Goal: Task Accomplishment & Management: Manage account settings

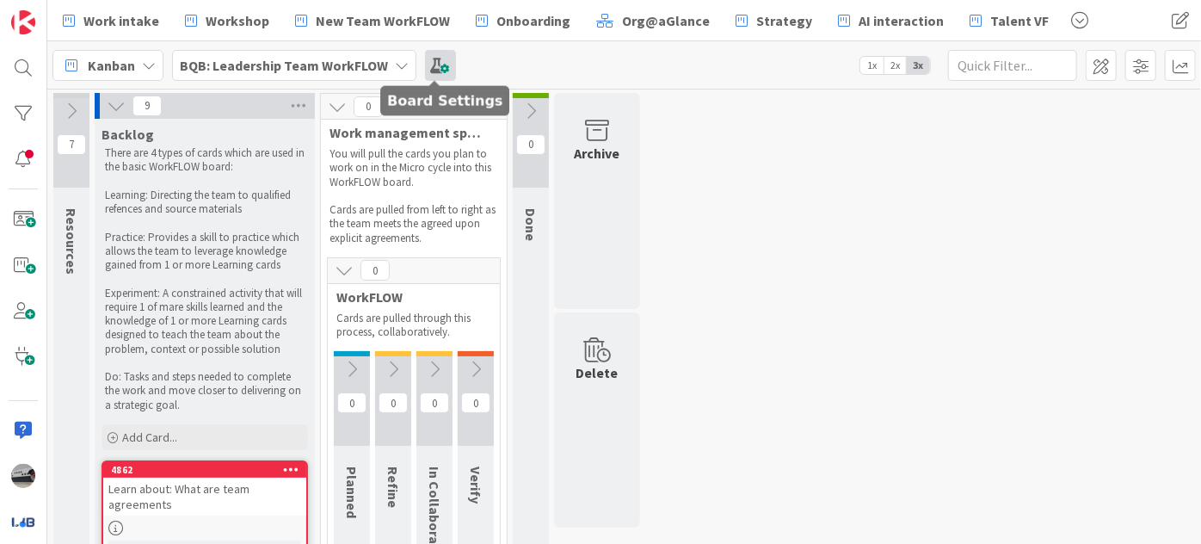
click at [431, 65] on span at bounding box center [440, 65] width 31 height 31
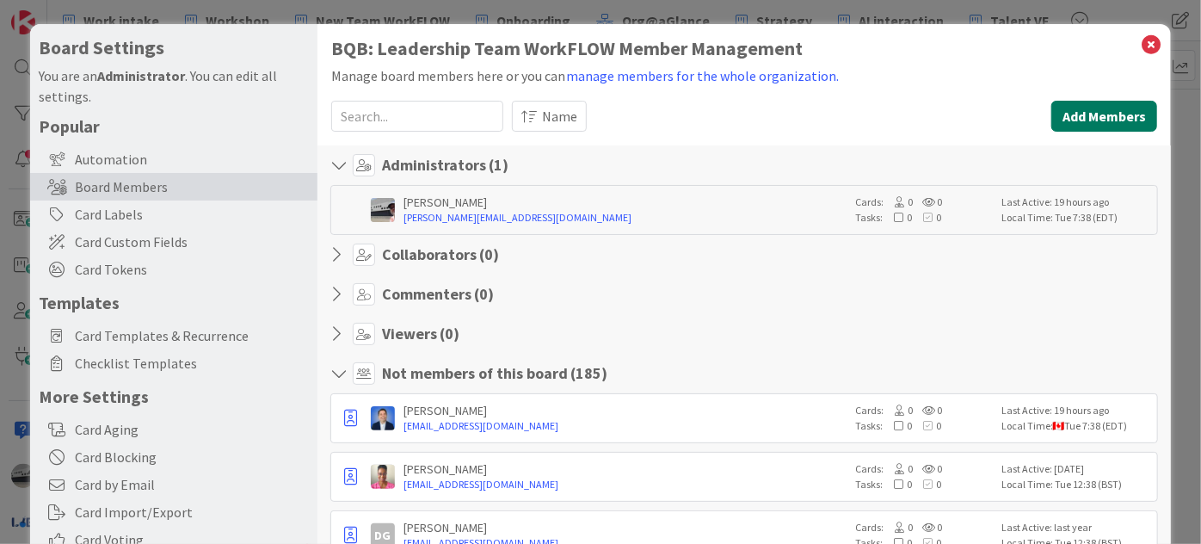
click at [1071, 108] on button "Add Members" at bounding box center [1105, 116] width 106 height 31
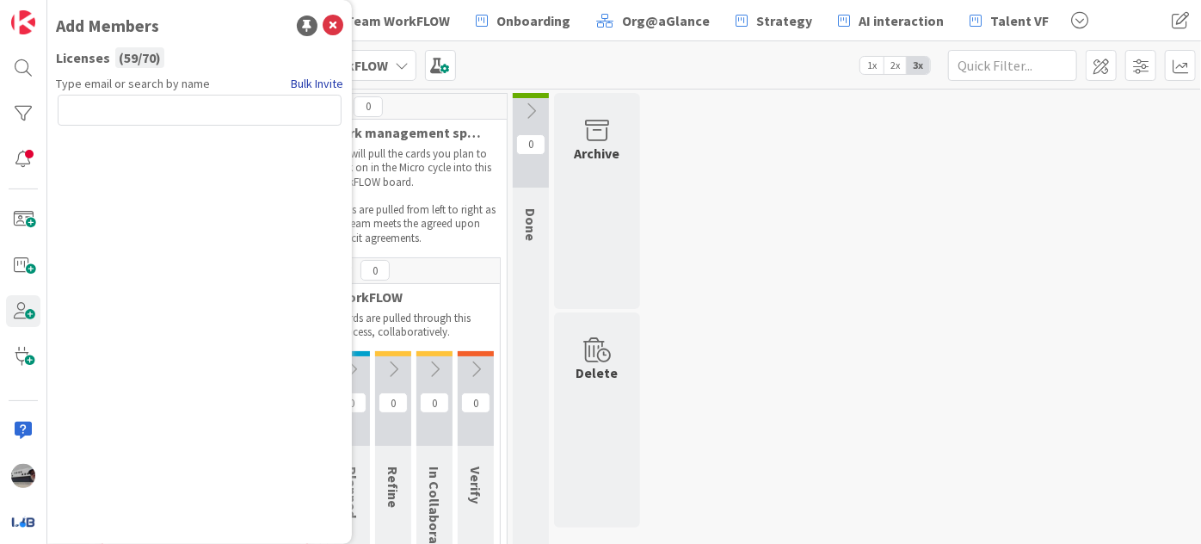
drag, startPoint x: 78, startPoint y: 104, endPoint x: 330, endPoint y: 82, distance: 253.2
click at [330, 82] on link "Bulk Invite" at bounding box center [317, 84] width 53 height 18
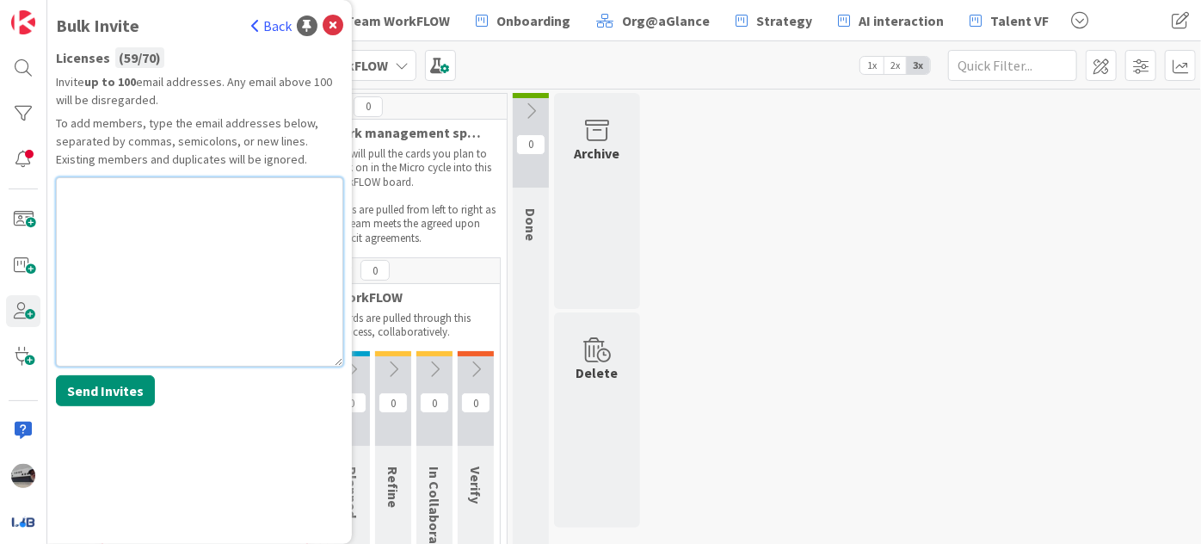
paste textarea "[PERSON_NAME][EMAIL_ADDRESS][DOMAIN_NAME]"
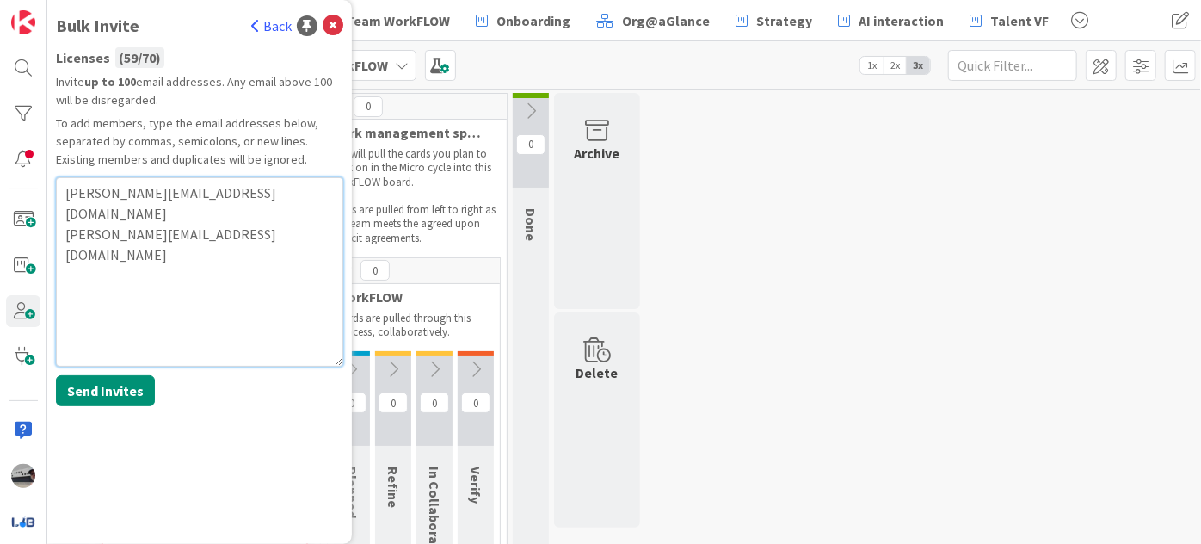
paste textarea "[EMAIL_ADDRESS][DOMAIN_NAME]"
type textarea "maria@brilliancydeeptech.com steve@brilliancydeeptech.com trey@brilliancydeepte…"
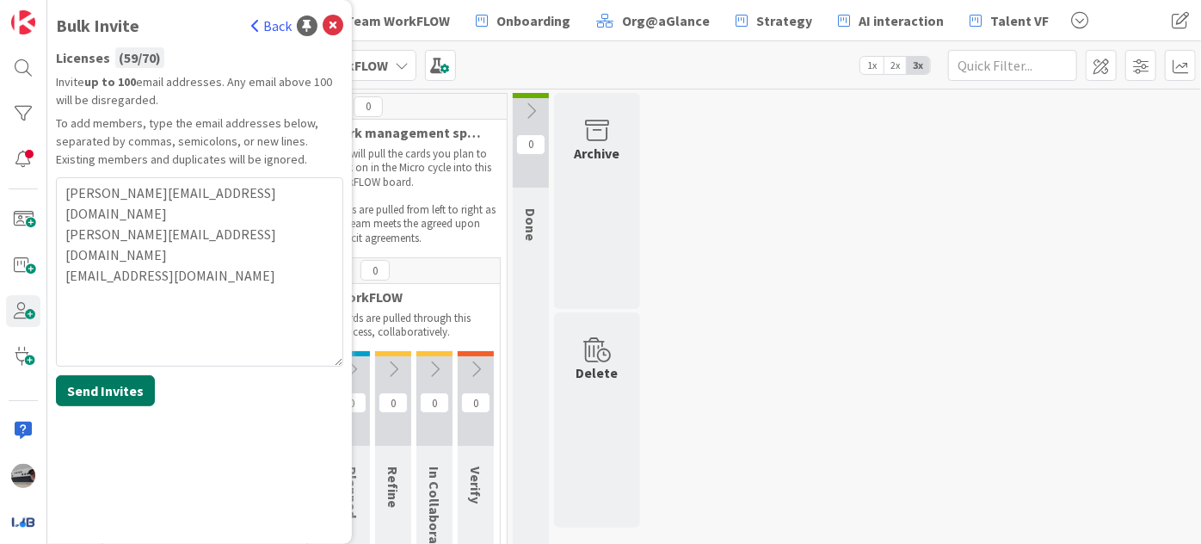
click at [112, 386] on button "Send Invites" at bounding box center [105, 390] width 99 height 31
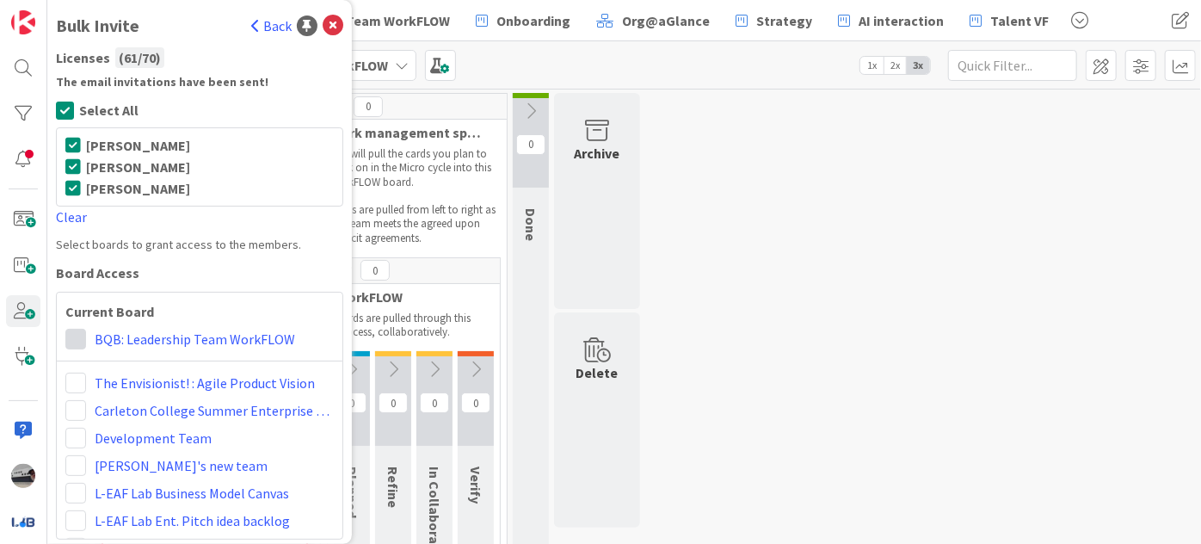
click at [69, 341] on span at bounding box center [75, 339] width 21 height 21
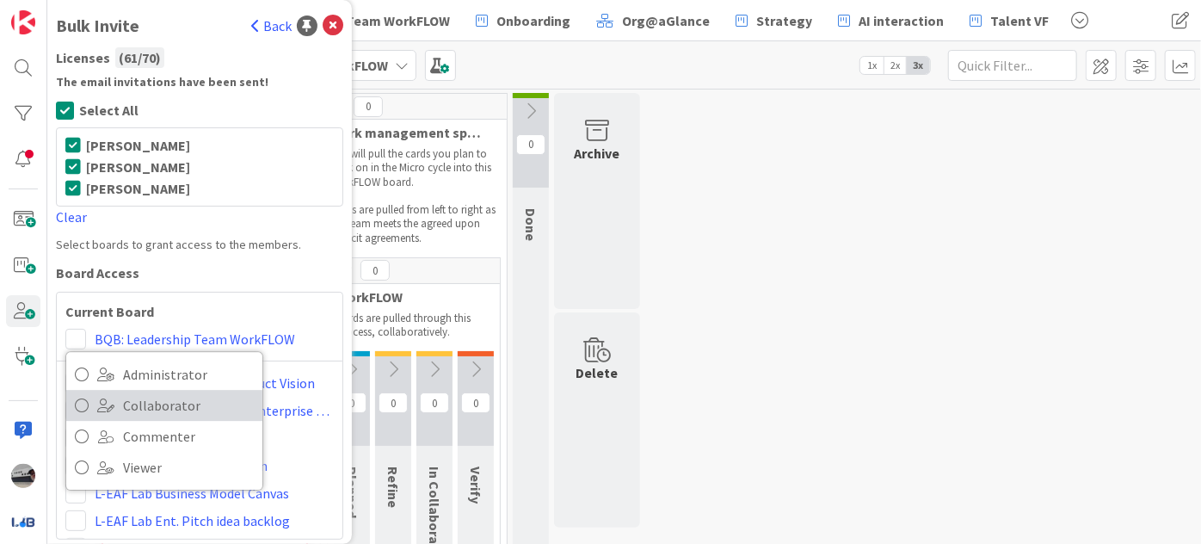
click at [87, 405] on icon at bounding box center [82, 405] width 14 height 26
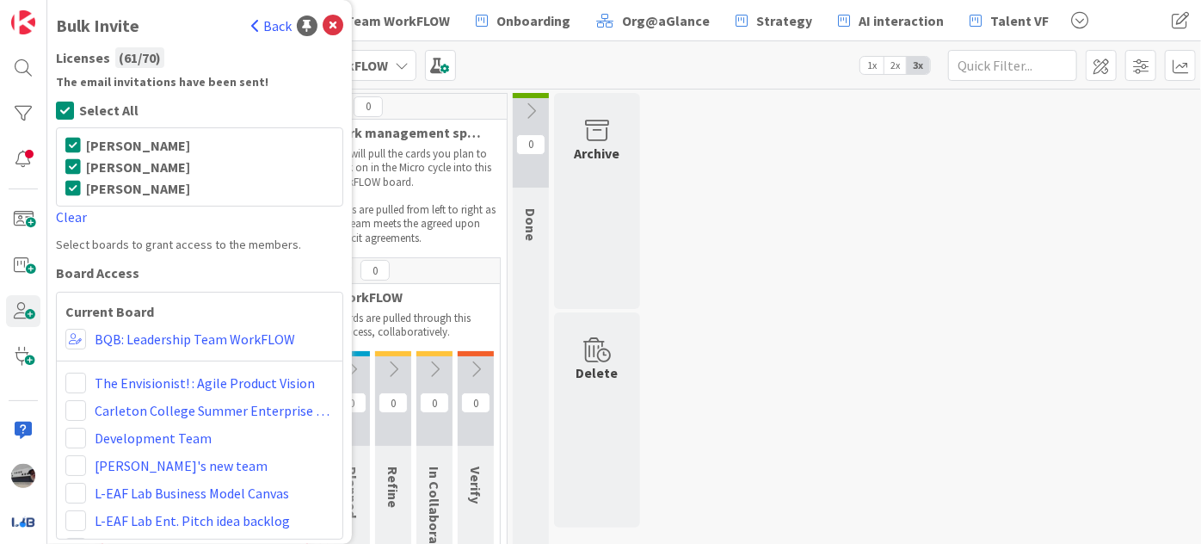
click at [251, 24] on icon at bounding box center [255, 26] width 9 height 14
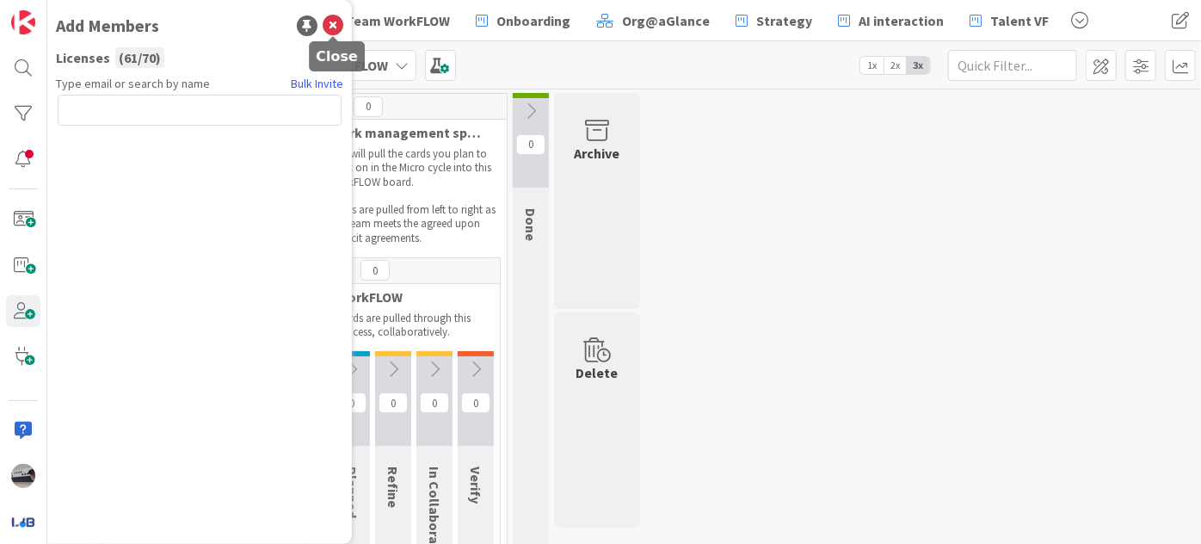
click at [332, 19] on icon at bounding box center [333, 25] width 21 height 21
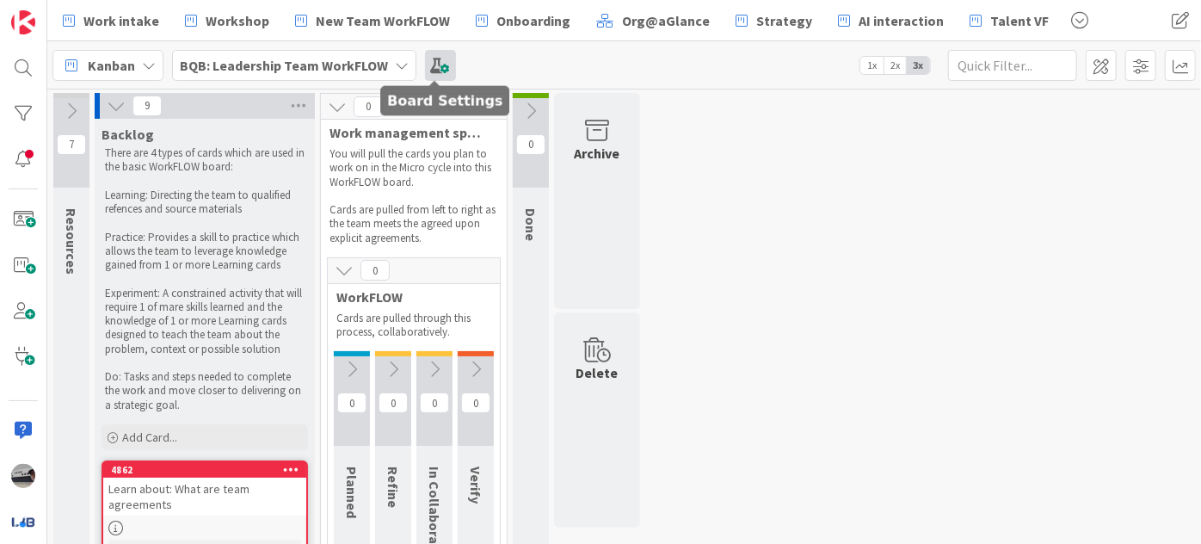
click at [434, 62] on span at bounding box center [440, 65] width 31 height 31
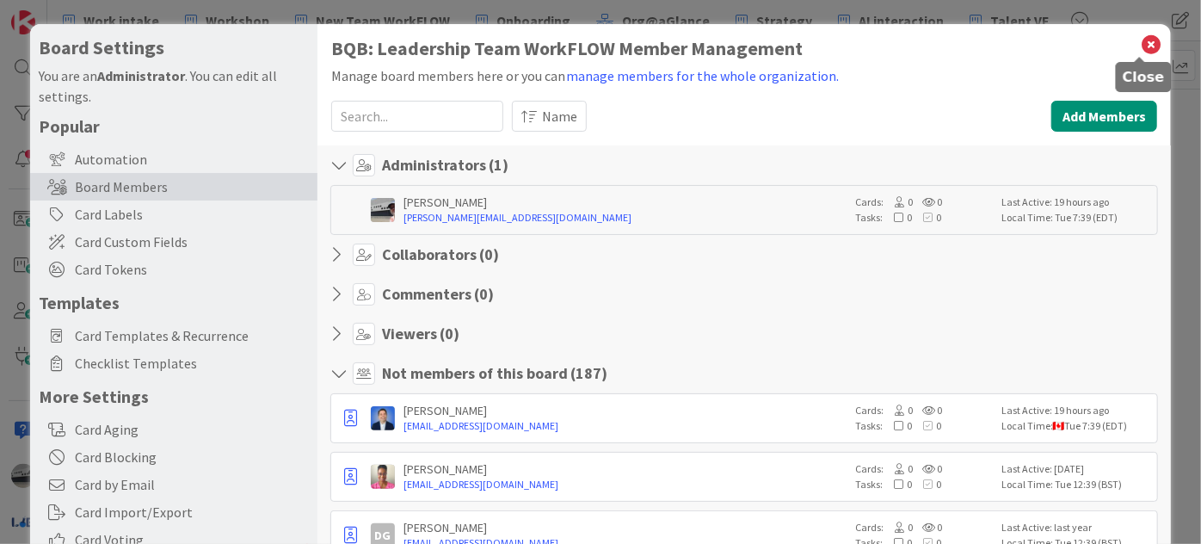
click at [1140, 39] on icon at bounding box center [1151, 45] width 22 height 24
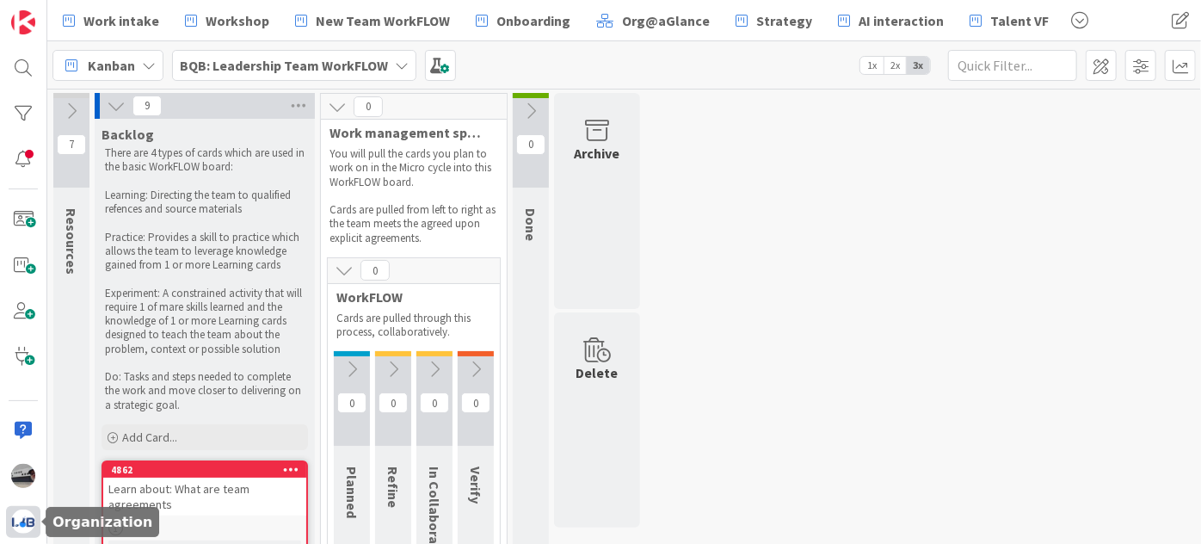
click at [18, 527] on img at bounding box center [23, 522] width 24 height 24
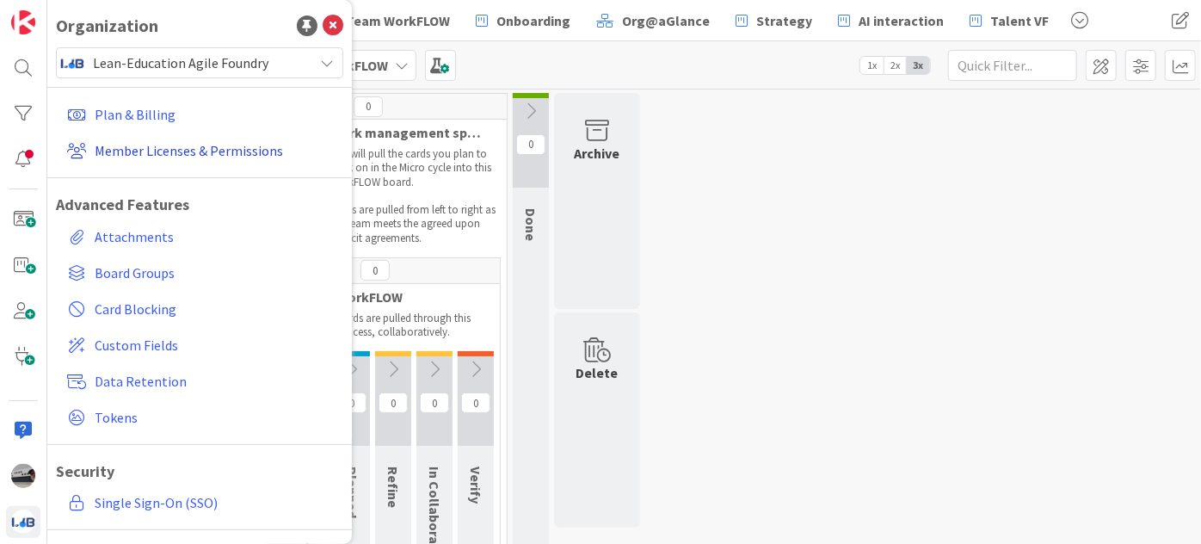
click at [190, 149] on link "Member Licenses & Permissions" at bounding box center [201, 150] width 283 height 31
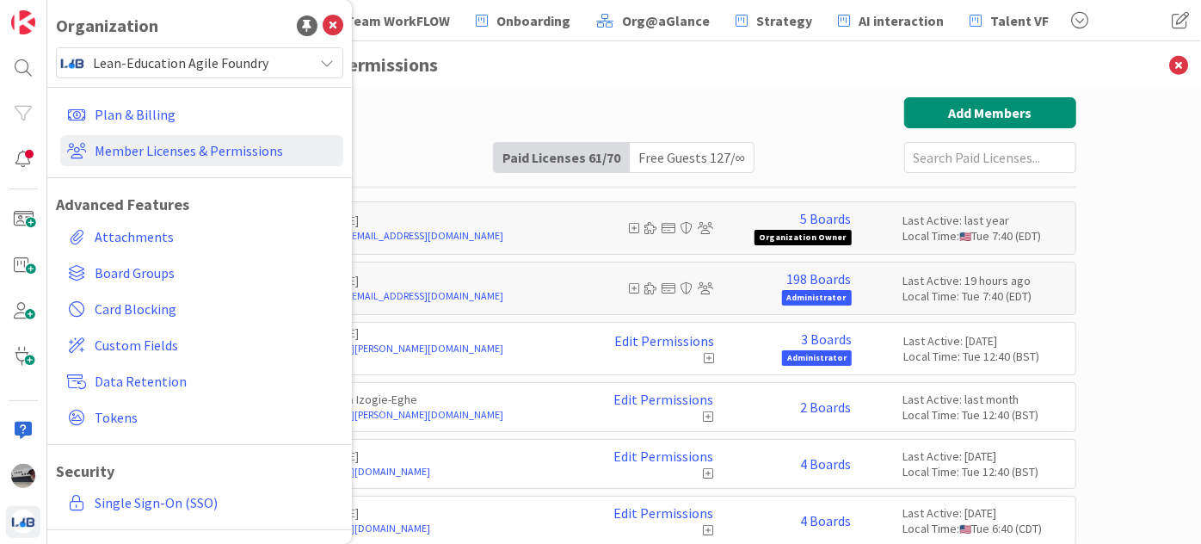
click at [486, 99] on div "Paid Available: 9 Free Available: Unlimited Name Paid Licenses 61 / 70 Free Gue…" at bounding box center [625, 135] width 904 height 76
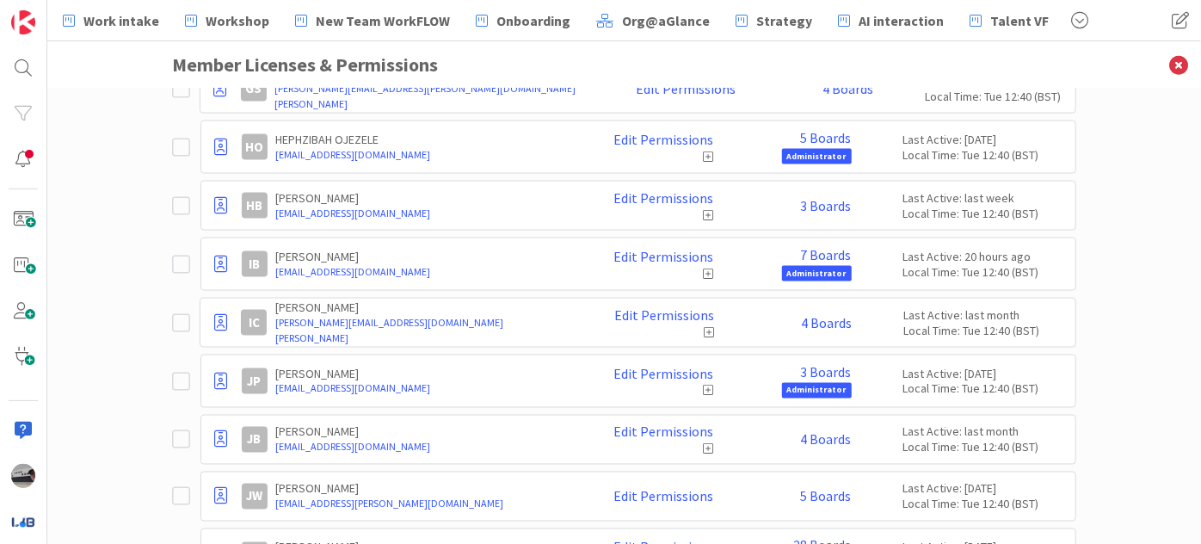
scroll to position [1244, 0]
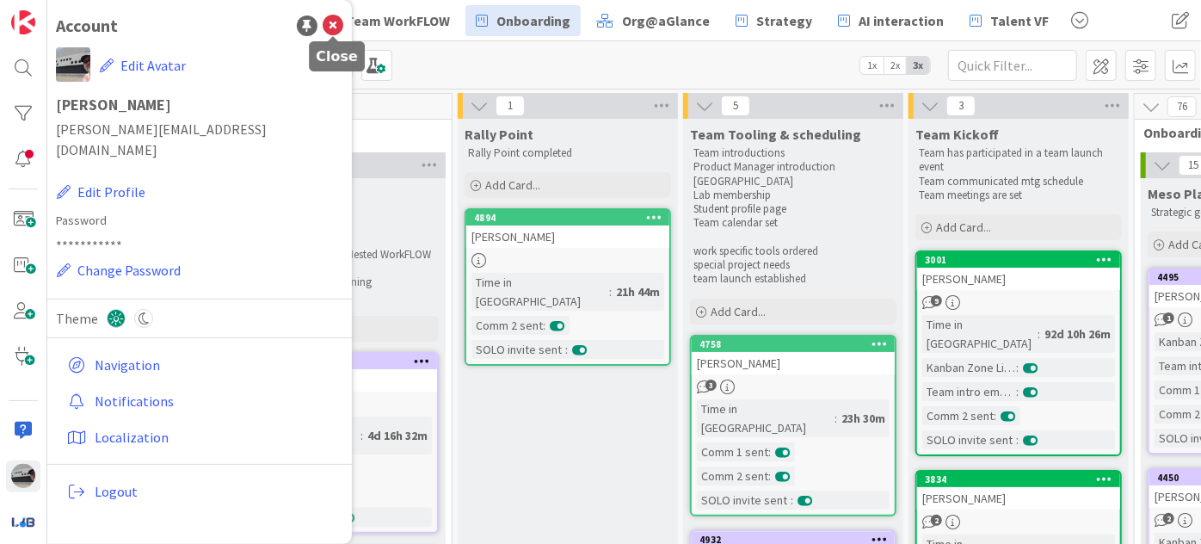
click at [339, 20] on icon at bounding box center [333, 25] width 21 height 21
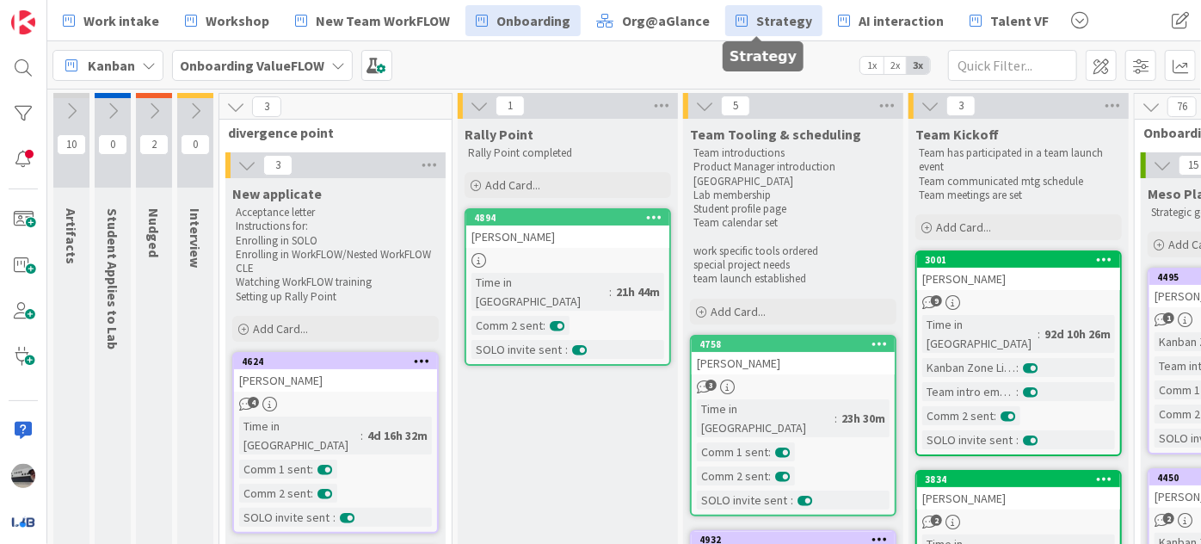
click at [757, 24] on span "Strategy" at bounding box center [785, 20] width 56 height 21
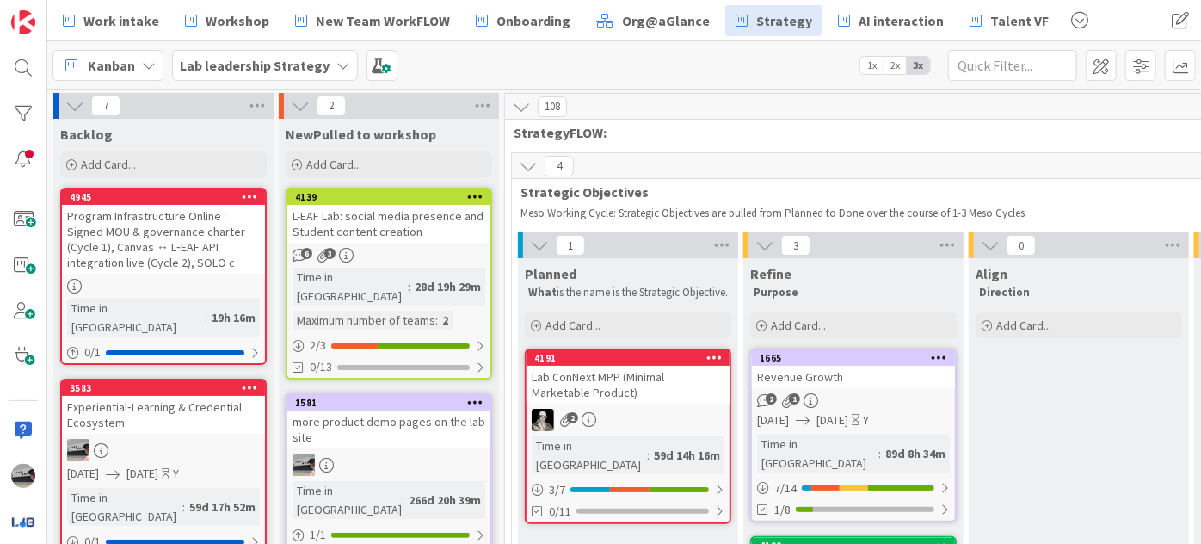
click at [537, 238] on icon at bounding box center [539, 245] width 19 height 19
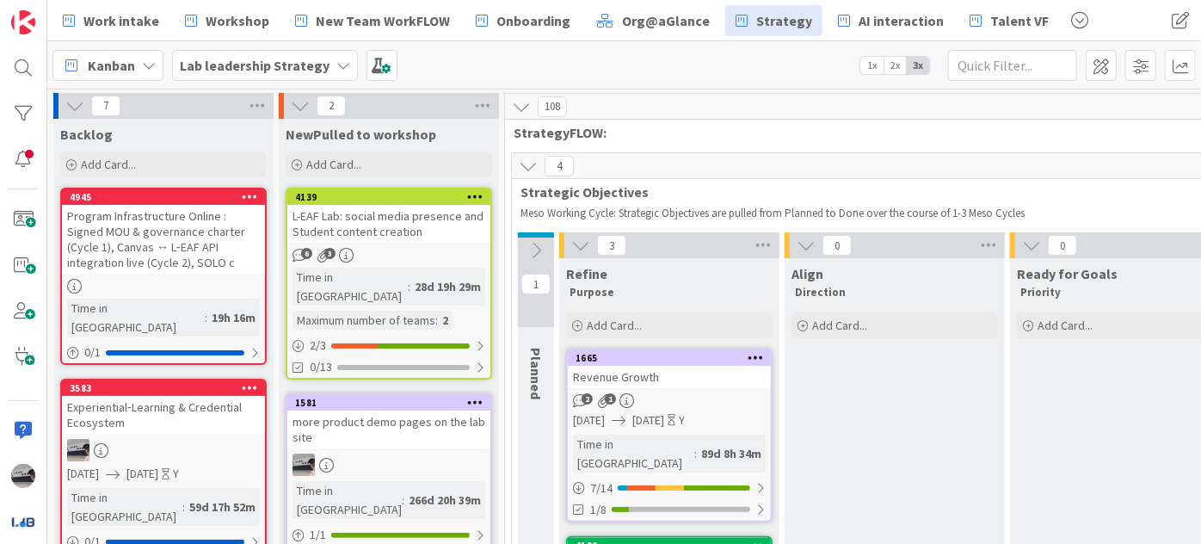
click at [519, 160] on icon at bounding box center [528, 166] width 19 height 19
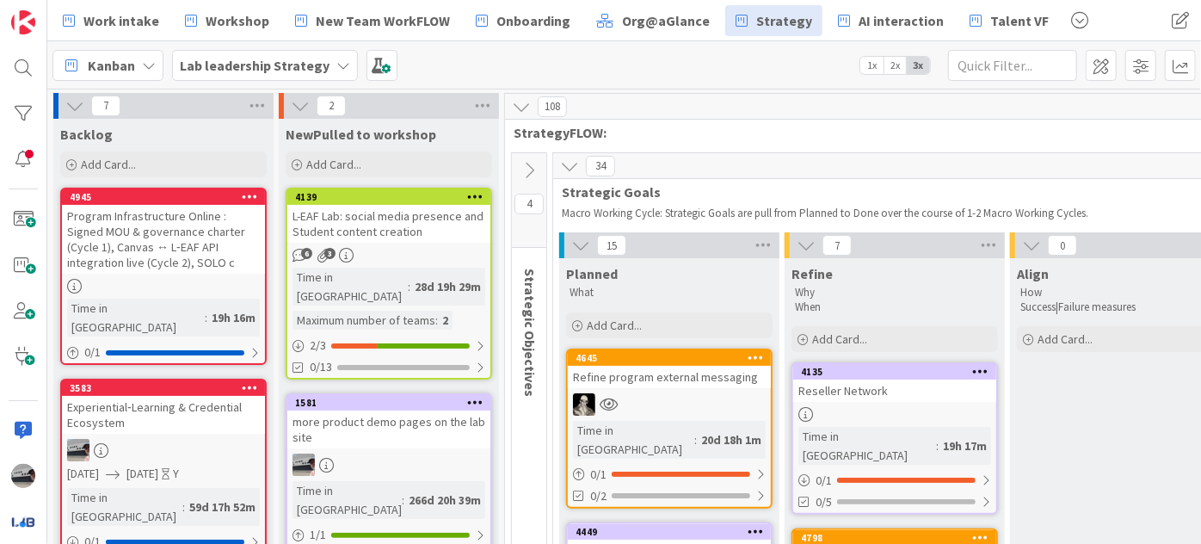
click at [566, 165] on icon at bounding box center [569, 166] width 19 height 19
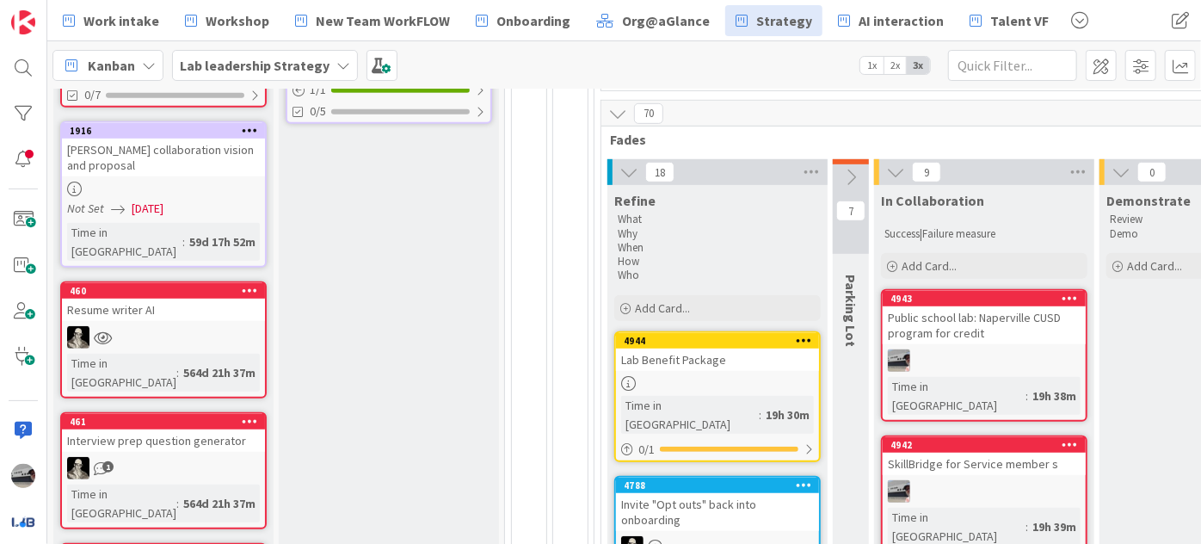
scroll to position [469, 0]
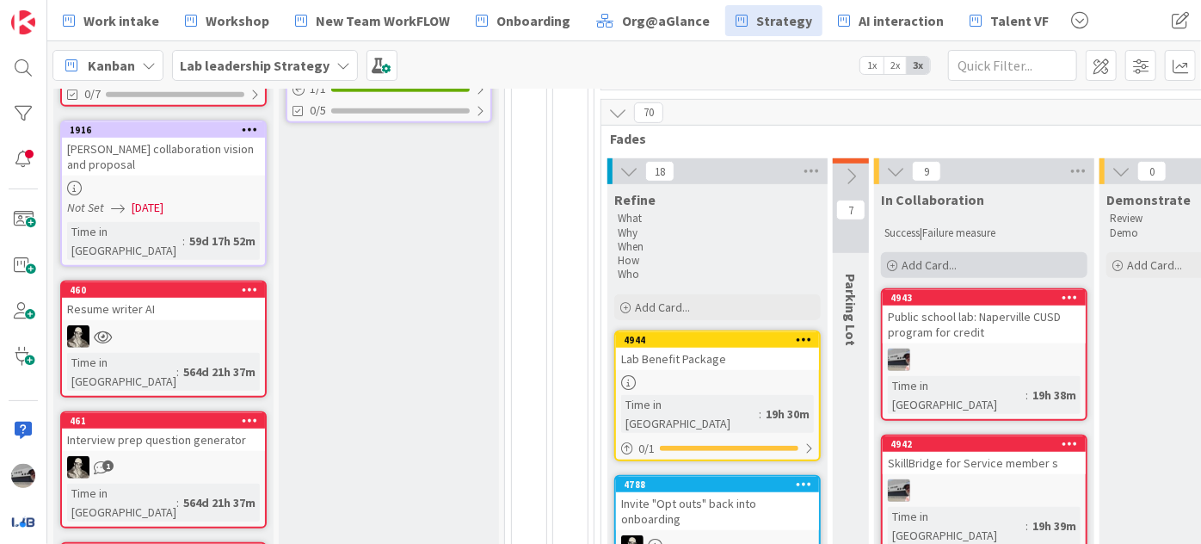
click at [958, 267] on div "Add Card..." at bounding box center [984, 265] width 207 height 26
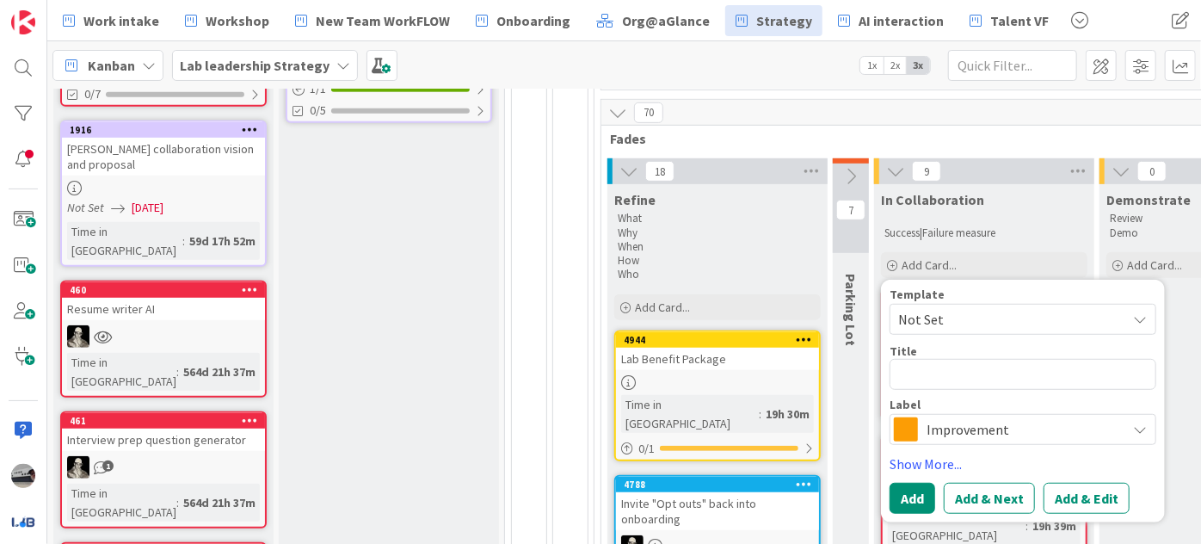
click at [988, 423] on span "Improvement" at bounding box center [1022, 429] width 191 height 24
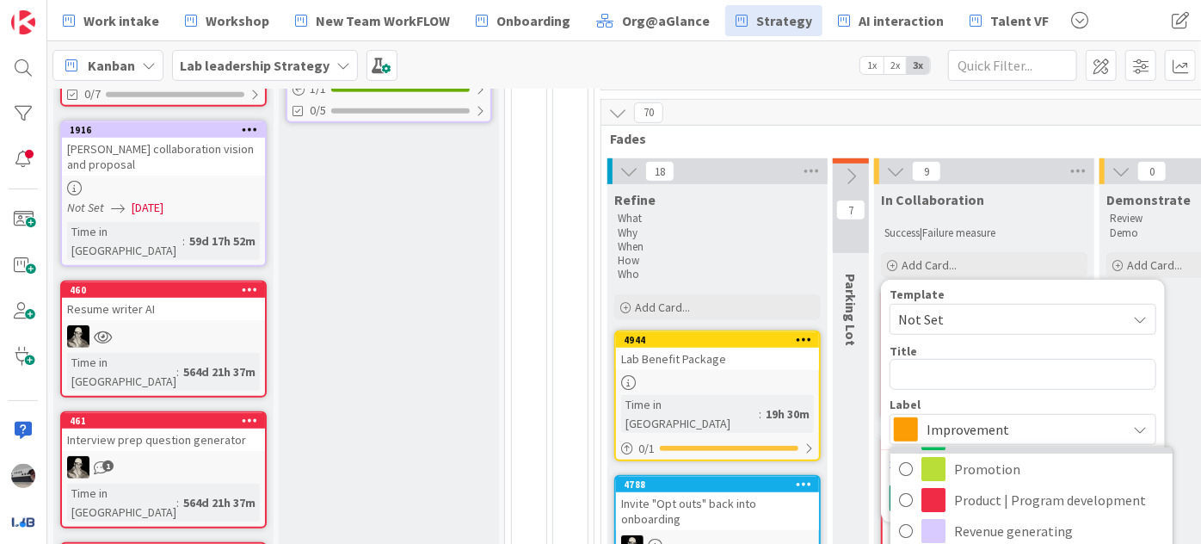
scroll to position [49, 0]
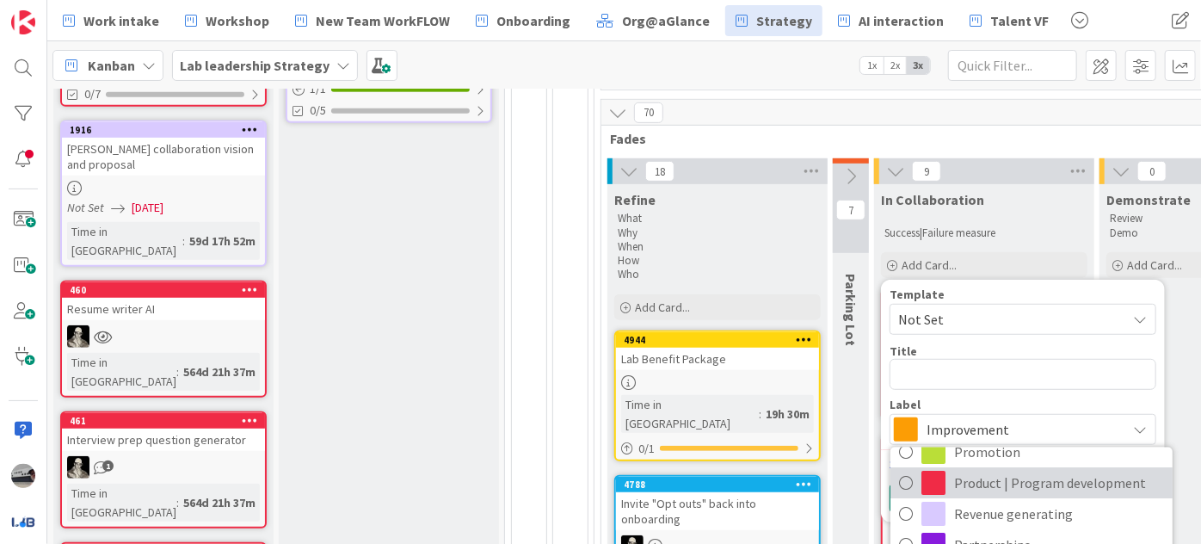
click at [1041, 473] on span "Product | Program development" at bounding box center [1059, 483] width 210 height 26
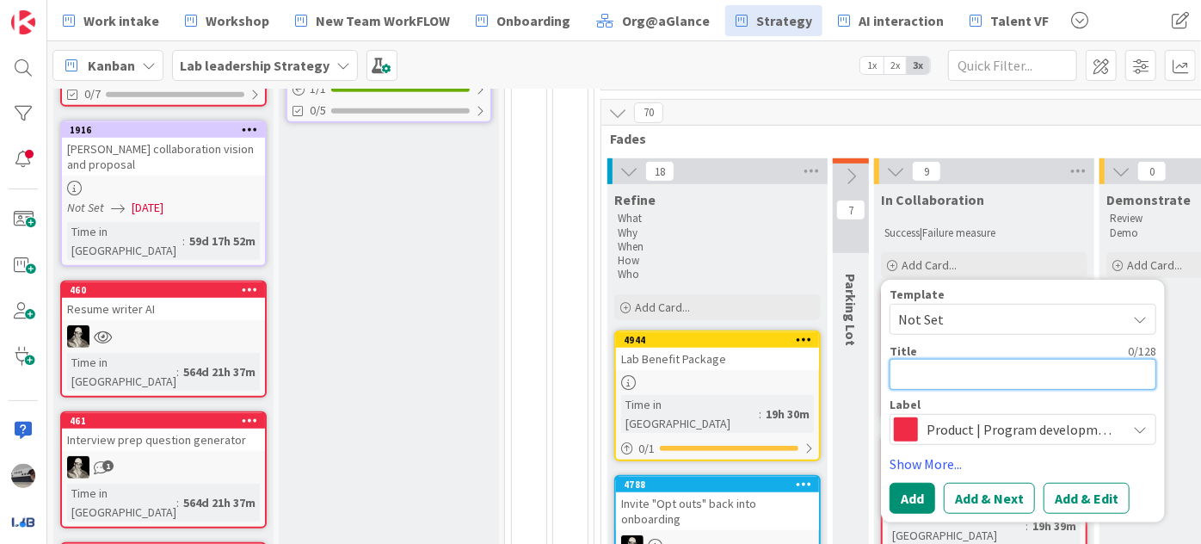
click at [959, 373] on textarea at bounding box center [1023, 374] width 267 height 31
type textarea "x"
type textarea "S"
type textarea "x"
type textarea "SO"
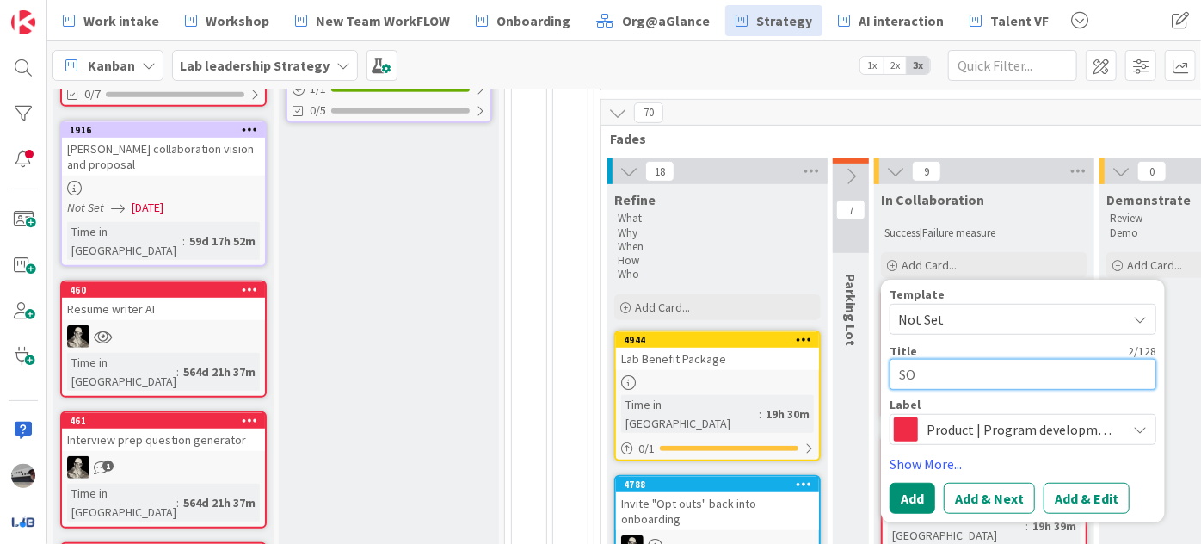
type textarea "x"
type textarea "SOL"
type textarea "x"
type textarea "SOLO"
type textarea "x"
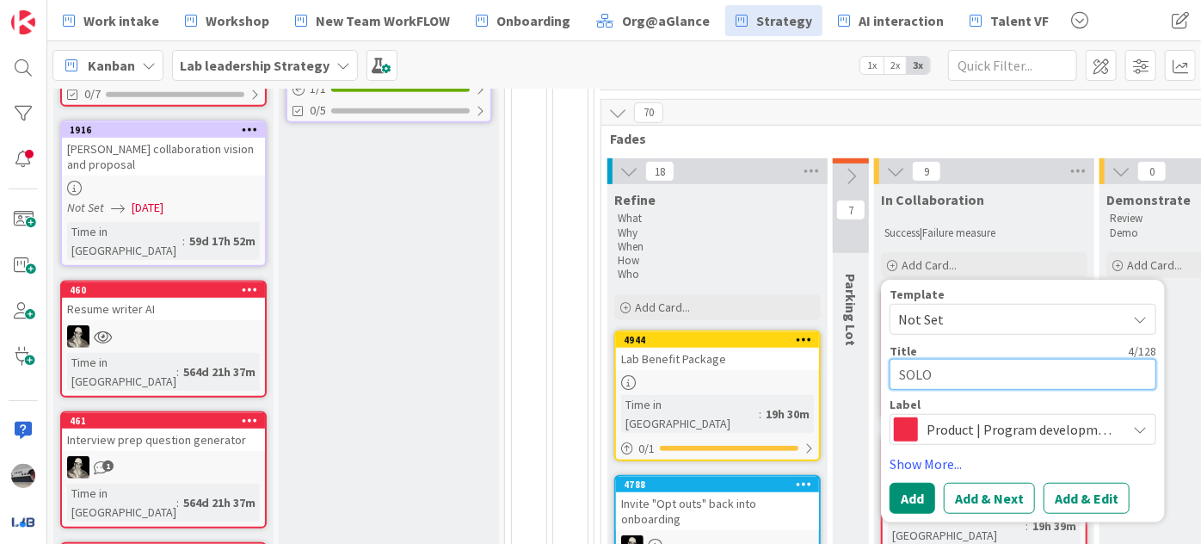
type textarea "SOLO:"
type textarea "x"
type textarea "SOLO:"
type textarea "x"
type textarea "SOLO: E"
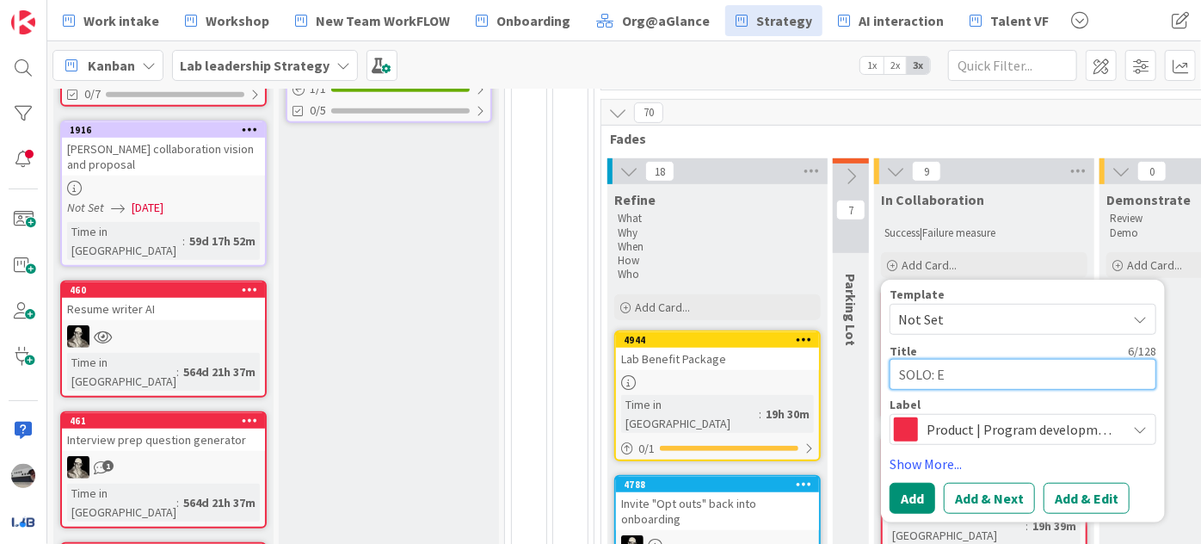
type textarea "x"
type textarea "SOLO: EM"
type textarea "x"
type textarea "SOLO: EMp"
type textarea "x"
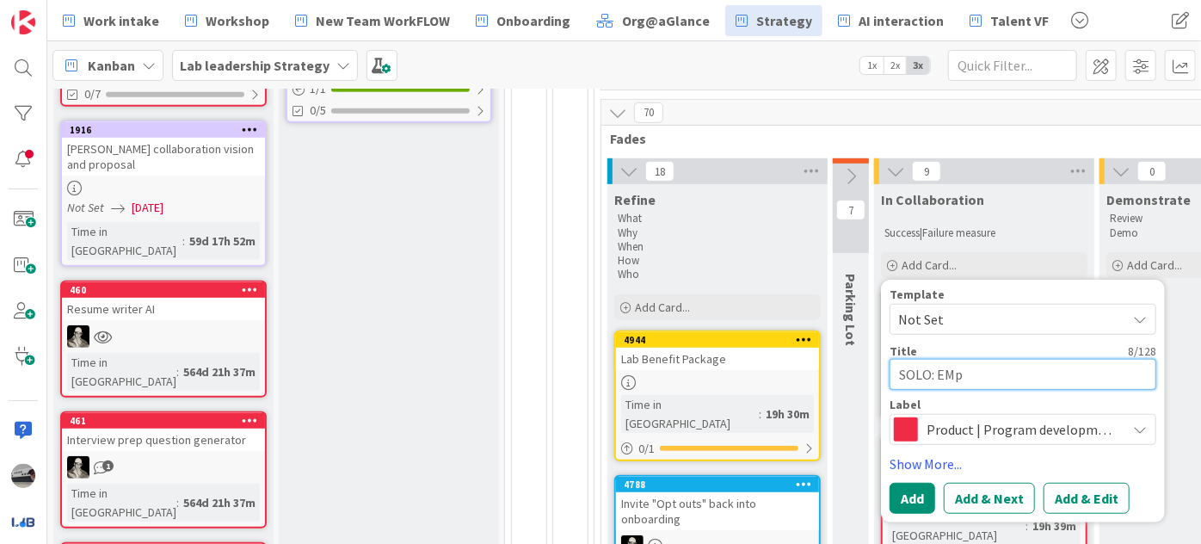
type textarea "SOLO: EMpl"
type textarea "x"
type textarea "SOLO: EMplo"
type textarea "x"
type textarea "SOLO: EMploy"
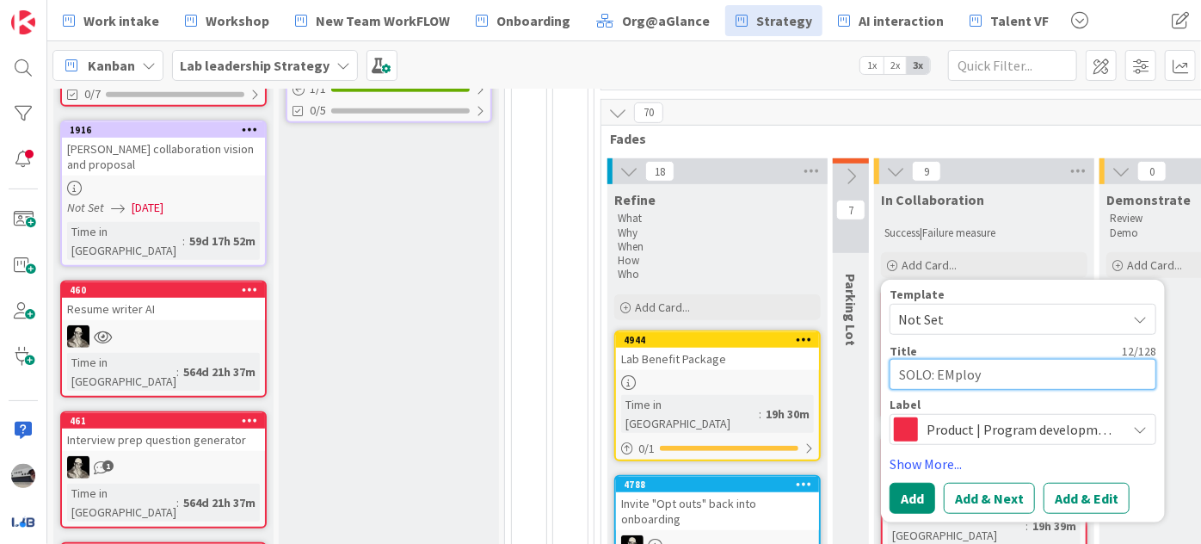
type textarea "x"
type textarea "SOLO: EMploym"
type textarea "x"
type textarea "SOLO: EMploymen"
type textarea "x"
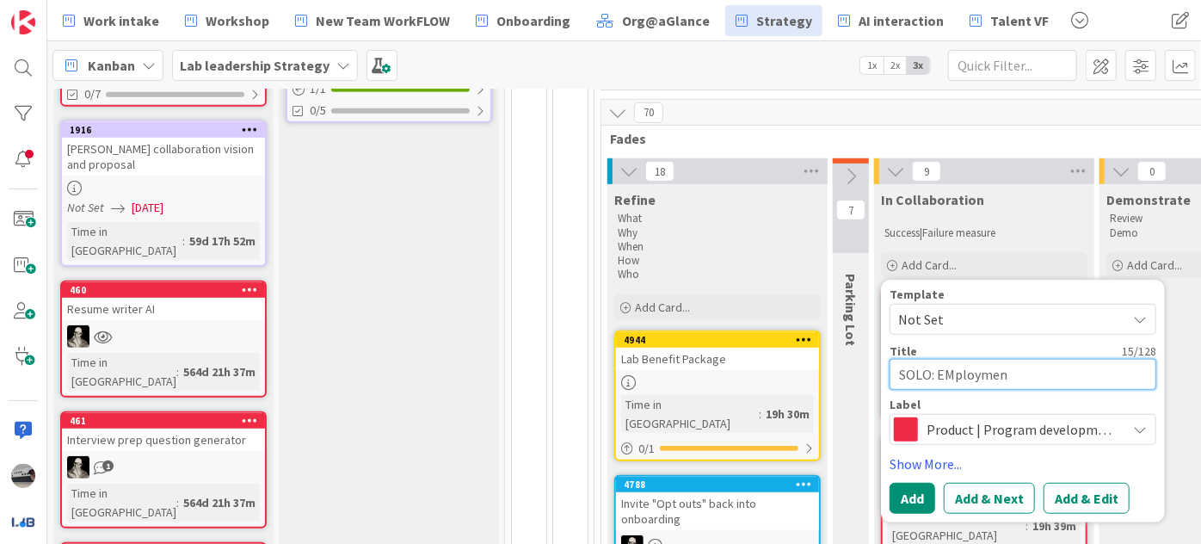
type textarea "SOLO: EMployment"
type textarea "x"
type textarea "SOLO: EMploymen"
type textarea "x"
type textarea "SOLO: EMployme"
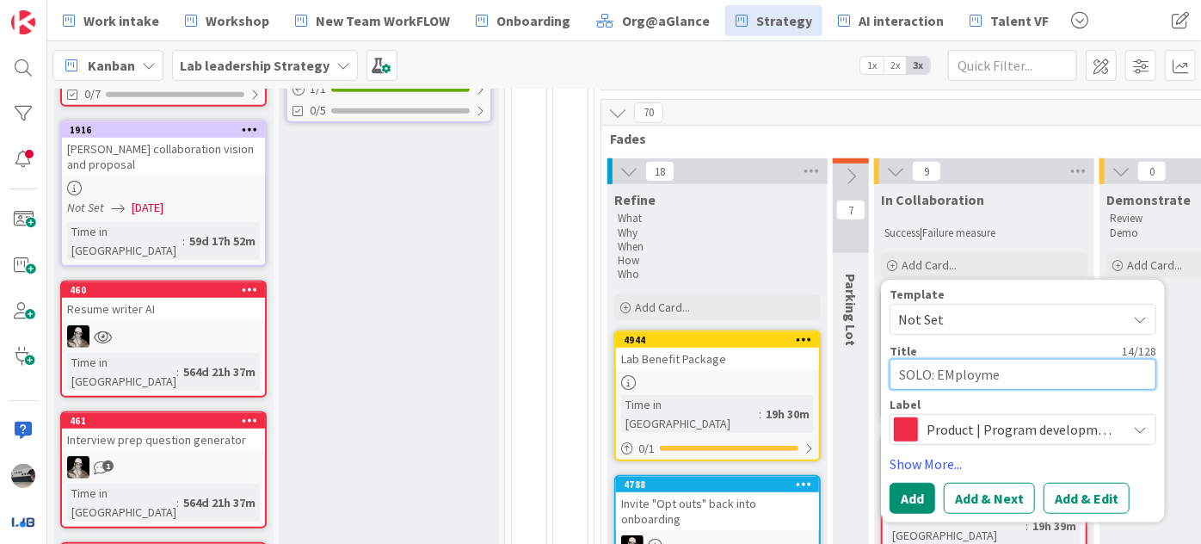
type textarea "x"
type textarea "SOLO: EMploym"
type textarea "x"
type textarea "SOLO: EMploy"
type textarea "x"
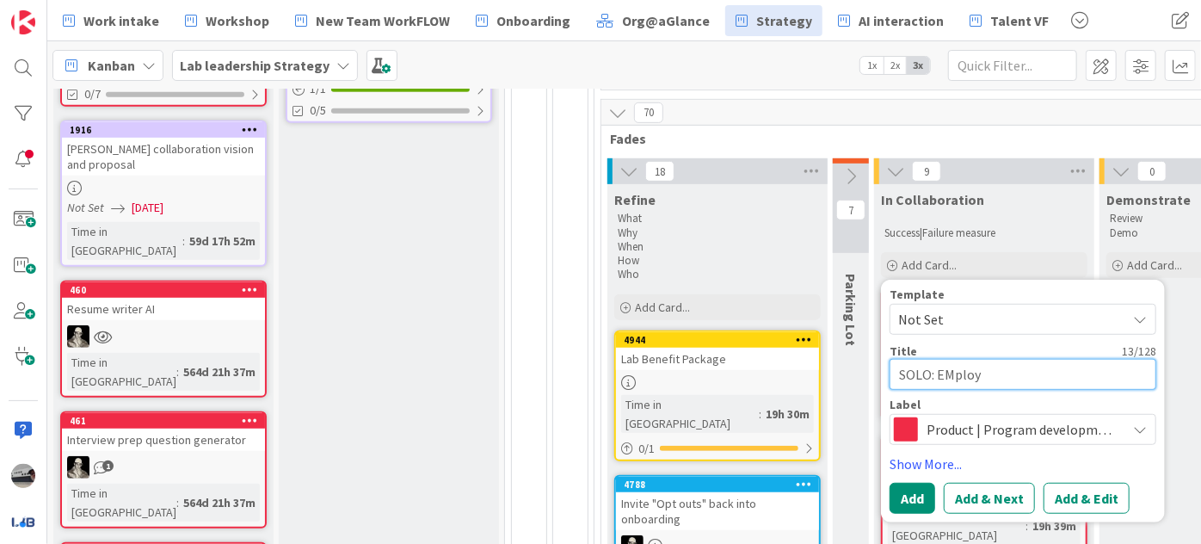
type textarea "SOLO: EMplo"
type textarea "x"
type textarea "SOLO: EMpl"
type textarea "x"
type textarea "SOLO: EMp"
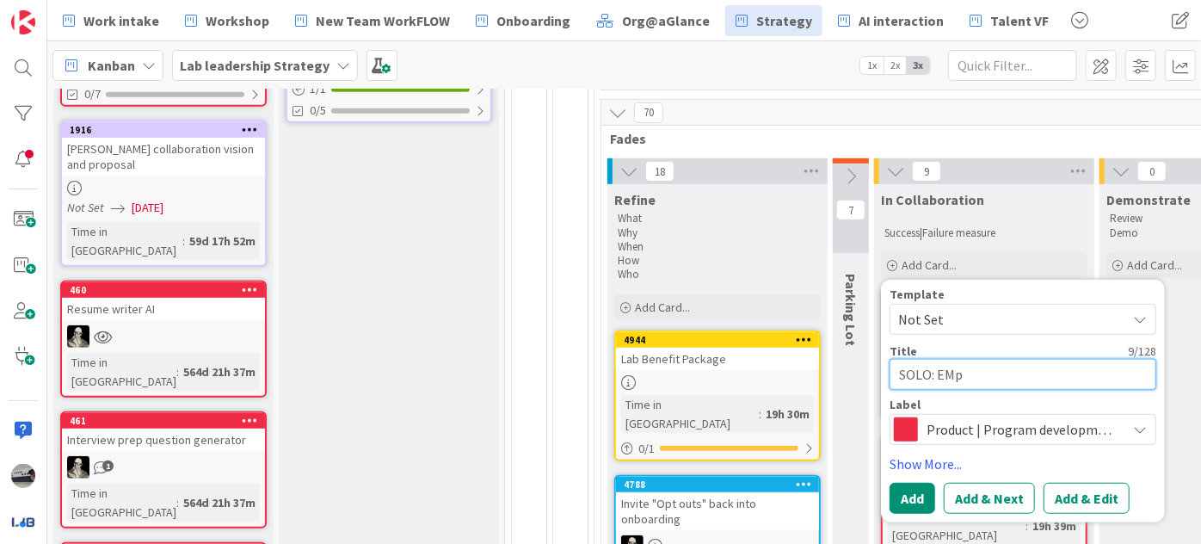
type textarea "x"
type textarea "SOLO: EM"
type textarea "x"
type textarea "SOLO: E"
type textarea "x"
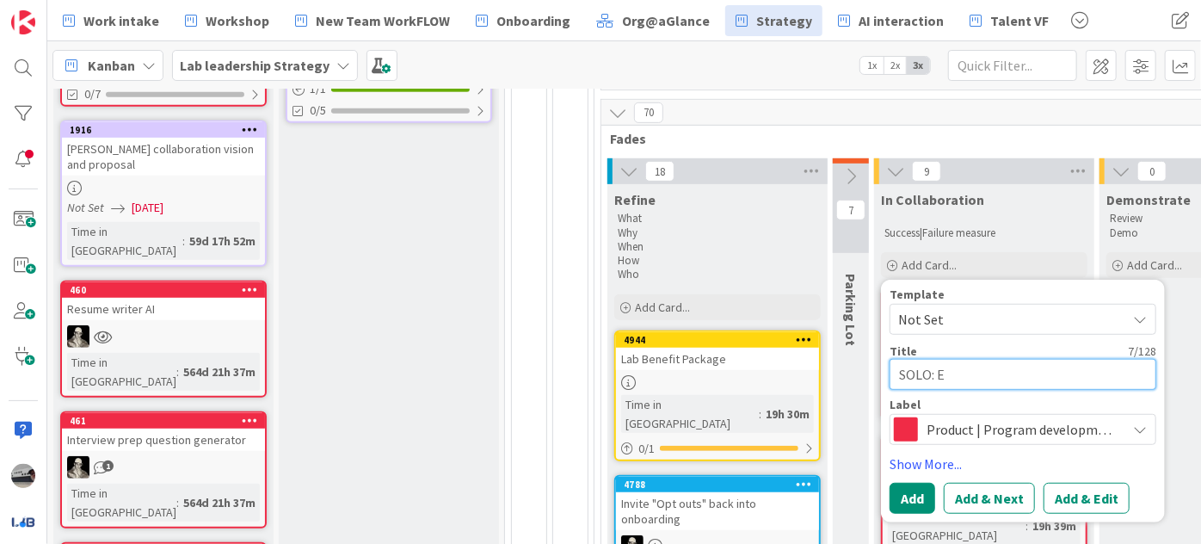
type textarea "SOLO: Em"
type textarea "x"
type textarea "SOLO: Emp"
type textarea "x"
type textarea "SOLO: Empl"
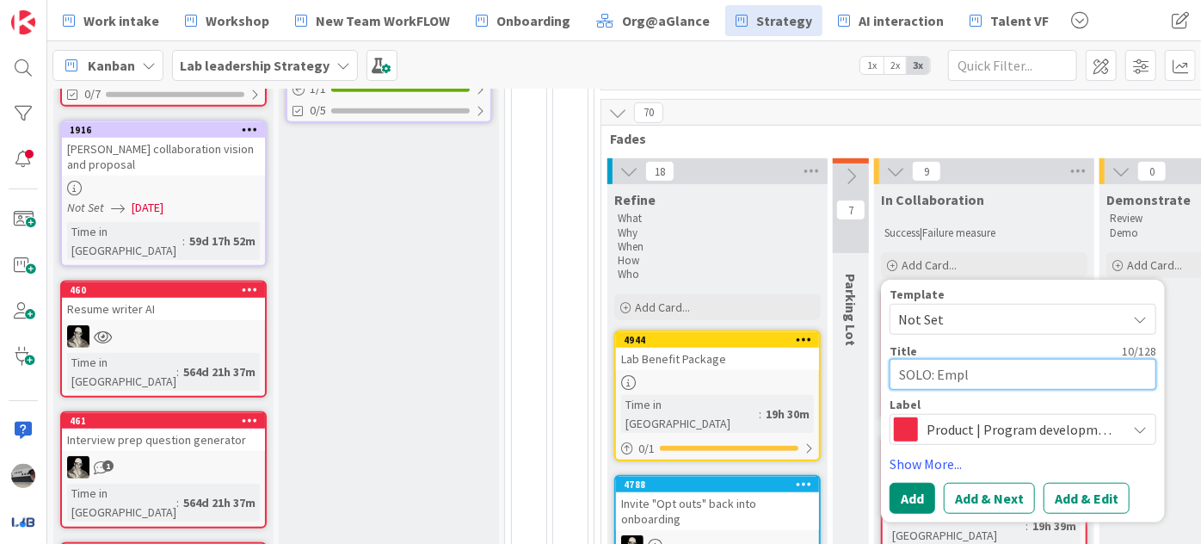
type textarea "x"
type textarea "SOLO: Emplo"
type textarea "x"
type textarea "SOLO: Employ"
type textarea "x"
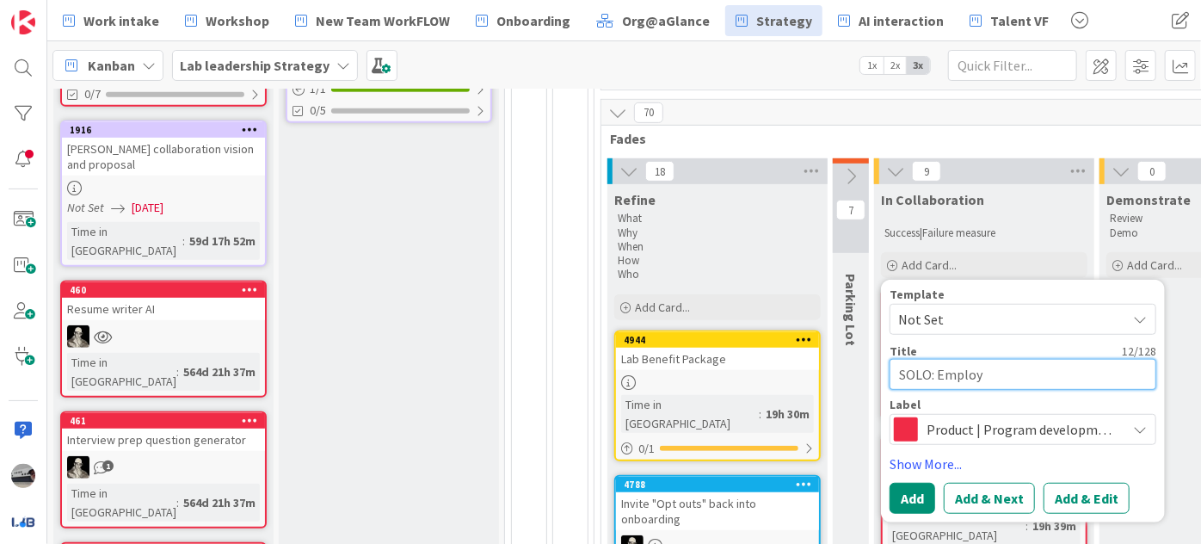
type textarea "SOLO: Employm"
type textarea "x"
type textarea "SOLO: Employme"
type textarea "x"
type textarea "SOLO: Employmen"
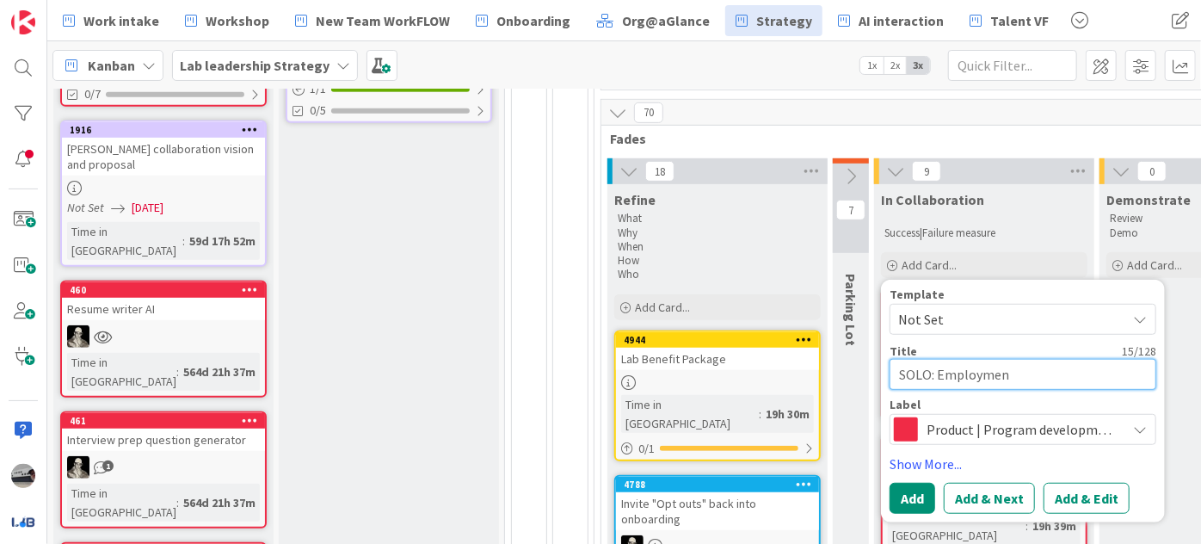
type textarea "x"
type textarea "SOLO: Employment"
type textarea "x"
type textarea "SOLO: Employment"
type textarea "x"
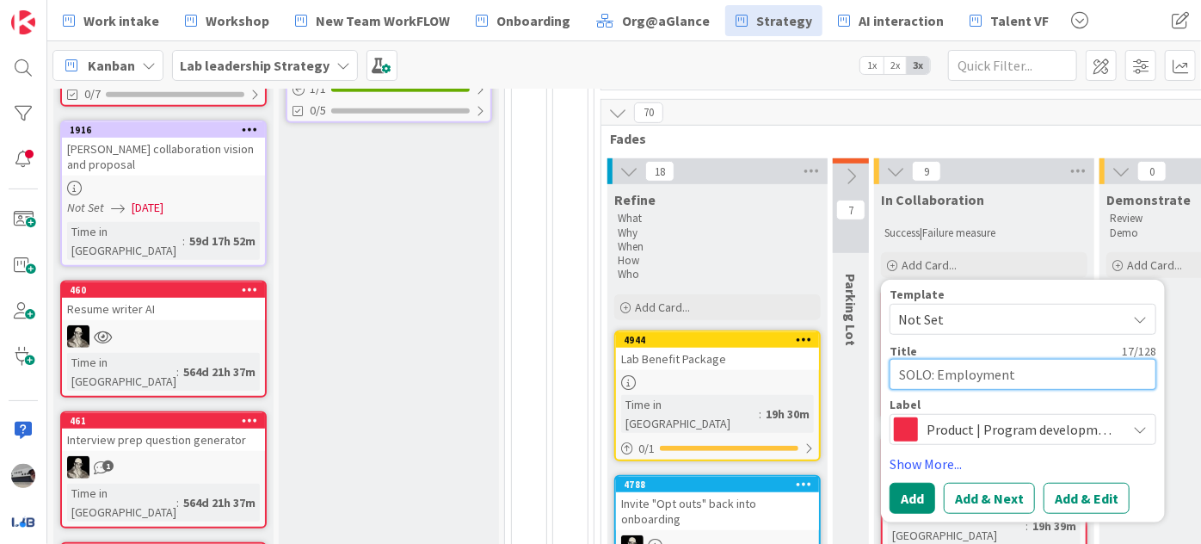
type textarea "SOLO: Employment P"
type textarea "x"
type textarea "SOLO: Employment Pa"
type textarea "x"
type textarea "SOLO: Employment Pat"
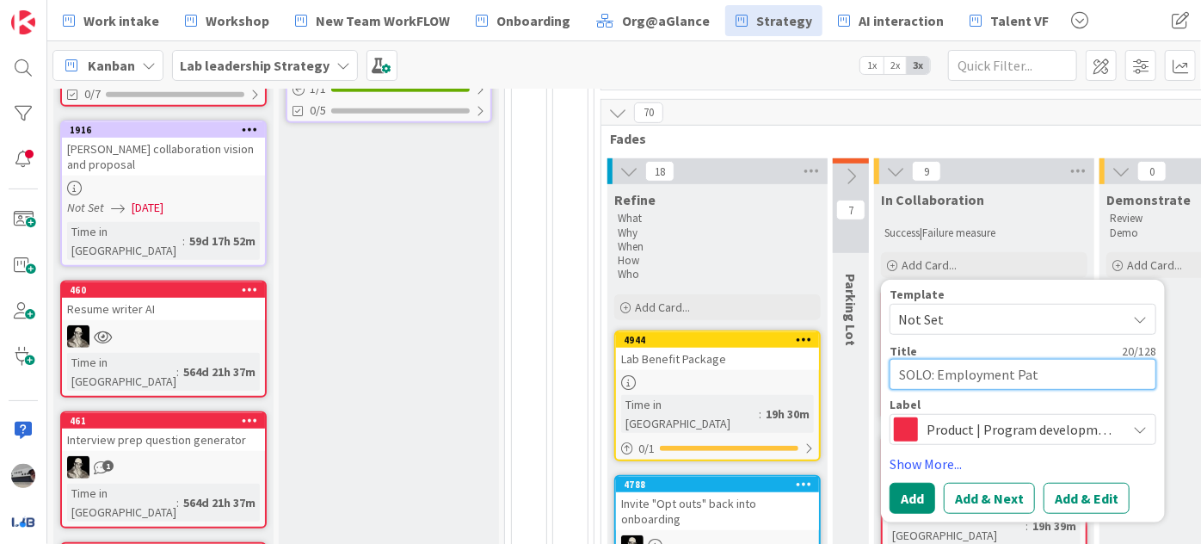
type textarea "x"
type textarea "SOLO: Employment Path"
type textarea "x"
type textarea "SOLO: Employment Pathw"
type textarea "x"
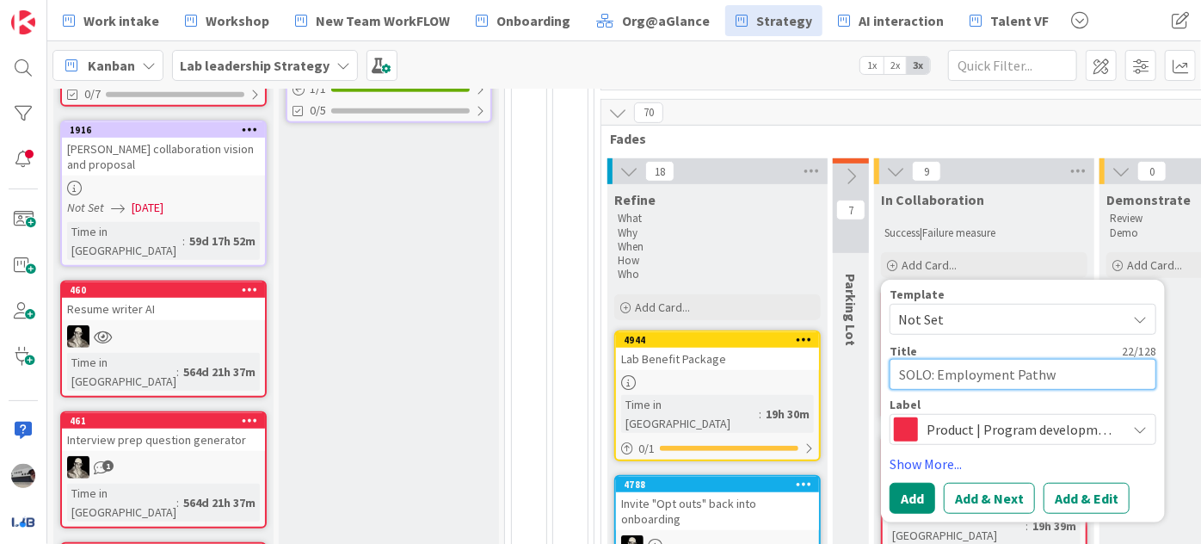
type textarea "SOLO: Employment Pathwa"
type textarea "x"
type textarea "SOLO: Employment Pathway"
type textarea "x"
type textarea "SOLO: Employment Pathways"
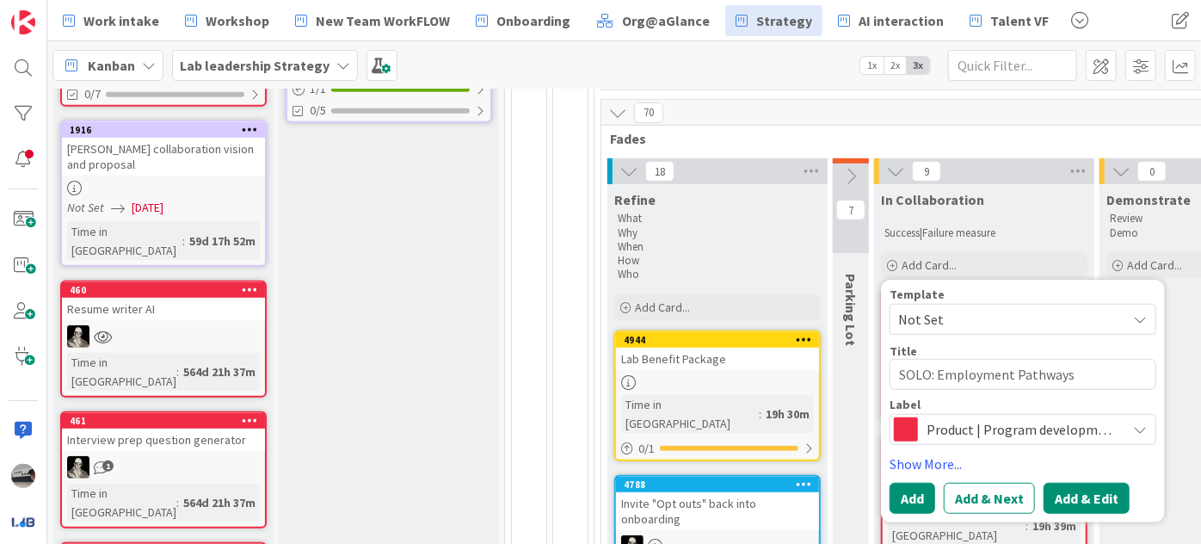
click at [1097, 492] on button "Add & Edit" at bounding box center [1087, 498] width 86 height 31
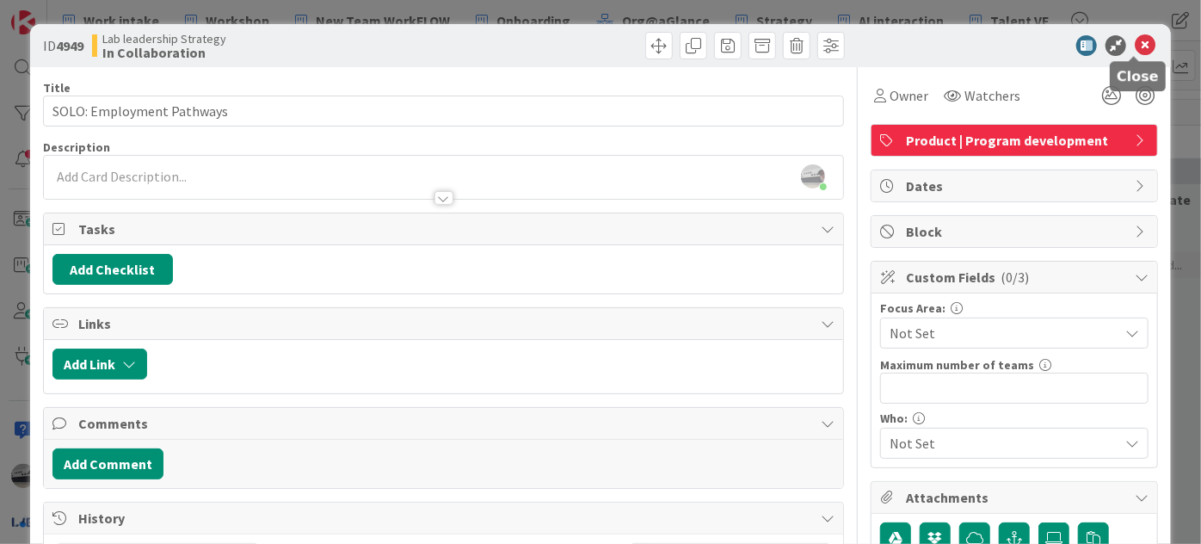
click at [1136, 43] on icon at bounding box center [1145, 45] width 21 height 21
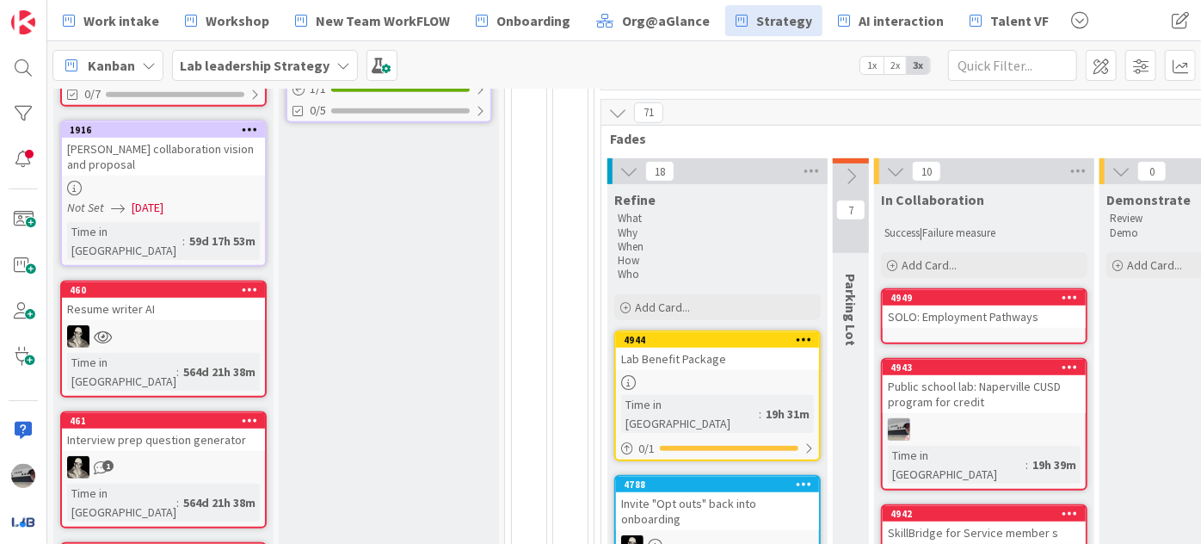
click at [954, 310] on div "SOLO: Employment Pathways" at bounding box center [984, 317] width 203 height 22
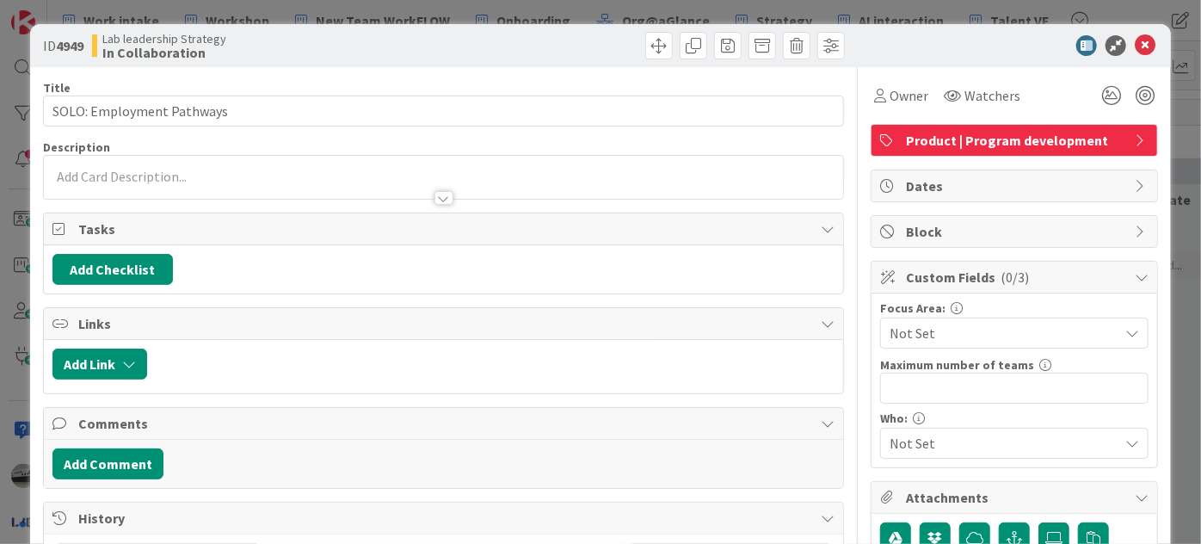
click at [437, 198] on div at bounding box center [444, 198] width 19 height 14
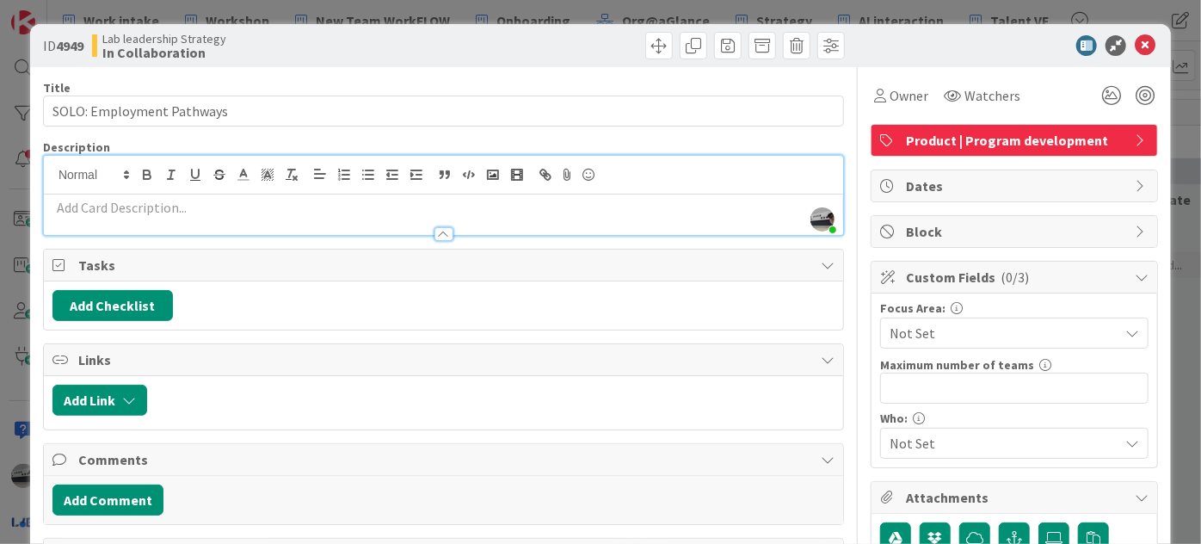
click at [234, 208] on p at bounding box center [444, 208] width 782 height 20
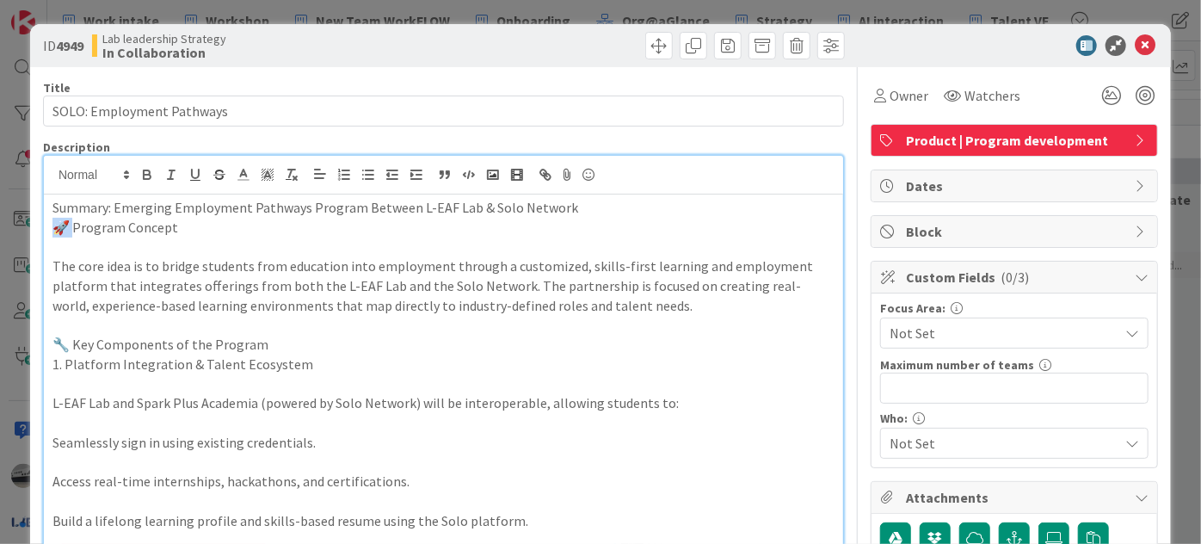
drag, startPoint x: 75, startPoint y: 225, endPoint x: 46, endPoint y: 228, distance: 28.6
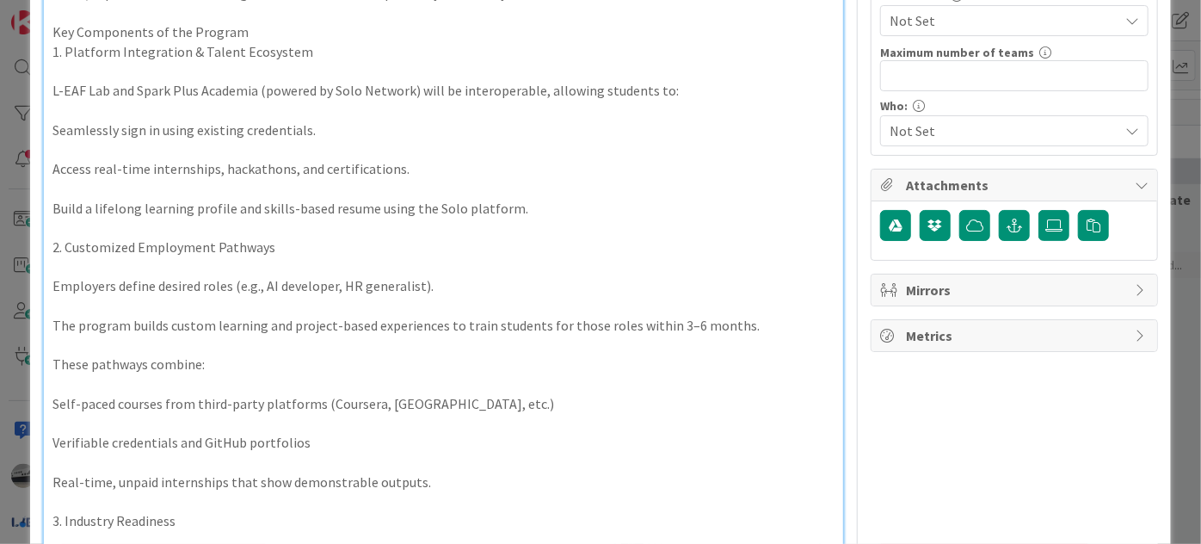
scroll to position [234, 0]
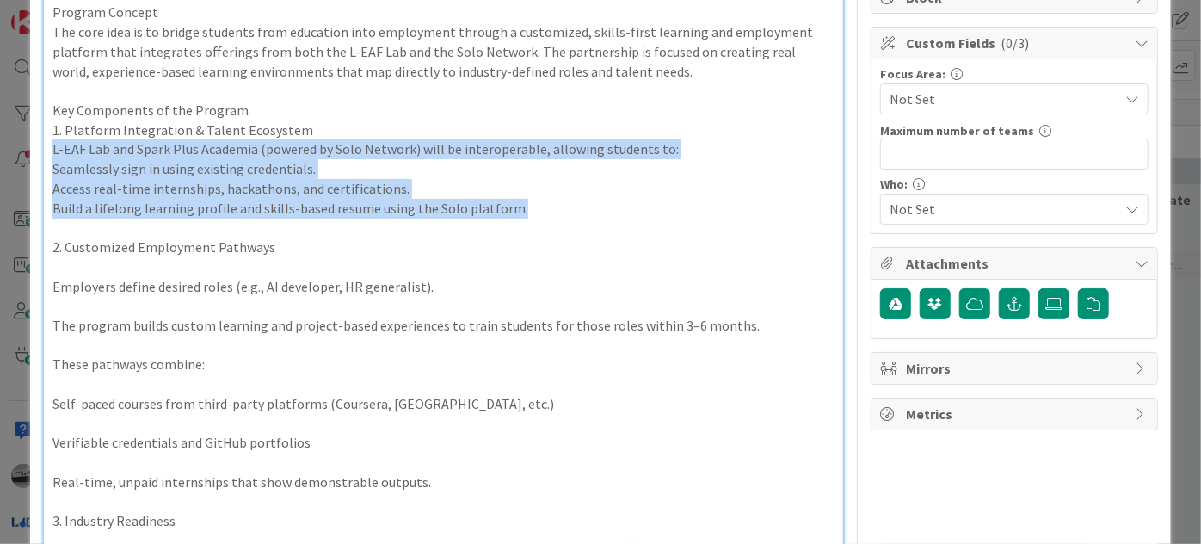
drag, startPoint x: 476, startPoint y: 219, endPoint x: 50, endPoint y: 146, distance: 432.3
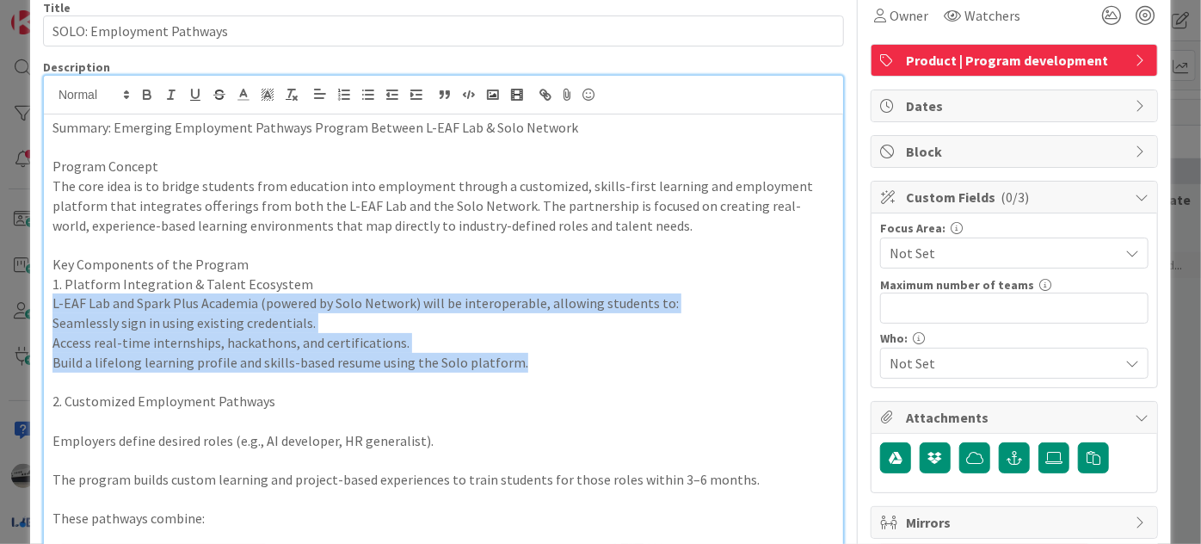
scroll to position [0, 0]
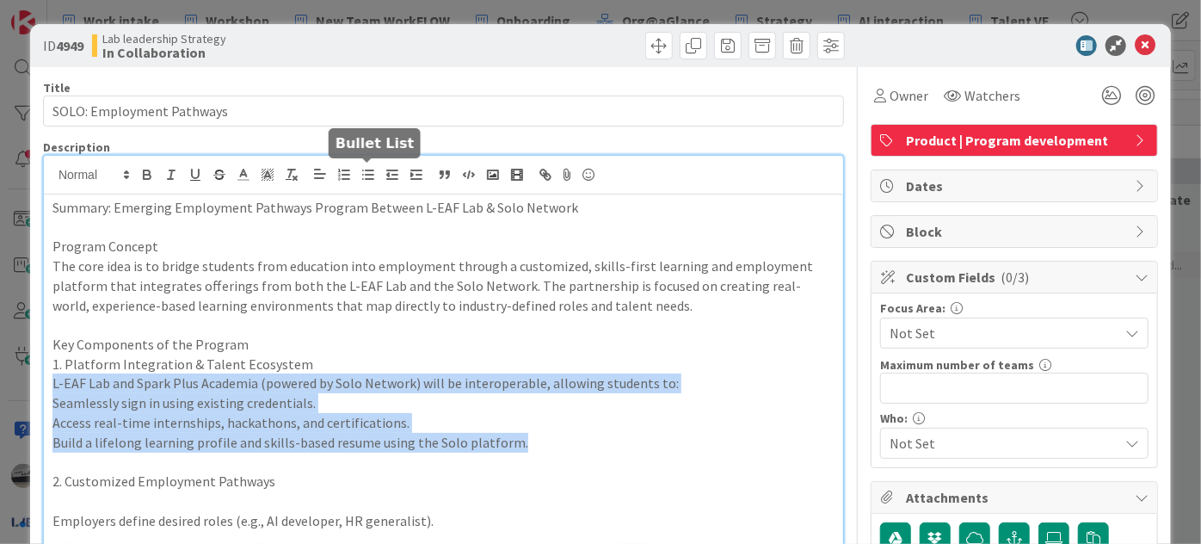
click at [367, 176] on icon "button" at bounding box center [368, 174] width 15 height 15
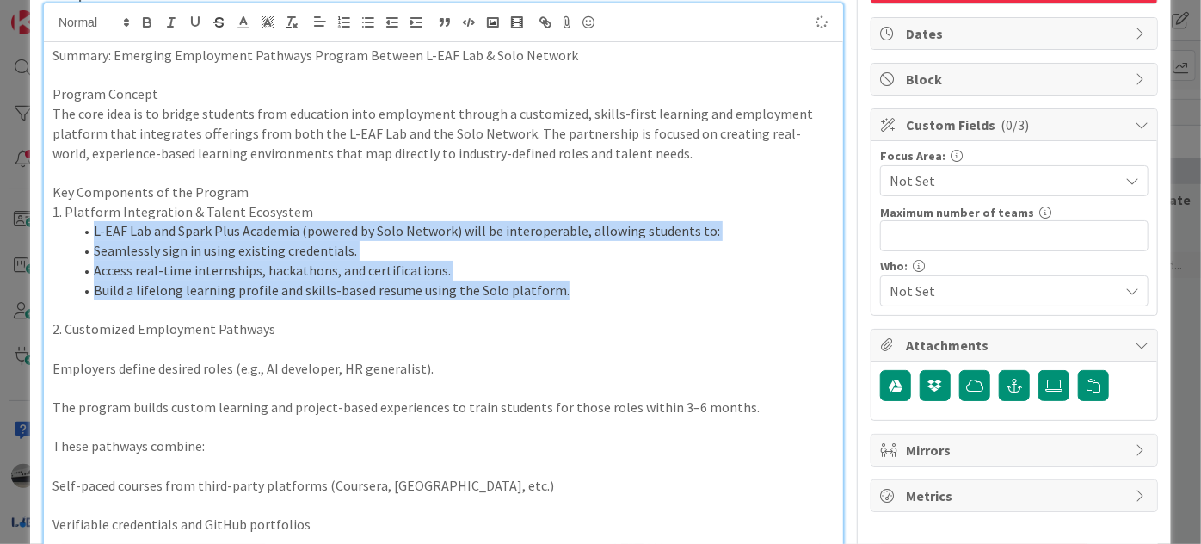
scroll to position [156, 0]
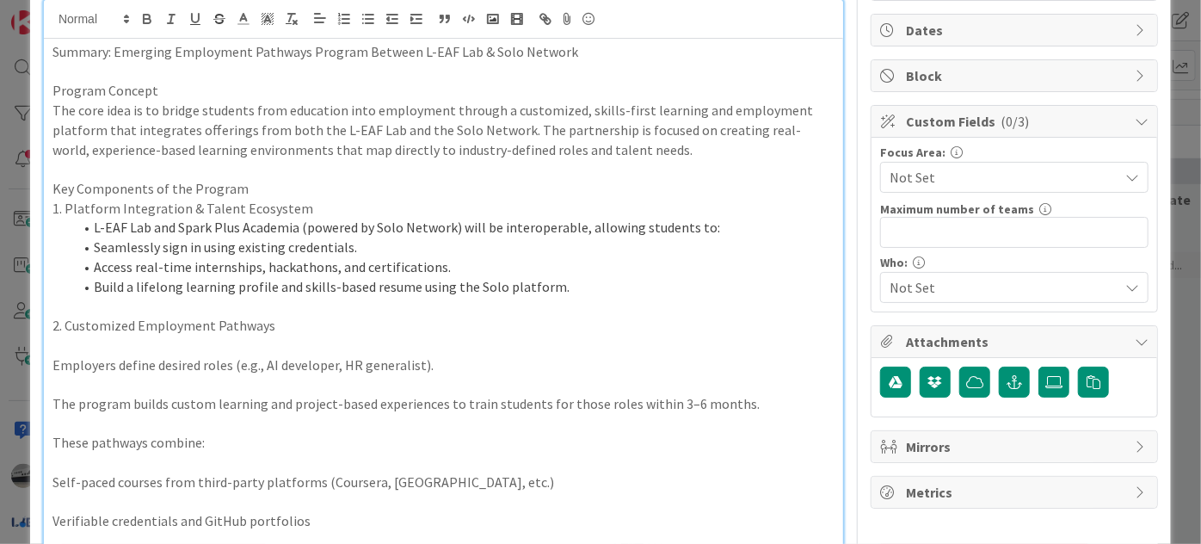
click at [67, 347] on p at bounding box center [444, 346] width 782 height 20
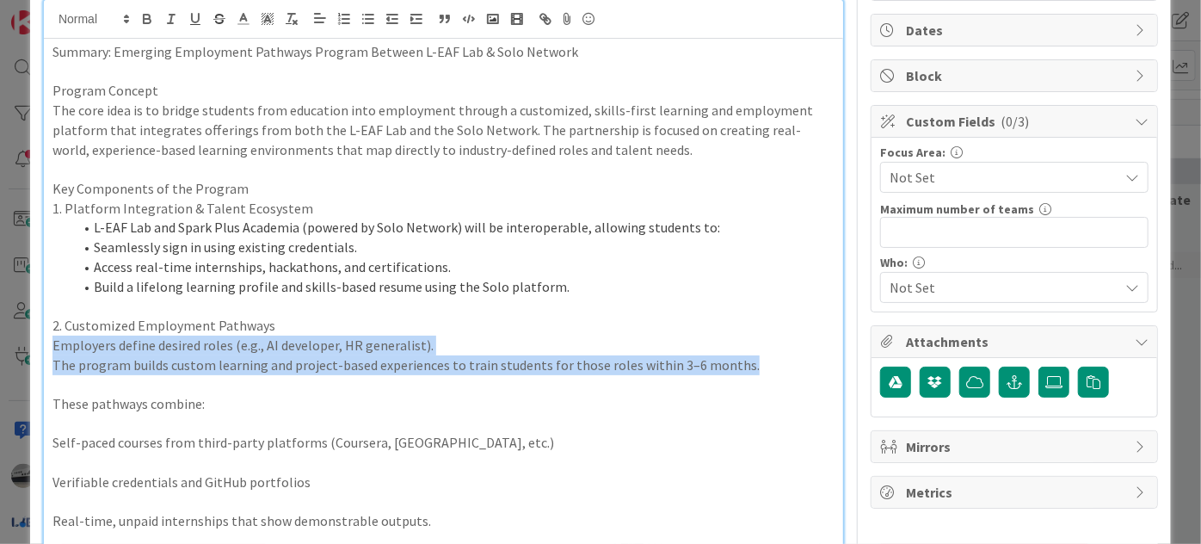
drag, startPoint x: 646, startPoint y: 361, endPoint x: 40, endPoint y: 344, distance: 606.1
click at [365, 18] on icon "button" at bounding box center [368, 18] width 15 height 15
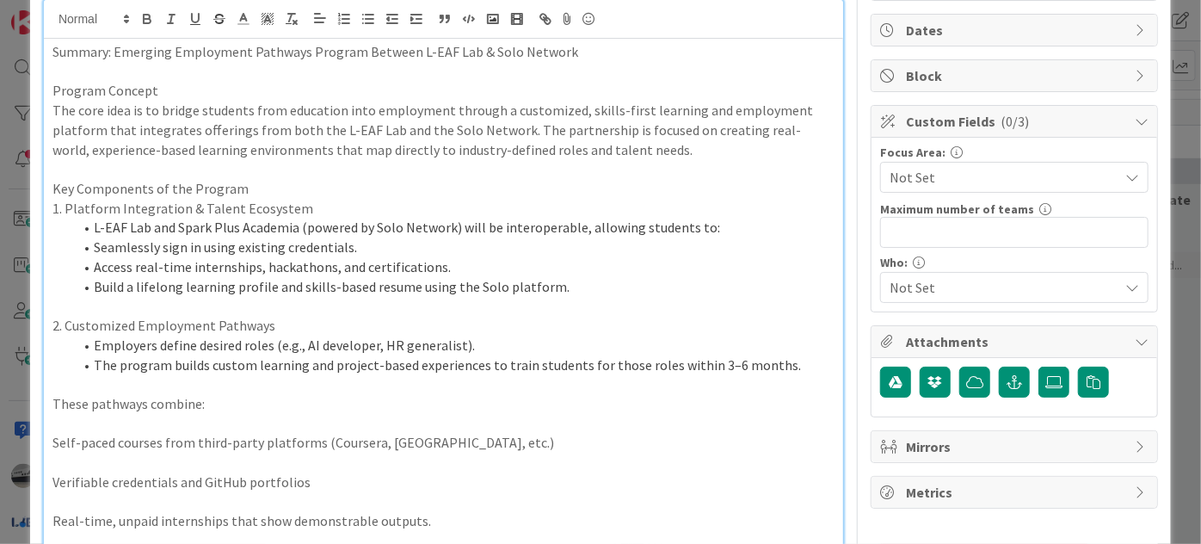
click at [62, 417] on p at bounding box center [444, 424] width 782 height 20
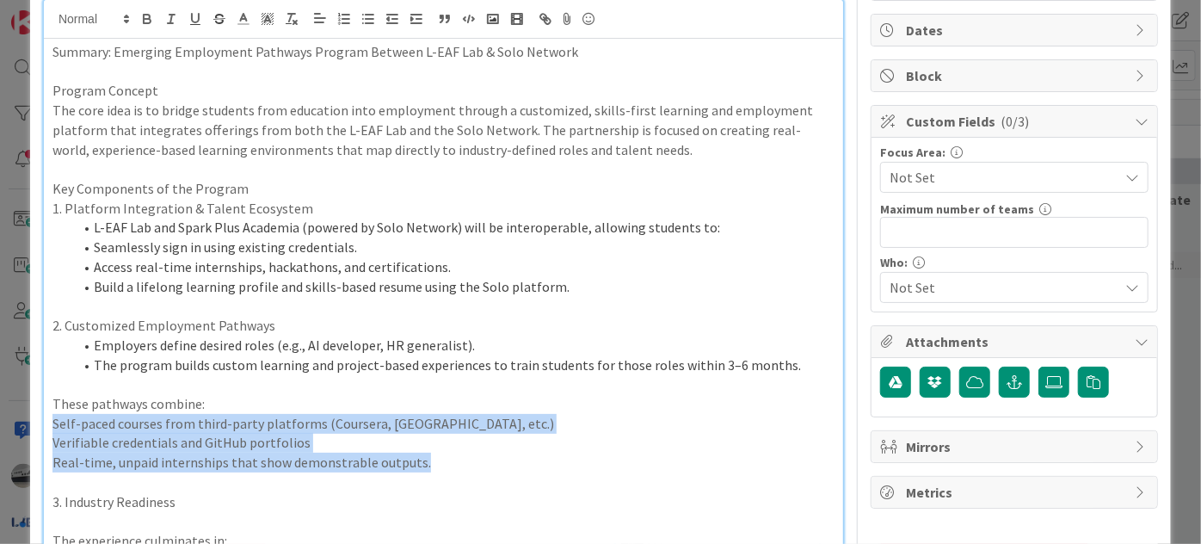
drag, startPoint x: 417, startPoint y: 466, endPoint x: 49, endPoint y: 428, distance: 370.3
click at [366, 19] on line "button" at bounding box center [370, 19] width 8 height 0
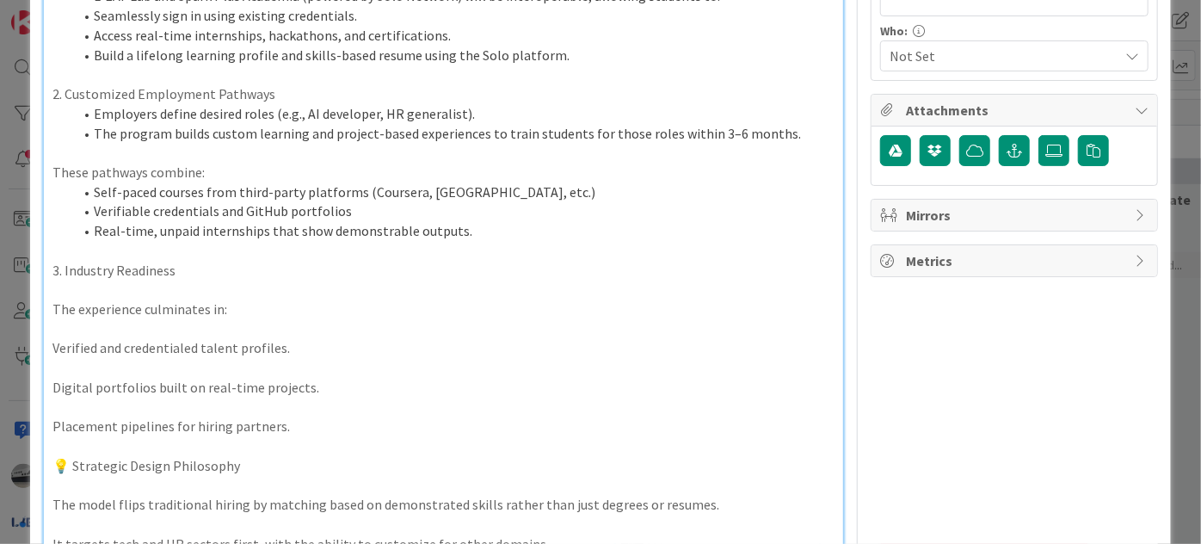
scroll to position [391, 0]
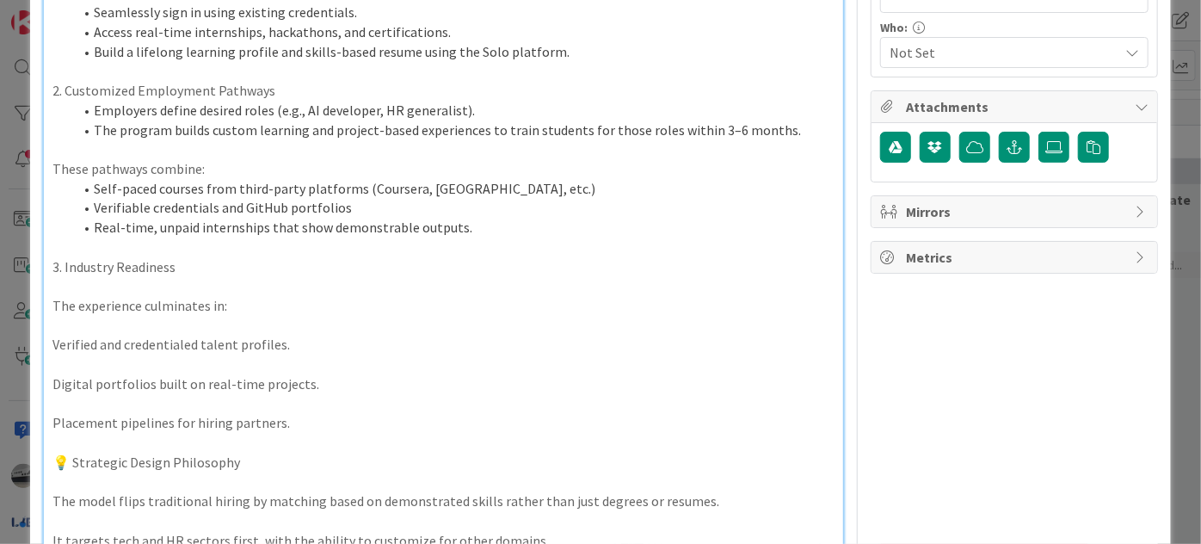
click at [119, 286] on p at bounding box center [444, 286] width 782 height 20
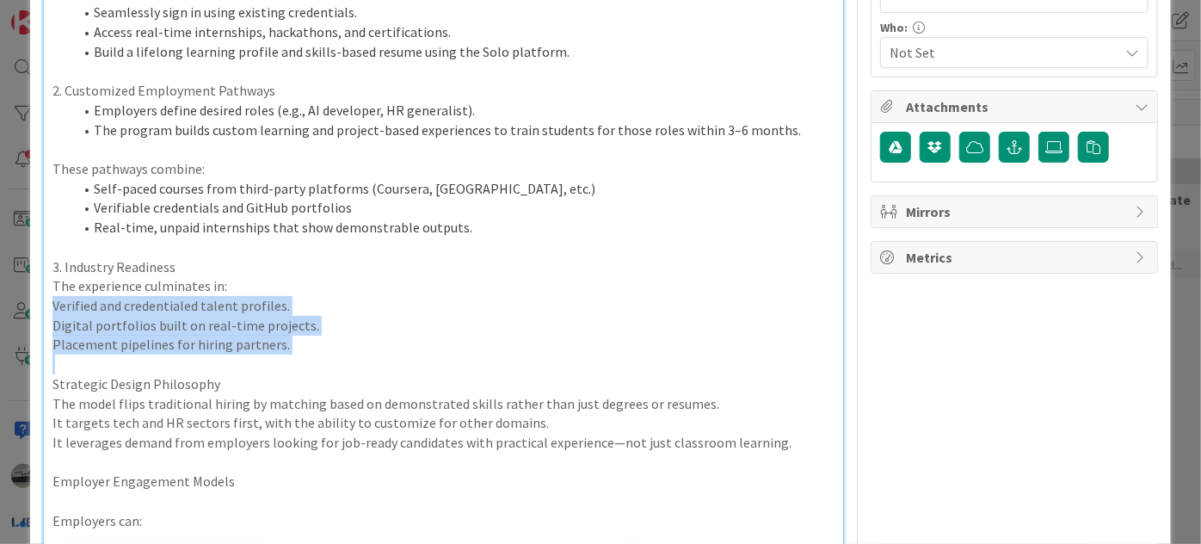
drag, startPoint x: 312, startPoint y: 354, endPoint x: 46, endPoint y: 306, distance: 270.1
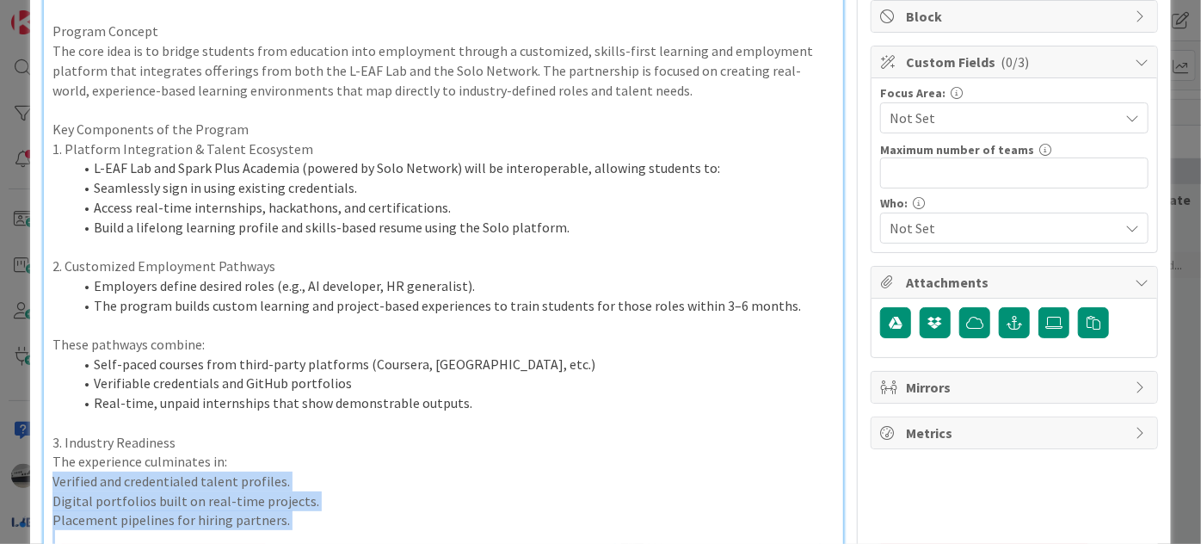
scroll to position [0, 0]
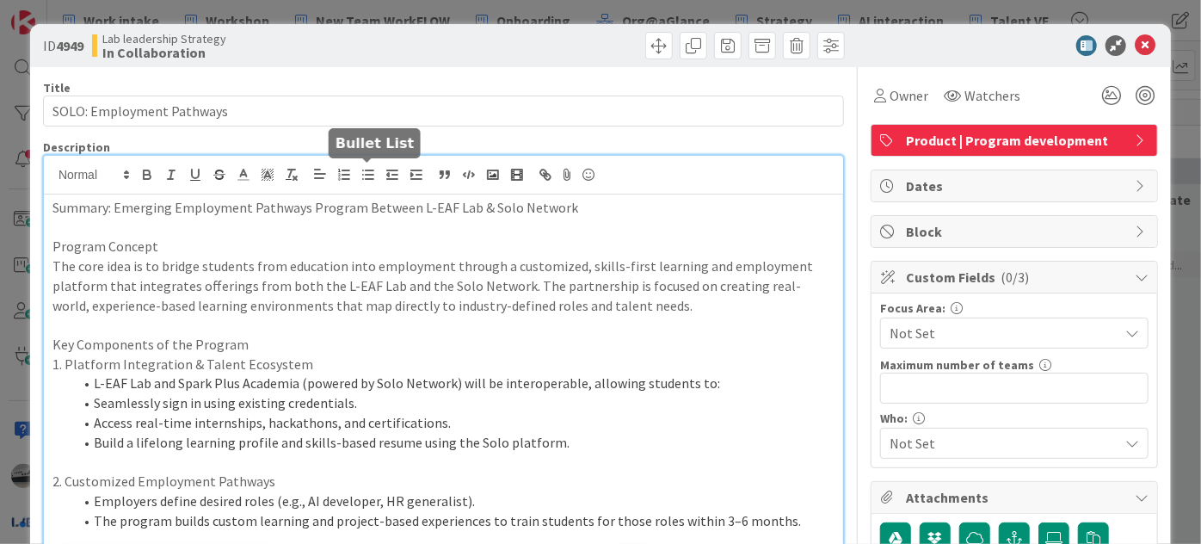
click at [365, 179] on icon "button" at bounding box center [368, 174] width 15 height 15
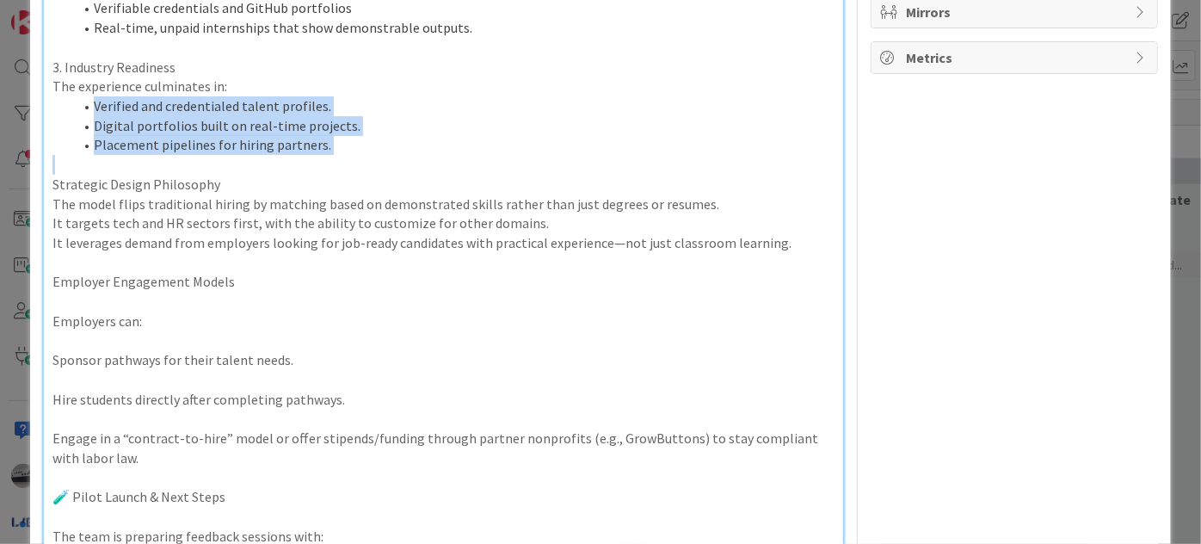
scroll to position [591, 0]
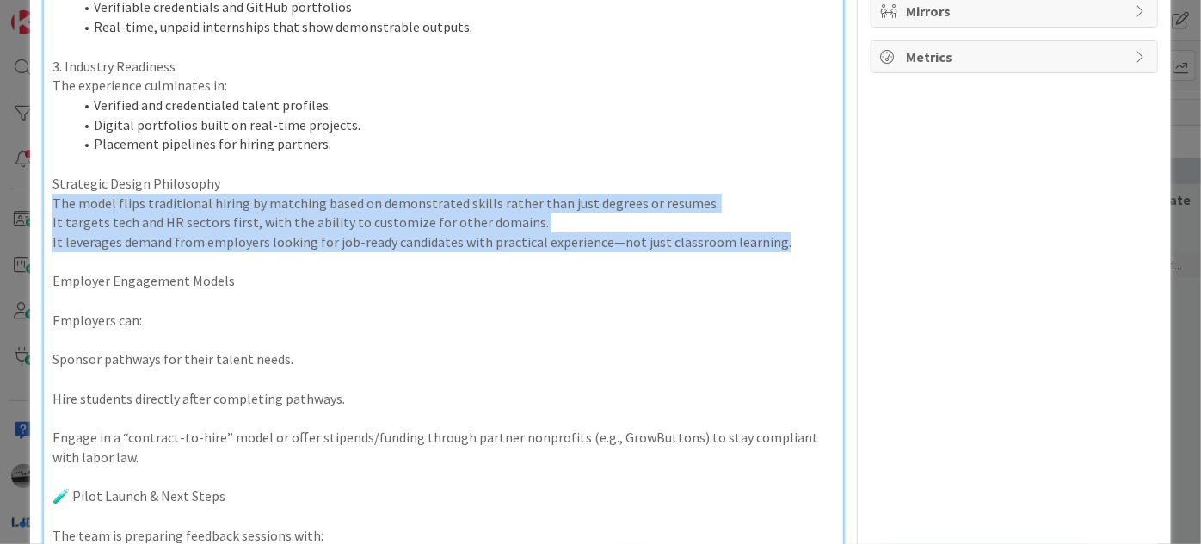
drag, startPoint x: 699, startPoint y: 241, endPoint x: 46, endPoint y: 207, distance: 653.3
click at [46, 207] on div "Summary: Emerging Employment Pathways Program Between L-EAF Lab & Solo Network …" at bounding box center [444, 425] width 800 height 1644
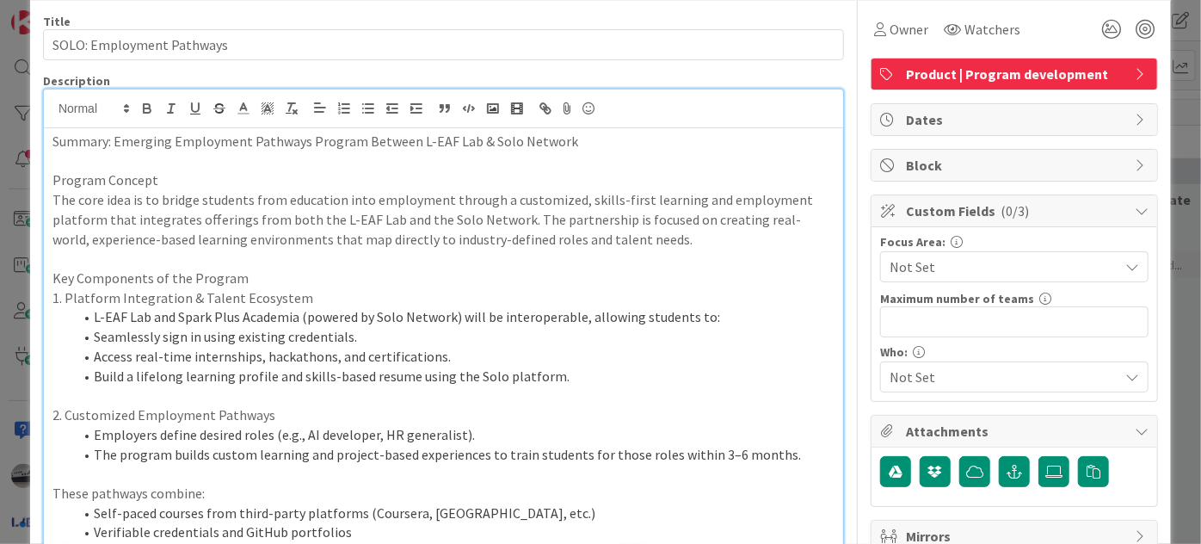
scroll to position [0, 0]
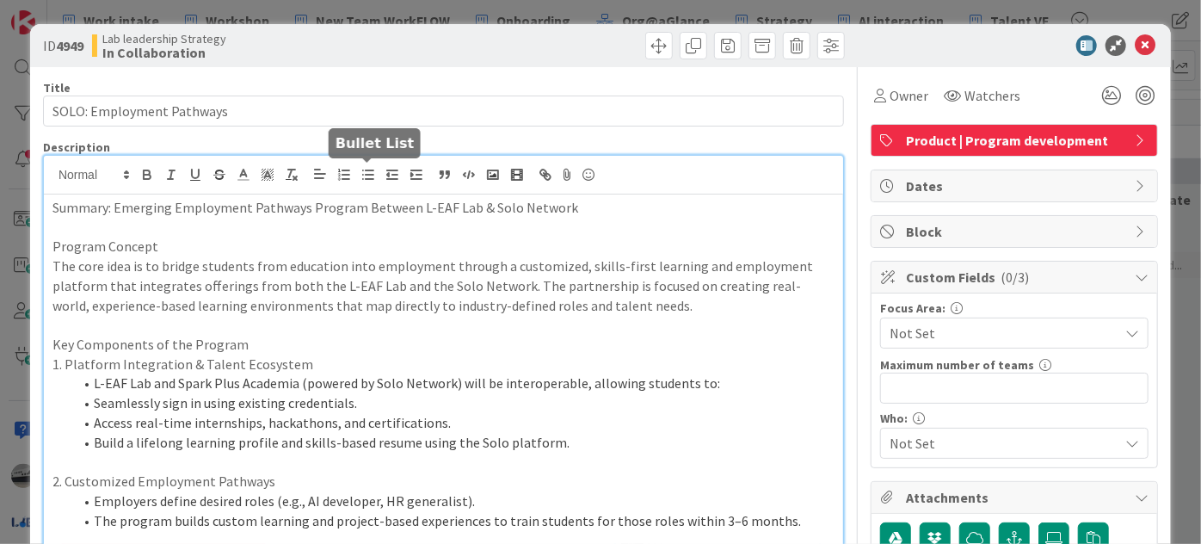
click at [371, 179] on line "button" at bounding box center [370, 179] width 8 height 0
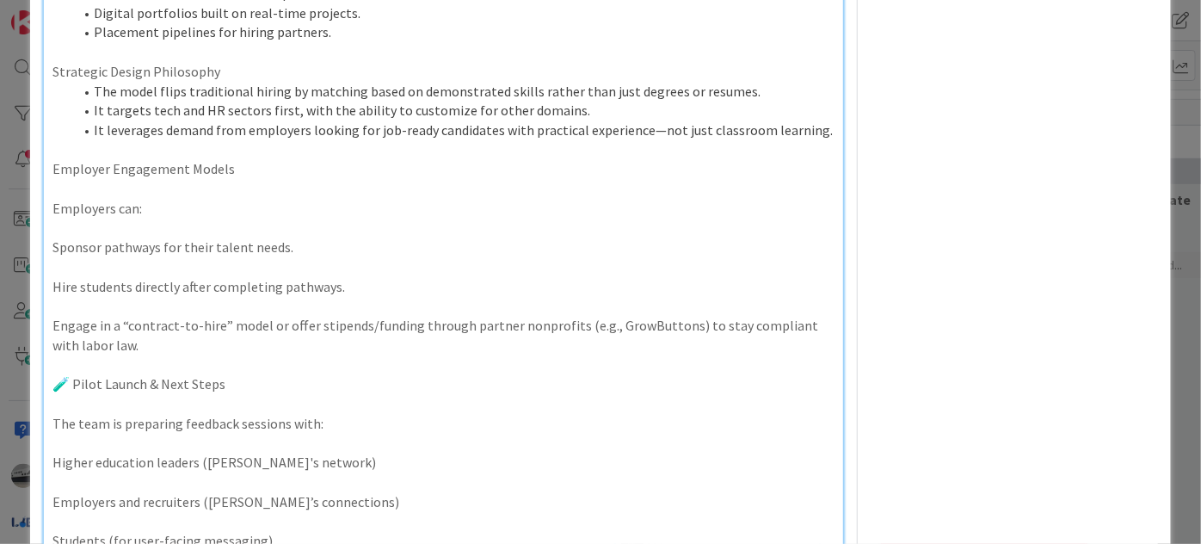
scroll to position [688, 0]
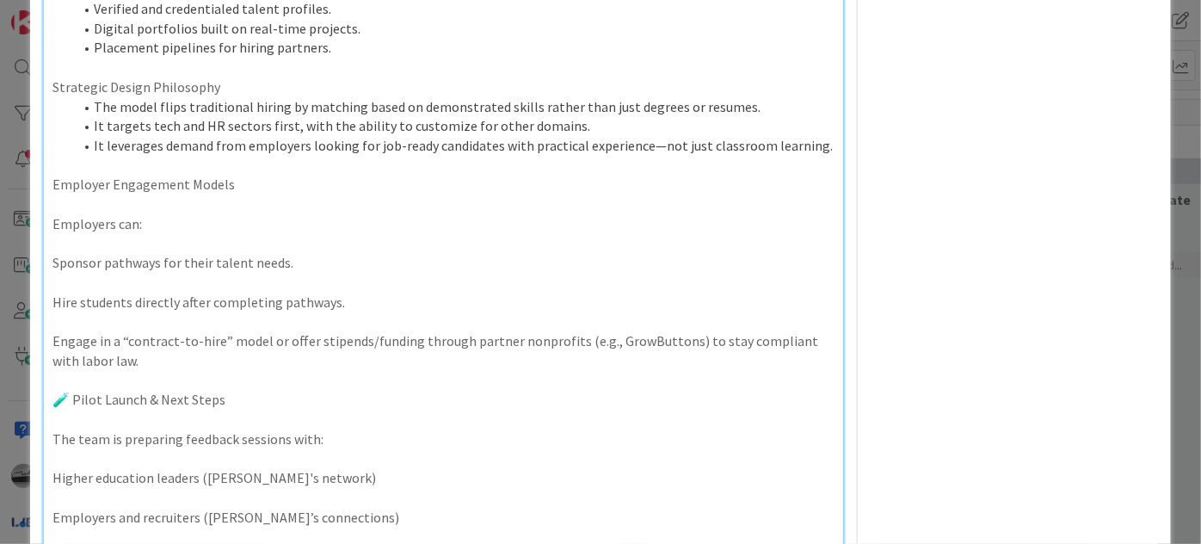
click at [57, 234] on p at bounding box center [444, 244] width 782 height 20
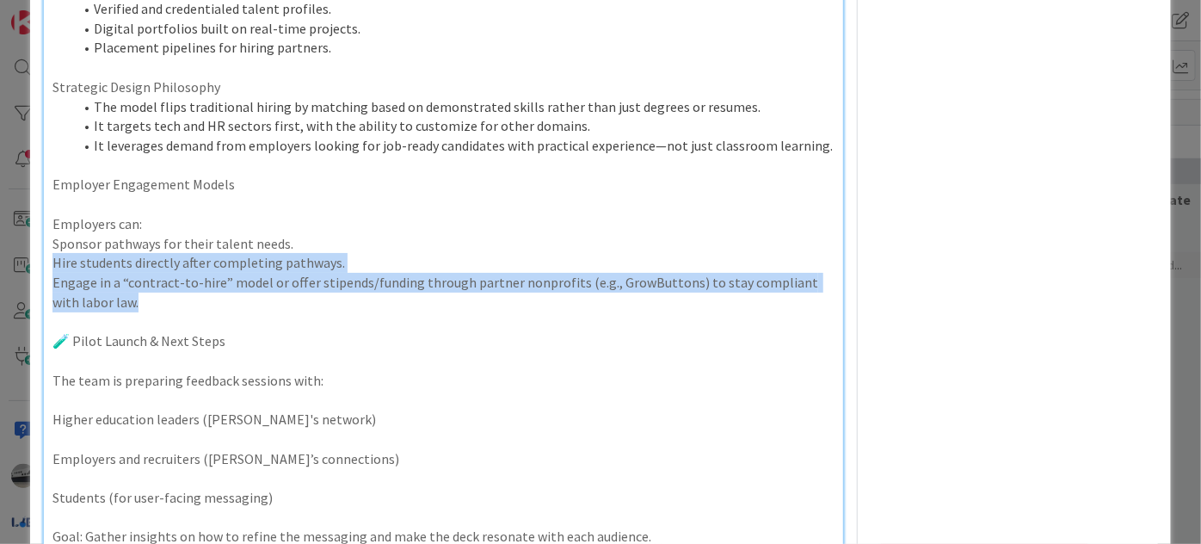
drag, startPoint x: 142, startPoint y: 305, endPoint x: 38, endPoint y: 258, distance: 114.0
click at [38, 258] on div "ID 4949 Lab leadership Strategy In Collaboration Title 25 / 128 SOLO: Employmen…" at bounding box center [600, 446] width 1141 height 2221
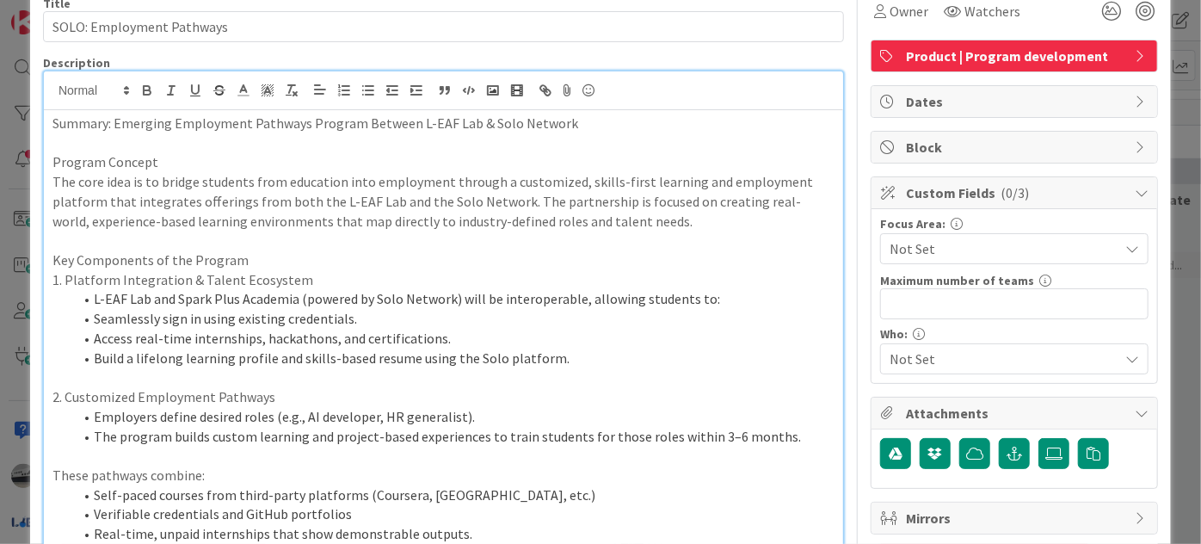
scroll to position [0, 0]
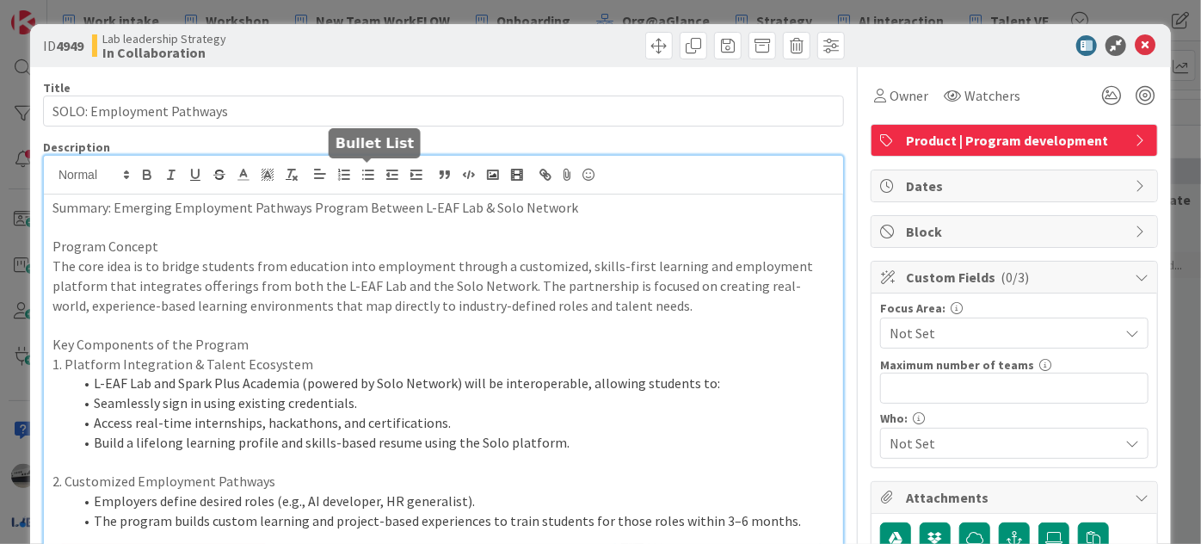
click at [366, 175] on icon "button" at bounding box center [368, 174] width 15 height 15
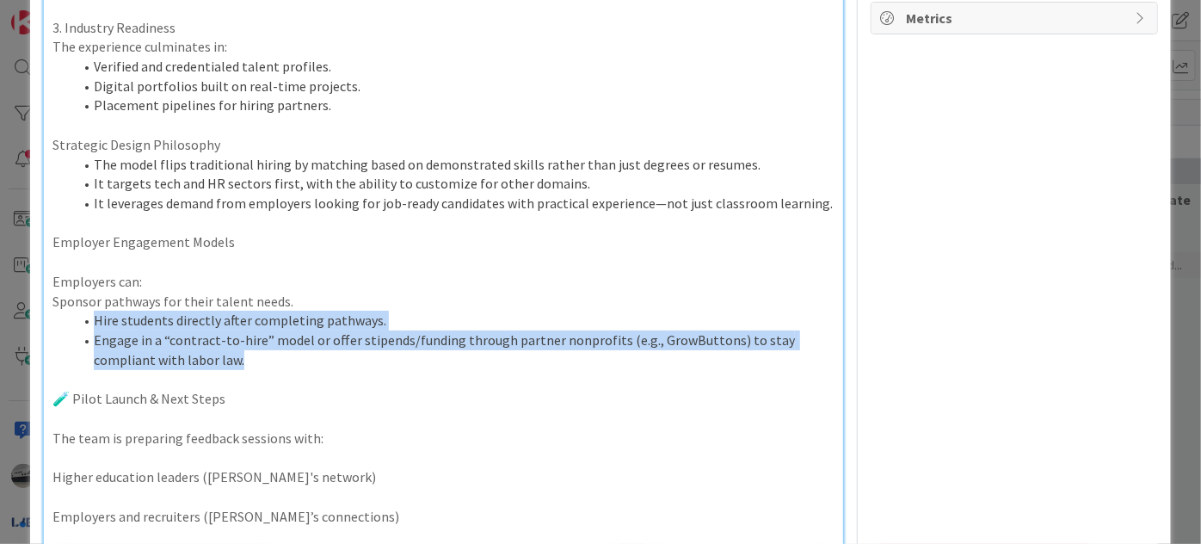
scroll to position [766, 0]
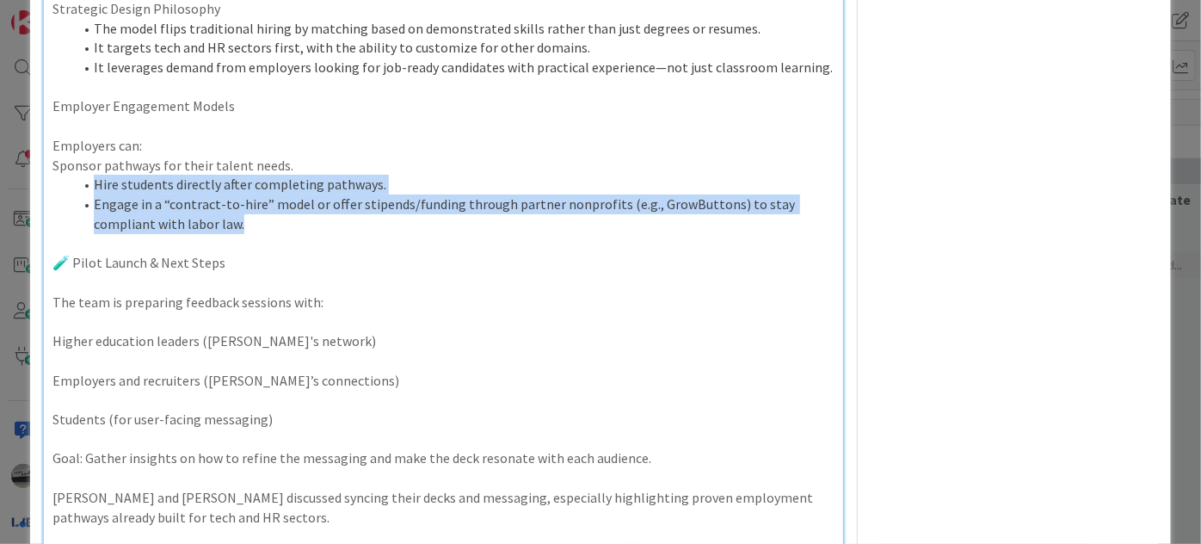
click at [672, 211] on li "Engage in a “contract-to-hire” model or offer stipends/funding through partner …" at bounding box center [454, 214] width 762 height 39
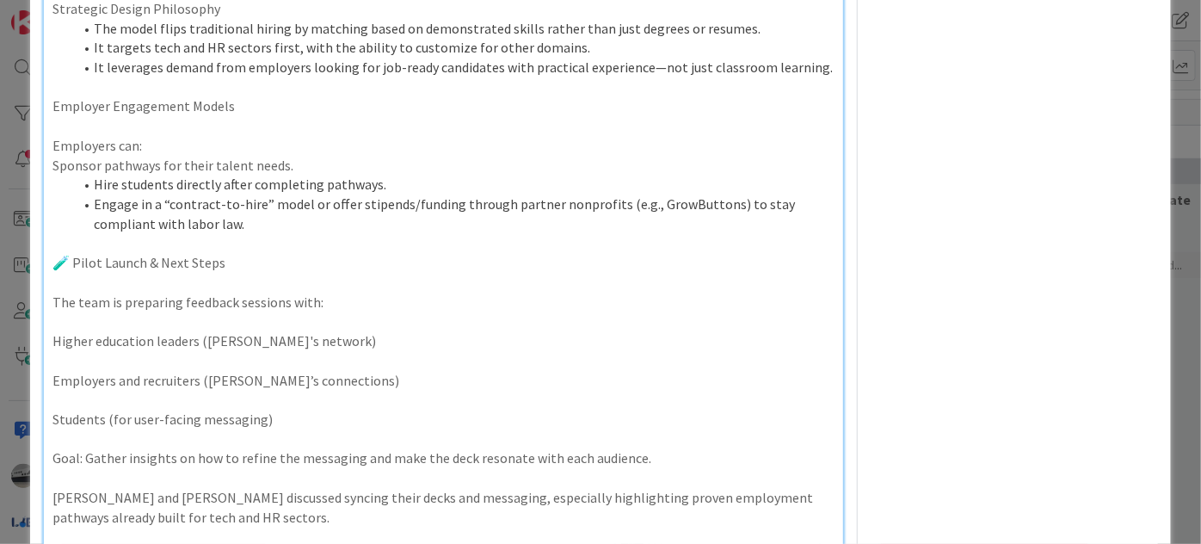
click at [672, 197] on li "Engage in a “contract-to-hire” model or offer stipends/funding through partner …" at bounding box center [454, 214] width 762 height 39
click at [71, 281] on p at bounding box center [444, 283] width 782 height 20
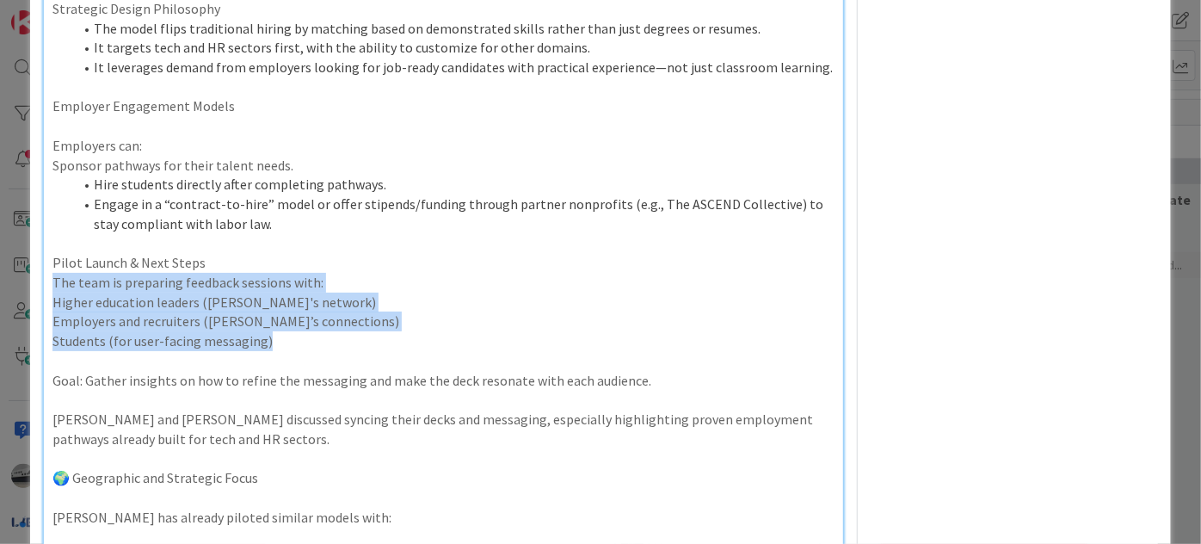
drag, startPoint x: 290, startPoint y: 340, endPoint x: 48, endPoint y: 283, distance: 248.4
click at [48, 283] on div "Summary: Emerging Employment Pathways Program Between L-EAF Lab & Solo Network …" at bounding box center [444, 182] width 800 height 1507
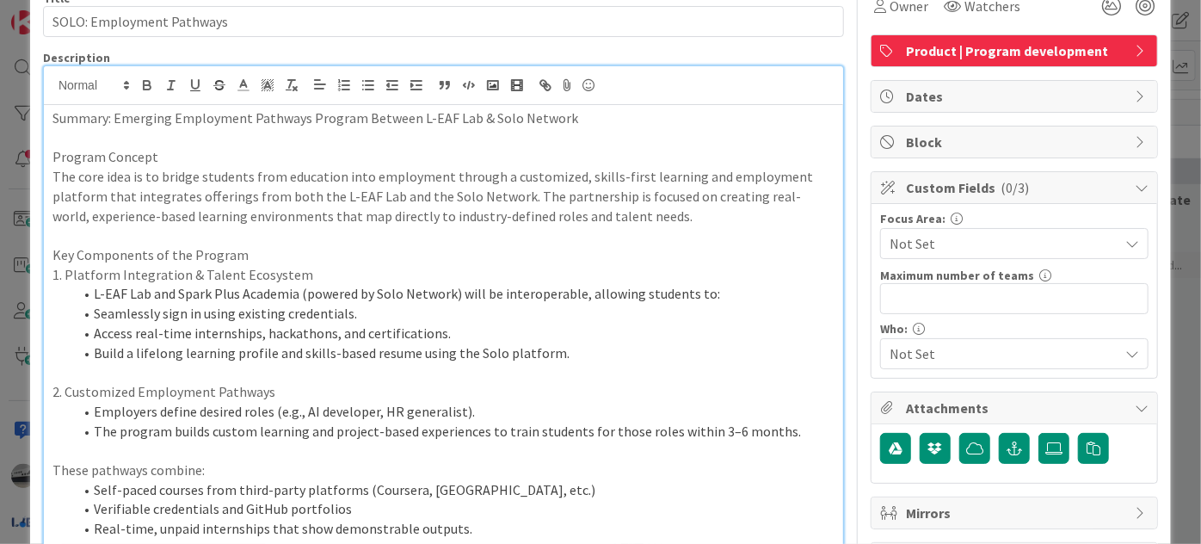
scroll to position [0, 0]
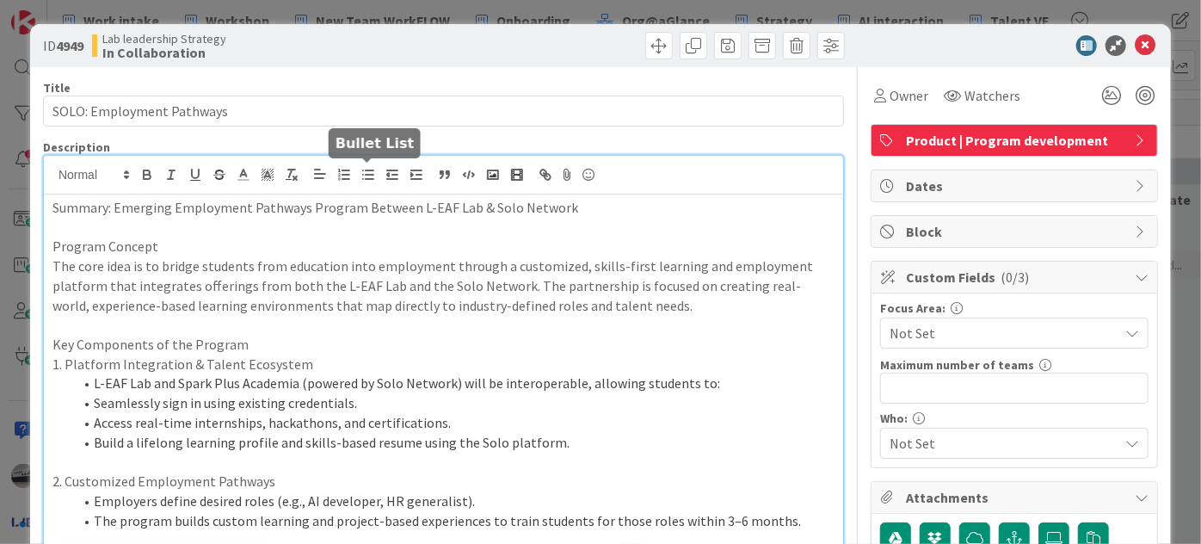
click at [364, 172] on icon "button" at bounding box center [368, 174] width 15 height 15
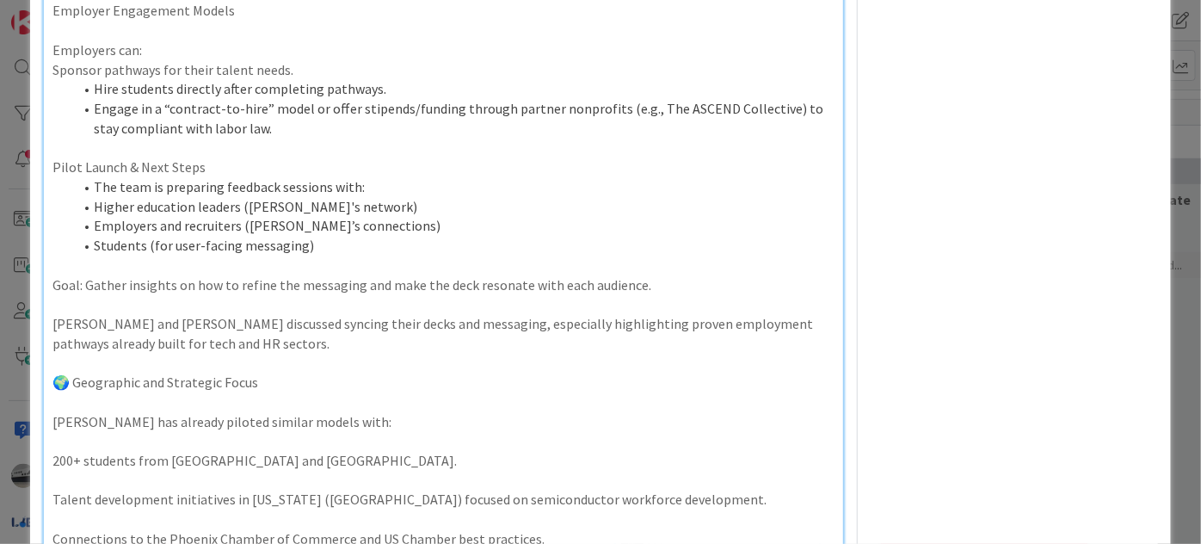
scroll to position [883, 0]
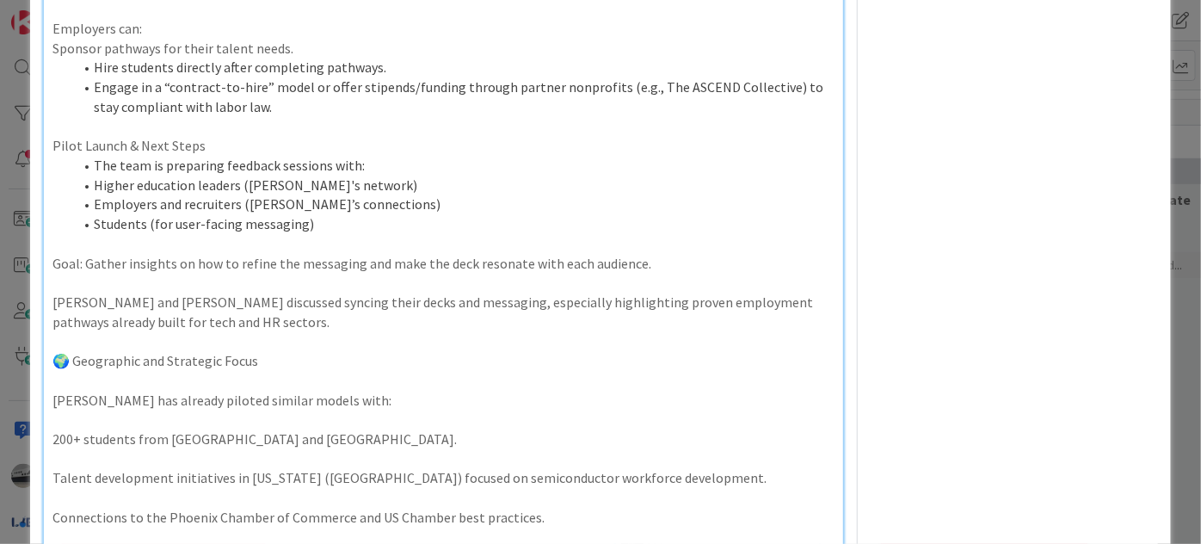
click at [66, 275] on p at bounding box center [444, 283] width 782 height 20
drag, startPoint x: 181, startPoint y: 318, endPoint x: 207, endPoint y: 301, distance: 31.0
click at [207, 301] on p "Jeff and Sudesh discussed syncing their decks and messaging, especially highlig…" at bounding box center [444, 312] width 782 height 39
click at [170, 298] on p "Jeff and Sudesh discussed syncing their decks and messaging, especially highlig…" at bounding box center [444, 312] width 782 height 39
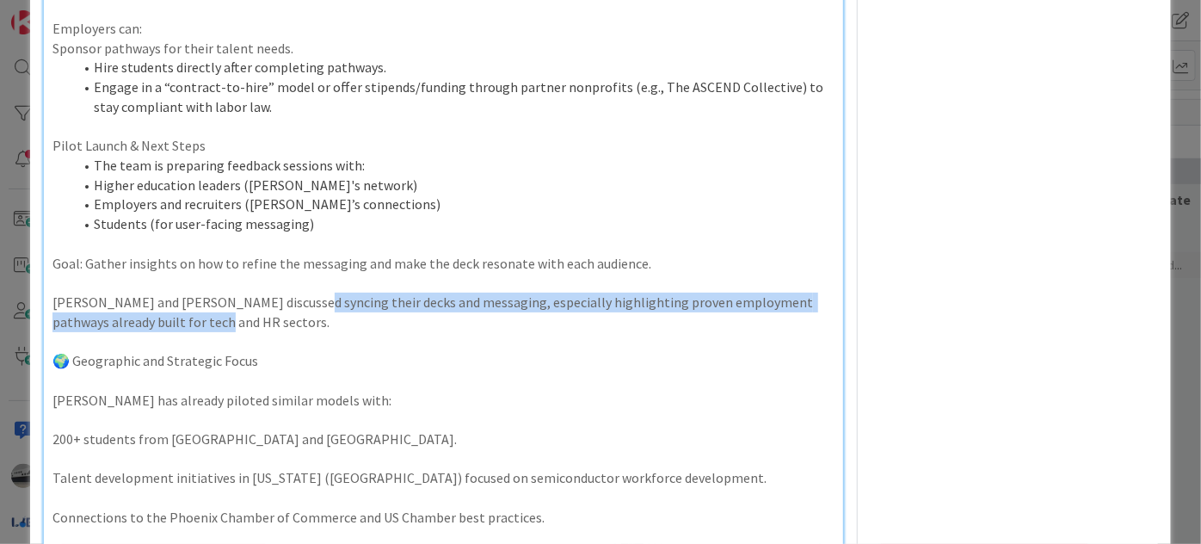
drag, startPoint x: 281, startPoint y: 300, endPoint x: 283, endPoint y: 312, distance: 12.3
click at [283, 312] on p "Jeff and Sudesh discussed syncing their decks and messaging, especially highlig…" at bounding box center [444, 312] width 782 height 39
copy p "decks and messaging, especially highlighting proven employment pathways already…"
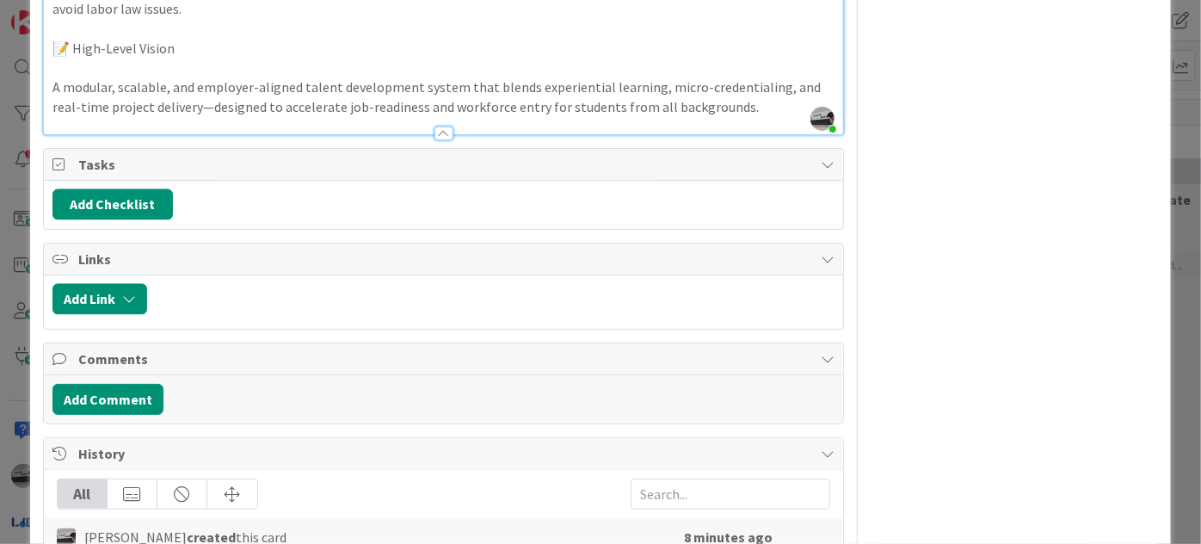
scroll to position [1542, 0]
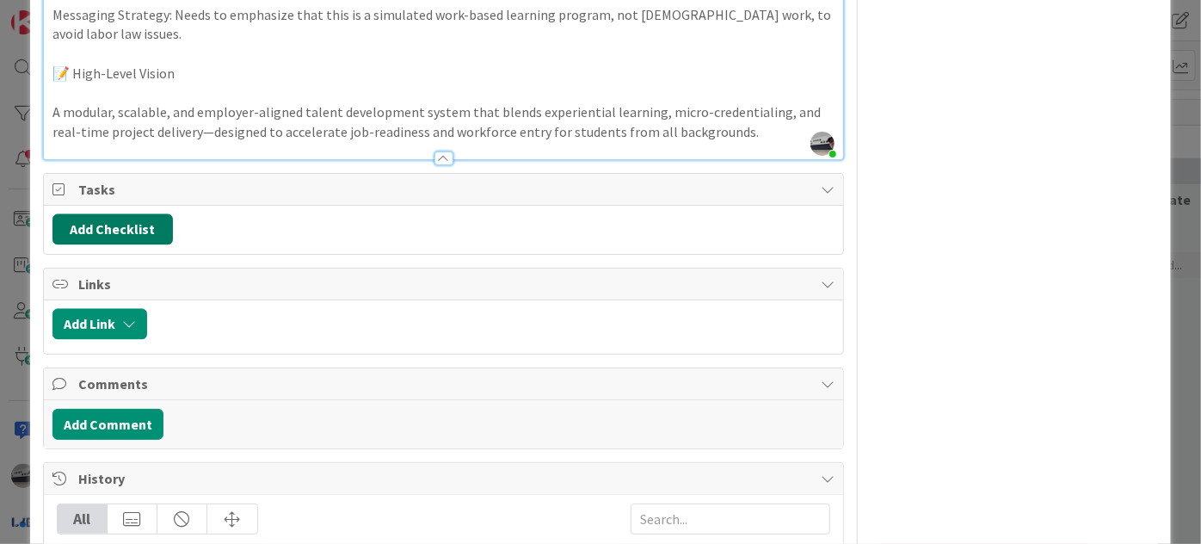
click at [139, 214] on button "Add Checklist" at bounding box center [113, 229] width 120 height 31
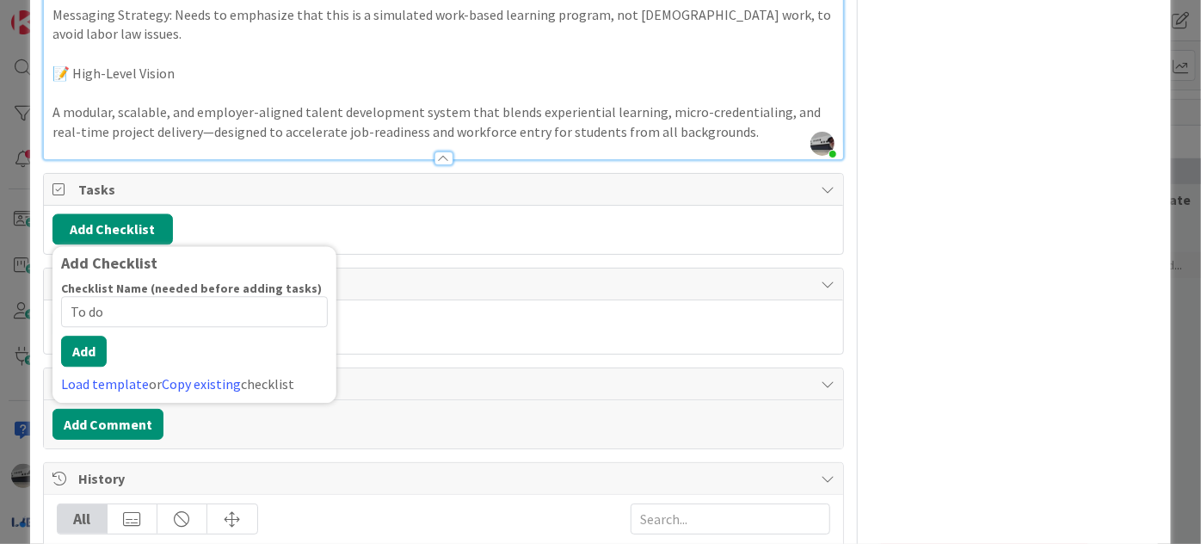
type input "To do"
click at [76, 346] on div "Checklist Name (needed before adding tasks) 5 / 64 To do Add Load template or C…" at bounding box center [194, 338] width 267 height 114
click at [88, 336] on button "Add" at bounding box center [84, 351] width 46 height 31
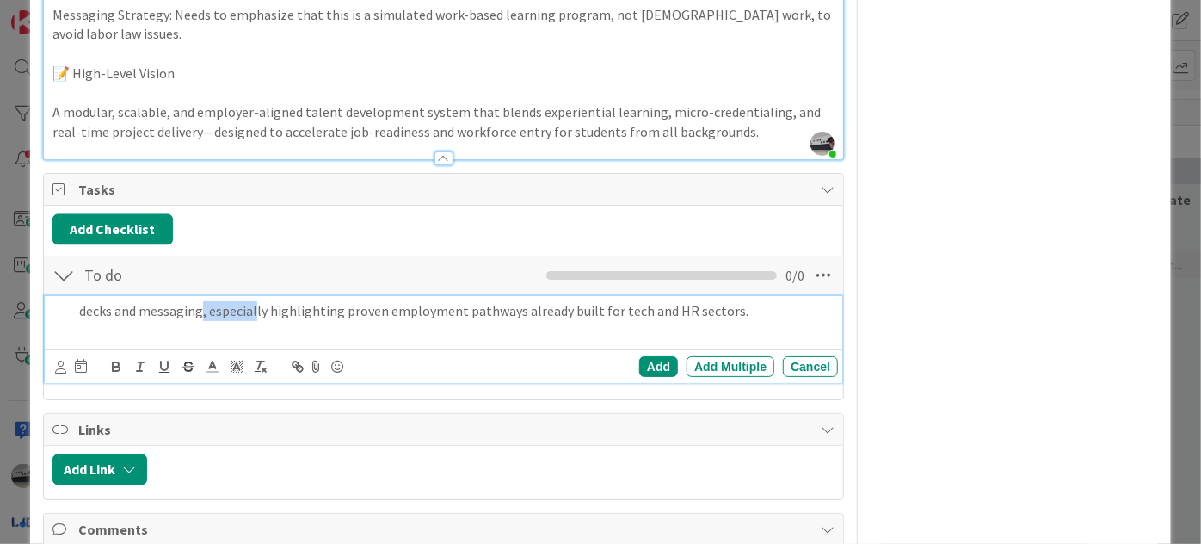
drag, startPoint x: 199, startPoint y: 290, endPoint x: 262, endPoint y: 289, distance: 62.8
click at [259, 301] on p "decks and messaging, especially highlighting proven employment pathways already…" at bounding box center [455, 311] width 752 height 20
click at [263, 301] on p "decks and messaging, especially highlighting proven employment pathways already…" at bounding box center [455, 311] width 752 height 20
drag, startPoint x: 263, startPoint y: 289, endPoint x: 201, endPoint y: 289, distance: 61.1
click at [201, 301] on p "decks and messaging, especially highlighting proven employment pathways already…" at bounding box center [455, 311] width 752 height 20
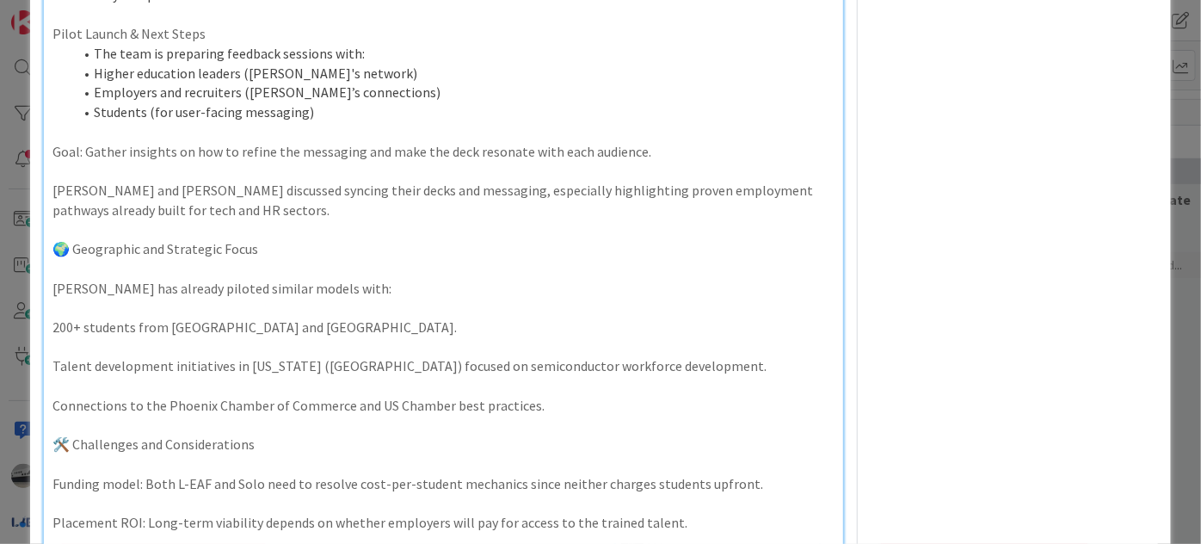
scroll to position [917, 0]
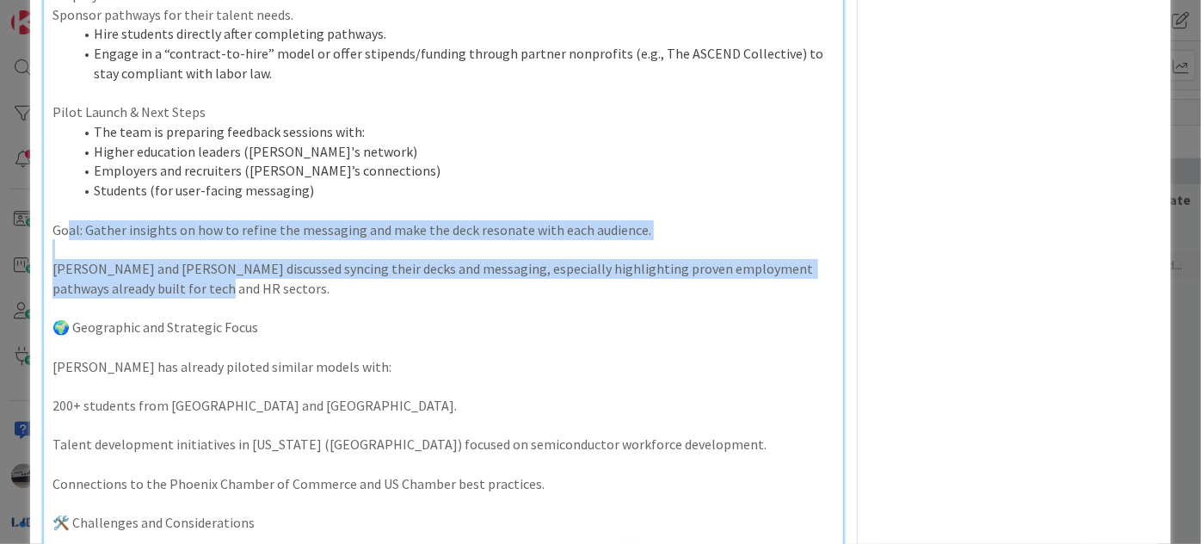
drag, startPoint x: 177, startPoint y: 281, endPoint x: 66, endPoint y: 232, distance: 121.7
click at [66, 232] on div "Summary: Emerging Employment Pathways Program Between L-EAF Lab & Solo Network …" at bounding box center [444, 31] width 800 height 1507
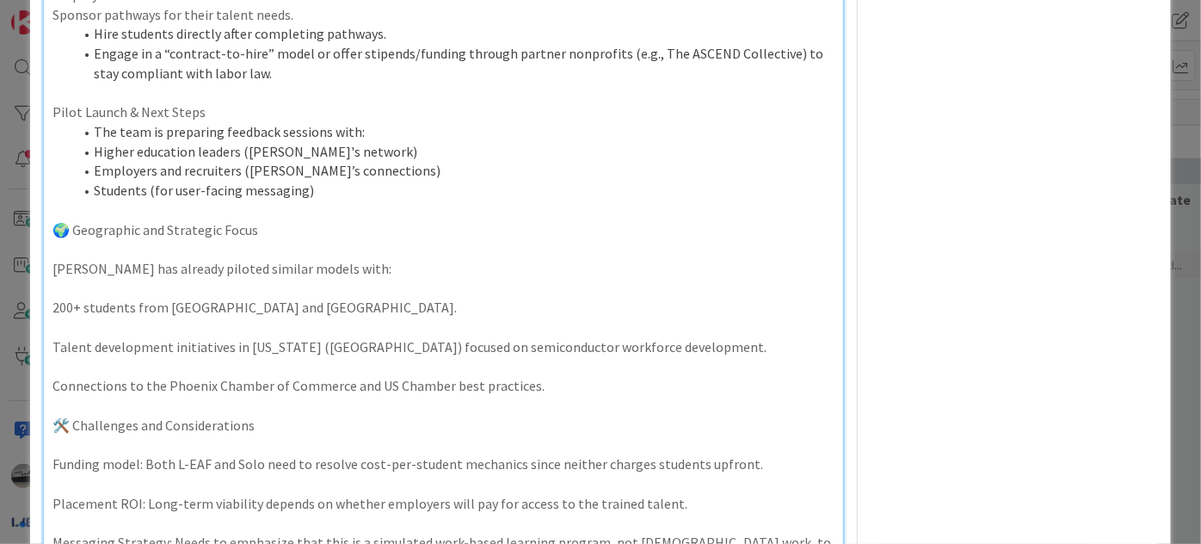
click at [53, 241] on p at bounding box center [444, 249] width 782 height 20
drag, startPoint x: 73, startPoint y: 227, endPoint x: 39, endPoint y: 225, distance: 34.5
click at [39, 225] on div "ID 4949 Lab leadership Strategy In Collaboration Title 25 / 128 SOLO: Employmen…" at bounding box center [600, 192] width 1141 height 2171
click at [61, 247] on p at bounding box center [444, 249] width 782 height 20
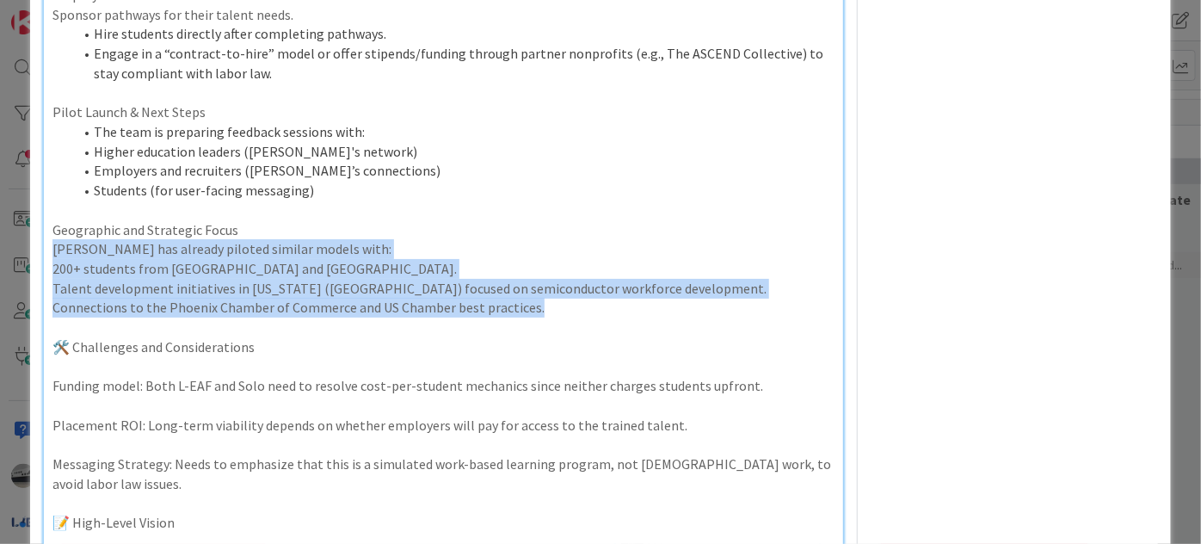
drag, startPoint x: 490, startPoint y: 299, endPoint x: 50, endPoint y: 250, distance: 442.4
click at [414, 291] on p "Talent development initiatives in Arizona (West Valley) focused on semiconducto…" at bounding box center [444, 289] width 782 height 20
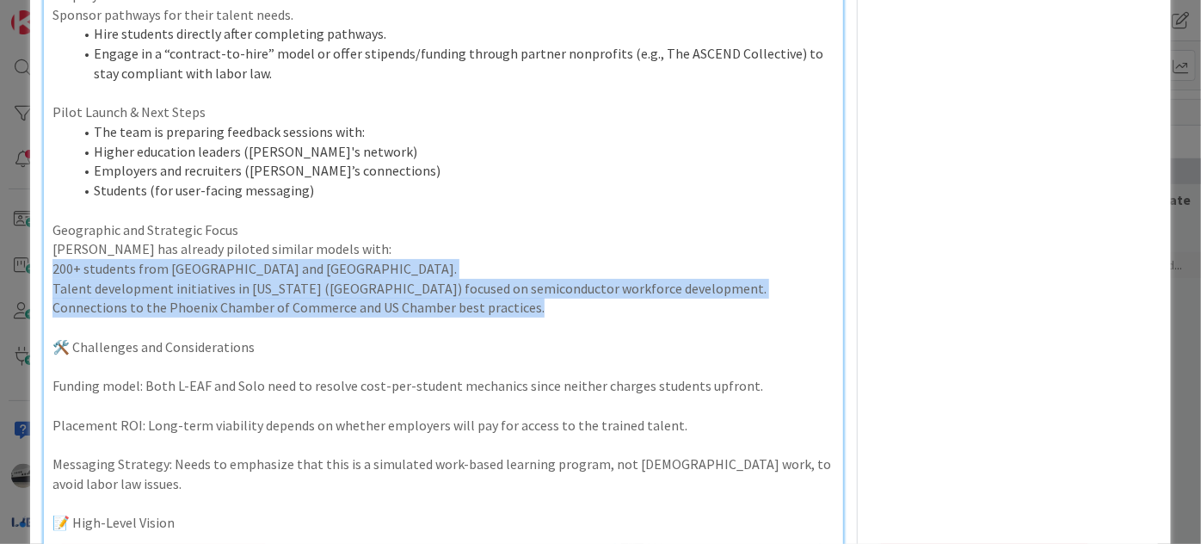
drag, startPoint x: 532, startPoint y: 307, endPoint x: 46, endPoint y: 271, distance: 486.8
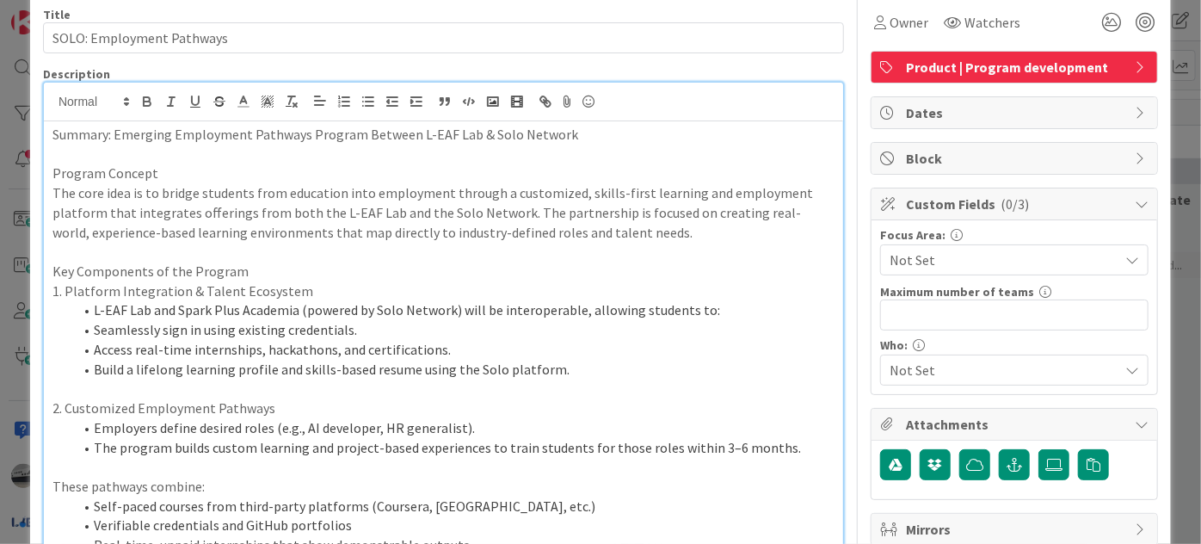
scroll to position [0, 0]
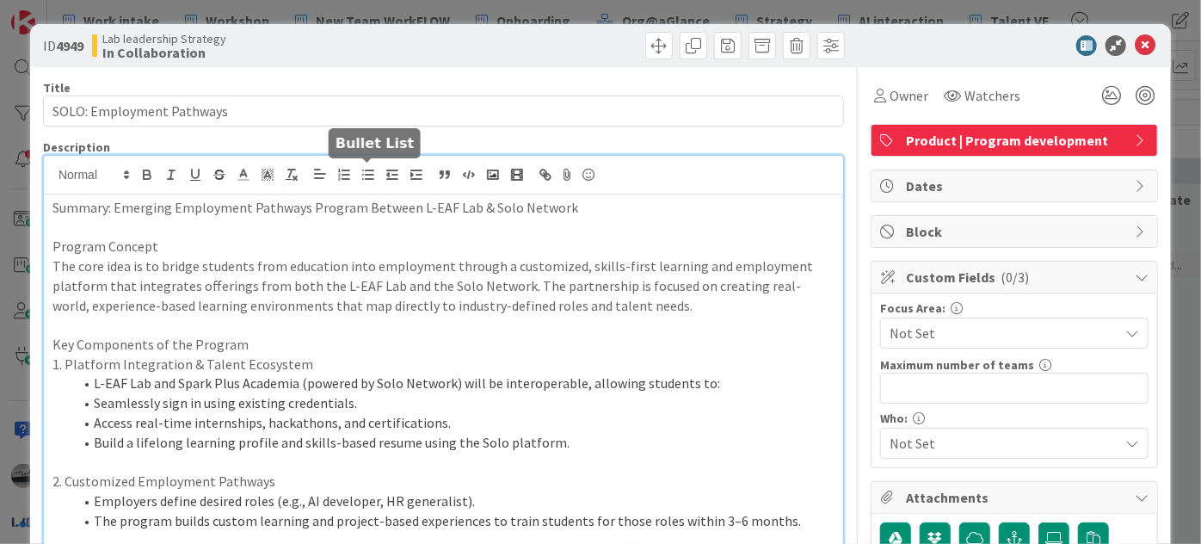
click at [366, 175] on line "button" at bounding box center [370, 175] width 8 height 0
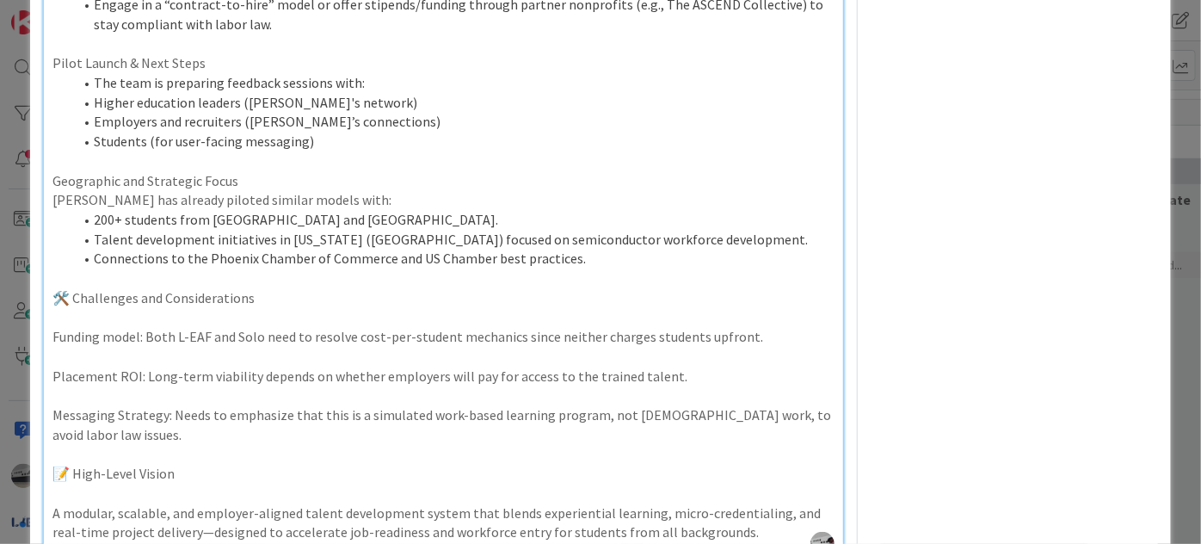
scroll to position [1000, 0]
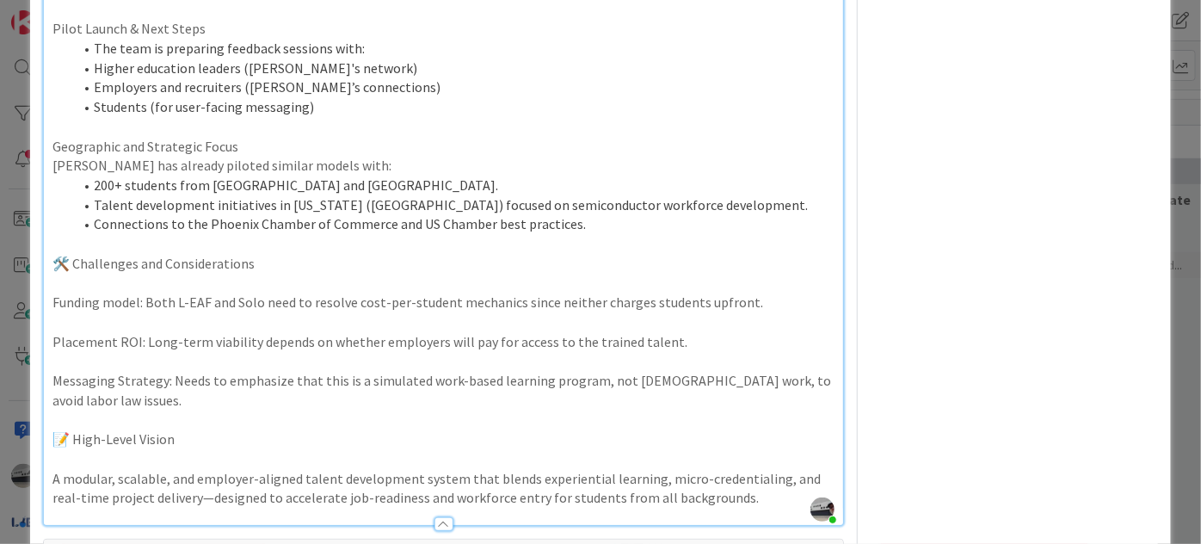
click at [253, 144] on p "Geographic and Strategic Focus" at bounding box center [444, 147] width 782 height 20
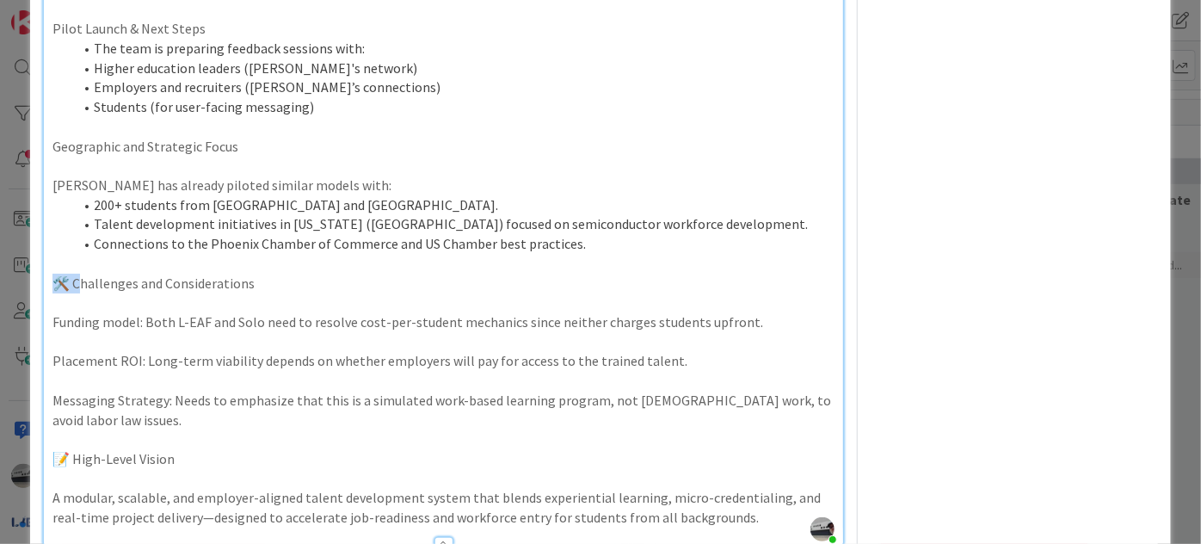
drag, startPoint x: 77, startPoint y: 279, endPoint x: 49, endPoint y: 275, distance: 28.6
click at [61, 303] on p at bounding box center [444, 303] width 782 height 20
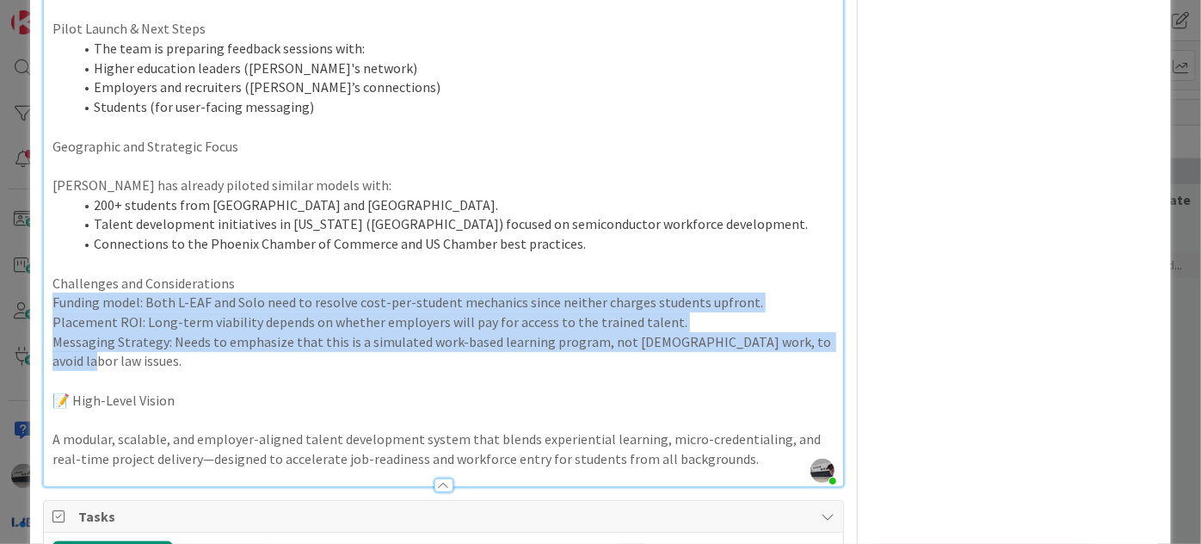
drag, startPoint x: 816, startPoint y: 341, endPoint x: 46, endPoint y: 302, distance: 771.3
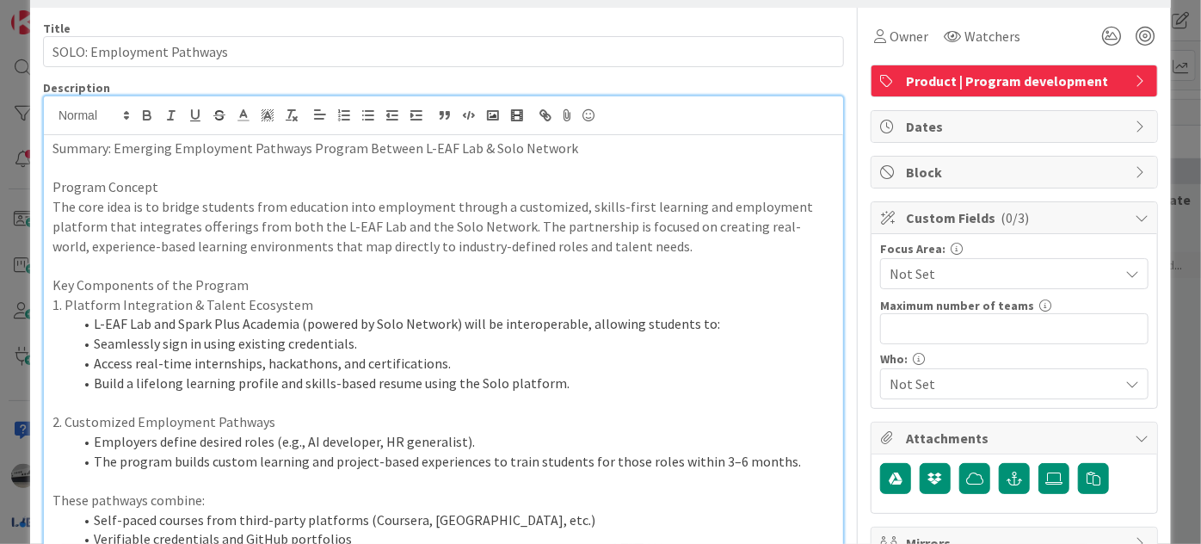
scroll to position [0, 0]
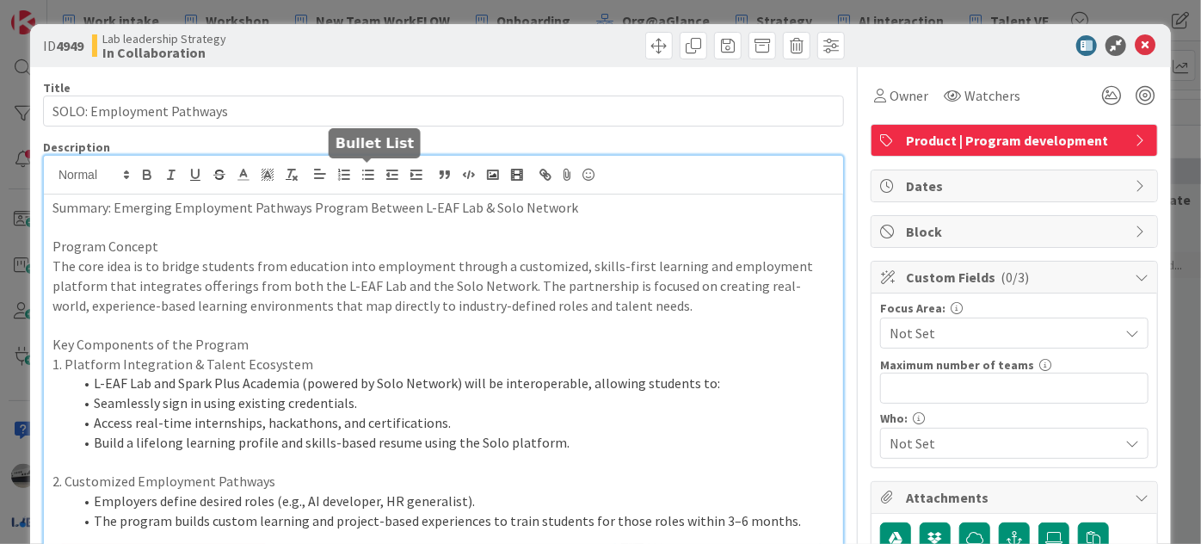
click at [361, 168] on icon "button" at bounding box center [368, 174] width 15 height 15
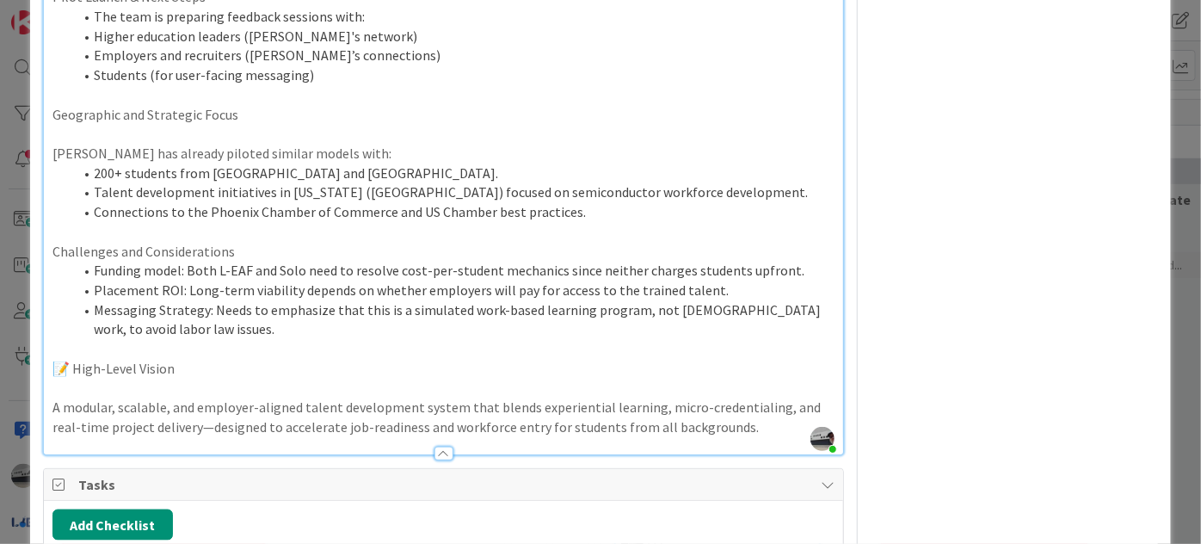
scroll to position [1195, 0]
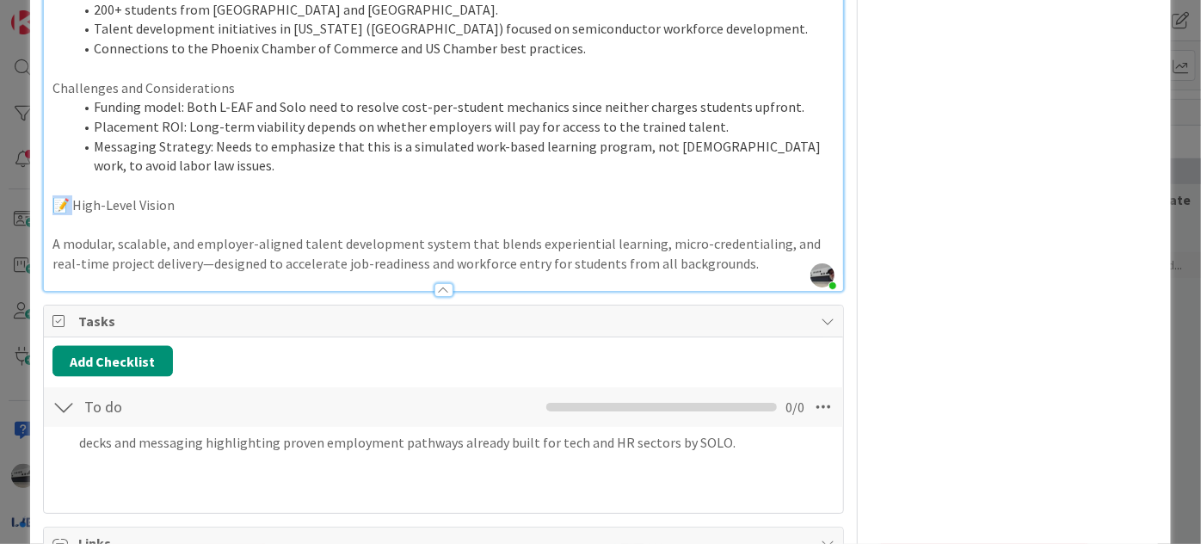
drag, startPoint x: 76, startPoint y: 203, endPoint x: 57, endPoint y: 201, distance: 19.1
click at [57, 201] on p "📝 High-Level Vision" at bounding box center [444, 205] width 782 height 20
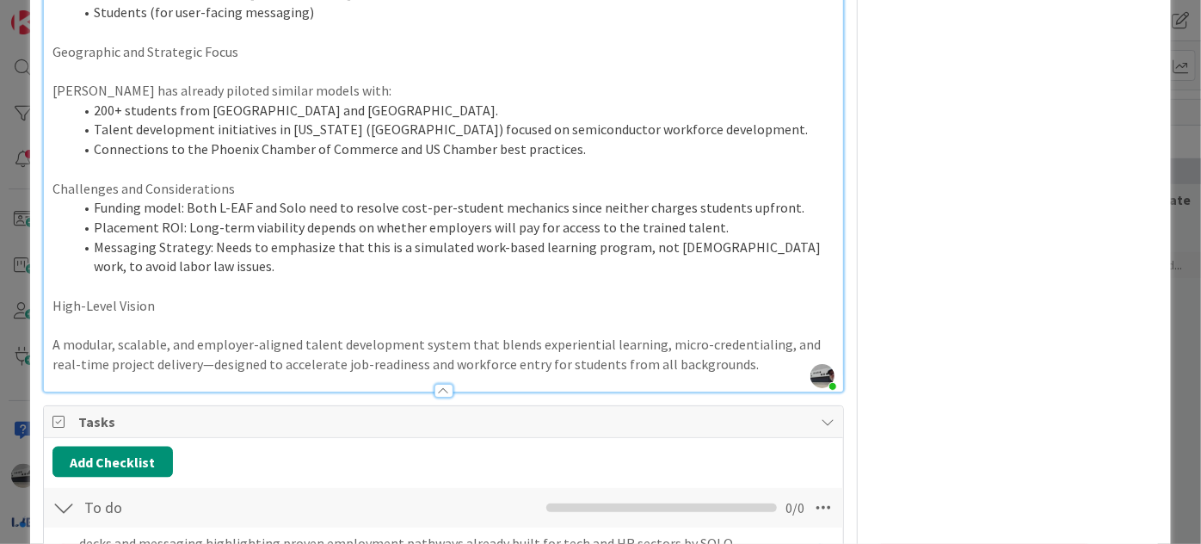
scroll to position [1251, 0]
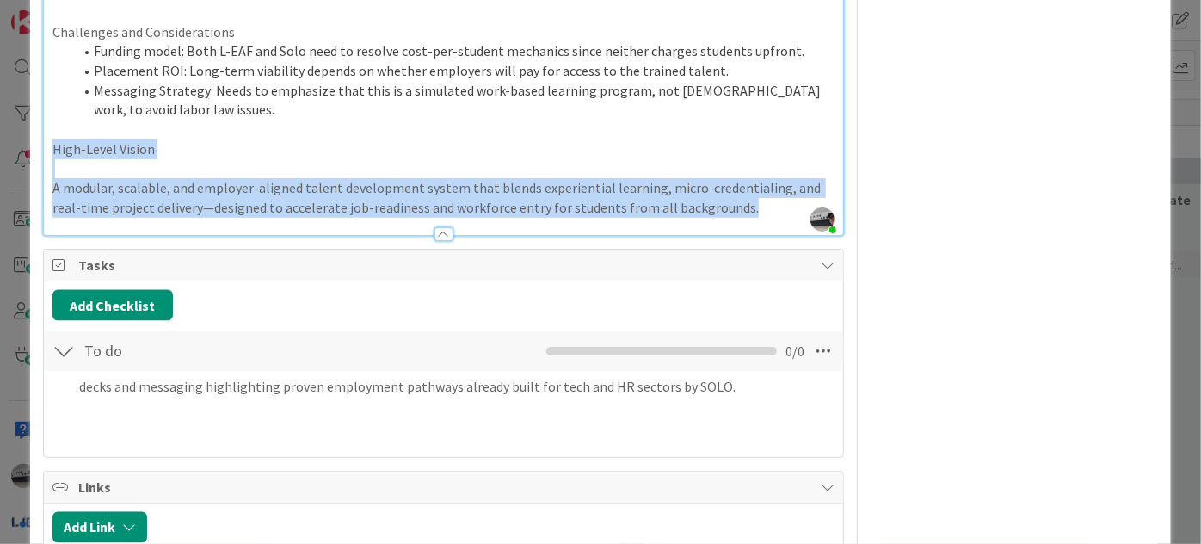
drag, startPoint x: 716, startPoint y: 208, endPoint x: 46, endPoint y: 139, distance: 674.0
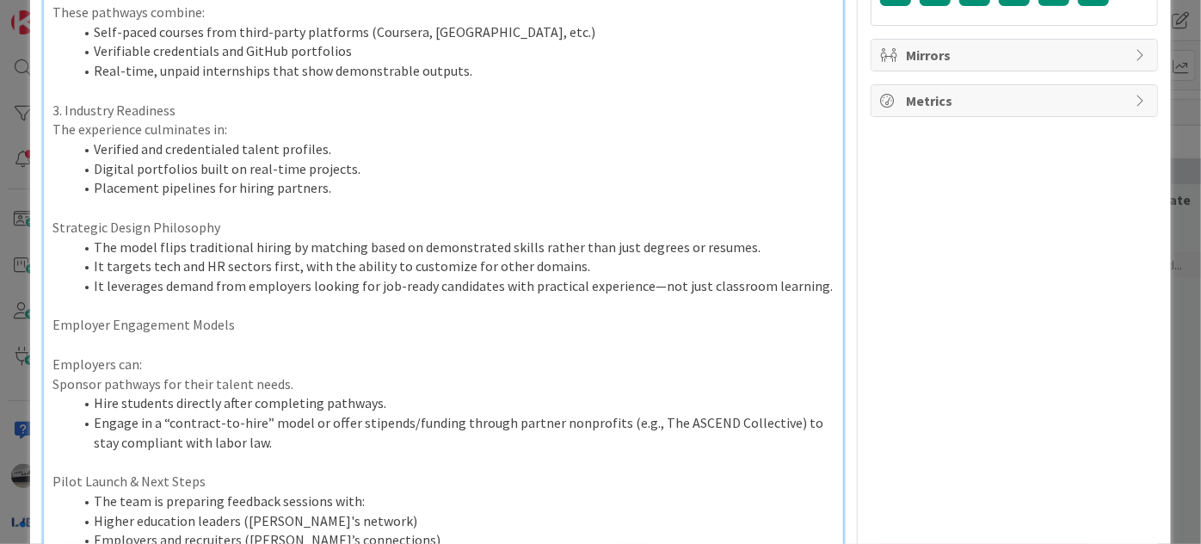
scroll to position [77, 0]
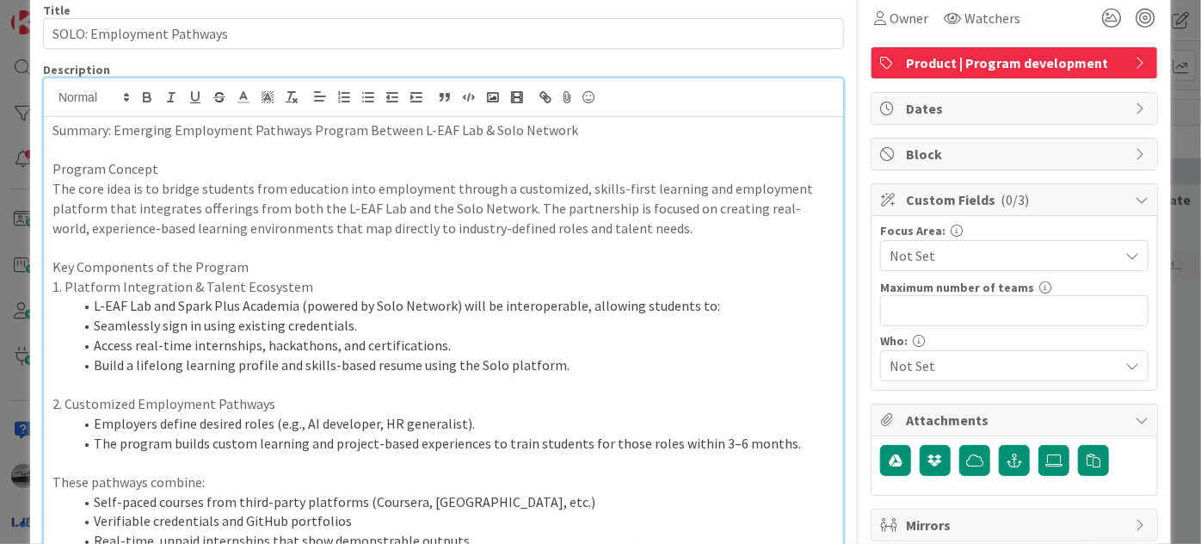
click at [64, 149] on p at bounding box center [444, 150] width 782 height 20
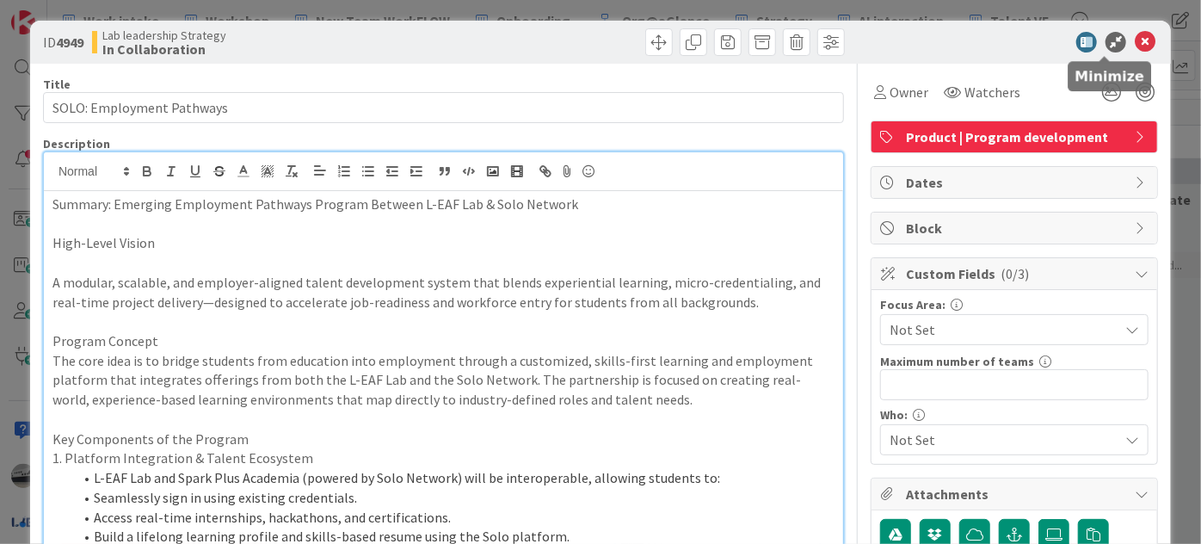
scroll to position [0, 0]
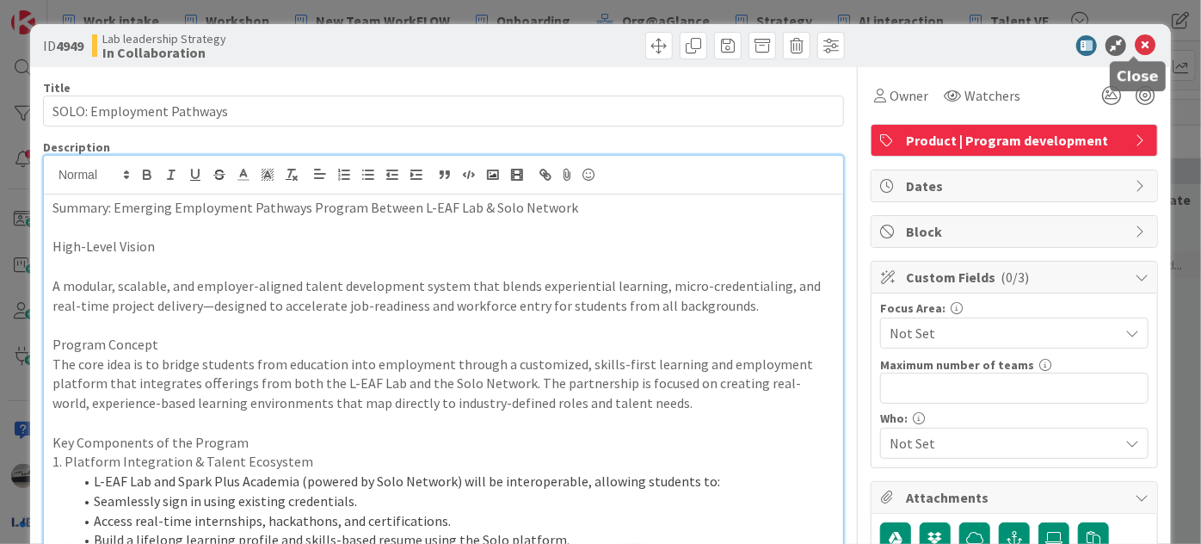
click at [1138, 42] on icon at bounding box center [1145, 45] width 21 height 21
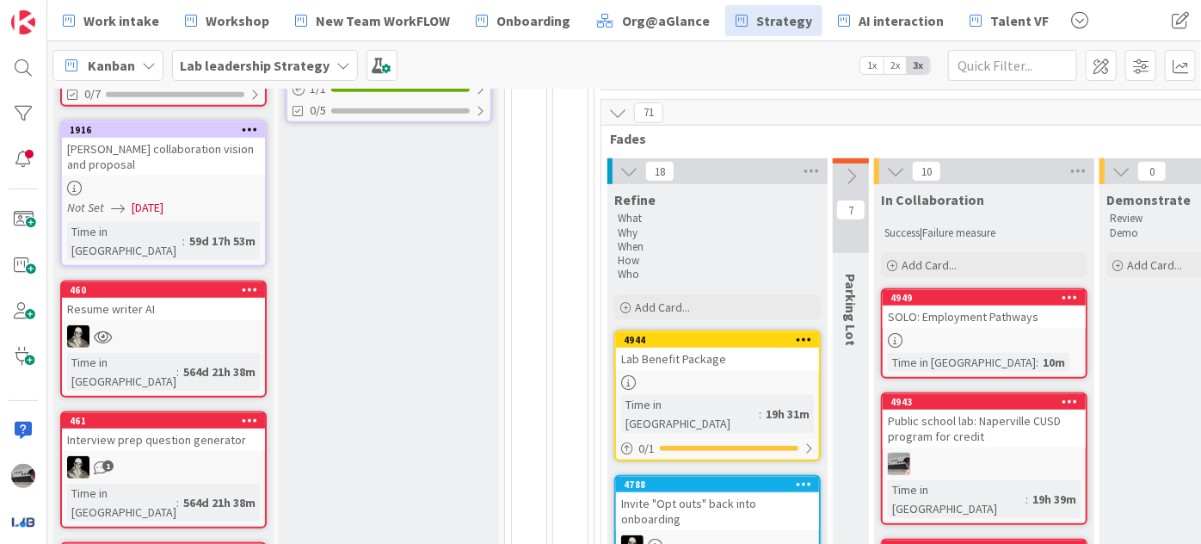
click at [1034, 318] on div "SOLO: Employment Pathways" at bounding box center [984, 317] width 203 height 22
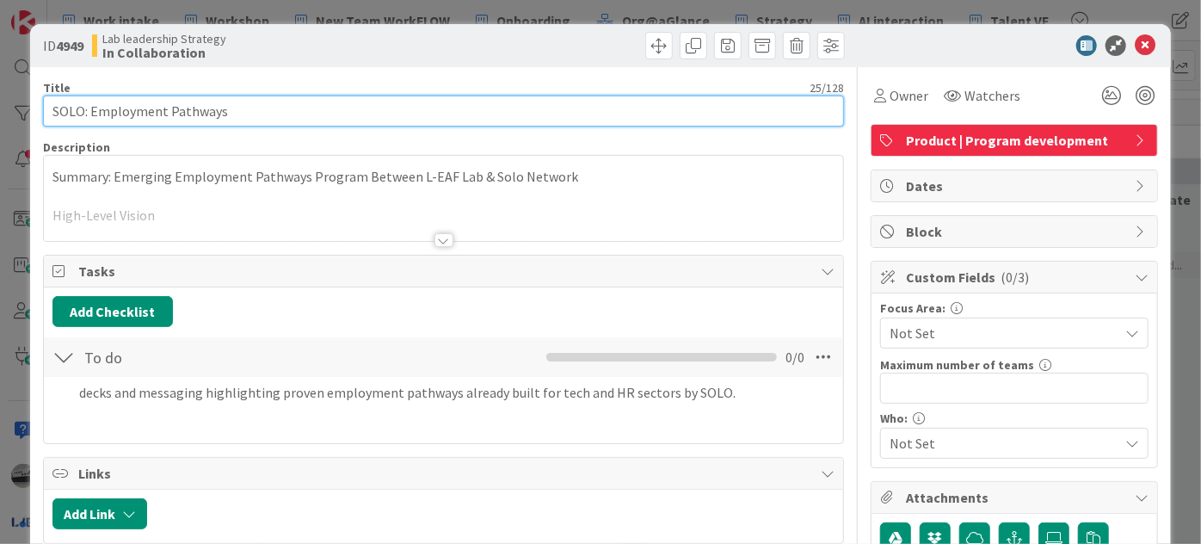
click at [428, 114] on input "SOLO: Employment Pathways" at bounding box center [443, 111] width 801 height 31
type input "SOLO: Employment Pathways EBLP"
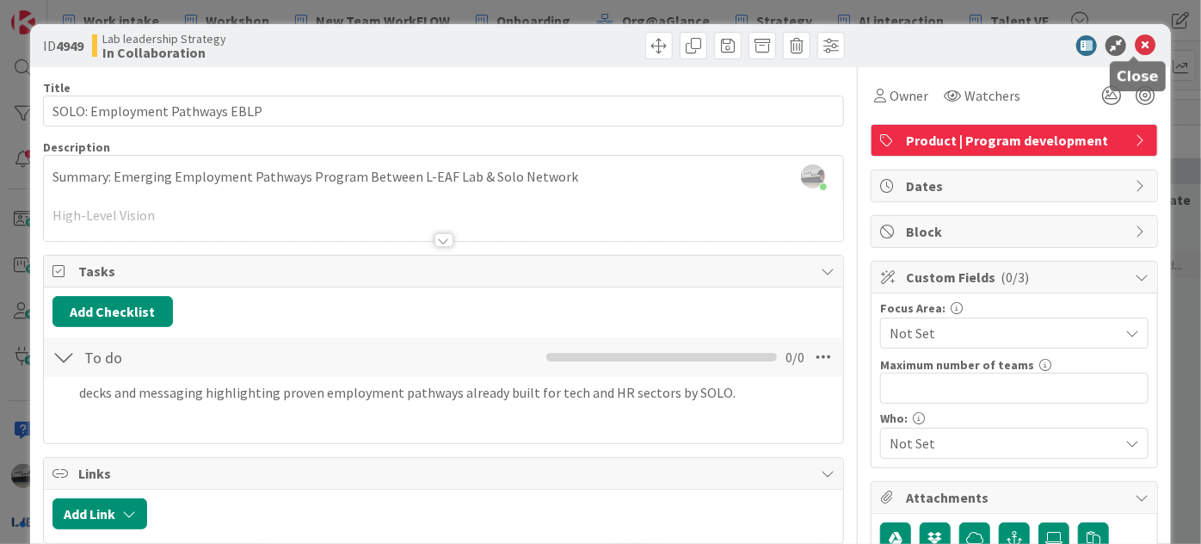
click at [1139, 35] on icon at bounding box center [1145, 45] width 21 height 21
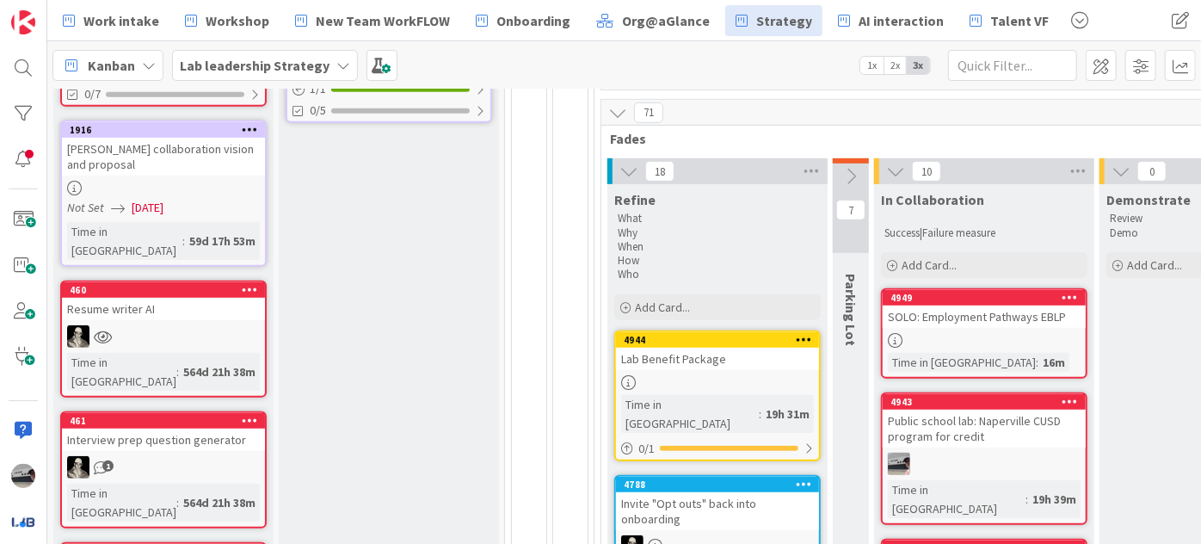
click at [1003, 423] on div "Public school lab: Naperville CUSD program for credit" at bounding box center [984, 429] width 203 height 38
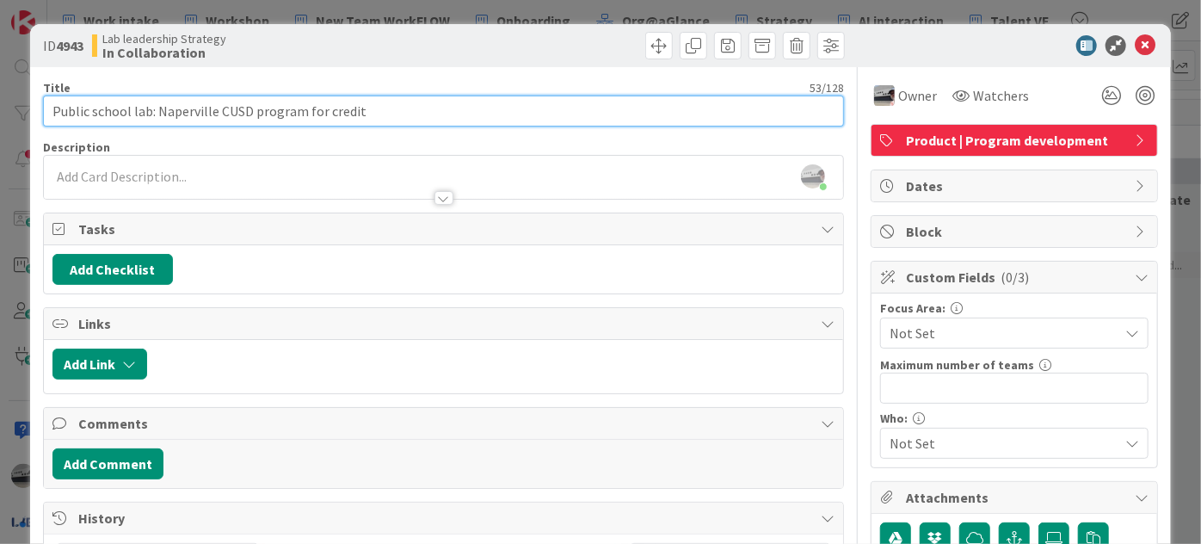
drag, startPoint x: 302, startPoint y: 105, endPoint x: 252, endPoint y: 106, distance: 49.9
click at [252, 106] on input "Public school lab: Naperville CUSD program for credit" at bounding box center [443, 111] width 801 height 31
type input "Public school lab: Naperville CUSD EBLP for credit"
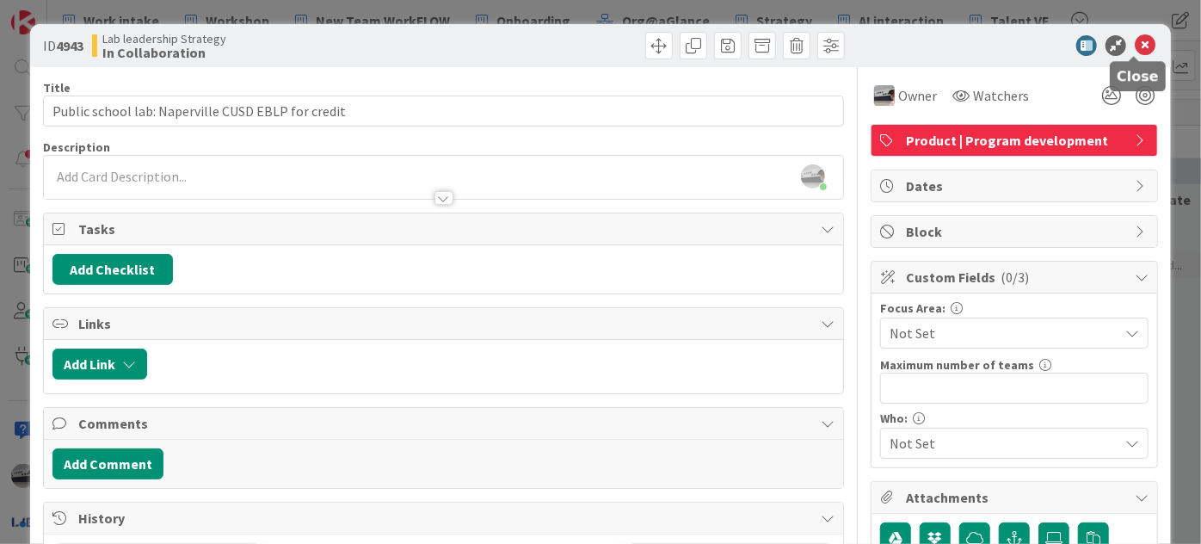
click at [1141, 46] on icon at bounding box center [1145, 45] width 21 height 21
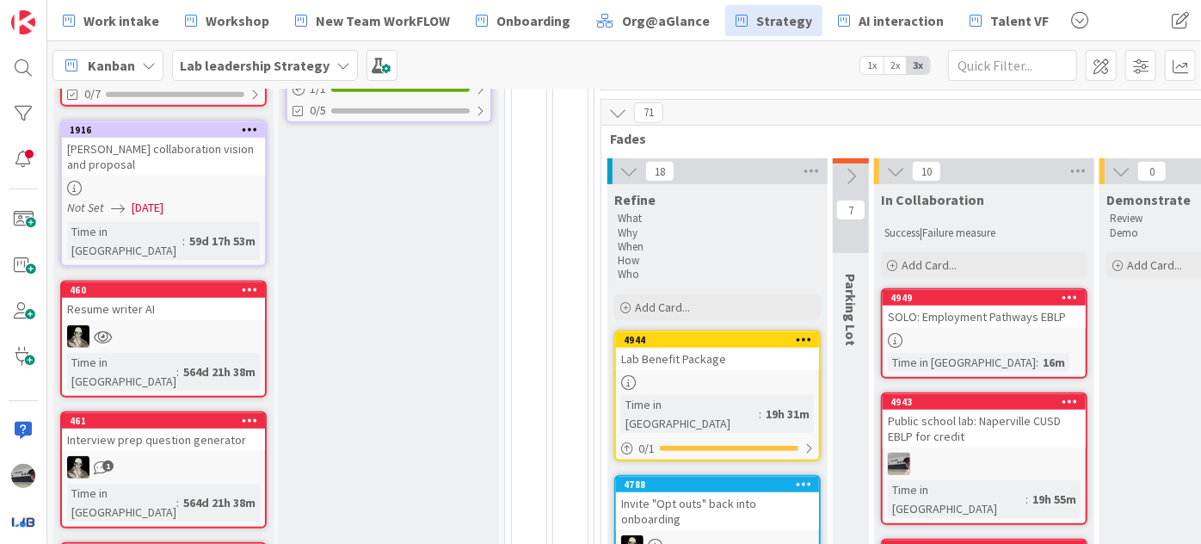
click at [337, 68] on icon at bounding box center [344, 66] width 14 height 14
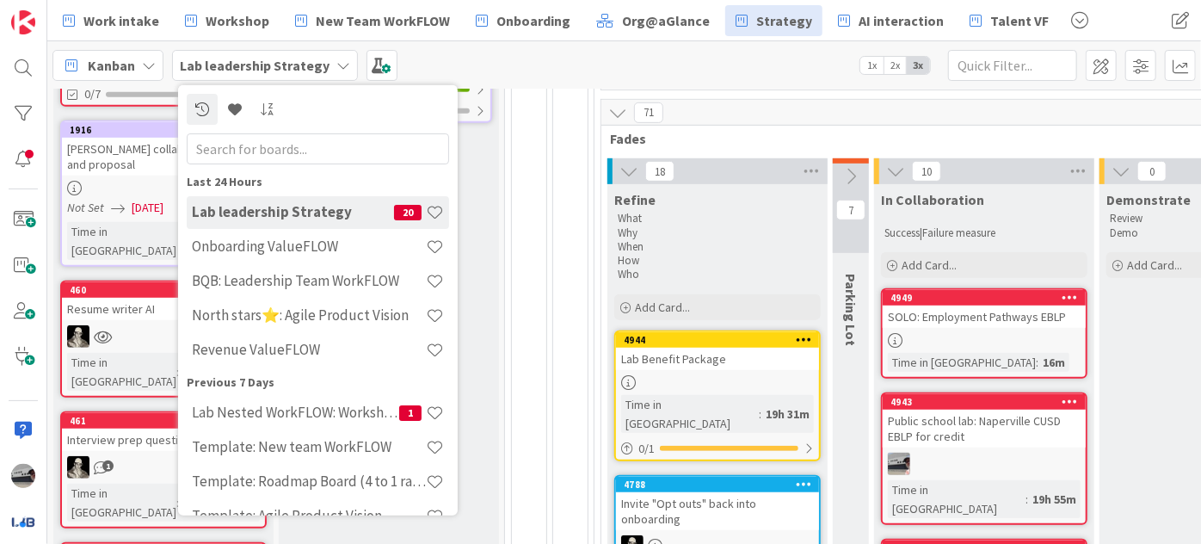
click at [301, 145] on input "text" at bounding box center [318, 148] width 263 height 31
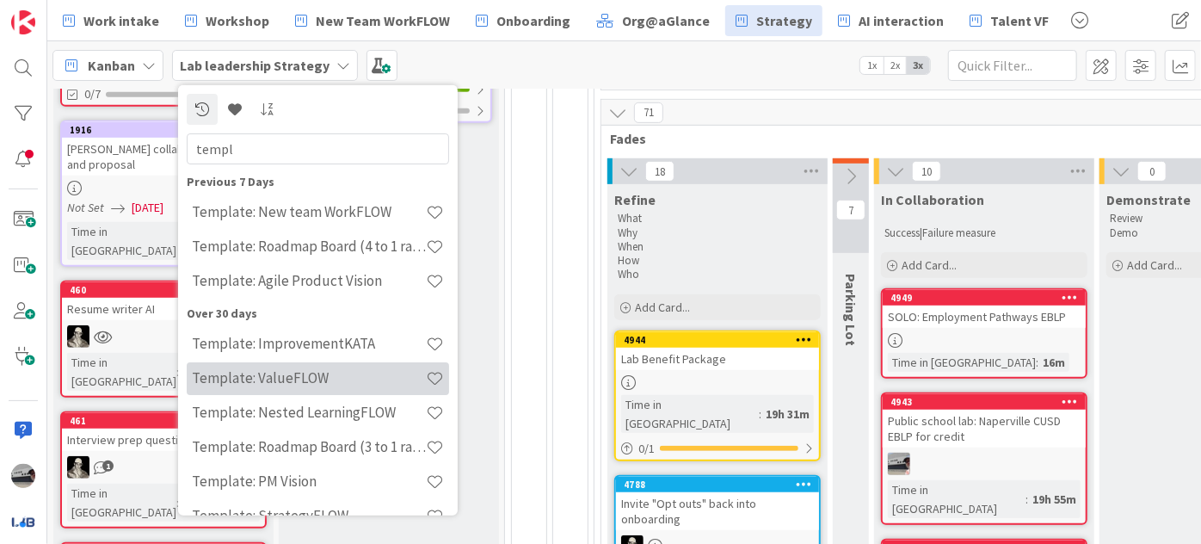
type input "templ"
click at [303, 370] on h4 "Template: ValueFLOW" at bounding box center [309, 377] width 234 height 17
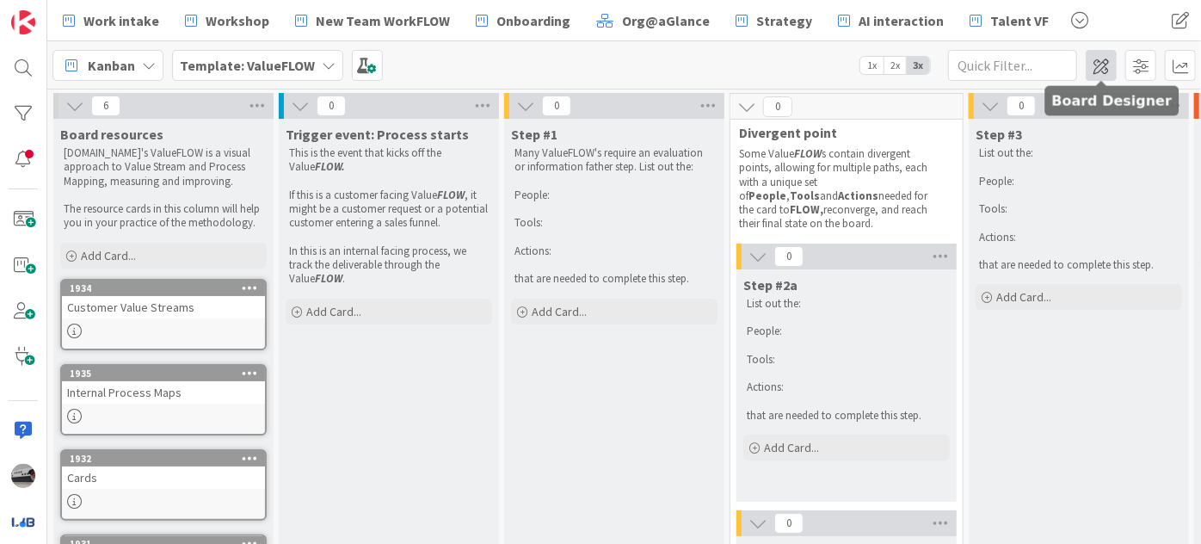
click at [1113, 71] on span at bounding box center [1101, 65] width 31 height 31
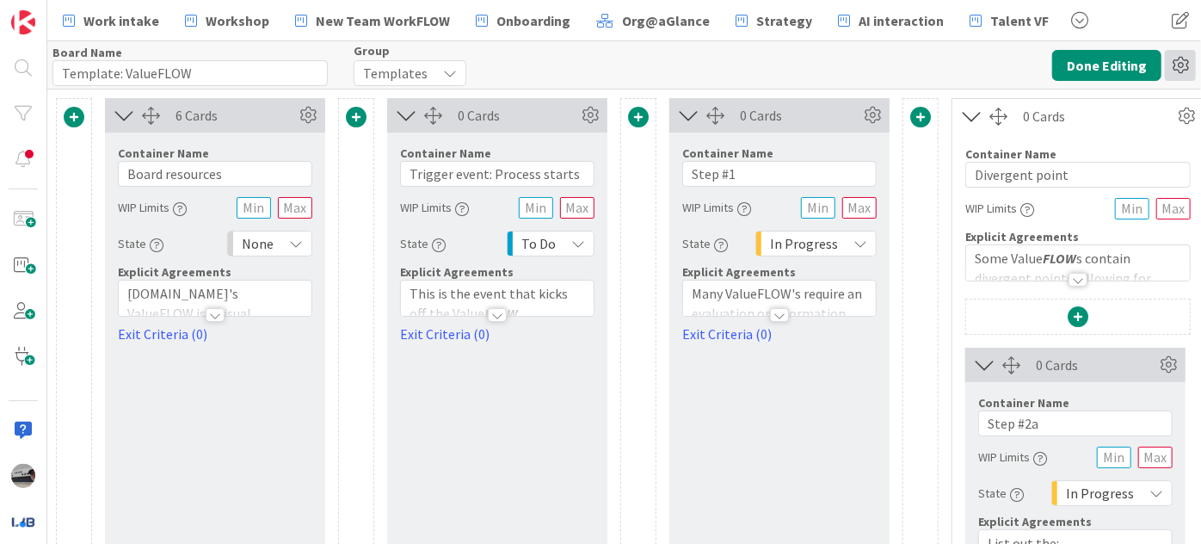
click at [1172, 71] on icon at bounding box center [1180, 65] width 31 height 31
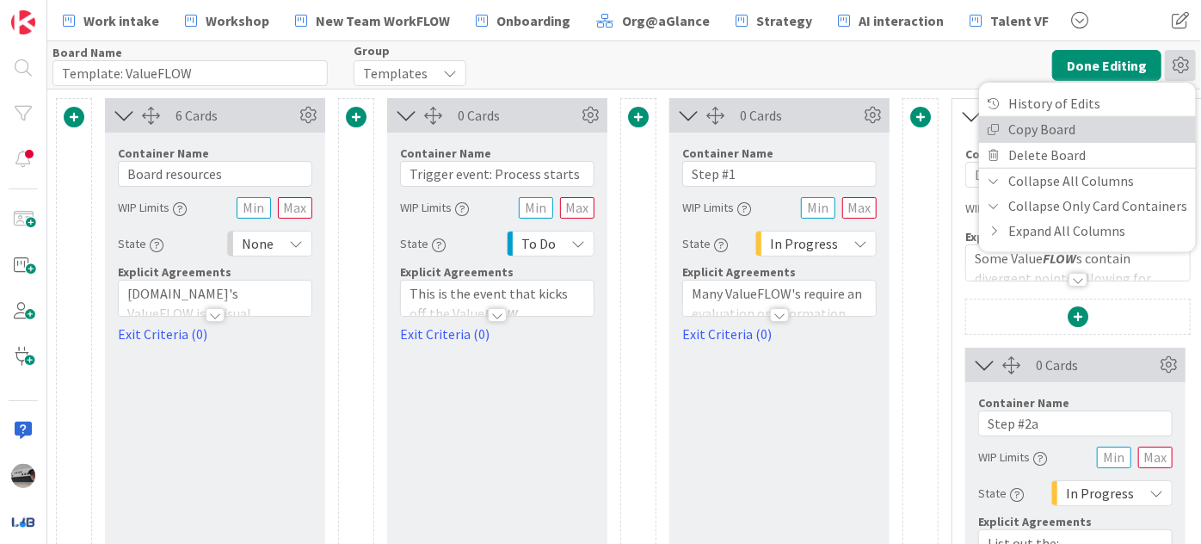
click at [1121, 130] on link "Copy Board" at bounding box center [1087, 128] width 217 height 25
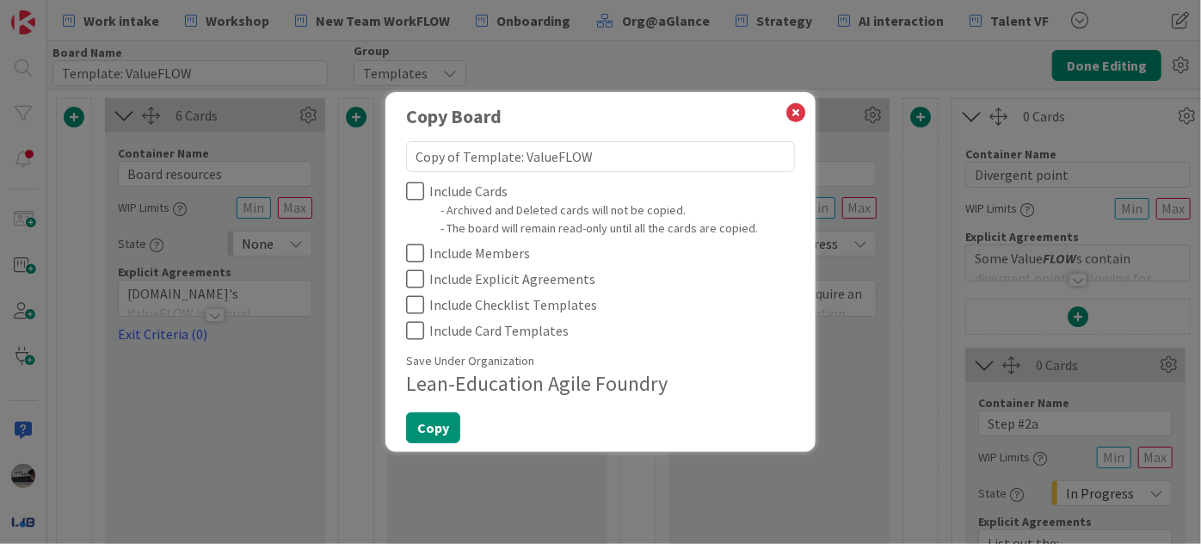
drag, startPoint x: 514, startPoint y: 155, endPoint x: 408, endPoint y: 160, distance: 106.0
click at [408, 160] on textarea "Copy of Template: ValueFLOW" at bounding box center [600, 156] width 389 height 31
type textarea "x"
type textarea "S: ValueFLOW"
type textarea "x"
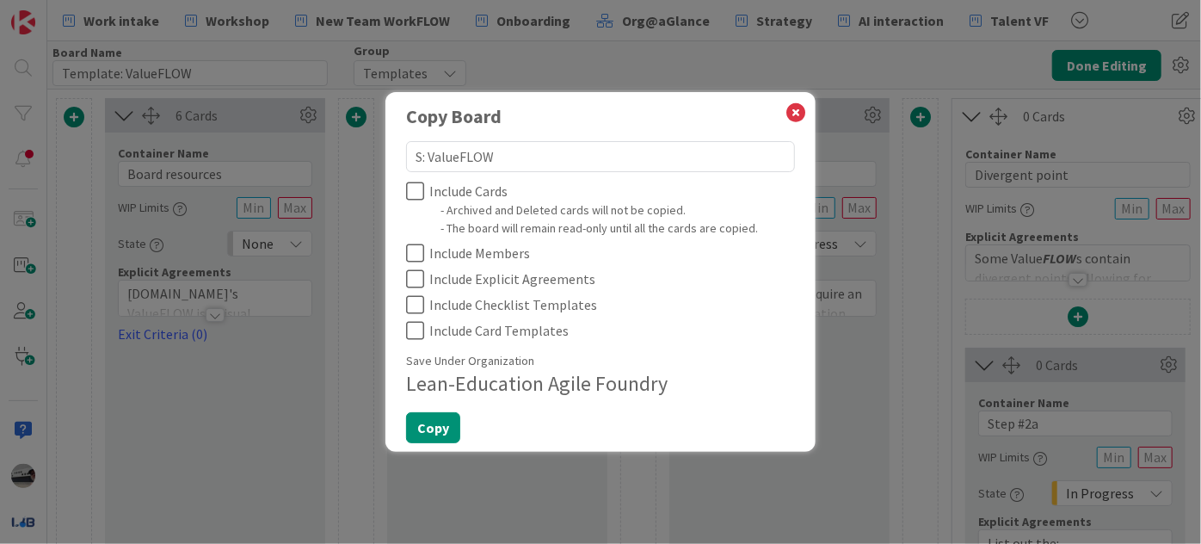
type textarea "Sk: ValueFLOW"
type textarea "x"
type textarea "Ski: ValueFLOW"
type textarea "x"
type textarea "Skil: ValueFLOW"
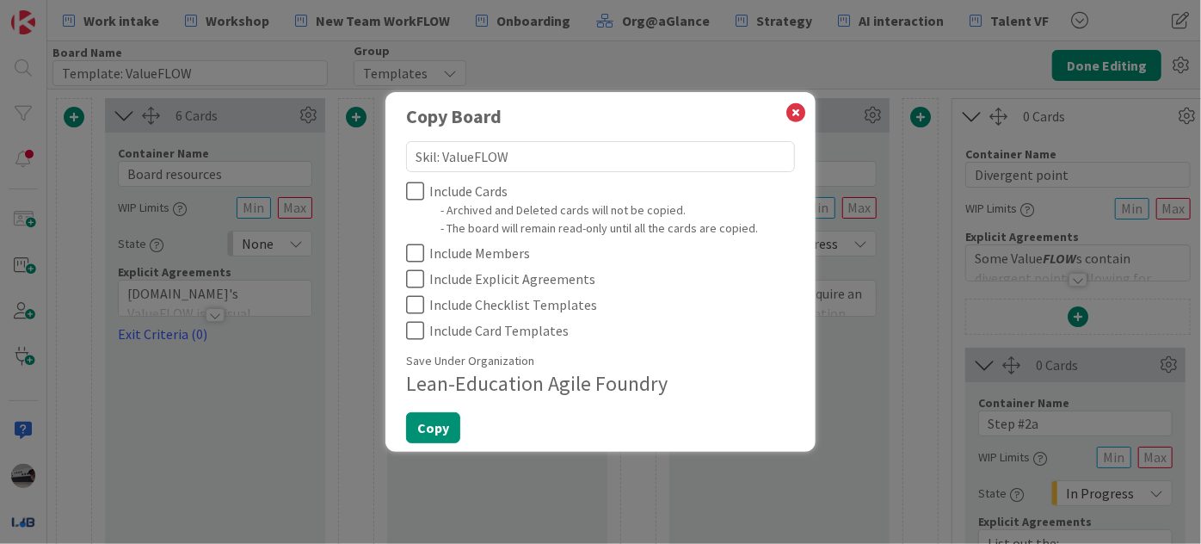
type textarea "x"
type textarea "Skill: ValueFLOW"
type textarea "x"
type textarea "SkillB: ValueFLOW"
type textarea "x"
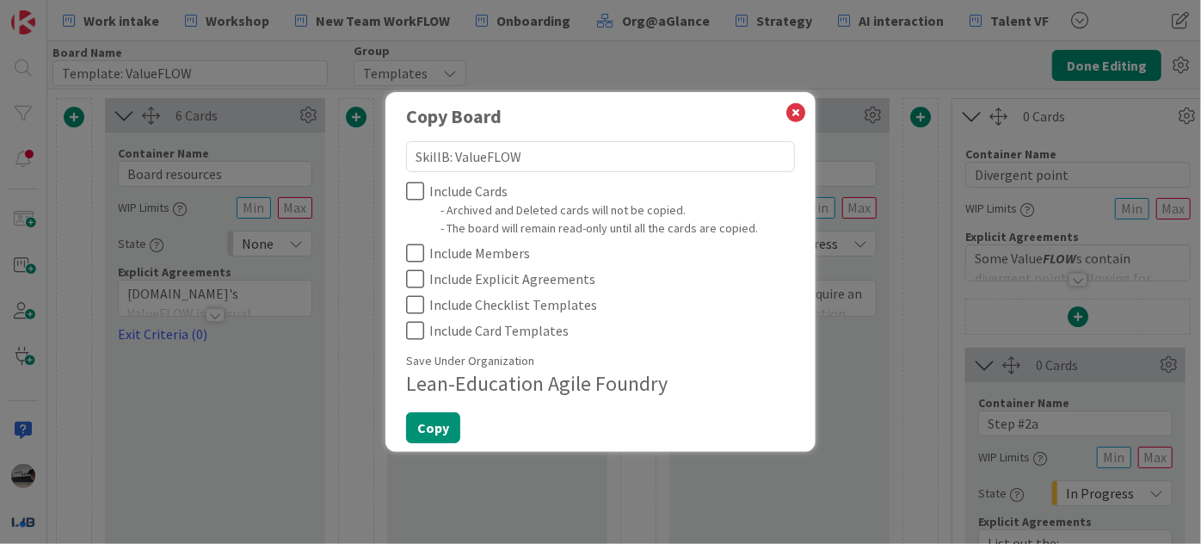
type textarea "SkillBr: ValueFLOW"
type textarea "x"
type textarea "SkillBri: ValueFLOW"
type textarea "x"
type textarea "SkillBrid: ValueFLOW"
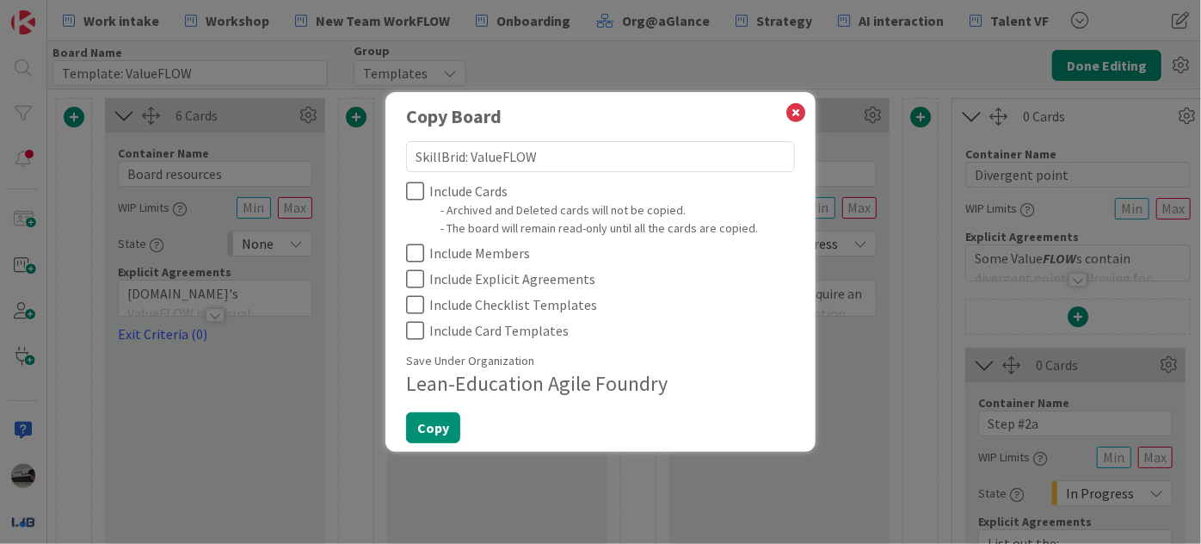
type textarea "x"
type textarea "SkillBridg: ValueFLOW"
type textarea "x"
type textarea "SkillBridge: ValueFLOW"
type textarea "x"
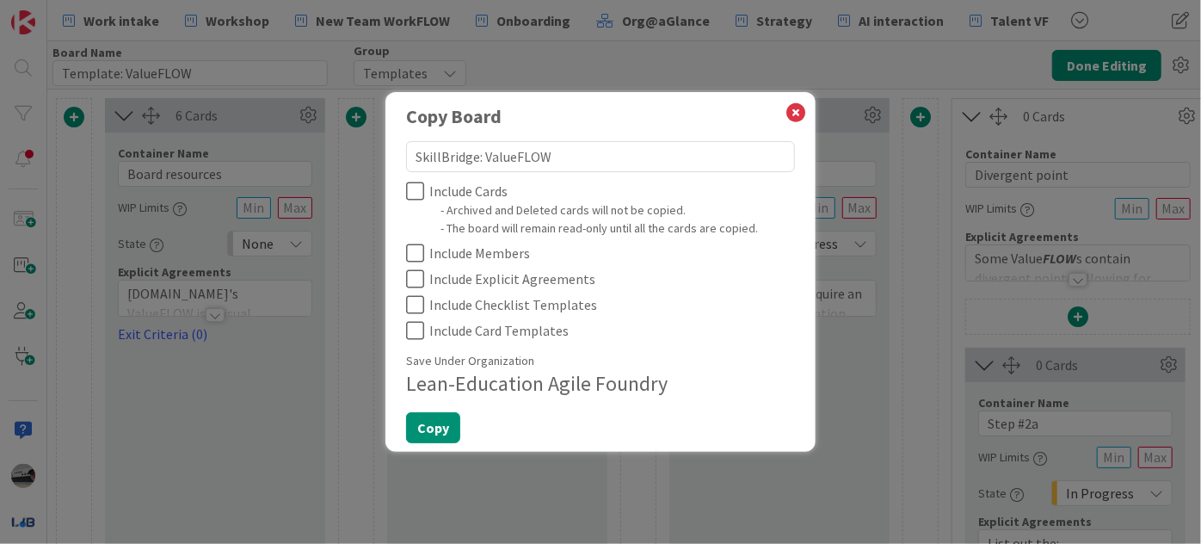
type textarea "SkillBridge : ValueFLOW"
type textarea "x"
type textarea "SkillBridge P: ValueFLOW"
type textarea "x"
type textarea "SkillBridge Pr: ValueFLOW"
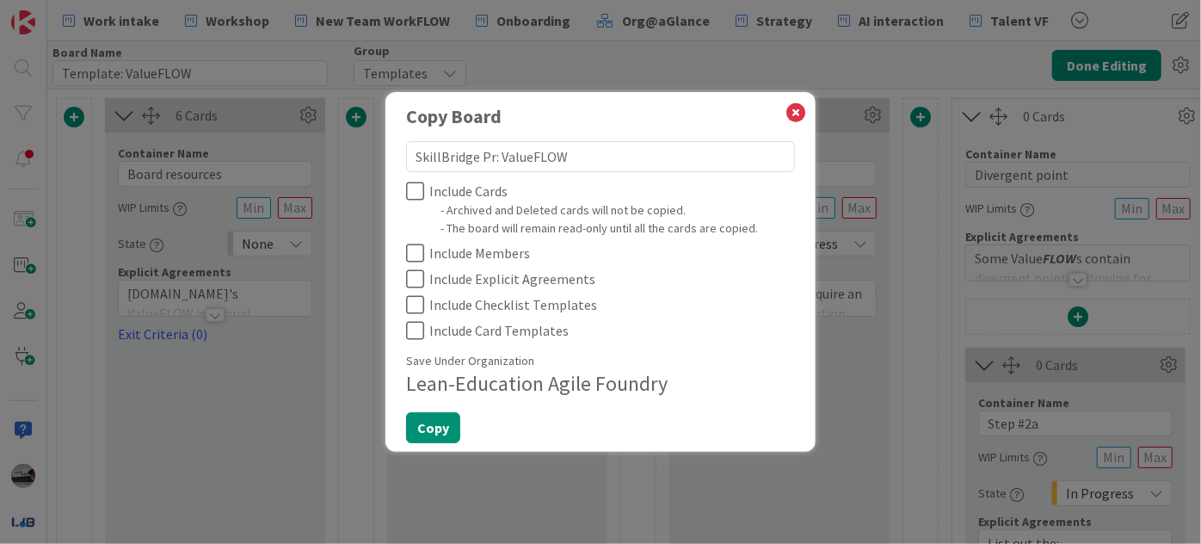
type textarea "x"
type textarea "SkillBridge Pro: ValueFLOW"
type textarea "x"
type textarea "SkillBridge Prog: ValueFLOW"
type textarea "x"
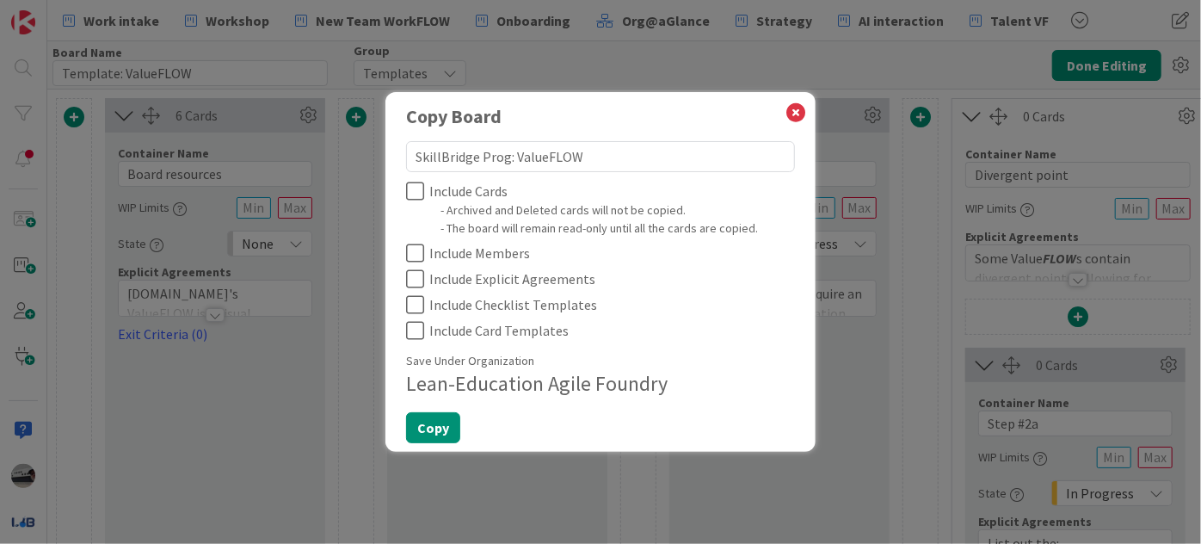
type textarea "SkillBridge Progr: ValueFLOW"
type textarea "x"
type textarea "SkillBridge Progra: ValueFLOW"
type textarea "x"
type textarea "SkillBridge Program: ValueFLOW"
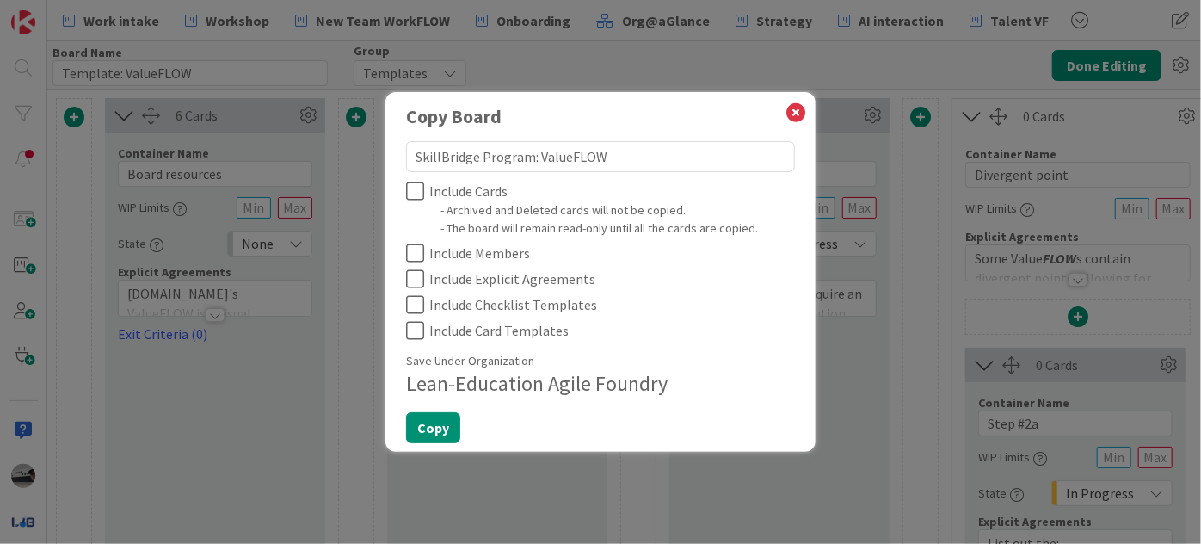
click at [417, 185] on icon at bounding box center [415, 191] width 18 height 21
click at [417, 253] on icon at bounding box center [415, 253] width 18 height 21
click at [411, 281] on icon at bounding box center [415, 279] width 18 height 21
click at [453, 429] on button "Copy" at bounding box center [433, 427] width 54 height 31
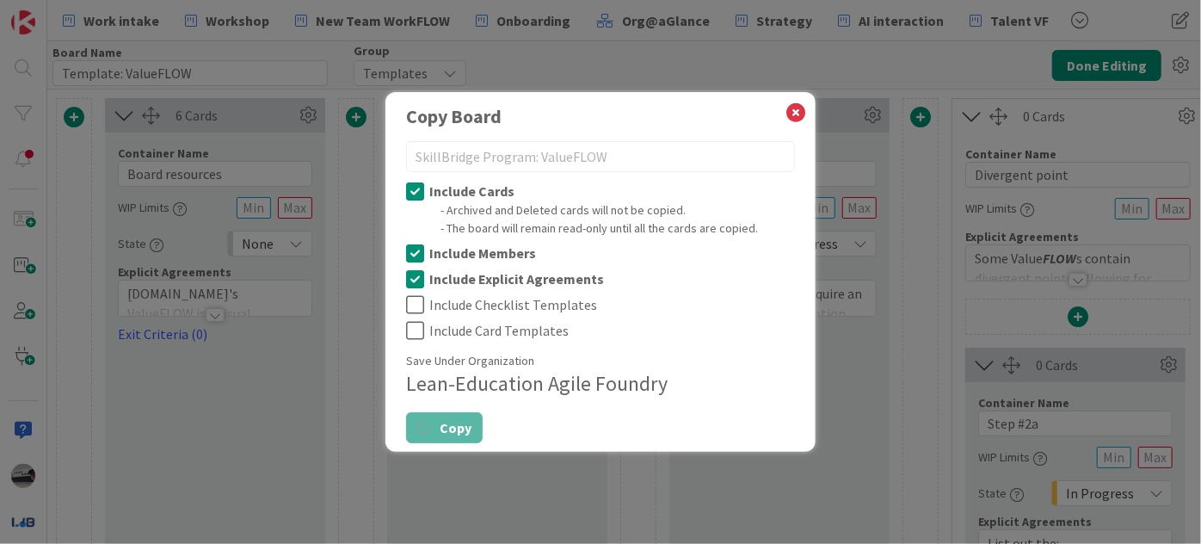
type textarea "x"
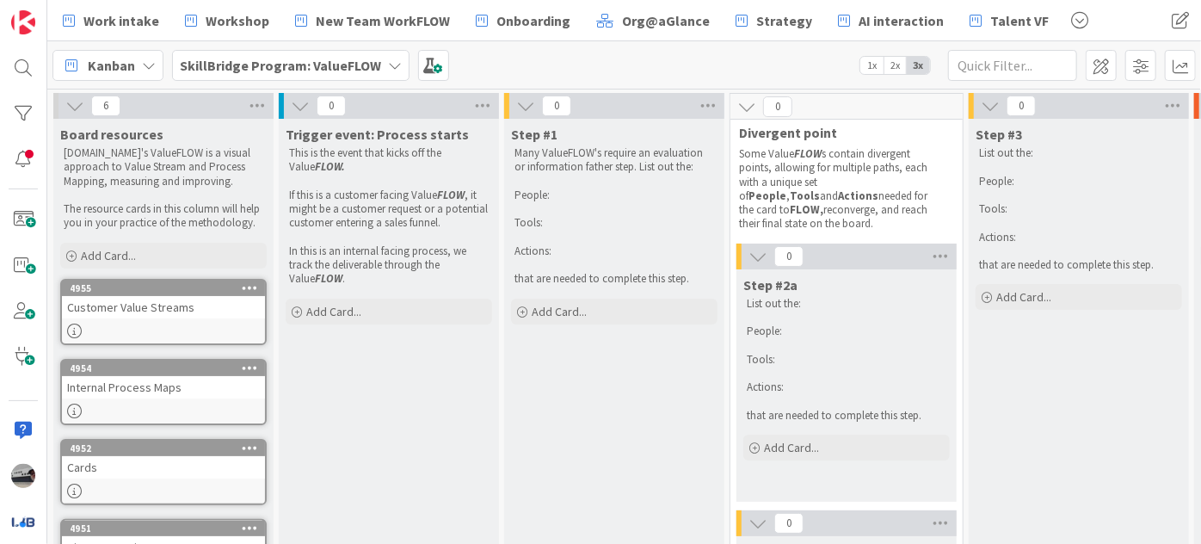
click at [77, 102] on icon at bounding box center [74, 105] width 19 height 19
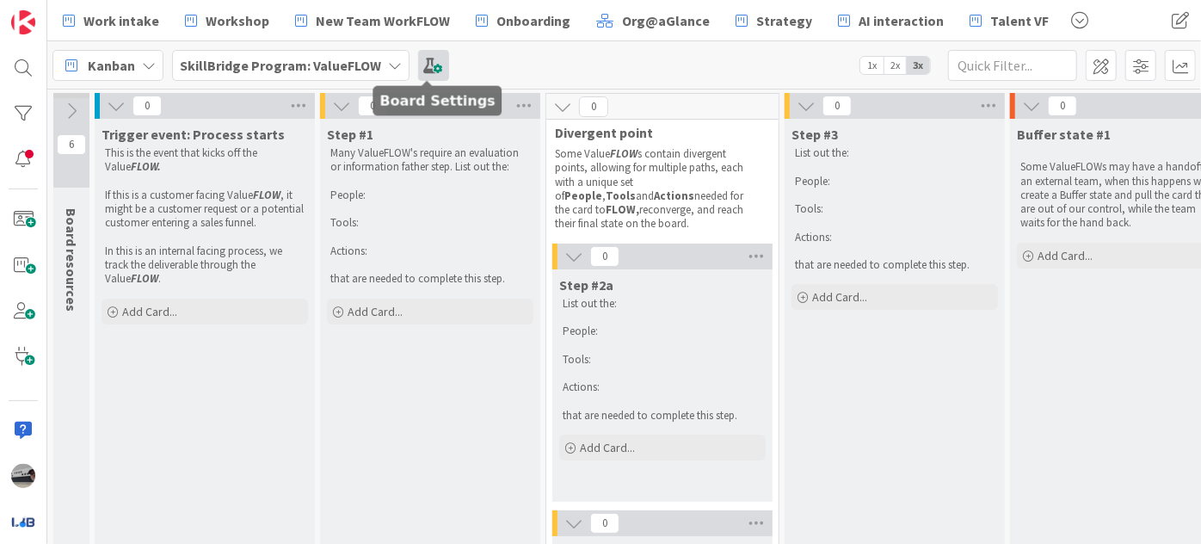
click at [425, 66] on span at bounding box center [433, 65] width 31 height 31
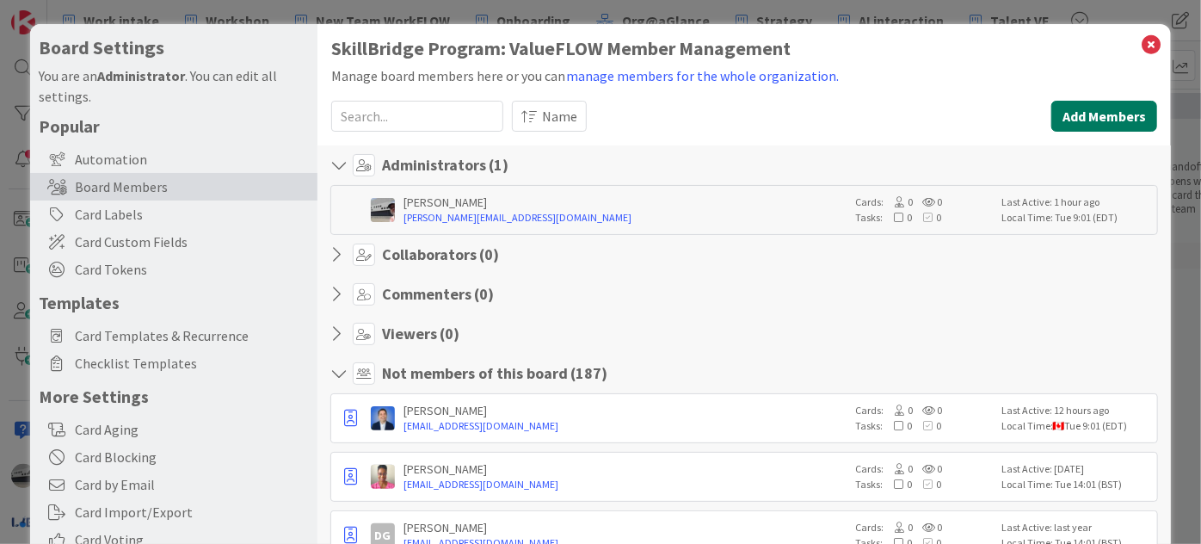
click at [1093, 118] on button "Add Members" at bounding box center [1105, 116] width 106 height 31
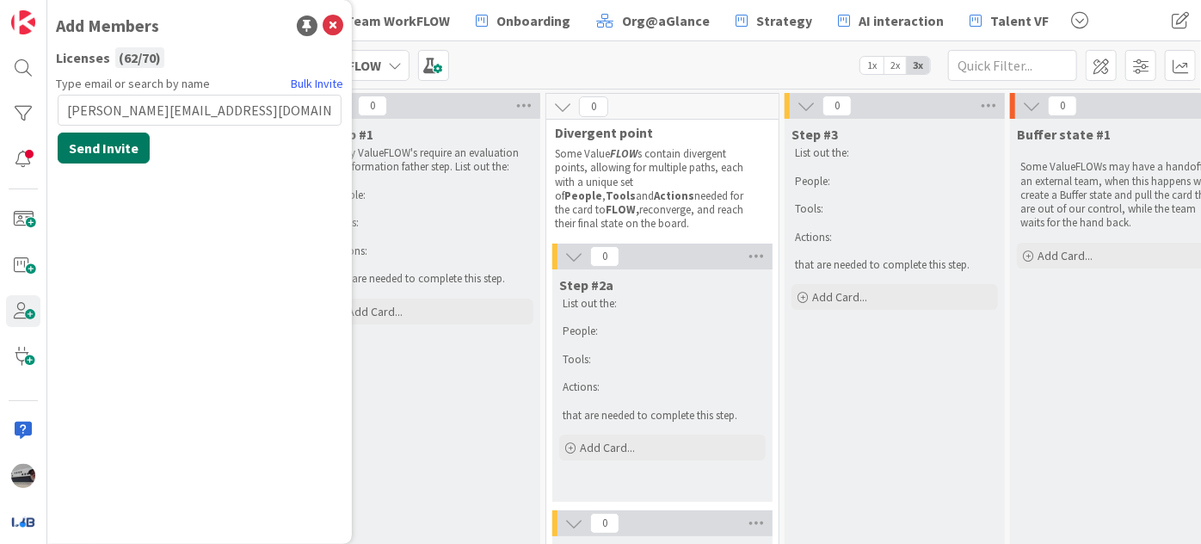
type input "Robyn@theascendcollective.org"
click at [101, 144] on button "Send Invite" at bounding box center [104, 148] width 92 height 31
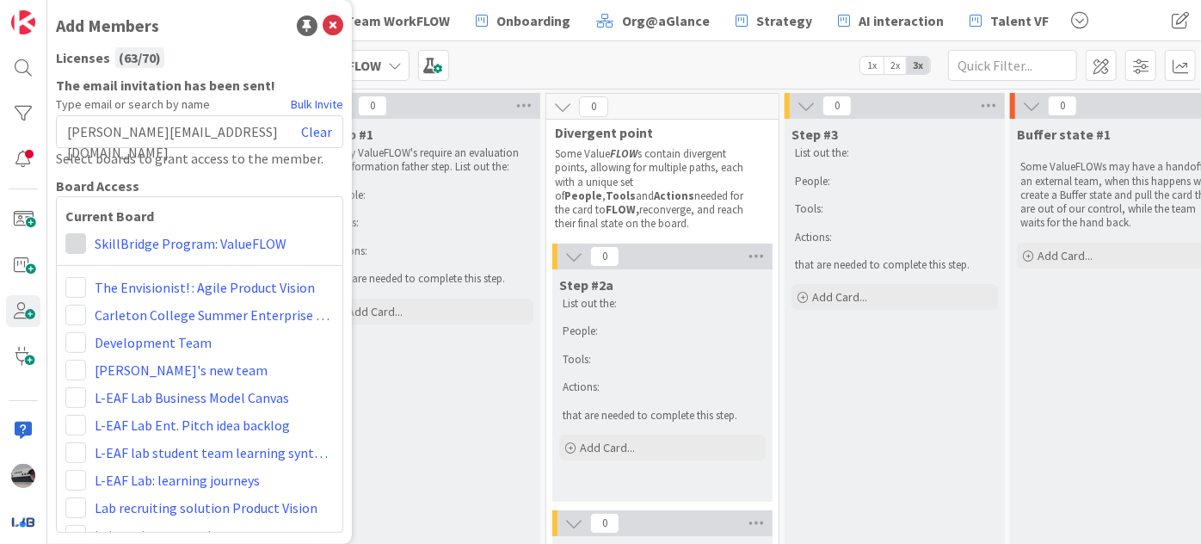
click at [69, 239] on span at bounding box center [75, 243] width 21 height 21
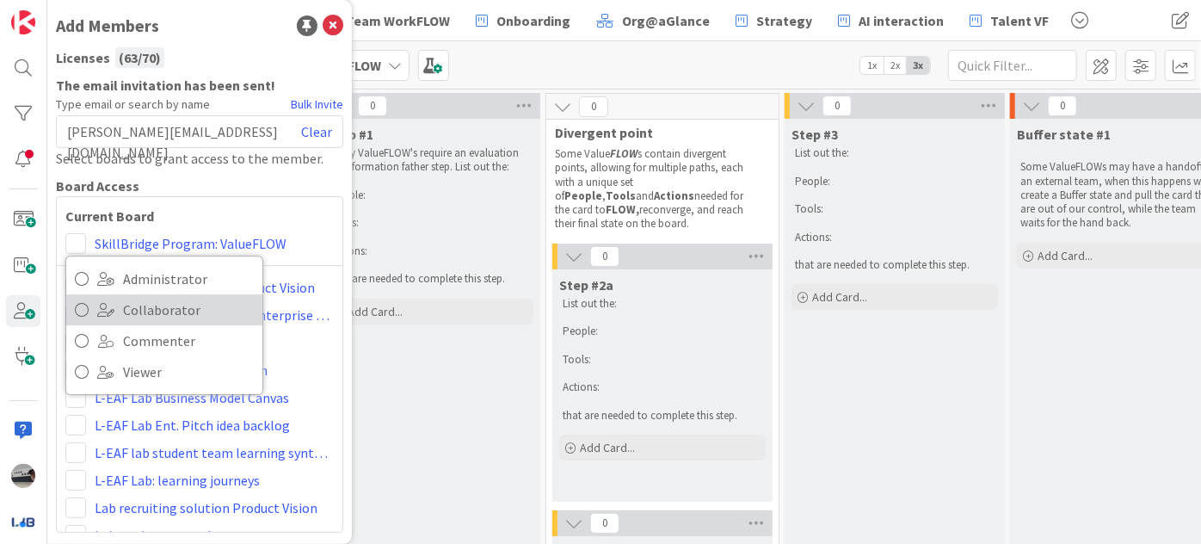
click at [176, 301] on span "Collaborator" at bounding box center [188, 310] width 131 height 26
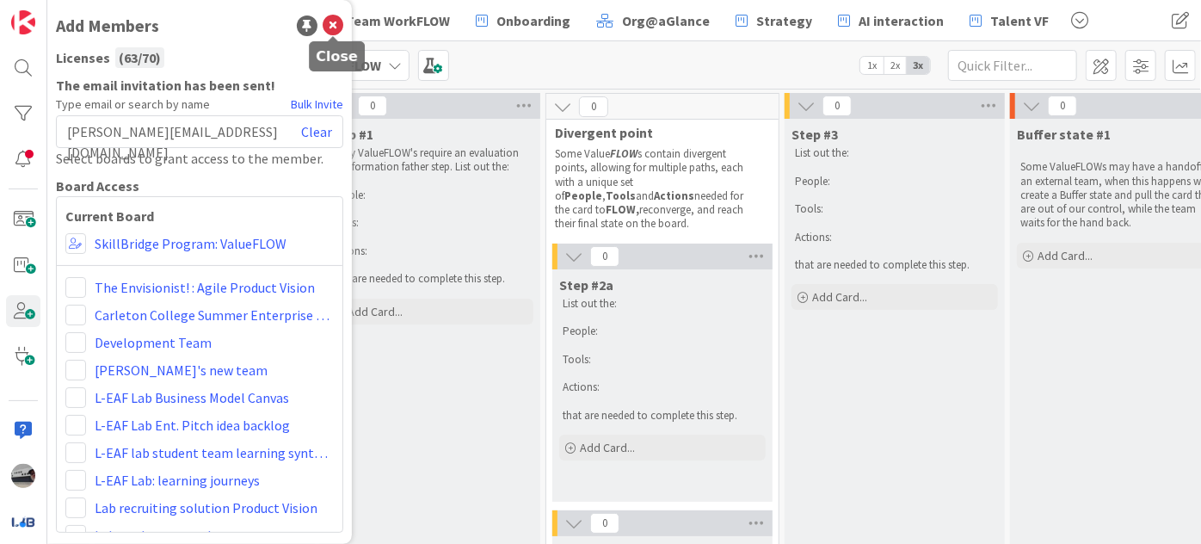
click at [336, 28] on icon at bounding box center [333, 25] width 21 height 21
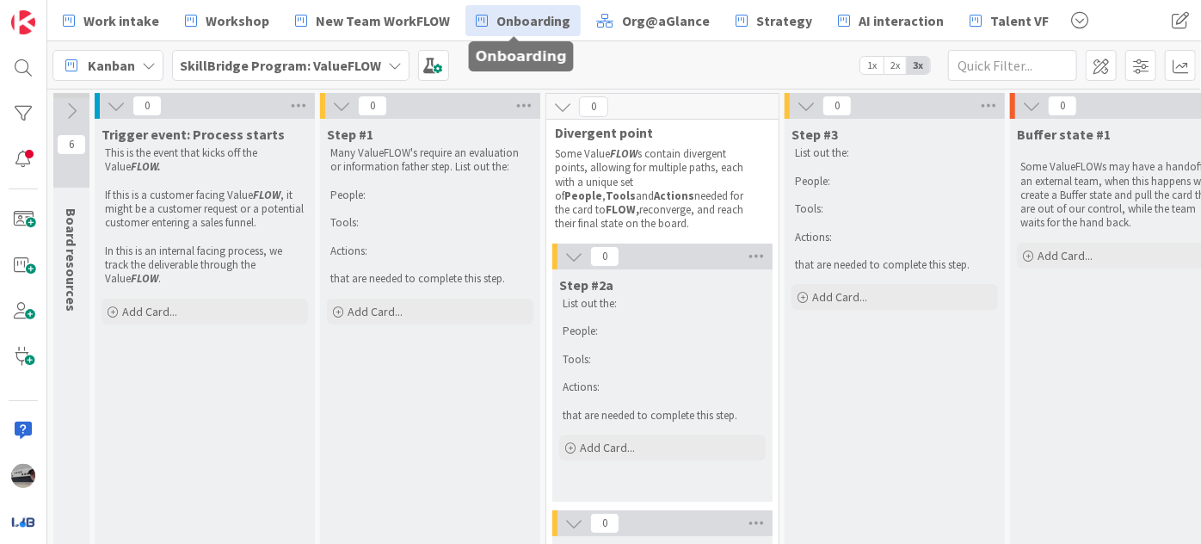
click at [504, 24] on span "Onboarding" at bounding box center [534, 20] width 74 height 21
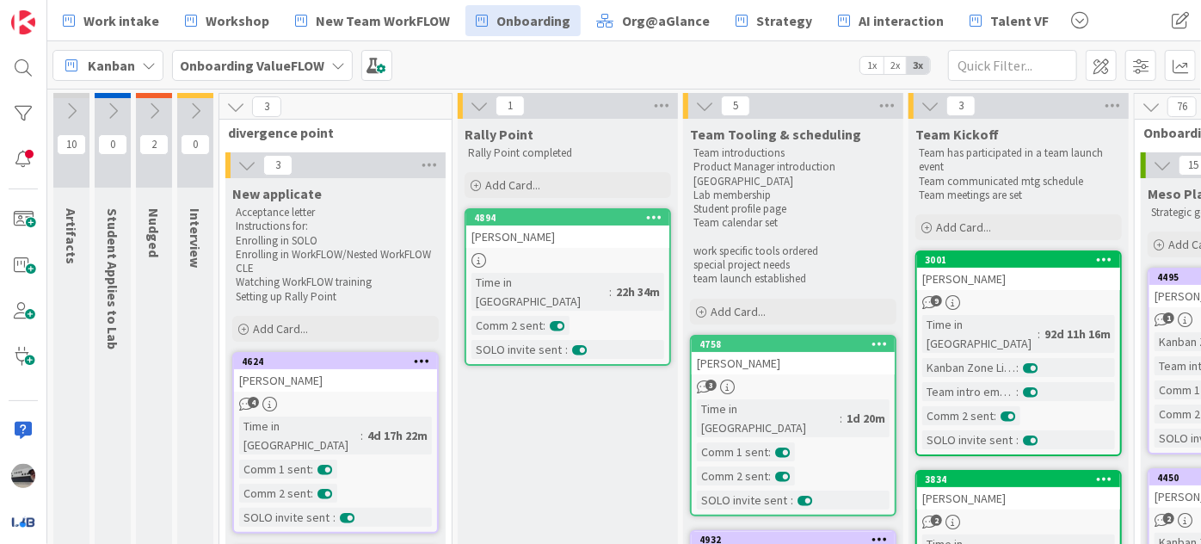
click at [239, 102] on icon at bounding box center [235, 106] width 19 height 19
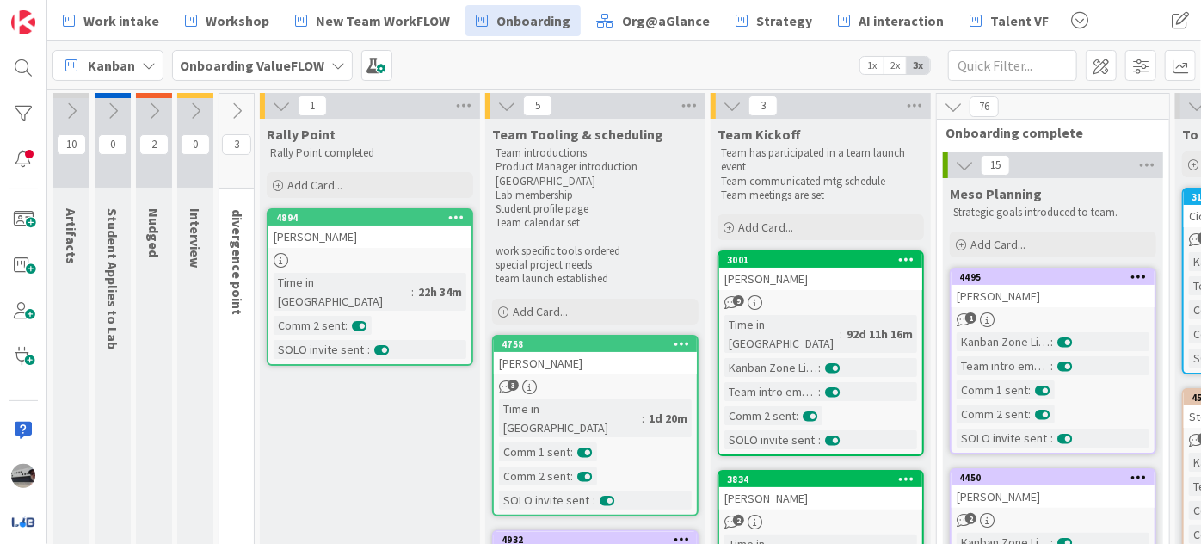
click at [272, 100] on icon at bounding box center [281, 105] width 19 height 19
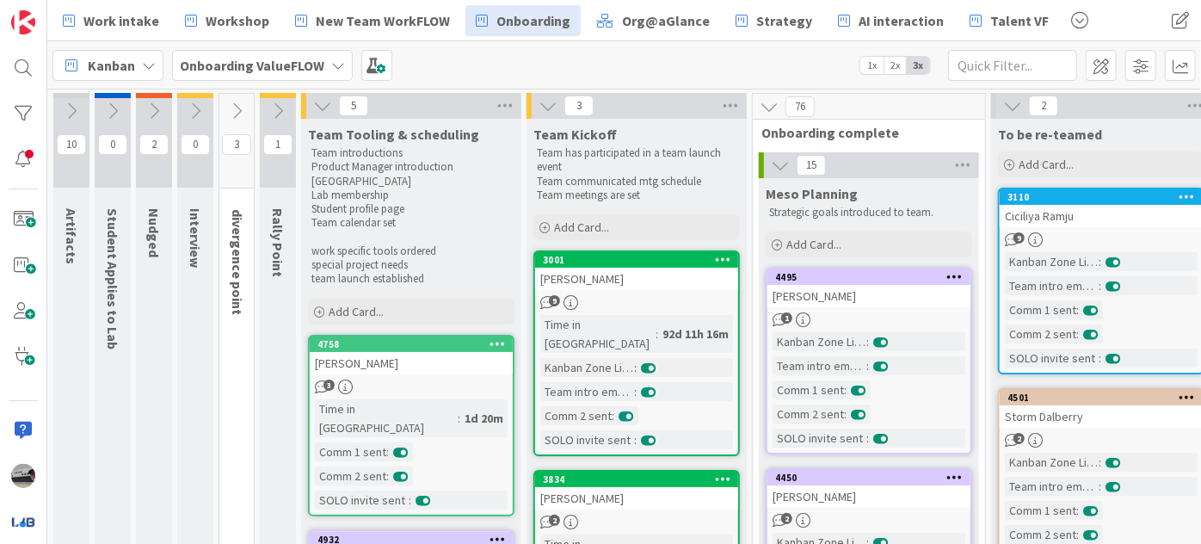
click at [317, 104] on icon at bounding box center [322, 105] width 19 height 19
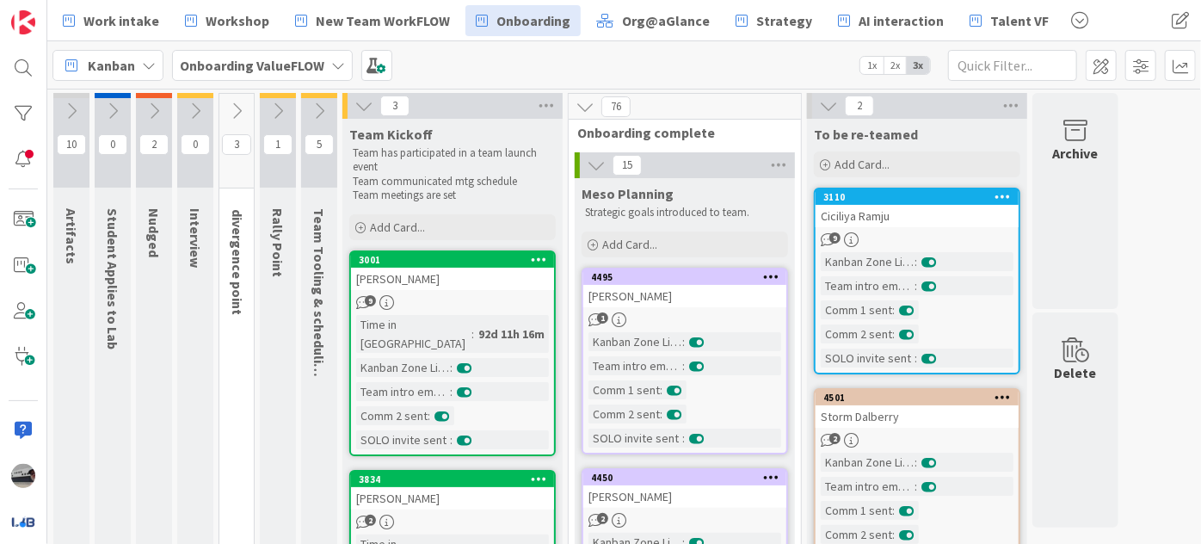
click at [363, 109] on icon at bounding box center [364, 105] width 19 height 19
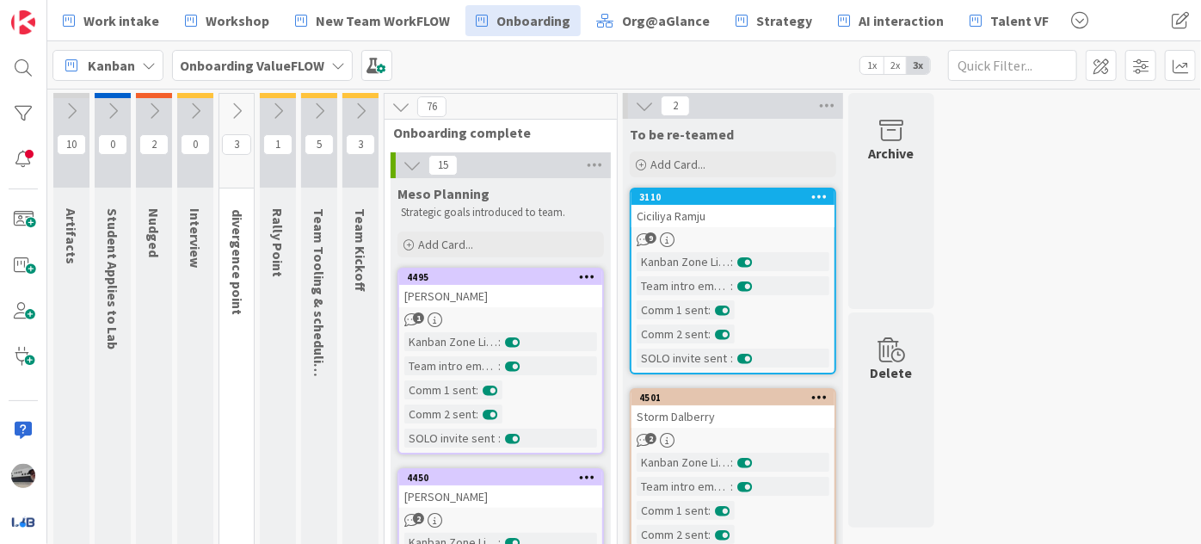
click at [400, 107] on icon at bounding box center [401, 106] width 19 height 19
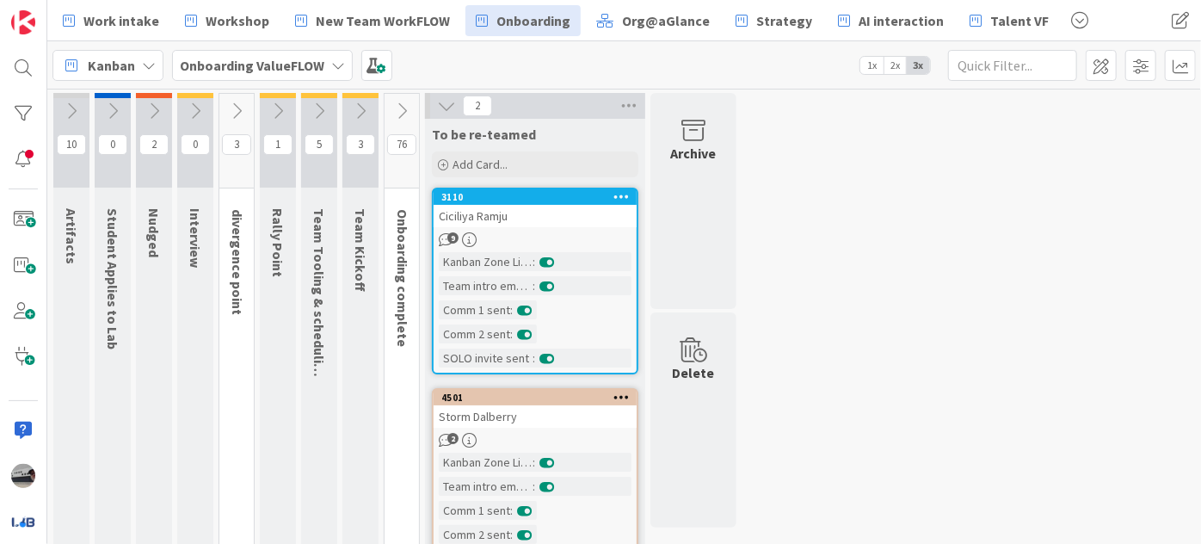
click at [447, 107] on icon at bounding box center [446, 105] width 19 height 19
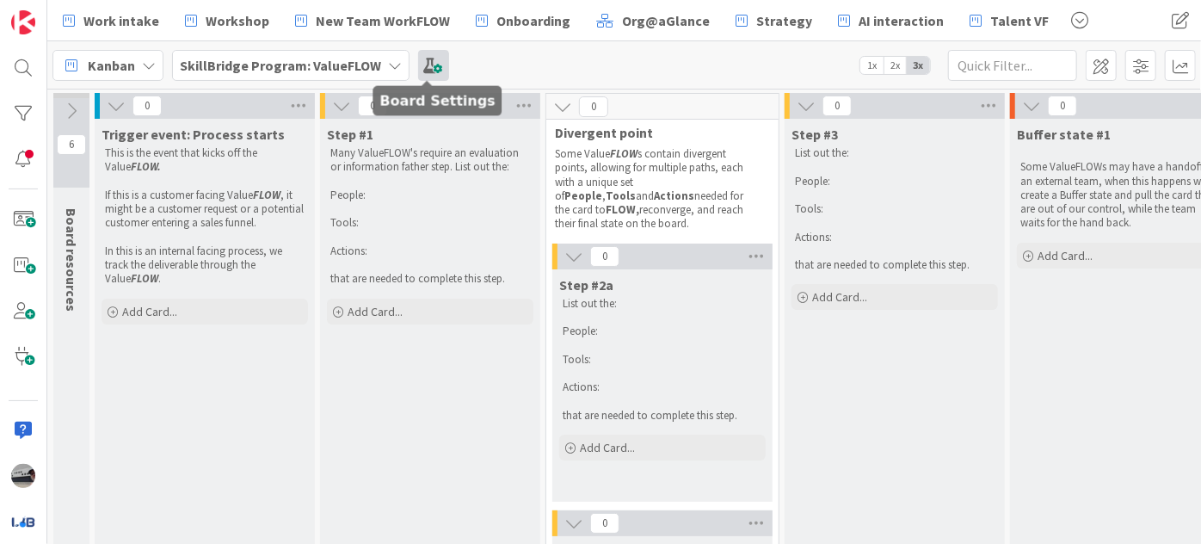
click at [425, 69] on span at bounding box center [433, 65] width 31 height 31
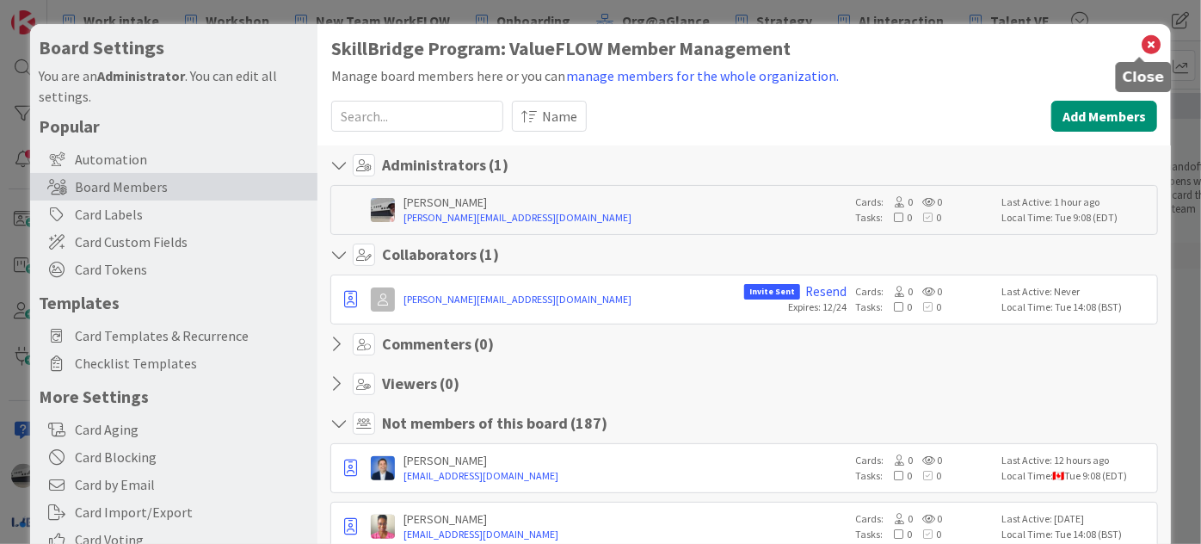
click at [1140, 46] on icon at bounding box center [1151, 45] width 22 height 24
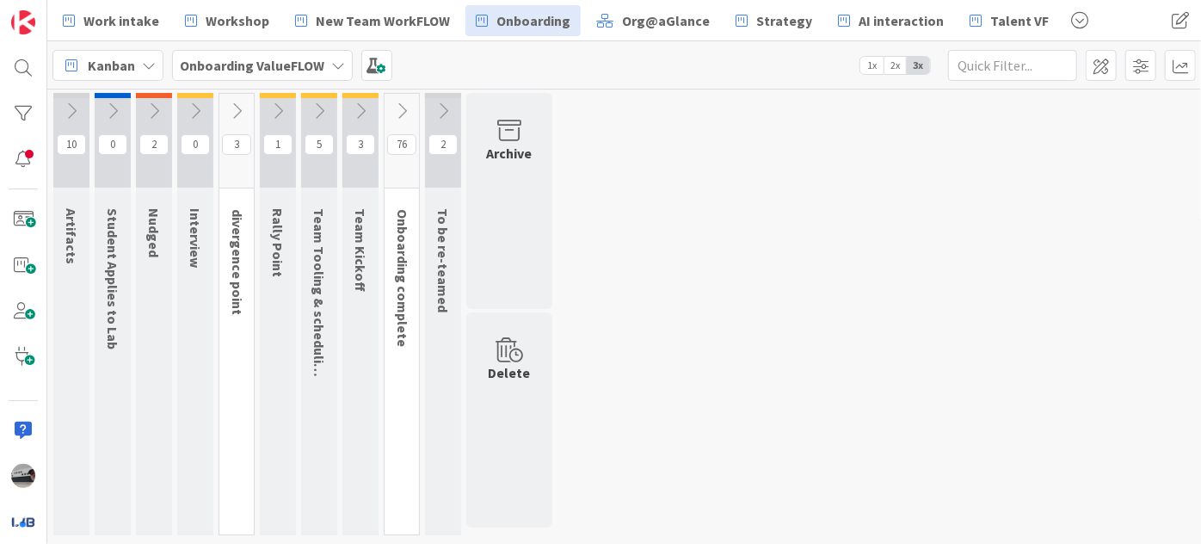
click at [60, 108] on button at bounding box center [71, 111] width 36 height 26
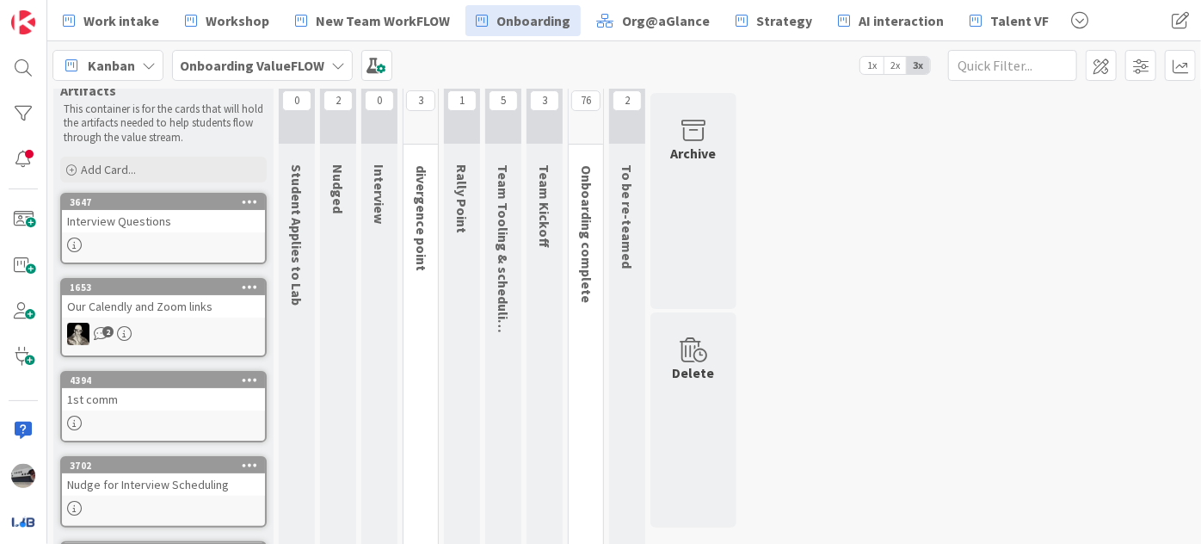
scroll to position [42, 0]
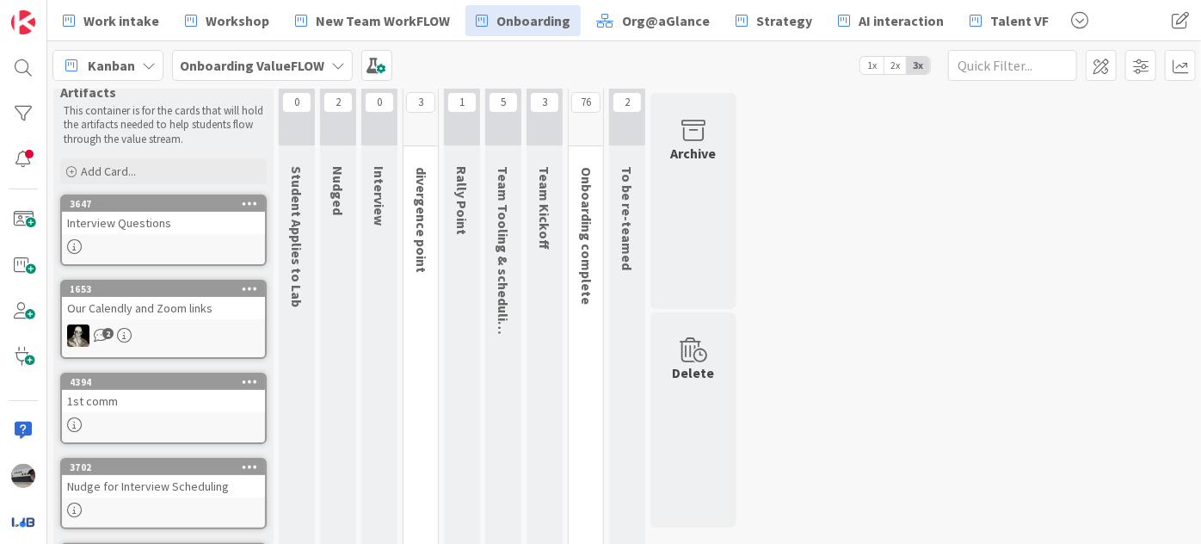
click at [272, 64] on b "Onboarding ValueFLOW" at bounding box center [252, 65] width 145 height 17
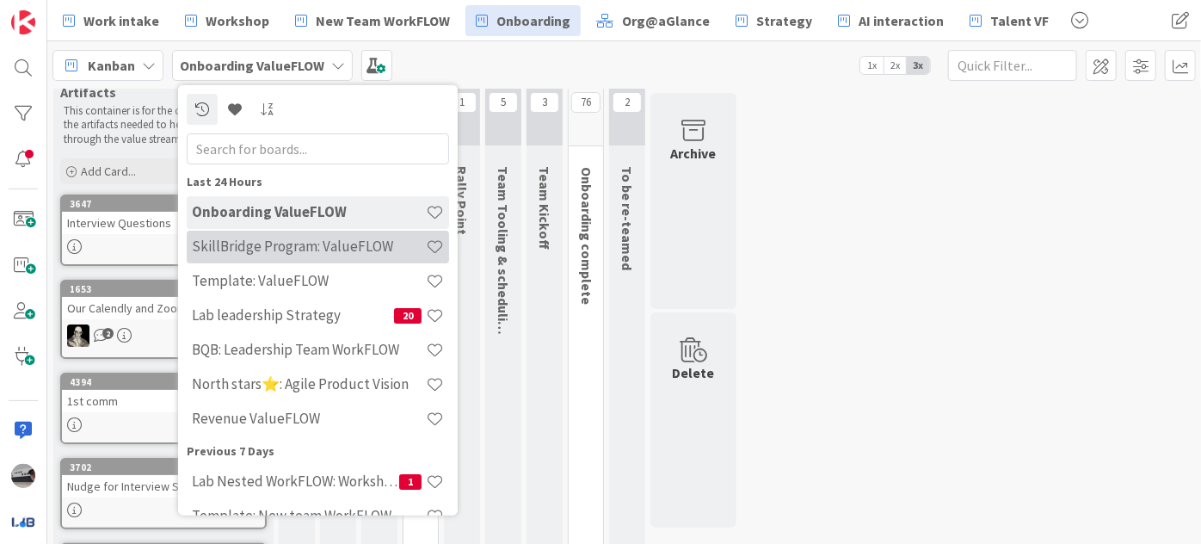
click at [265, 243] on h4 "SkillBridge Program: ValueFLOW" at bounding box center [309, 246] width 234 height 17
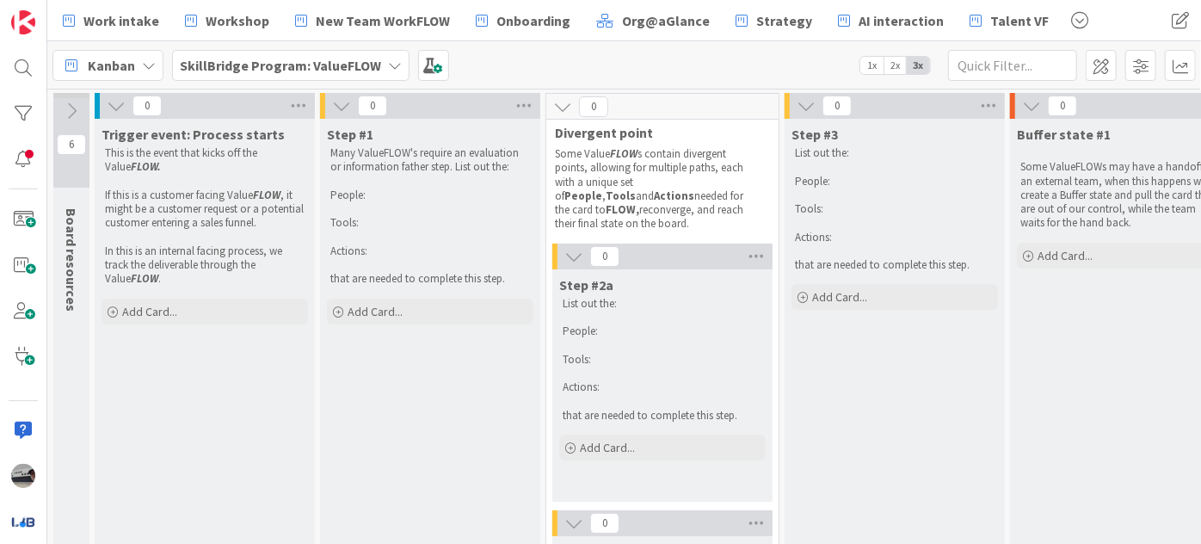
click at [65, 108] on icon at bounding box center [71, 111] width 19 height 19
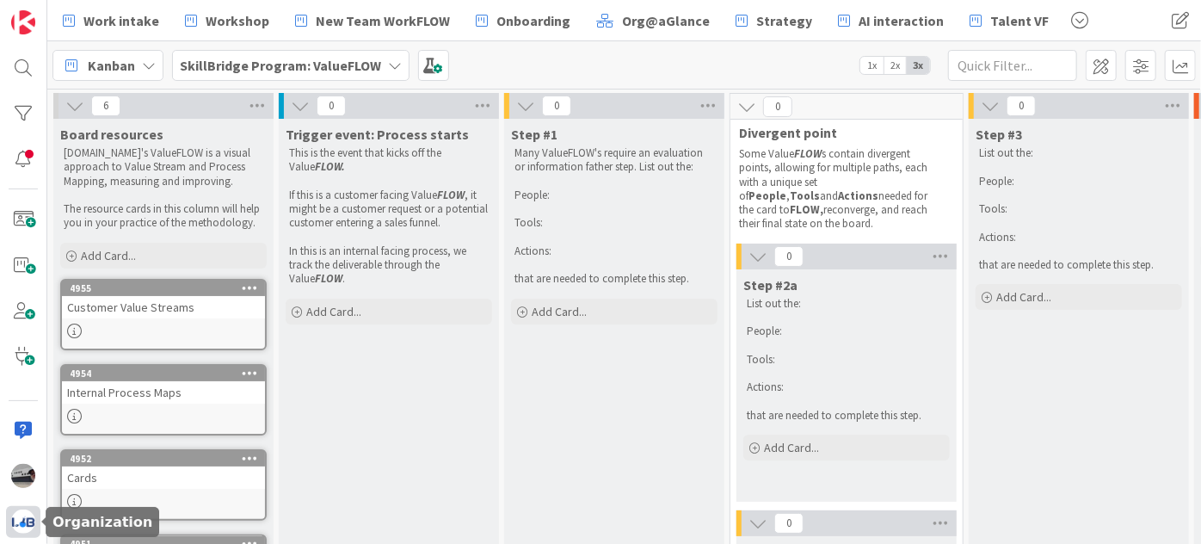
click at [15, 525] on img at bounding box center [23, 522] width 24 height 24
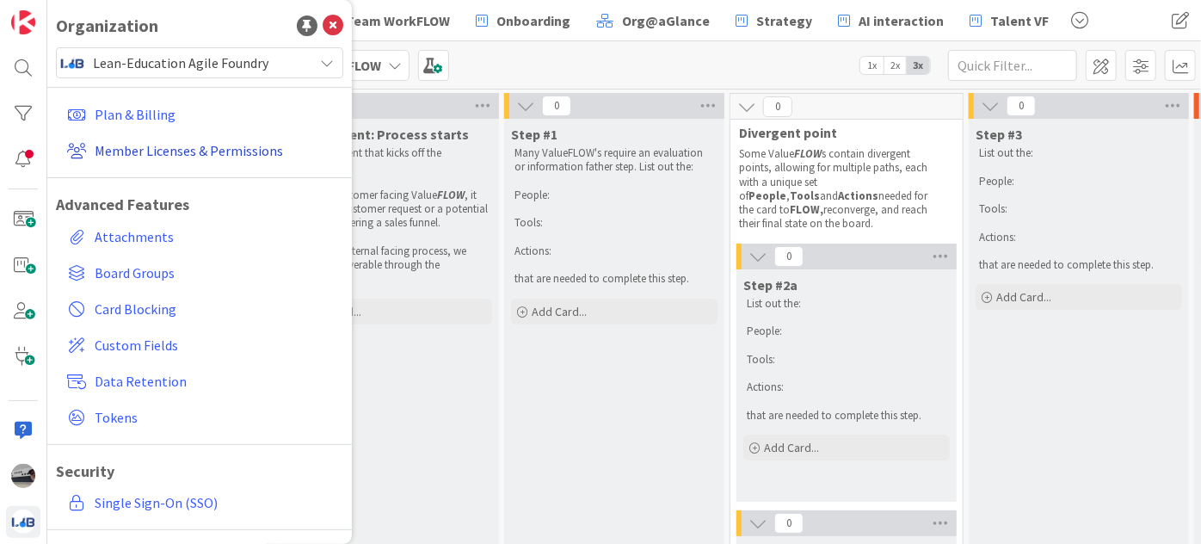
click at [225, 151] on link "Member Licenses & Permissions" at bounding box center [201, 150] width 283 height 31
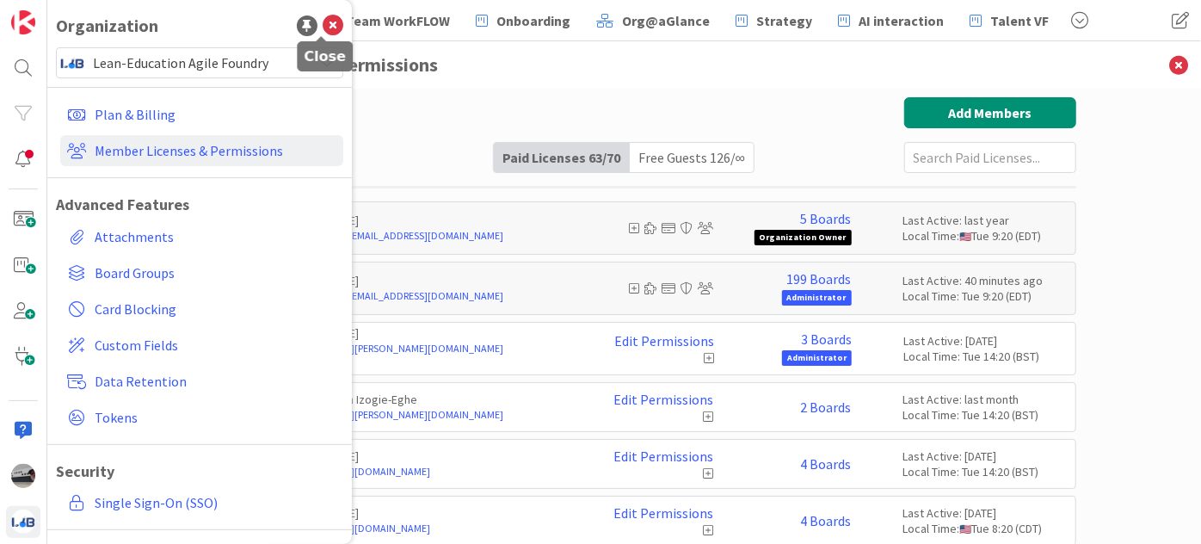
click at [323, 25] on icon at bounding box center [333, 25] width 21 height 21
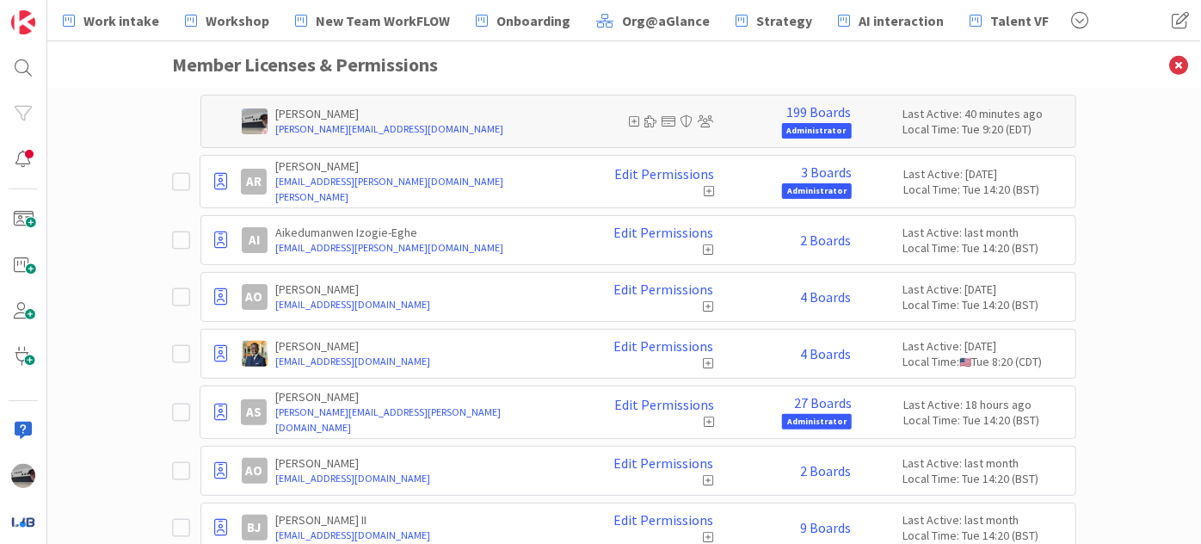
scroll to position [156, 0]
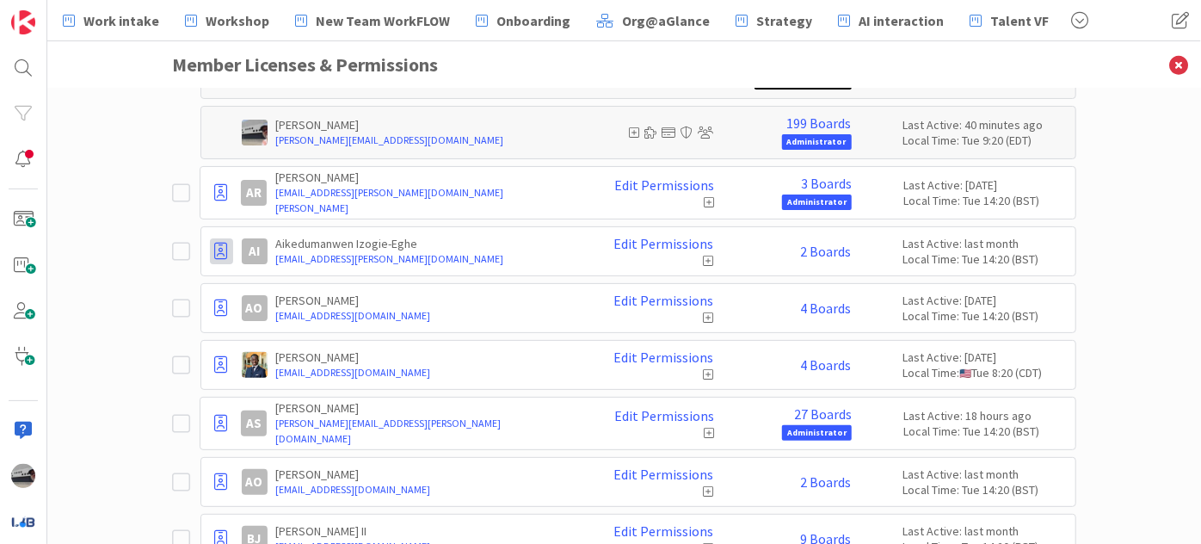
click at [215, 248] on icon at bounding box center [221, 251] width 13 height 17
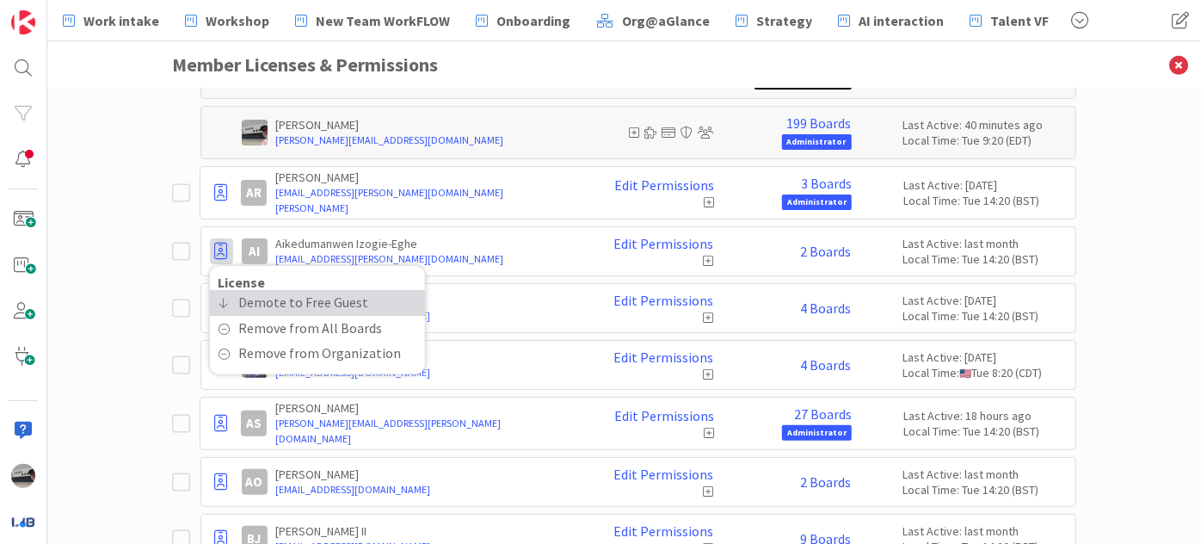
click at [269, 302] on span "Demote to Free Guest" at bounding box center [304, 302] width 130 height 25
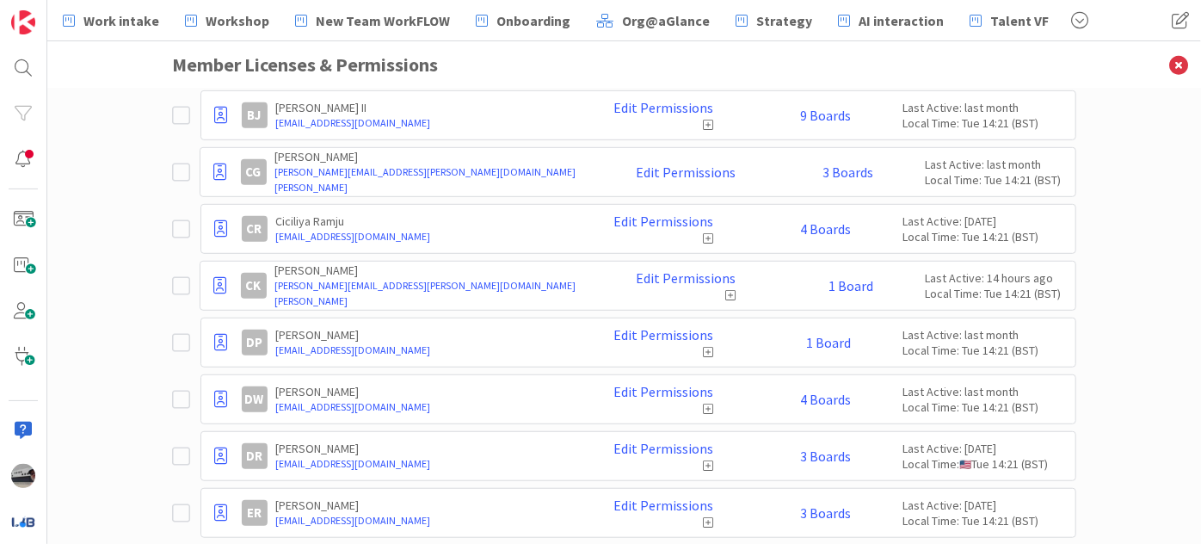
scroll to position [547, 0]
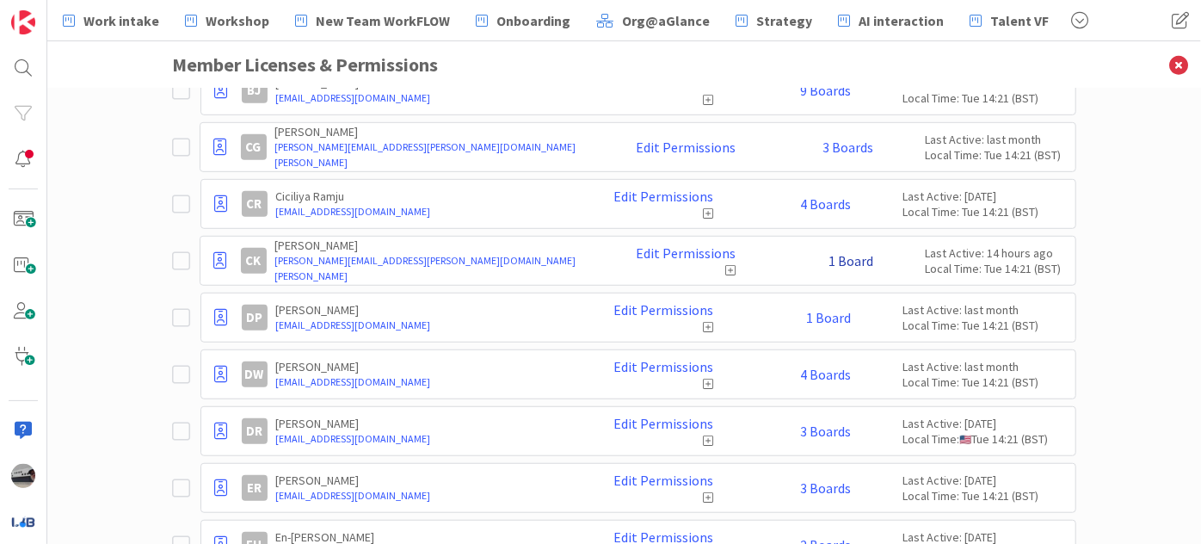
click at [830, 256] on link "1 Board" at bounding box center [851, 260] width 45 height 15
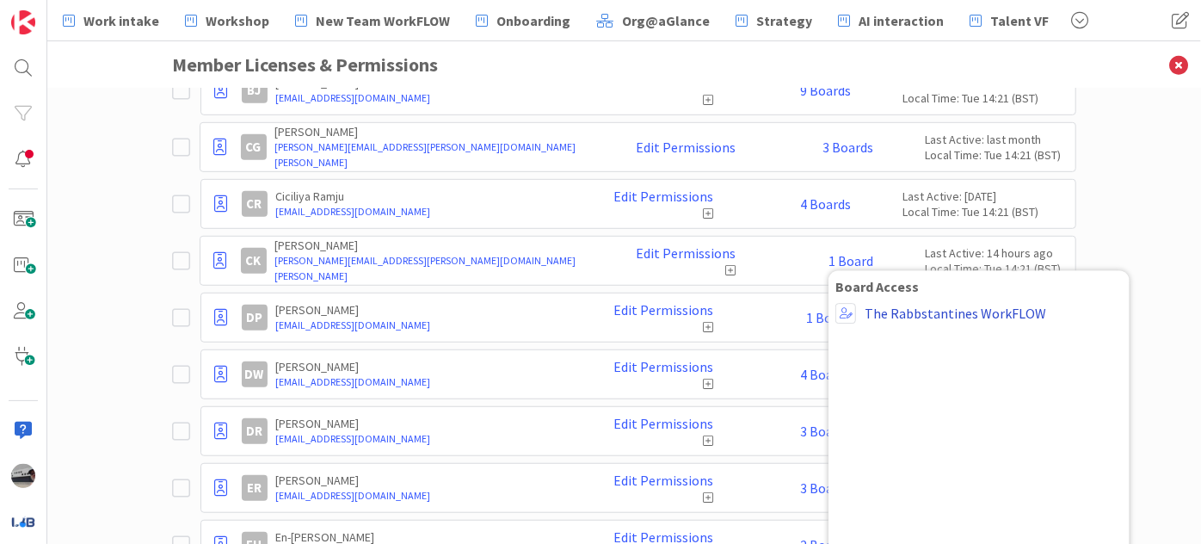
click at [893, 315] on link "The Rabbstantines WorkFLOW" at bounding box center [956, 313] width 182 height 15
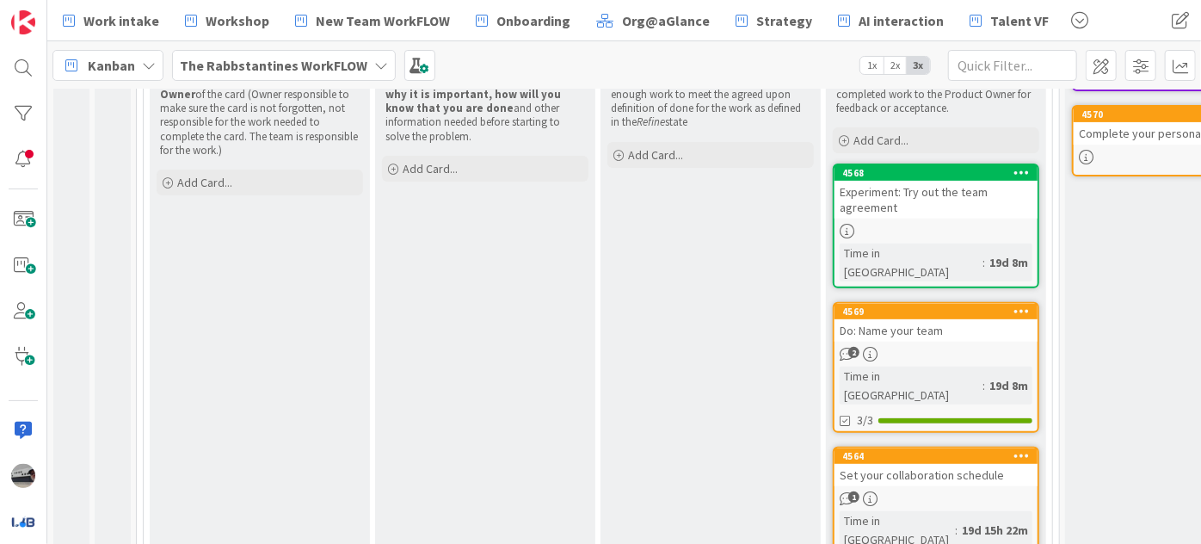
scroll to position [293, 0]
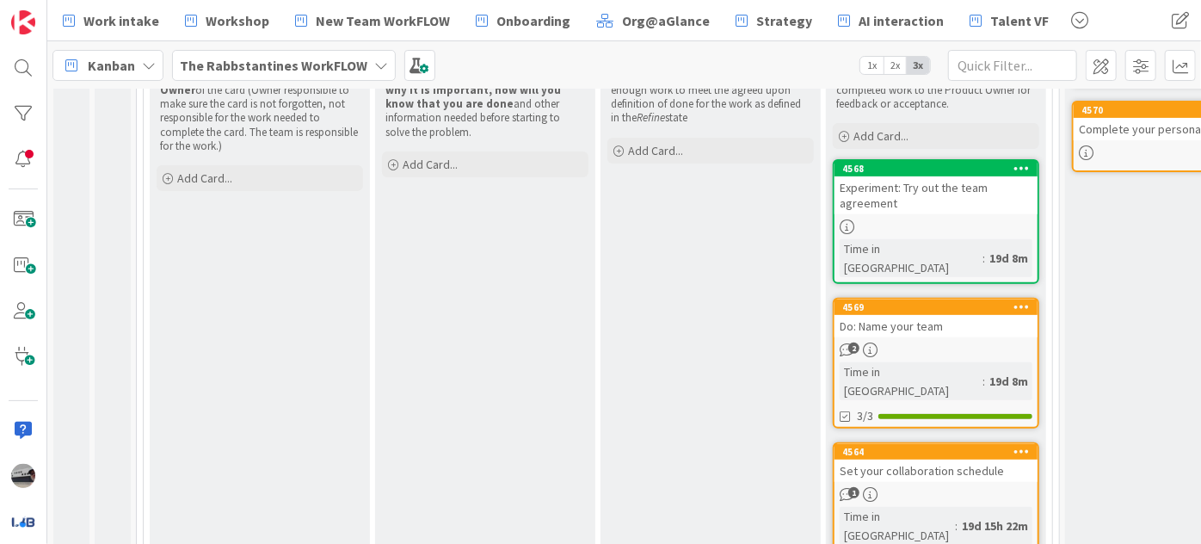
click at [932, 460] on div "Set your collaboration schedule" at bounding box center [936, 471] width 203 height 22
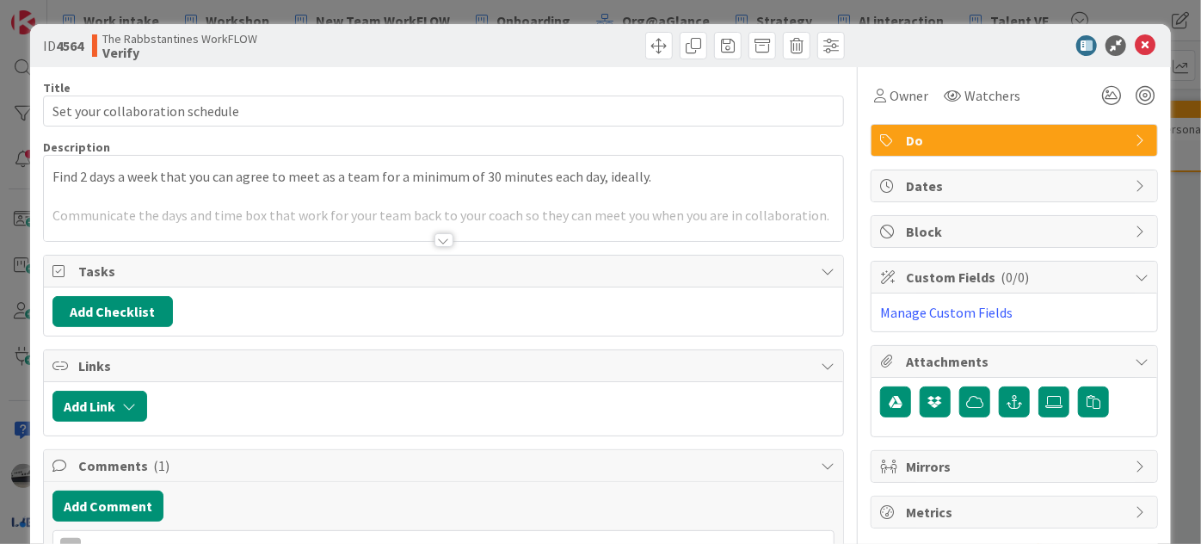
click at [435, 241] on div at bounding box center [444, 240] width 19 height 14
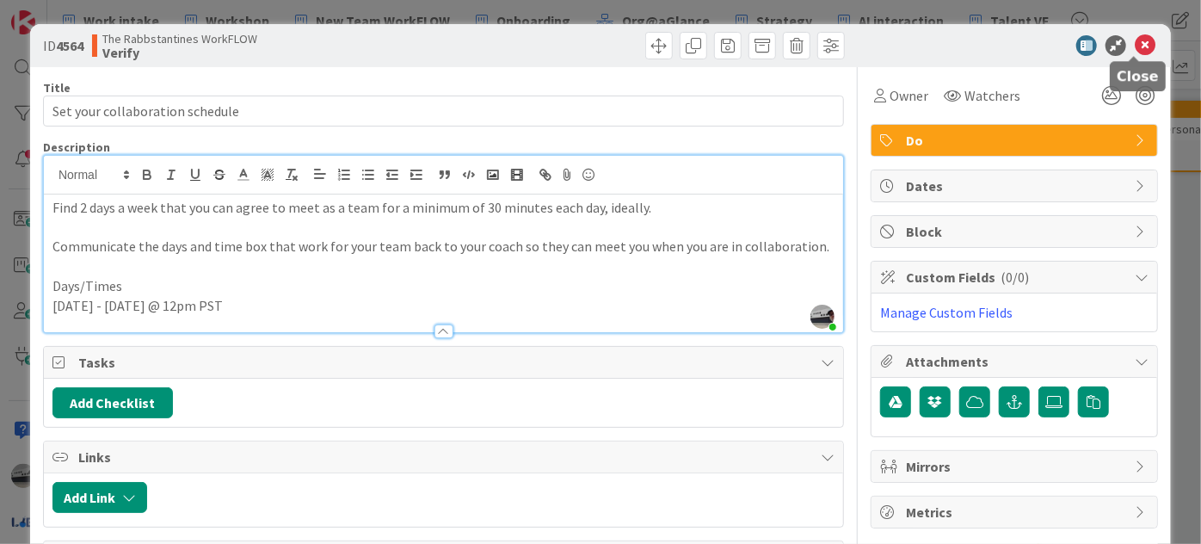
click at [1136, 42] on icon at bounding box center [1145, 45] width 21 height 21
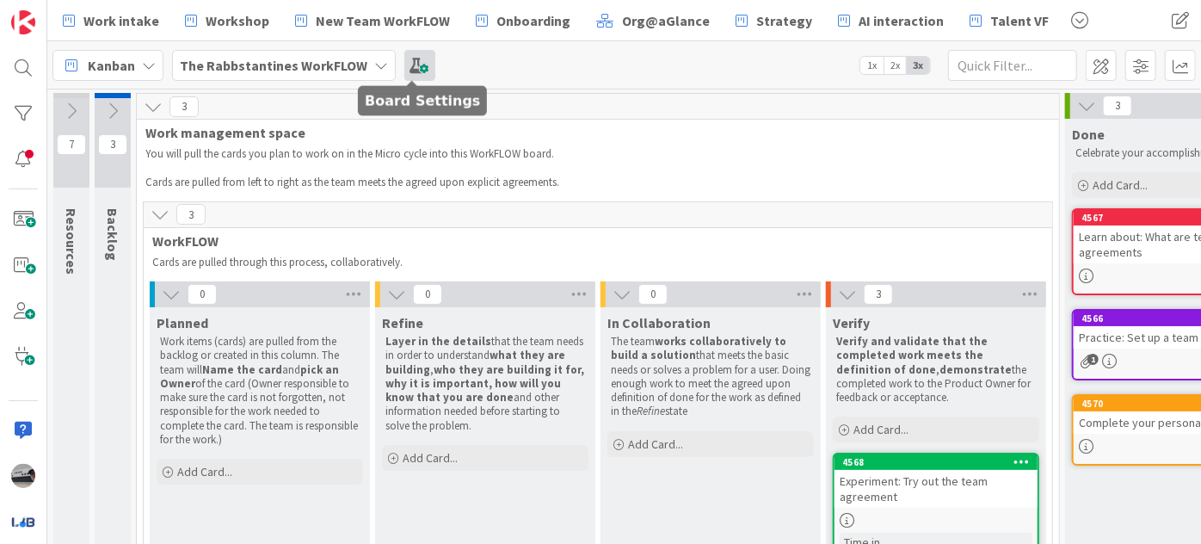
click at [414, 56] on span at bounding box center [420, 65] width 31 height 31
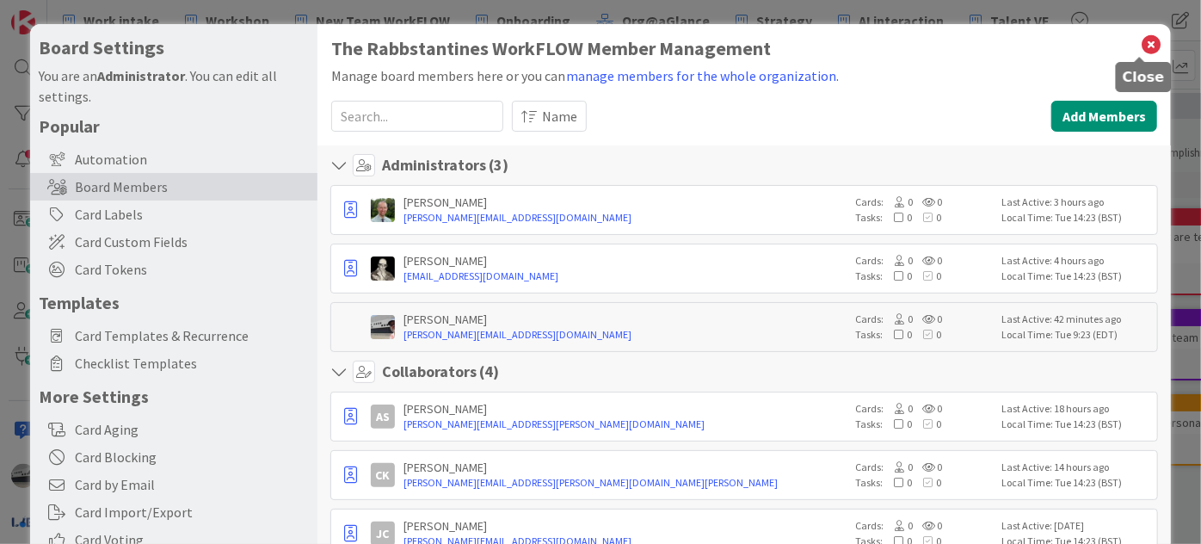
click at [1140, 43] on icon at bounding box center [1151, 45] width 22 height 24
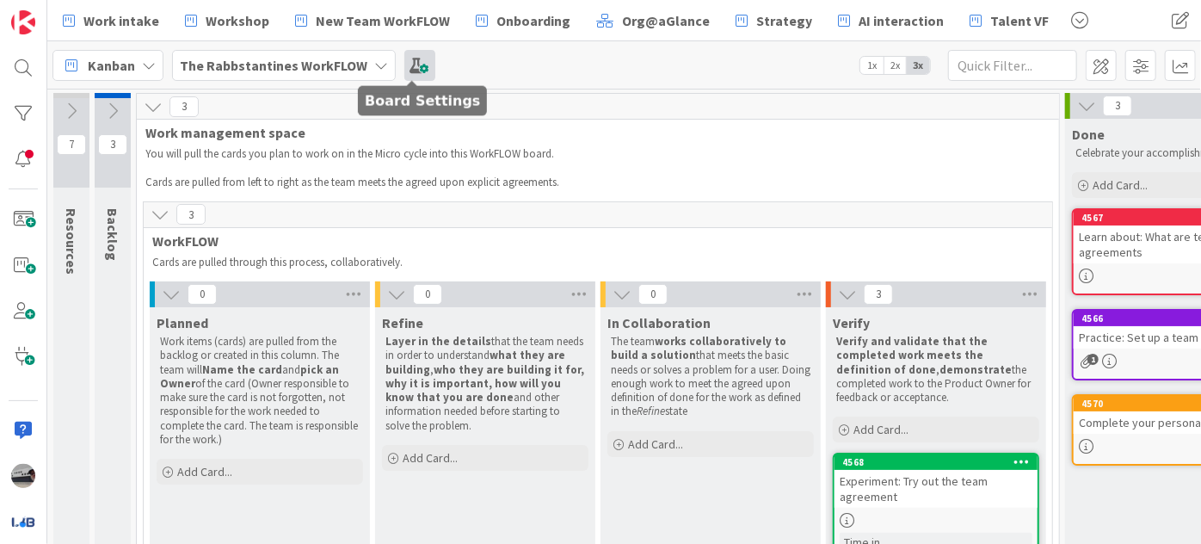
click at [411, 65] on span at bounding box center [420, 65] width 31 height 31
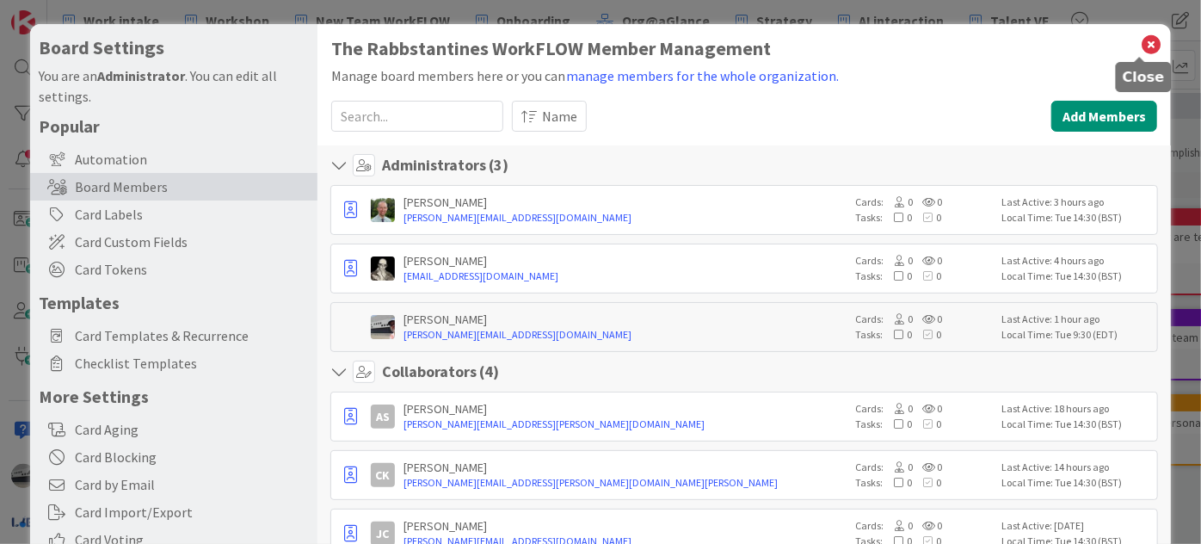
click at [1145, 44] on icon at bounding box center [1151, 45] width 22 height 24
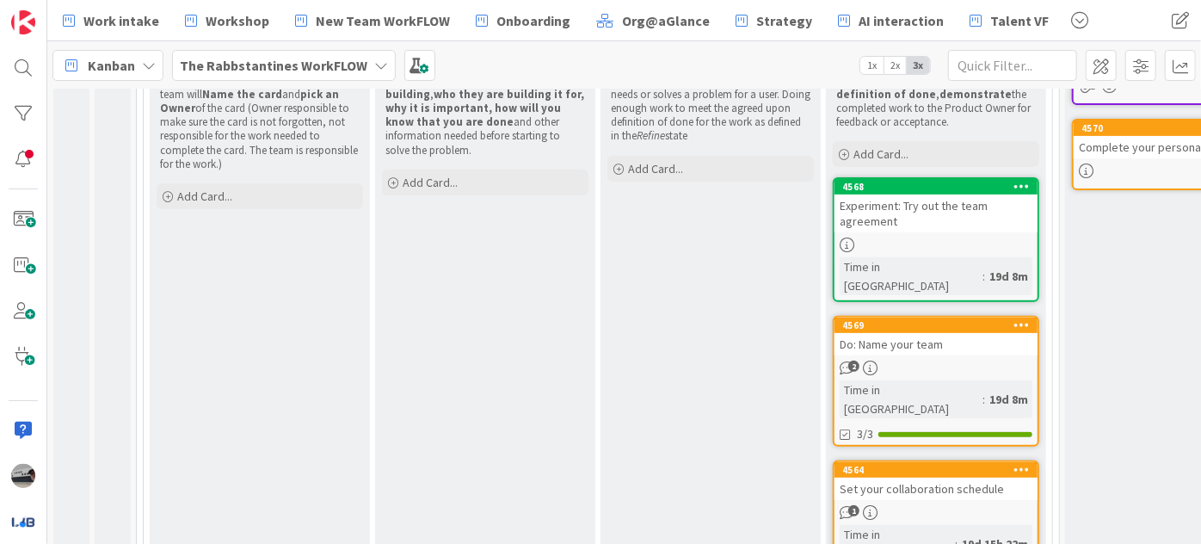
scroll to position [293, 0]
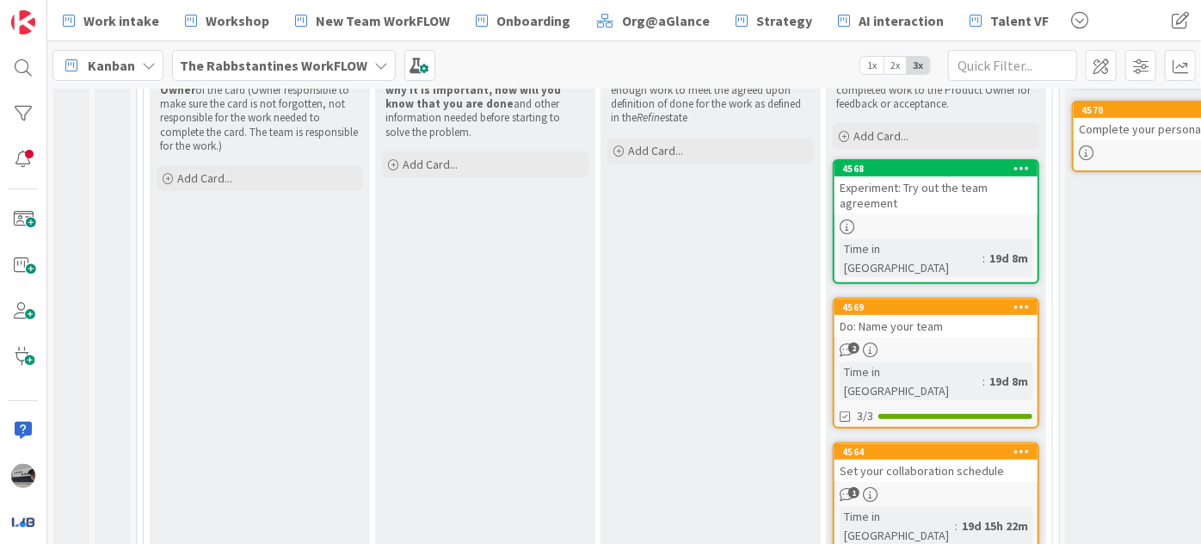
click at [945, 460] on div "Set your collaboration schedule" at bounding box center [936, 471] width 203 height 22
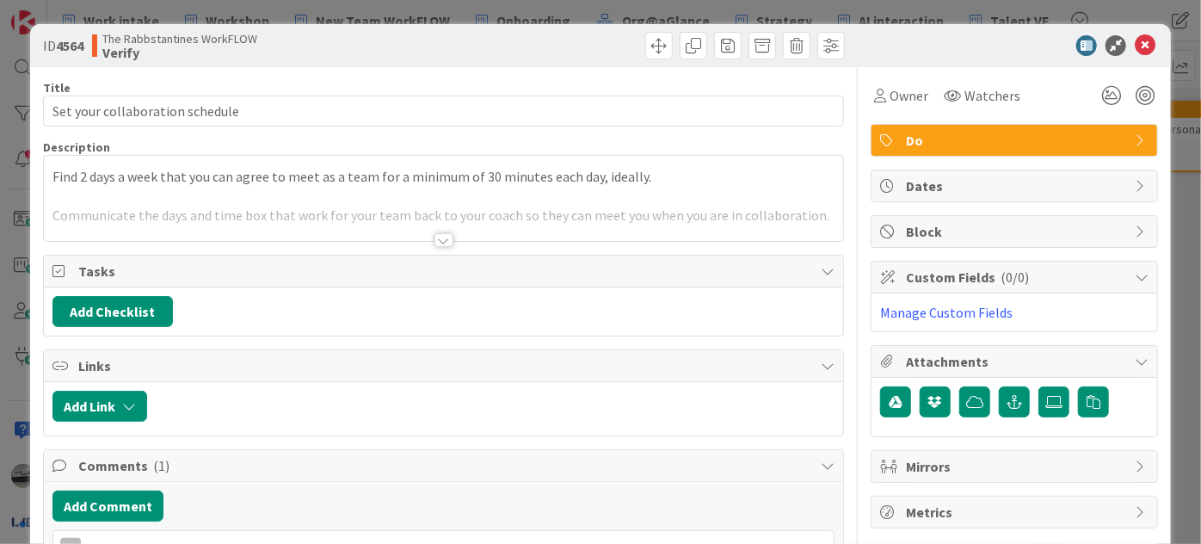
click at [442, 233] on div at bounding box center [444, 240] width 19 height 14
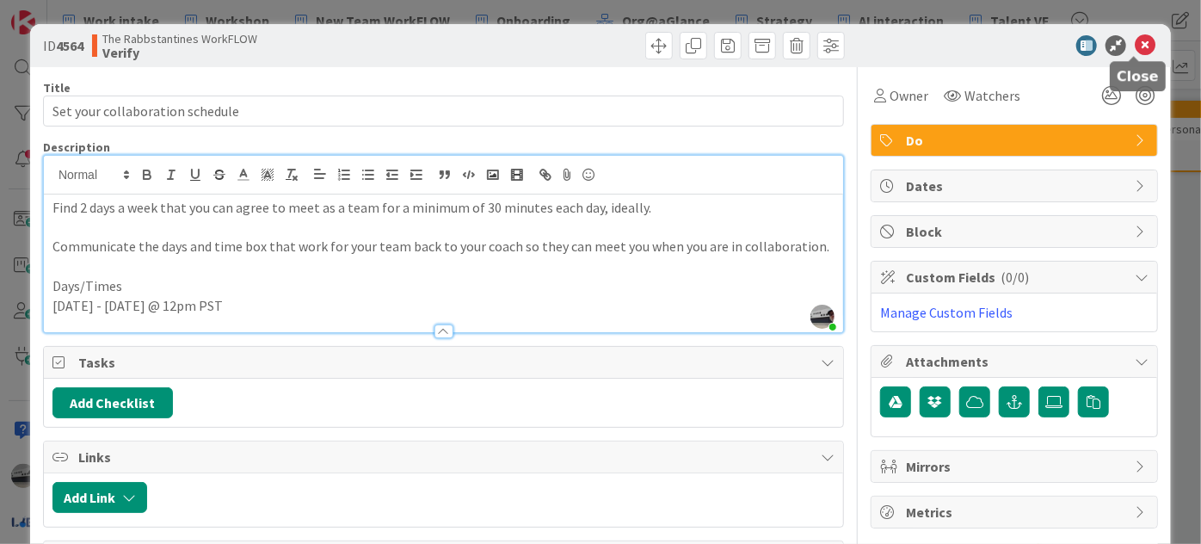
click at [1135, 45] on icon at bounding box center [1145, 45] width 21 height 21
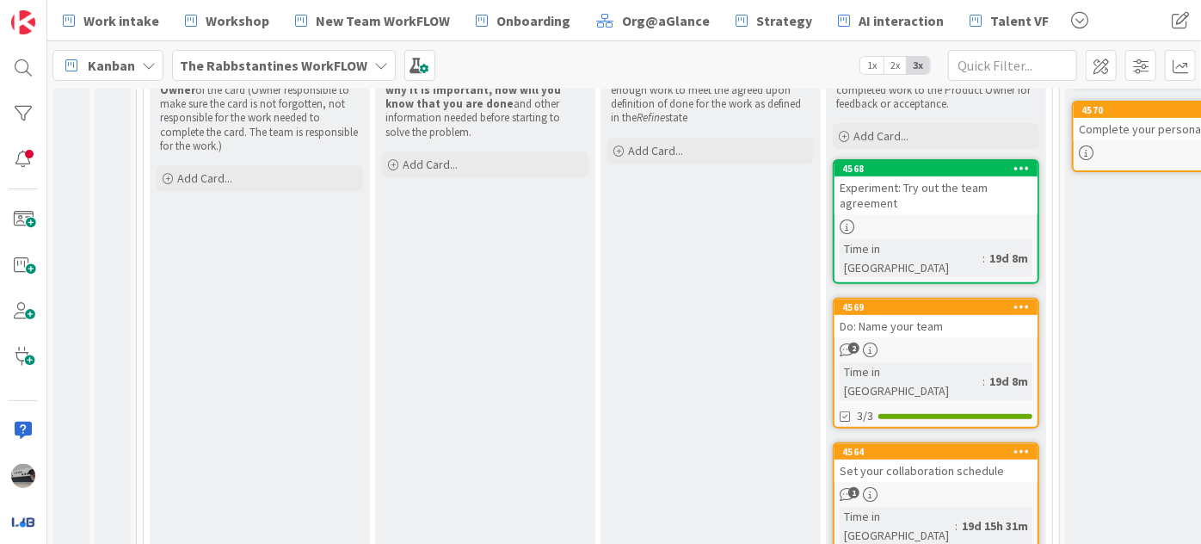
click at [905, 460] on div "Set your collaboration schedule" at bounding box center [936, 471] width 203 height 22
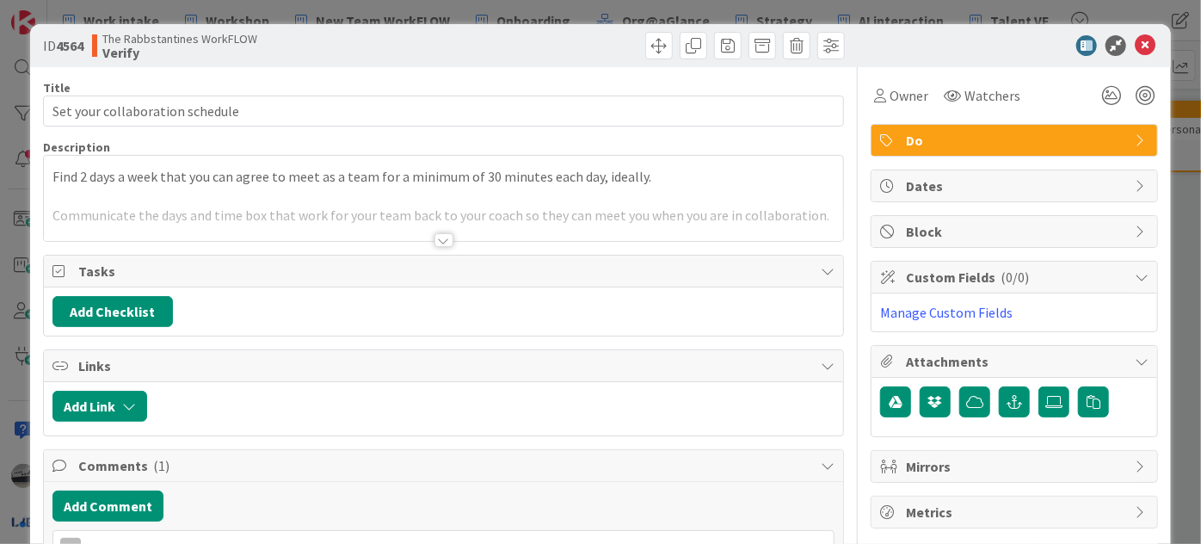
click at [435, 234] on div at bounding box center [444, 240] width 19 height 14
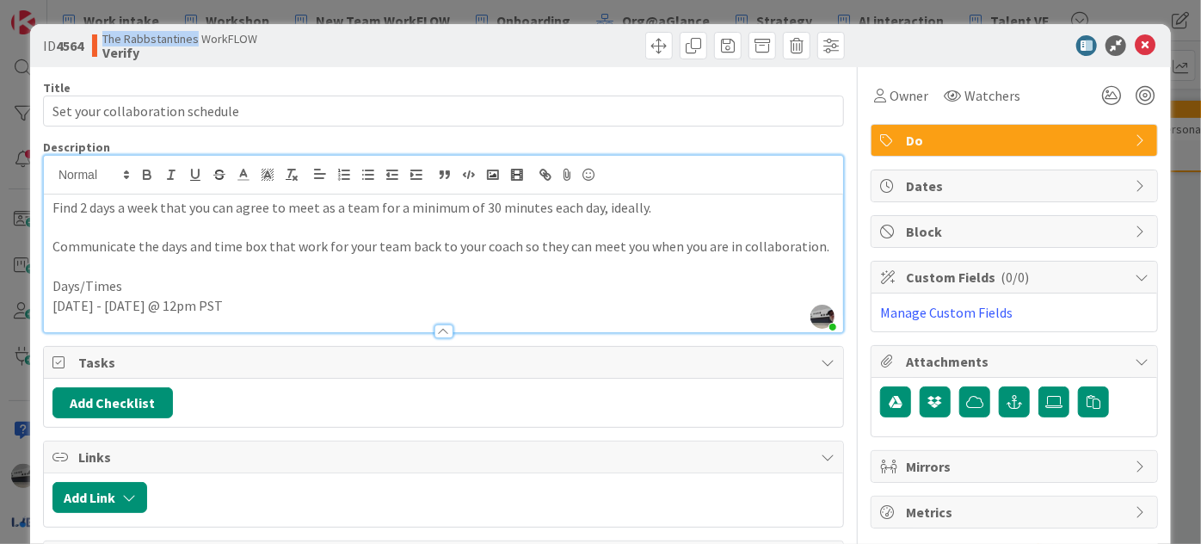
drag, startPoint x: 197, startPoint y: 36, endPoint x: 99, endPoint y: 37, distance: 98.1
click at [99, 37] on div "The Rabbstantines WorkFLOW Verify" at bounding box center [266, 46] width 348 height 28
copy div "The Rabbstantines"
click at [1141, 45] on icon at bounding box center [1145, 45] width 21 height 21
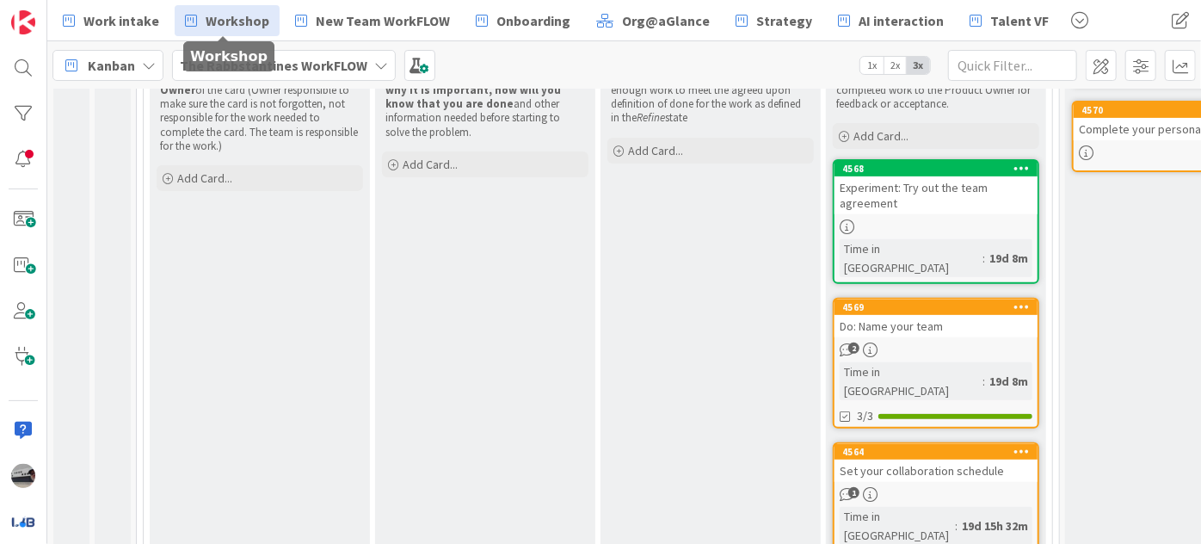
click at [234, 20] on span "Workshop" at bounding box center [238, 20] width 64 height 21
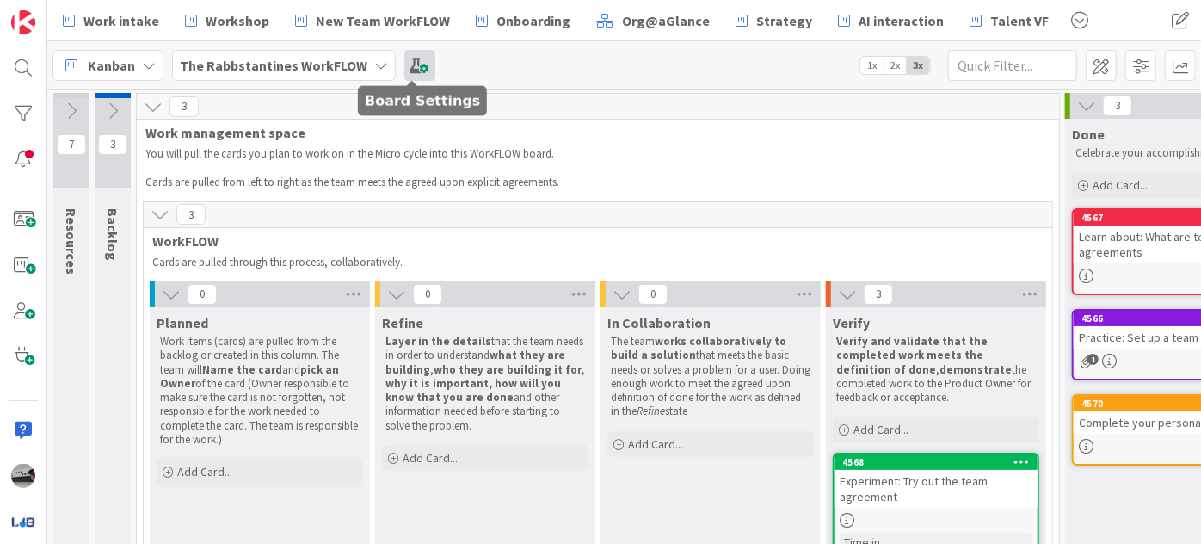
click at [422, 60] on span at bounding box center [420, 65] width 31 height 31
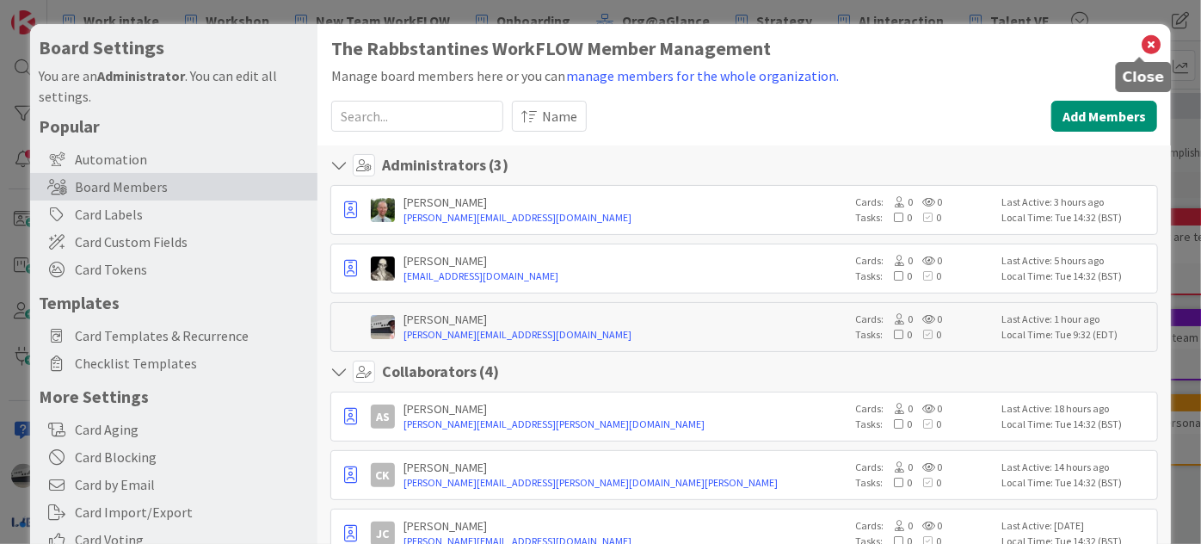
click at [1143, 37] on icon at bounding box center [1151, 45] width 22 height 24
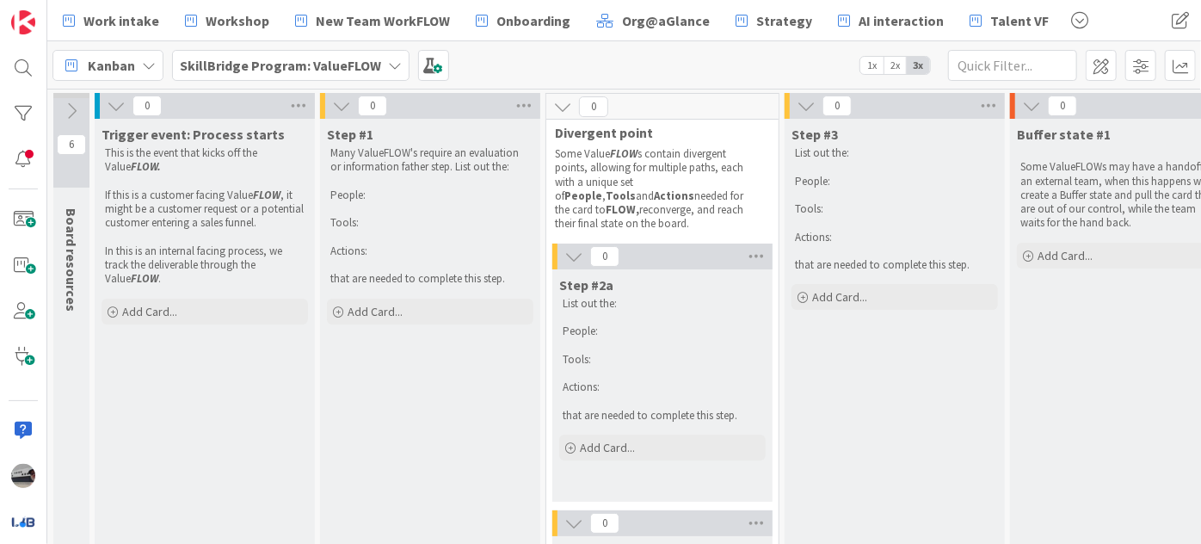
click at [326, 63] on b "SkillBridge Program: ValueFLOW" at bounding box center [280, 65] width 201 height 17
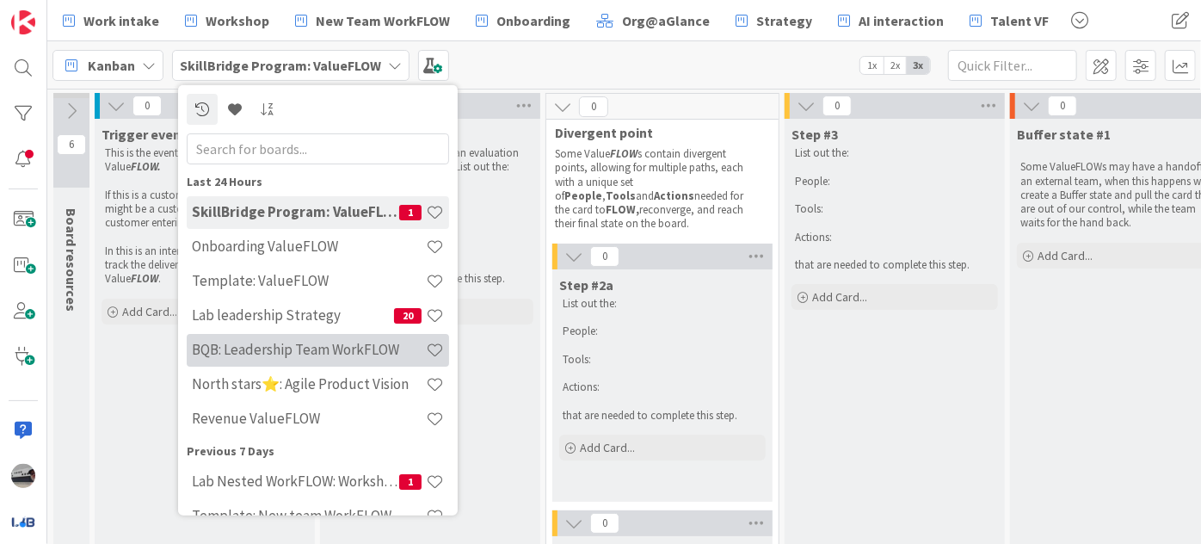
click at [323, 353] on h4 "BQB: Leadership Team WorkFLOW" at bounding box center [309, 349] width 234 height 17
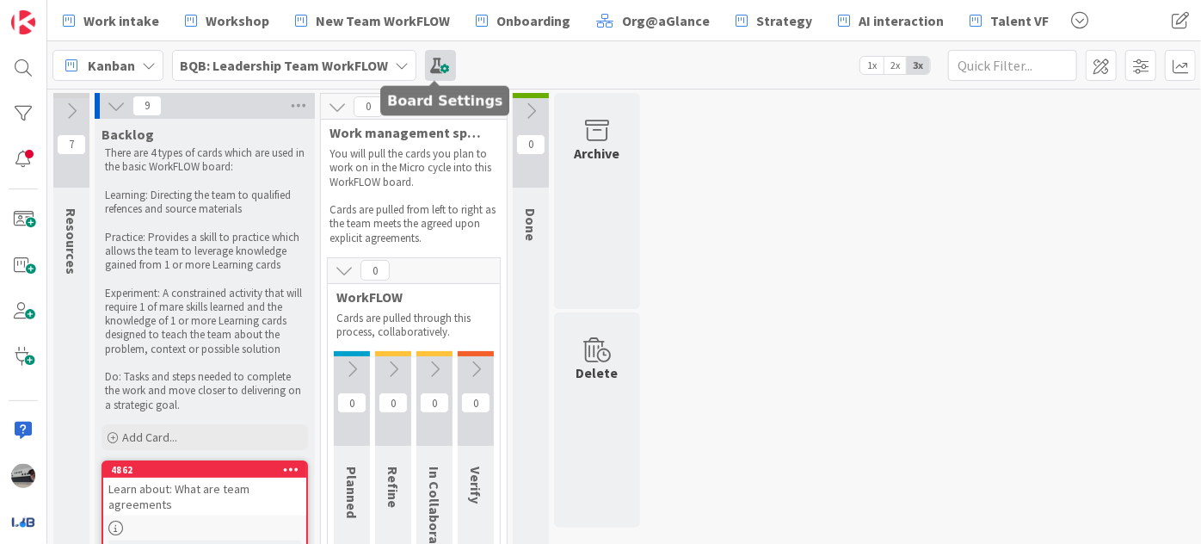
click at [432, 66] on span at bounding box center [440, 65] width 31 height 31
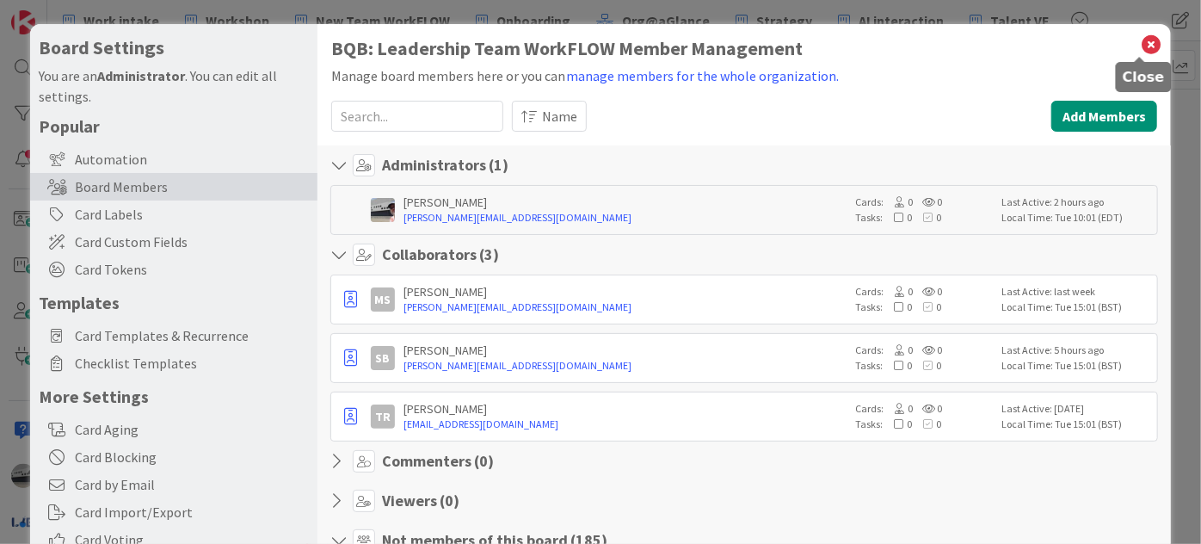
click at [1140, 47] on icon at bounding box center [1151, 45] width 22 height 24
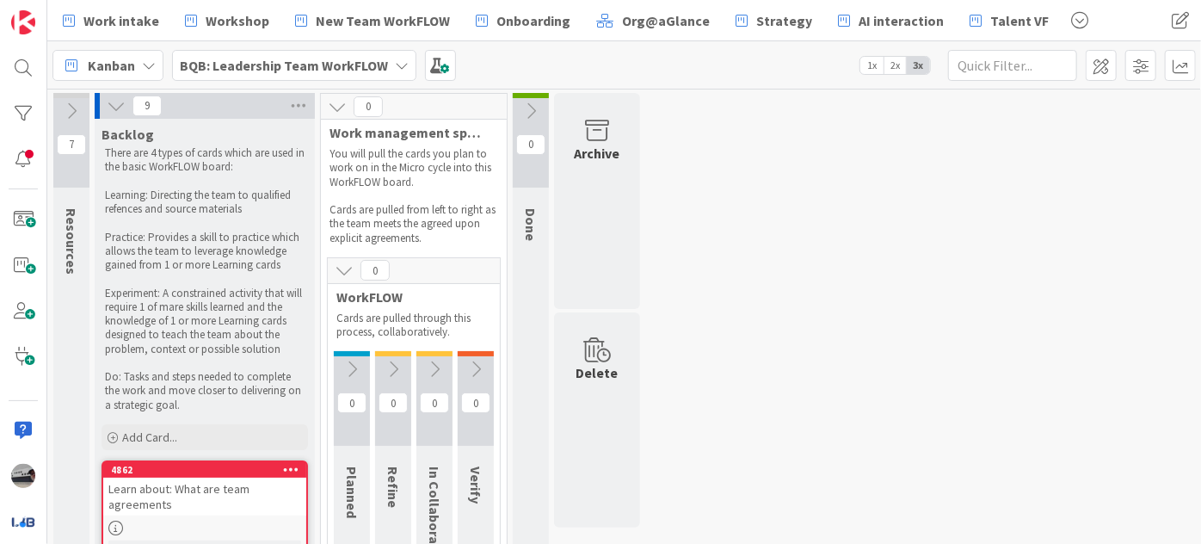
click at [114, 98] on icon at bounding box center [116, 105] width 19 height 19
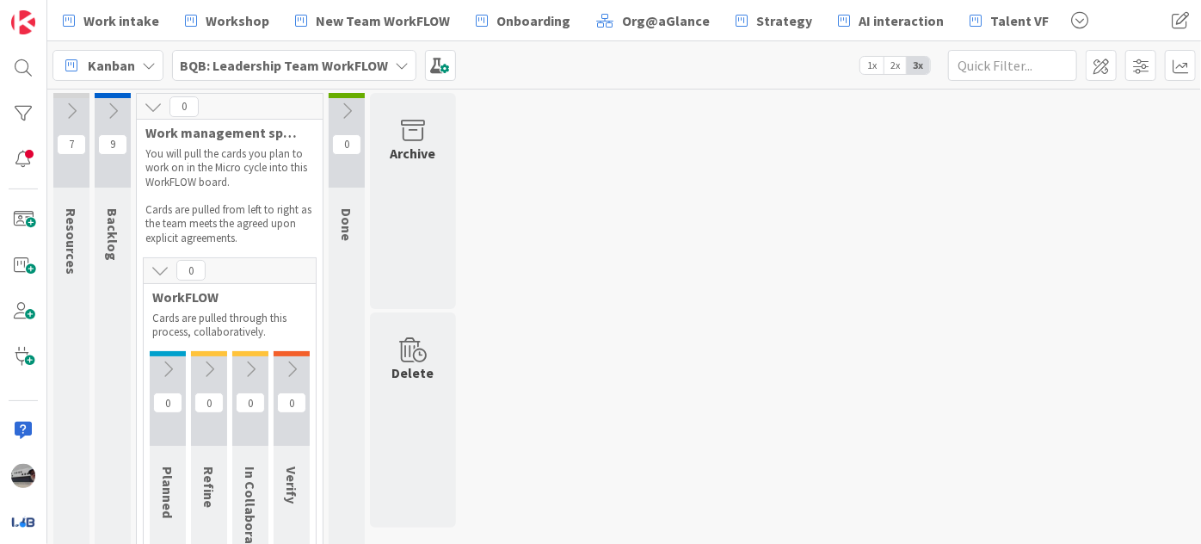
click at [145, 105] on icon at bounding box center [153, 106] width 19 height 19
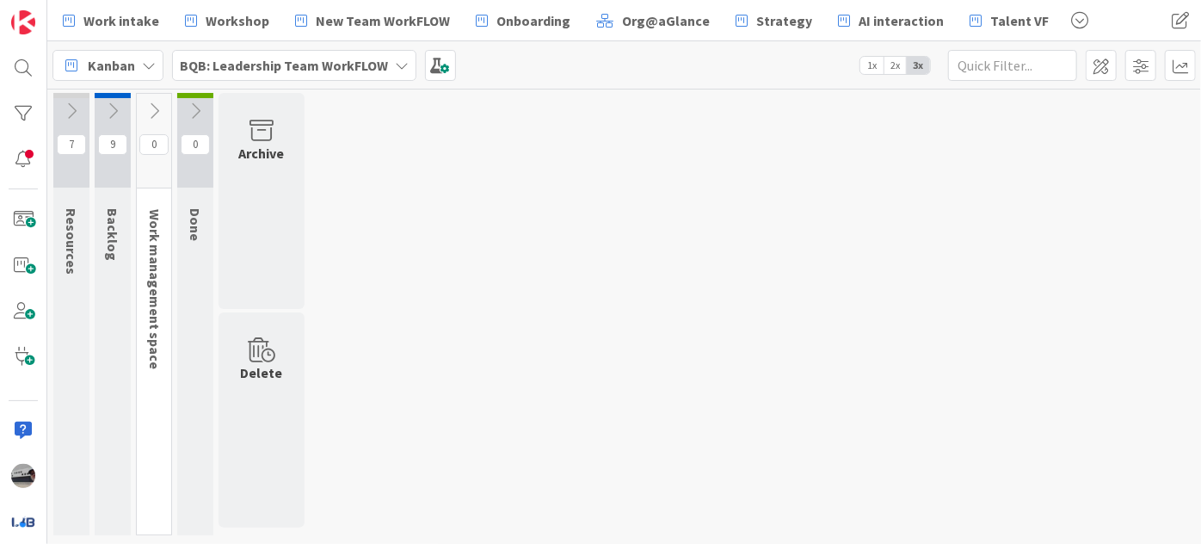
click at [66, 103] on icon at bounding box center [71, 111] width 19 height 19
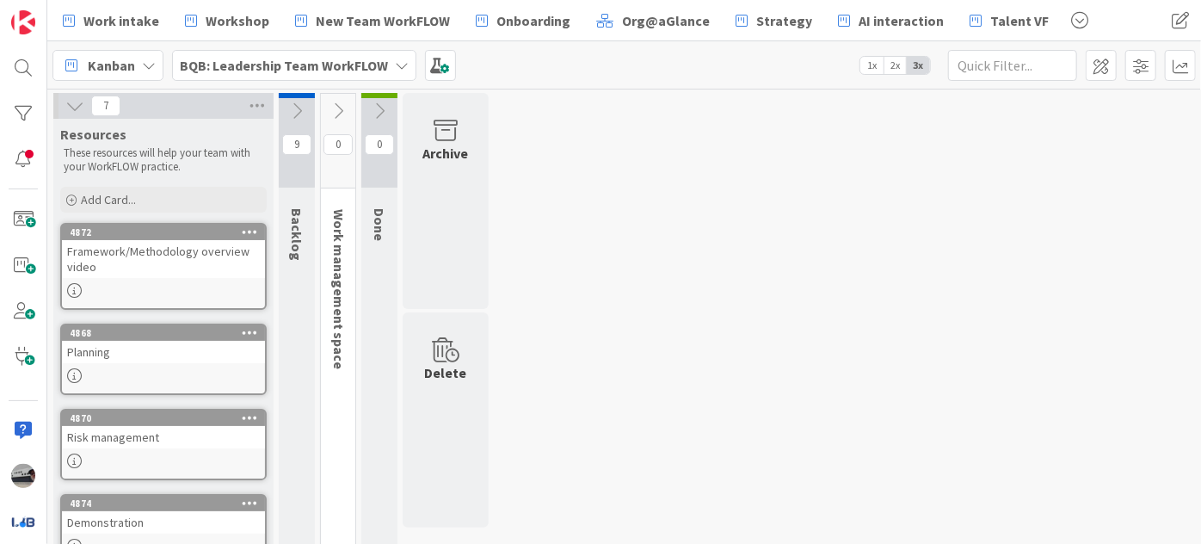
click at [214, 259] on div "Framework/Methodology overview video" at bounding box center [163, 259] width 203 height 38
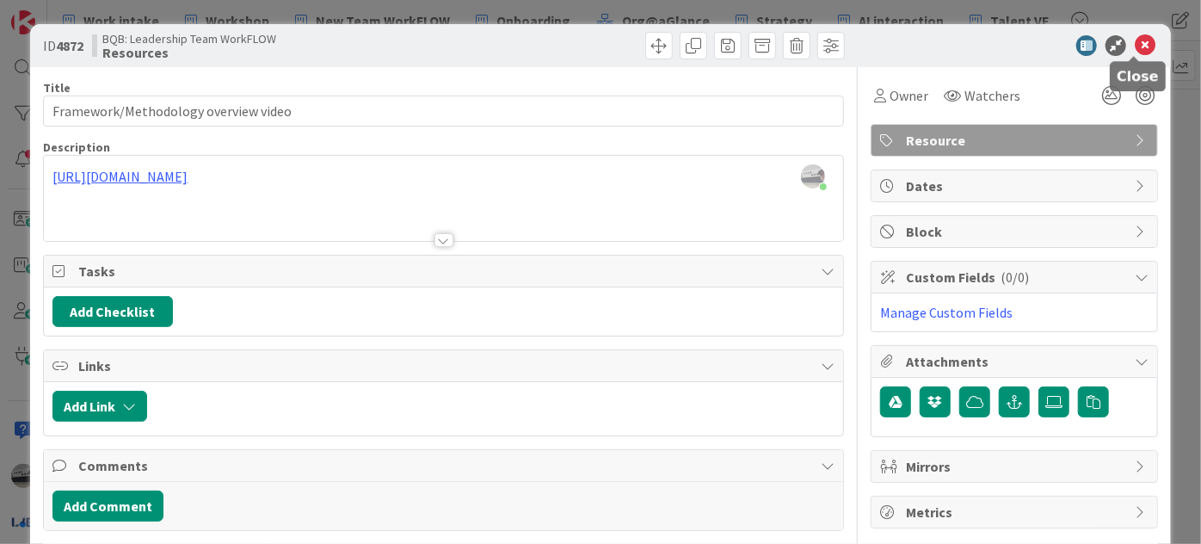
click at [1136, 46] on icon at bounding box center [1145, 45] width 21 height 21
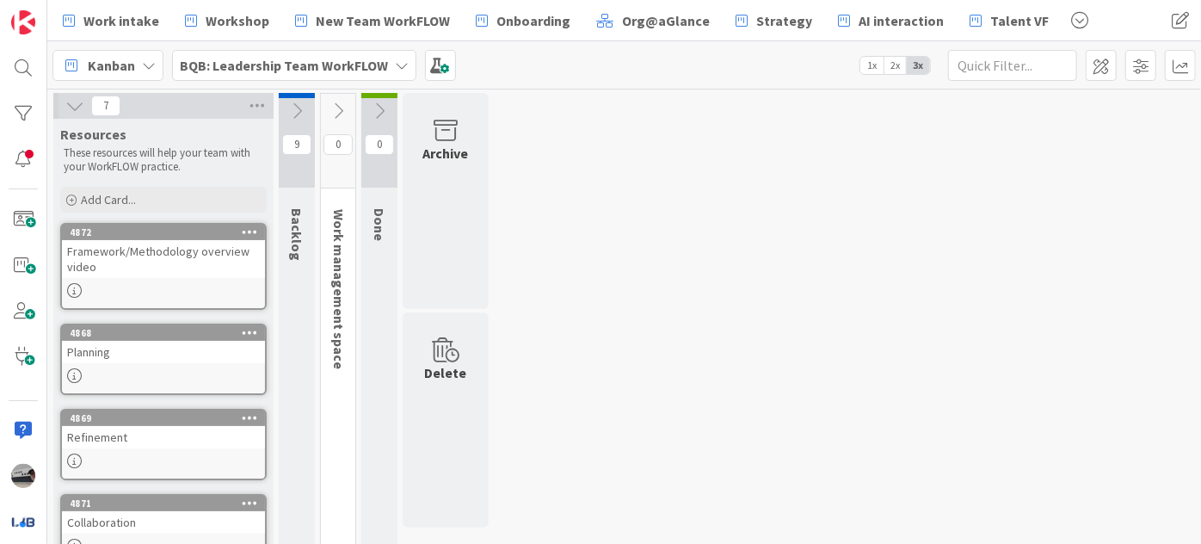
click at [66, 105] on icon at bounding box center [74, 105] width 19 height 19
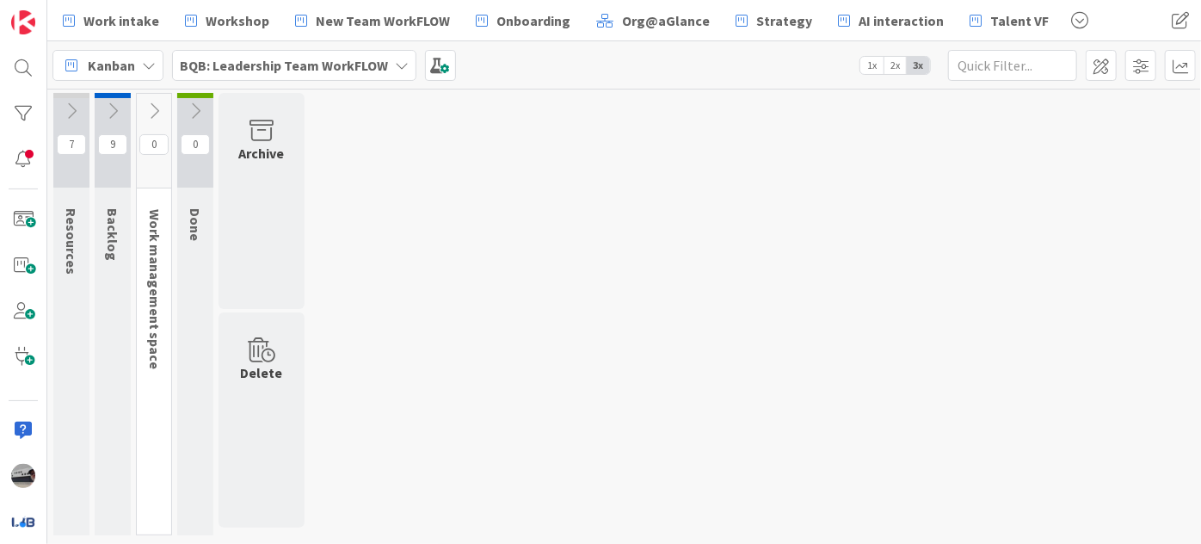
click at [110, 109] on icon at bounding box center [112, 111] width 19 height 19
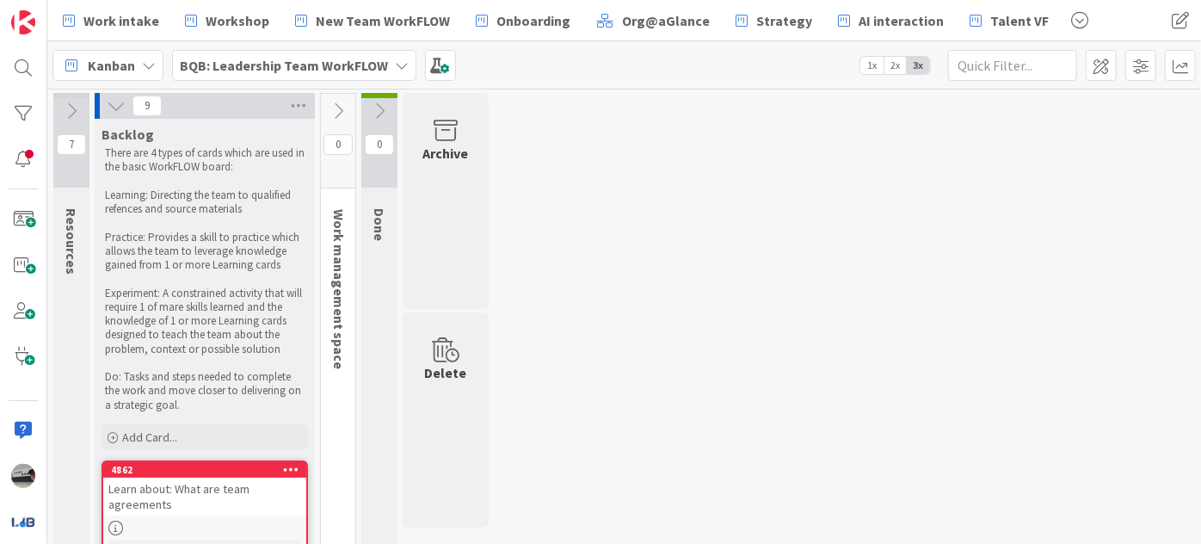
click at [337, 112] on icon at bounding box center [338, 111] width 19 height 19
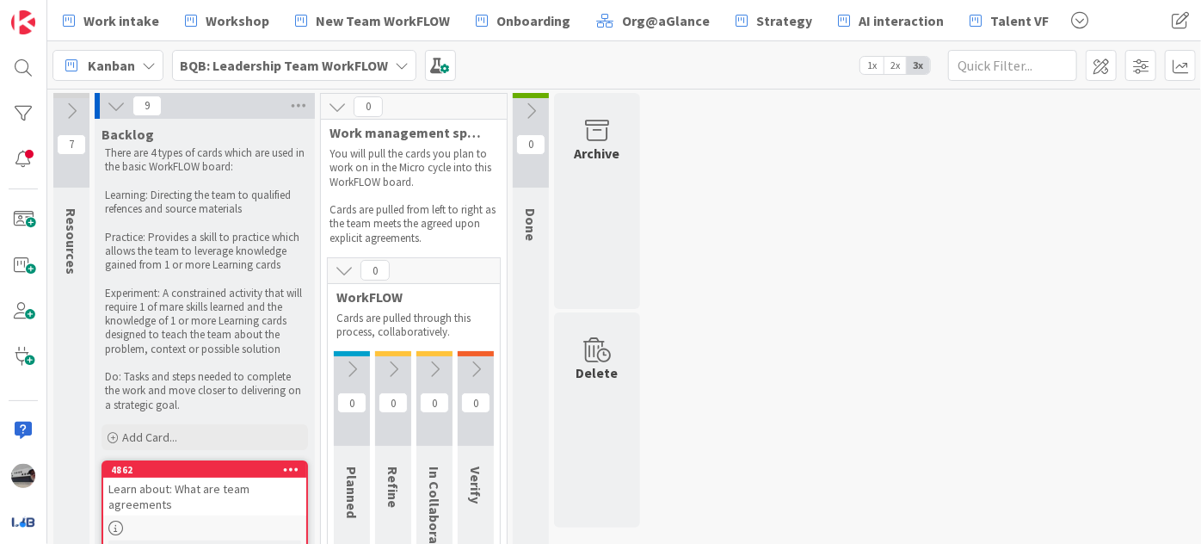
click at [73, 107] on icon at bounding box center [71, 111] width 19 height 19
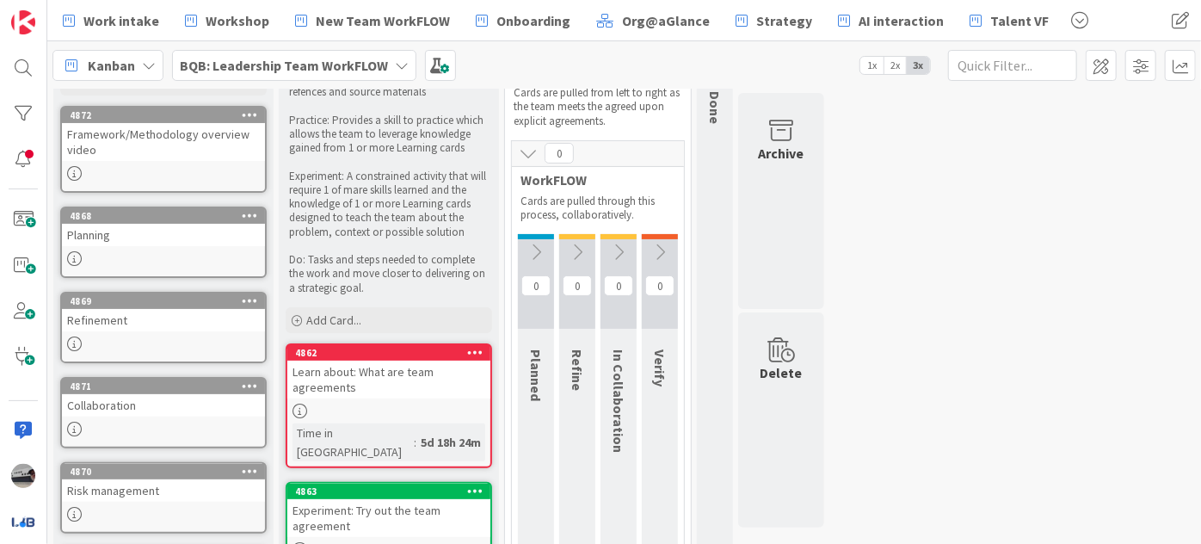
scroll to position [156, 0]
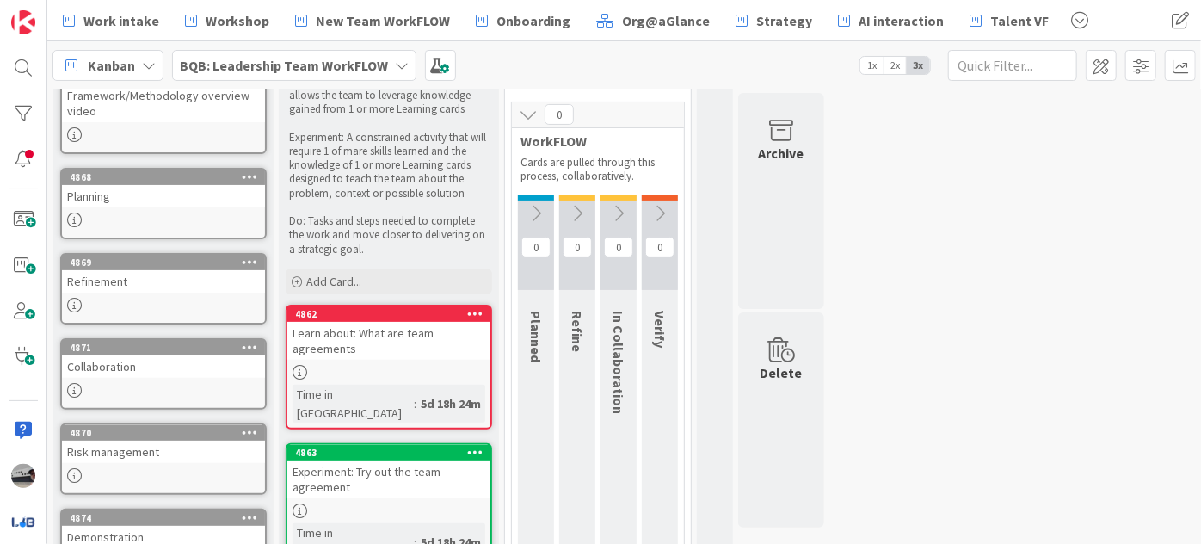
click at [541, 208] on icon at bounding box center [536, 213] width 19 height 19
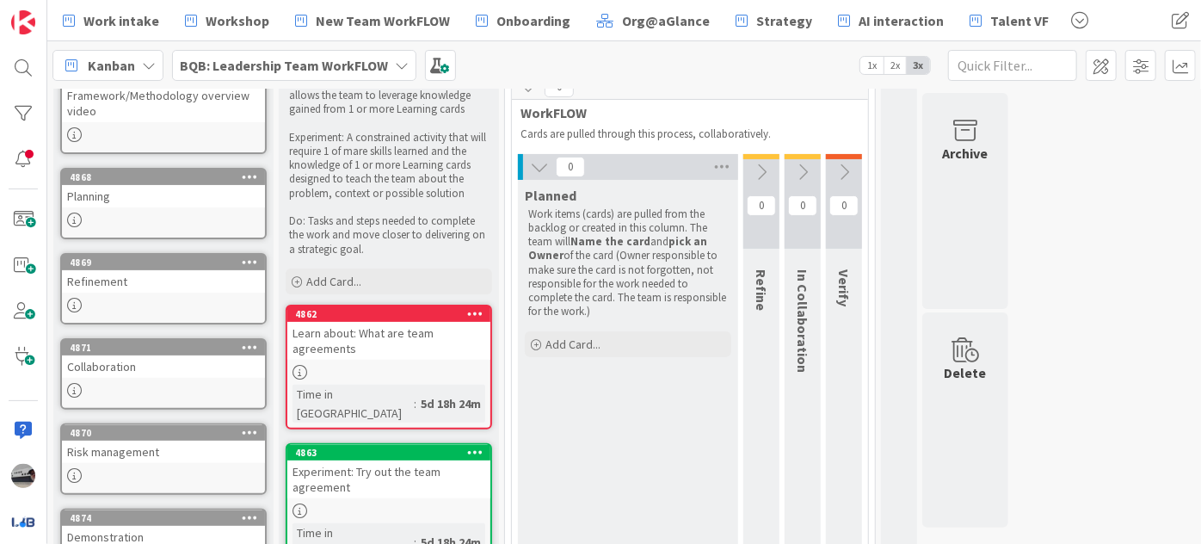
click at [759, 169] on icon at bounding box center [761, 172] width 19 height 19
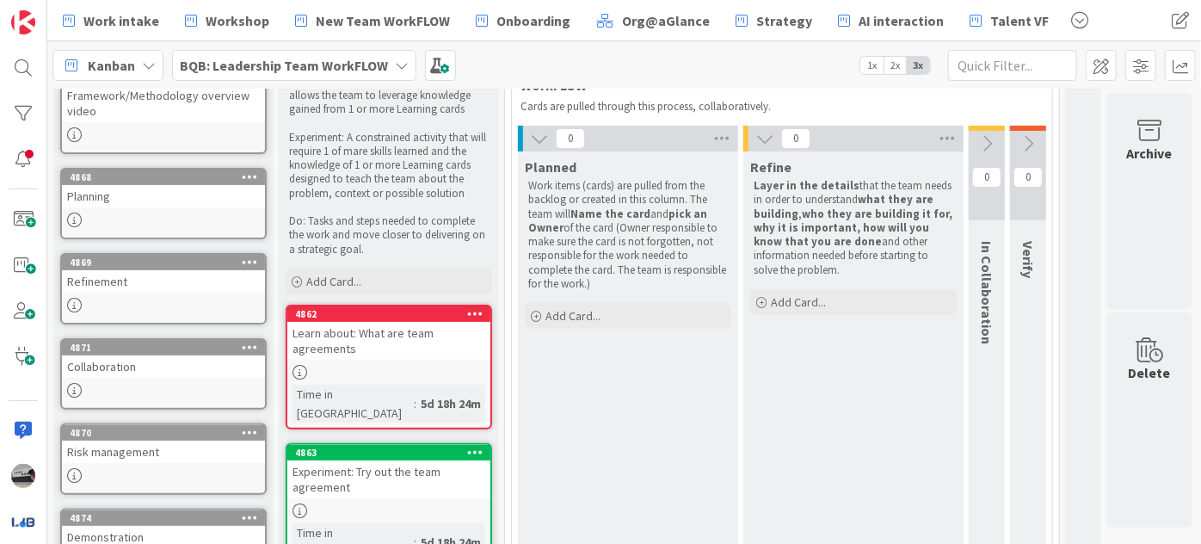
scroll to position [156, 8]
click at [979, 141] on icon at bounding box center [987, 143] width 19 height 19
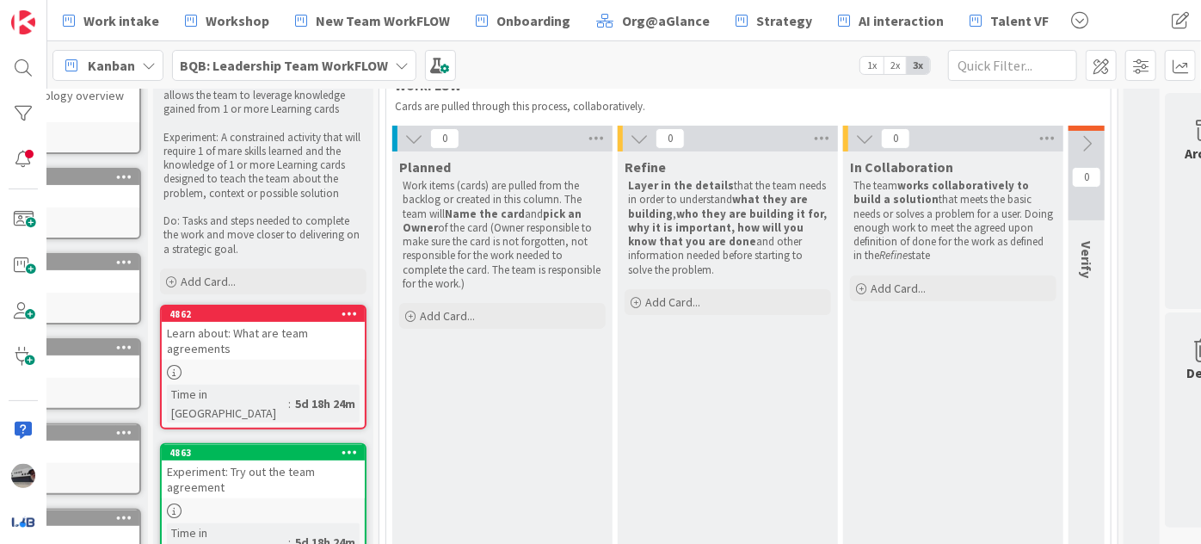
scroll to position [156, 192]
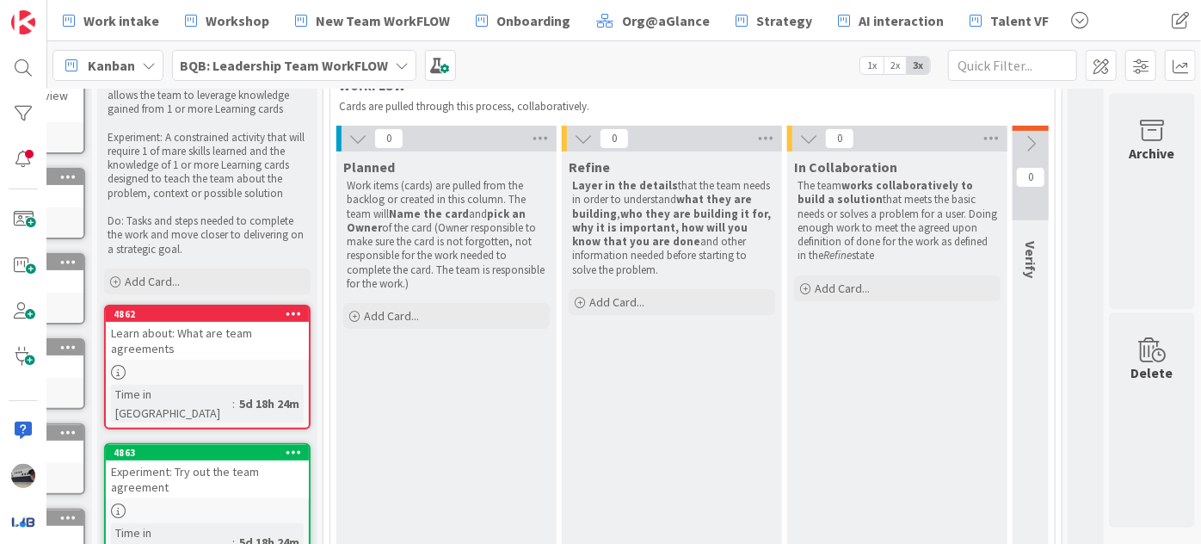
click at [1025, 137] on icon at bounding box center [1031, 143] width 19 height 19
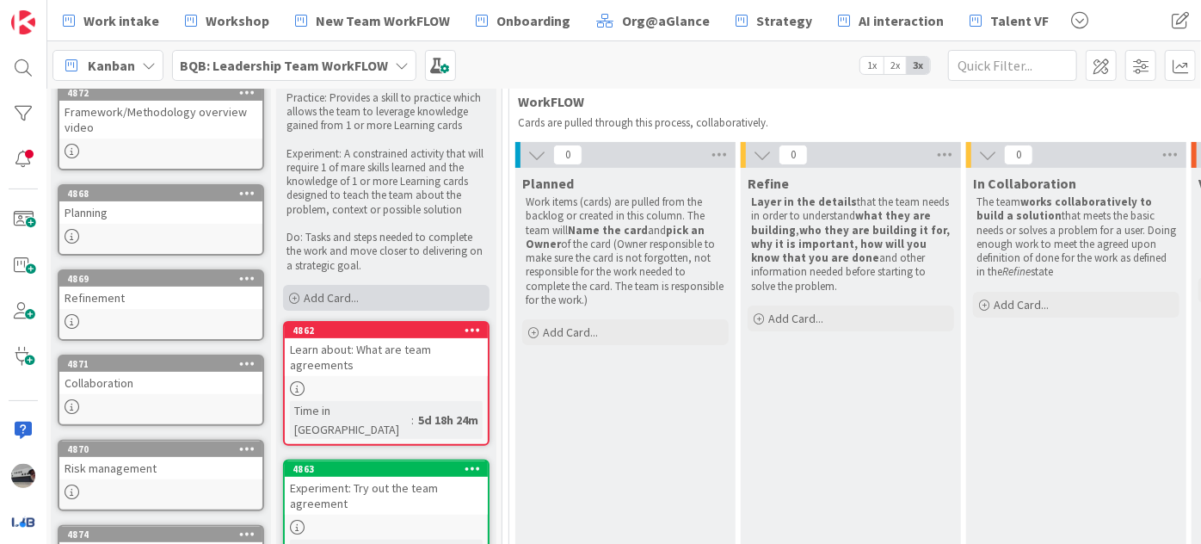
scroll to position [156, 3]
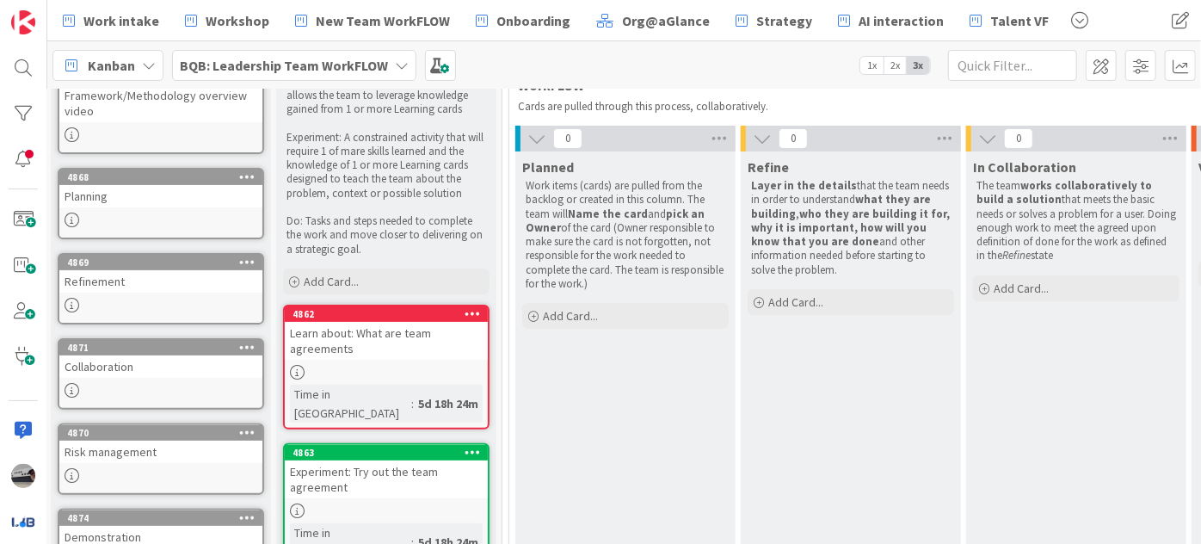
click at [398, 337] on div "Learn about: What are team agreements" at bounding box center [386, 341] width 203 height 38
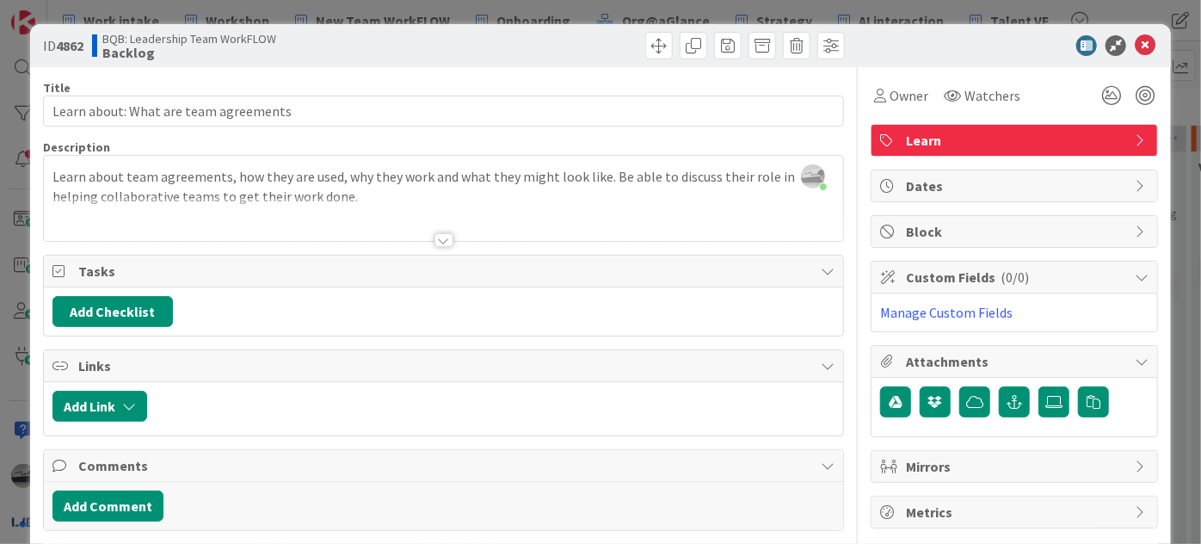
click at [1053, 133] on span "Learn" at bounding box center [1016, 140] width 220 height 21
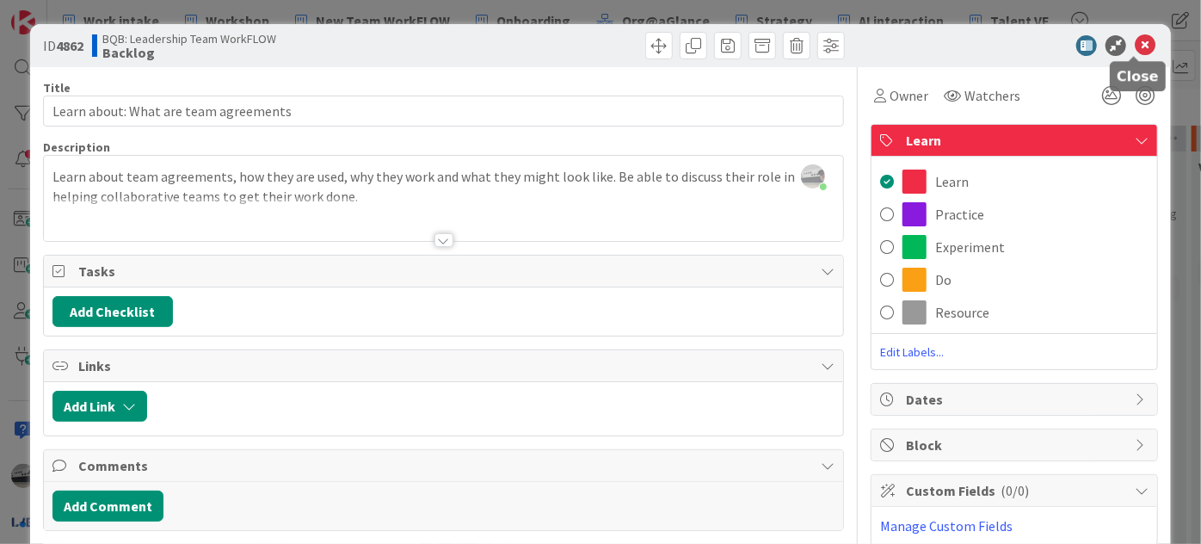
click at [1136, 40] on icon at bounding box center [1145, 45] width 21 height 21
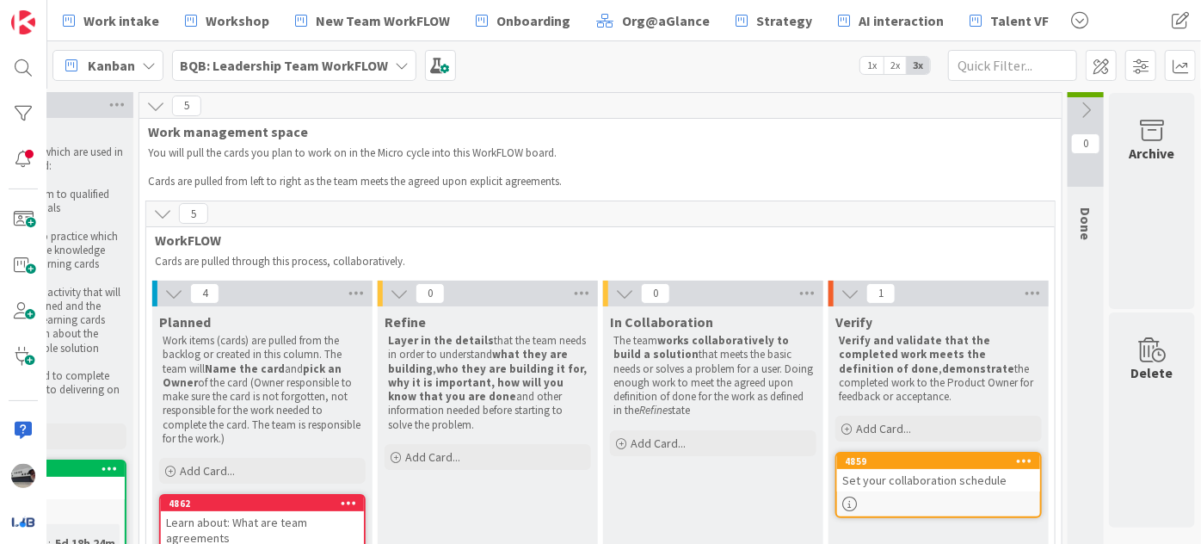
scroll to position [0, 376]
click at [1077, 108] on icon at bounding box center [1086, 111] width 19 height 19
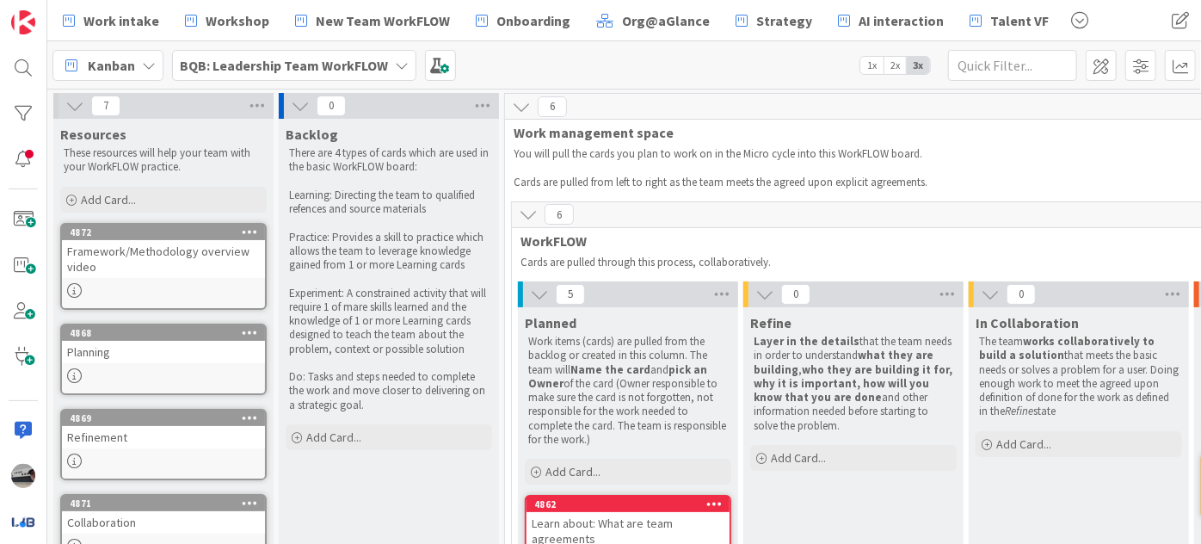
scroll to position [0, 0]
click at [302, 98] on icon at bounding box center [300, 105] width 19 height 19
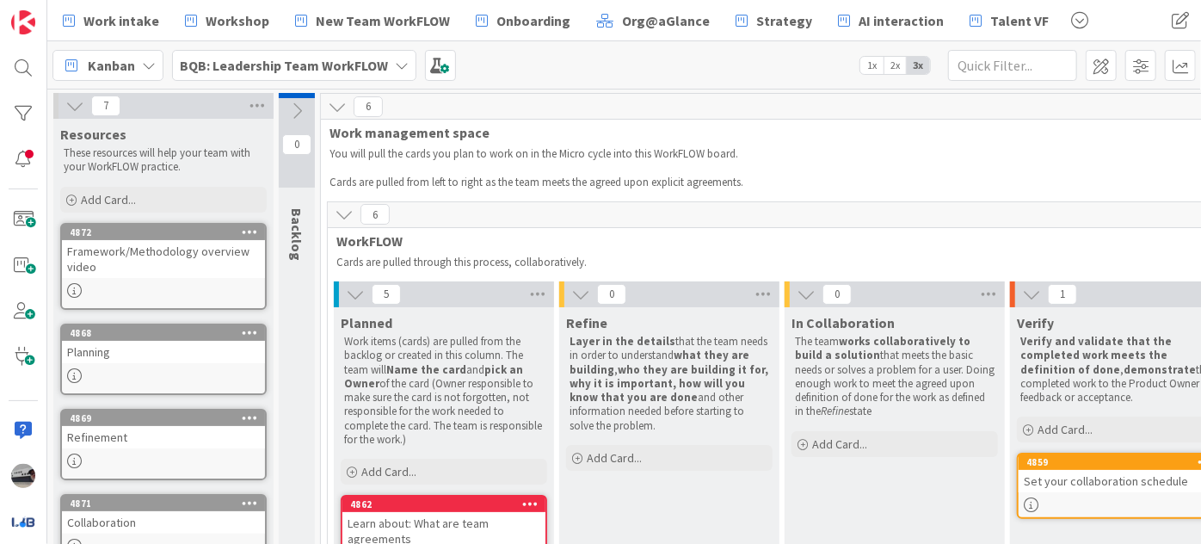
click at [293, 113] on icon at bounding box center [296, 111] width 19 height 19
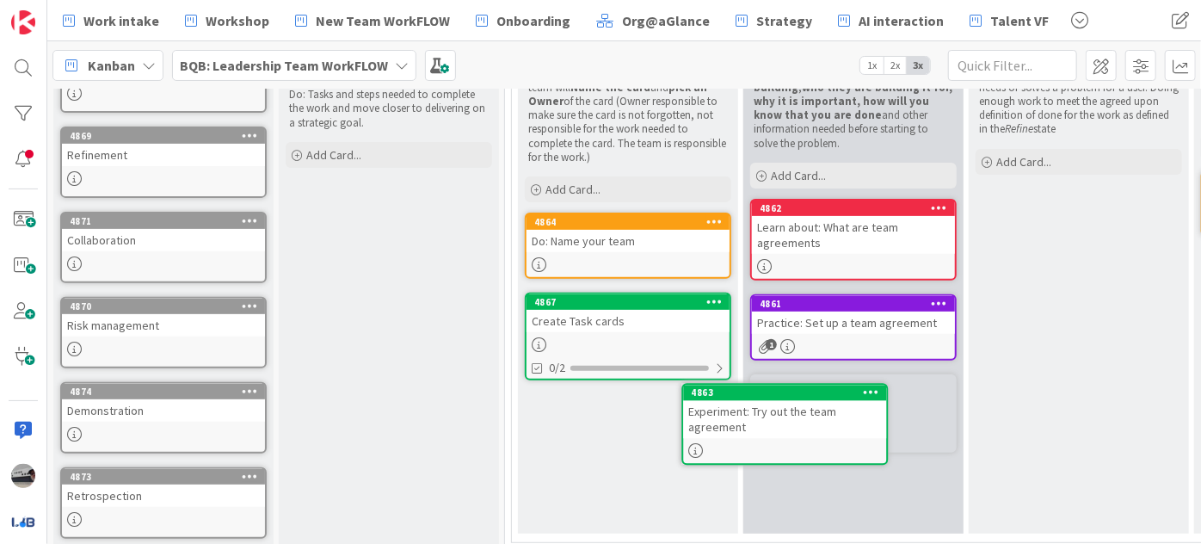
scroll to position [304, 0]
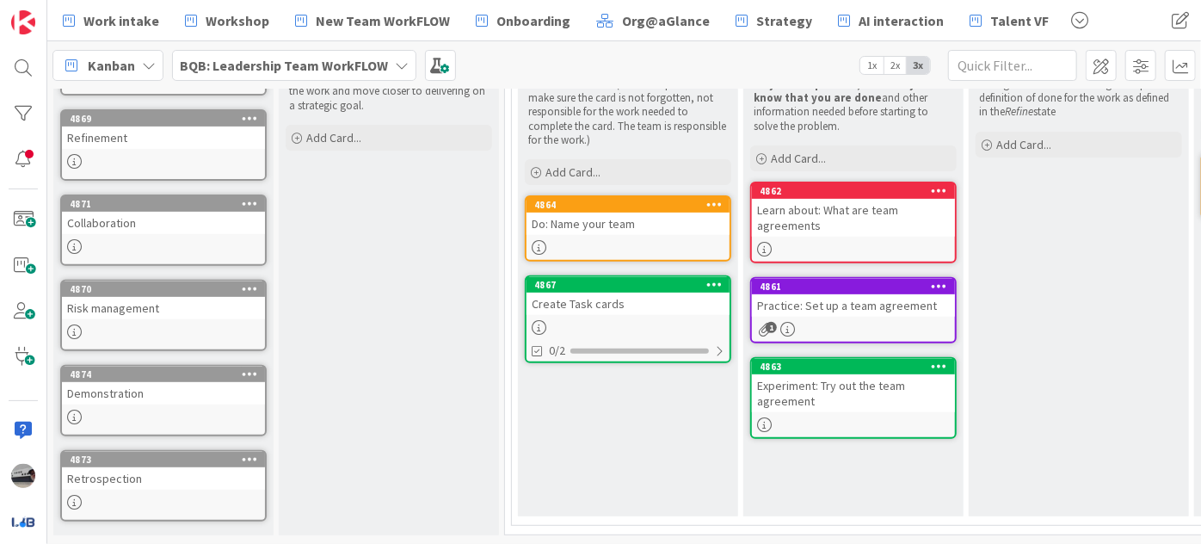
click at [825, 203] on div "Learn about: What are team agreements" at bounding box center [853, 218] width 203 height 38
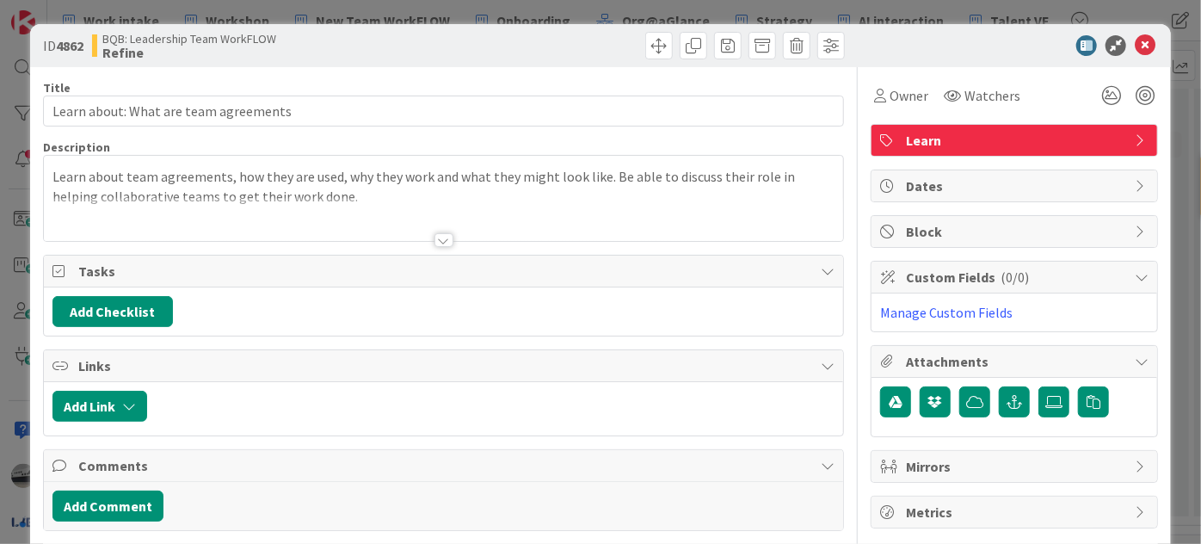
click at [441, 238] on div at bounding box center [444, 240] width 19 height 14
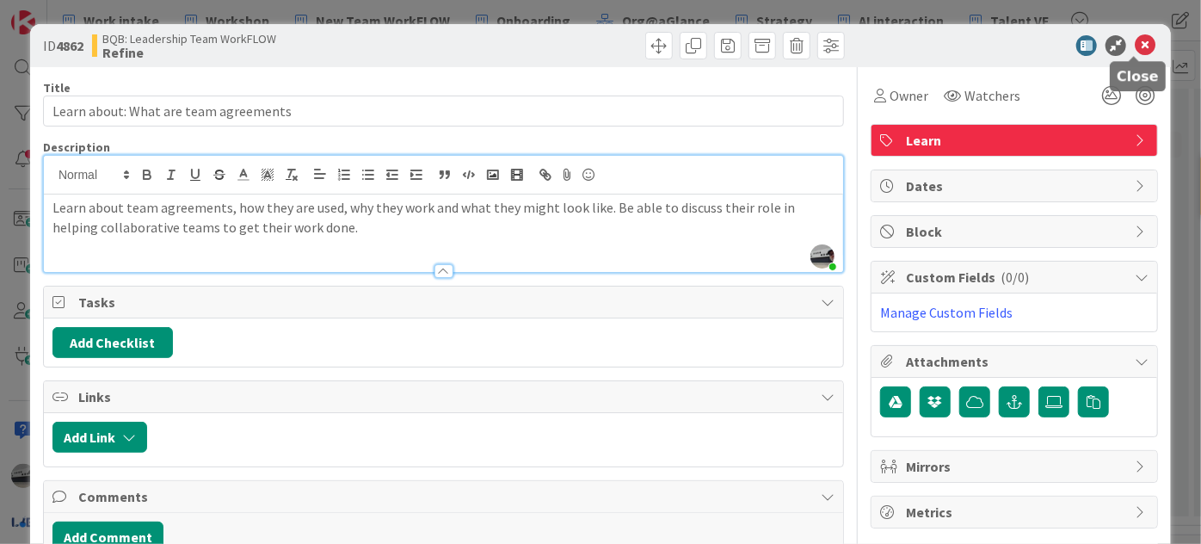
click at [1140, 46] on icon at bounding box center [1145, 45] width 21 height 21
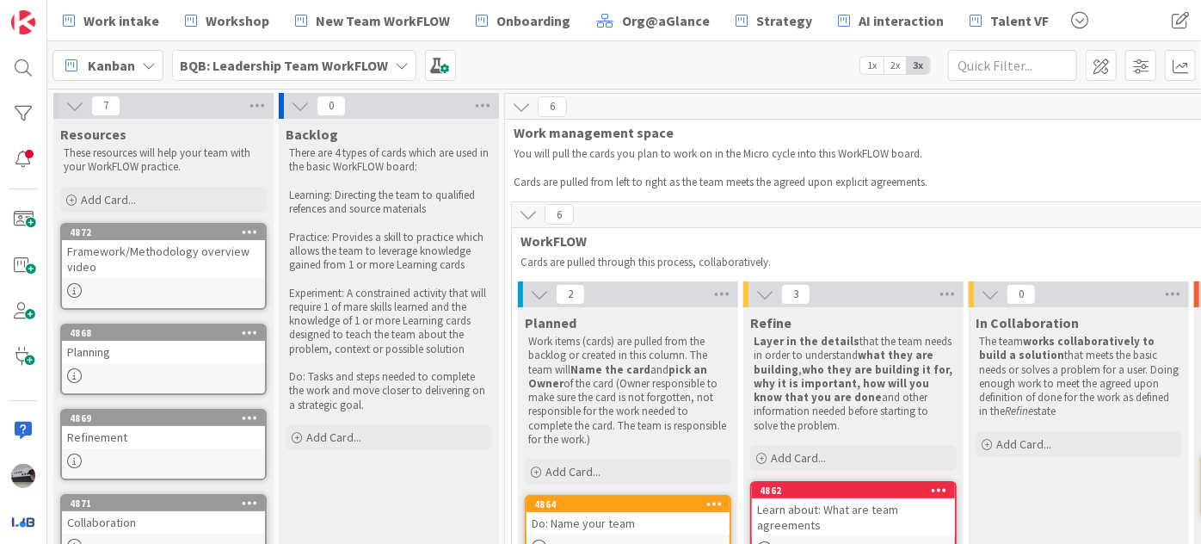
scroll to position [77, 0]
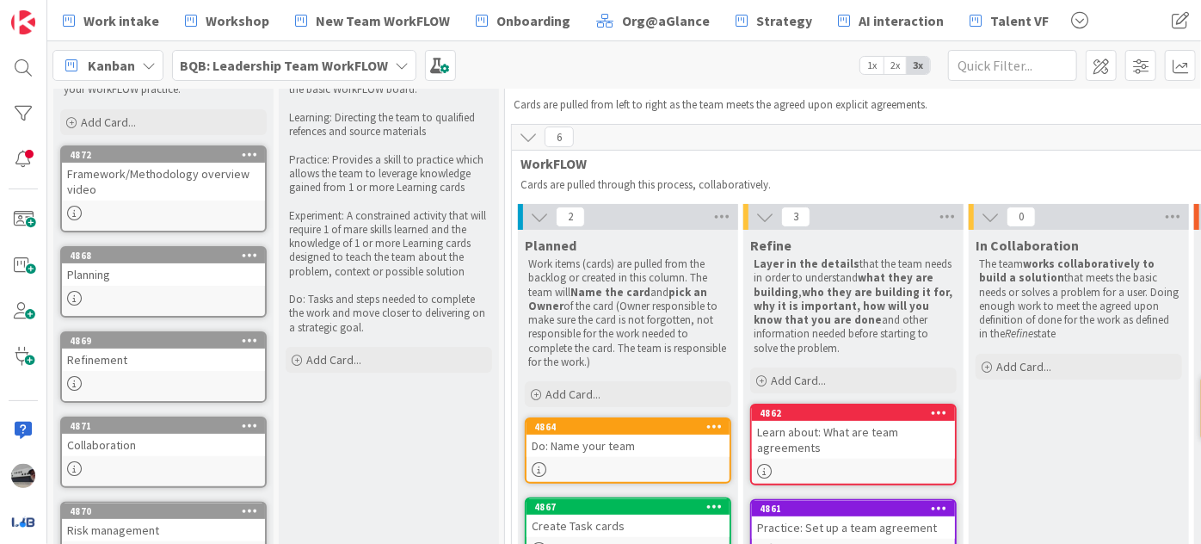
click at [379, 68] on b "BQB: Leadership Team WorkFLOW" at bounding box center [284, 65] width 208 height 17
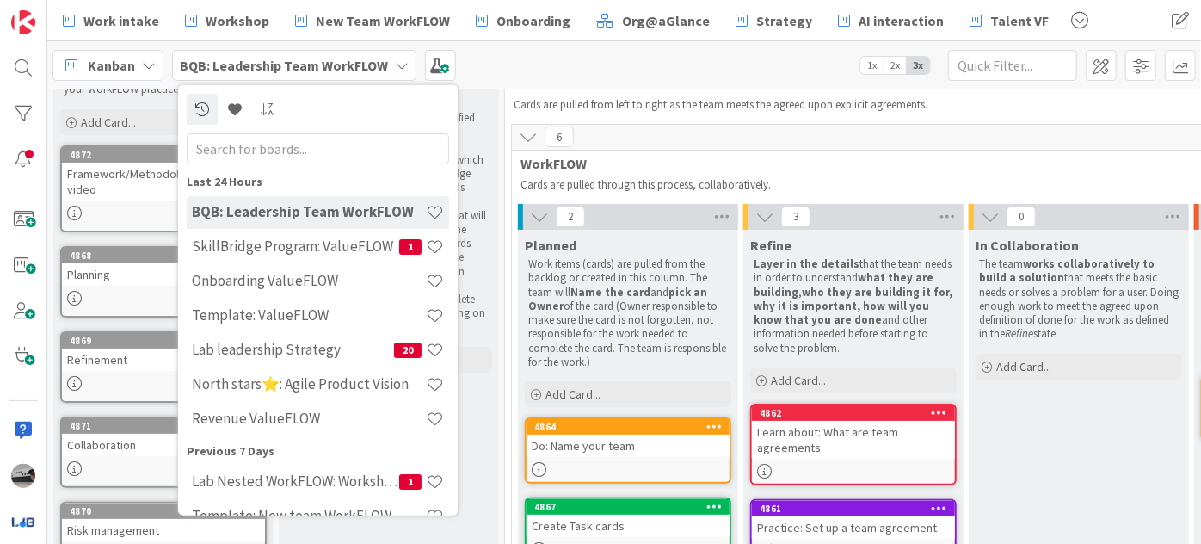
click at [596, 90] on p at bounding box center [956, 90] width 885 height 14
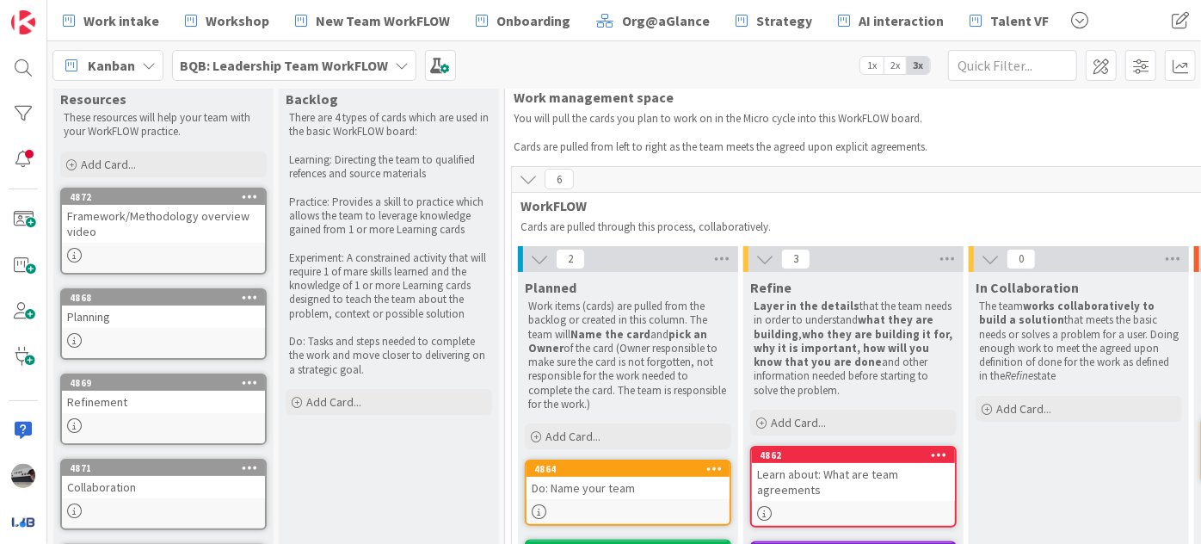
scroll to position [0, 0]
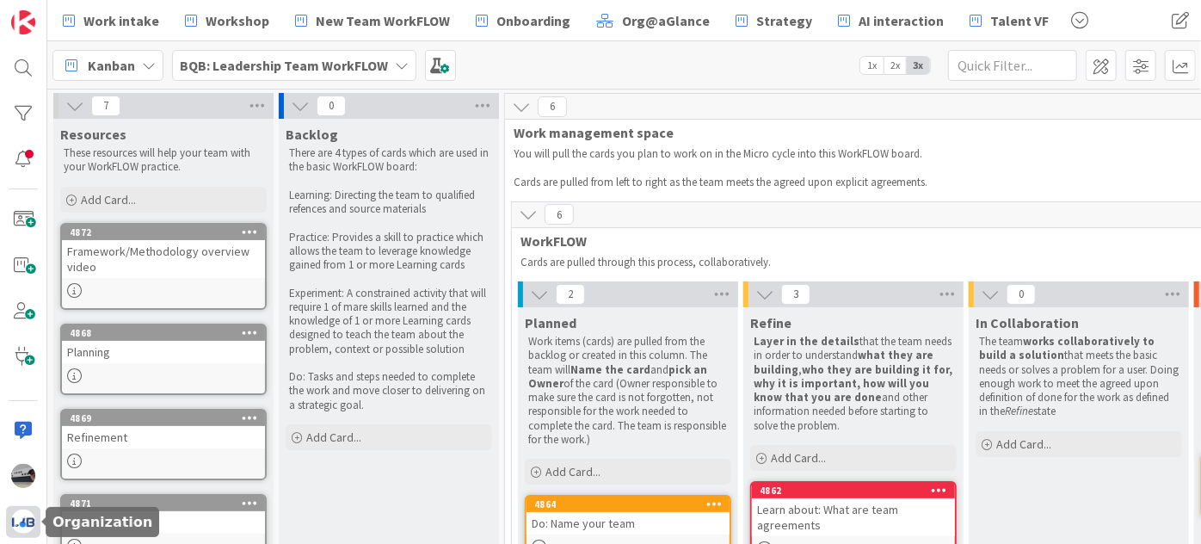
click at [25, 521] on img at bounding box center [23, 522] width 24 height 24
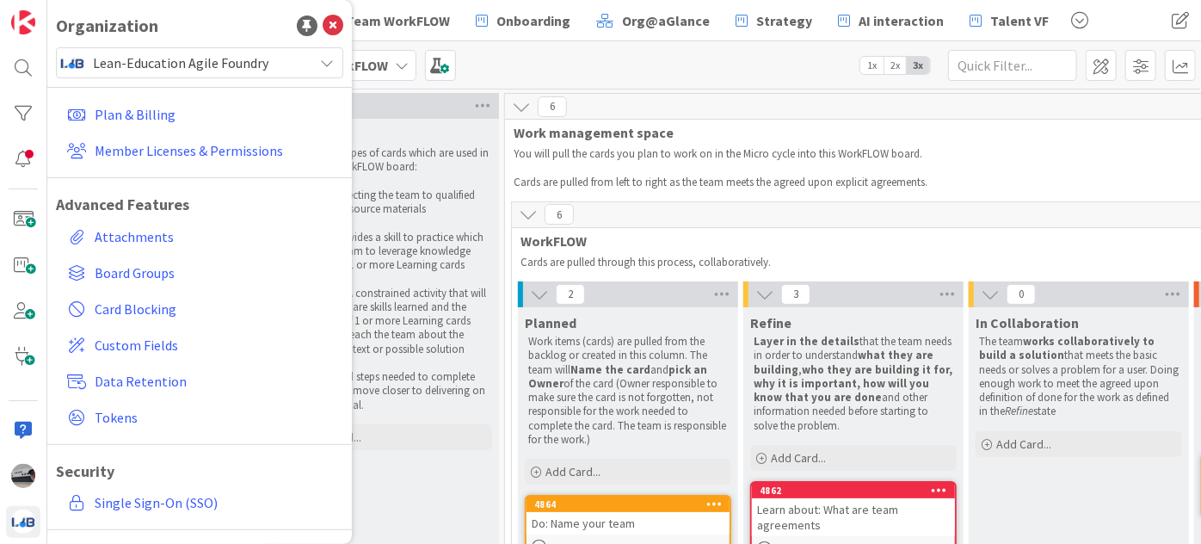
click at [306, 68] on div "Lean-Education Agile Foundry" at bounding box center [199, 62] width 287 height 31
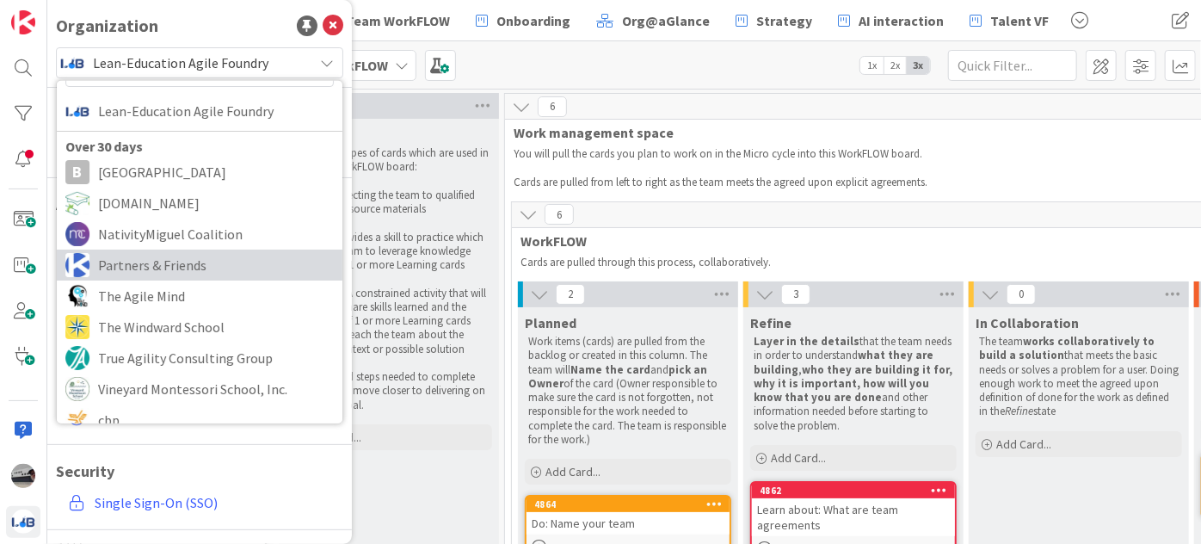
scroll to position [58, 0]
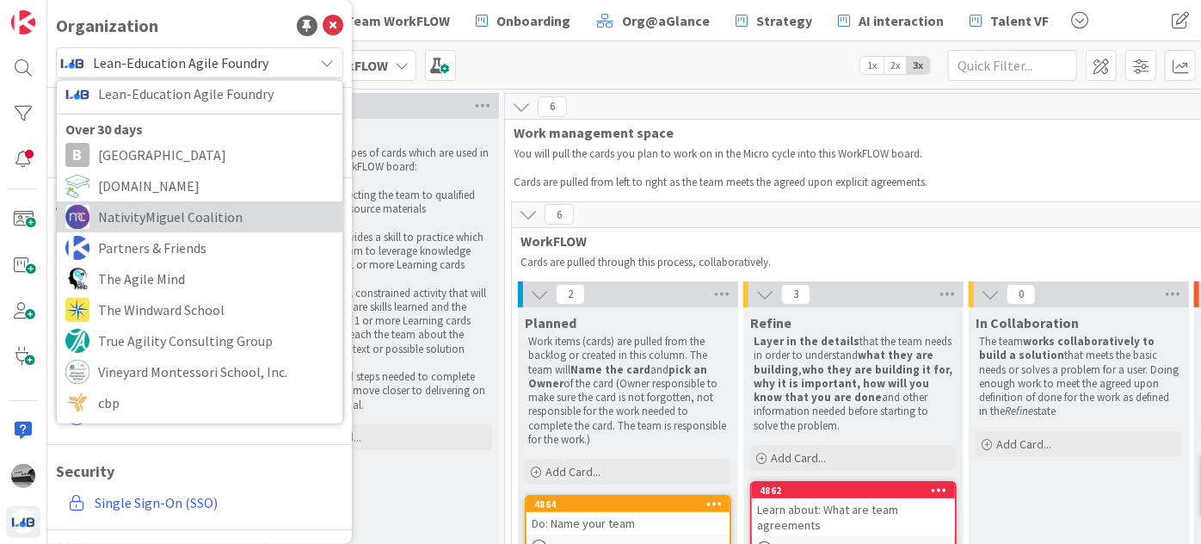
click at [263, 215] on span "NativityMiguel Coalition" at bounding box center [216, 217] width 236 height 26
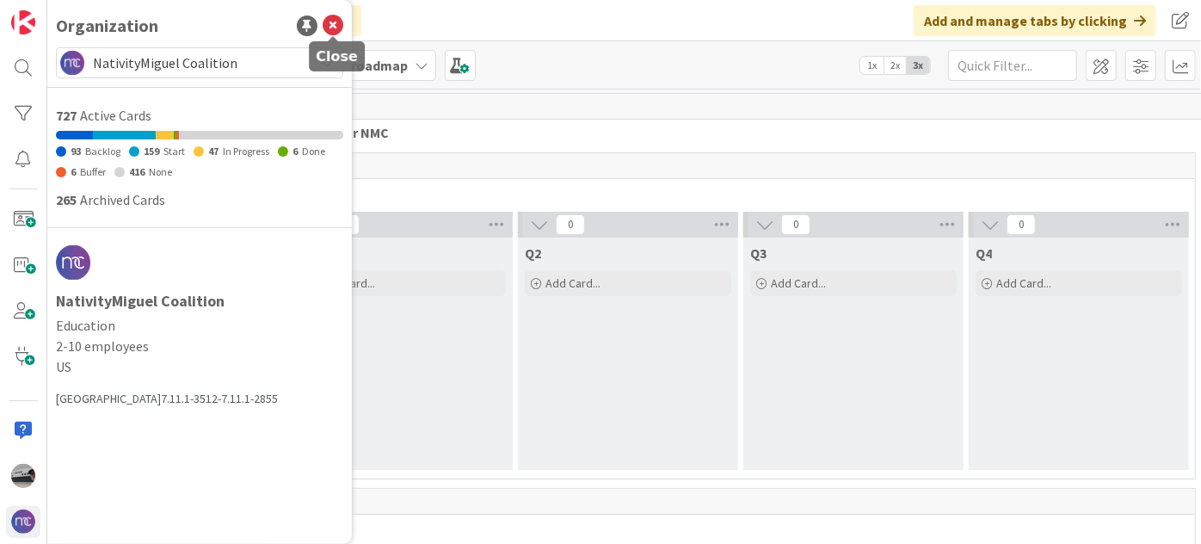
click at [337, 20] on icon at bounding box center [333, 25] width 21 height 21
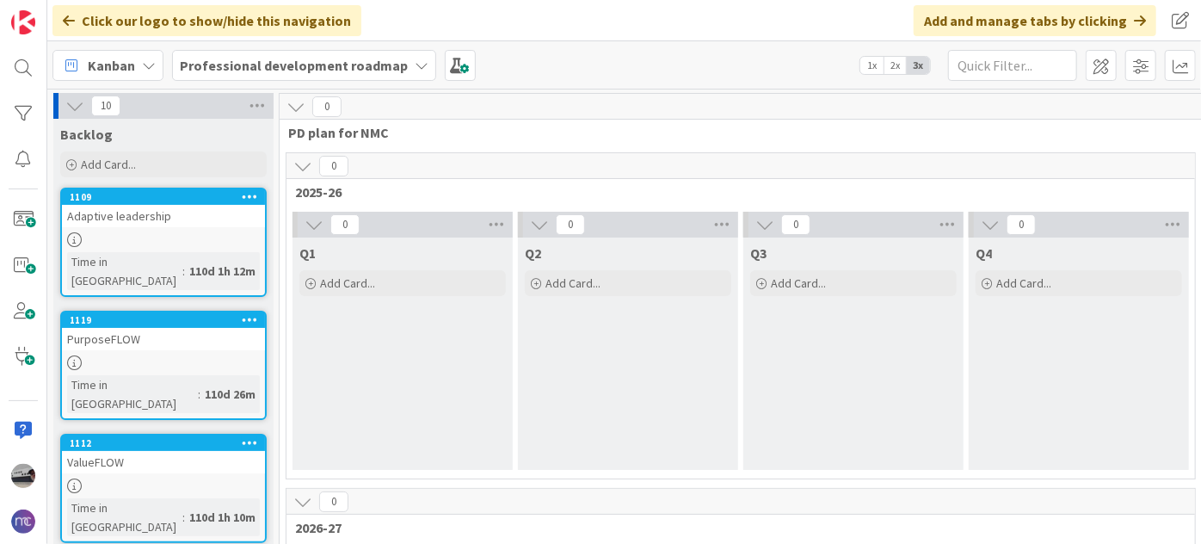
click at [315, 68] on b "Professional development roadmap" at bounding box center [294, 65] width 228 height 17
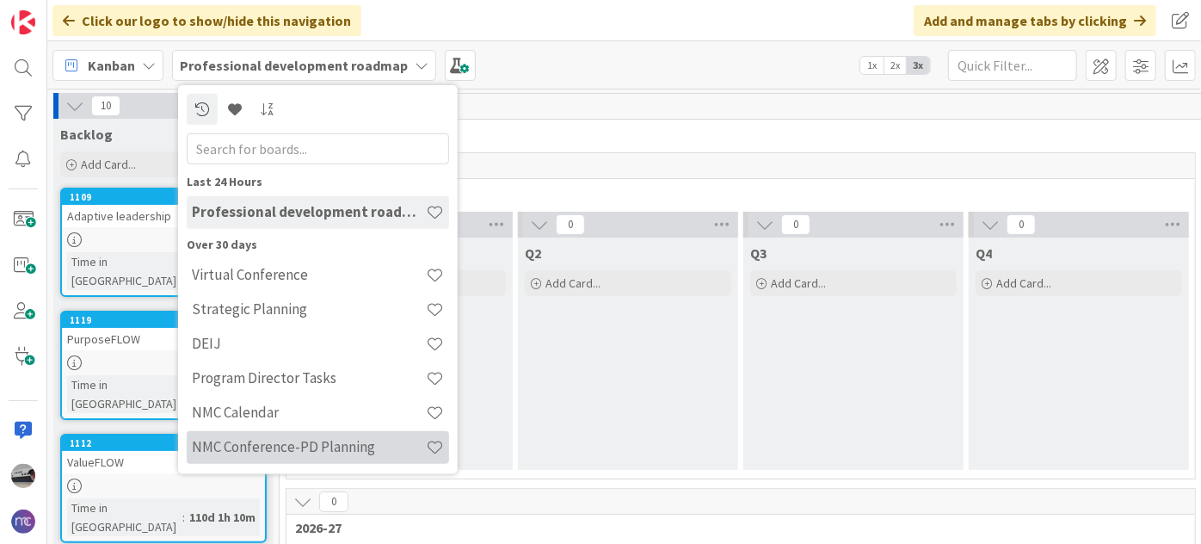
click at [342, 451] on h4 "NMC Conference-PD Planning" at bounding box center [309, 446] width 234 height 17
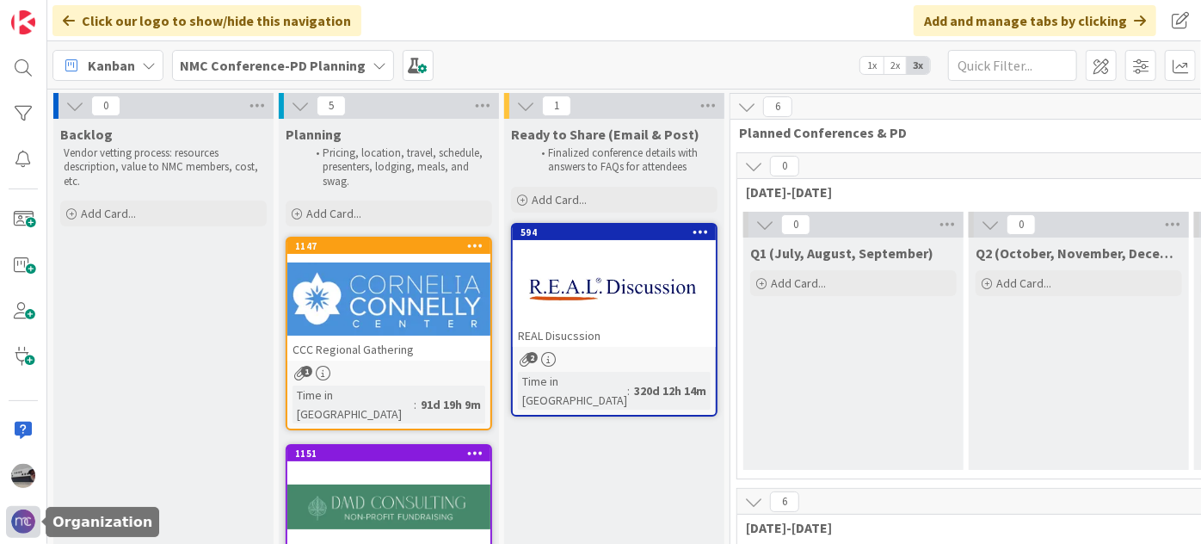
click at [17, 516] on img at bounding box center [23, 522] width 24 height 24
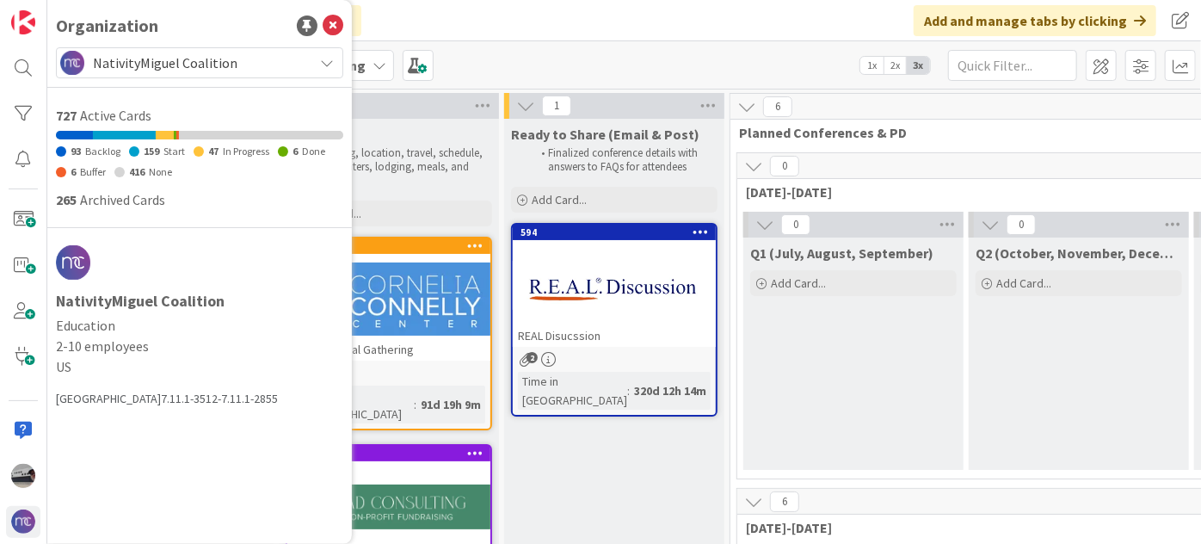
click at [257, 62] on span "NativityMiguel Coalition" at bounding box center [199, 63] width 212 height 24
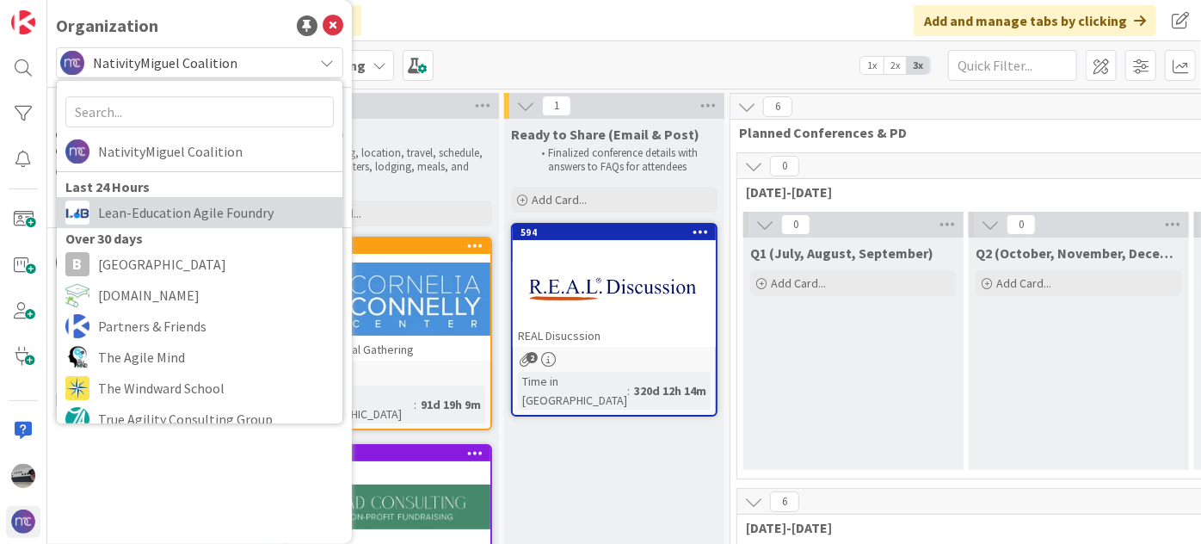
click at [200, 207] on span "Lean-Education Agile Foundry" at bounding box center [216, 213] width 236 height 26
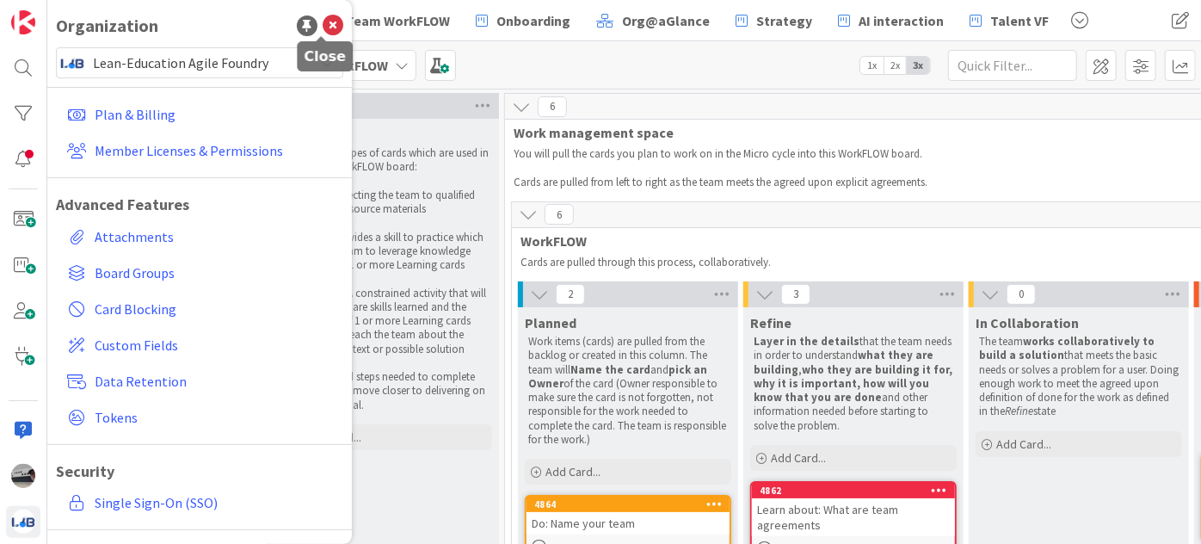
click at [324, 31] on icon at bounding box center [333, 25] width 21 height 21
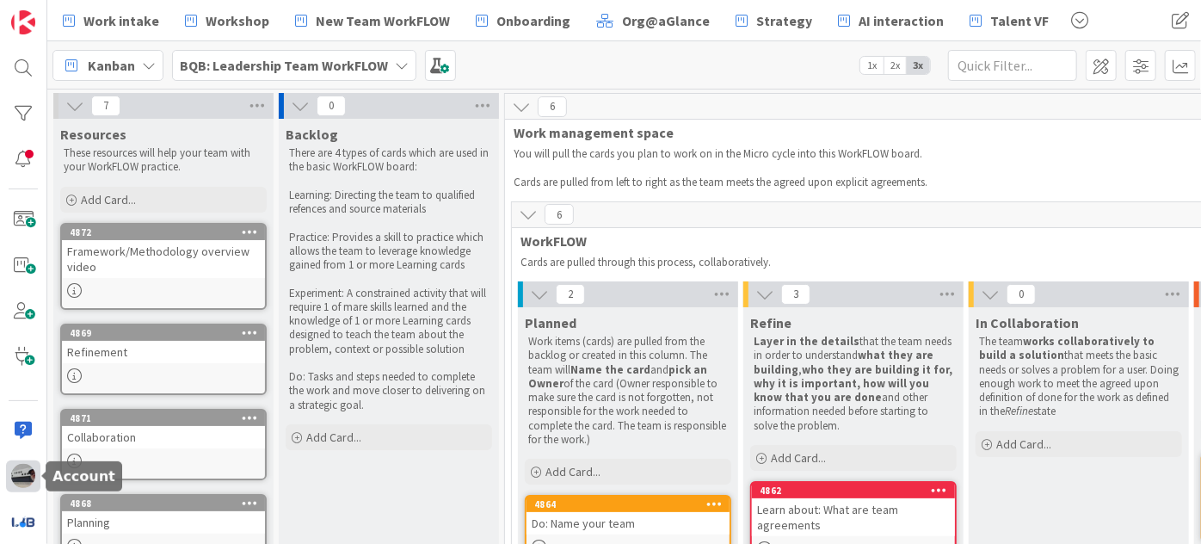
click at [18, 479] on img at bounding box center [23, 476] width 24 height 24
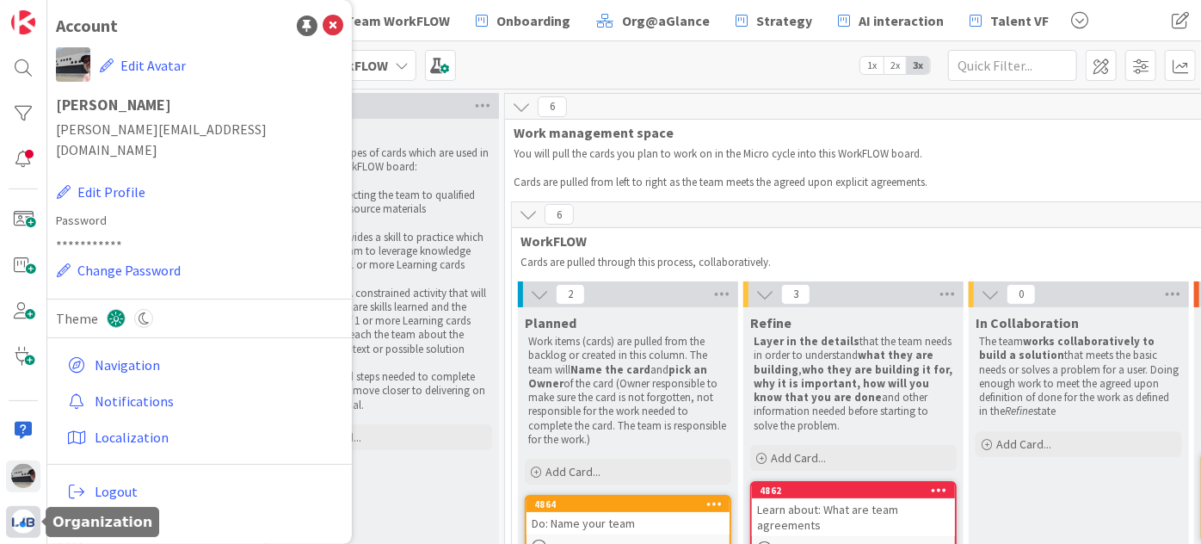
click at [24, 526] on img at bounding box center [23, 522] width 24 height 24
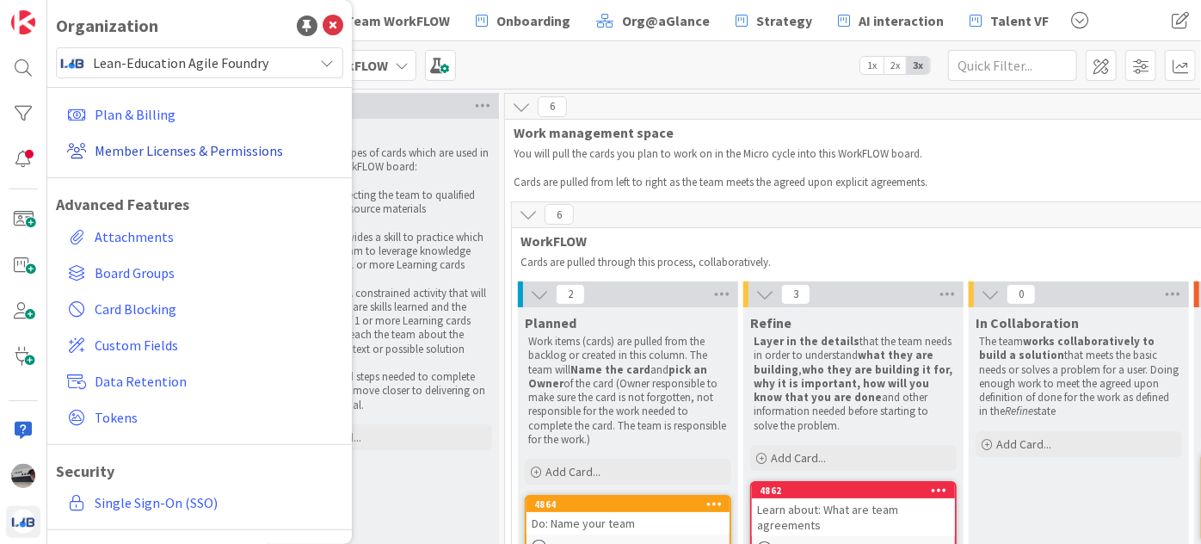
click at [149, 151] on link "Member Licenses & Permissions" at bounding box center [201, 150] width 283 height 31
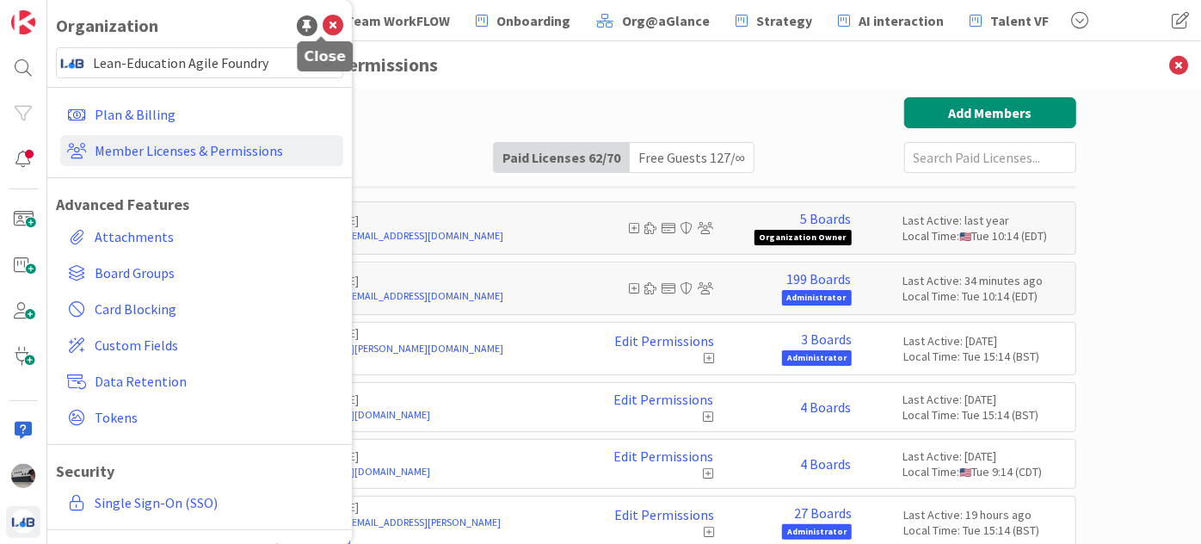
click at [323, 25] on icon at bounding box center [333, 25] width 21 height 21
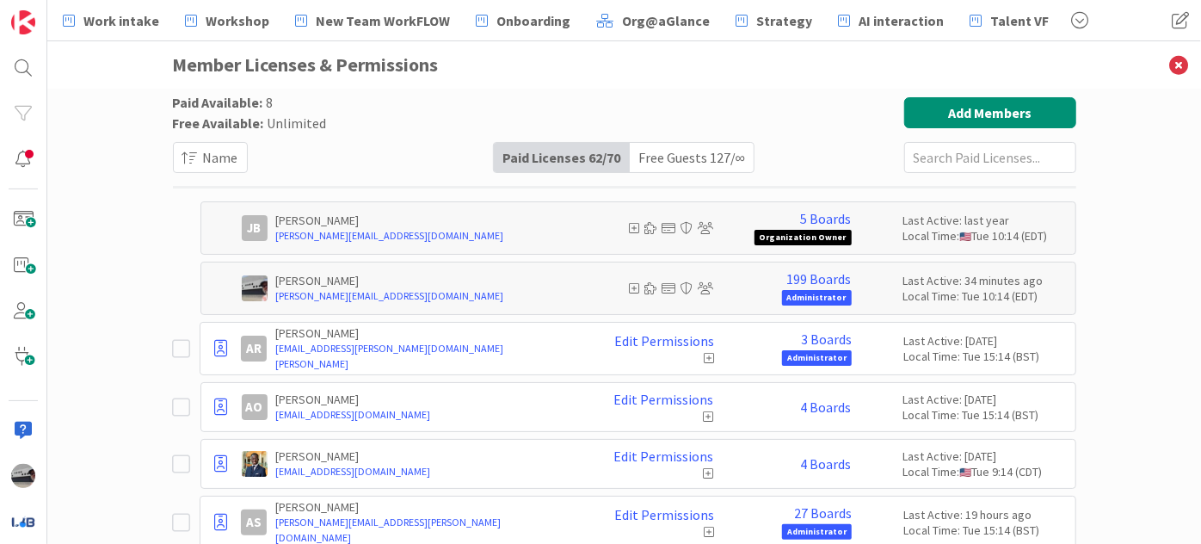
click at [691, 158] on div "Free Guests 127 / ∞" at bounding box center [692, 157] width 124 height 29
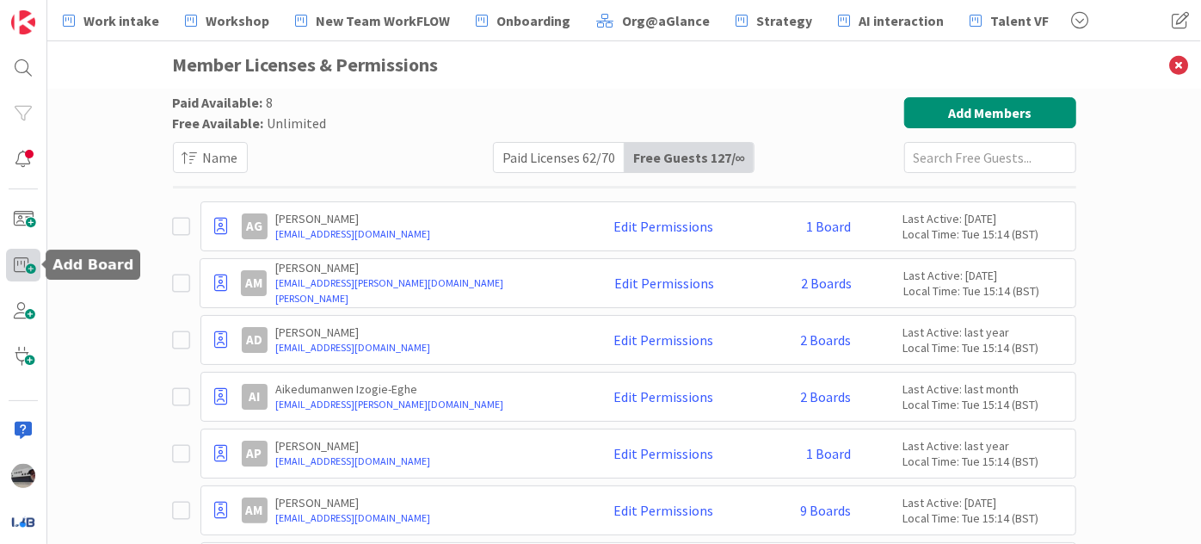
click at [23, 263] on span at bounding box center [23, 265] width 34 height 32
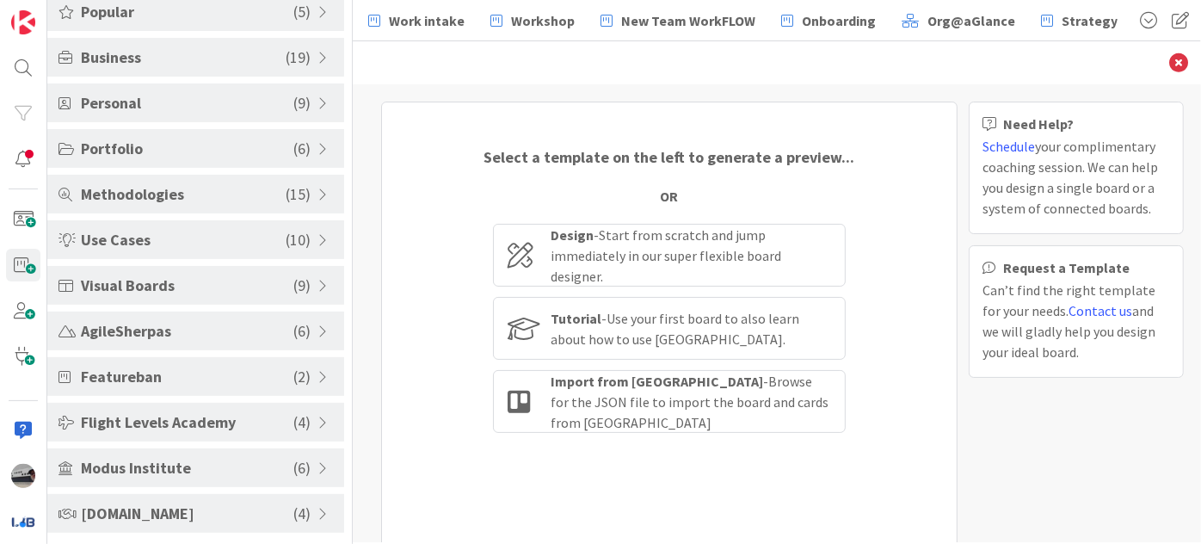
scroll to position [108, 0]
click at [1171, 55] on icon at bounding box center [1179, 62] width 19 height 19
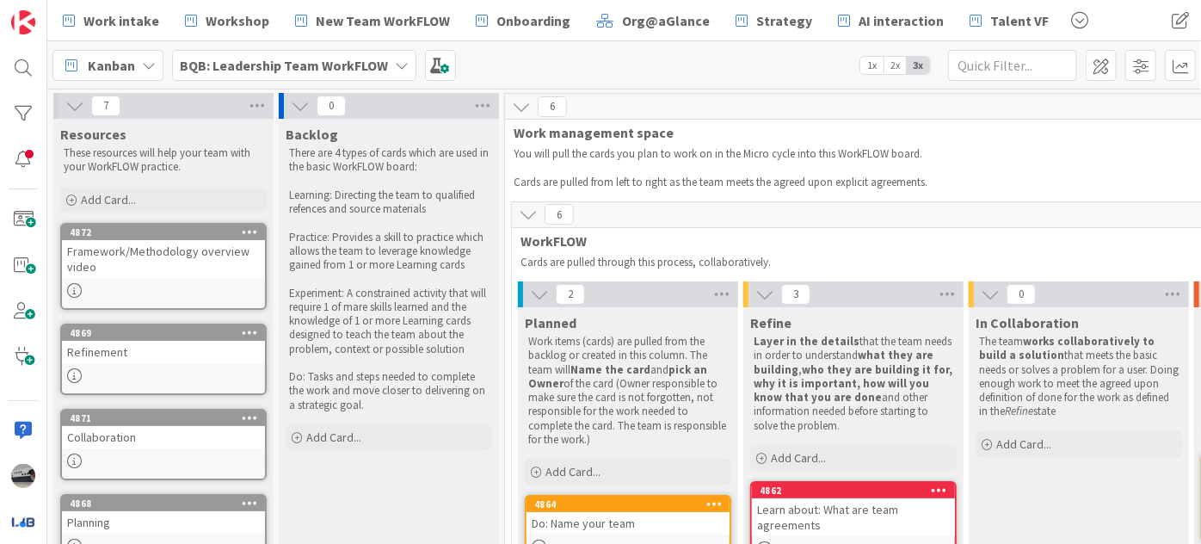
click at [376, 68] on b "BQB: Leadership Team WorkFLOW" at bounding box center [284, 65] width 208 height 17
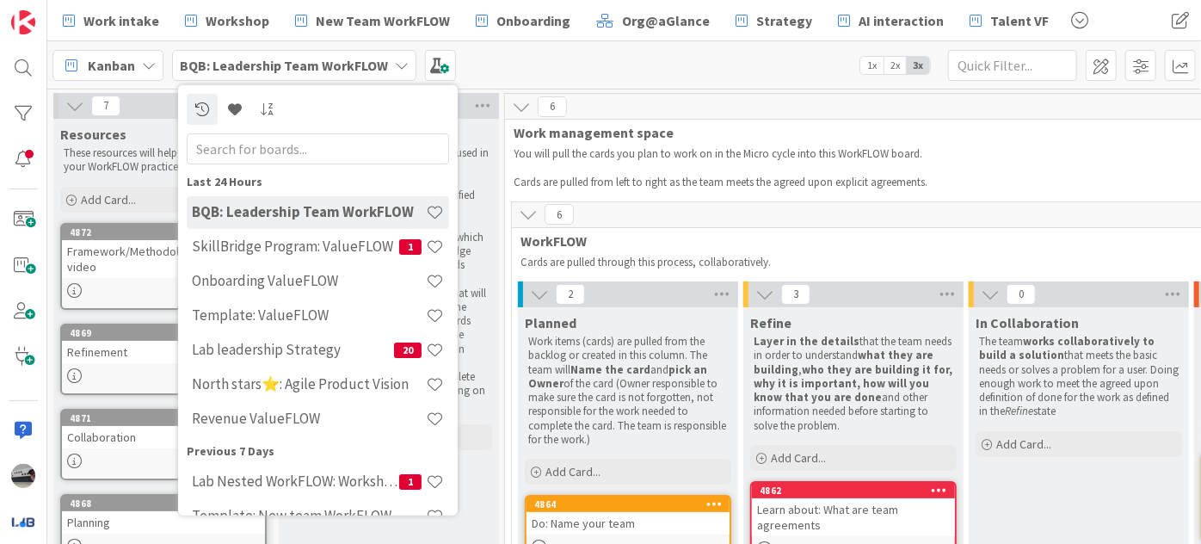
click at [307, 151] on input "text" at bounding box center [318, 148] width 263 height 31
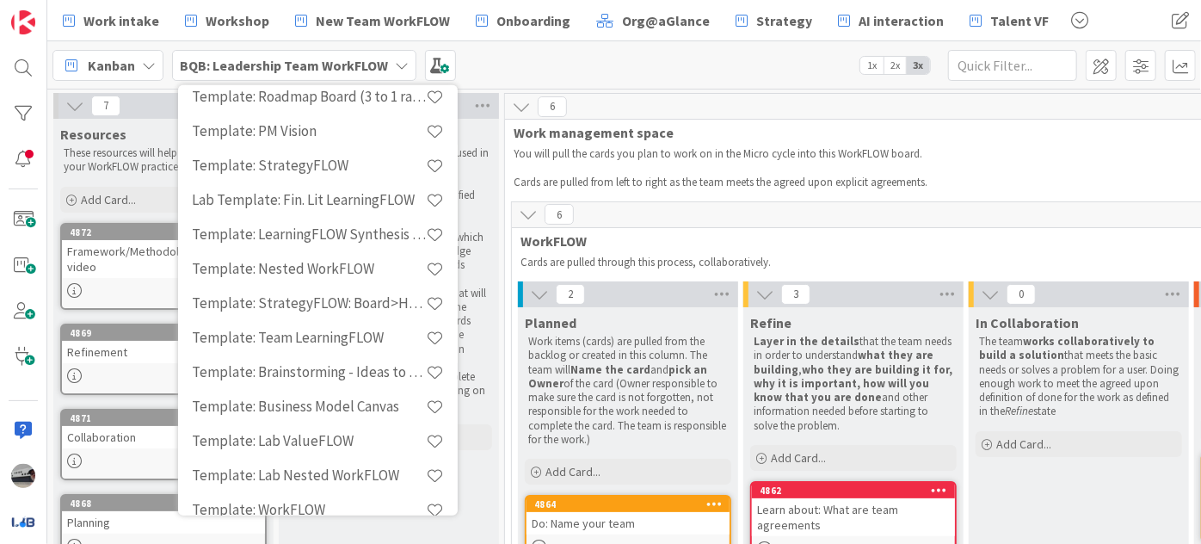
scroll to position [391, 0]
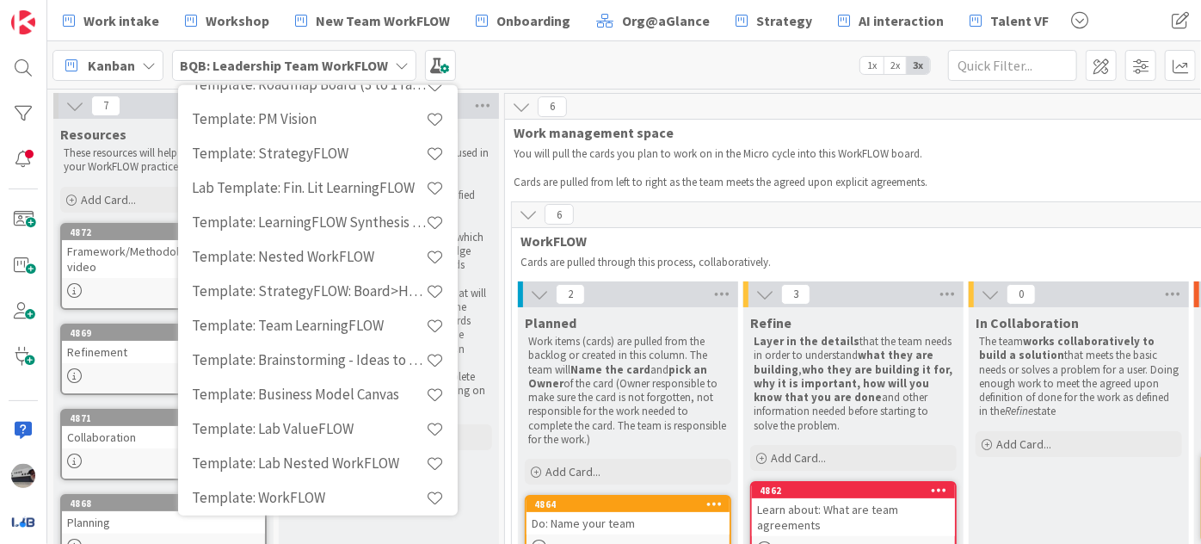
type input "temp"
click at [828, 83] on div "Kanban BQB: Leadership Team WorkFLOW temp Last 24 Hours Template: ValueFLOW Pre…" at bounding box center [624, 64] width 1154 height 47
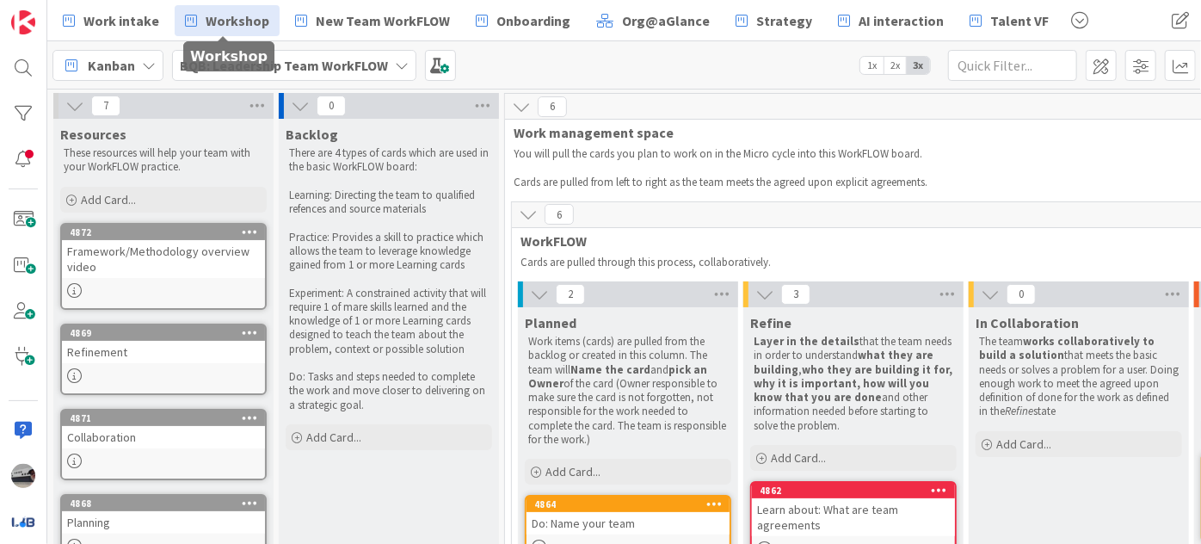
click at [239, 27] on span "Workshop" at bounding box center [238, 20] width 64 height 21
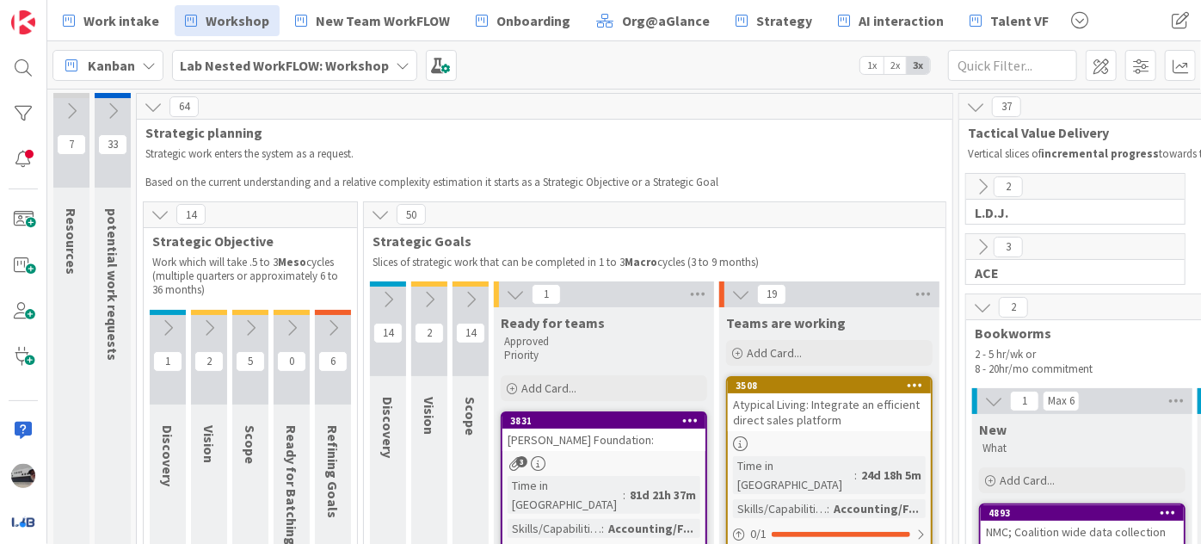
click at [519, 293] on icon at bounding box center [515, 294] width 19 height 19
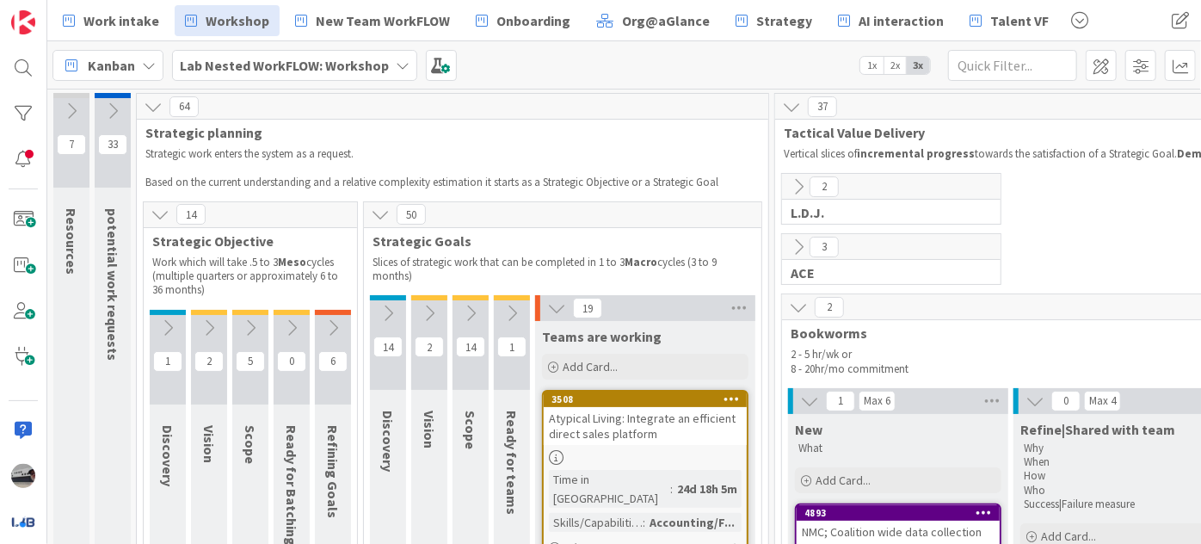
click at [555, 305] on icon at bounding box center [556, 308] width 19 height 19
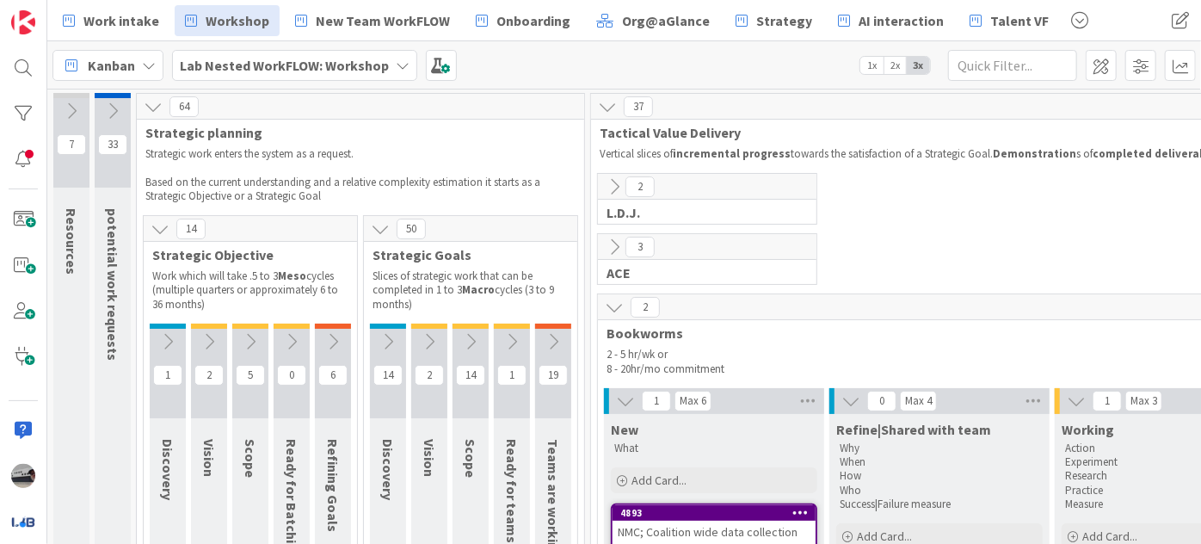
click at [630, 396] on icon at bounding box center [625, 401] width 19 height 19
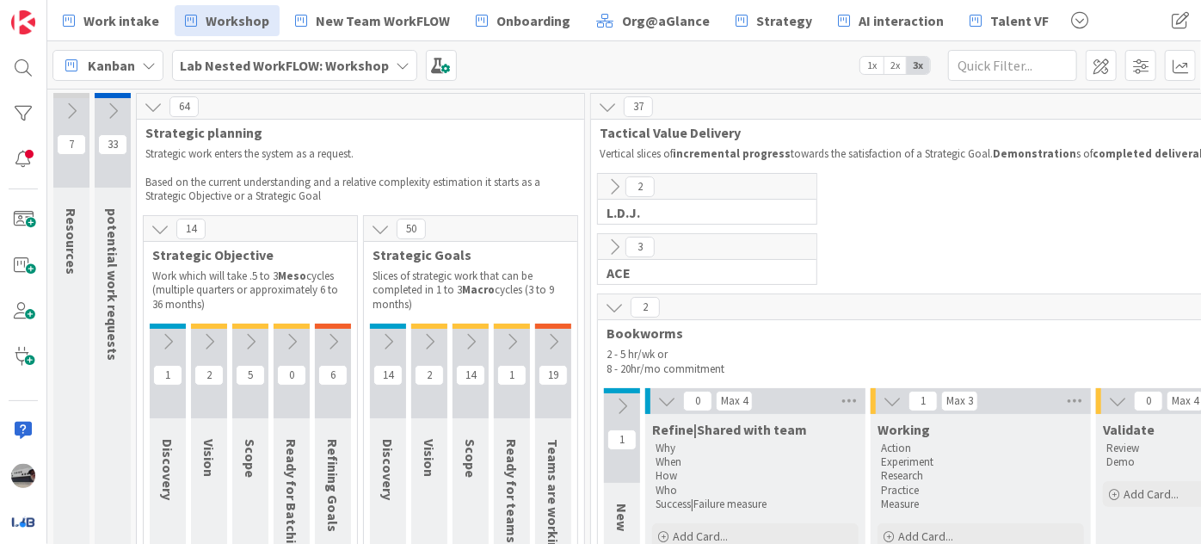
click at [612, 303] on icon at bounding box center [614, 307] width 19 height 19
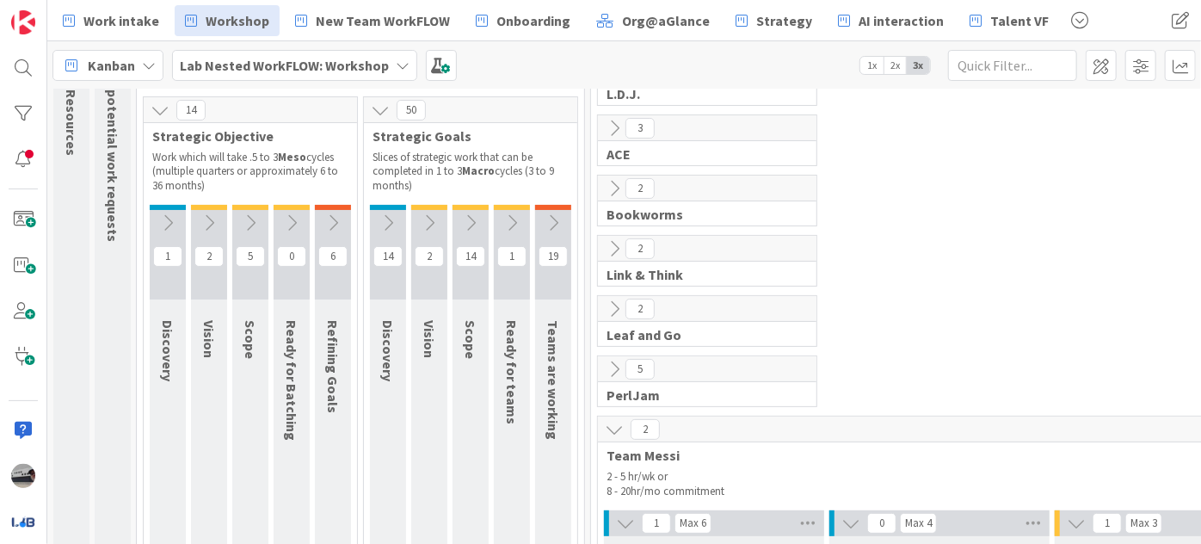
scroll to position [156, 0]
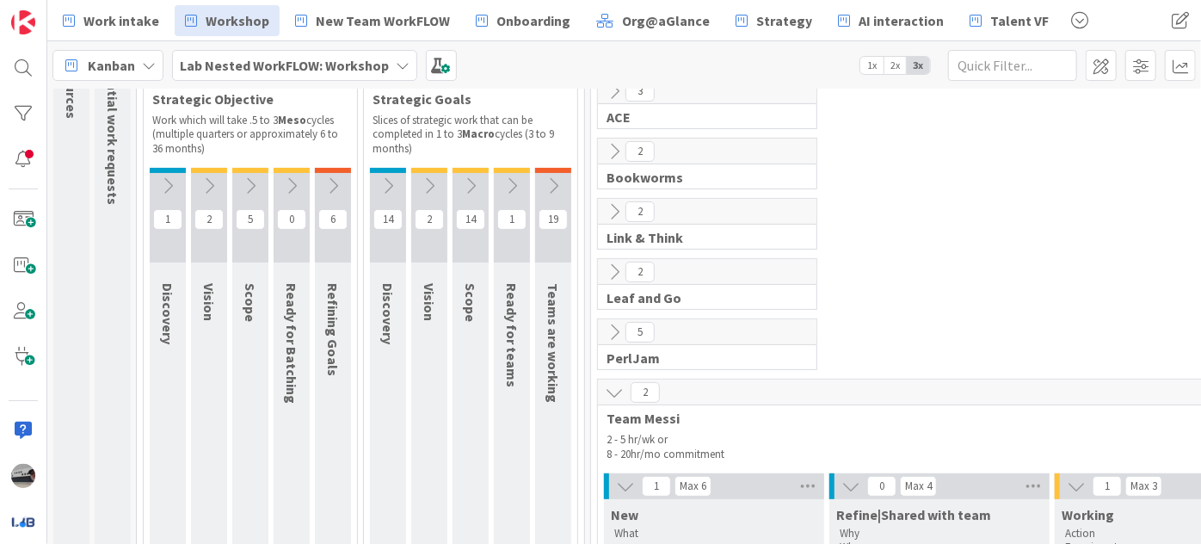
click at [607, 392] on icon at bounding box center [614, 392] width 19 height 19
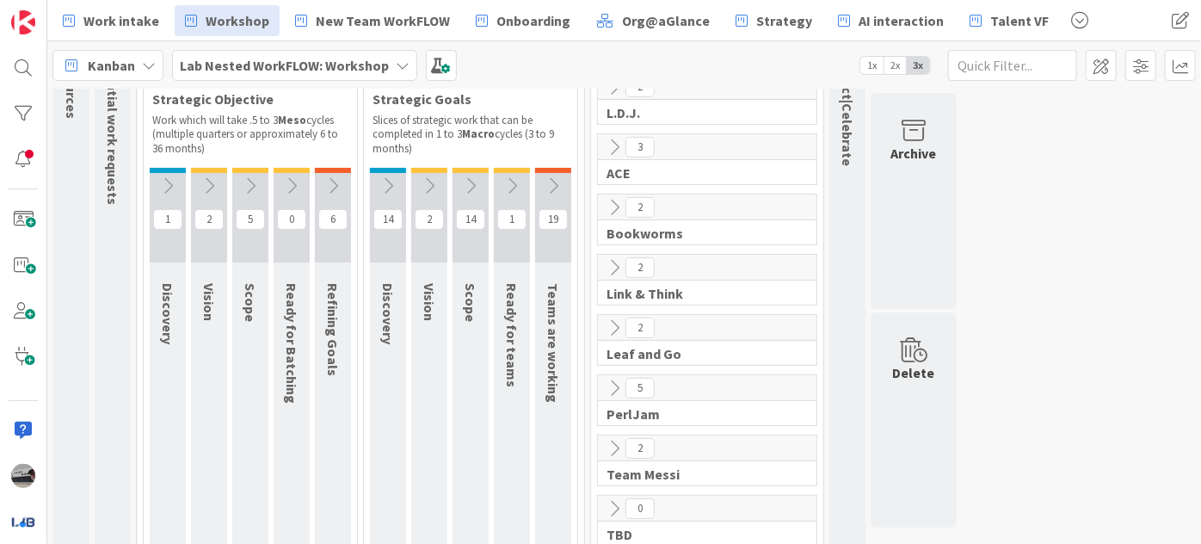
click at [373, 58] on b "Lab Nested WorkFLOW: Workshop" at bounding box center [284, 65] width 209 height 17
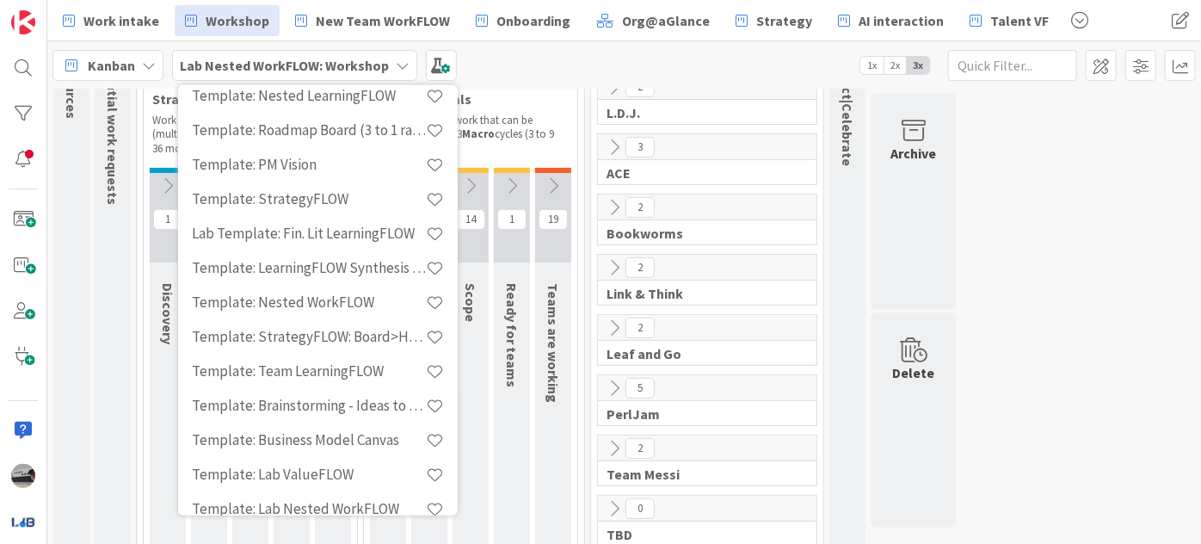
scroll to position [391, 0]
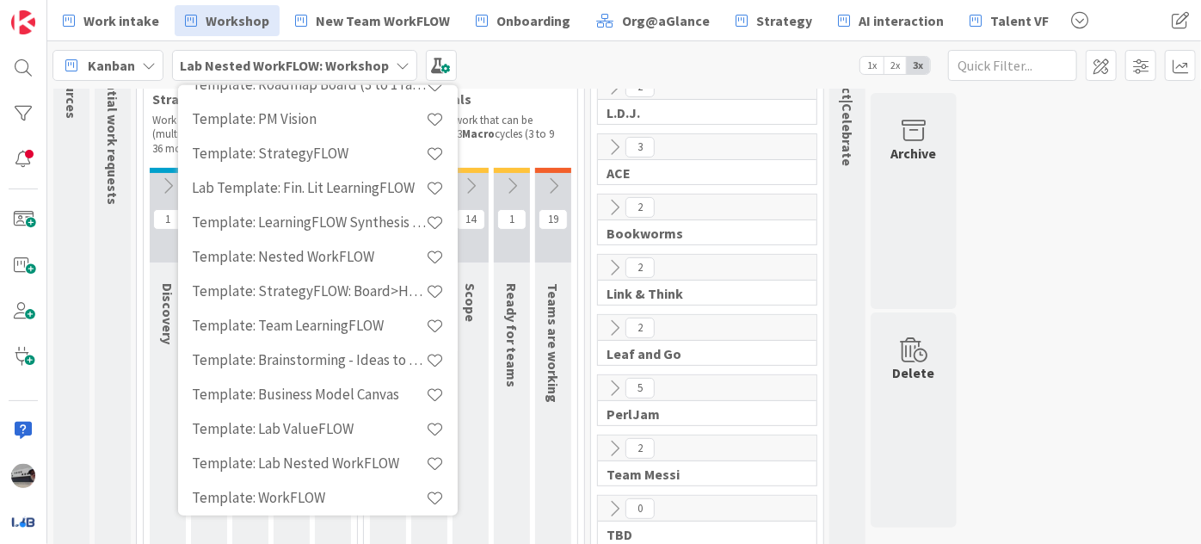
type input "templ"
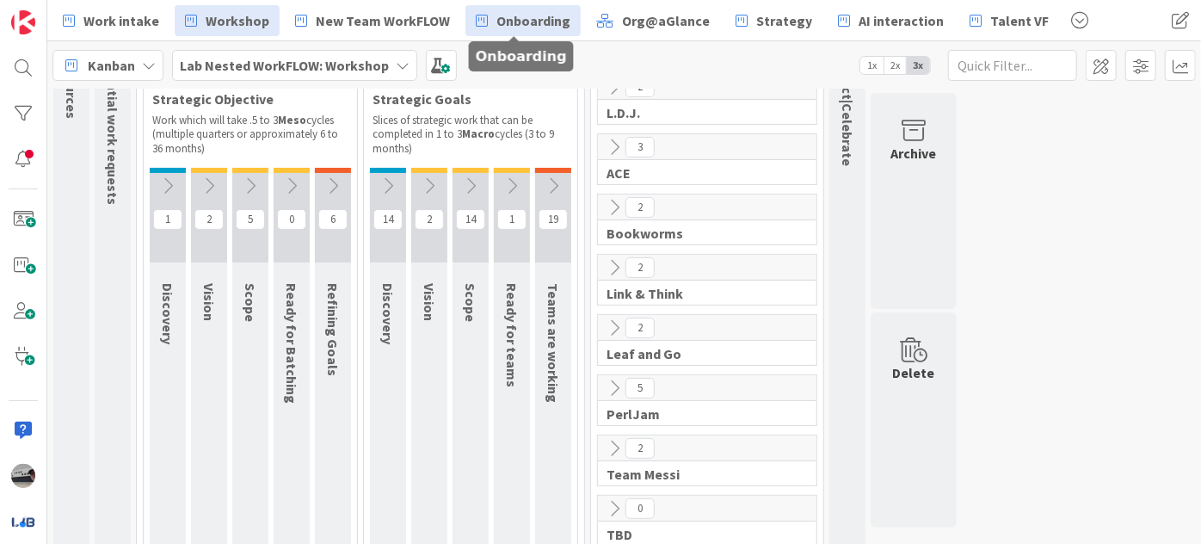
click at [520, 20] on span "Onboarding" at bounding box center [534, 20] width 74 height 21
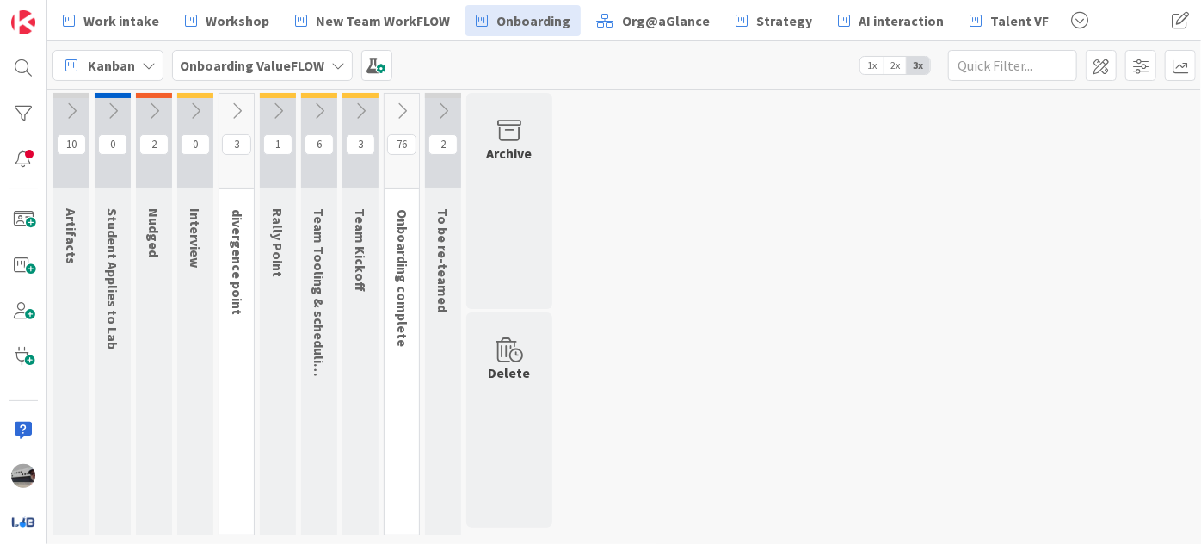
click at [250, 71] on b "Onboarding ValueFLOW" at bounding box center [252, 65] width 145 height 17
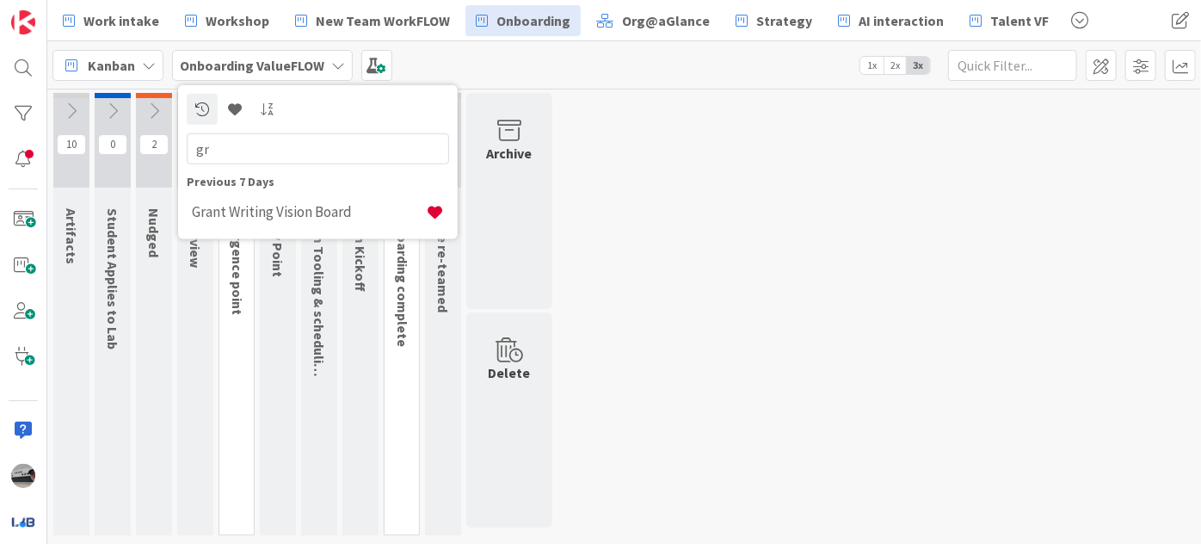
type input "g"
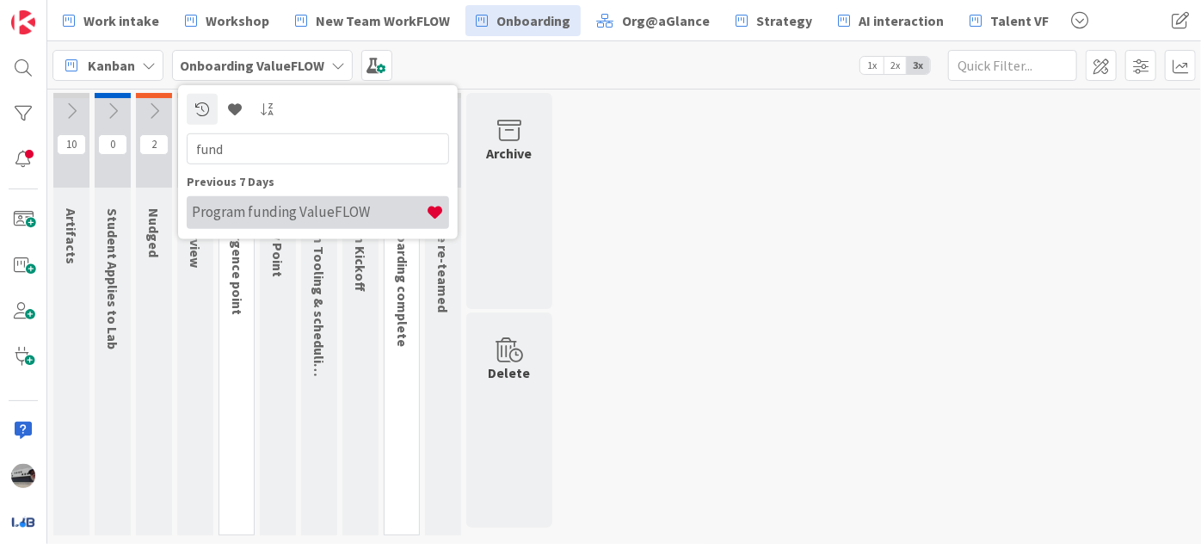
type input "fund"
click at [329, 213] on h4 "Program funding ValueFLOW" at bounding box center [309, 211] width 234 height 17
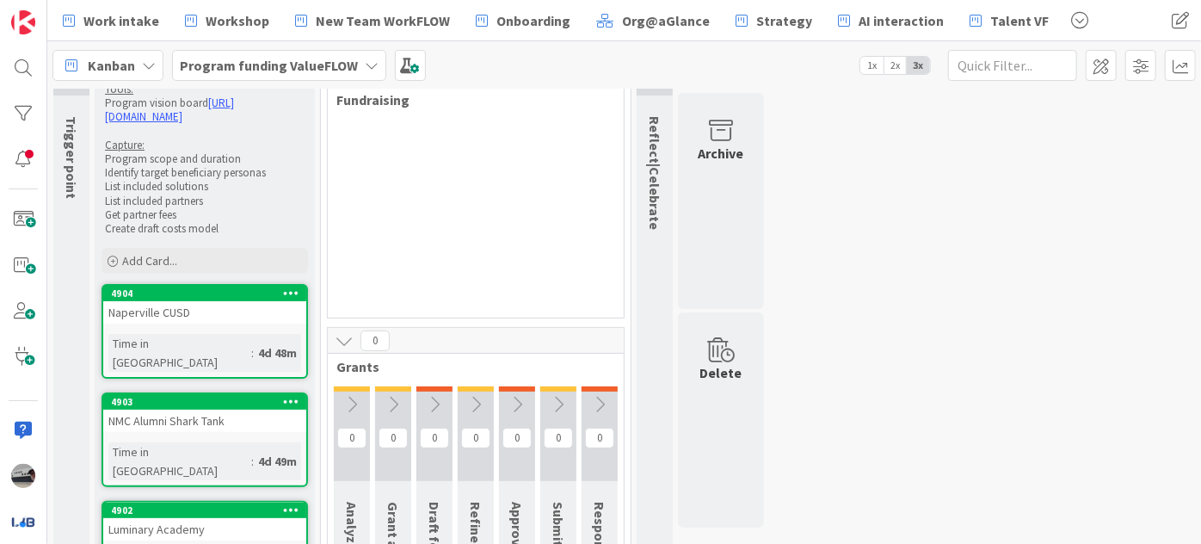
scroll to position [234, 0]
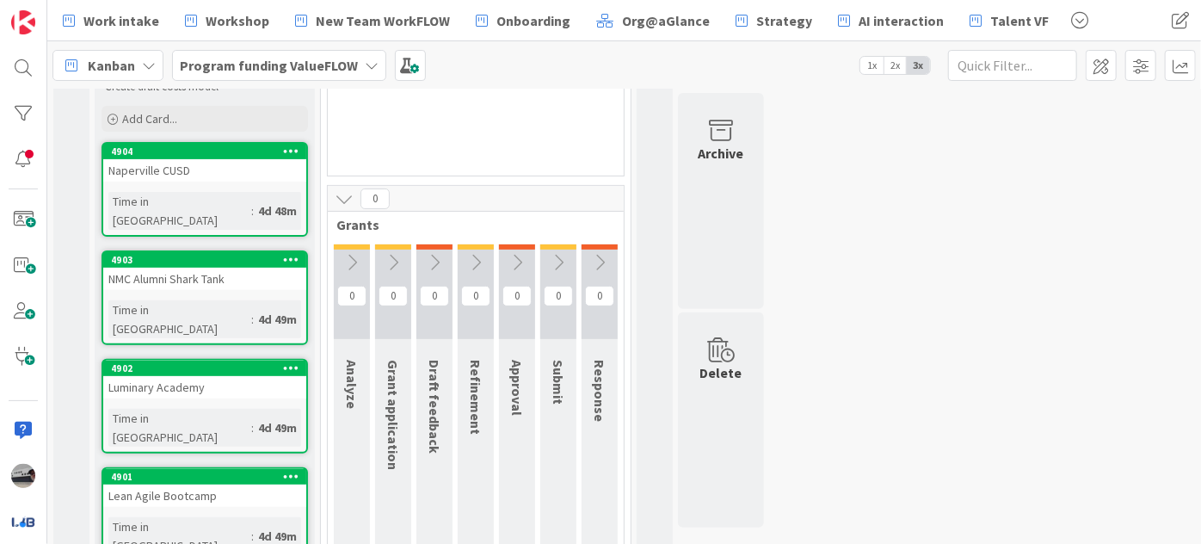
click at [350, 261] on icon at bounding box center [352, 262] width 19 height 19
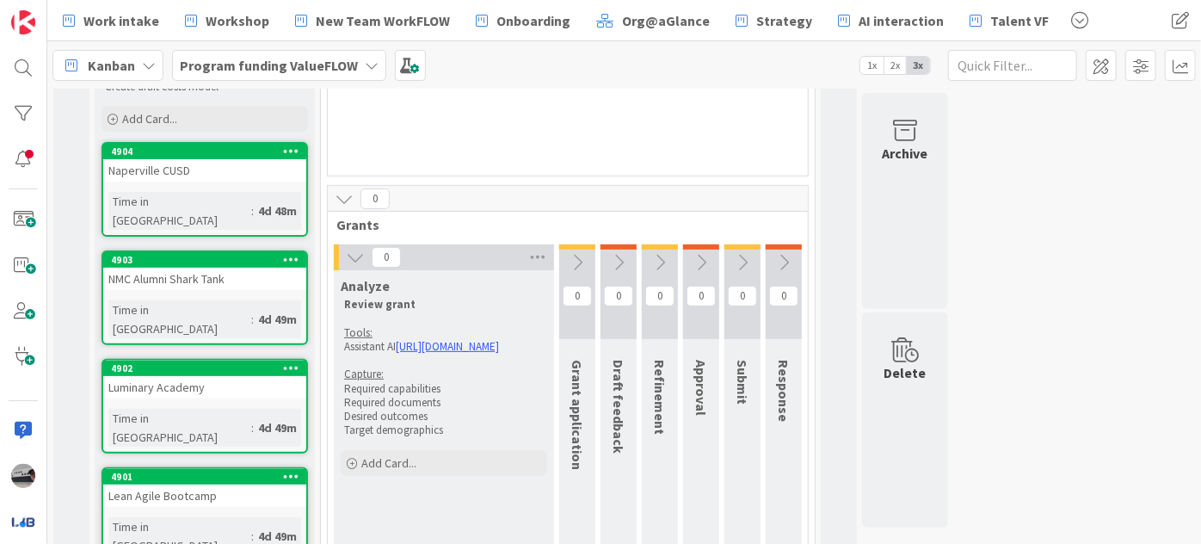
click at [574, 254] on icon at bounding box center [577, 262] width 19 height 19
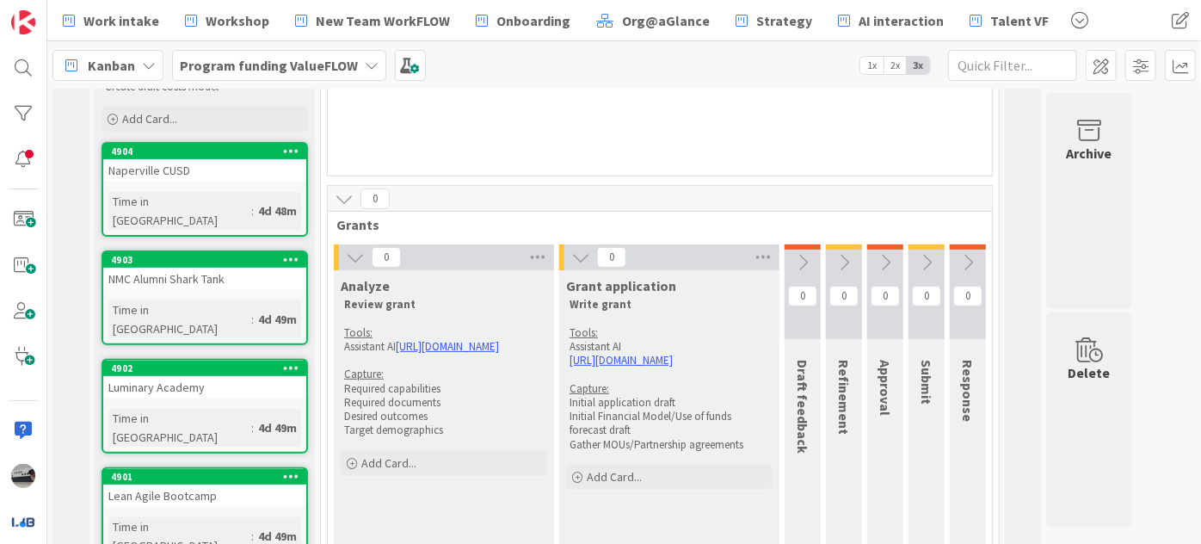
click at [802, 262] on icon at bounding box center [803, 262] width 19 height 19
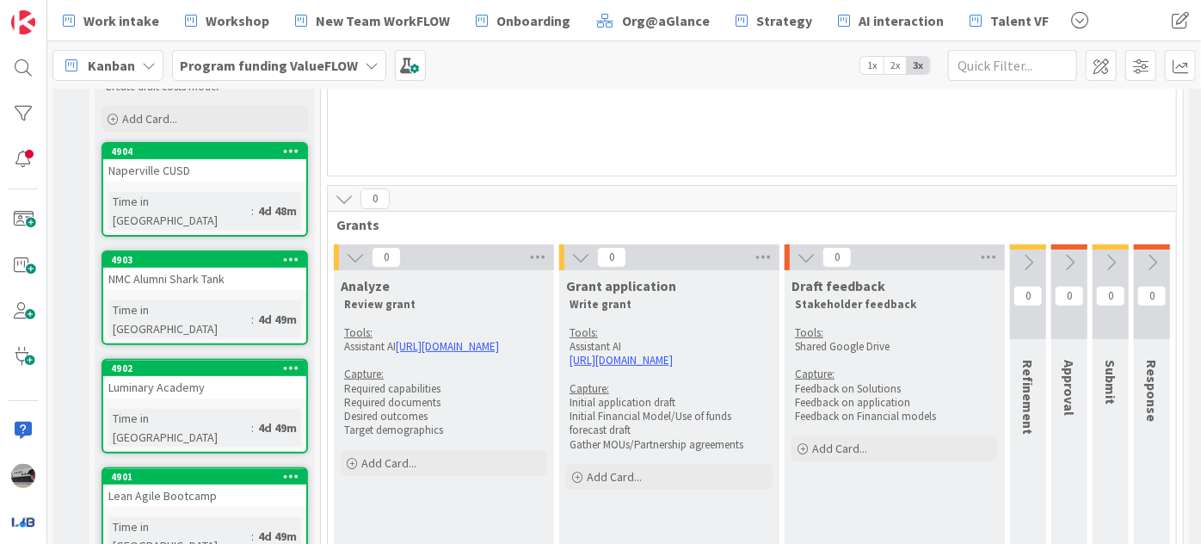
click at [1037, 256] on button at bounding box center [1028, 263] width 36 height 26
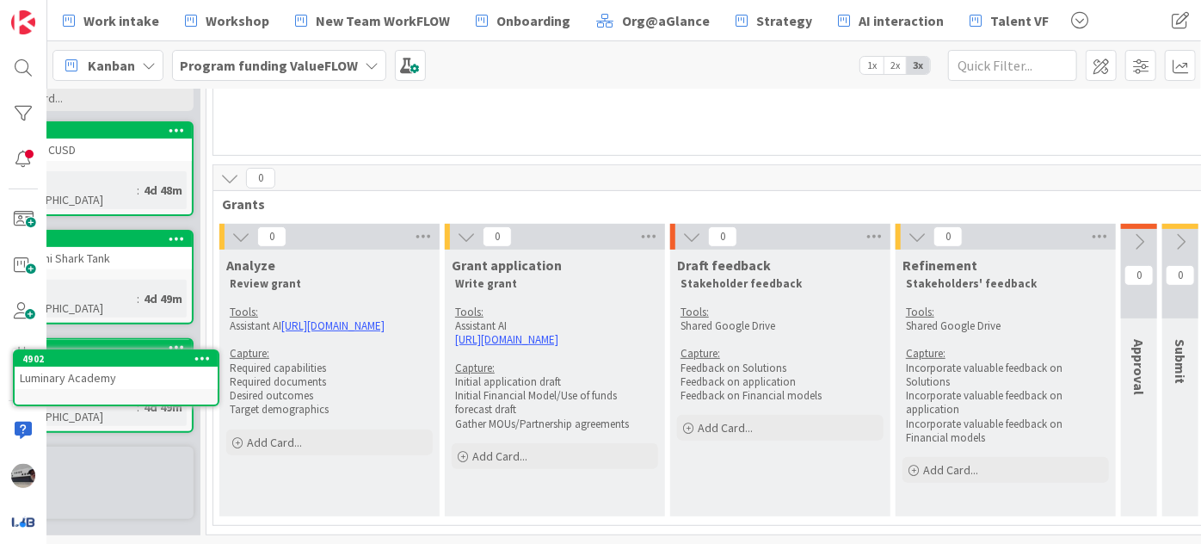
scroll to position [266, 0]
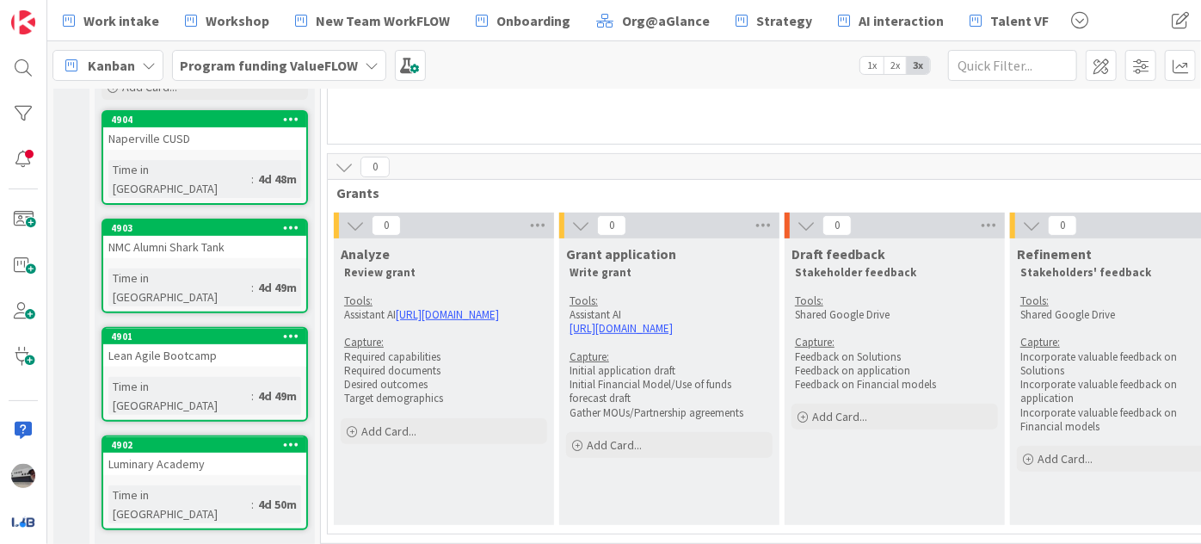
click at [350, 68] on b "Program funding ValueFLOW" at bounding box center [269, 65] width 178 height 17
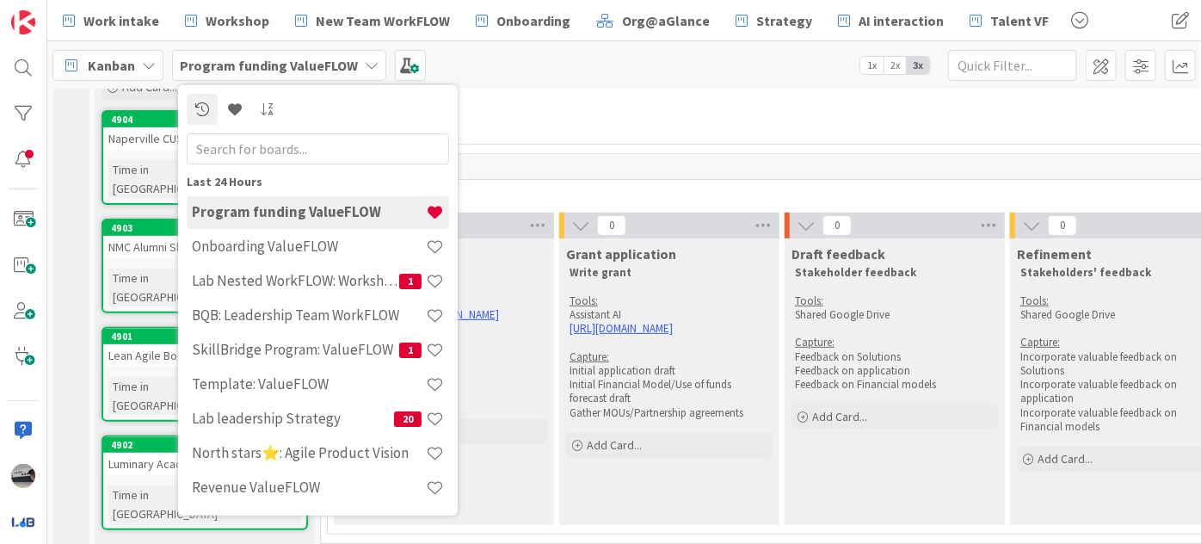
click at [315, 143] on input "text" at bounding box center [318, 148] width 263 height 31
type input "l"
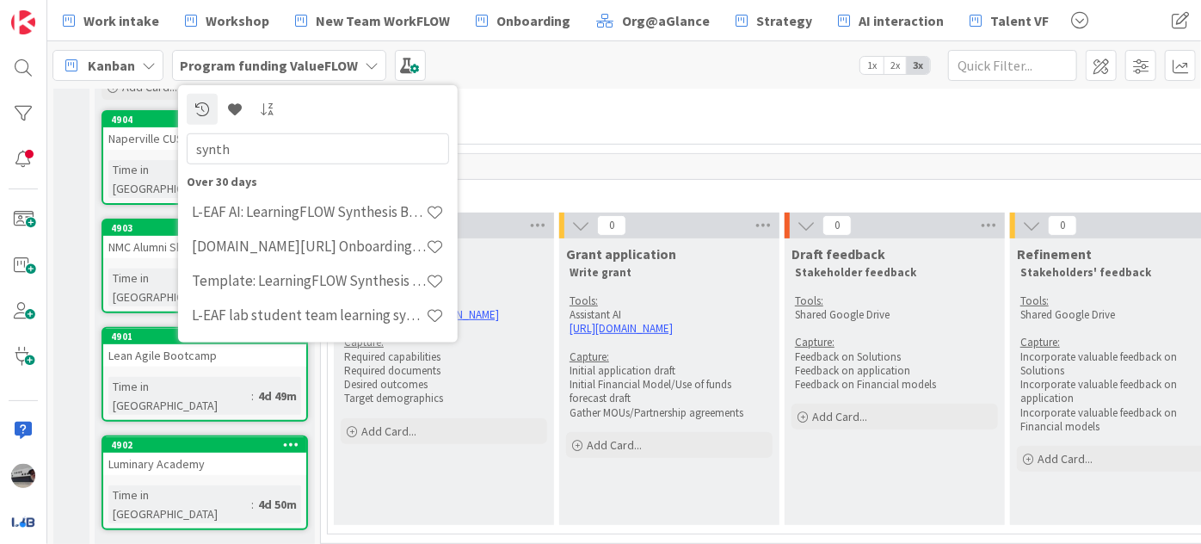
drag, startPoint x: 303, startPoint y: 140, endPoint x: 145, endPoint y: 144, distance: 158.4
click at [145, 144] on div "Work intake Workshop New Team WorkFLOW Onboarding Org@aGlance Strategy AI inter…" at bounding box center [624, 272] width 1154 height 544
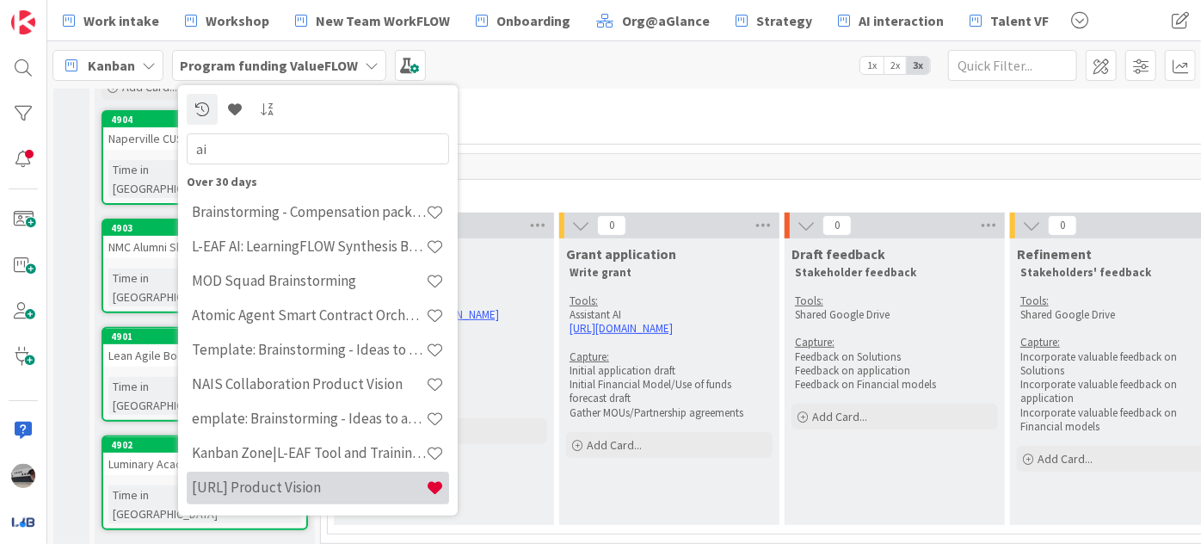
type input "a"
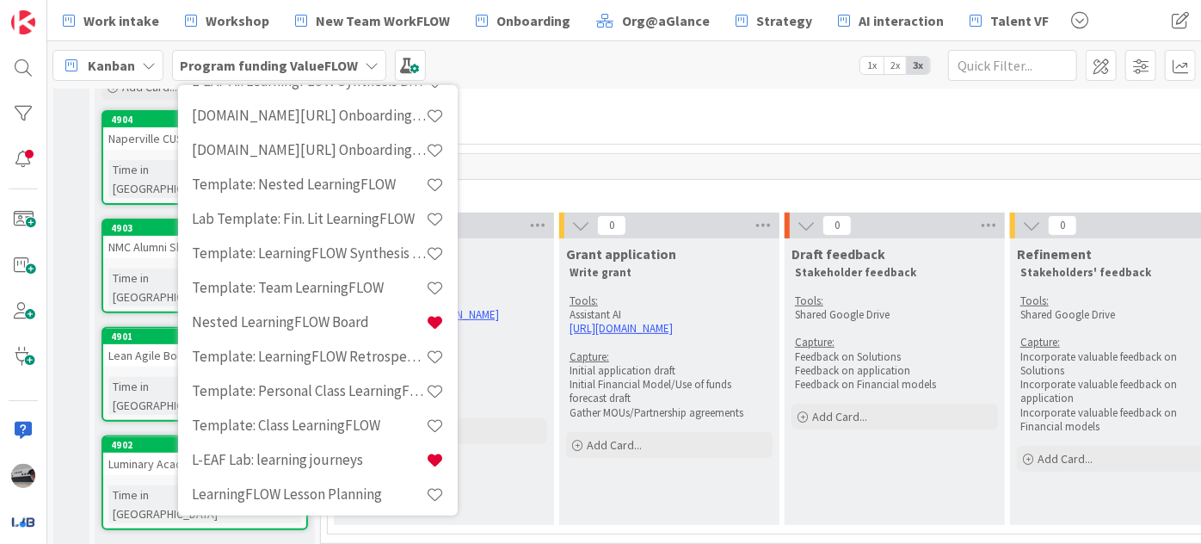
scroll to position [0, 0]
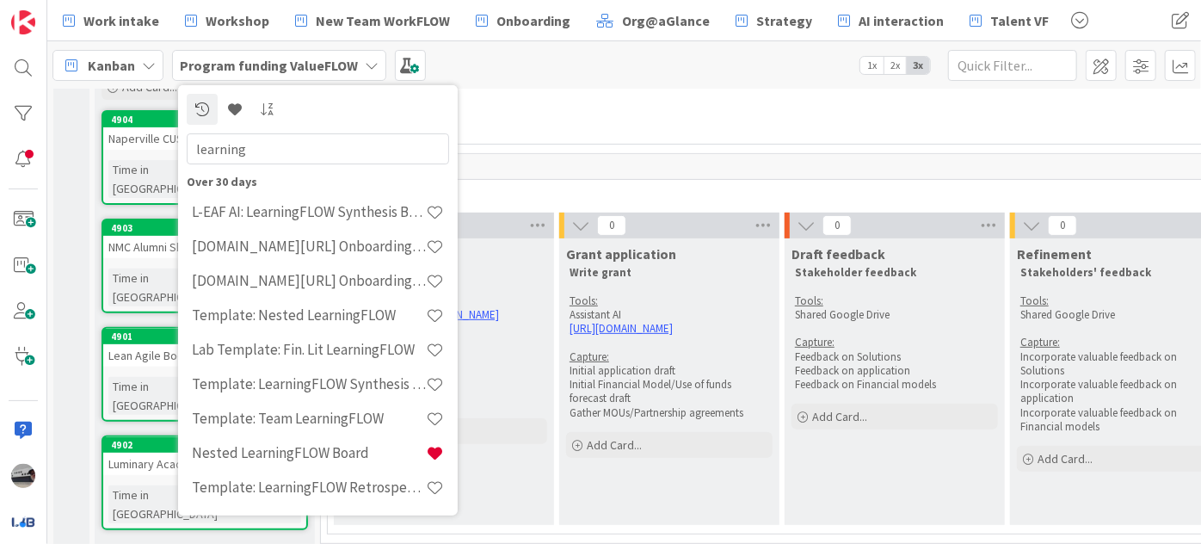
drag, startPoint x: 206, startPoint y: 144, endPoint x: 102, endPoint y: 146, distance: 103.3
click at [102, 146] on div "Work intake Workshop New Team WorkFLOW Onboarding Org@aGlance Strategy AI inter…" at bounding box center [624, 272] width 1154 height 544
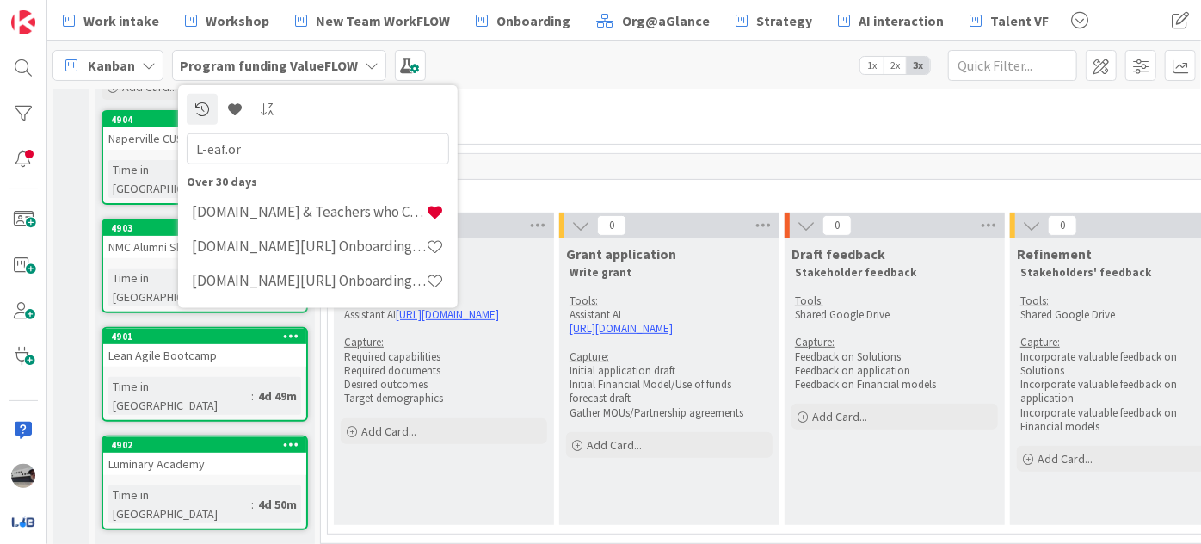
type input "L-eaf.o"
drag, startPoint x: 259, startPoint y: 145, endPoint x: 98, endPoint y: 152, distance: 161.1
click at [98, 152] on div "Work intake Workshop New Team WorkFLOW Onboarding Org@aGlance Strategy AI inter…" at bounding box center [624, 272] width 1154 height 544
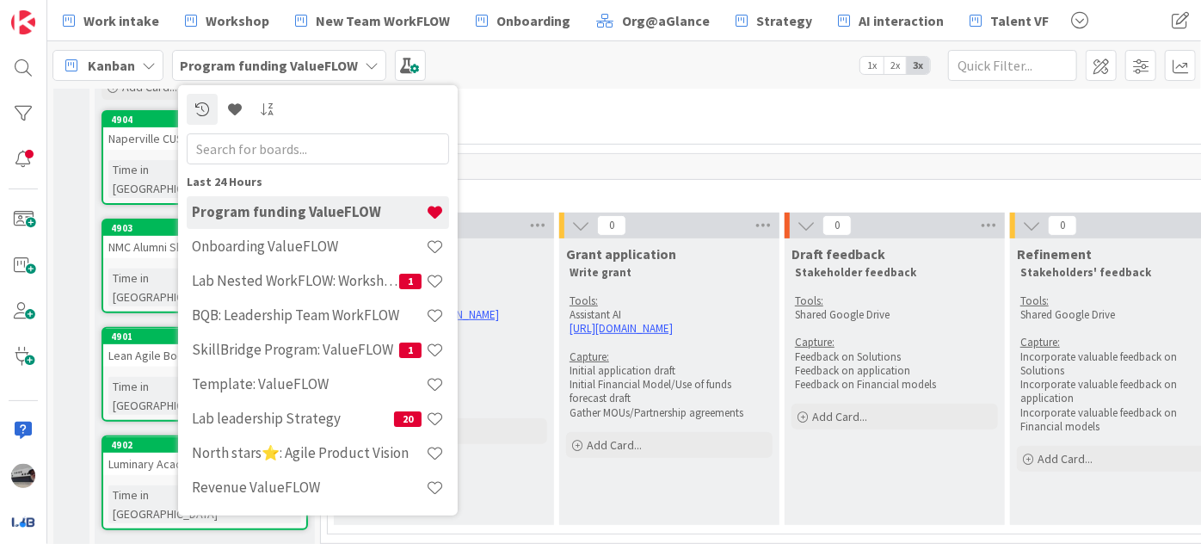
drag, startPoint x: 826, startPoint y: 170, endPoint x: 775, endPoint y: 151, distance: 55.0
click at [817, 169] on div "0" at bounding box center [844, 167] width 1033 height 26
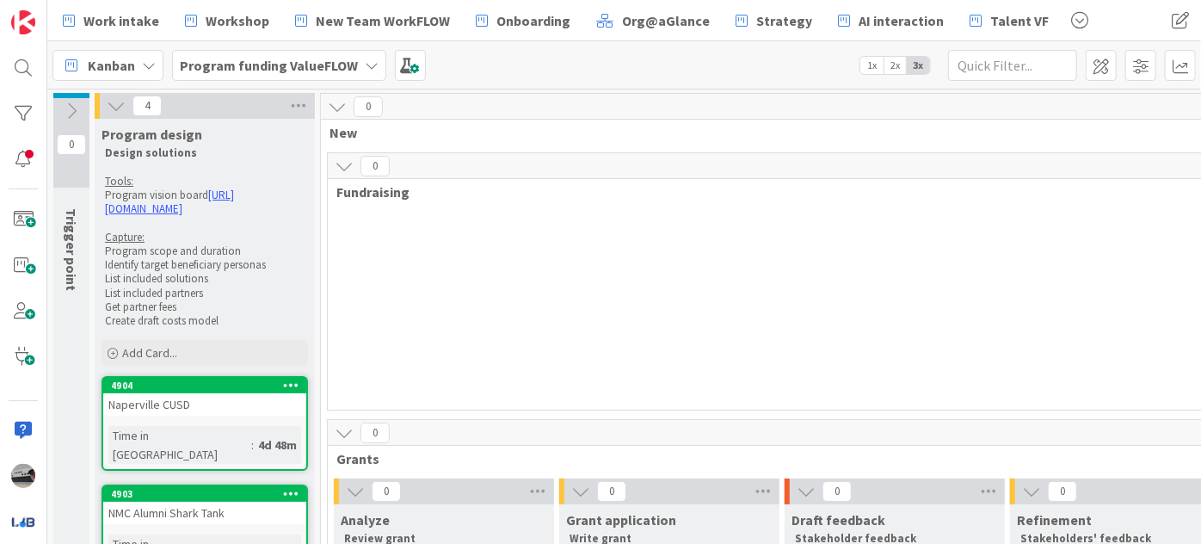
click at [68, 107] on icon at bounding box center [71, 111] width 19 height 19
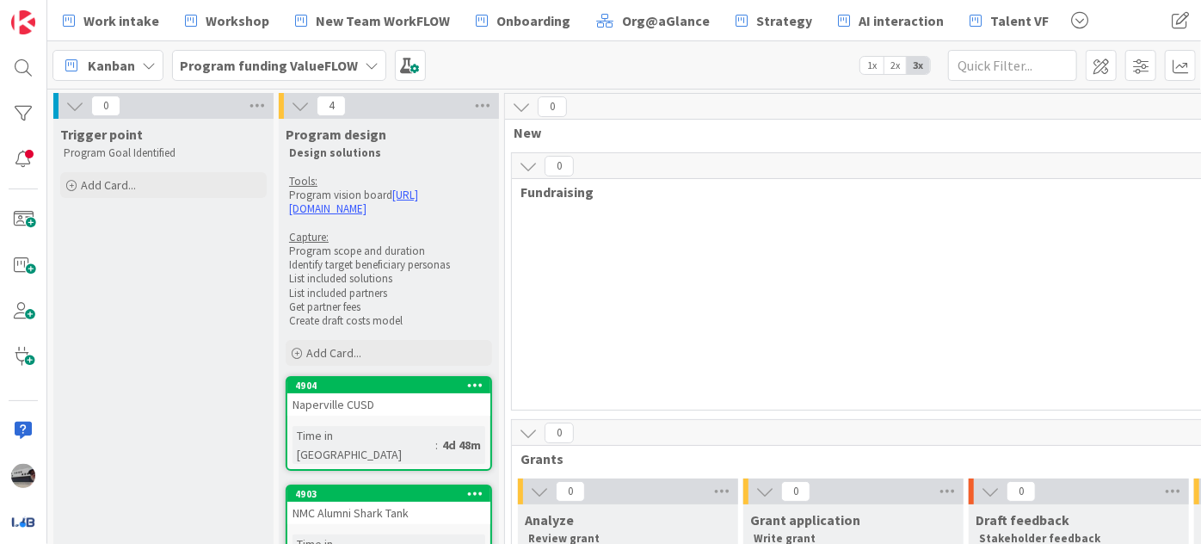
click at [293, 59] on b "Program funding ValueFLOW" at bounding box center [269, 65] width 178 height 17
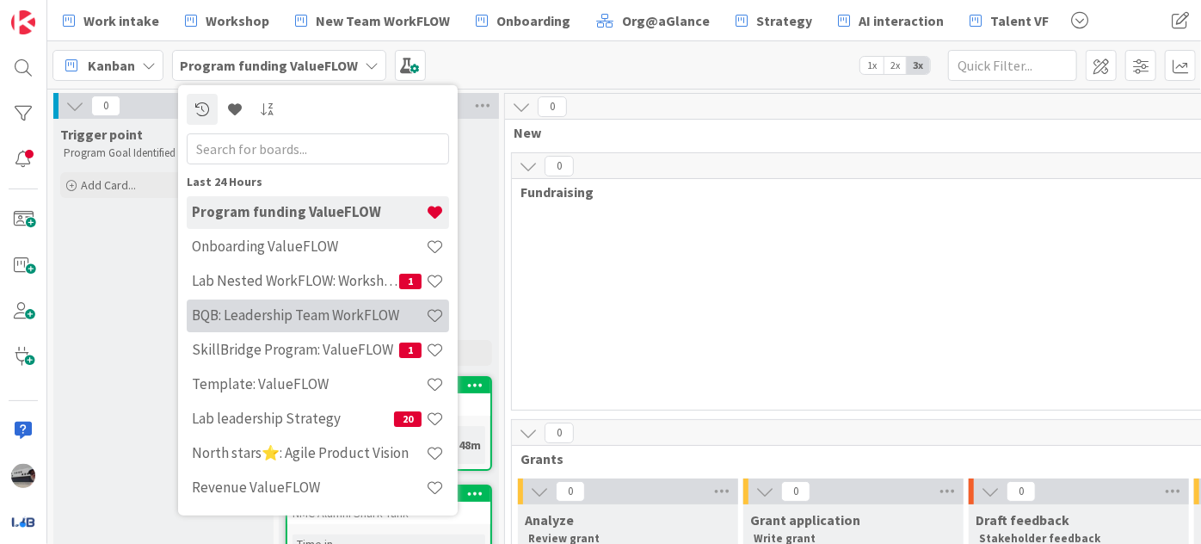
click at [367, 312] on h4 "BQB: Leadership Team WorkFLOW" at bounding box center [309, 314] width 234 height 17
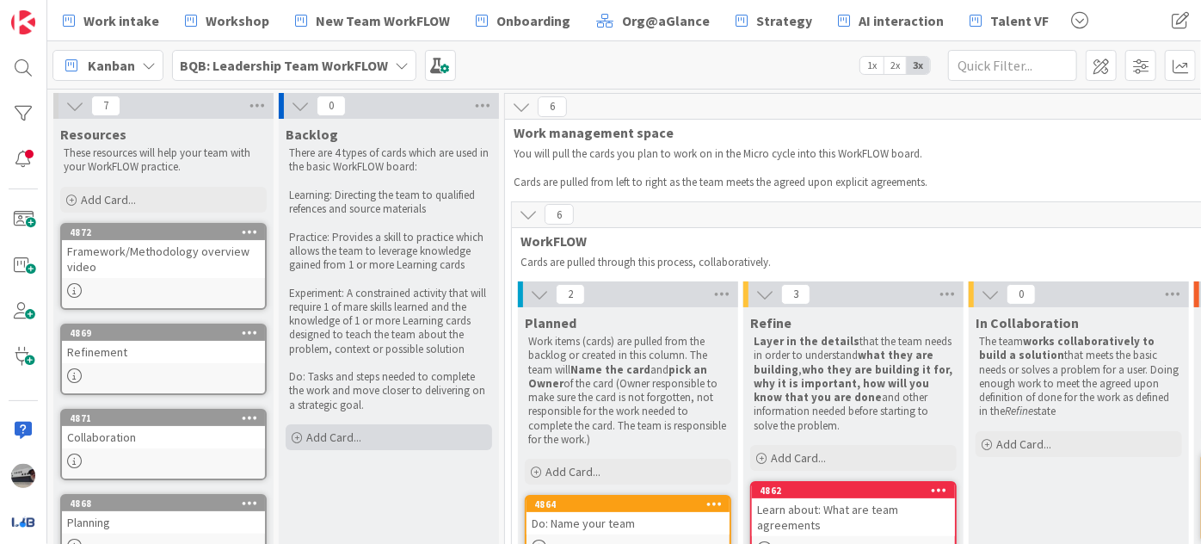
click at [420, 437] on div "Add Card..." at bounding box center [389, 437] width 207 height 26
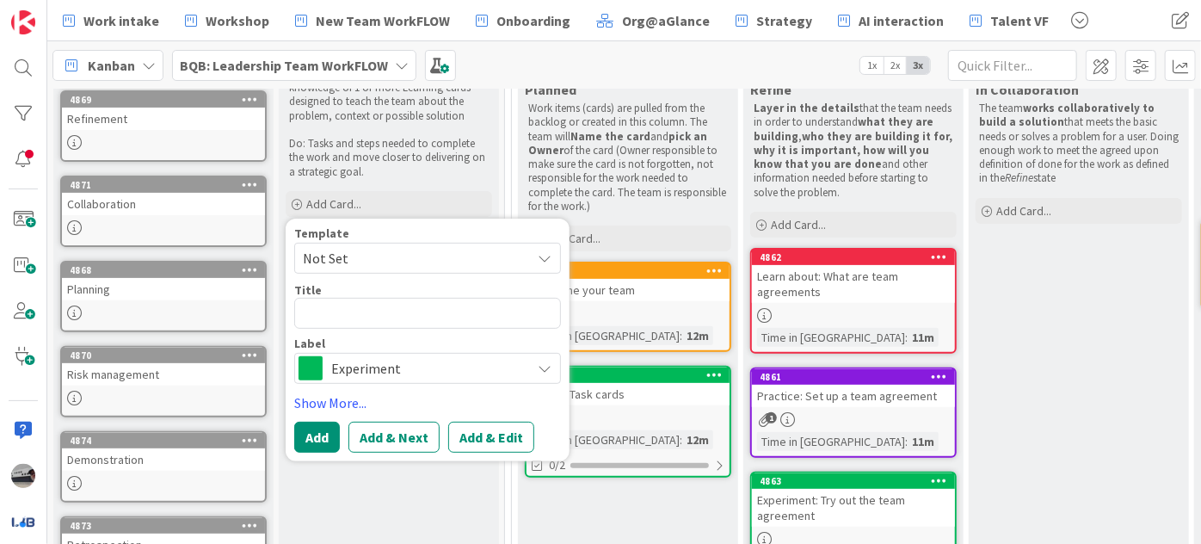
click at [448, 357] on span "Experiment" at bounding box center [426, 368] width 191 height 24
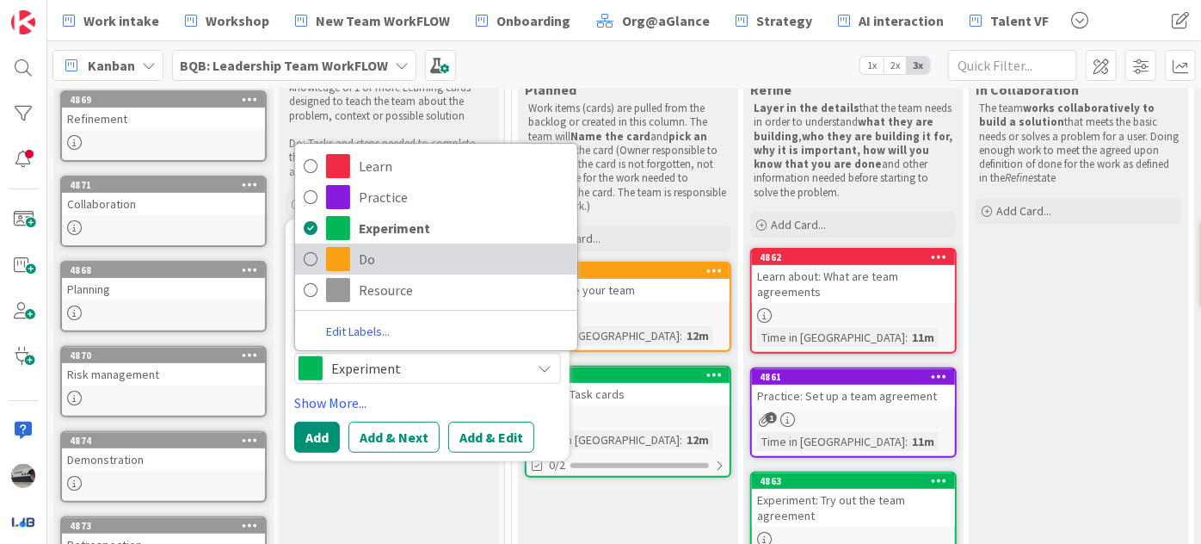
click at [379, 263] on span "Do" at bounding box center [464, 259] width 210 height 26
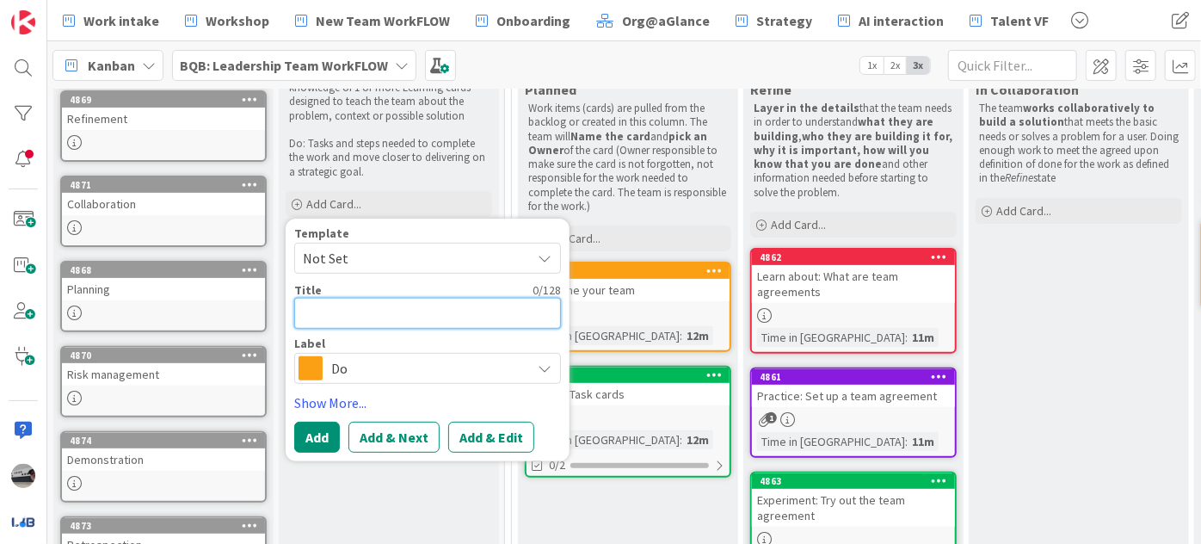
click at [367, 308] on textarea at bounding box center [427, 313] width 267 height 31
type textarea "x"
type textarea "k"
type textarea "x"
type textarea "kA"
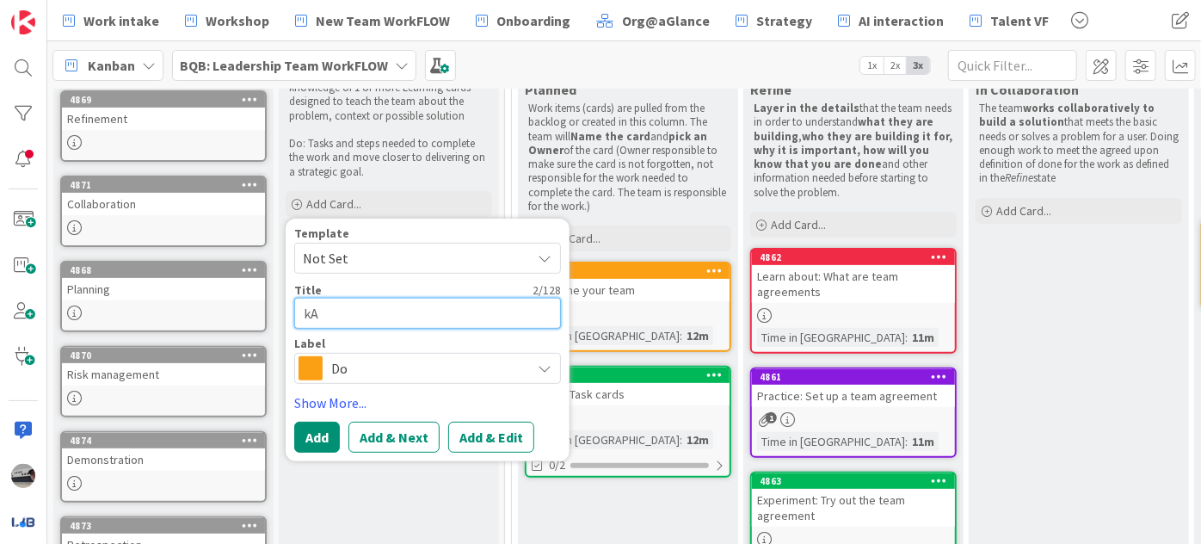
type textarea "x"
type textarea "kAN"
type textarea "x"
type textarea "kANB"
type textarea "x"
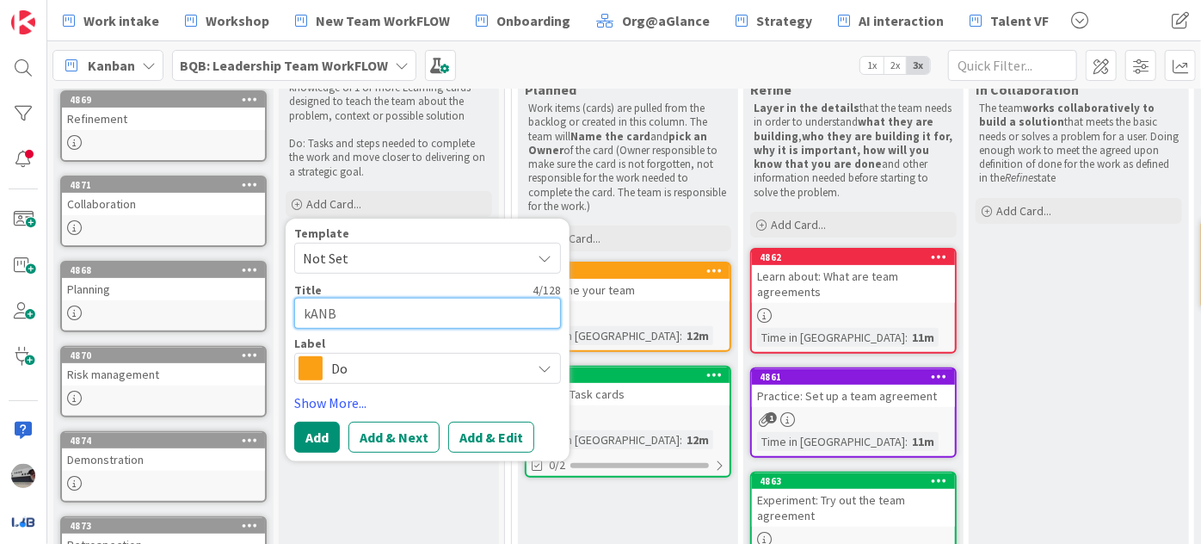
type textarea "kANBA"
type textarea "x"
type textarea "kANBAN"
type textarea "x"
type textarea "kANBAN"
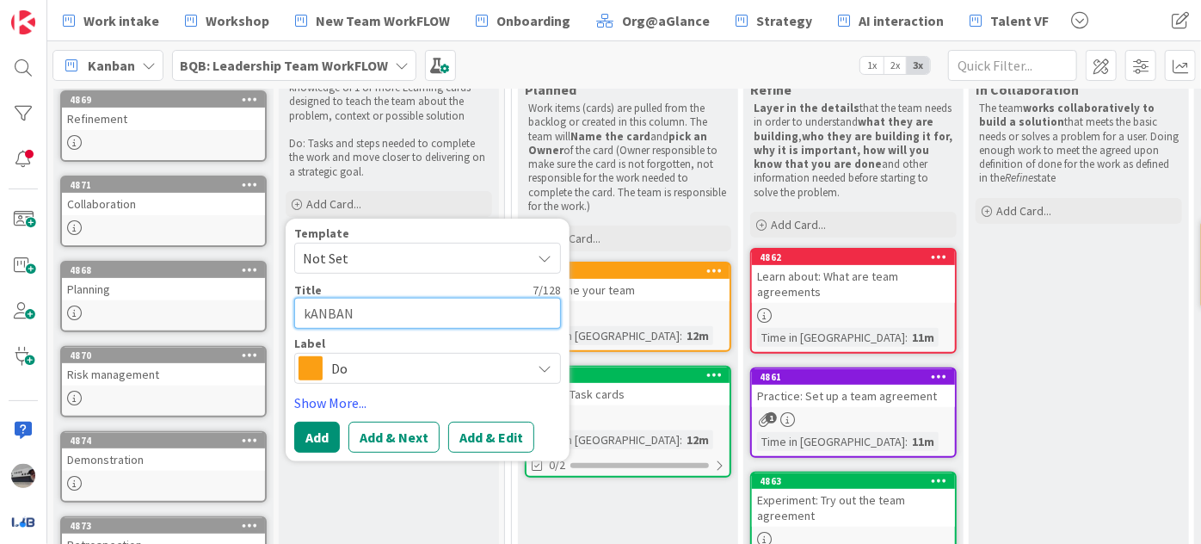
type textarea "x"
type textarea "kANBAN z"
type textarea "x"
type textarea "kANBAN zO"
type textarea "x"
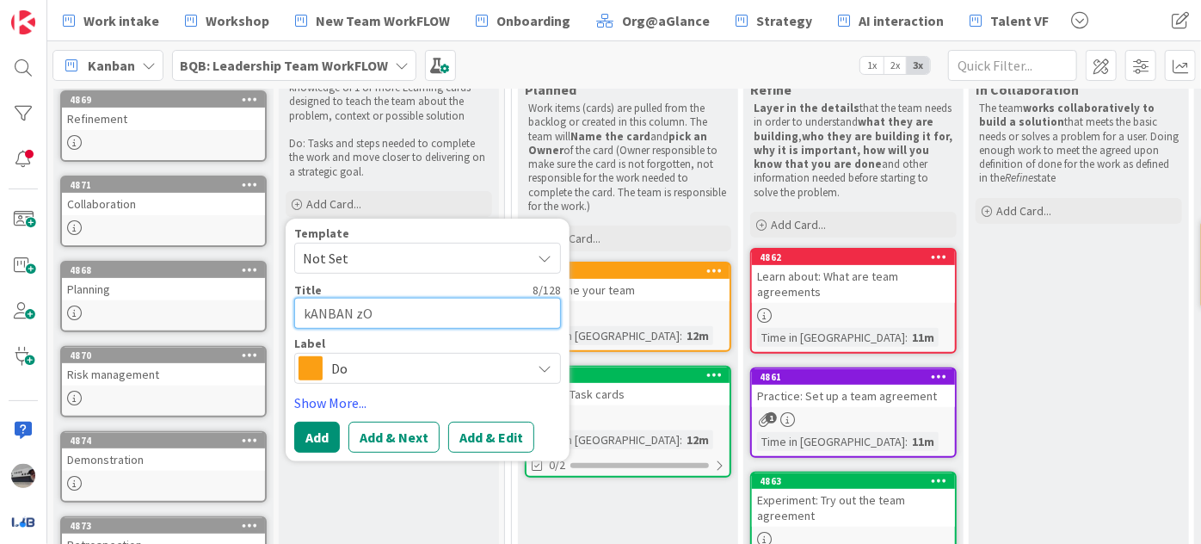
type textarea "kANBAN zON"
type textarea "x"
type textarea "kANBAN zONE"
type textarea "x"
type textarea "kANBAN zONE"
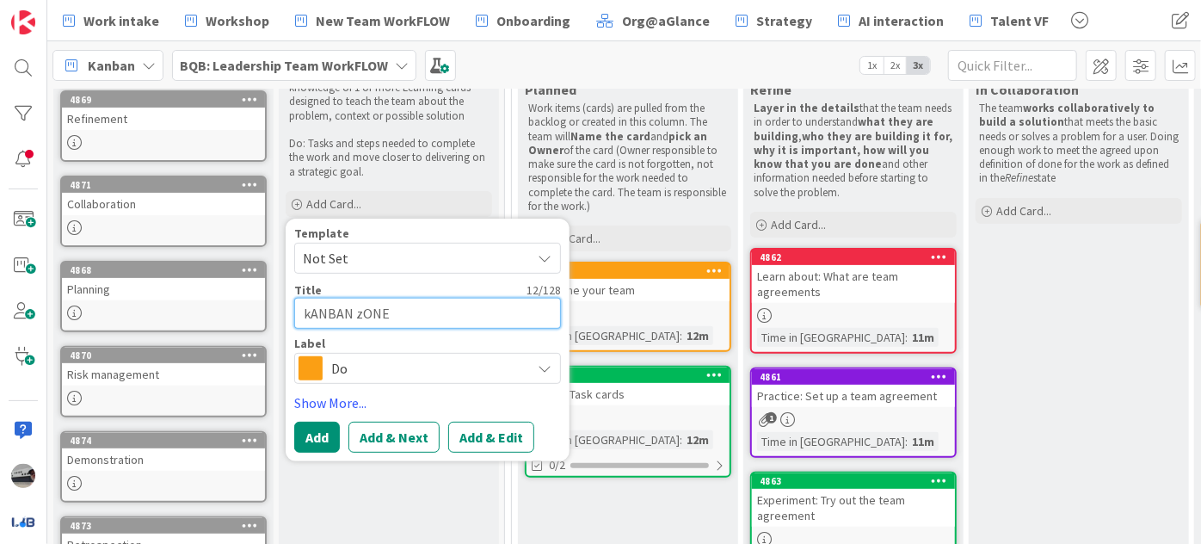
type textarea "x"
type textarea "kANBAN zONE"
type textarea "x"
type textarea "kANBAN zON"
type textarea "x"
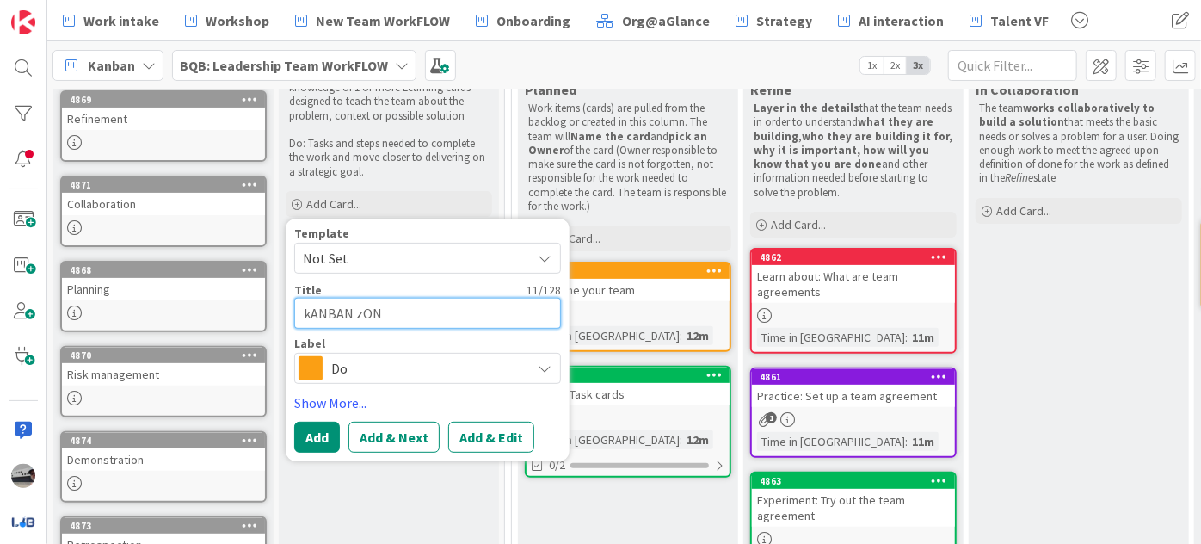
type textarea "kANBAN zO"
type textarea "x"
type textarea "kANBAN z"
type textarea "x"
type textarea "kANBAN"
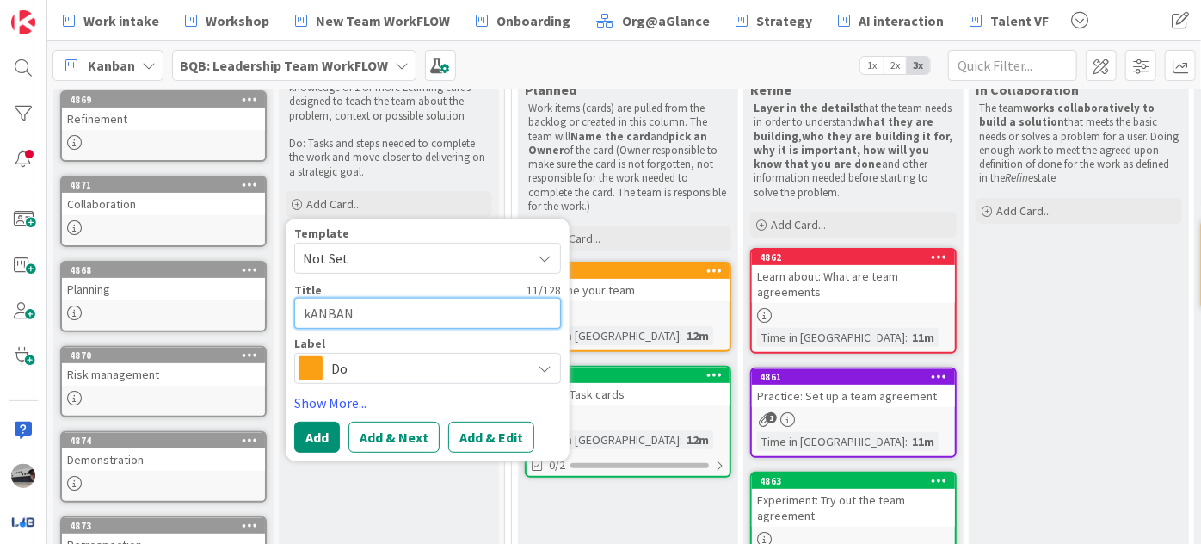
type textarea "x"
type textarea "kANBAN"
type textarea "x"
type textarea "kANBA"
type textarea "x"
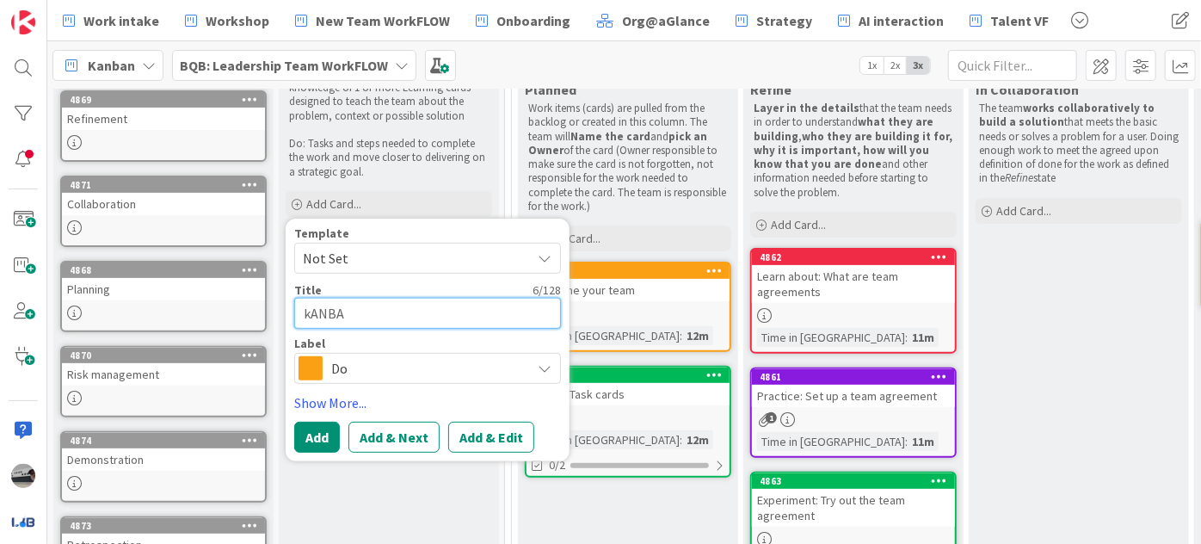
type textarea "kANB"
type textarea "x"
type textarea "kAN"
type textarea "x"
type textarea "kA"
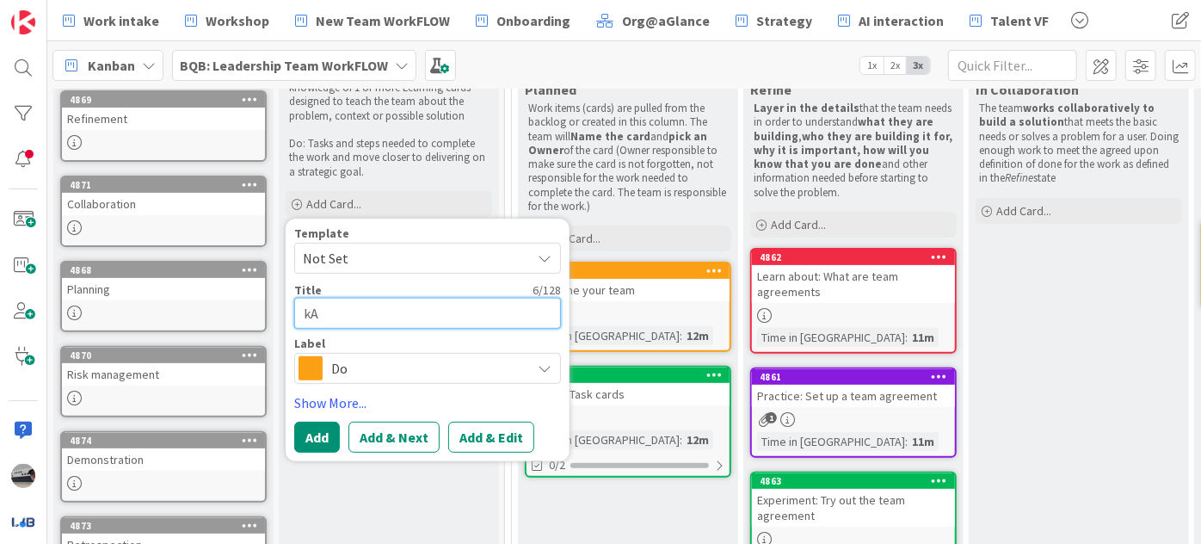
type textarea "x"
type textarea "k"
type textarea "x"
type textarea "K"
type textarea "x"
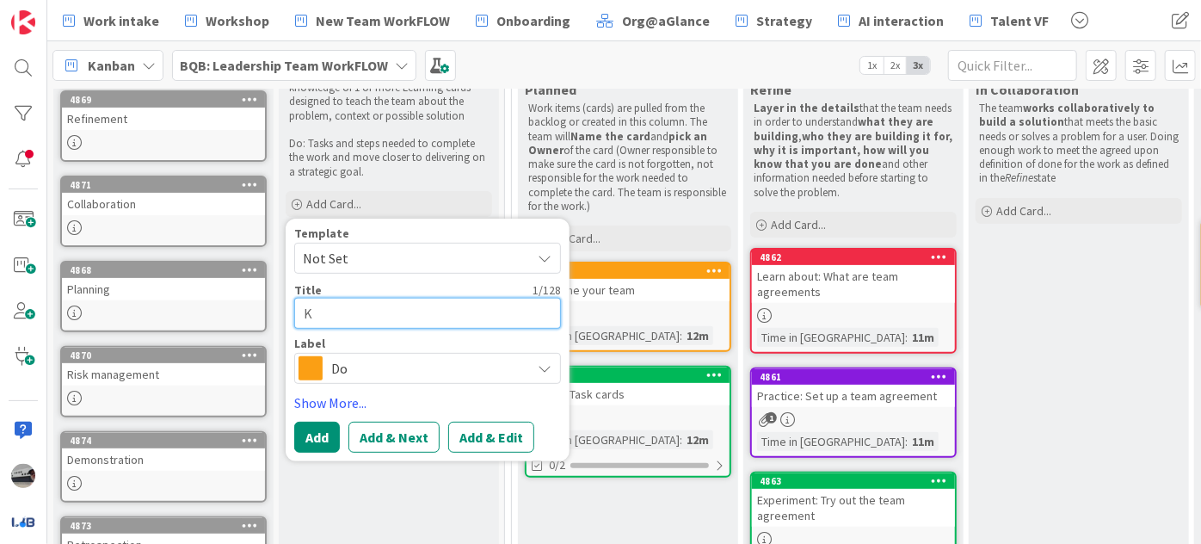
type textarea "Ka"
type textarea "x"
type textarea "Kan"
type textarea "x"
type textarea "Kanb"
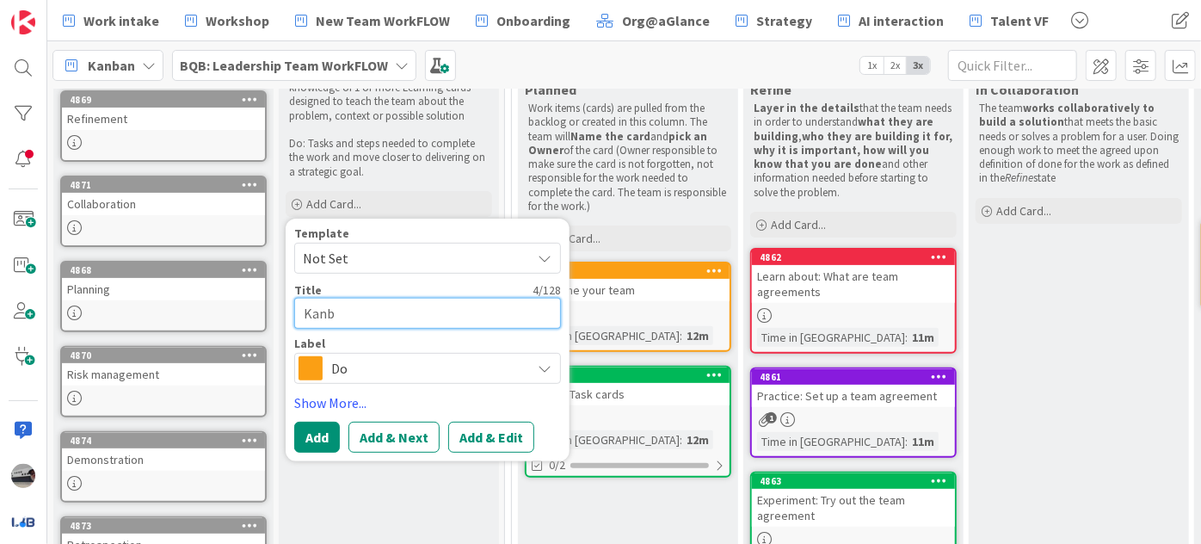
type textarea "x"
type textarea "Kanba"
type textarea "x"
type textarea "Kanban"
type textarea "x"
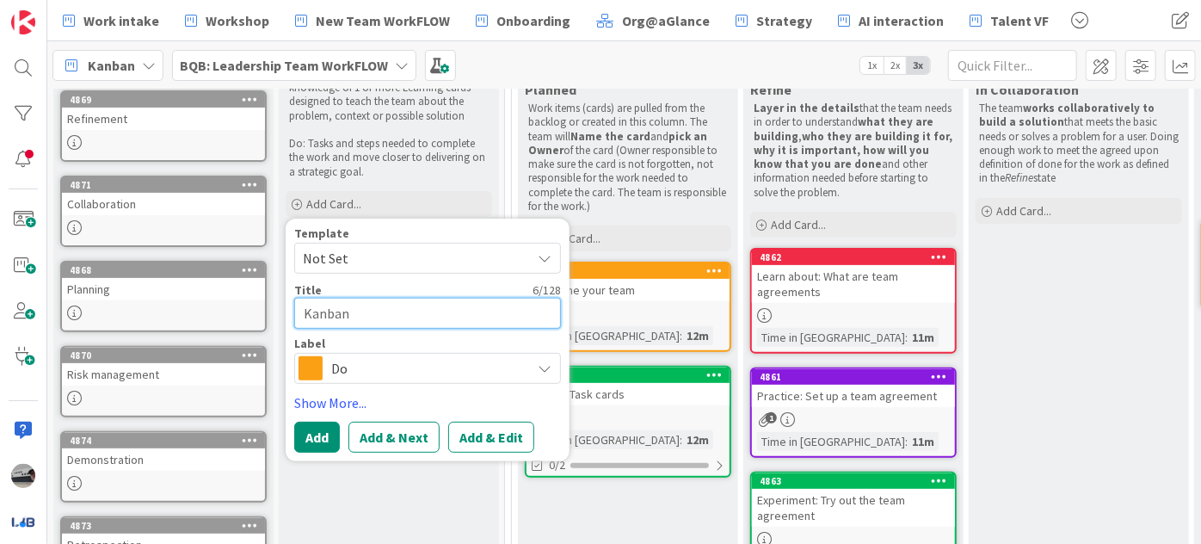
type textarea "Kanban"
type textarea "x"
type textarea "Kanban Z"
type textarea "x"
type textarea "Kanban Zo"
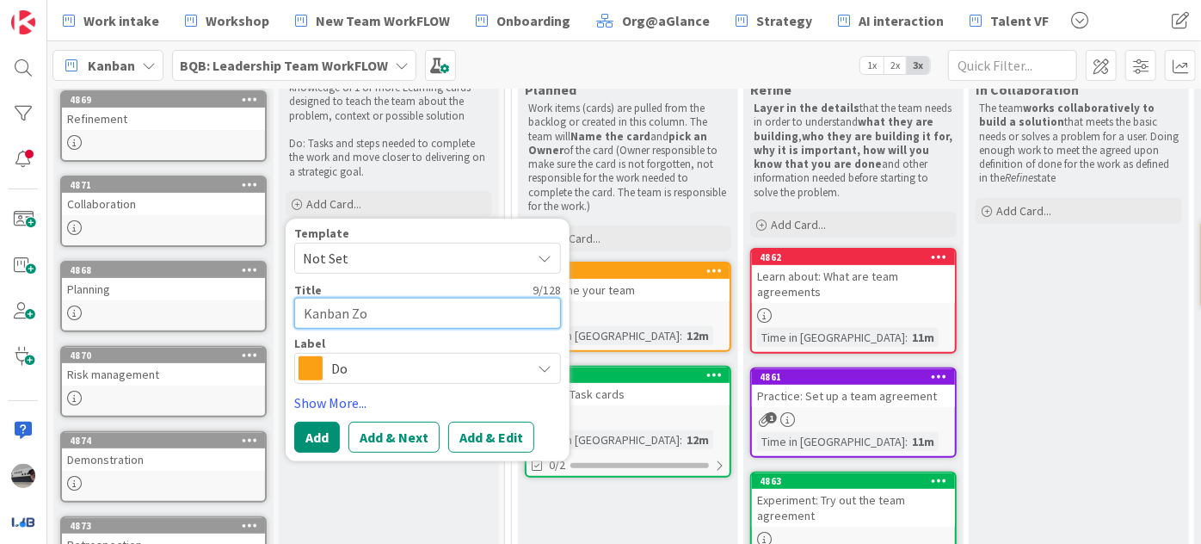
type textarea "x"
type textarea "Kanban Zon"
type textarea "x"
type textarea "[GEOGRAPHIC_DATA]"
type textarea "x"
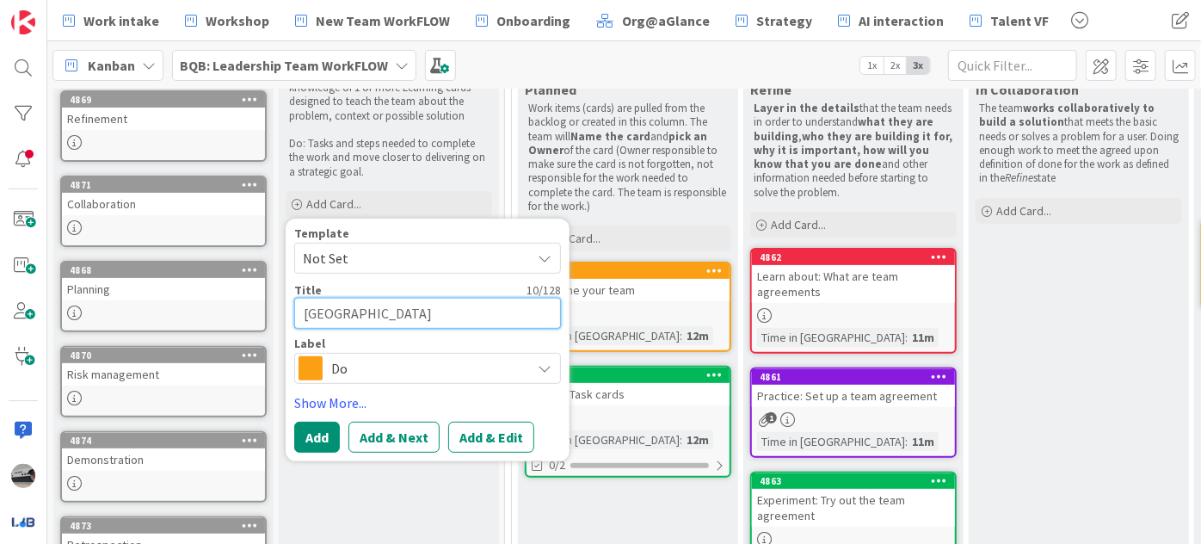
type textarea "[GEOGRAPHIC_DATA]"
type textarea "x"
type textarea "Kanban Zone n"
type textarea "x"
type textarea "Kanban Zone nt"
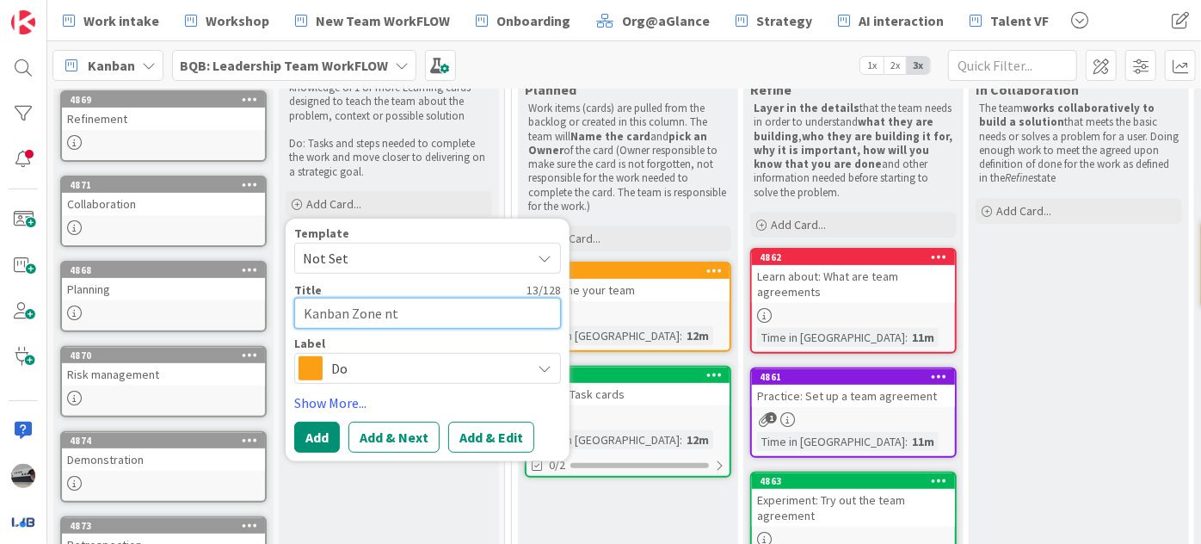
type textarea "x"
type textarea "Kanban Zone ntr"
type textarea "x"
type textarea "Kanban Zone ntro"
type textarea "x"
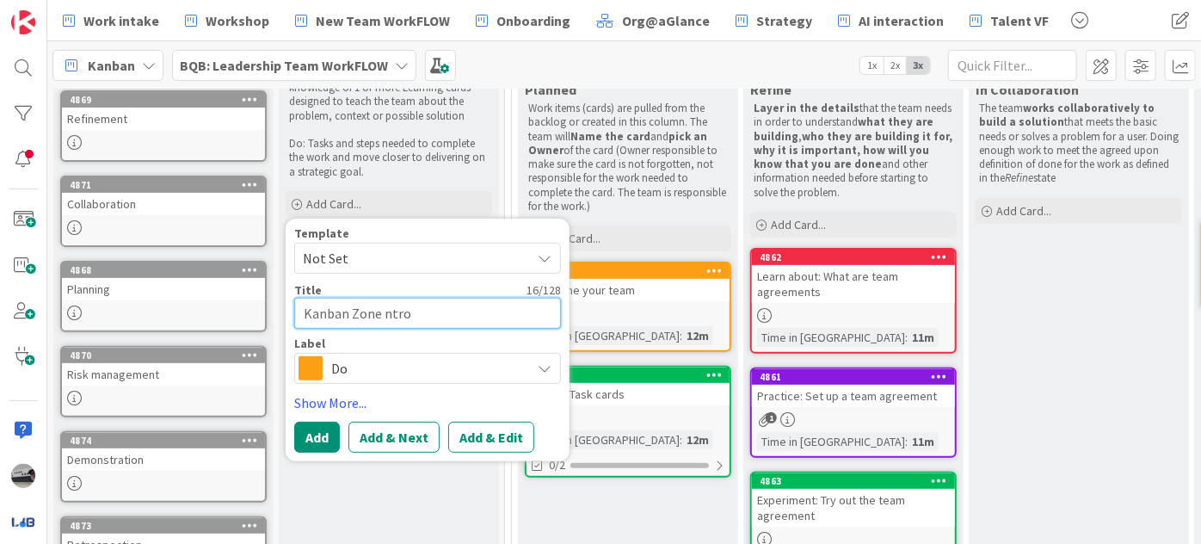
type textarea "Kanban Zone ntr"
type textarea "x"
type textarea "Kanban Zone nt"
type textarea "x"
type textarea "Kanban Zone n"
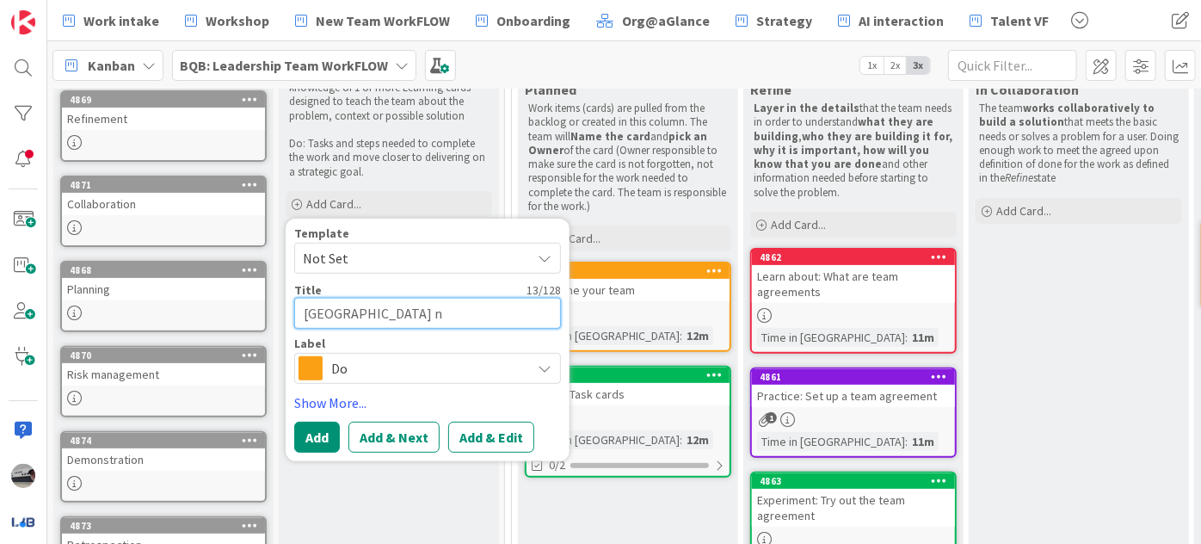
type textarea "x"
type textarea "[GEOGRAPHIC_DATA]"
type textarea "x"
type textarea "Kanban Zone i"
type textarea "x"
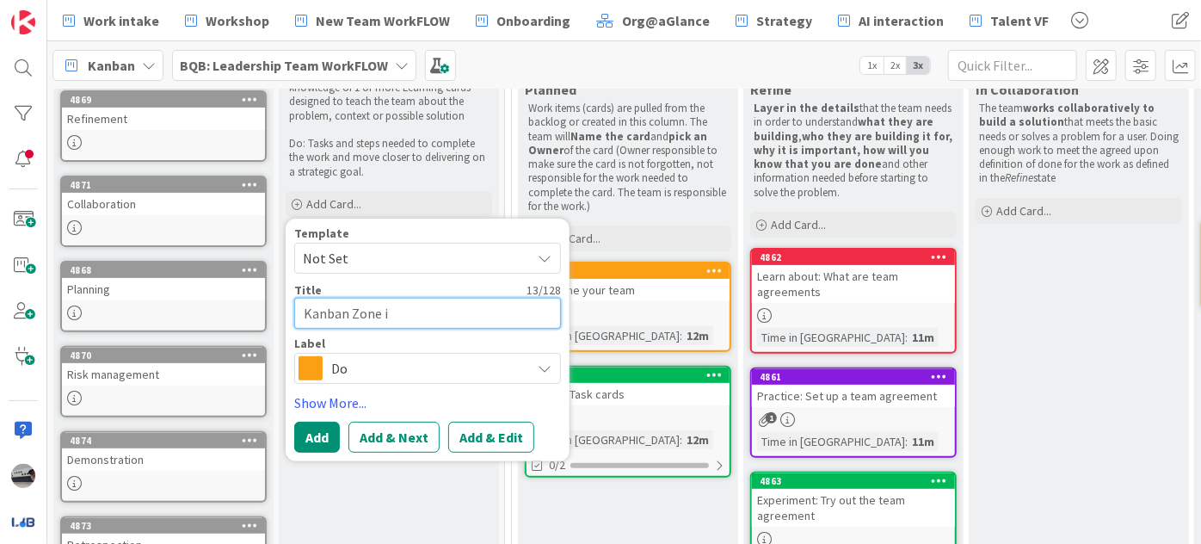
type textarea "Kanban Zone in"
type textarea "x"
type textarea "Kanban Zone int"
type textarea "x"
type textarea "Kanban Zone into"
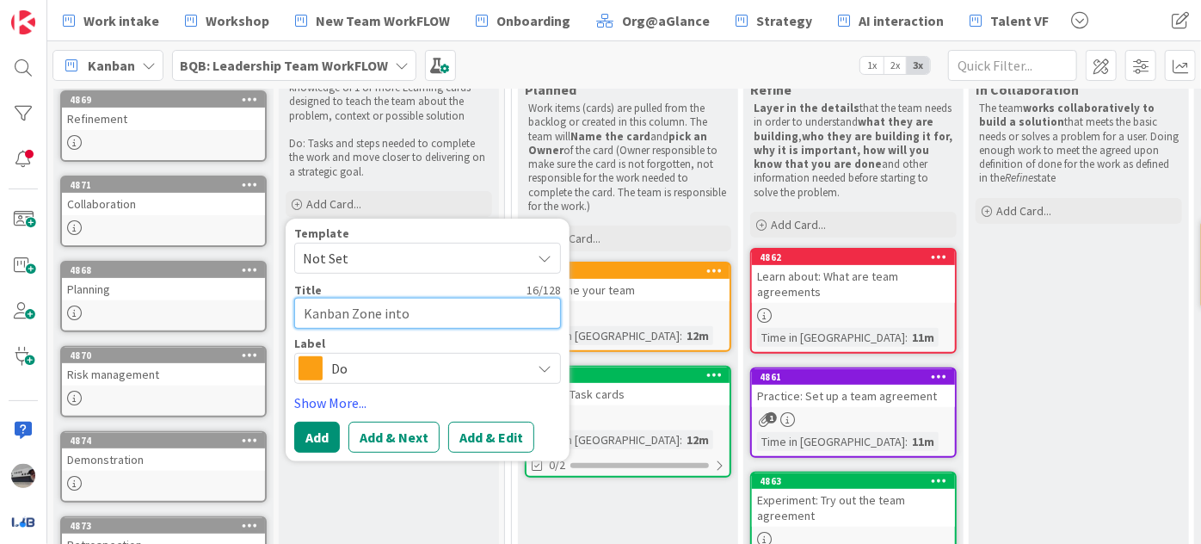
type textarea "x"
type textarea "Kanban Zone int"
type textarea "x"
type textarea "Kanban Zone in"
type textarea "x"
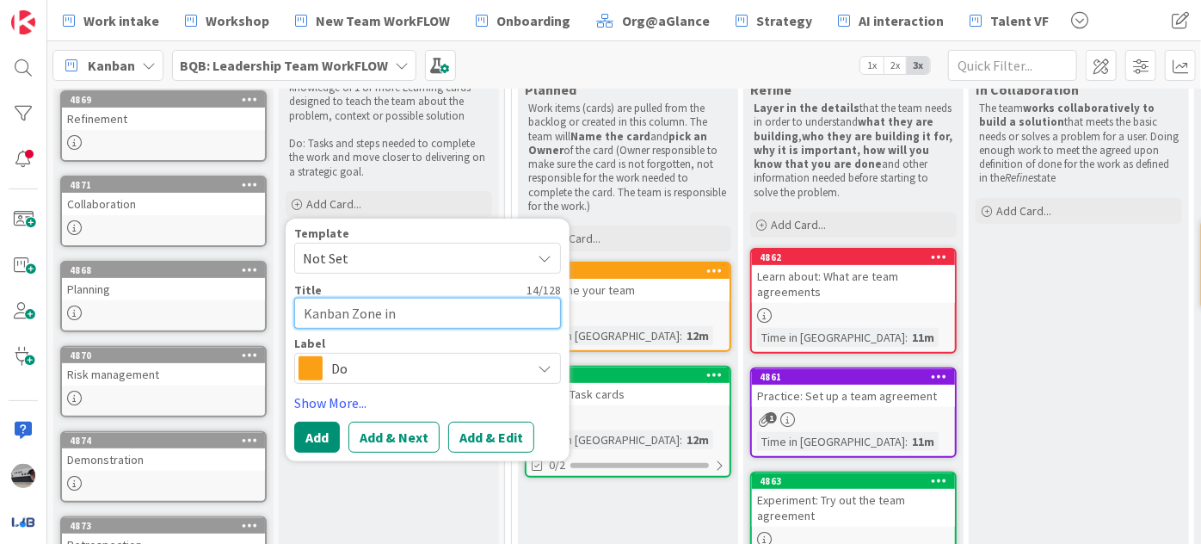
type textarea "Kanban Zone int"
type textarea "x"
type textarea "Kanban Zone intr"
type textarea "x"
type textarea "Kanban Zone intro"
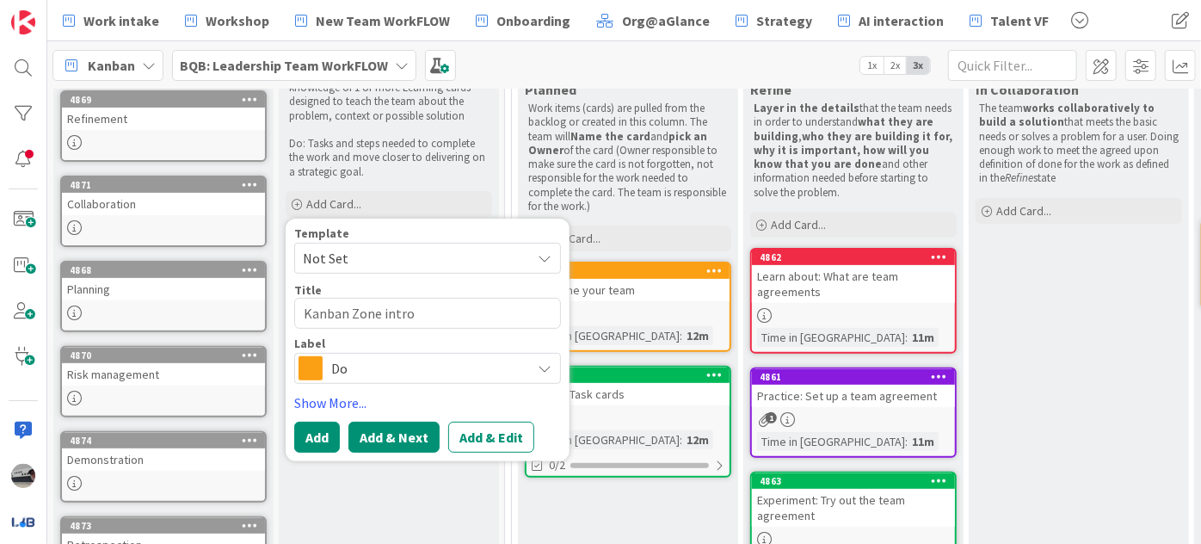
click at [402, 444] on button "Add & Next" at bounding box center [394, 437] width 91 height 31
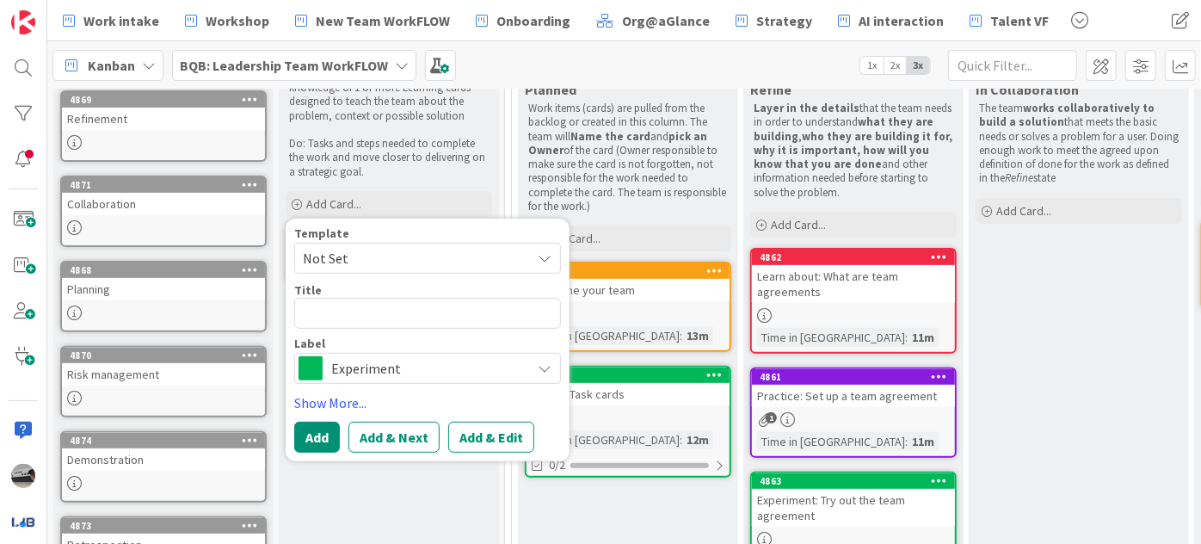
click at [413, 153] on p "Do: Tasks and steps needed to complete the work and move closer to delivering o…" at bounding box center [389, 158] width 200 height 42
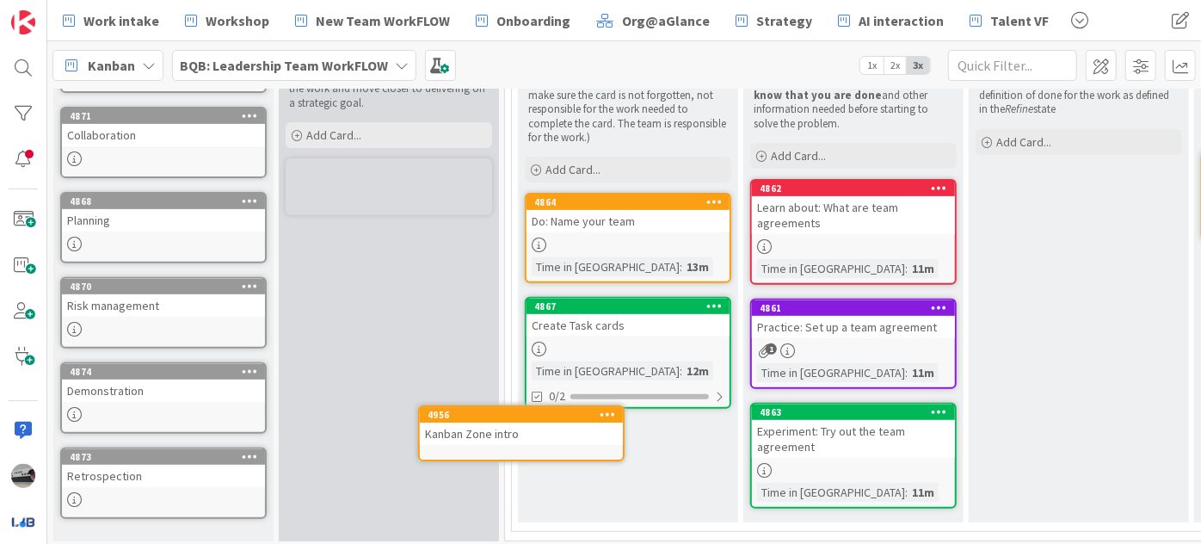
scroll to position [316, 0]
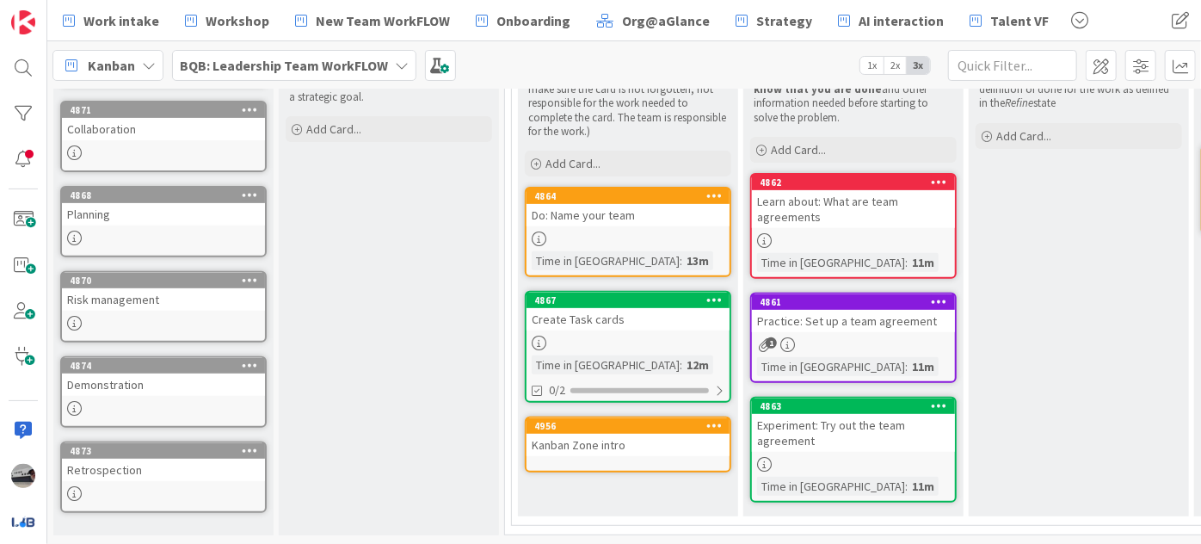
click at [562, 436] on div "Kanban Zone intro" at bounding box center [628, 445] width 203 height 22
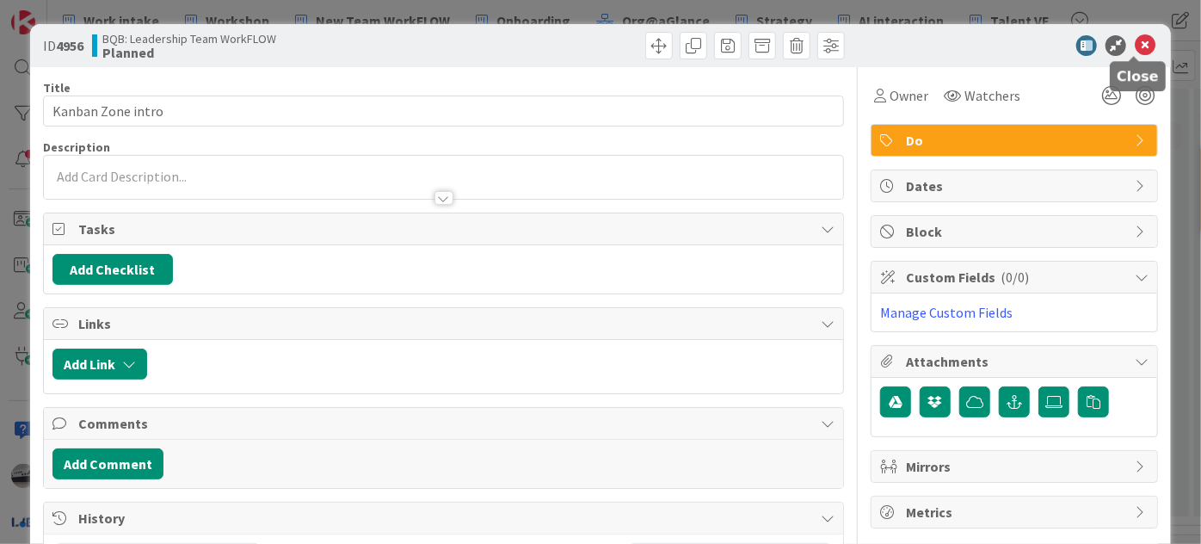
click at [1135, 38] on icon at bounding box center [1145, 45] width 21 height 21
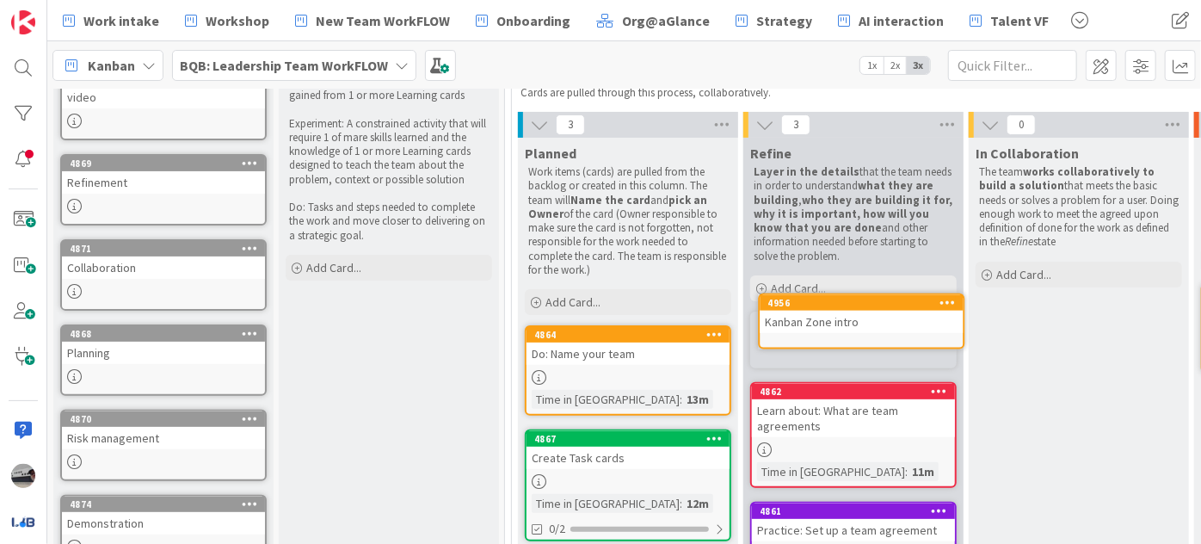
scroll to position [169, 0]
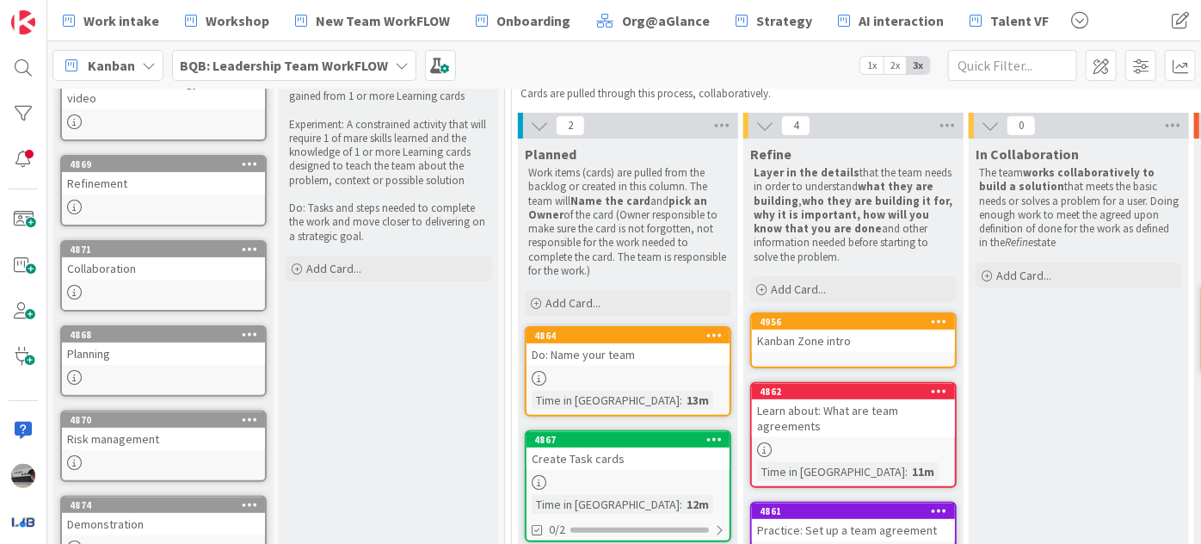
click at [845, 334] on div "Kanban Zone intro" at bounding box center [853, 341] width 203 height 22
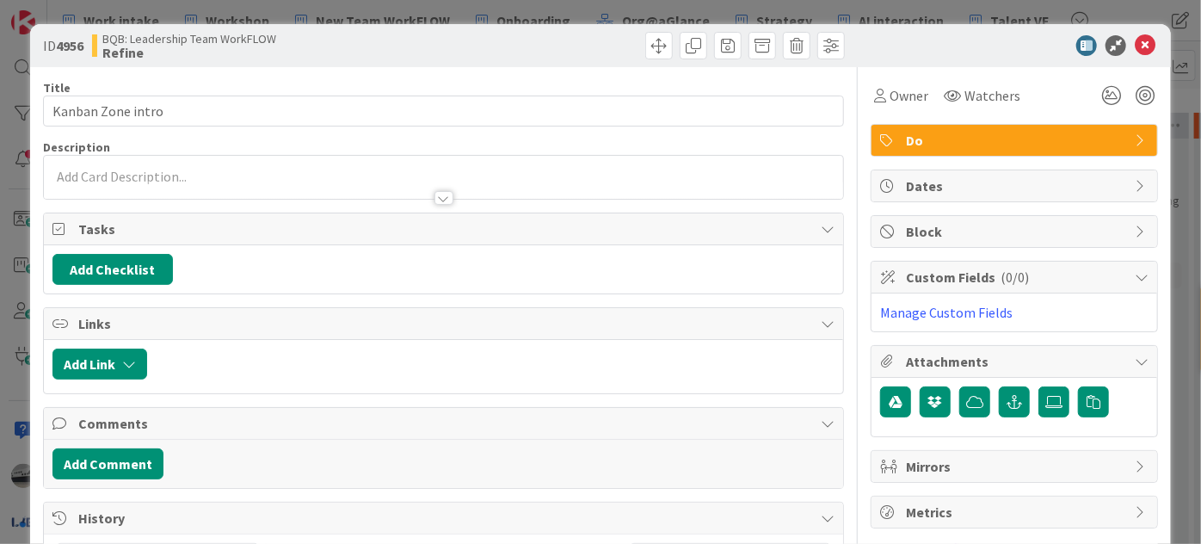
click at [435, 196] on div at bounding box center [444, 198] width 19 height 14
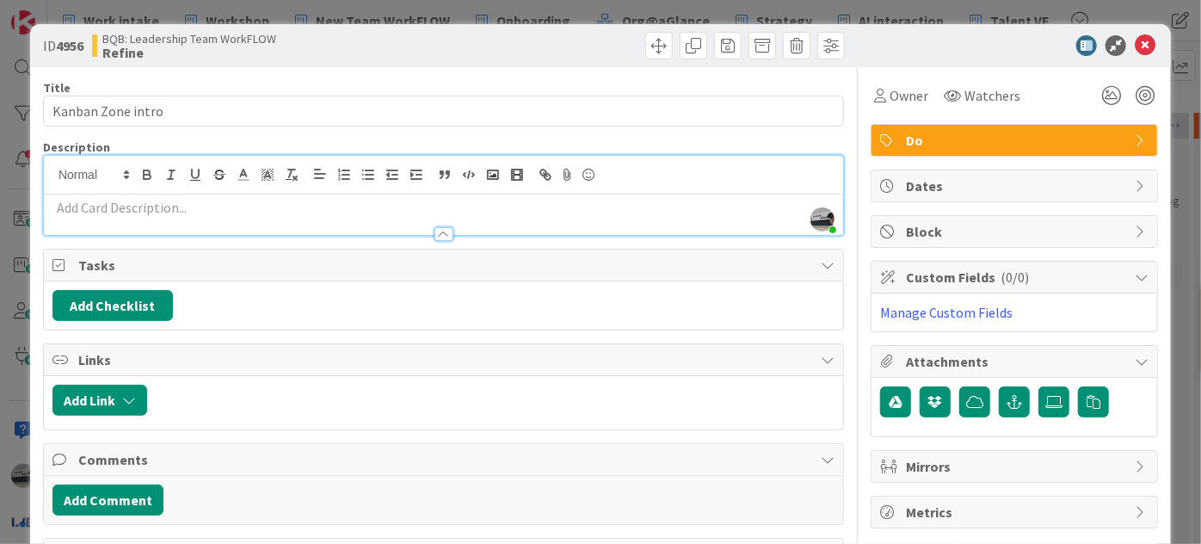
click at [294, 218] on div at bounding box center [444, 226] width 800 height 18
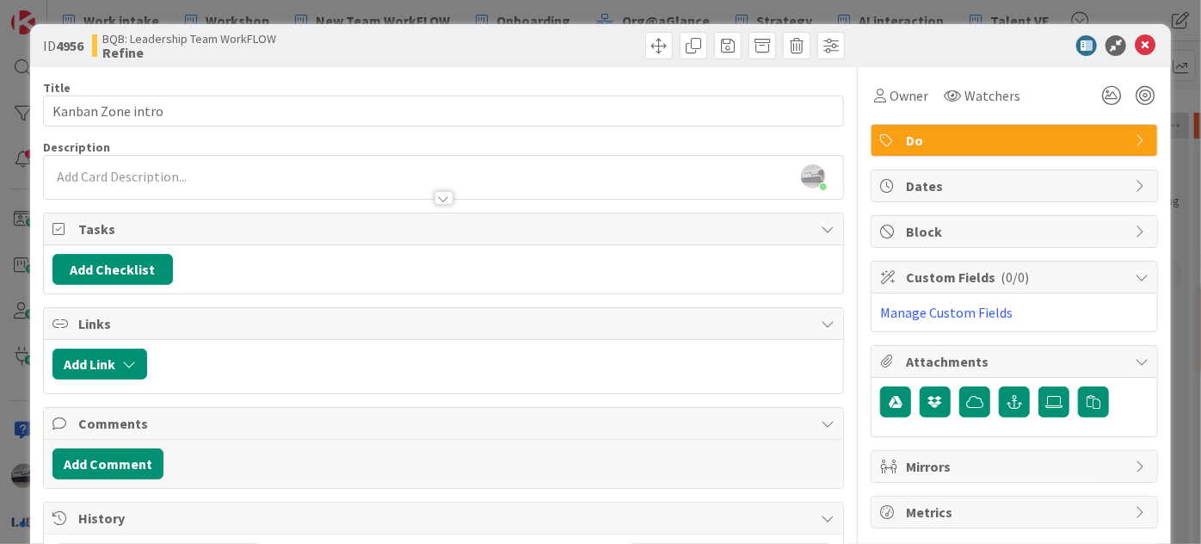
click at [440, 194] on div at bounding box center [444, 198] width 19 height 14
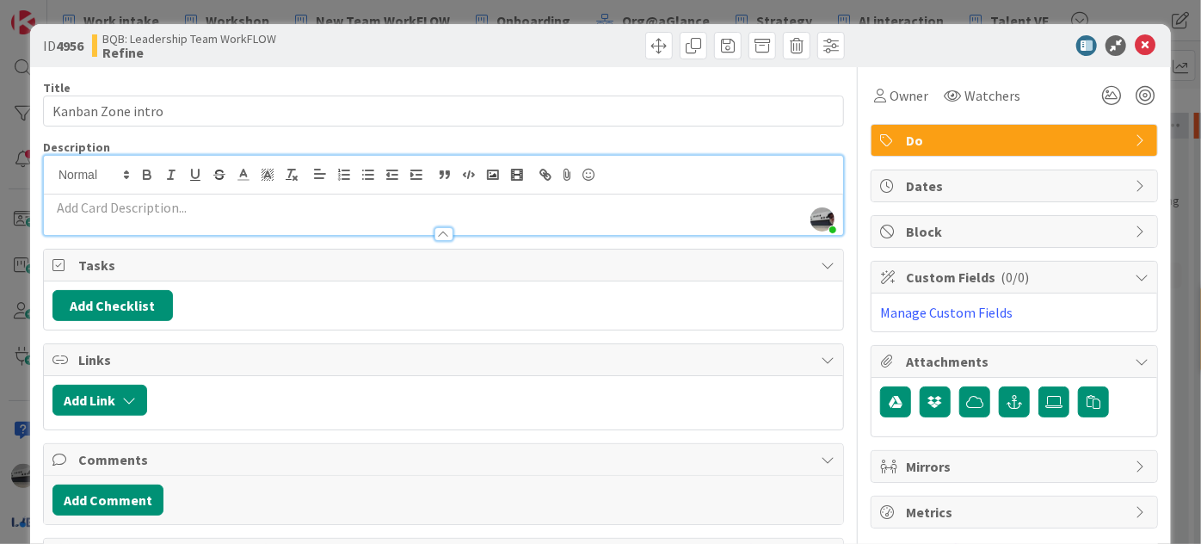
click at [390, 204] on p at bounding box center [444, 208] width 782 height 20
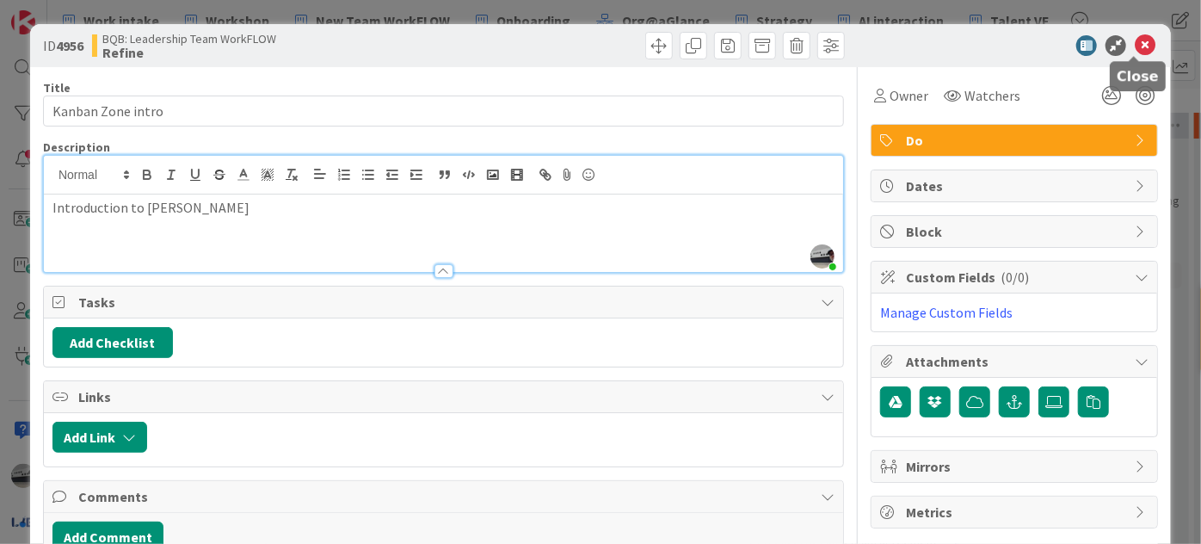
click at [1135, 47] on icon at bounding box center [1145, 45] width 21 height 21
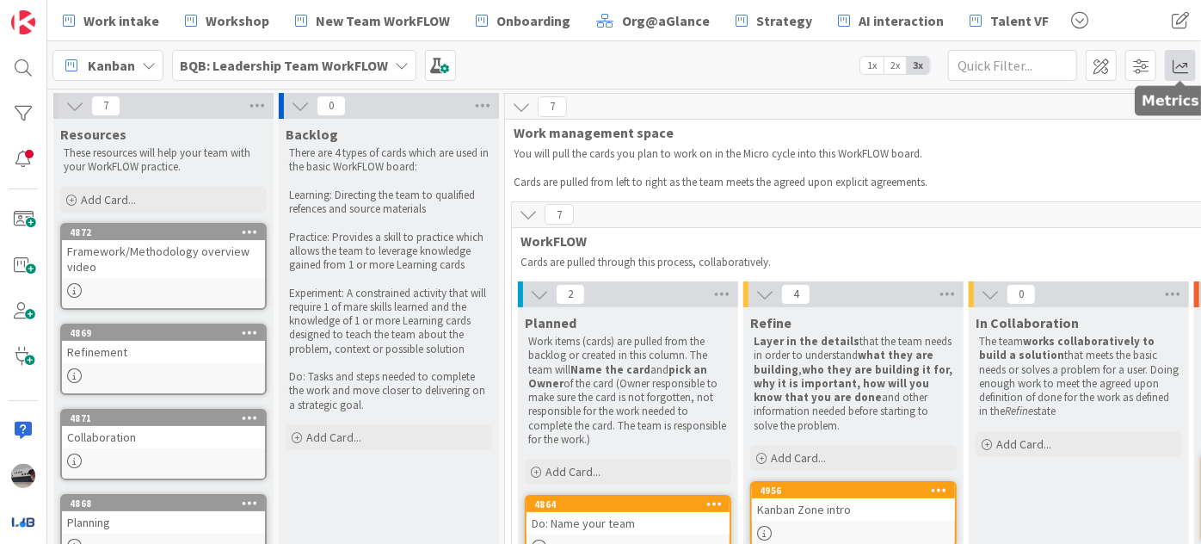
click at [1180, 65] on span at bounding box center [1180, 65] width 31 height 31
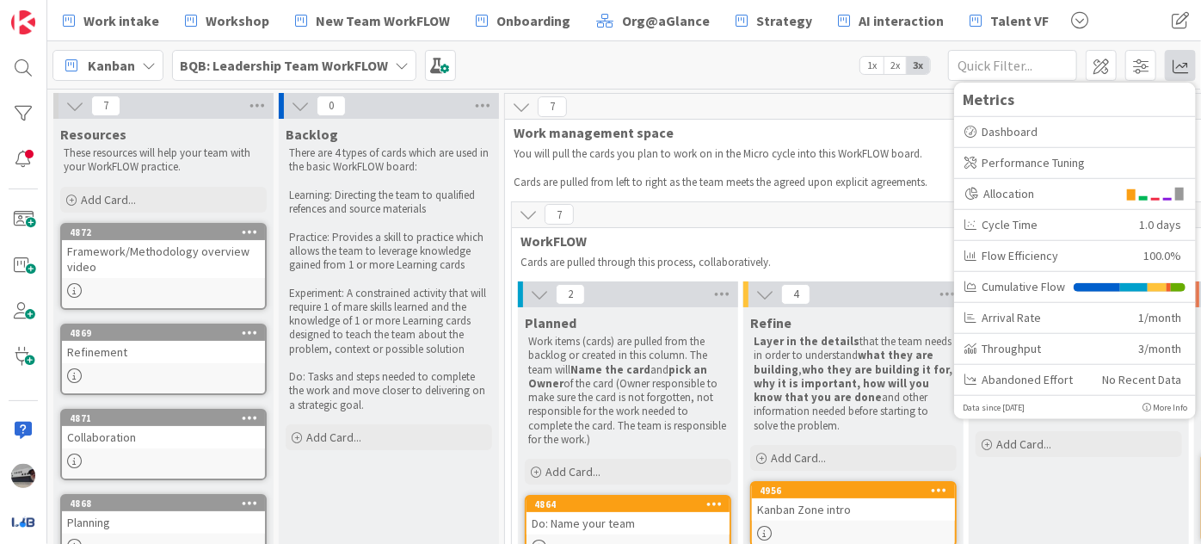
click at [797, 178] on p "Cards are pulled from left to right as the team meets the agreed upon explicit …" at bounding box center [956, 183] width 885 height 14
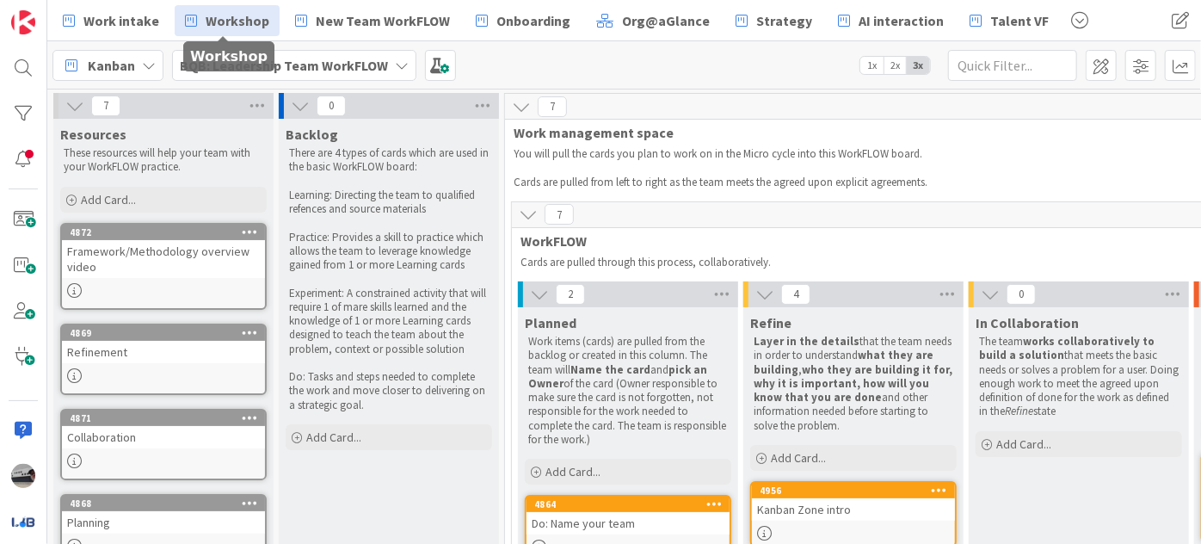
click at [228, 16] on span "Workshop" at bounding box center [238, 20] width 64 height 21
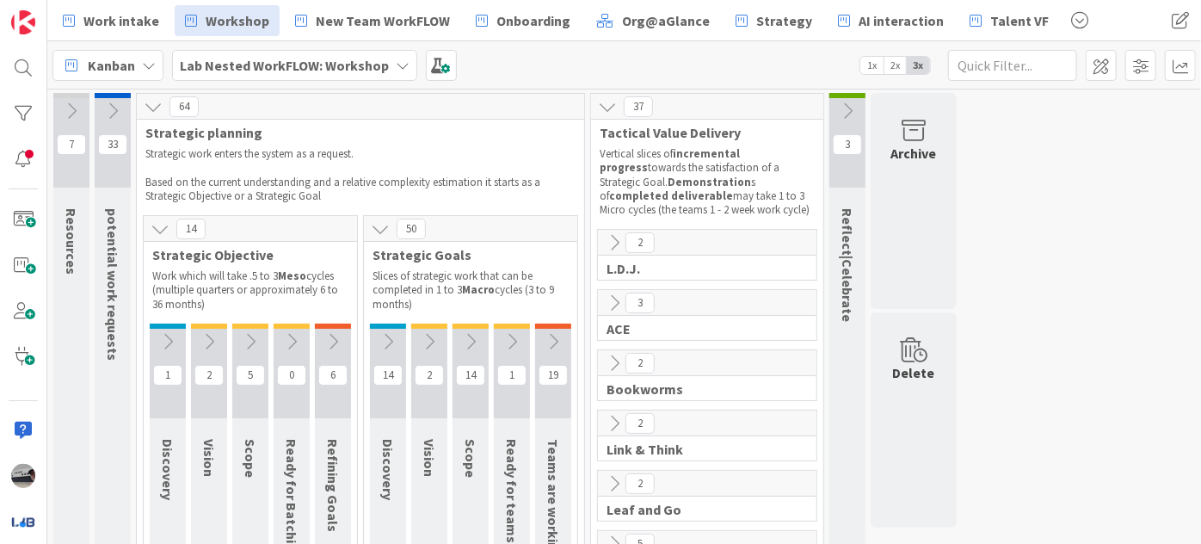
click at [145, 66] on icon at bounding box center [149, 66] width 14 height 14
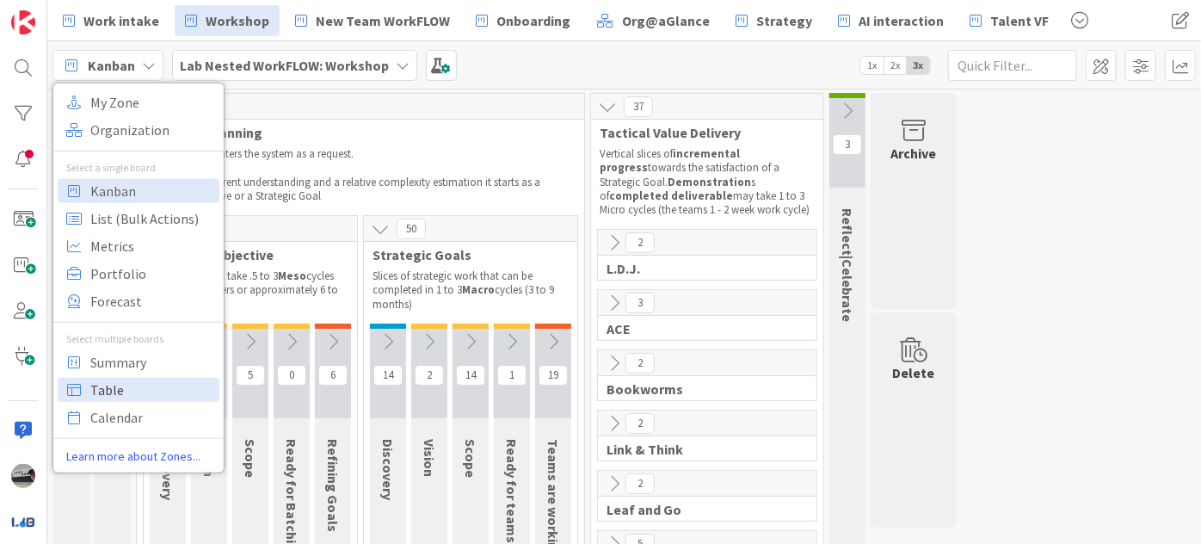
click at [127, 383] on span "Table" at bounding box center [152, 389] width 124 height 26
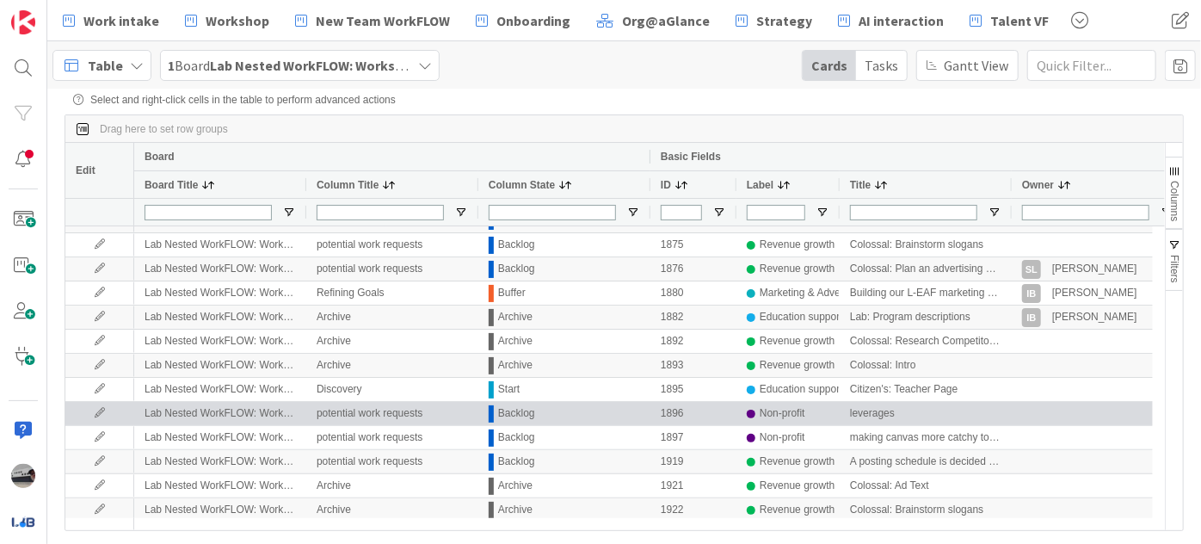
scroll to position [1095, 0]
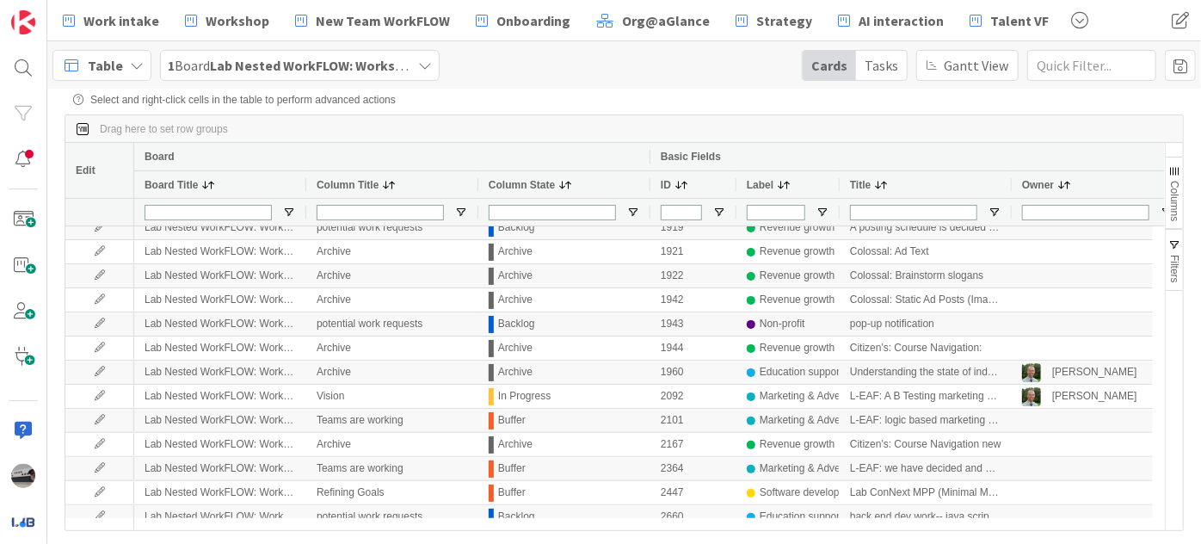
click at [119, 67] on span "Table" at bounding box center [105, 65] width 35 height 21
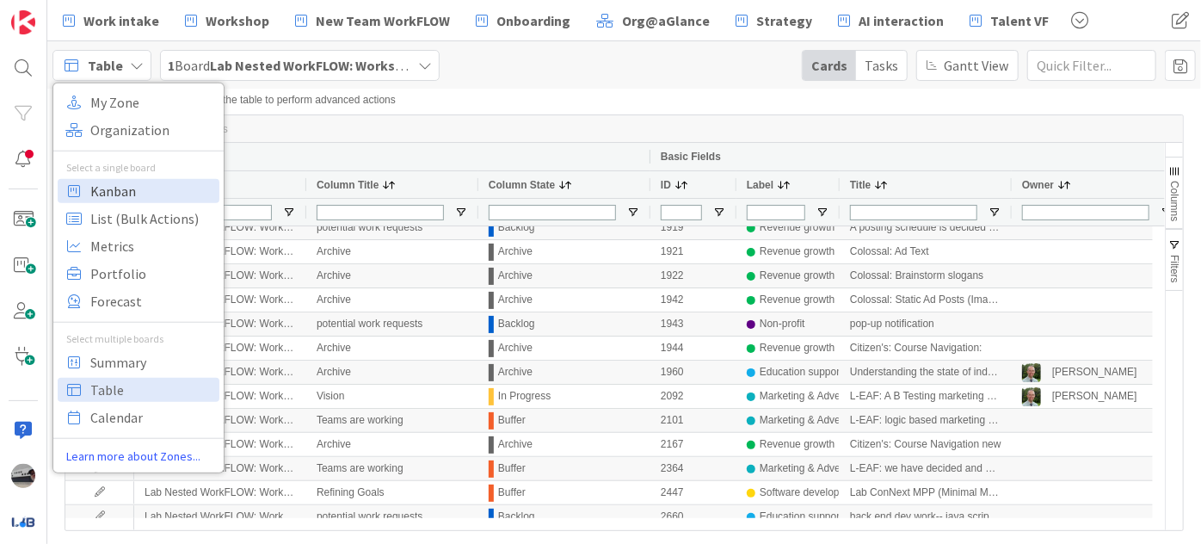
click at [121, 188] on span "Kanban" at bounding box center [152, 190] width 124 height 26
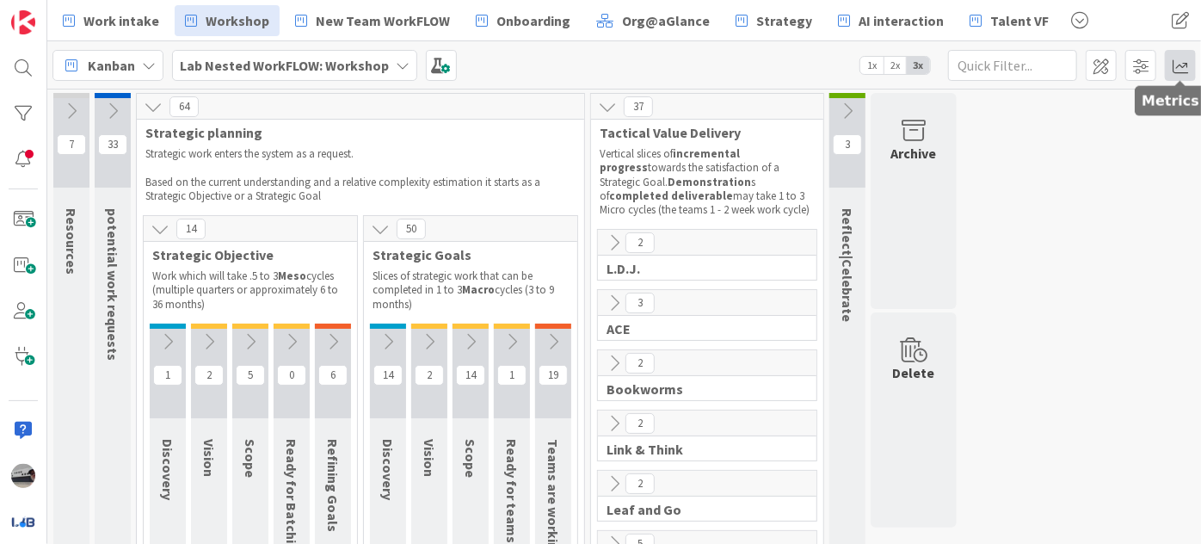
click at [1181, 59] on span at bounding box center [1180, 65] width 31 height 31
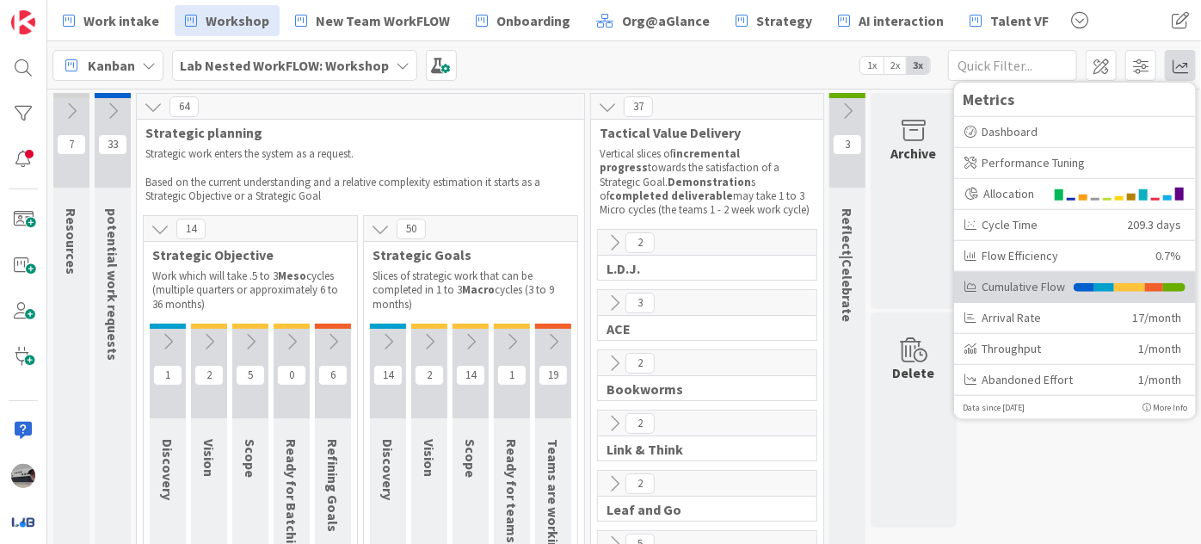
click at [1041, 279] on div "Cumulative Flow" at bounding box center [1015, 286] width 101 height 18
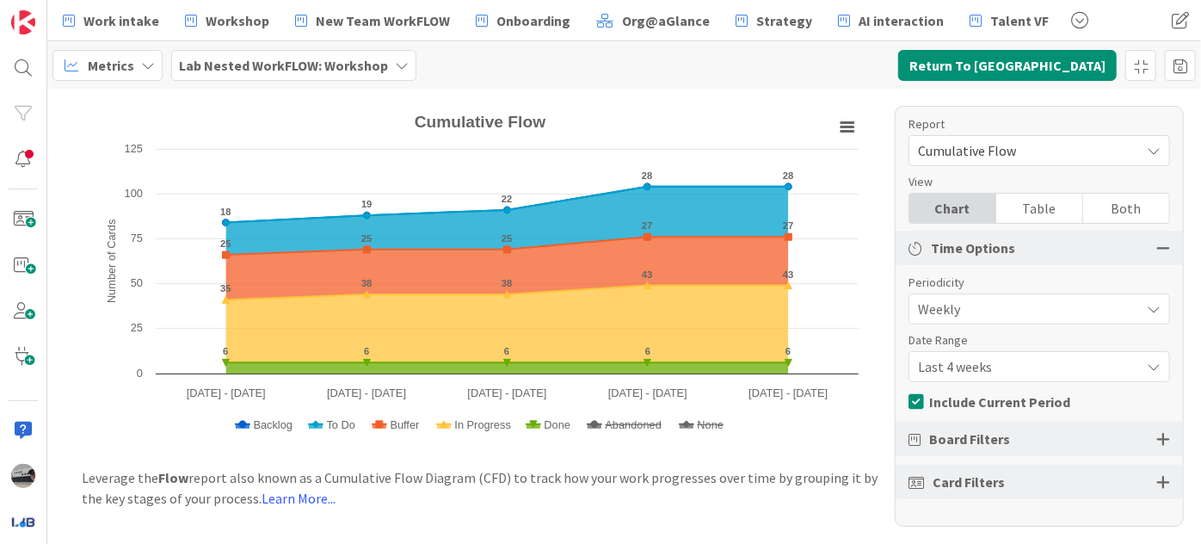
click at [1059, 144] on span "Cumulative Flow" at bounding box center [1024, 151] width 213 height 24
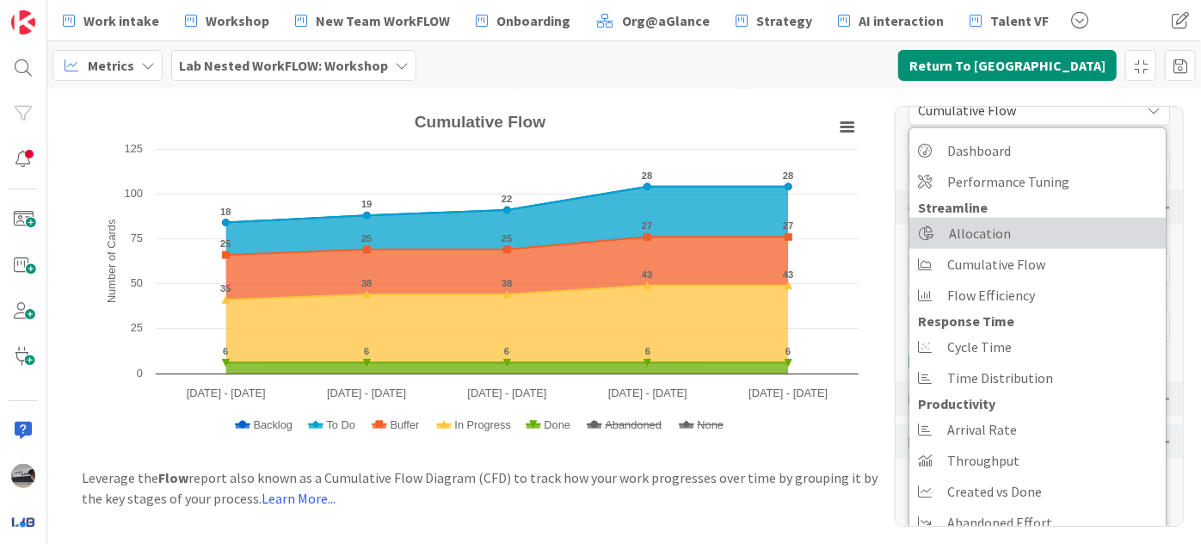
scroll to position [59, 0]
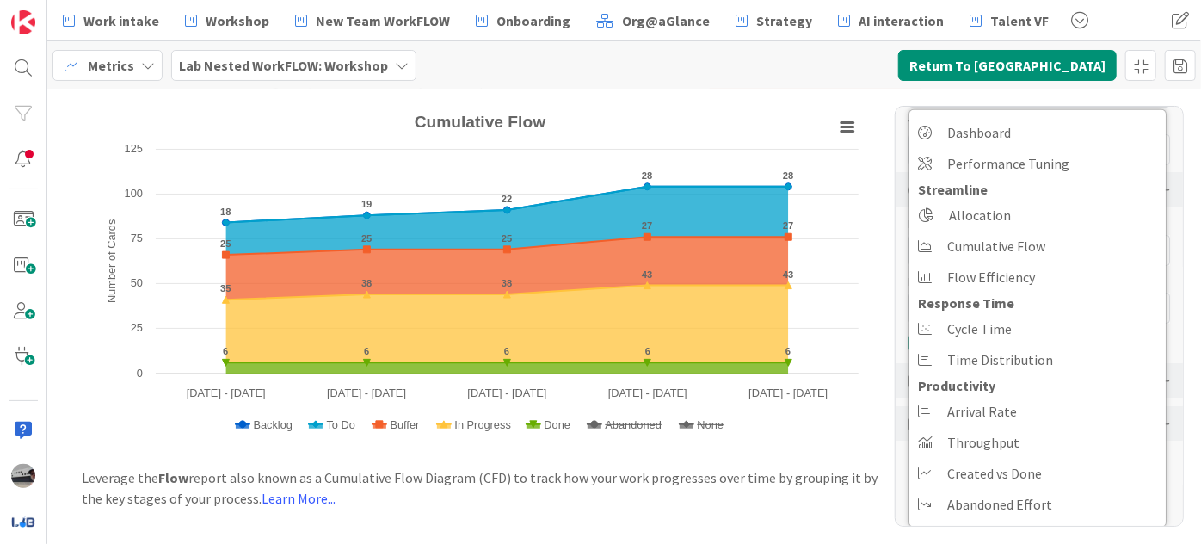
click at [494, 65] on div "Metrics Lab Nested WorkFLOW: Workshop Return To Kanban" at bounding box center [624, 64] width 1154 height 47
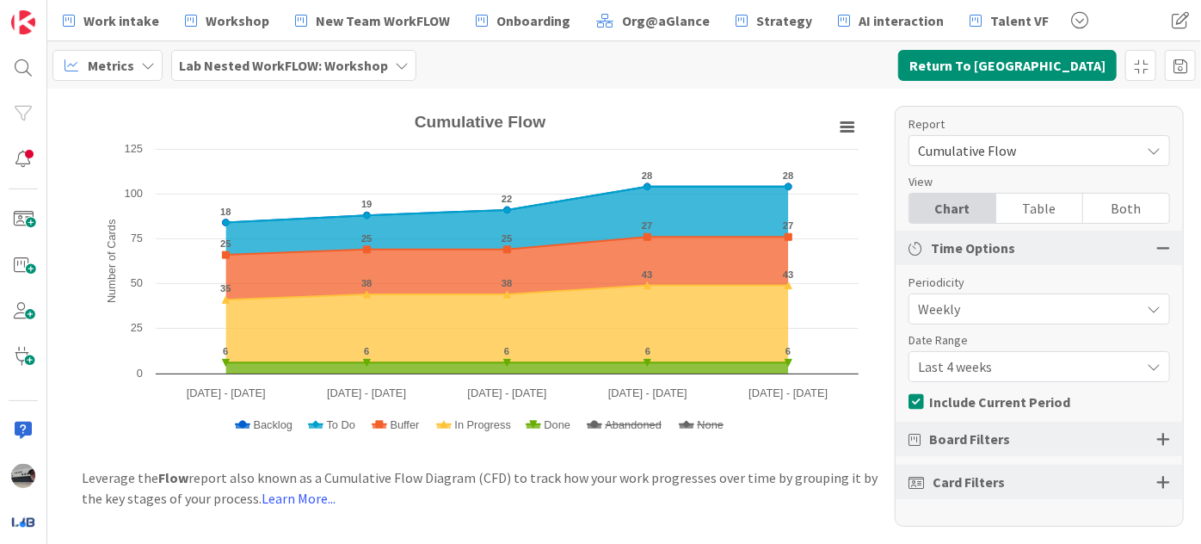
click at [399, 69] on icon at bounding box center [402, 66] width 14 height 14
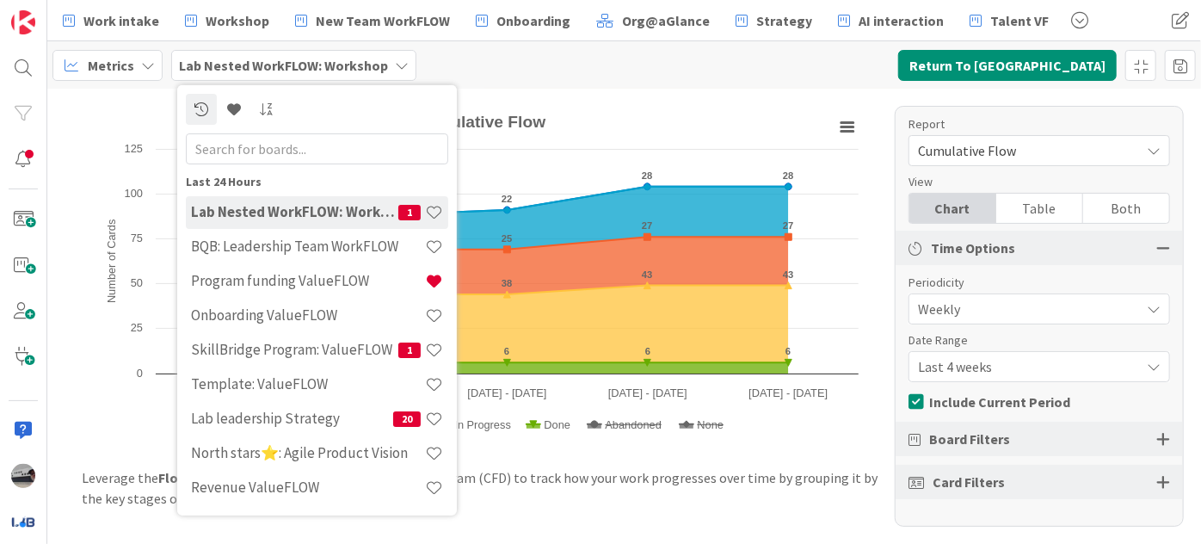
click at [543, 73] on div "Metrics Lab Nested WorkFLOW: Workshop Last 24 Hours Lab Nested WorkFLOW: Worksh…" at bounding box center [624, 64] width 1154 height 47
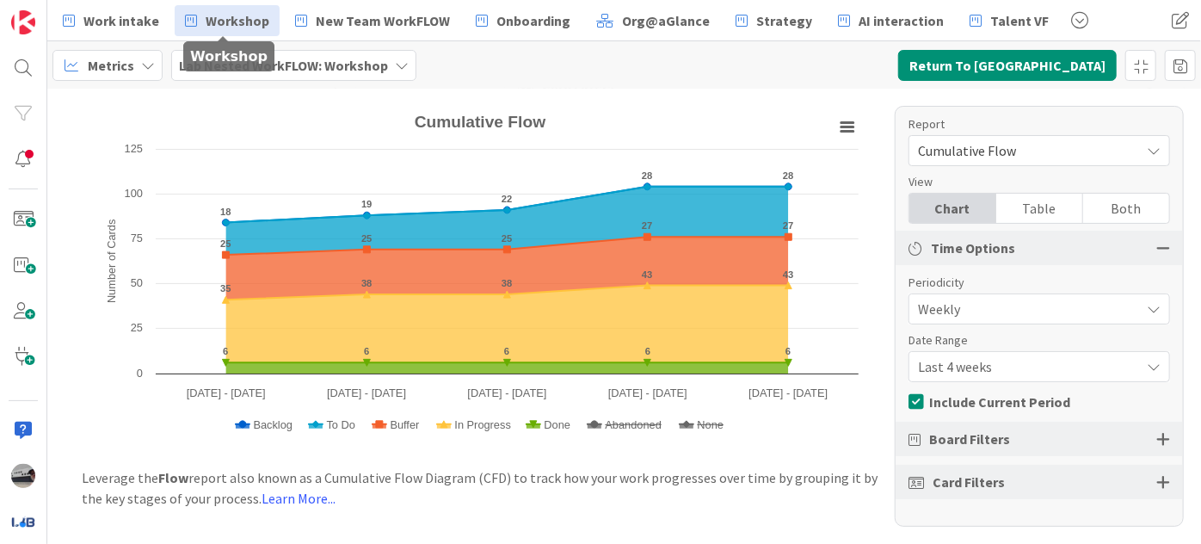
click at [234, 24] on span "Workshop" at bounding box center [238, 20] width 64 height 21
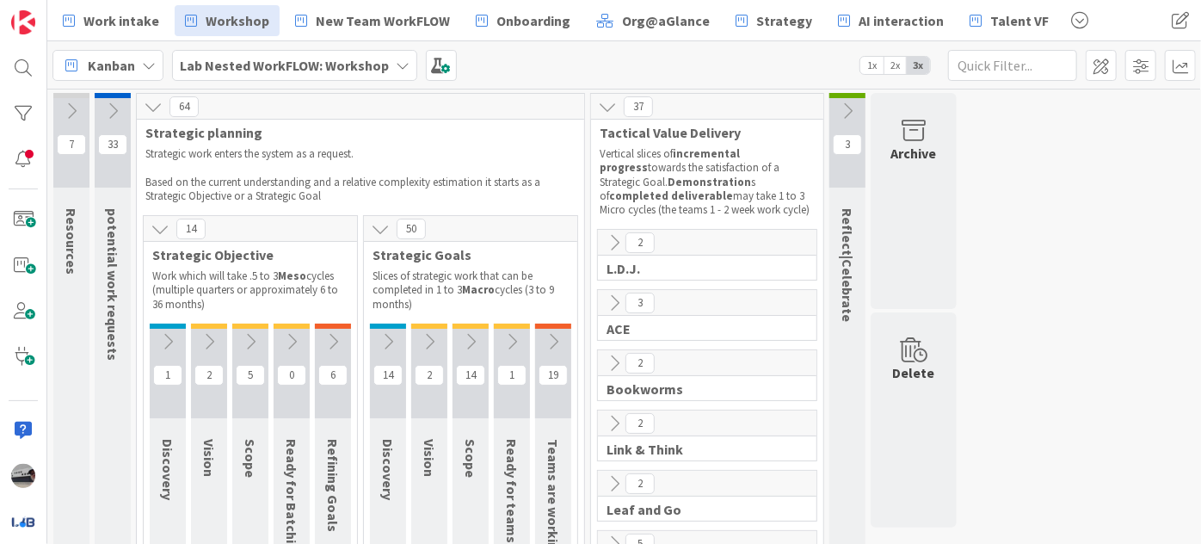
click at [615, 242] on icon at bounding box center [614, 242] width 19 height 19
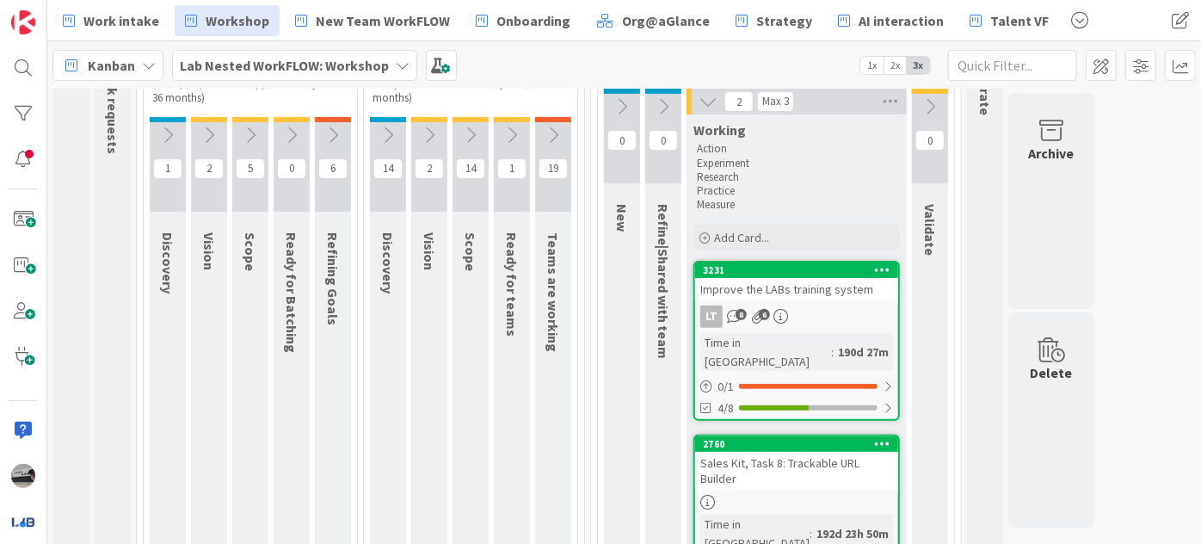
scroll to position [234, 0]
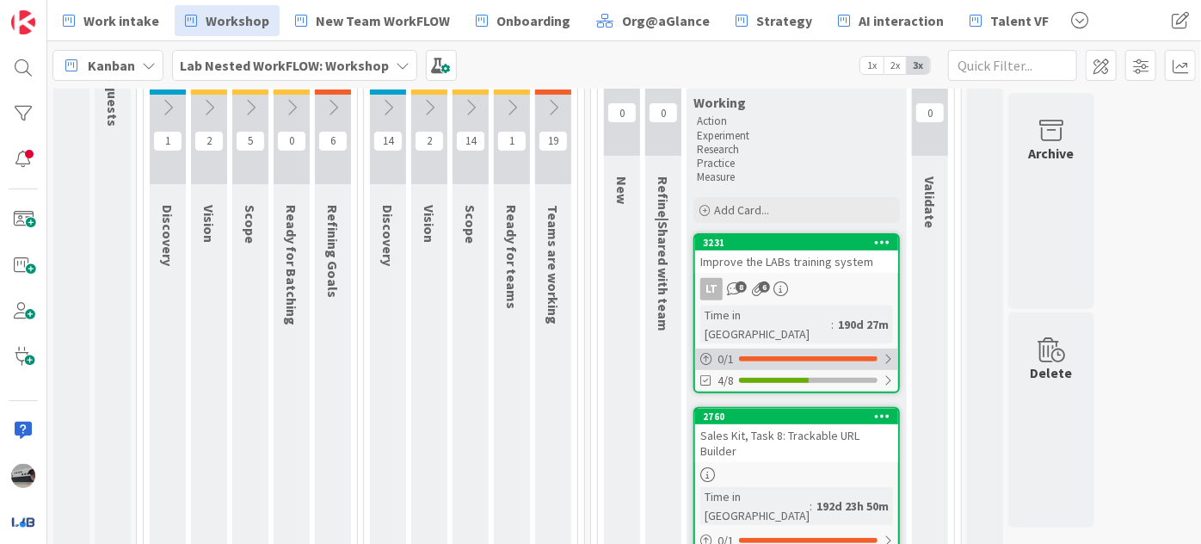
click at [883, 352] on div at bounding box center [888, 359] width 10 height 14
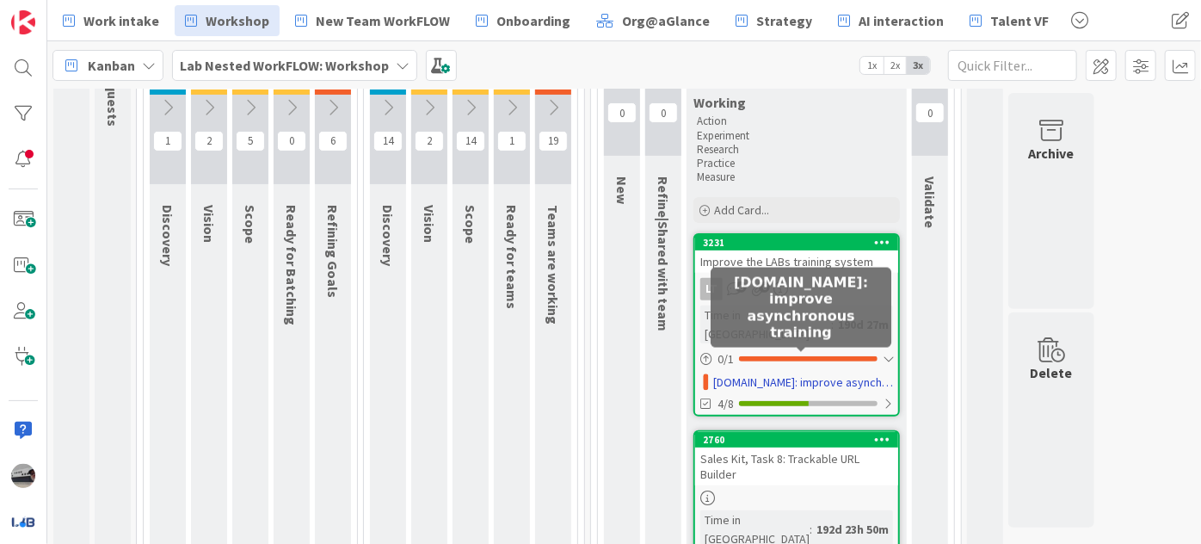
click at [788, 374] on link "L-EAF.org: improve asynchronous training" at bounding box center [803, 383] width 180 height 18
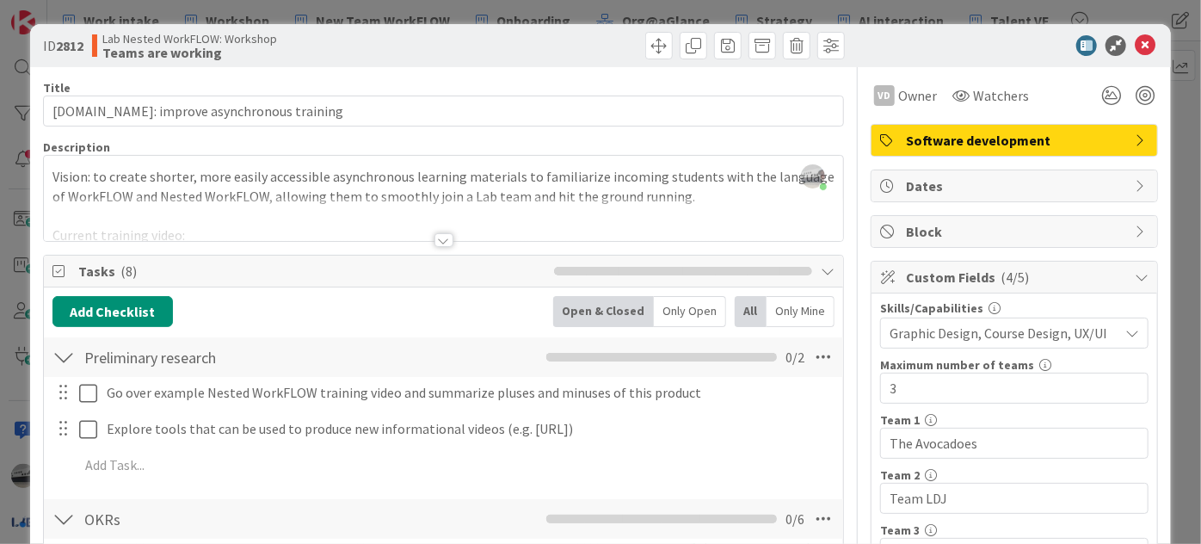
click at [441, 240] on div at bounding box center [444, 240] width 19 height 14
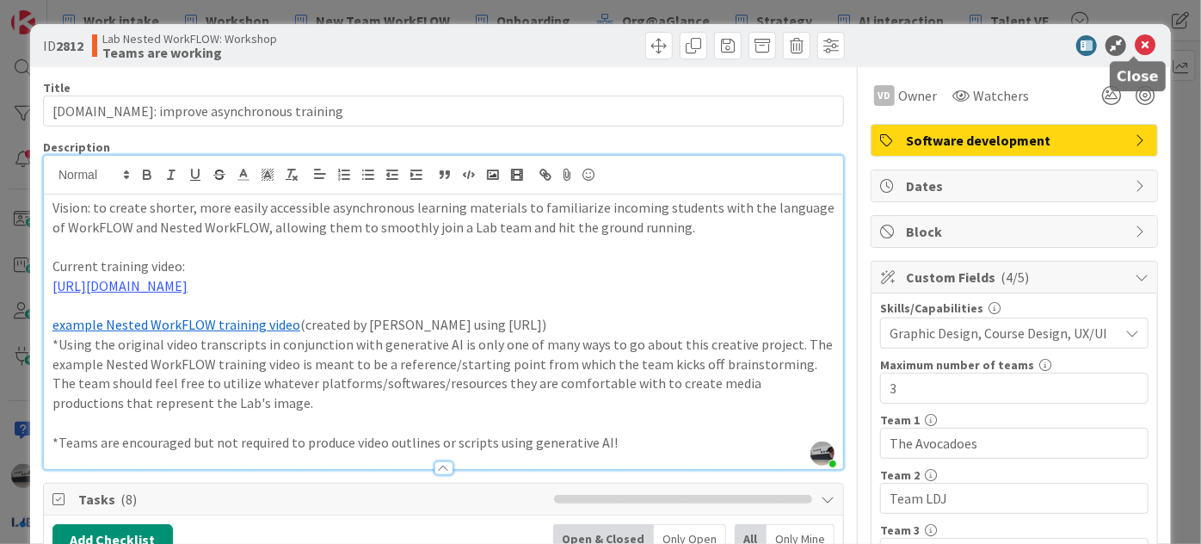
click at [1135, 50] on icon at bounding box center [1145, 45] width 21 height 21
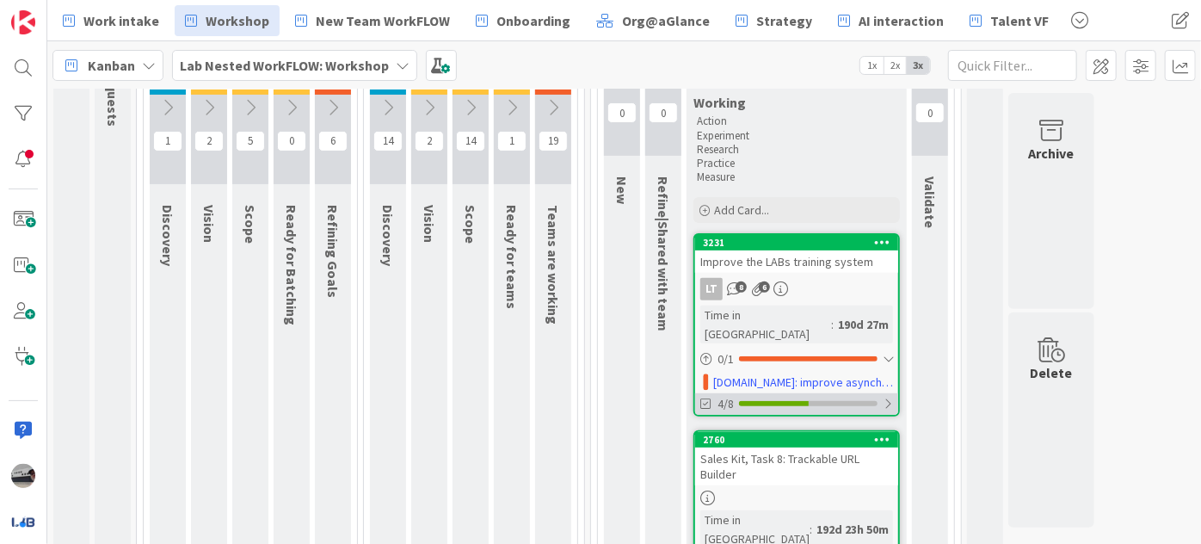
click at [886, 397] on div at bounding box center [888, 404] width 10 height 14
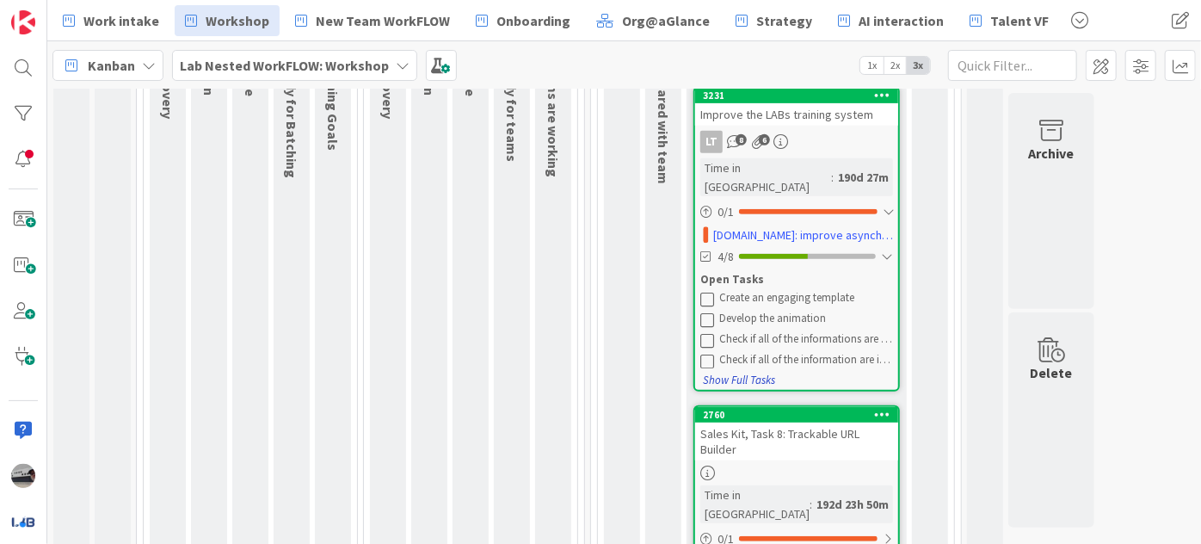
scroll to position [391, 0]
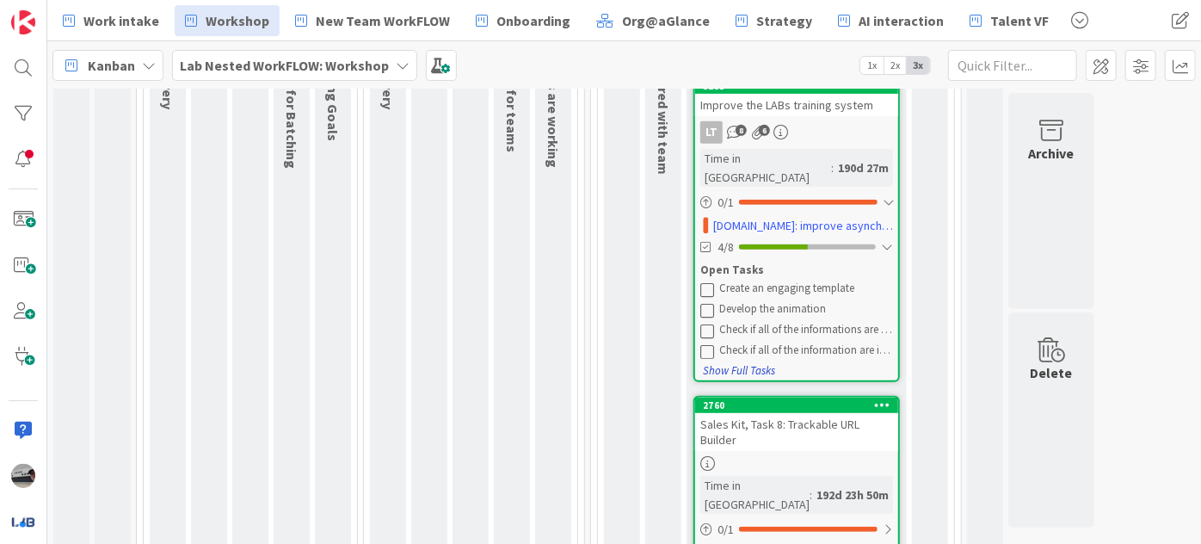
click at [744, 361] on button "Show Full Tasks" at bounding box center [739, 370] width 74 height 19
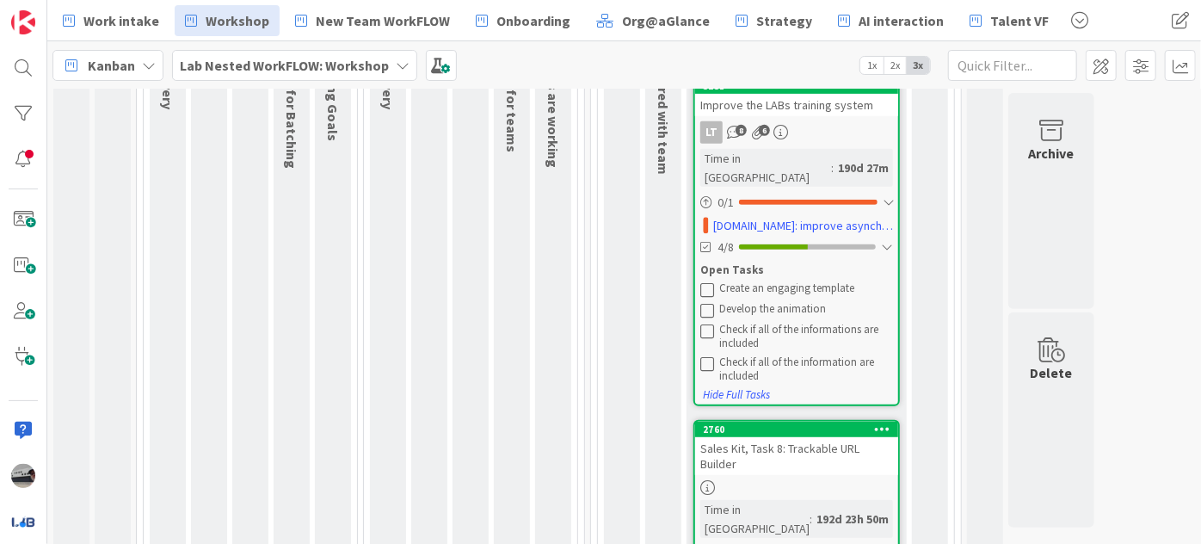
click at [801, 103] on div "Improve the LABs training system" at bounding box center [796, 105] width 203 height 22
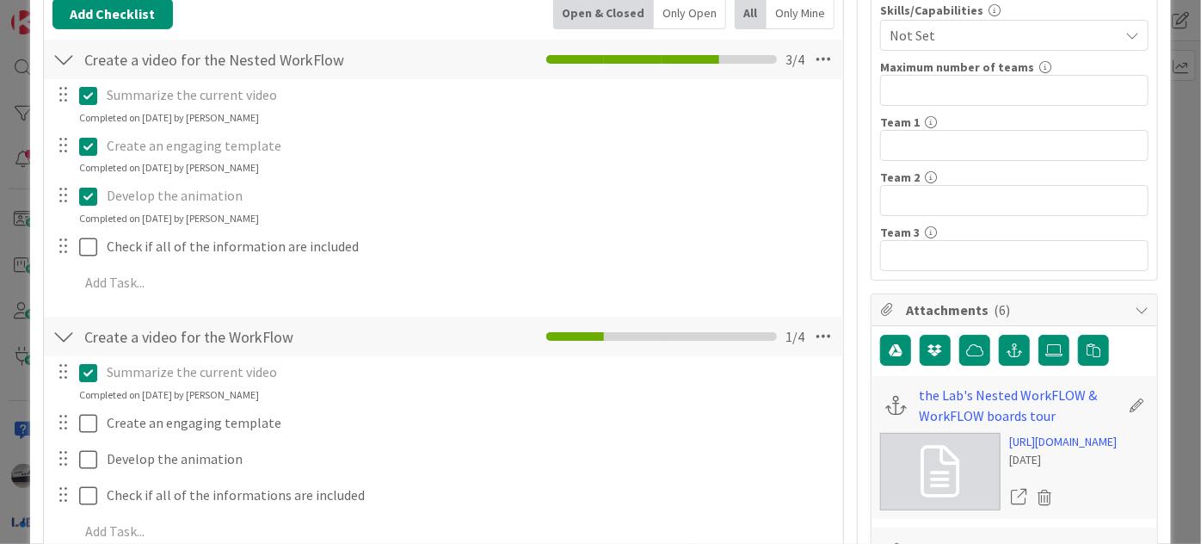
scroll to position [234, 0]
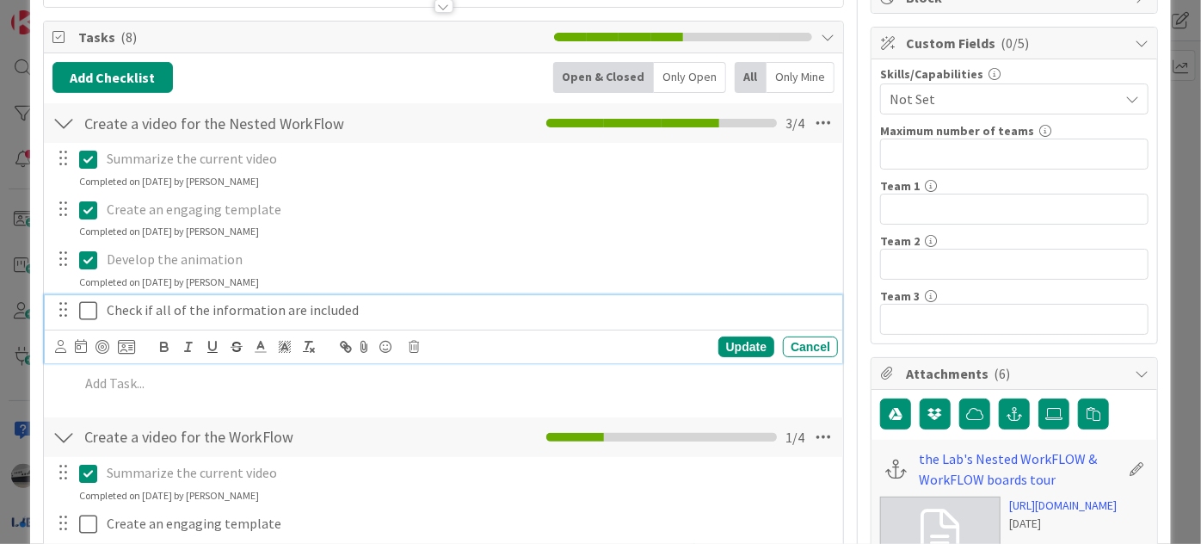
click at [206, 313] on p "Check if all of the information are included" at bounding box center [469, 310] width 725 height 20
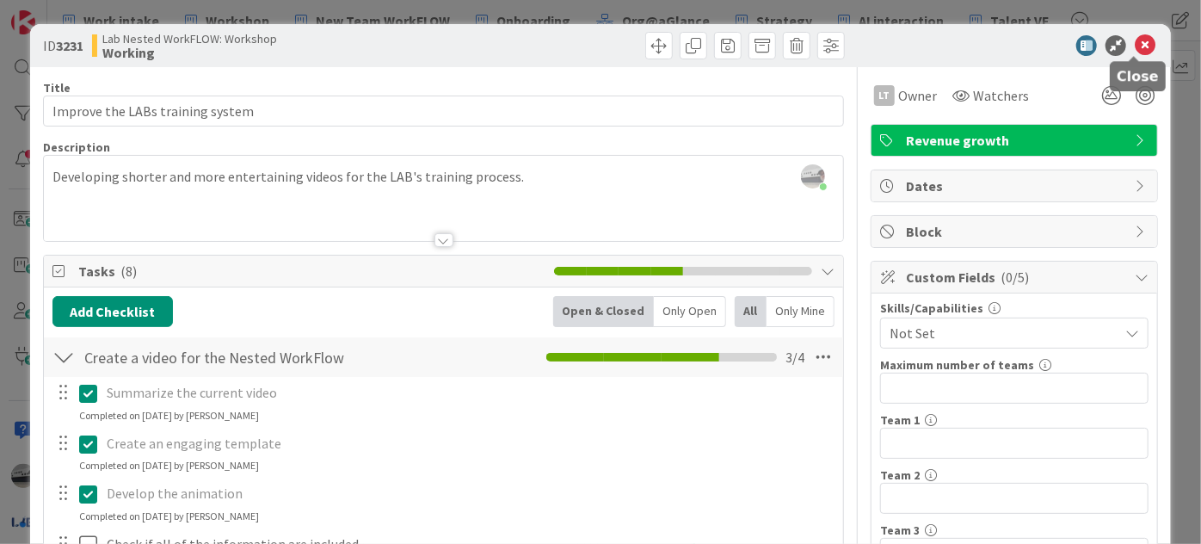
click at [1138, 46] on icon at bounding box center [1145, 45] width 21 height 21
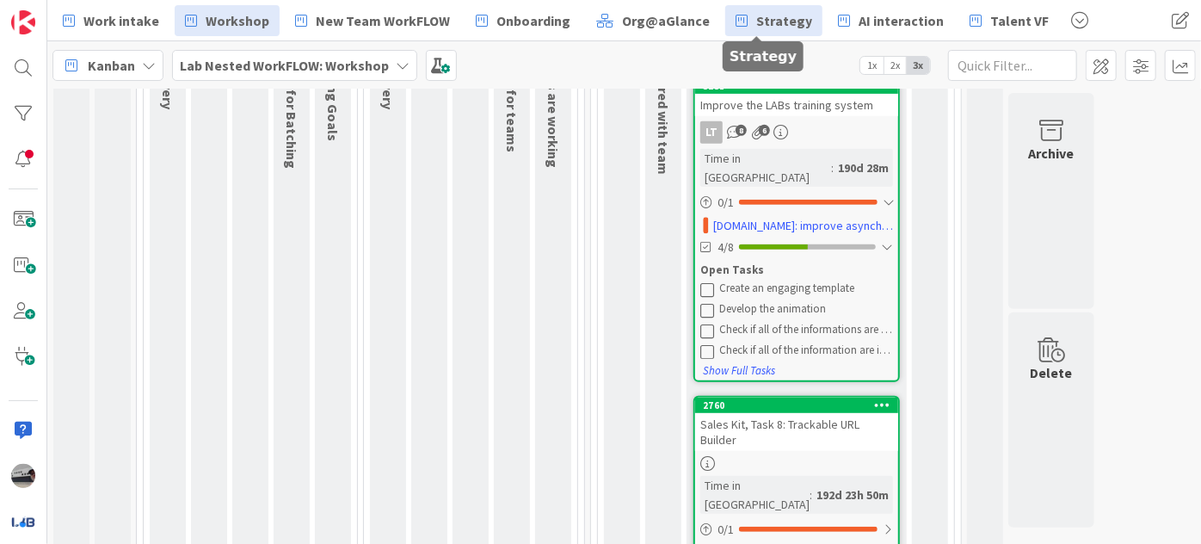
click at [782, 17] on span "Strategy" at bounding box center [785, 20] width 56 height 21
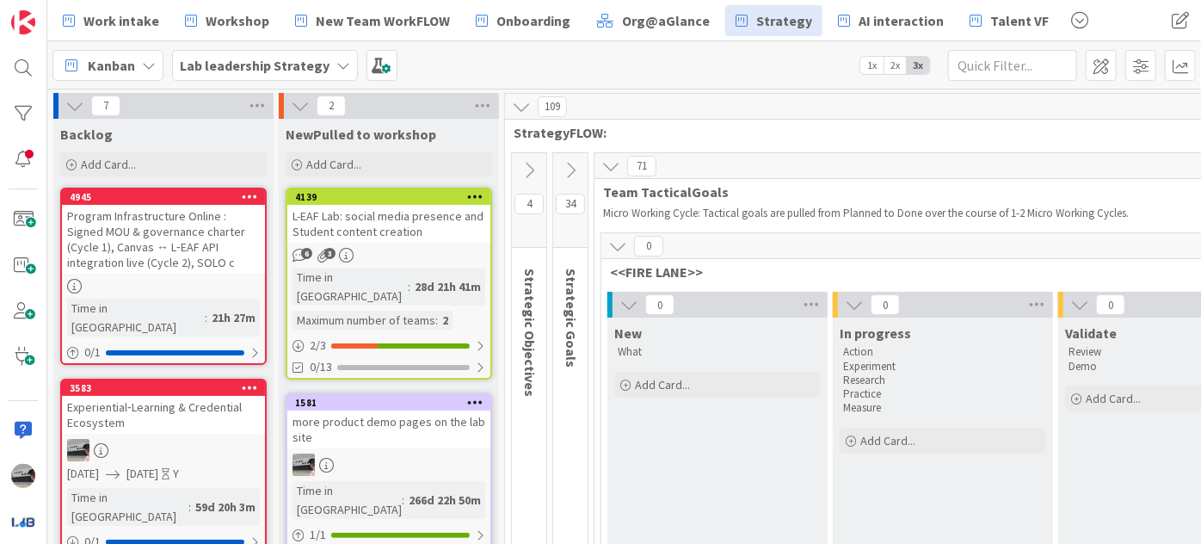
click at [612, 159] on icon at bounding box center [611, 166] width 19 height 19
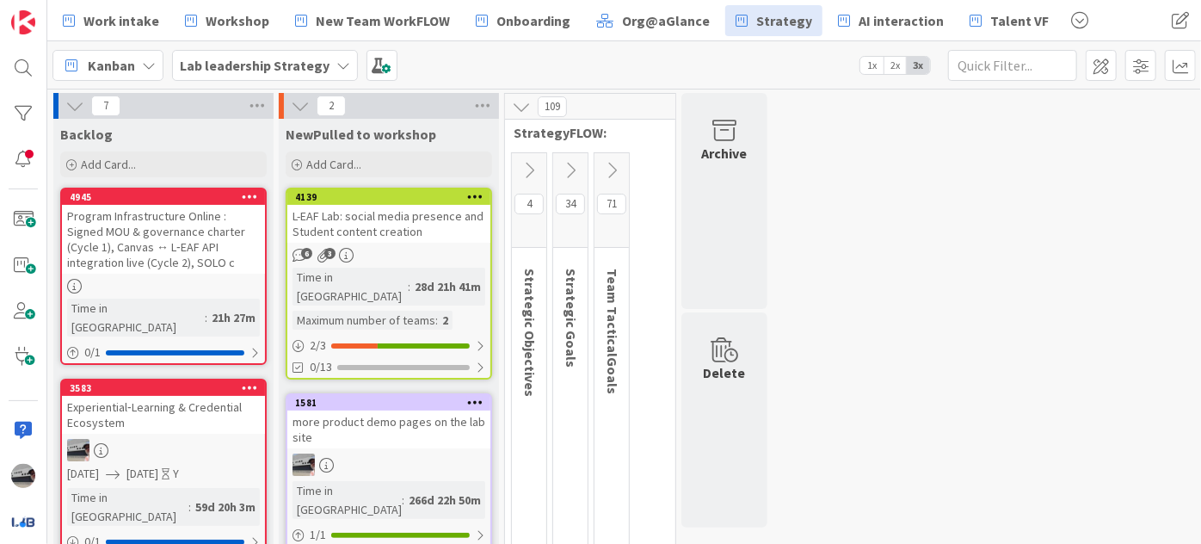
click at [530, 162] on icon at bounding box center [529, 170] width 19 height 19
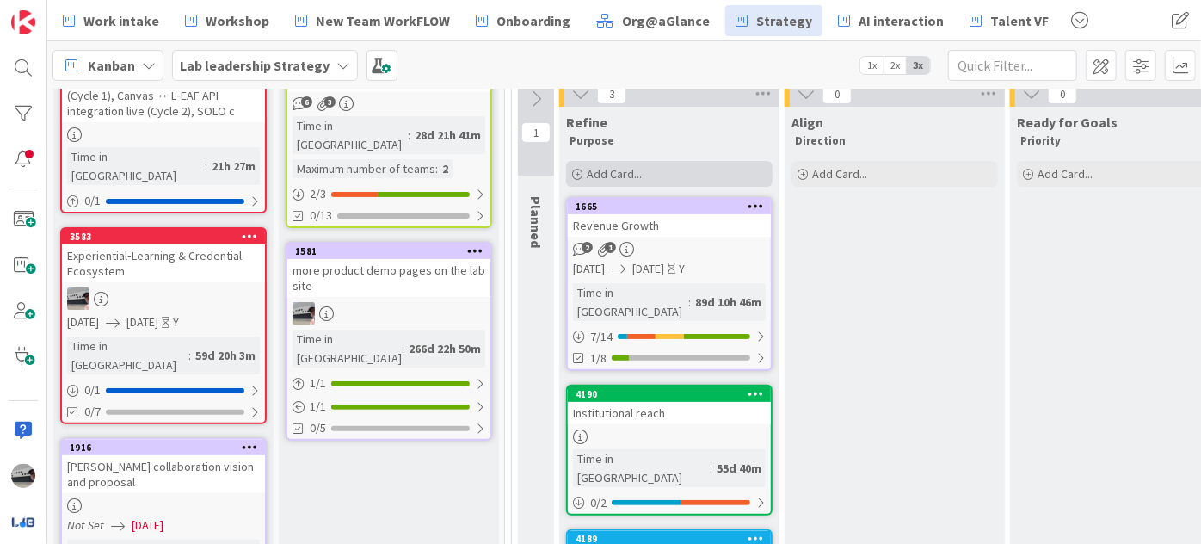
scroll to position [156, 0]
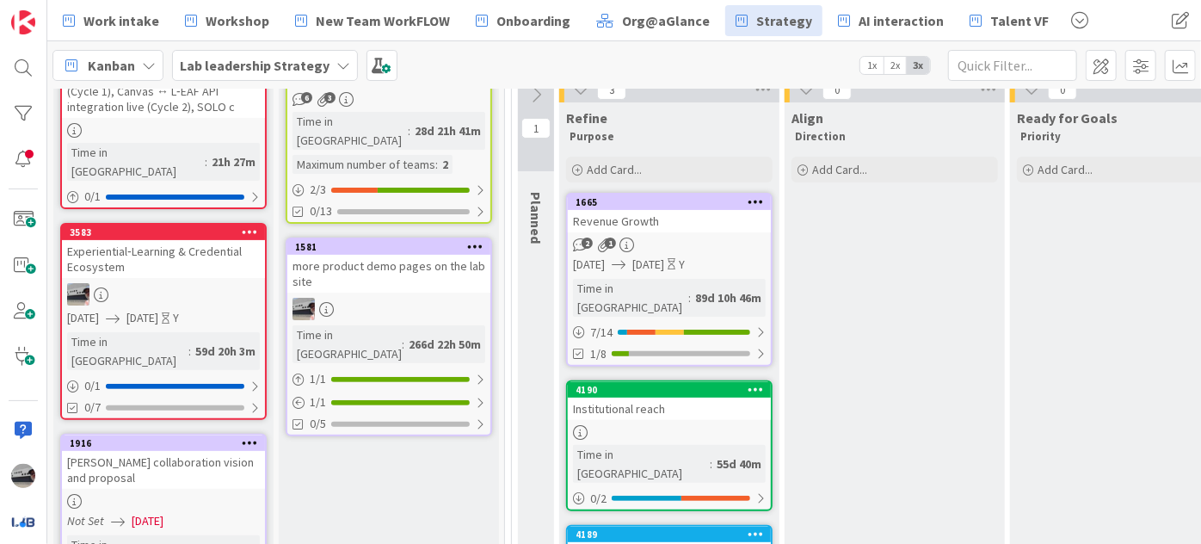
click at [534, 89] on icon at bounding box center [536, 94] width 19 height 19
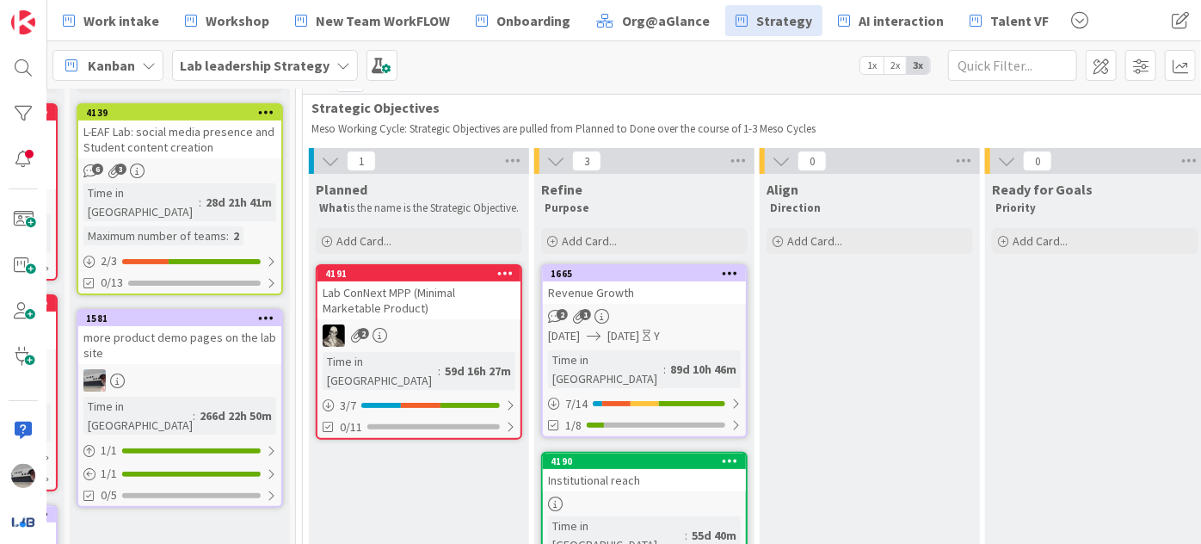
scroll to position [0, 209]
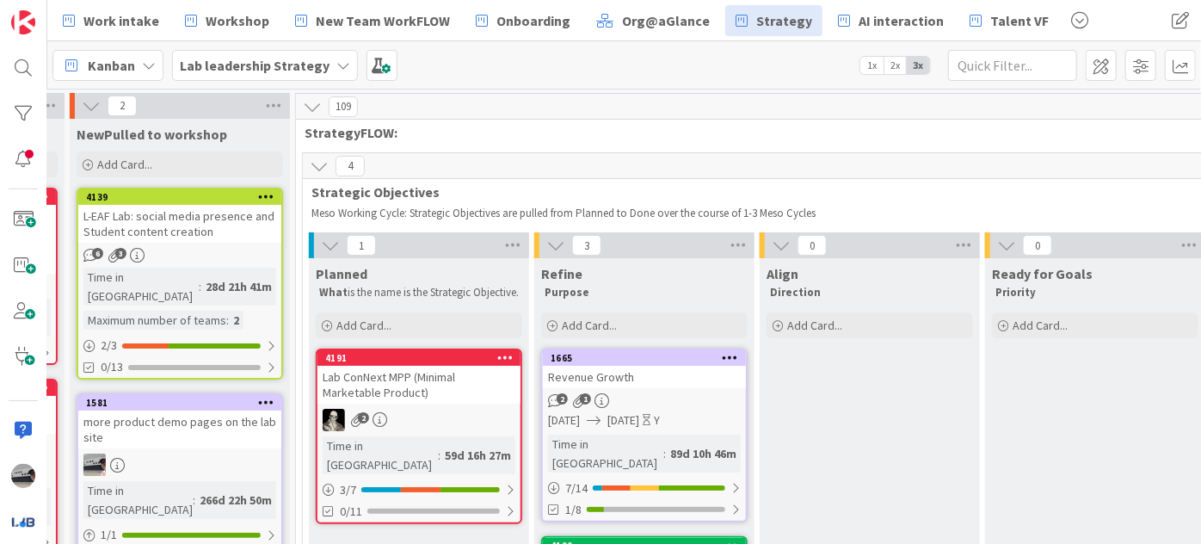
click at [316, 169] on icon at bounding box center [319, 166] width 19 height 19
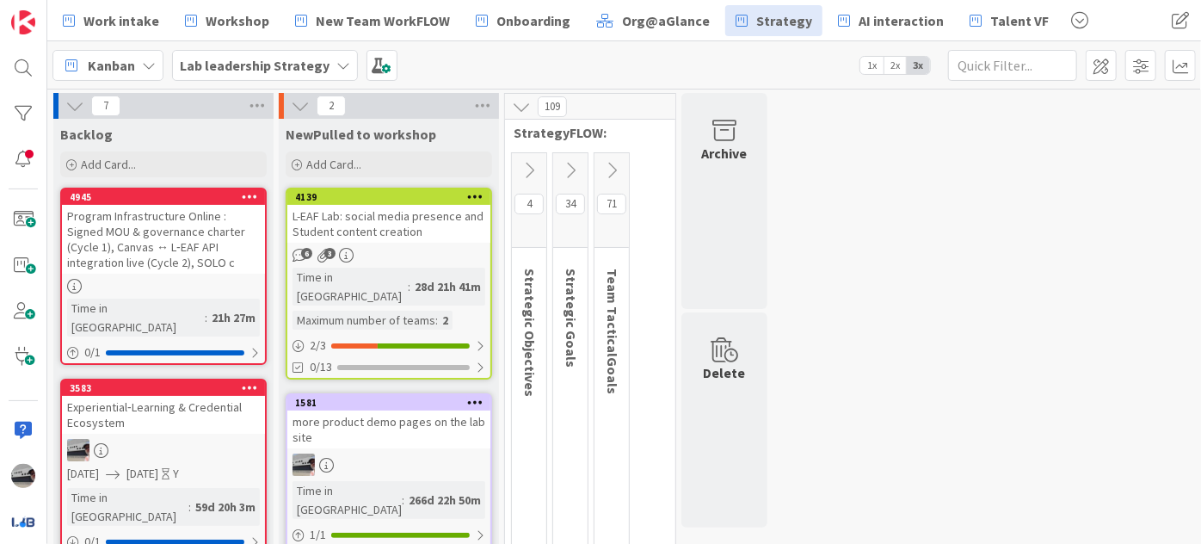
click at [567, 162] on icon at bounding box center [570, 170] width 19 height 19
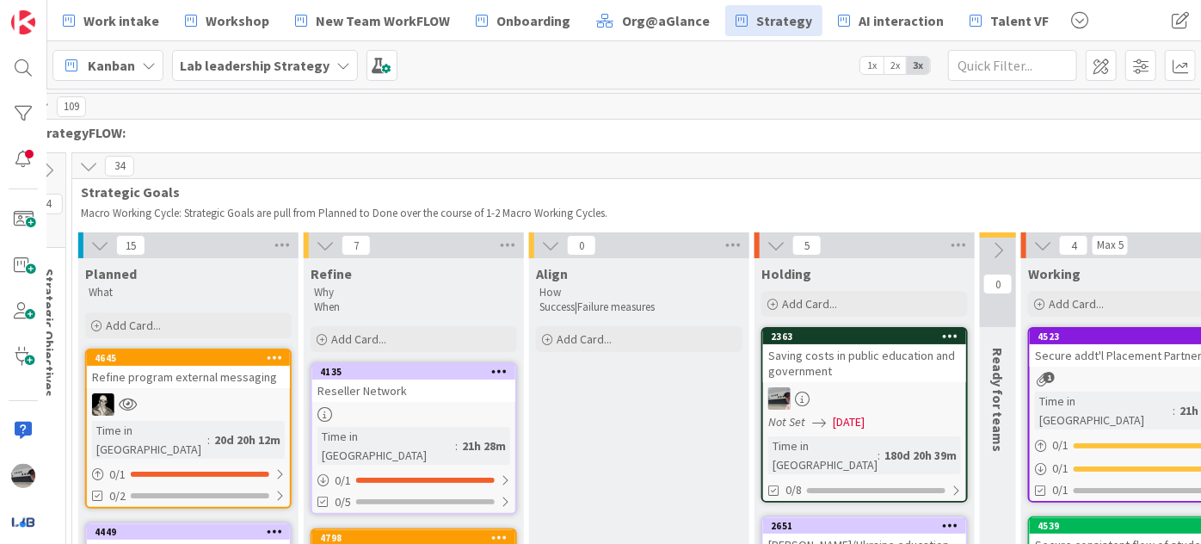
scroll to position [0, 484]
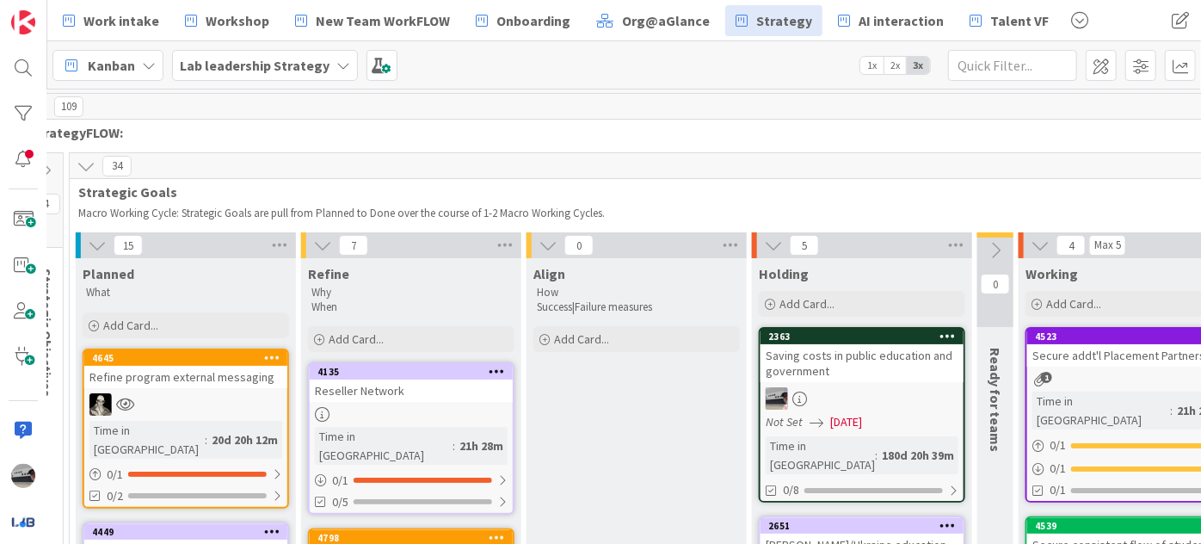
click at [87, 163] on icon at bounding box center [86, 166] width 19 height 19
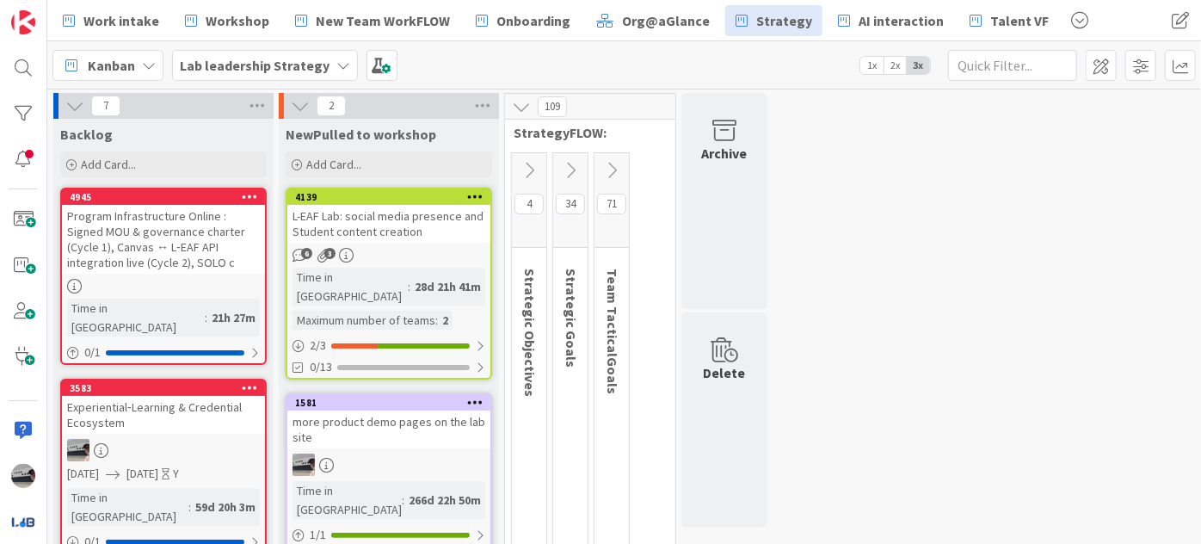
click at [611, 169] on icon at bounding box center [611, 170] width 19 height 19
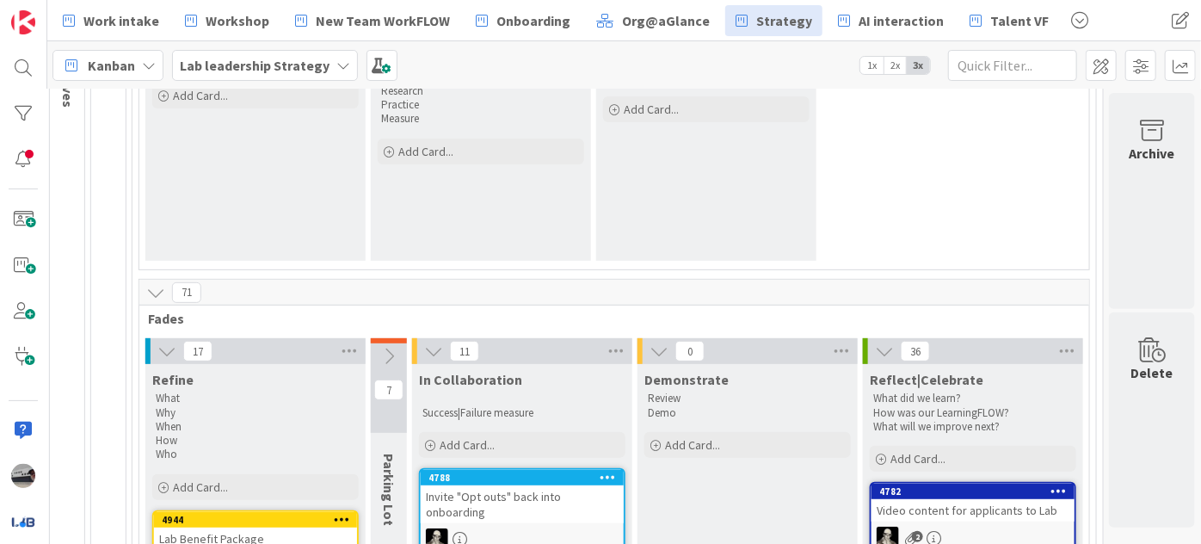
scroll to position [134, 473]
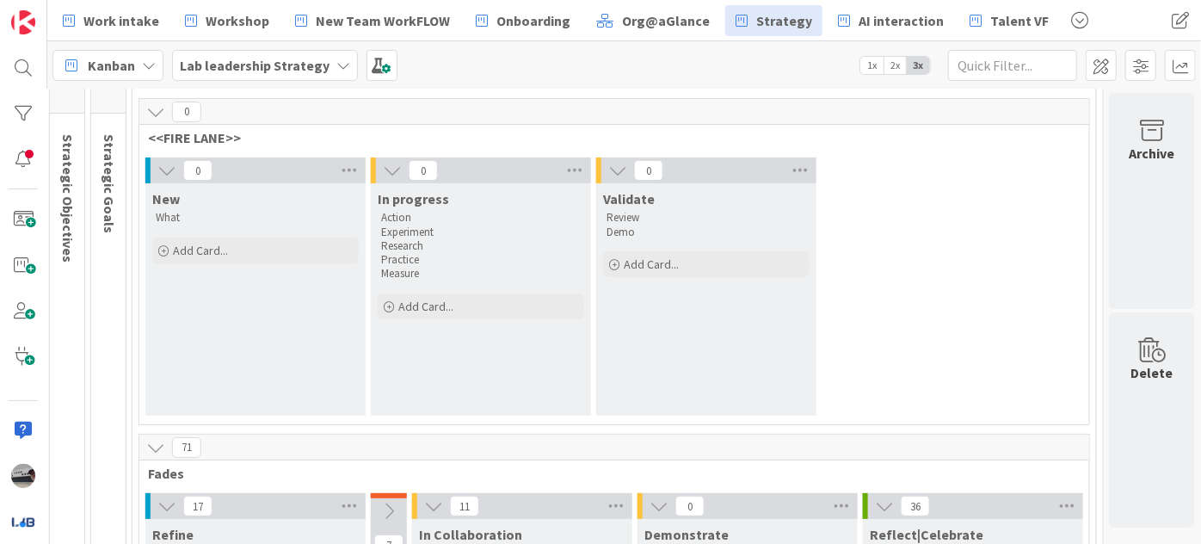
click at [256, 67] on b "Lab leadership Strategy" at bounding box center [255, 65] width 150 height 17
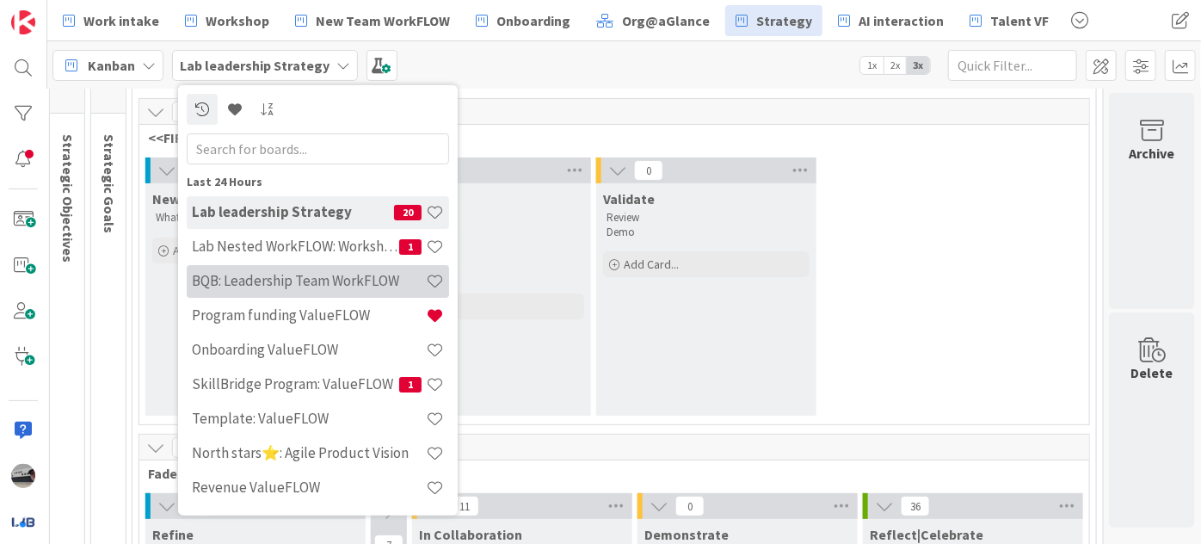
click at [307, 279] on h4 "BQB: Leadership Team WorkFLOW" at bounding box center [309, 280] width 234 height 17
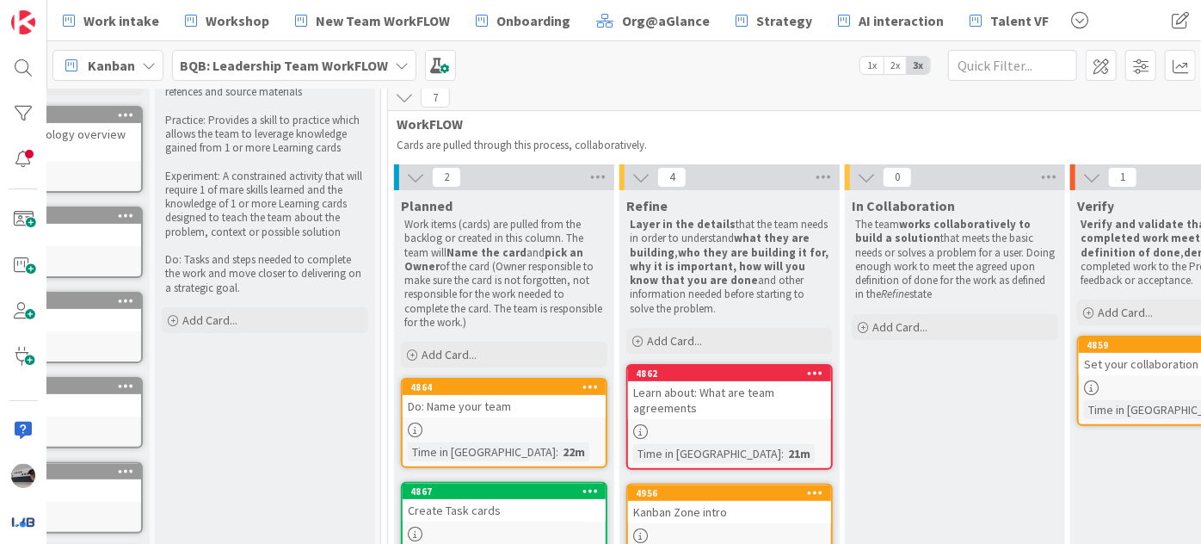
scroll to position [42, 124]
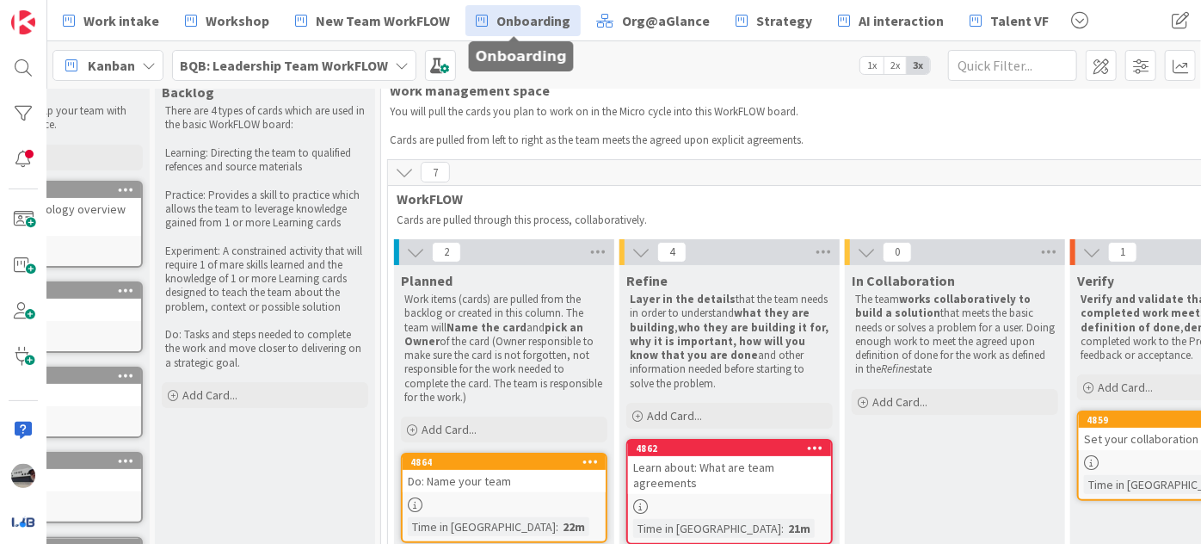
click at [516, 22] on span "Onboarding" at bounding box center [534, 20] width 74 height 21
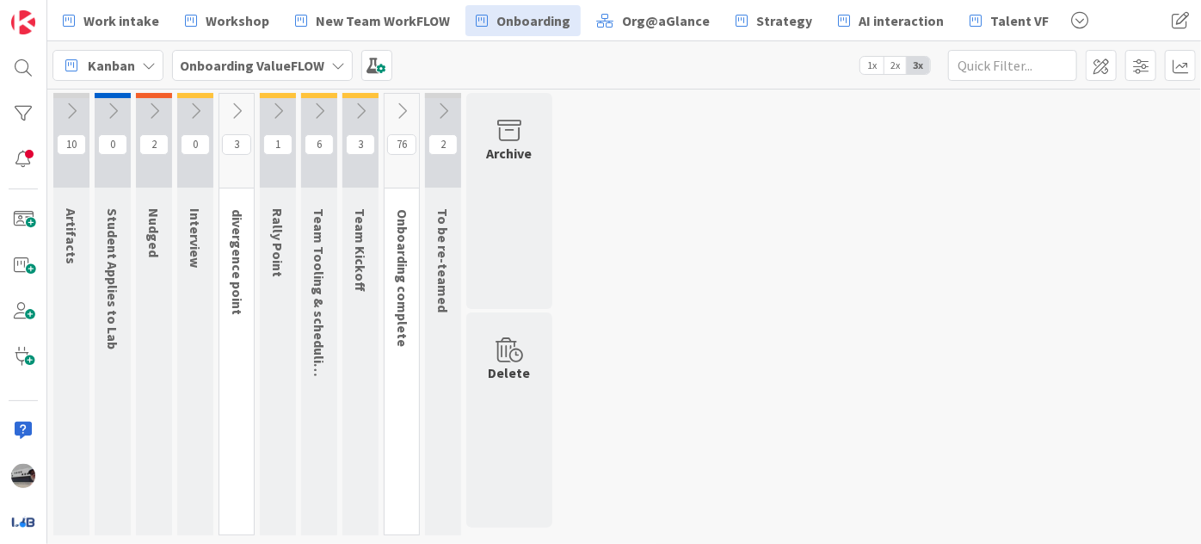
click at [398, 108] on icon at bounding box center [401, 111] width 19 height 19
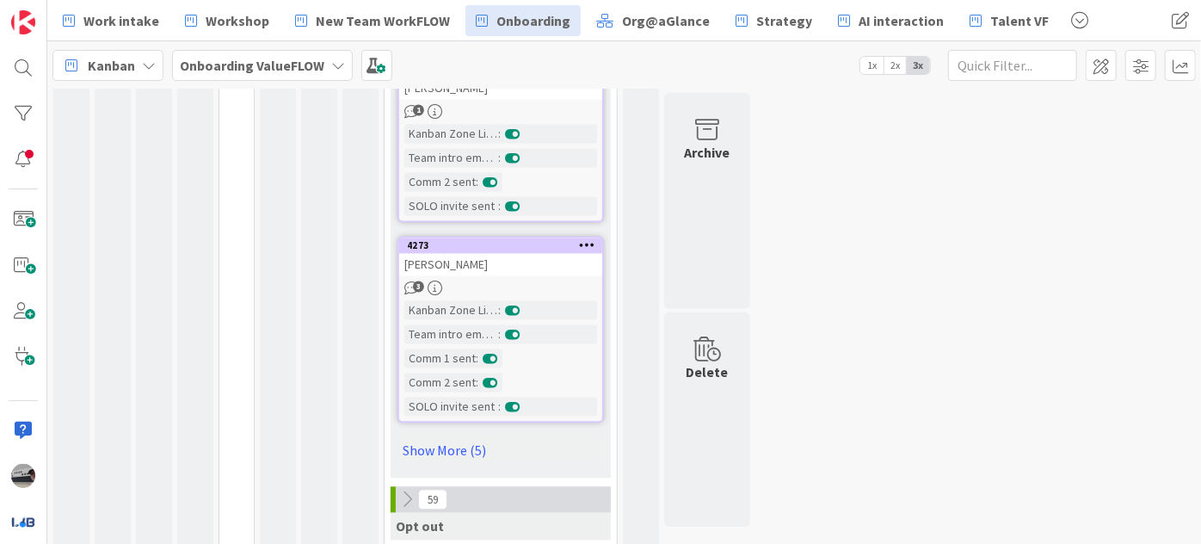
scroll to position [1806, 0]
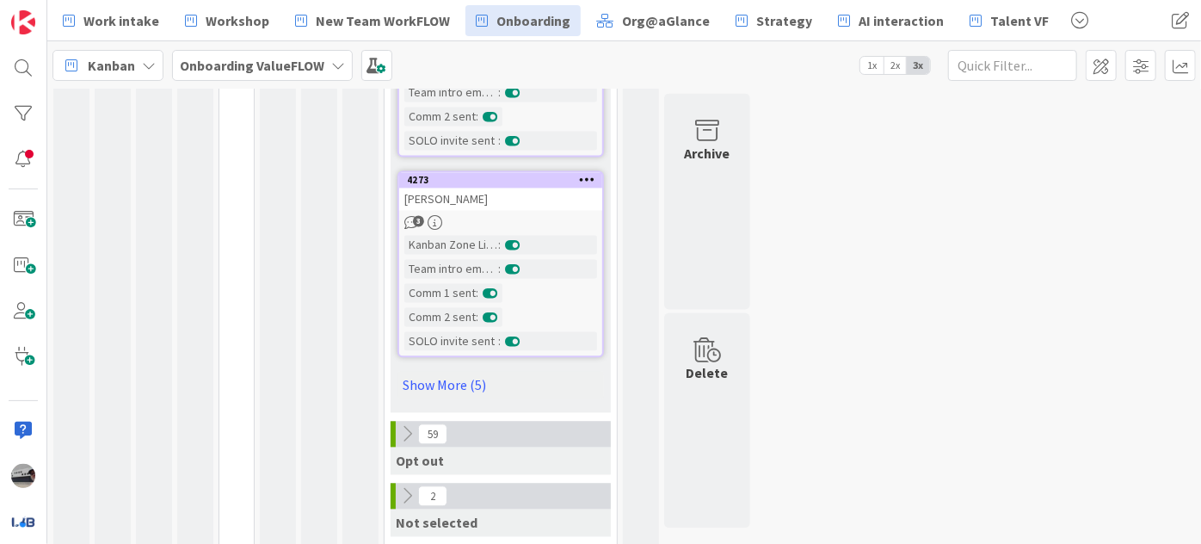
click at [403, 424] on icon at bounding box center [407, 433] width 19 height 19
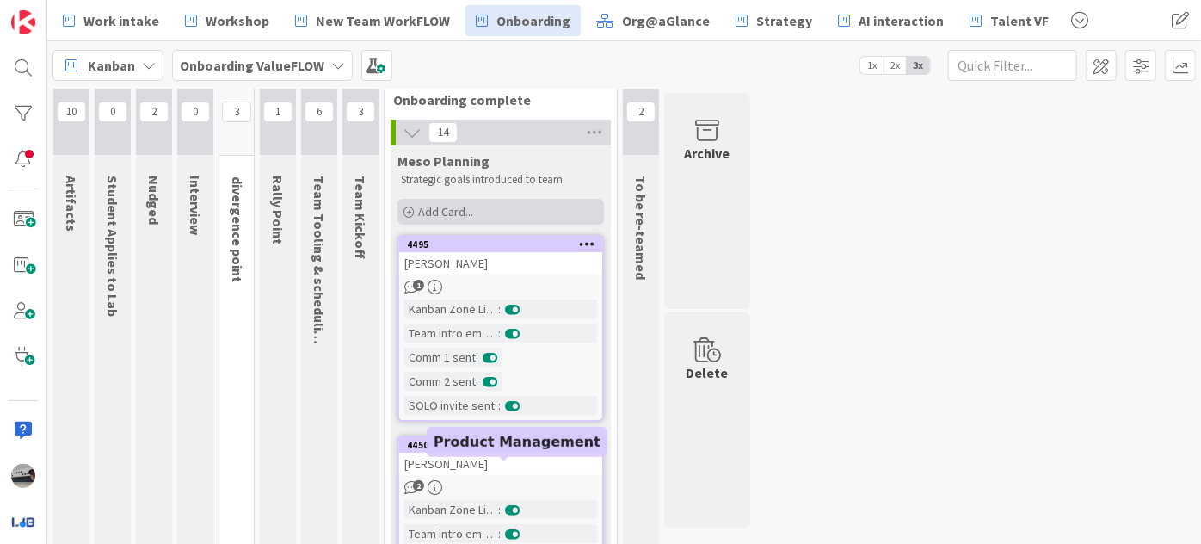
scroll to position [0, 0]
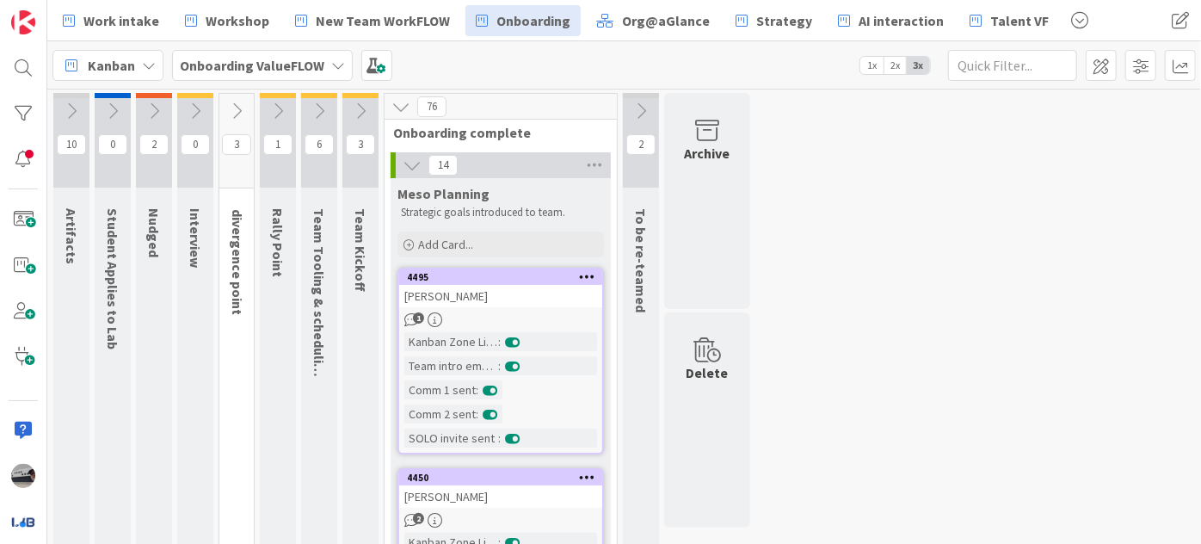
click at [355, 107] on icon at bounding box center [360, 111] width 19 height 19
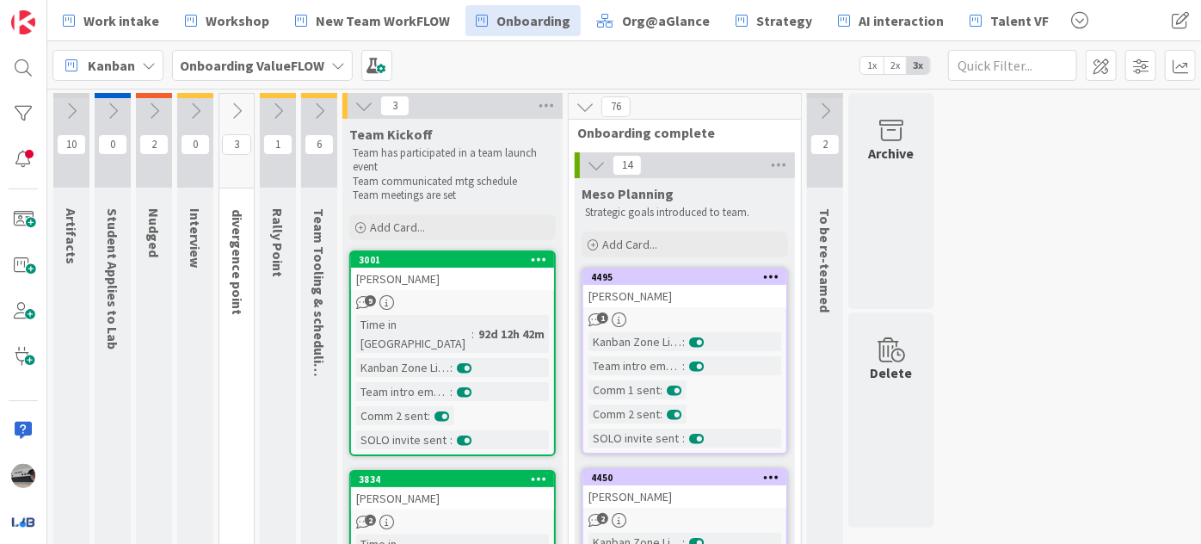
click at [316, 104] on icon at bounding box center [319, 111] width 19 height 19
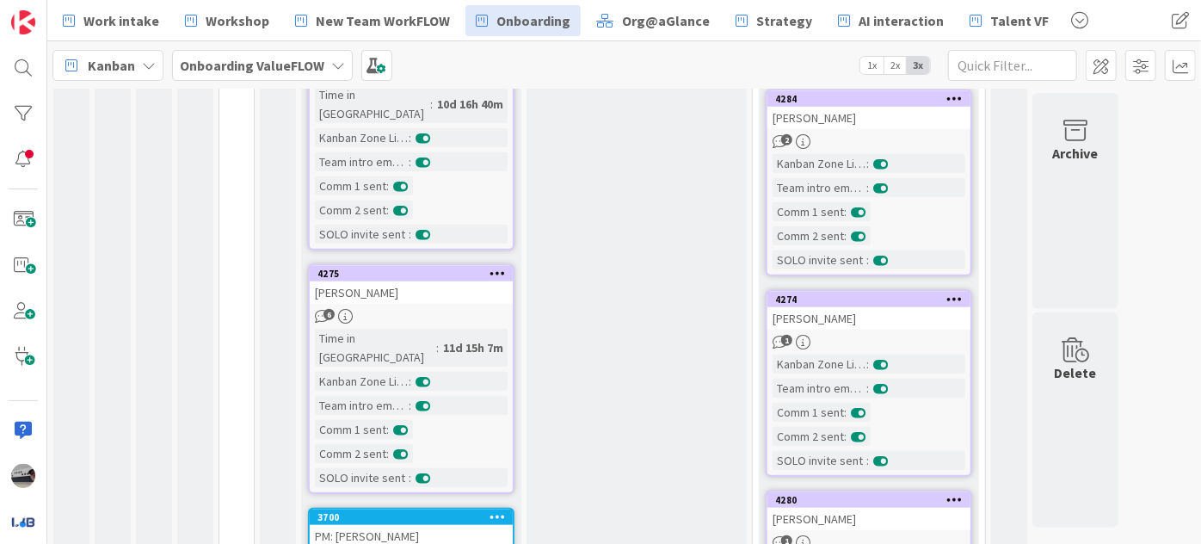
scroll to position [782, 0]
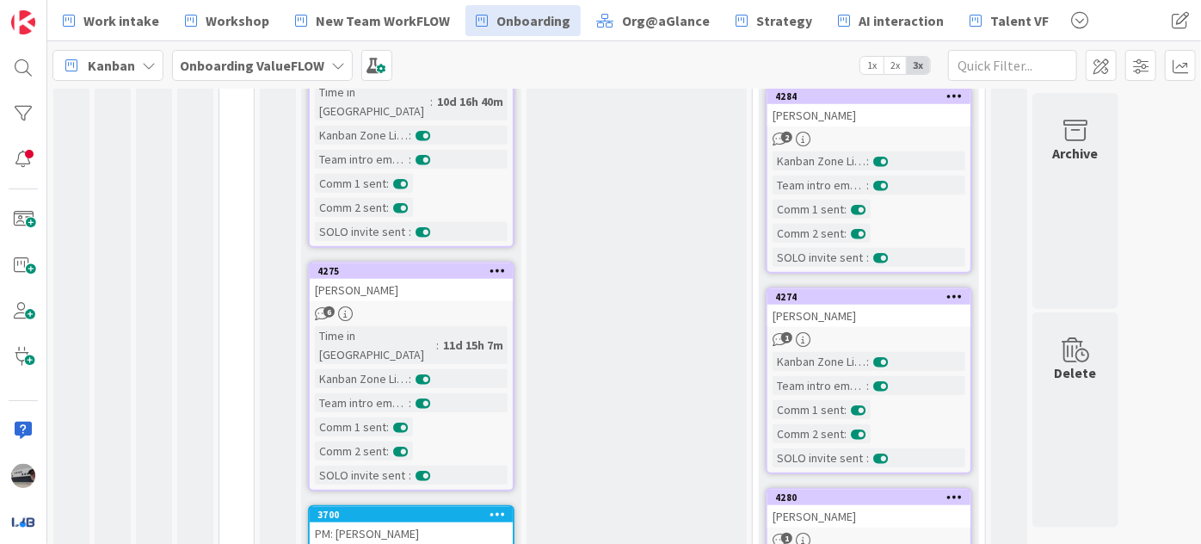
click at [449, 262] on div "4275 Geethika Thota 6 Time in Column : 11d 15h 7m Kanban Zone Licensed : Team i…" at bounding box center [411, 377] width 207 height 230
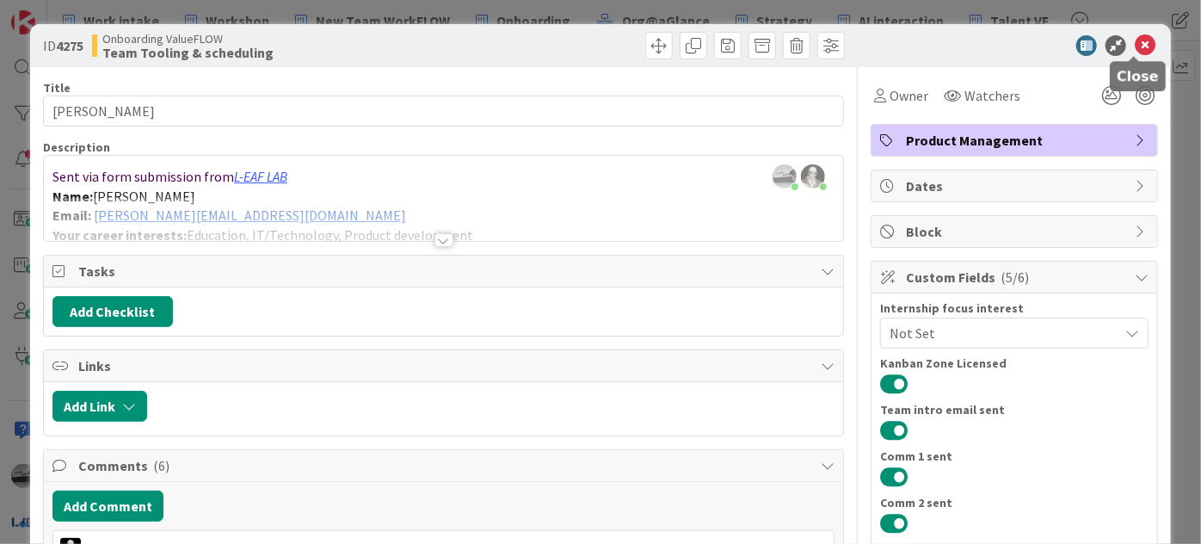
click at [1135, 40] on icon at bounding box center [1145, 45] width 21 height 21
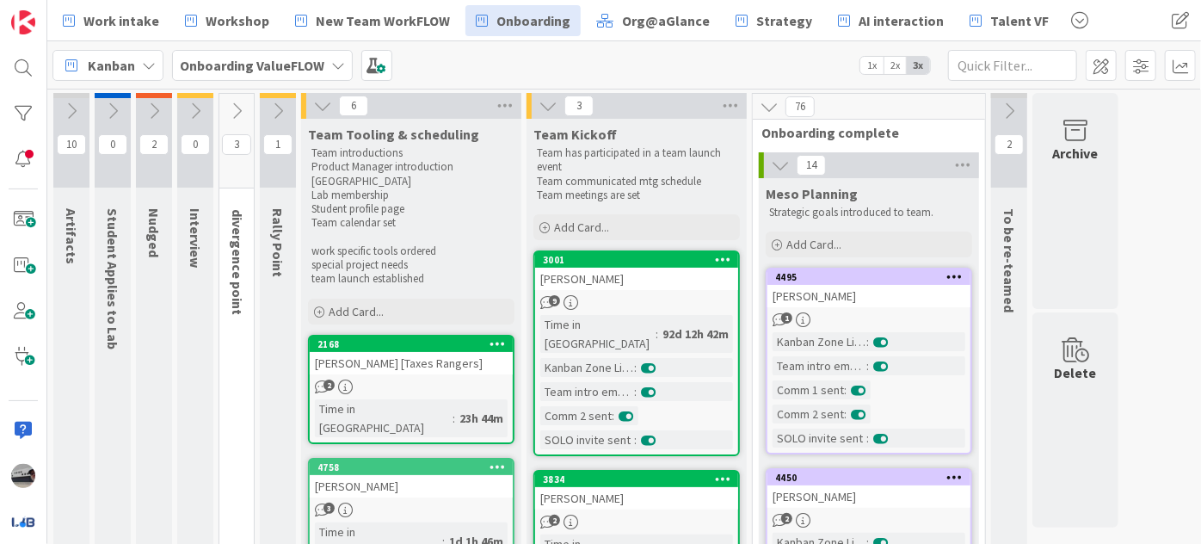
click at [1025, 109] on button at bounding box center [1009, 111] width 36 height 26
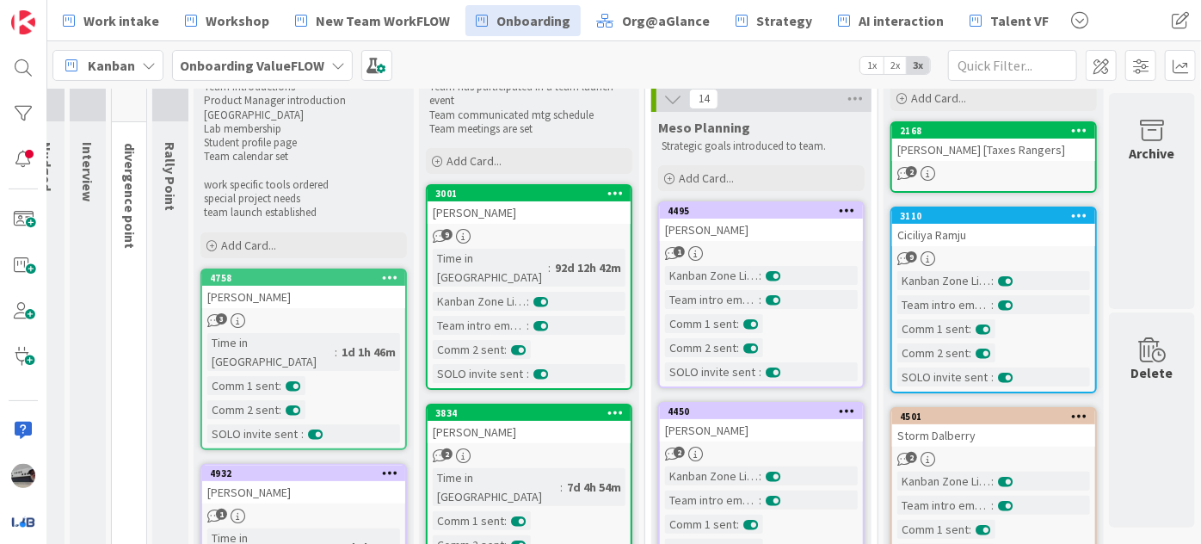
scroll to position [0, 117]
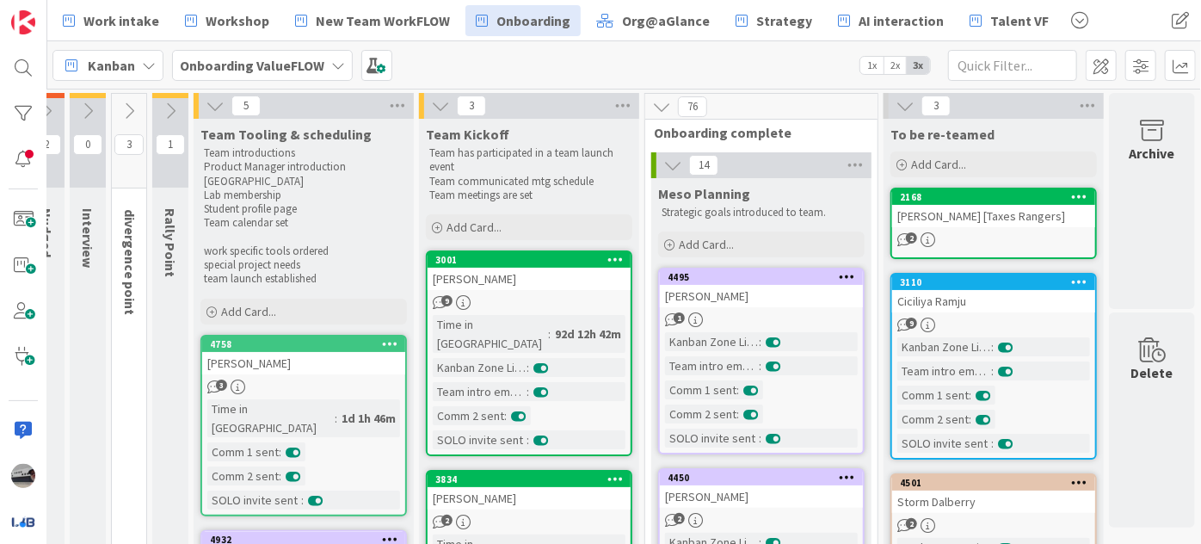
click at [161, 108] on icon at bounding box center [170, 111] width 19 height 19
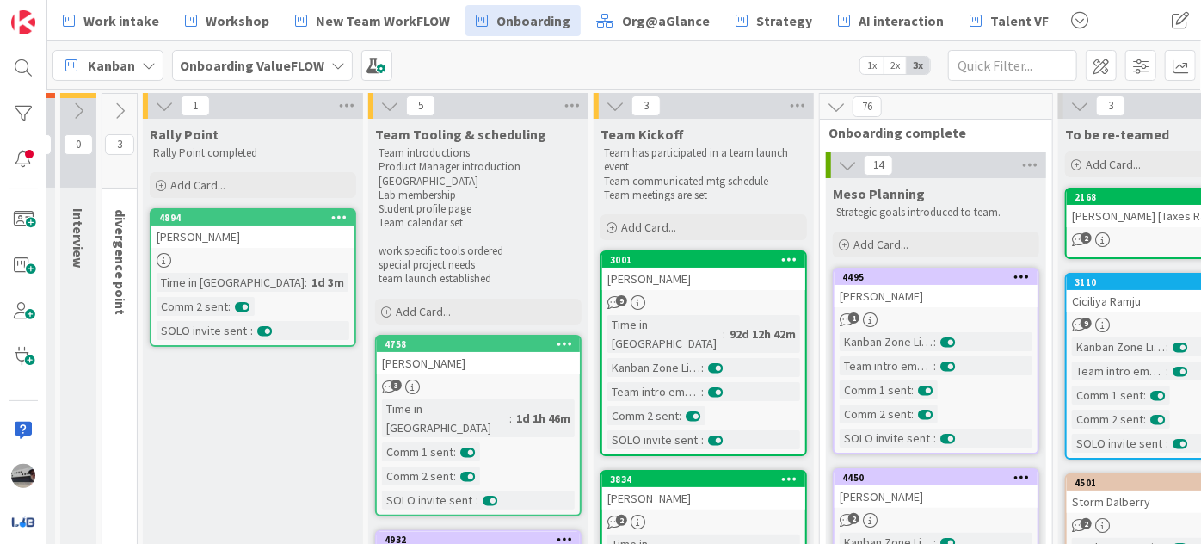
click at [120, 116] on icon at bounding box center [119, 111] width 19 height 19
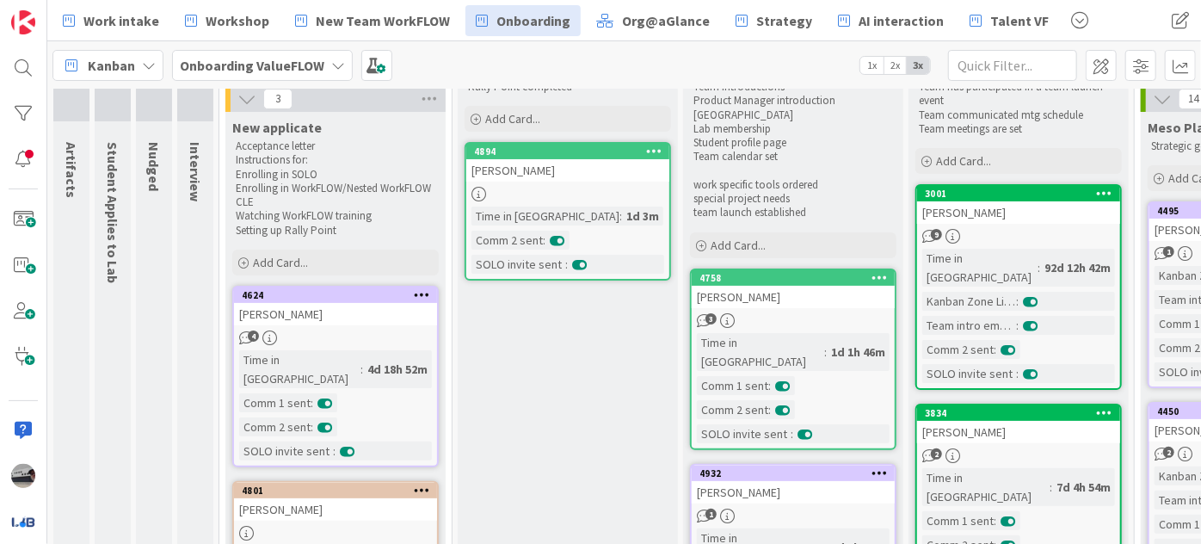
scroll to position [0, 0]
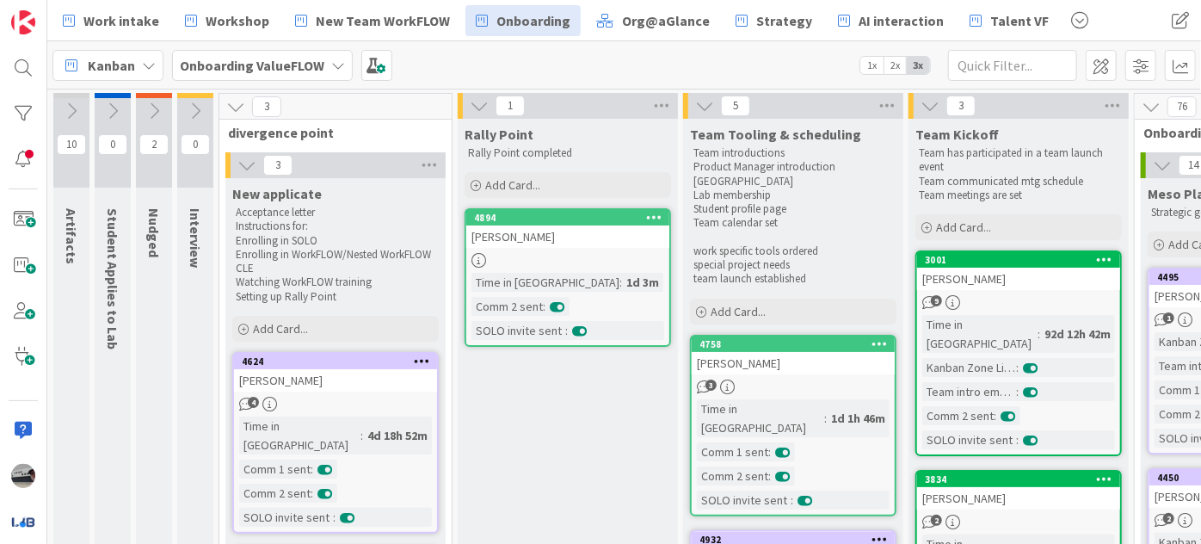
click at [190, 105] on icon at bounding box center [195, 111] width 19 height 19
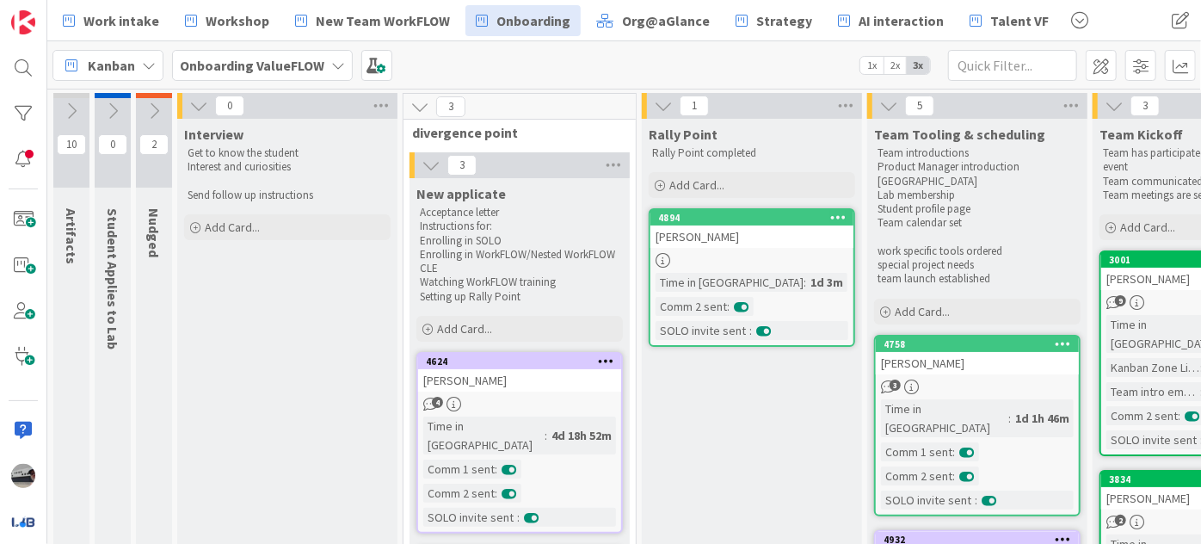
click at [153, 110] on icon at bounding box center [154, 111] width 19 height 19
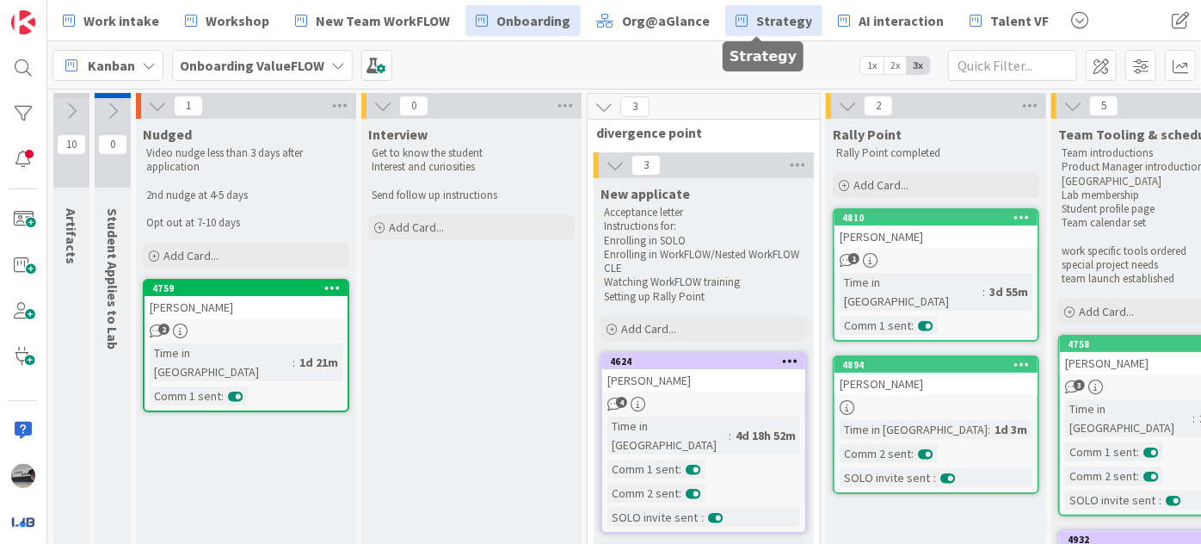
click at [757, 13] on span "Strategy" at bounding box center [785, 20] width 56 height 21
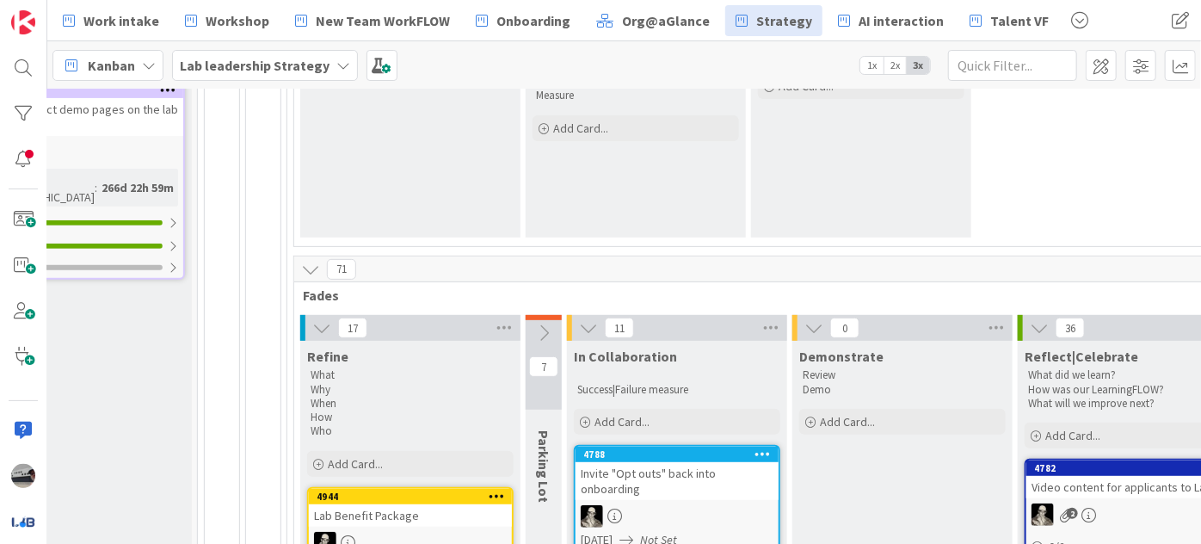
scroll to position [312, 473]
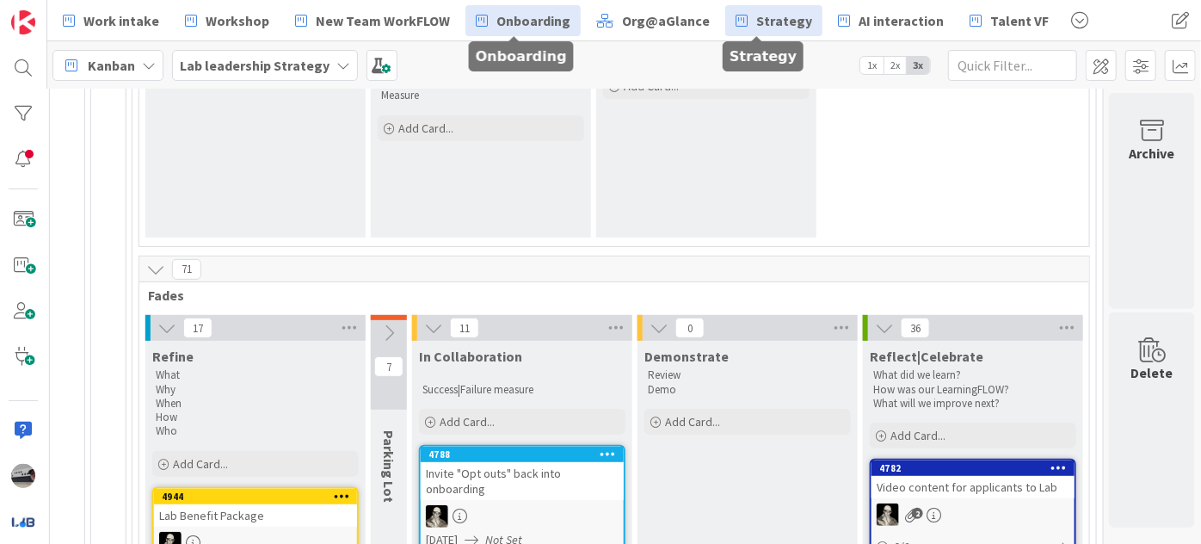
click at [516, 23] on span "Onboarding" at bounding box center [534, 20] width 74 height 21
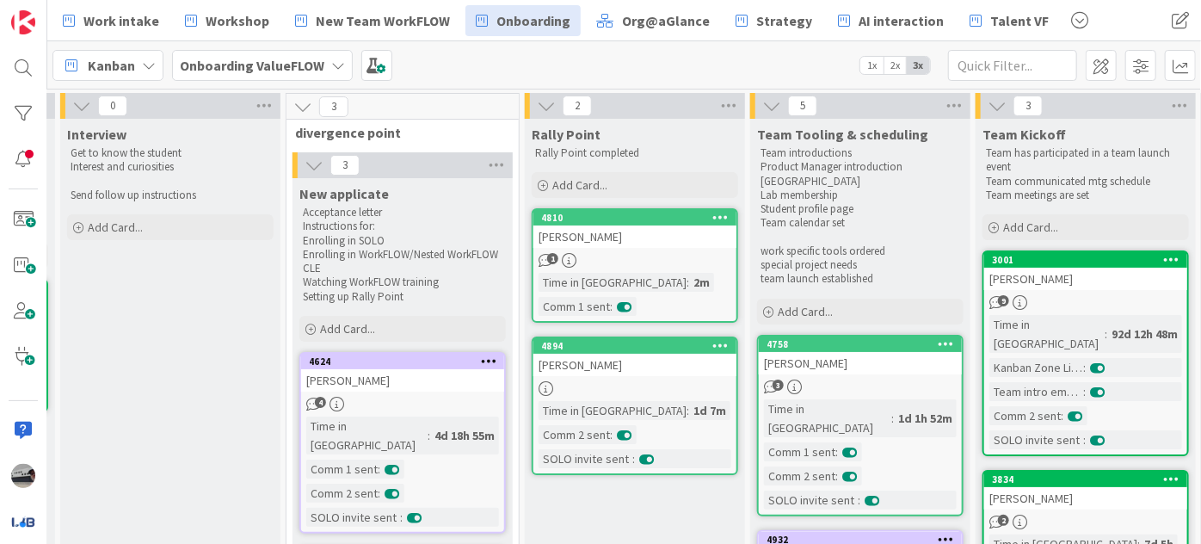
scroll to position [0, 305]
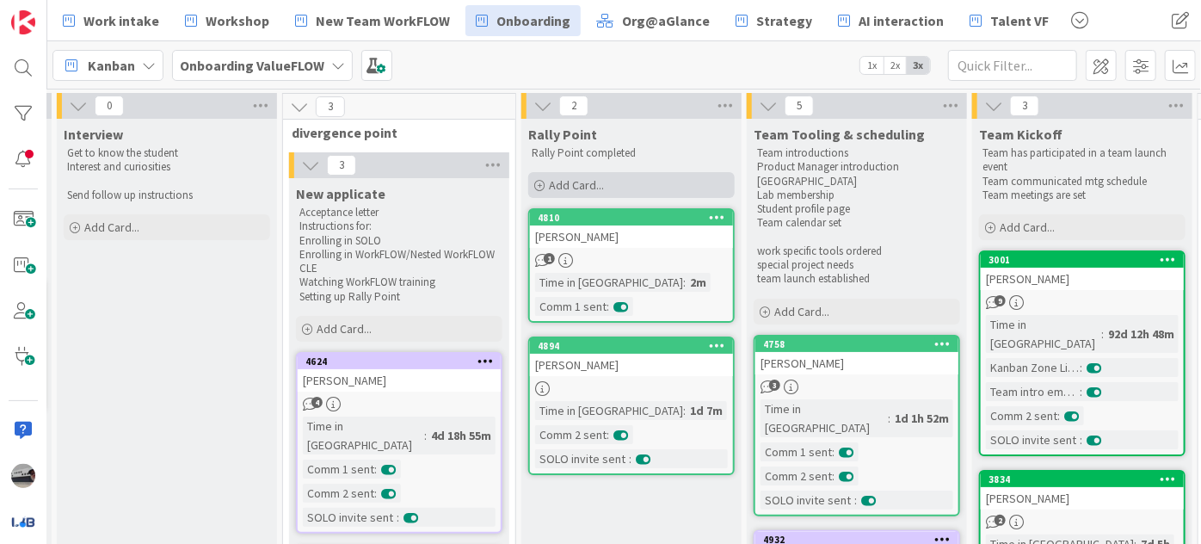
click at [627, 182] on div "Add Card..." at bounding box center [631, 185] width 207 height 26
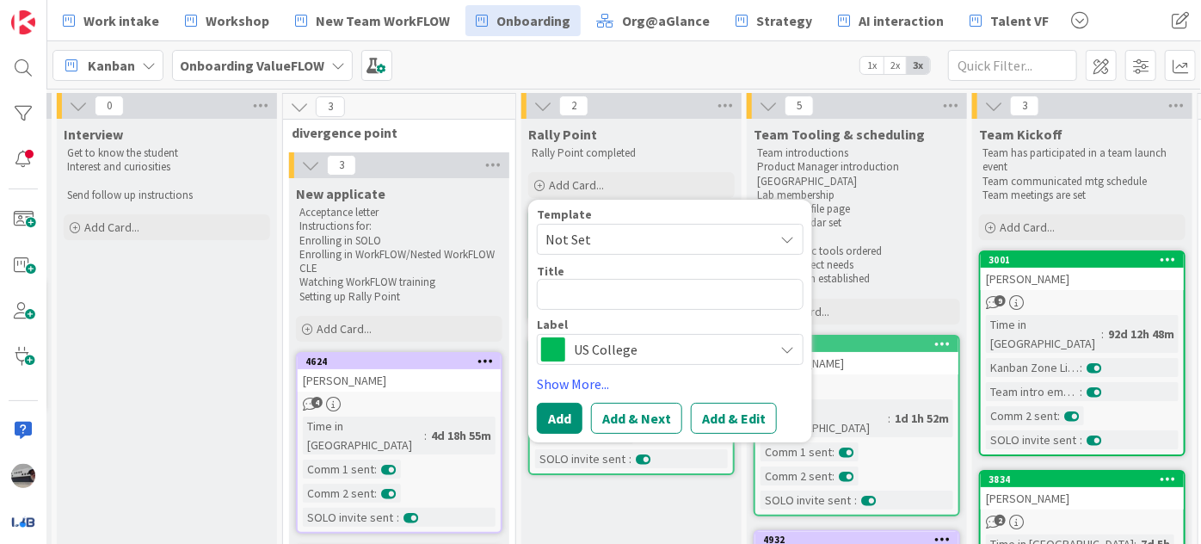
type textarea "x"
type textarea "Carmelo Guzzardi"
click at [709, 355] on span "US College" at bounding box center [669, 349] width 191 height 24
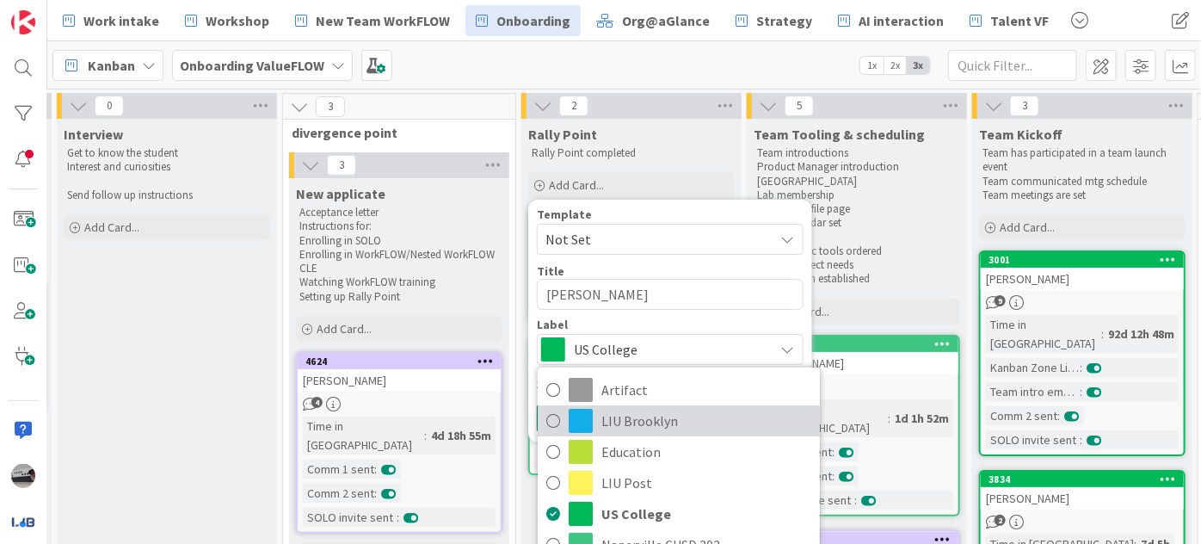
click at [658, 419] on span "LIU Brooklyn" at bounding box center [707, 421] width 210 height 26
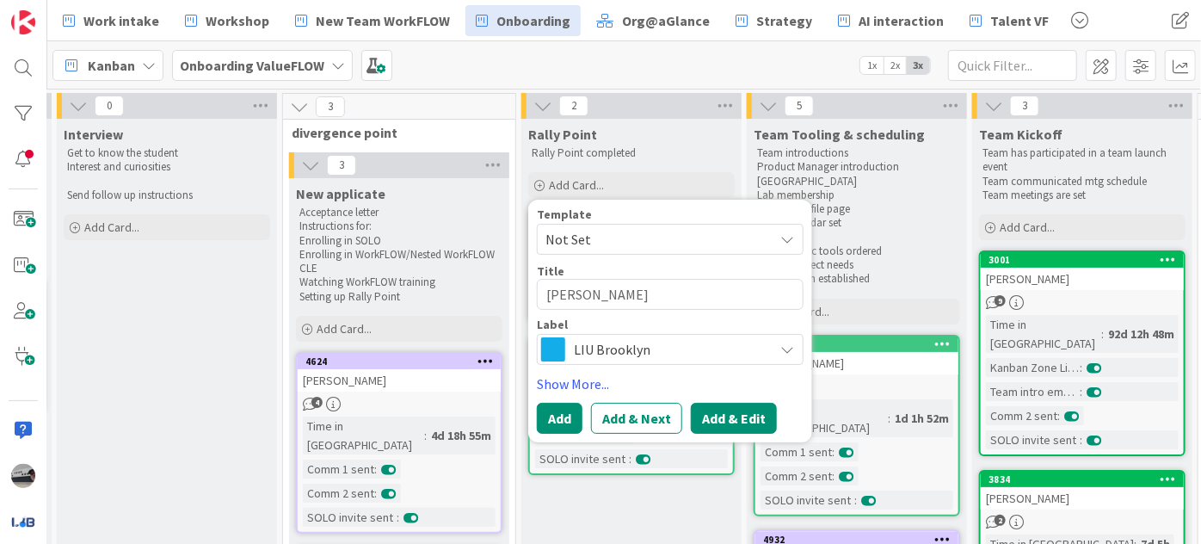
click at [741, 422] on button "Add & Edit" at bounding box center [734, 418] width 86 height 31
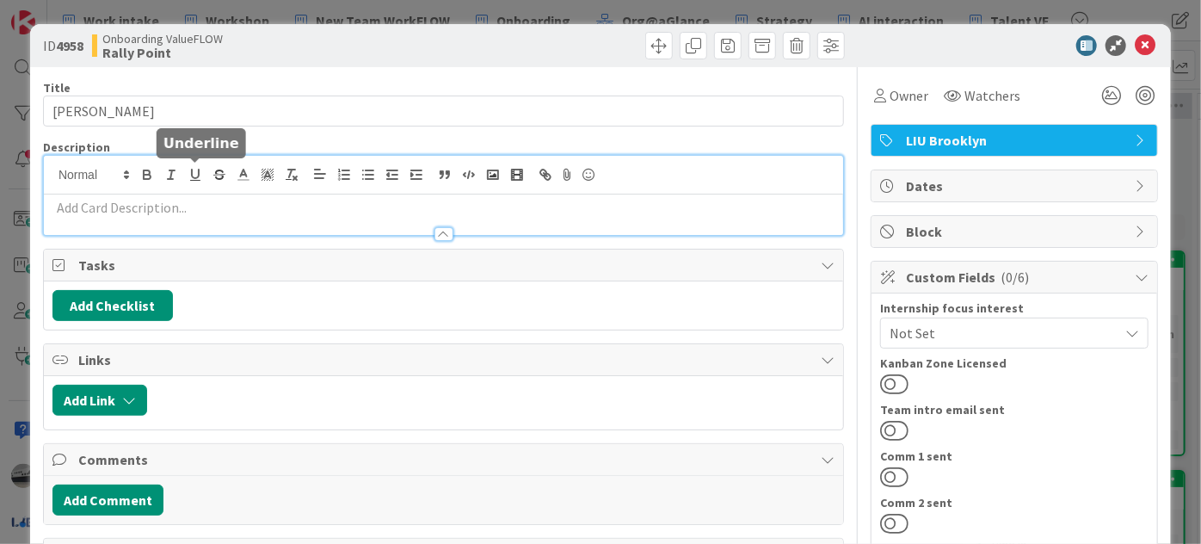
click at [190, 176] on div at bounding box center [444, 195] width 800 height 79
click at [197, 217] on div at bounding box center [444, 226] width 800 height 18
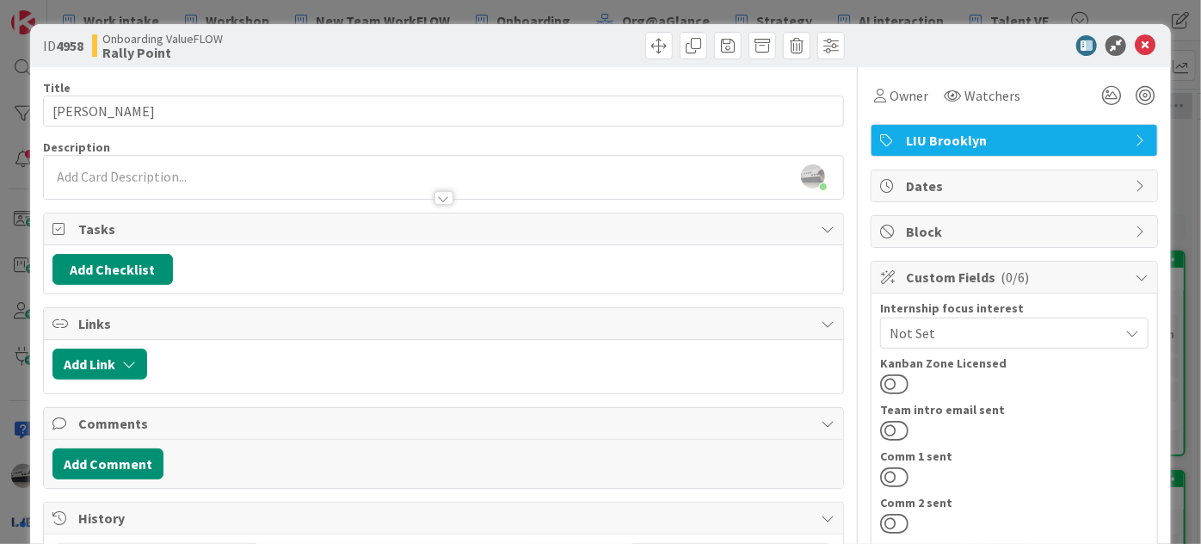
click at [156, 181] on div at bounding box center [444, 190] width 800 height 18
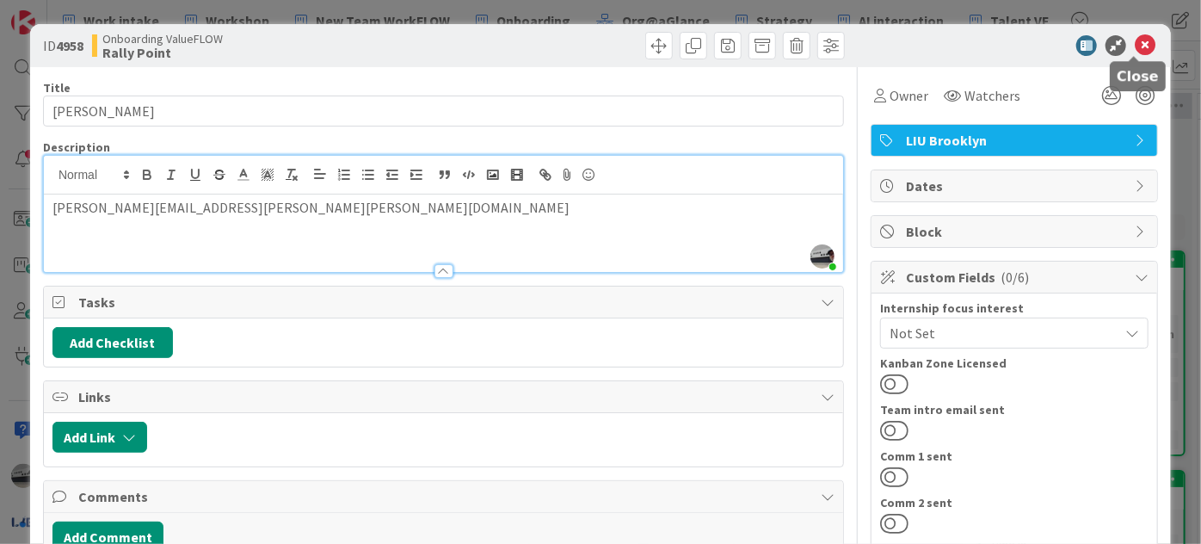
click at [1139, 45] on icon at bounding box center [1145, 45] width 21 height 21
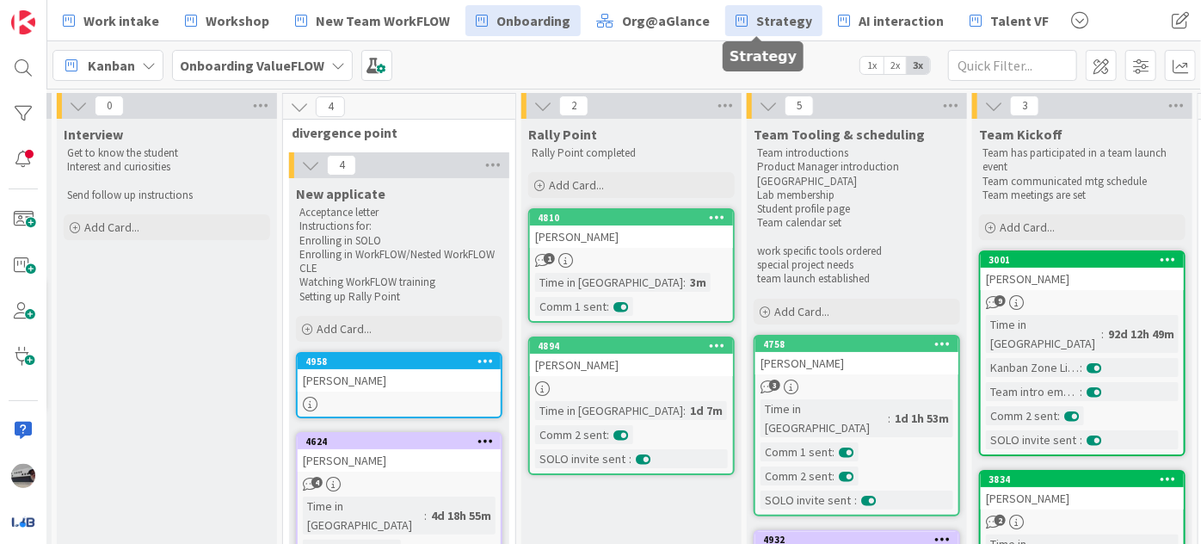
click at [757, 25] on span "Strategy" at bounding box center [785, 20] width 56 height 21
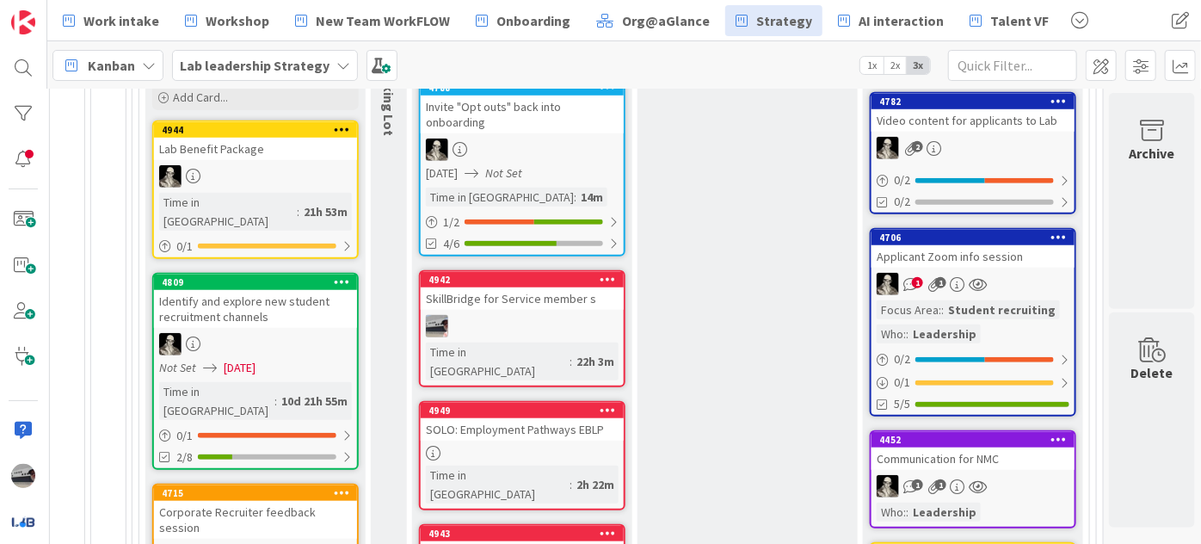
scroll to position [676, 473]
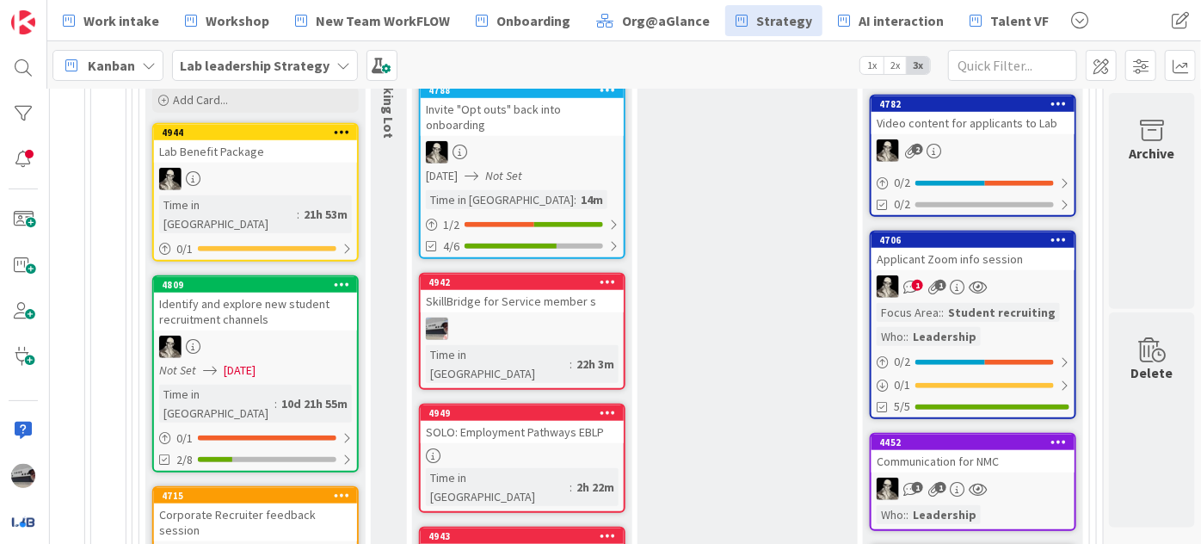
click at [521, 292] on div "SkillBridge for Service member s" at bounding box center [522, 301] width 203 height 22
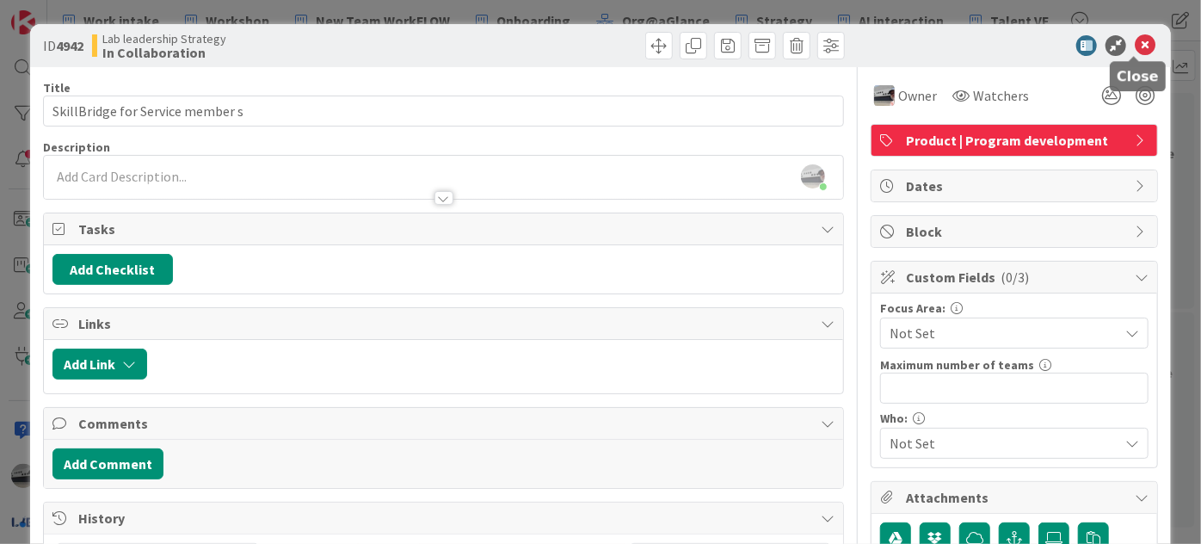
click at [1135, 43] on icon at bounding box center [1145, 45] width 21 height 21
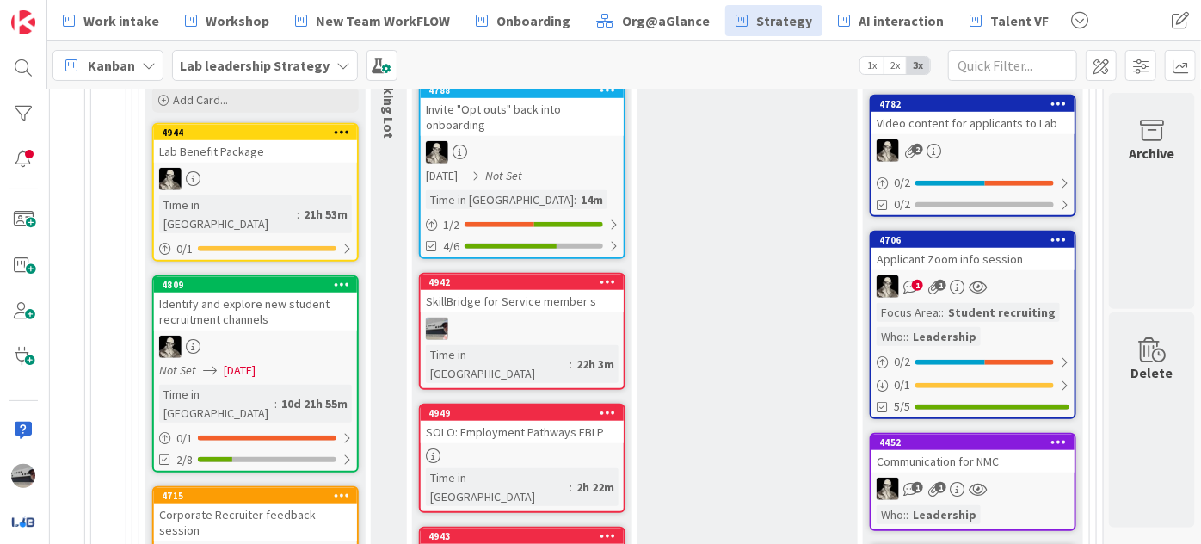
click at [564, 420] on div "4949 SOLO: Employment Pathways EBLP Time in Column : 2h 22m" at bounding box center [522, 458] width 207 height 109
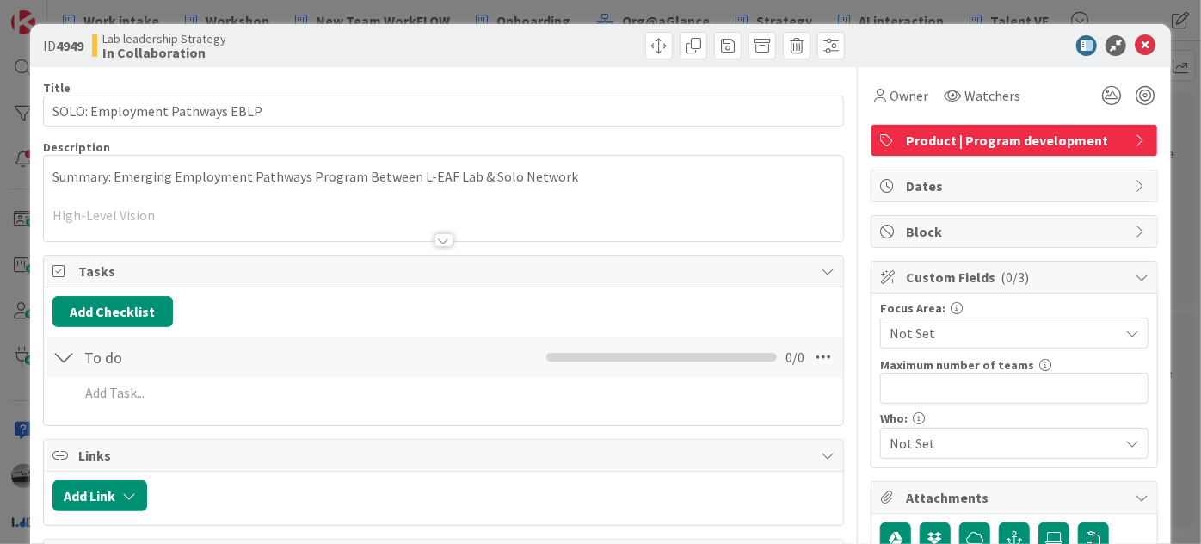
click at [435, 242] on div at bounding box center [444, 240] width 19 height 14
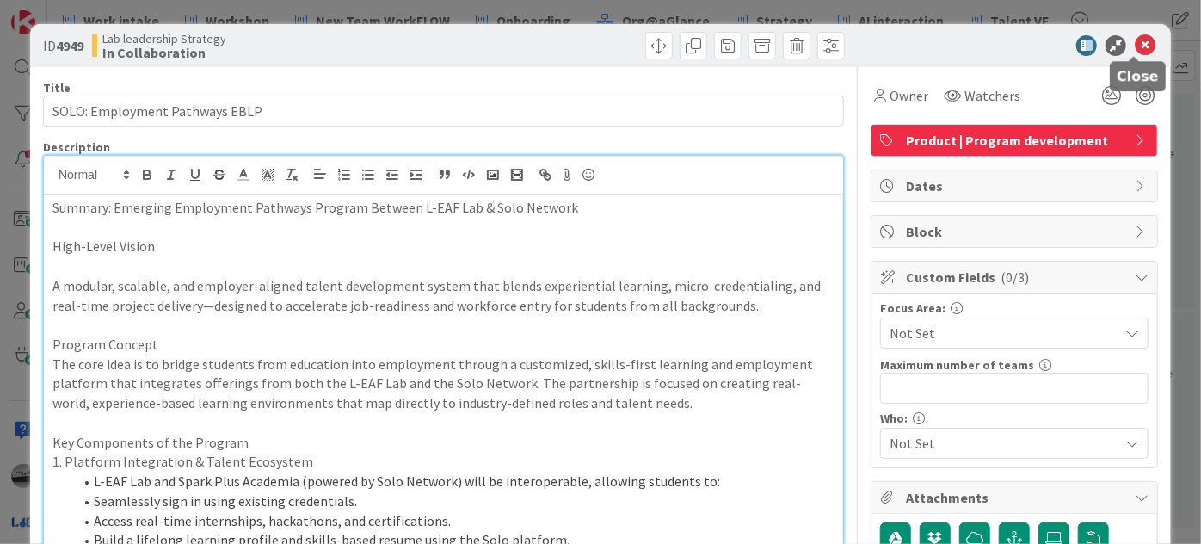
click at [1135, 46] on icon at bounding box center [1145, 45] width 21 height 21
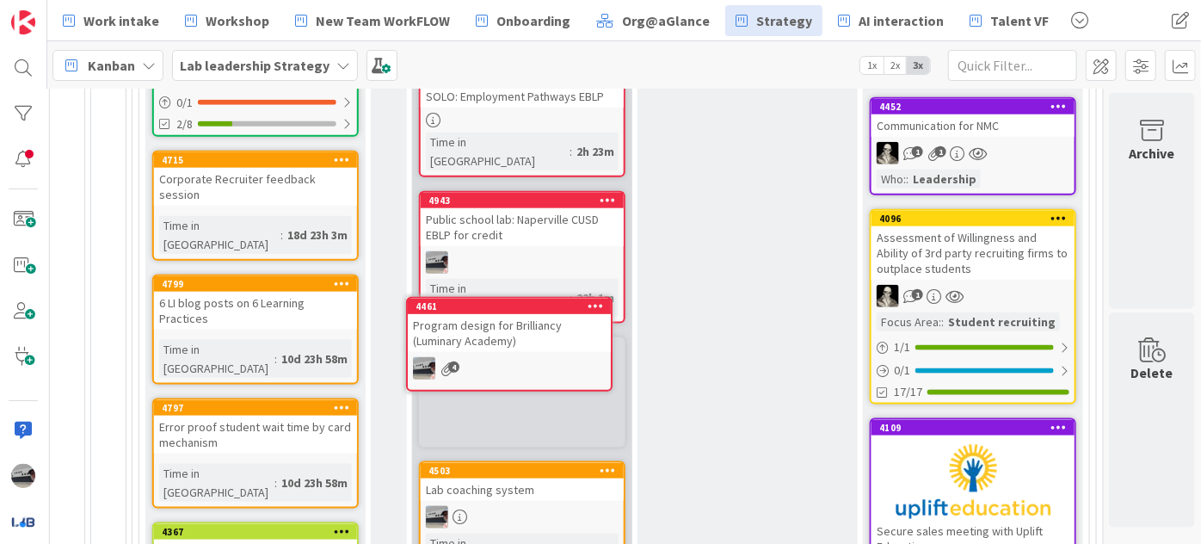
scroll to position [1014, 473]
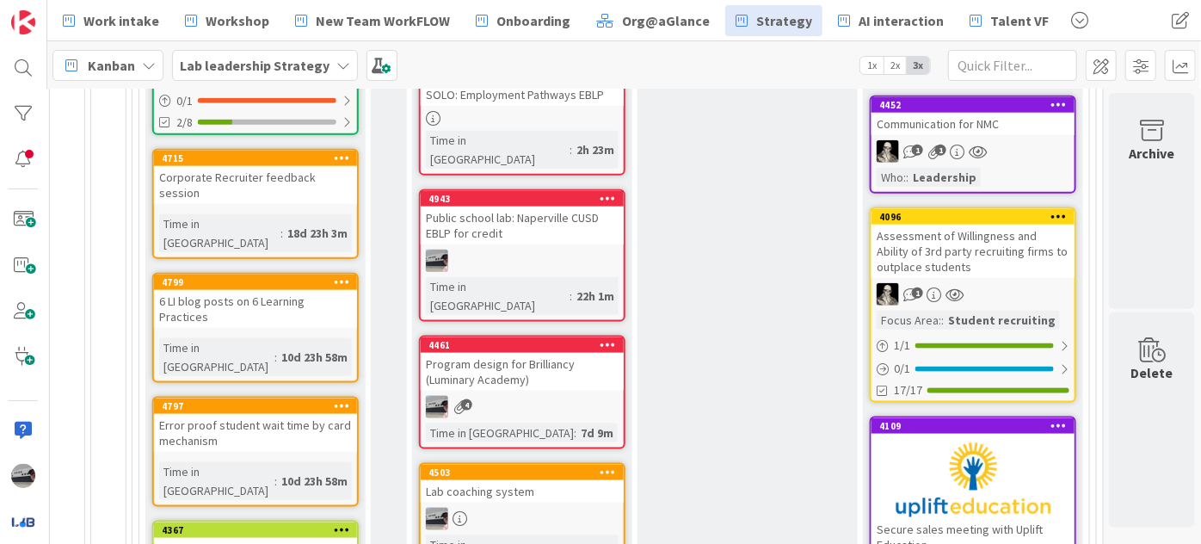
click at [542, 353] on div "Program design for Brilliancy (Luminary Academy)" at bounding box center [522, 372] width 203 height 38
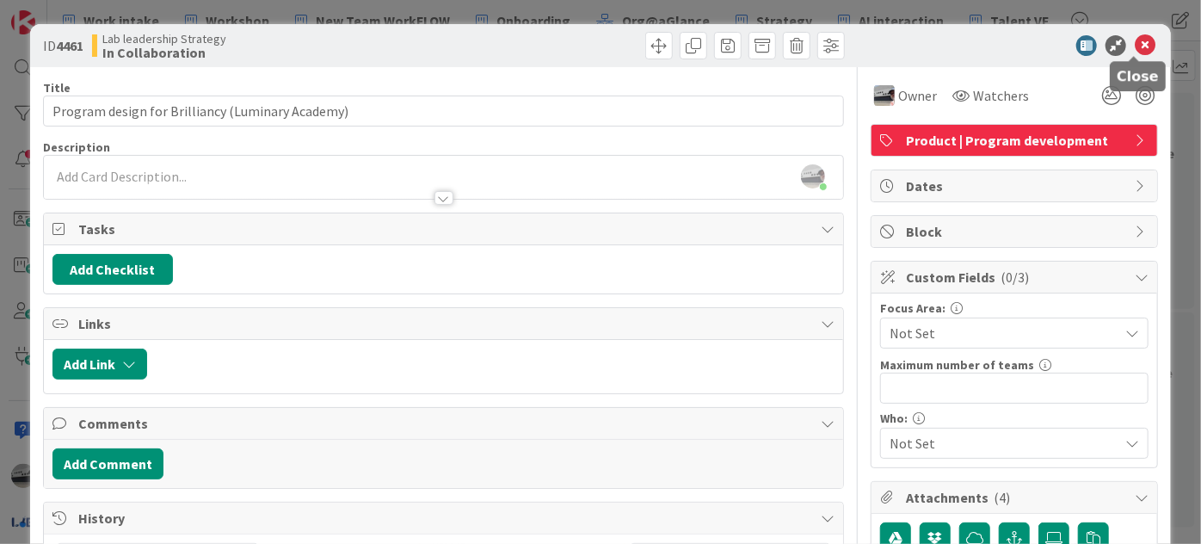
click at [1137, 43] on icon at bounding box center [1145, 45] width 21 height 21
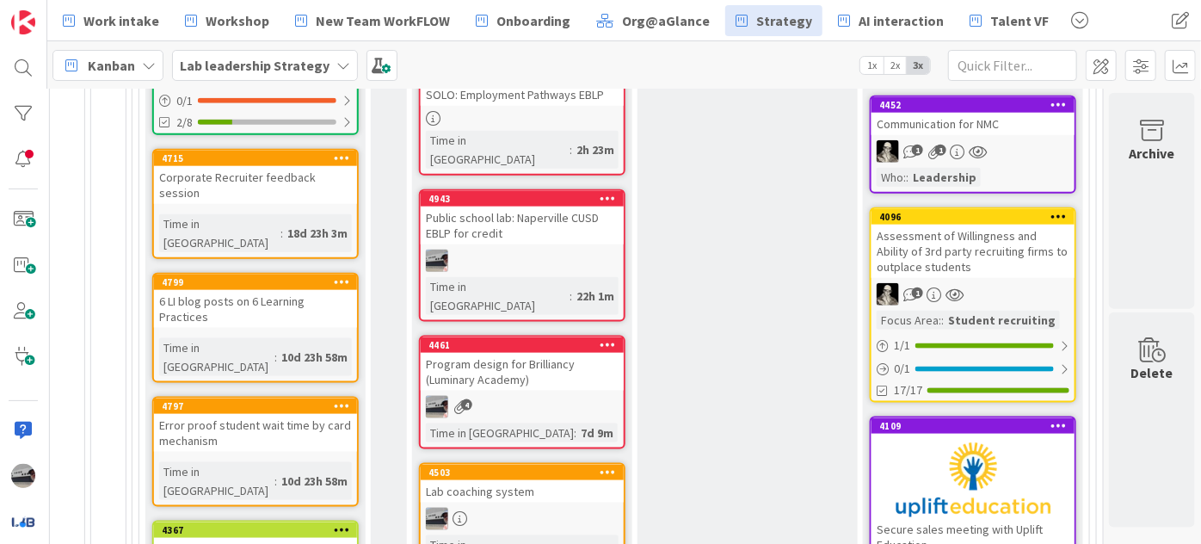
click at [500, 353] on div "Program design for Brilliancy (Luminary Academy)" at bounding box center [522, 372] width 203 height 38
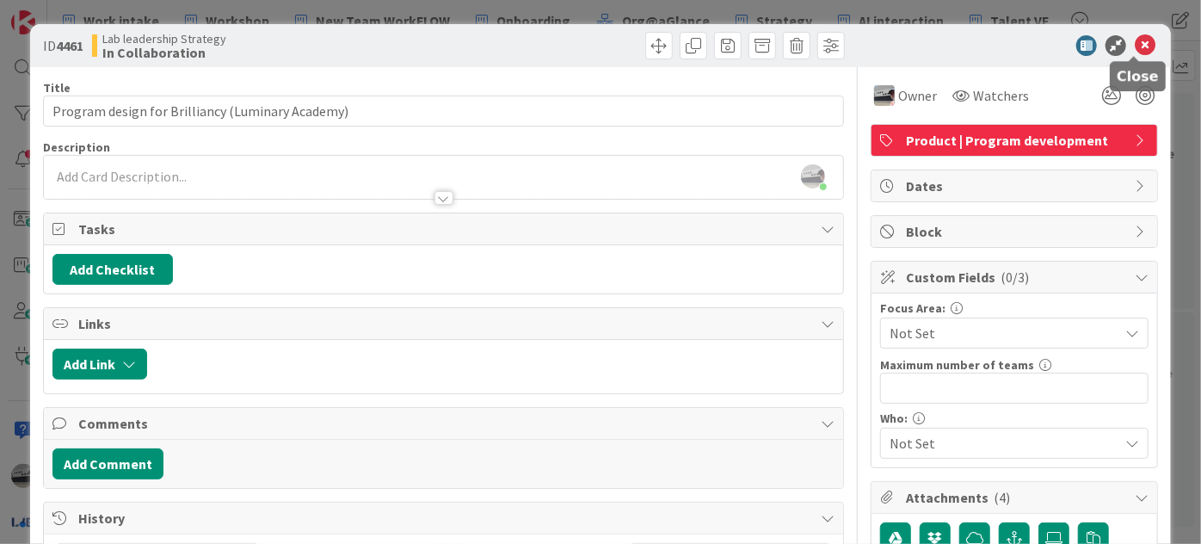
click at [1135, 45] on icon at bounding box center [1145, 45] width 21 height 21
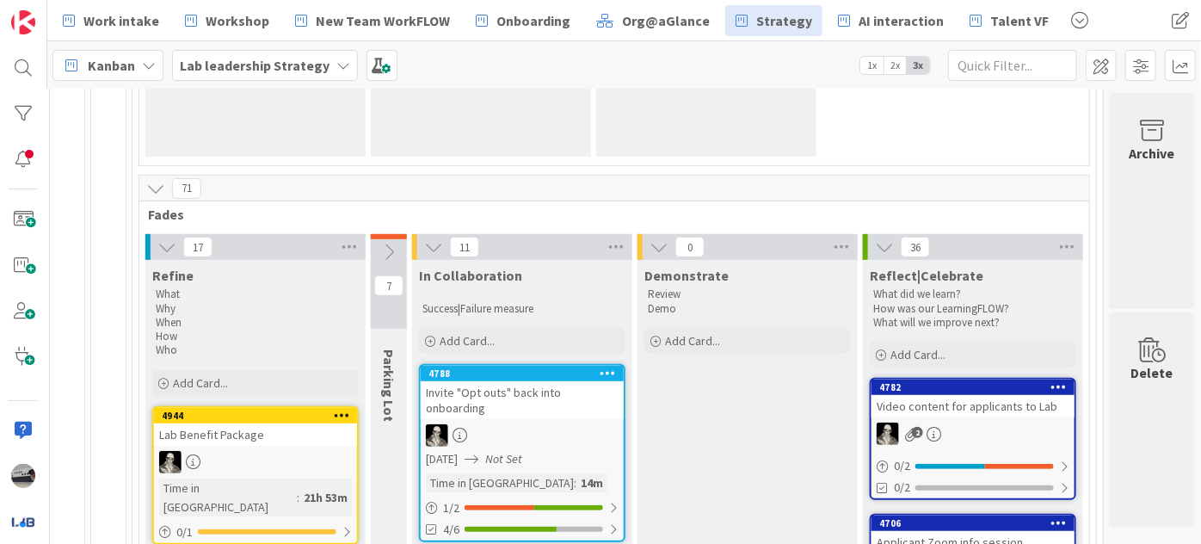
scroll to position [388, 473]
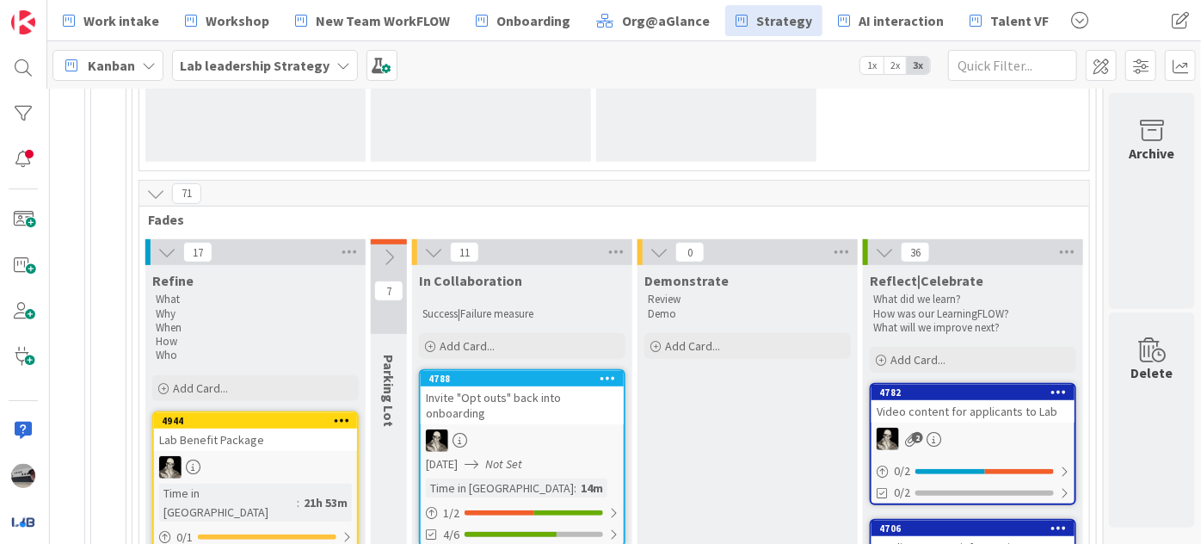
click at [158, 250] on icon at bounding box center [167, 252] width 19 height 19
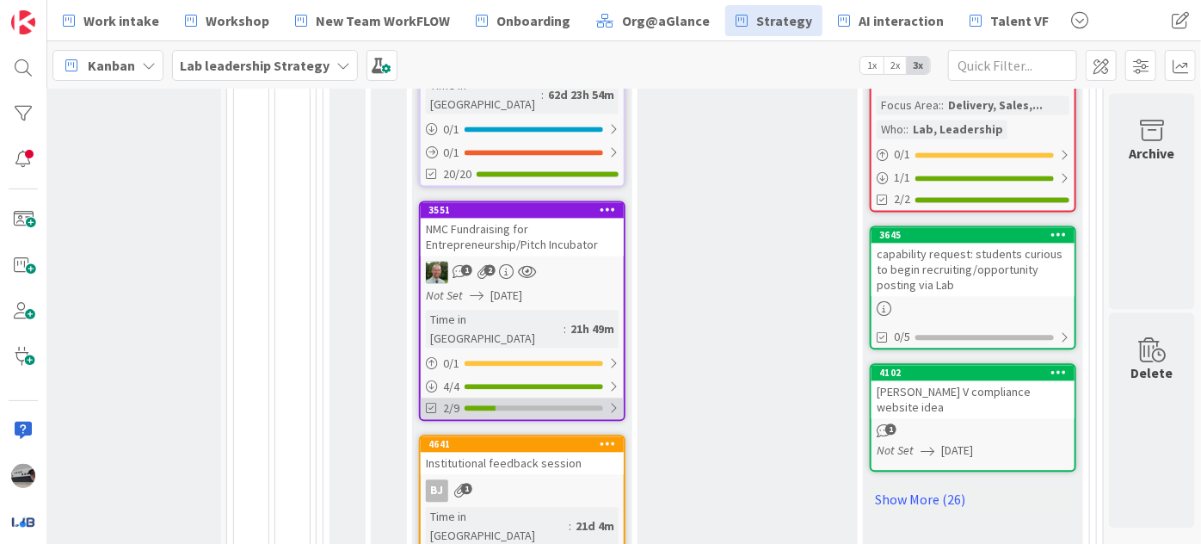
scroll to position [1875, 287]
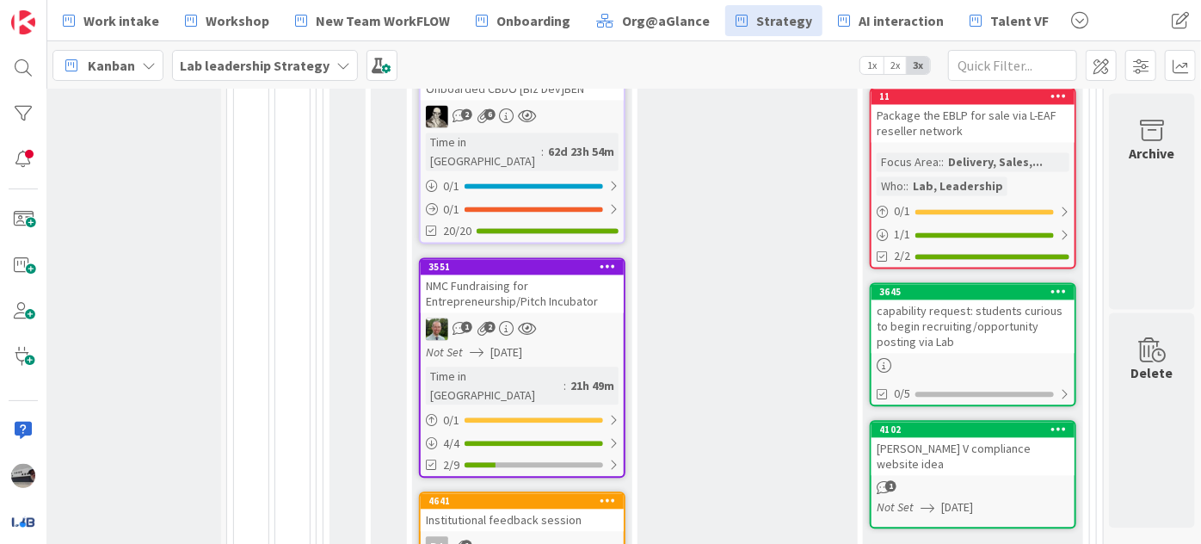
scroll to position [2047, 287]
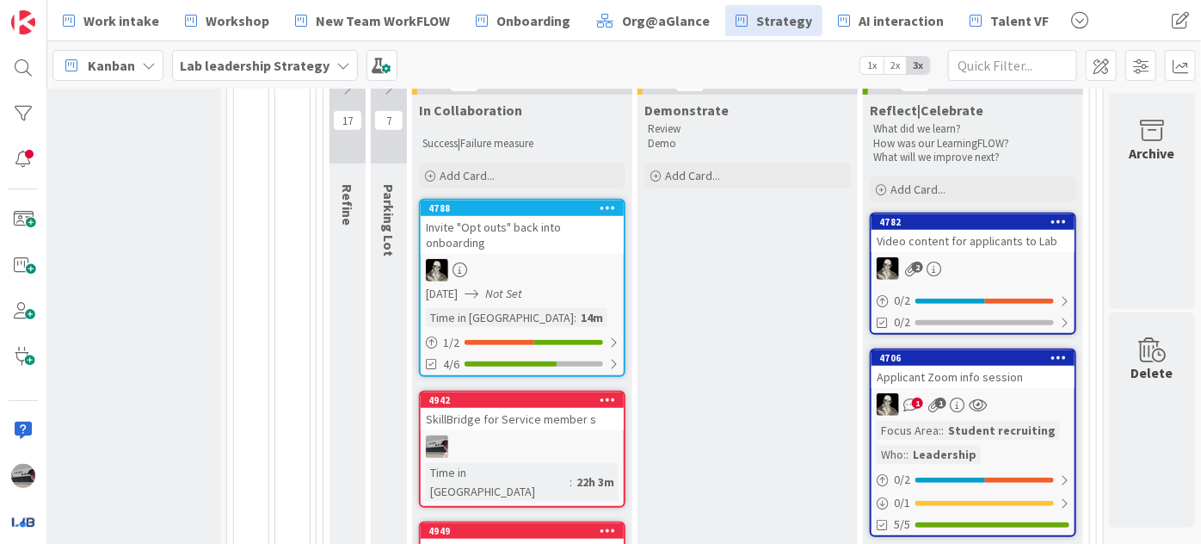
scroll to position [448, 287]
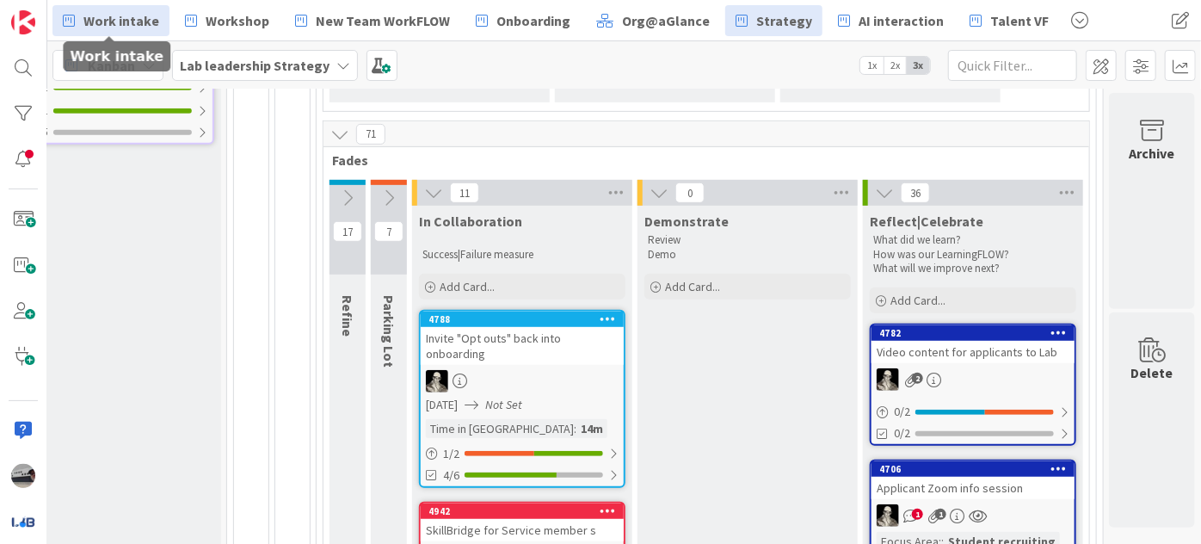
click at [121, 16] on span "Work intake" at bounding box center [121, 20] width 76 height 21
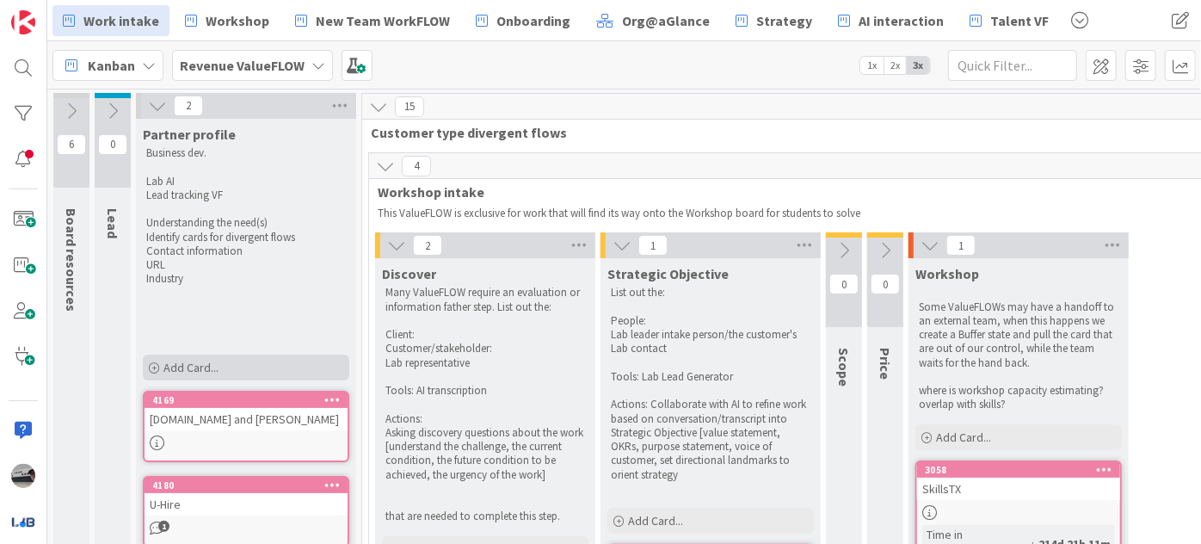
click at [243, 357] on div "Add Card..." at bounding box center [246, 368] width 207 height 26
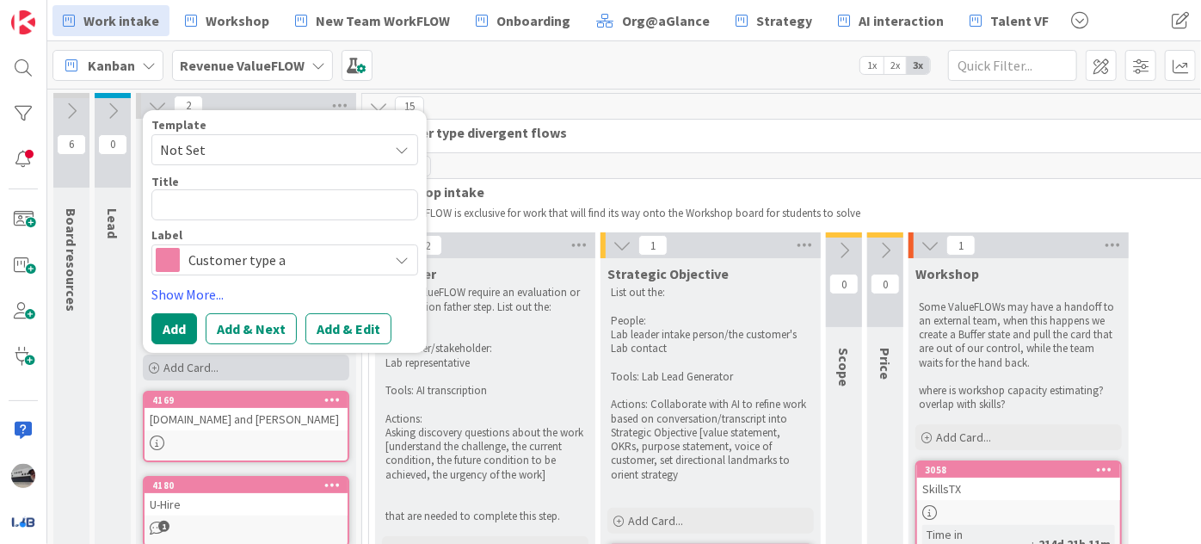
type textarea "x"
type textarea "C"
type textarea "x"
type textarea "CH"
type textarea "x"
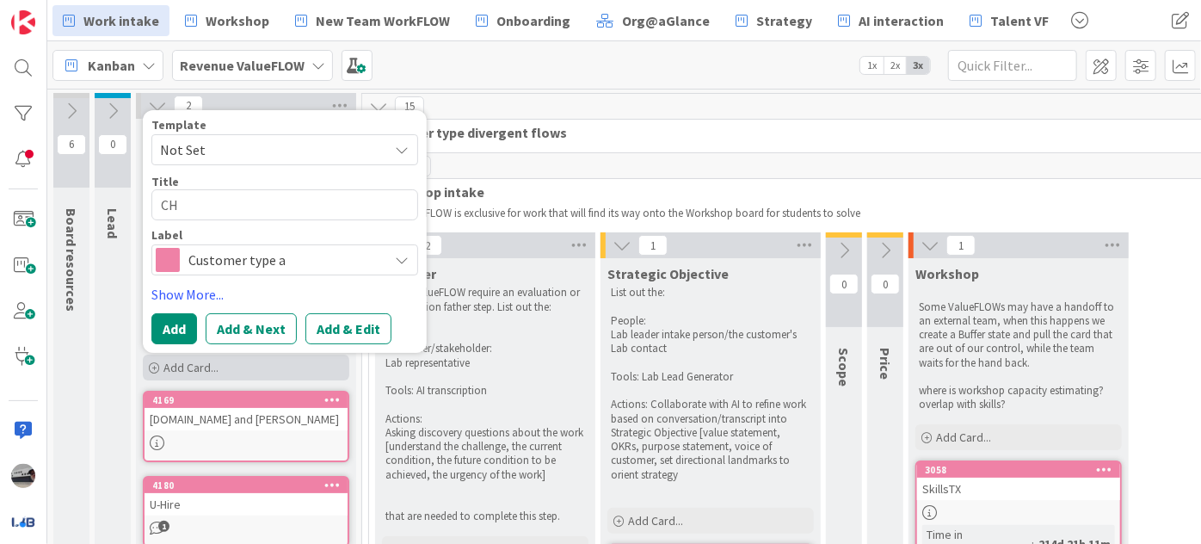
type textarea "CHS"
type textarea "x"
type textarea "CHS:"
type textarea "x"
type textarea "CHS:"
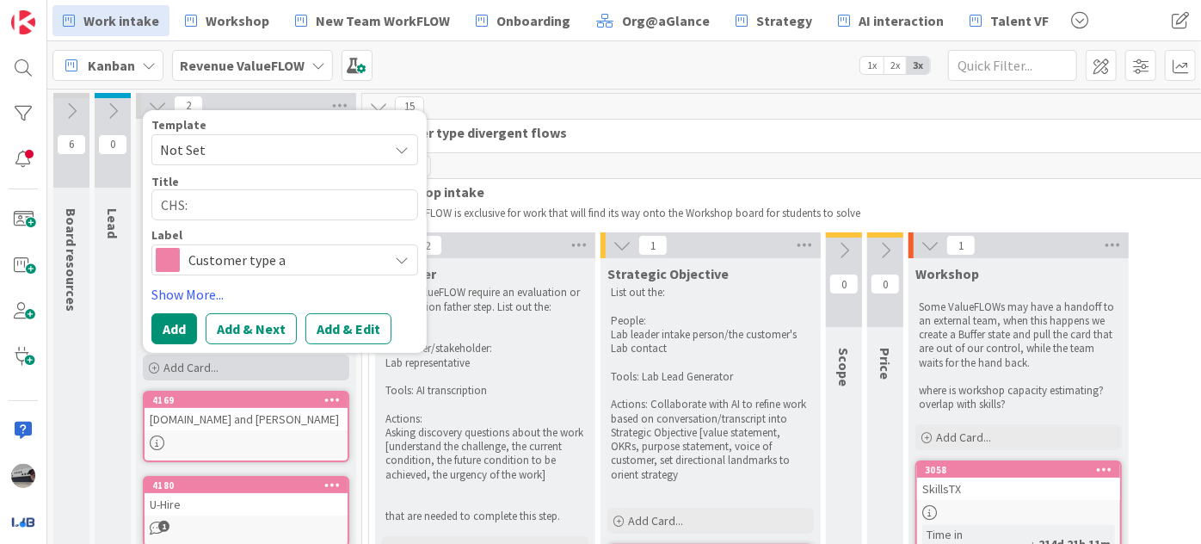
type textarea "x"
type textarea "CHS: M"
type textarea "x"
type textarea "CHS: Ma"
type textarea "x"
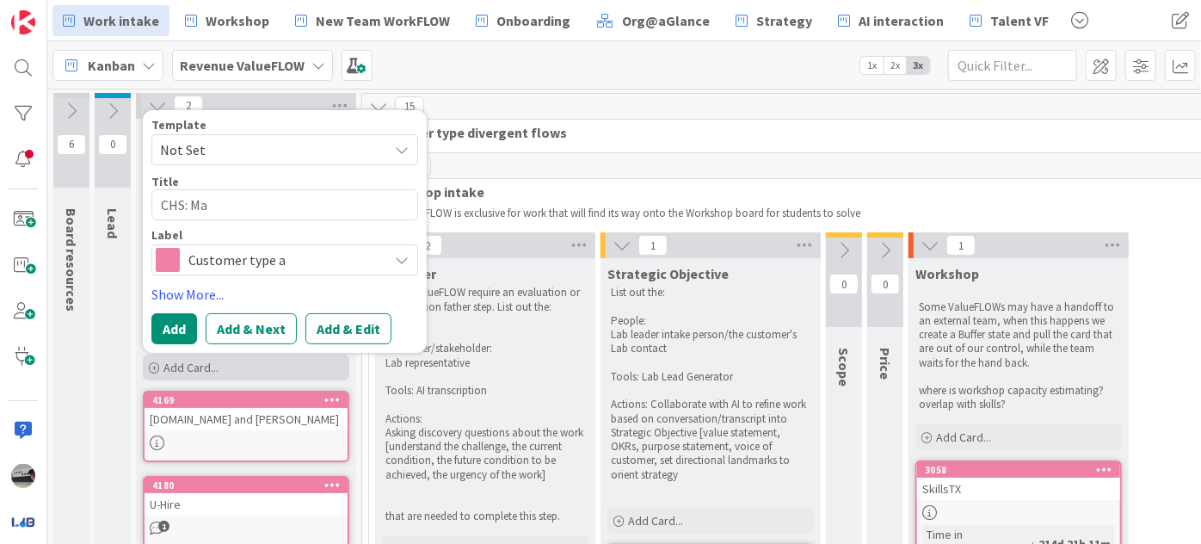
type textarea "CHS: Mar"
type textarea "x"
type textarea "CHS: Mark"
type textarea "x"
type textarea "CHS: Marke"
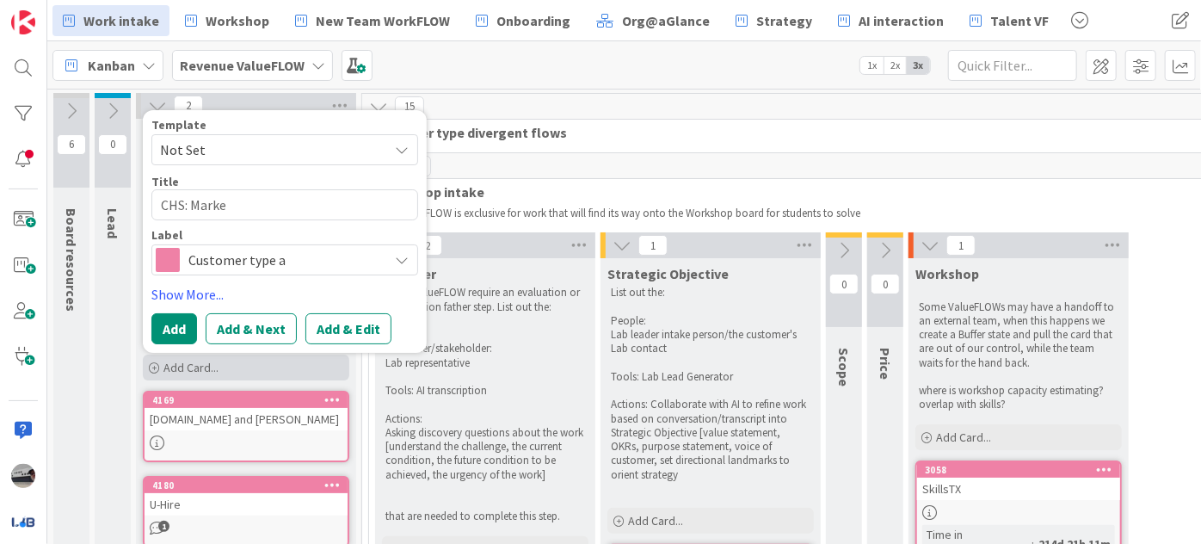
type textarea "x"
type textarea "CHS: Market"
type textarea "x"
type textarea "CHS: Marketi"
type textarea "x"
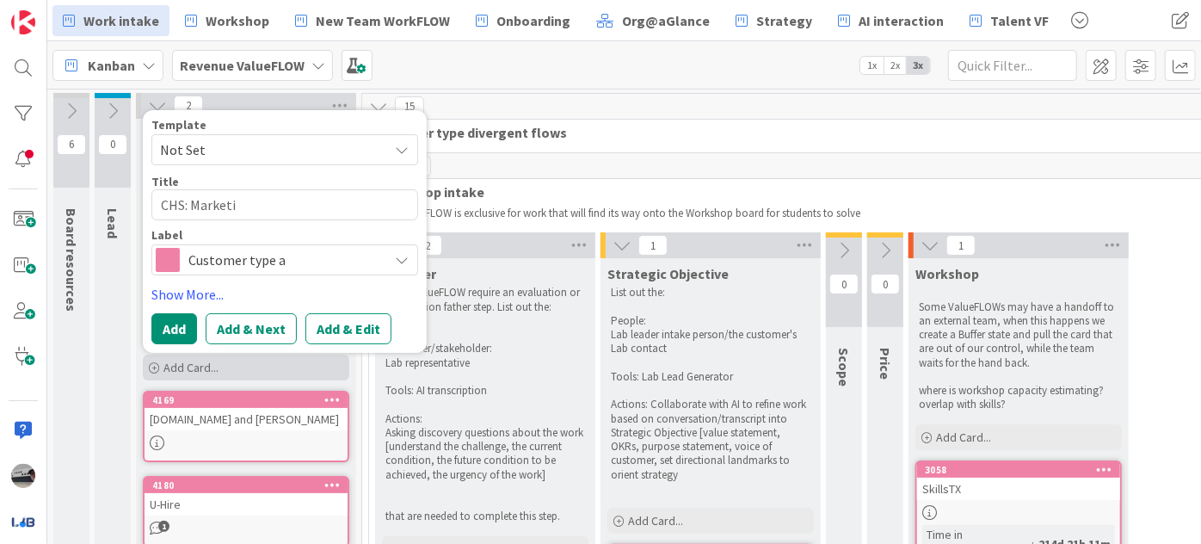
type textarea "CHS: Marketin"
type textarea "x"
type textarea "CHS: Marketing"
click at [162, 327] on button "Add" at bounding box center [174, 328] width 46 height 31
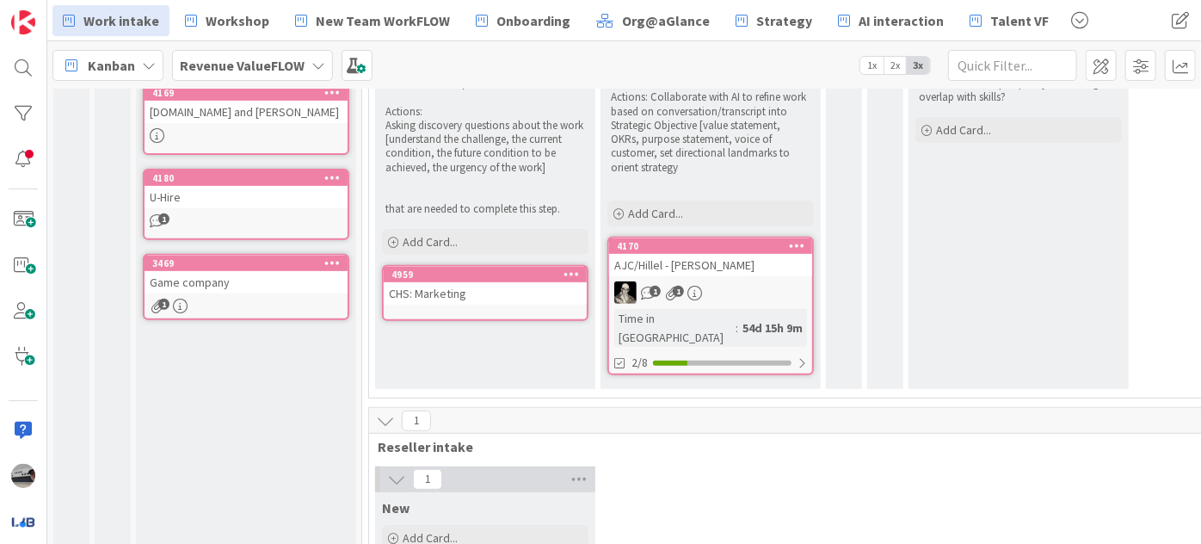
scroll to position [303, 0]
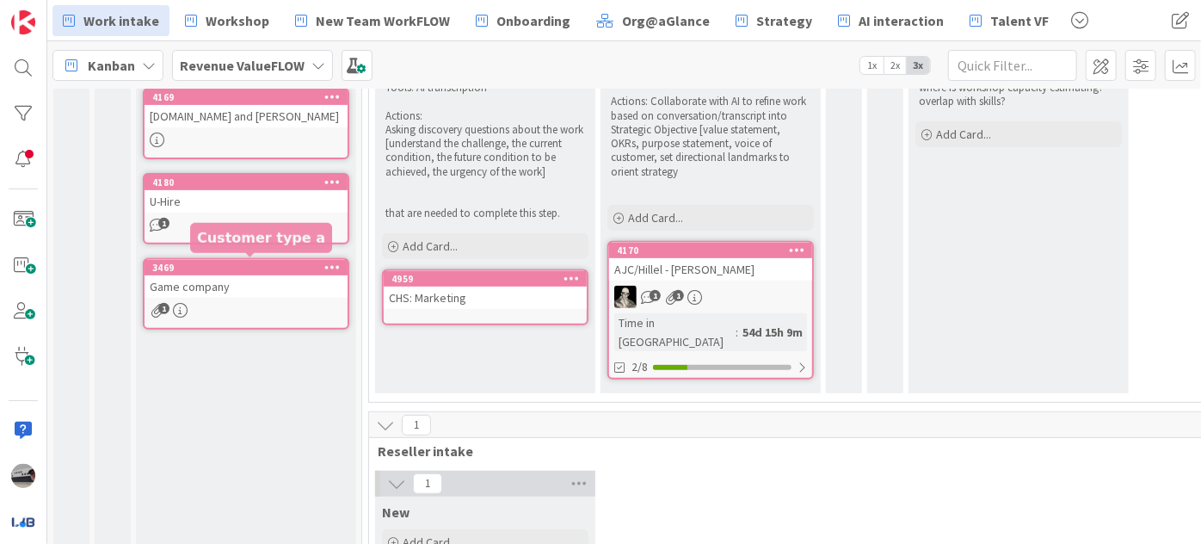
click at [188, 267] on div "3469" at bounding box center [249, 268] width 195 height 12
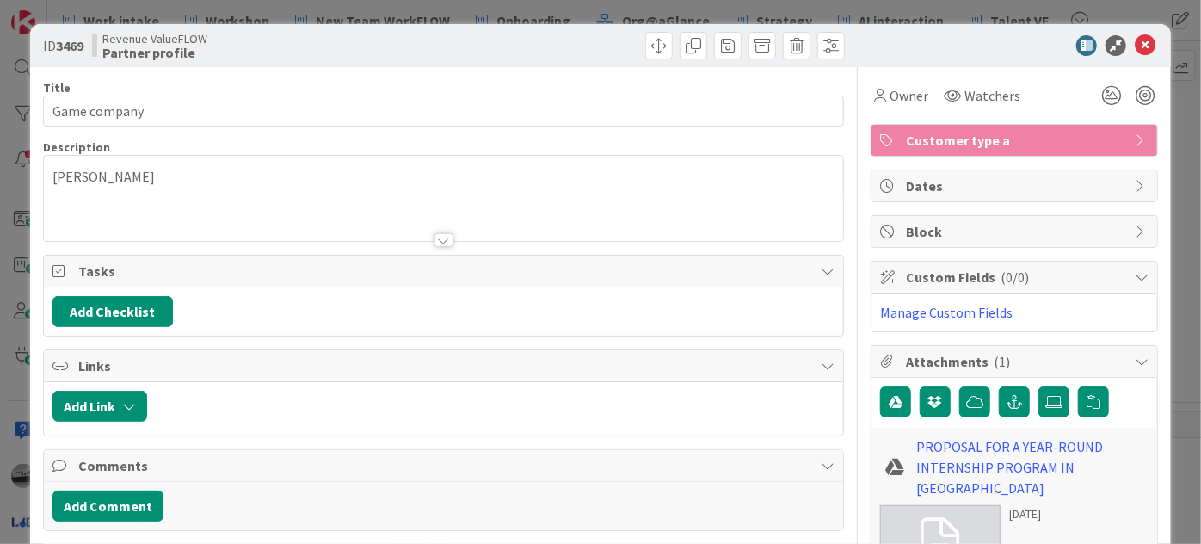
click at [153, 182] on div "Bill DeVoe" at bounding box center [444, 198] width 800 height 85
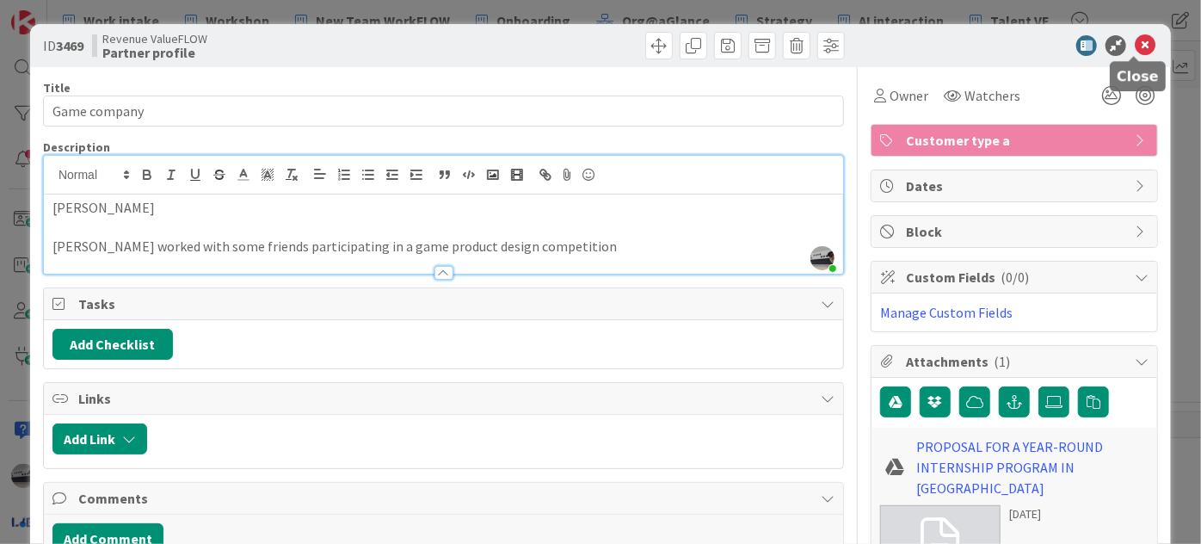
click at [1135, 39] on icon at bounding box center [1145, 45] width 21 height 21
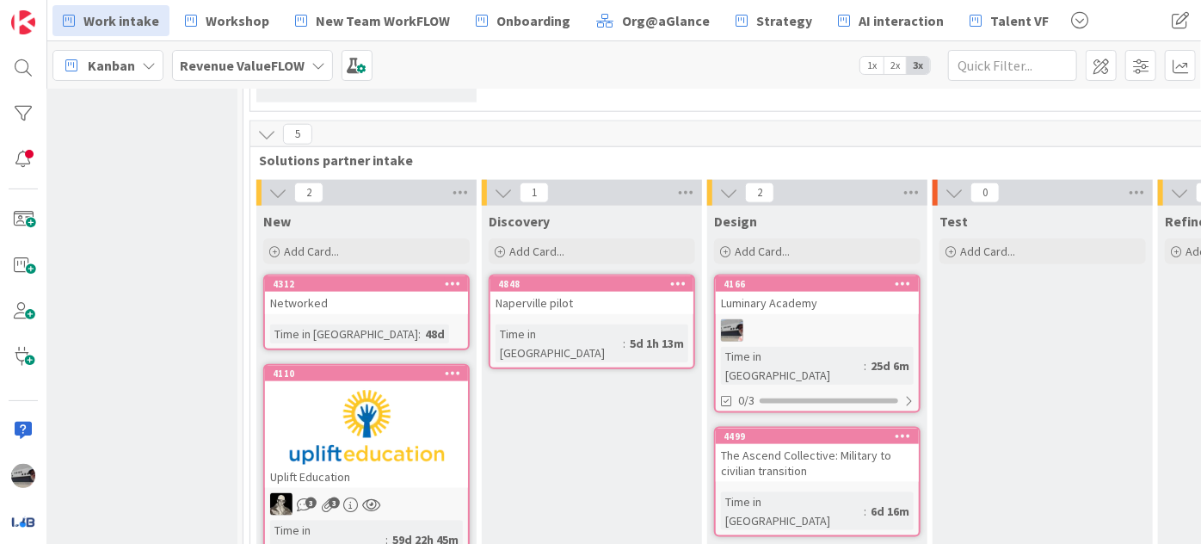
scroll to position [930, 124]
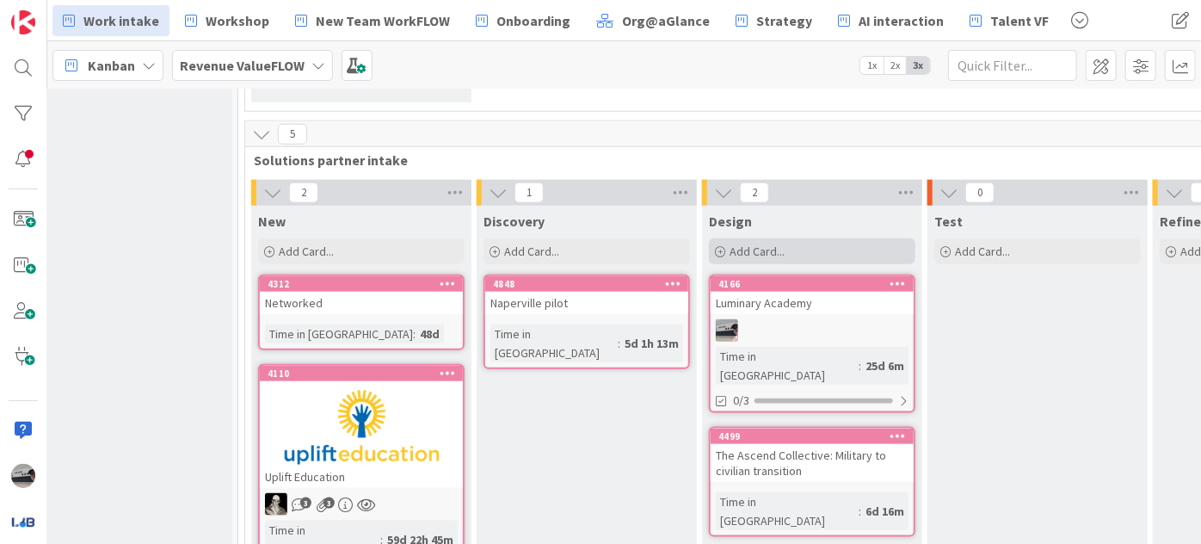
click at [804, 238] on div "Add Card..." at bounding box center [812, 251] width 207 height 26
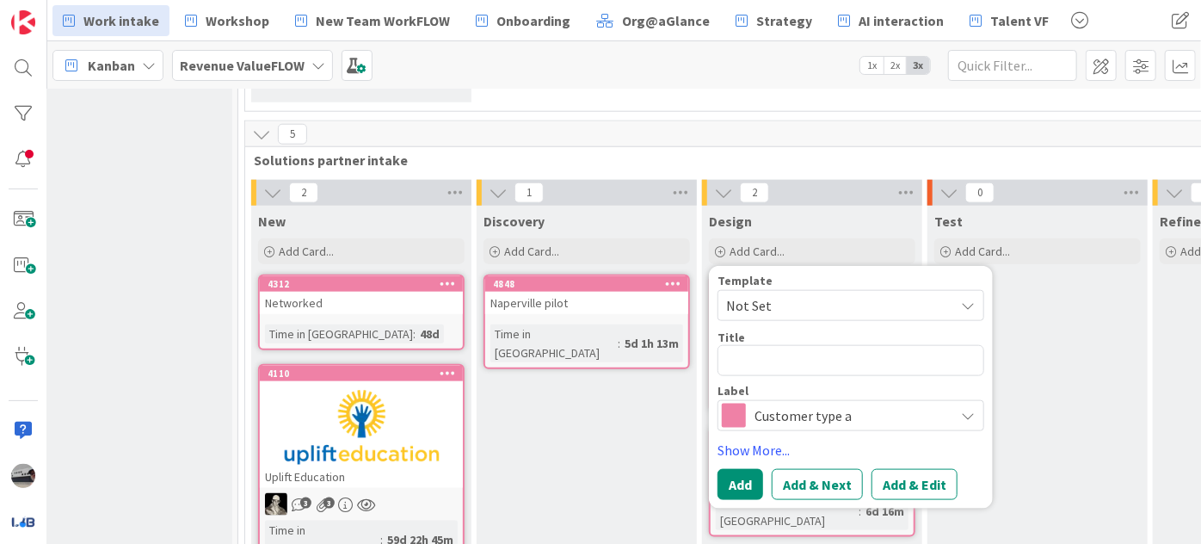
type textarea "x"
type textarea "S"
type textarea "x"
type textarea "SO"
type textarea "x"
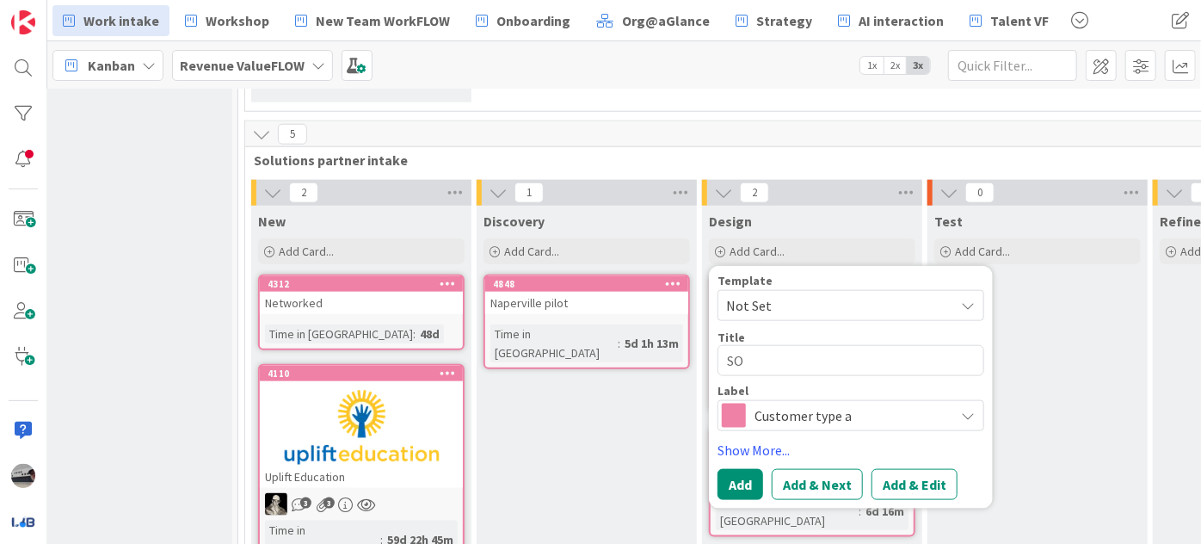
type textarea "SOL"
type textarea "x"
type textarea "SOLO"
type textarea "x"
type textarea "SOLO"
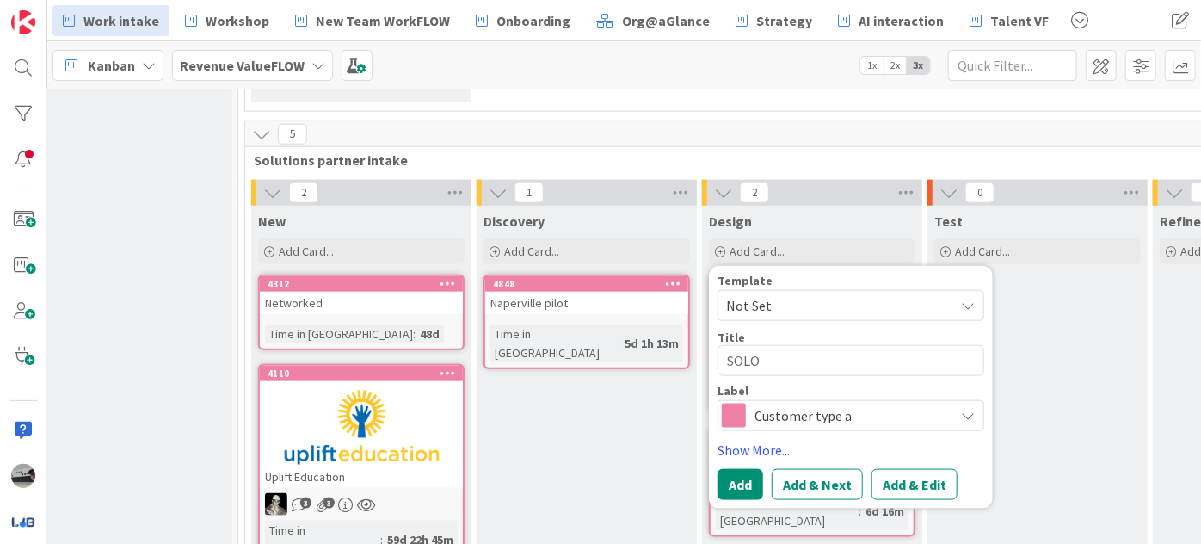
type textarea "x"
type textarea "SOLO N"
type textarea "x"
type textarea "SOLO Ne"
type textarea "x"
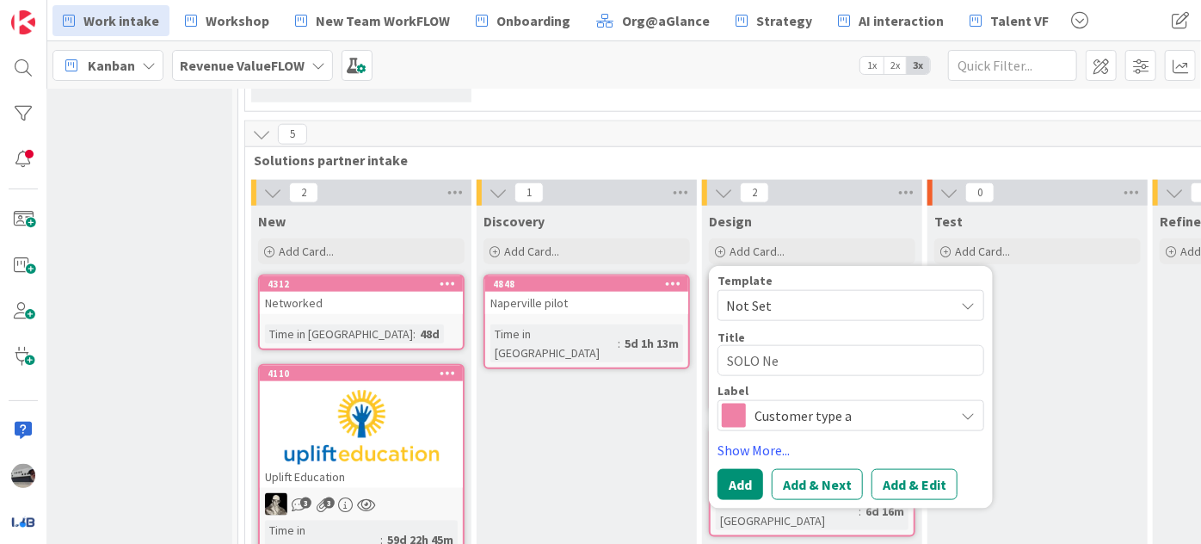
type textarea "SOLO Net"
type textarea "x"
type textarea "SOLO Netw"
type textarea "x"
type textarea "SOLO Netwo"
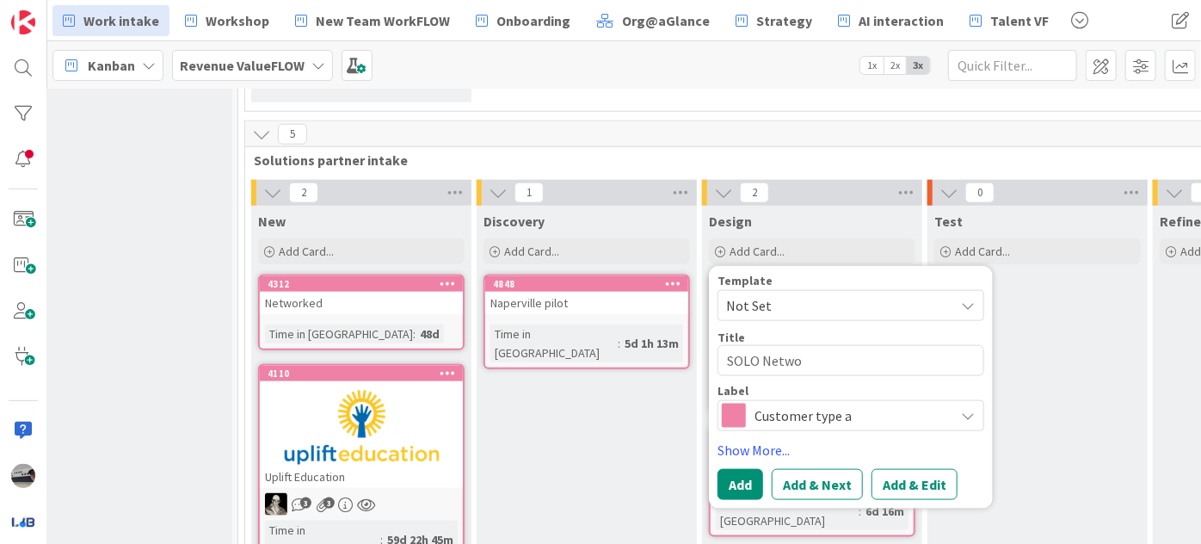
type textarea "x"
type textarea "SOLO Networ"
type textarea "x"
type textarea "SOLO Network"
click at [734, 469] on button "Add" at bounding box center [741, 484] width 46 height 31
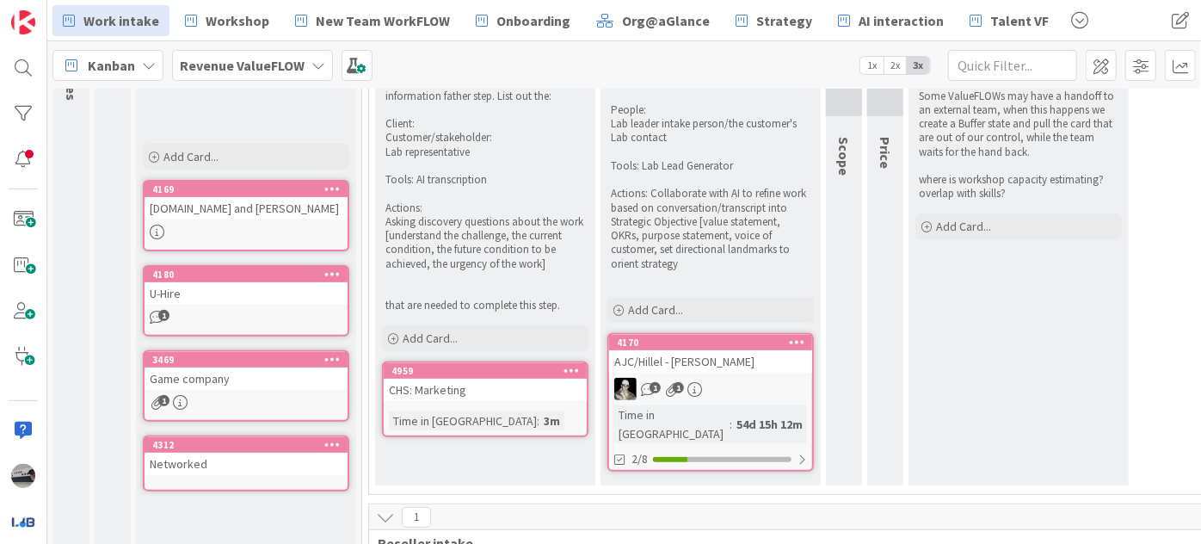
scroll to position [0, 0]
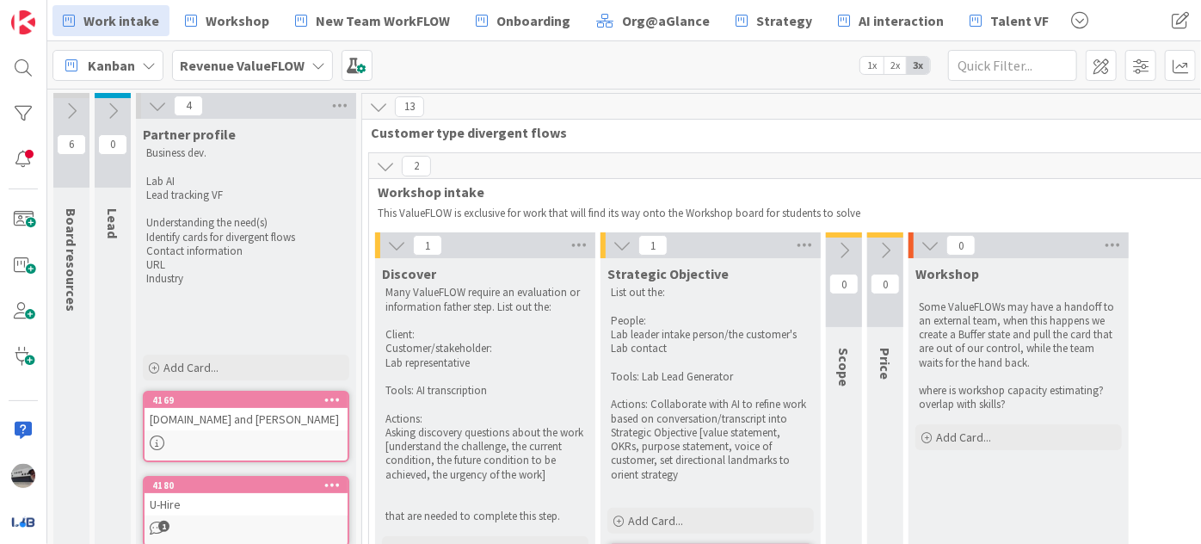
click at [159, 114] on button at bounding box center [157, 106] width 22 height 22
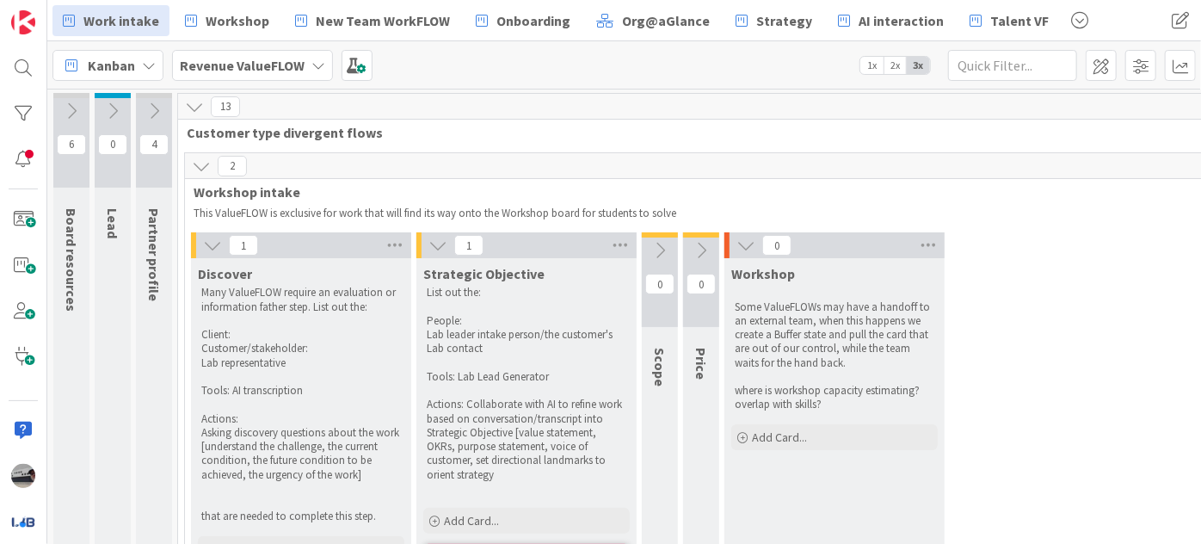
click at [162, 100] on button at bounding box center [154, 111] width 36 height 26
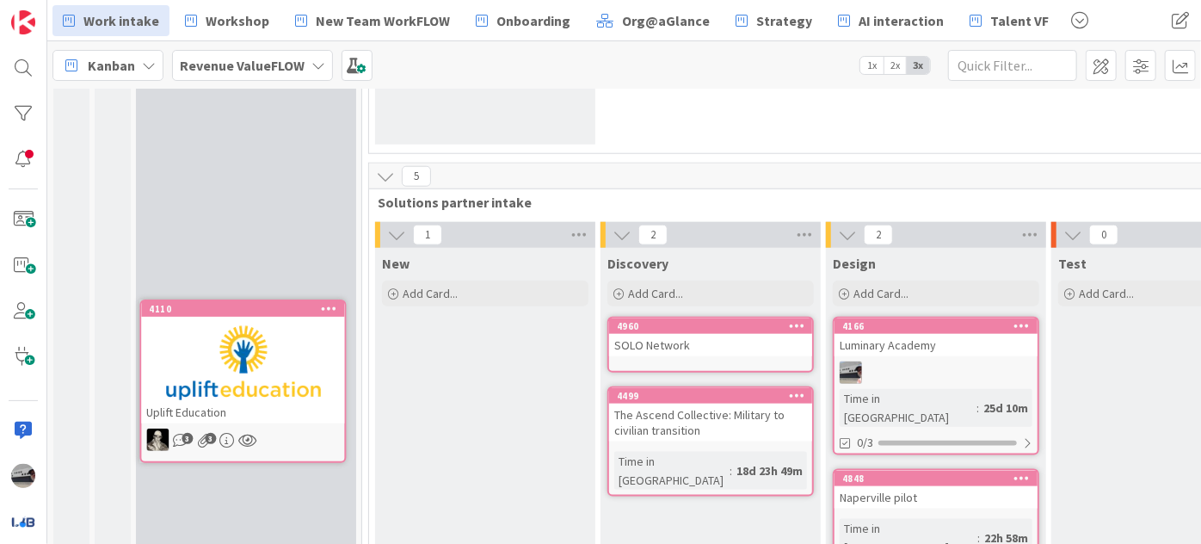
scroll to position [890, 0]
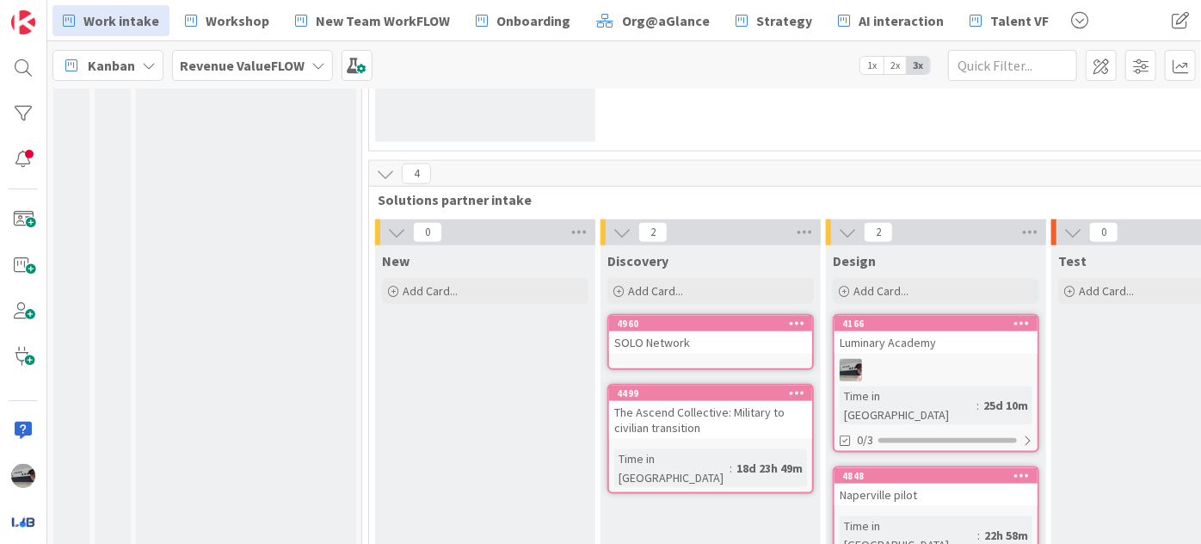
click at [392, 223] on icon at bounding box center [396, 232] width 19 height 19
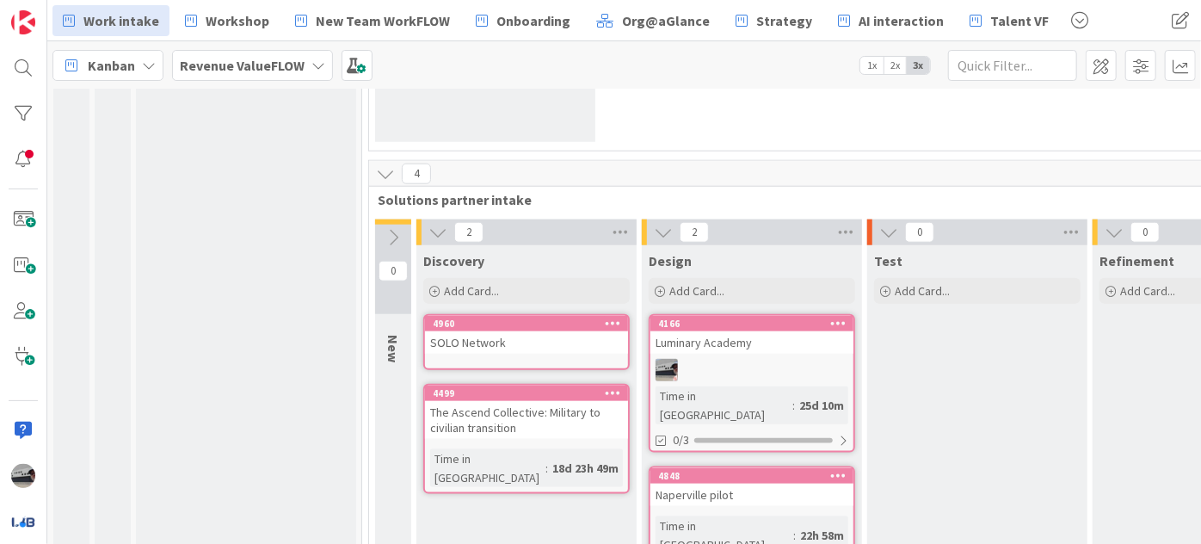
click at [429, 223] on icon at bounding box center [438, 232] width 19 height 19
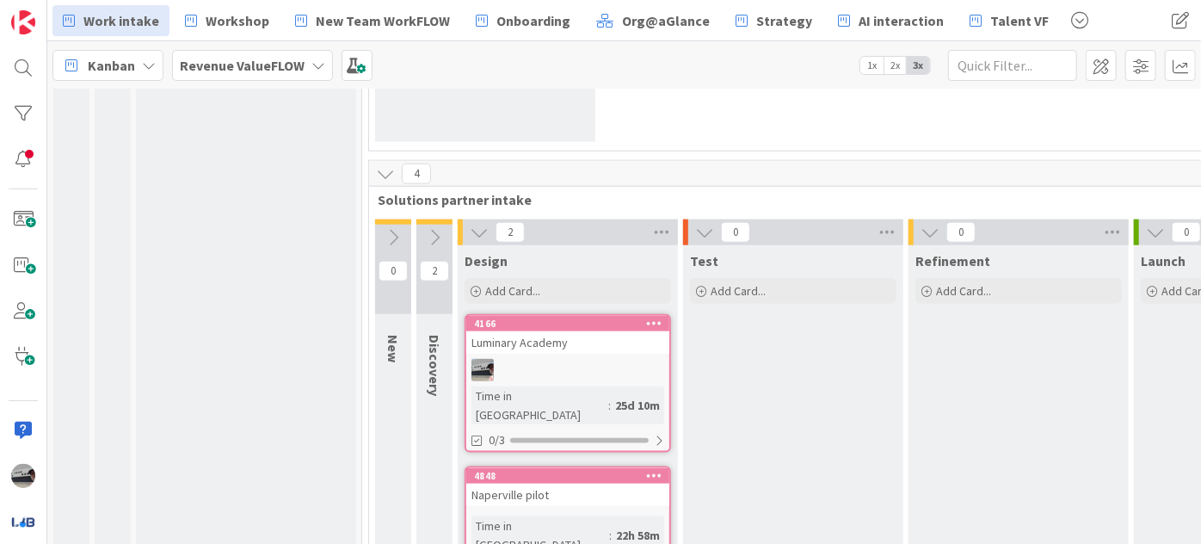
click at [479, 223] on icon at bounding box center [479, 232] width 19 height 19
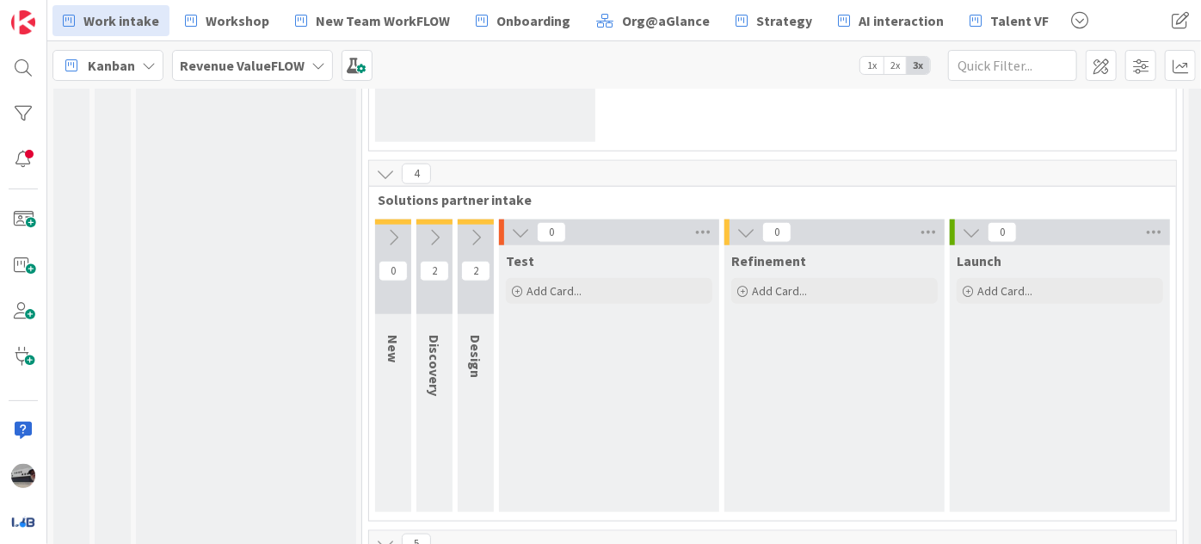
click at [504, 219] on div "0" at bounding box center [609, 232] width 220 height 26
click at [383, 164] on icon at bounding box center [385, 173] width 19 height 19
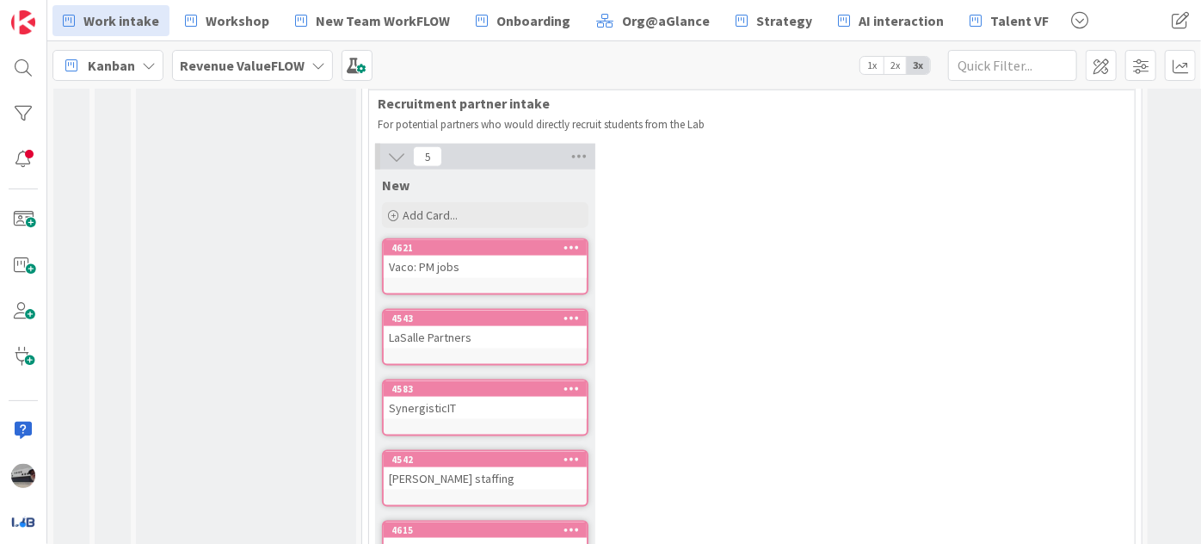
scroll to position [931, 0]
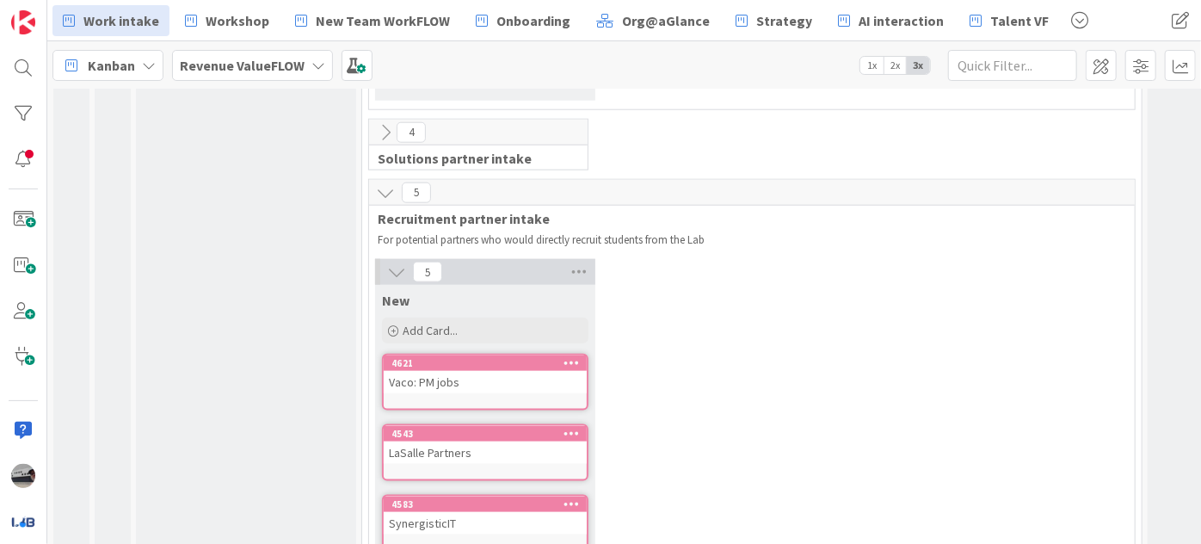
click at [398, 263] on icon at bounding box center [396, 272] width 19 height 19
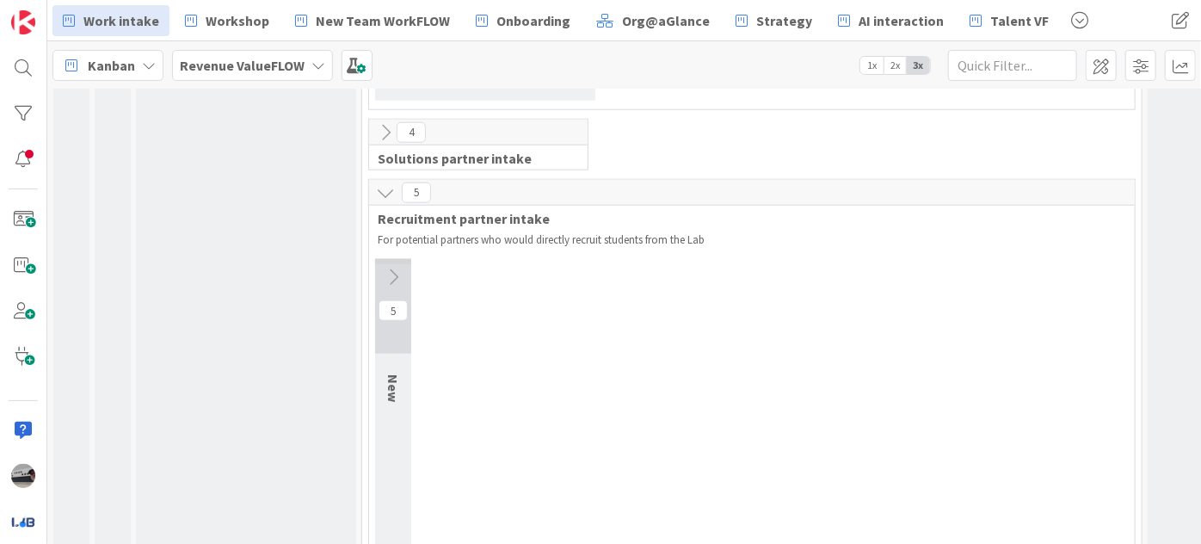
click at [380, 183] on icon at bounding box center [385, 192] width 19 height 19
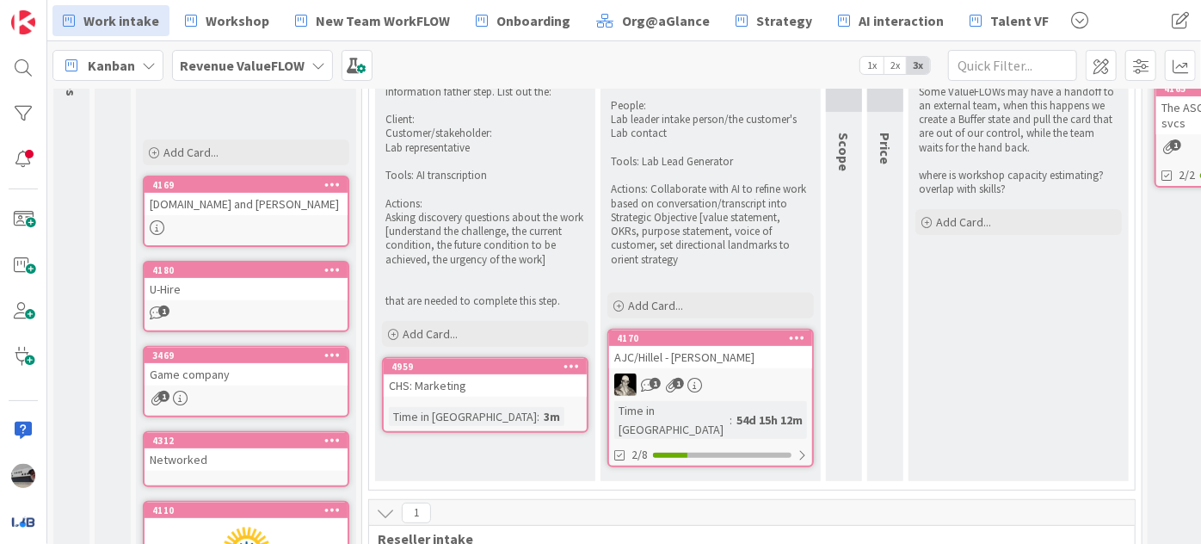
scroll to position [450, 0]
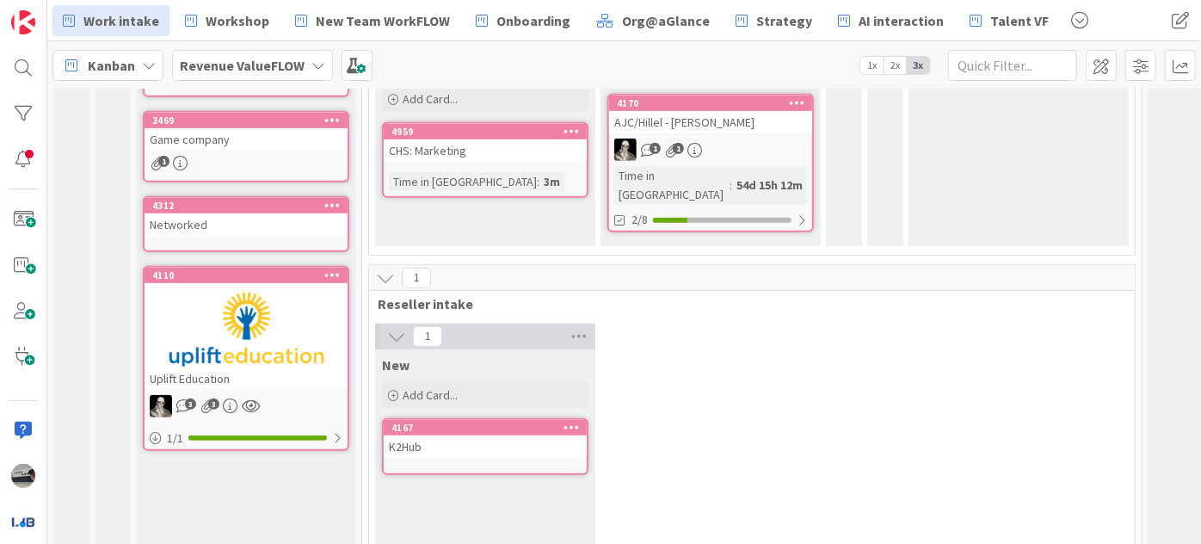
click at [383, 269] on icon at bounding box center [385, 278] width 19 height 19
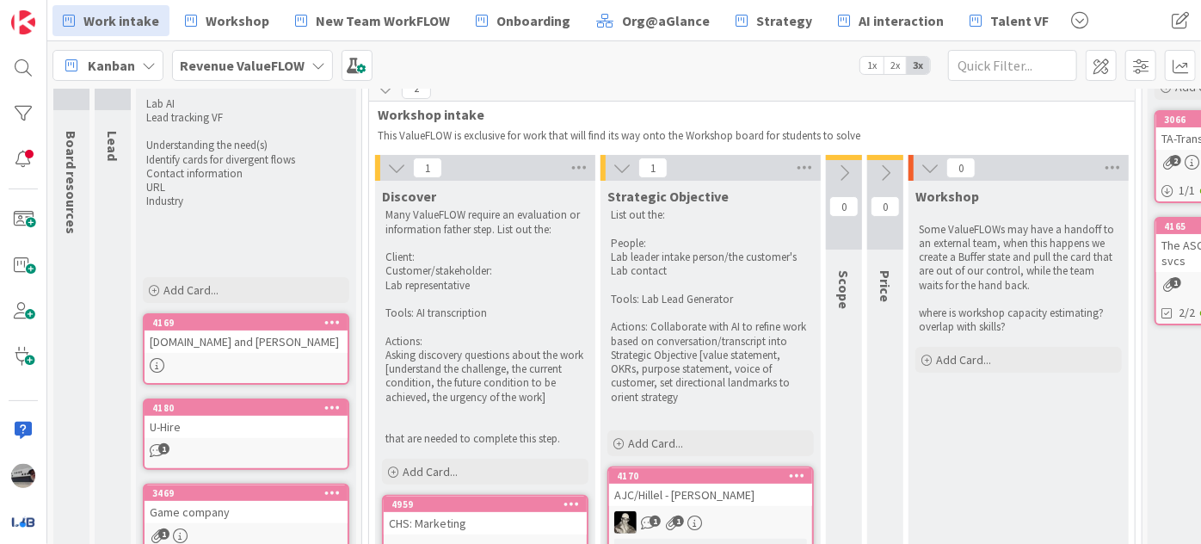
scroll to position [0, 0]
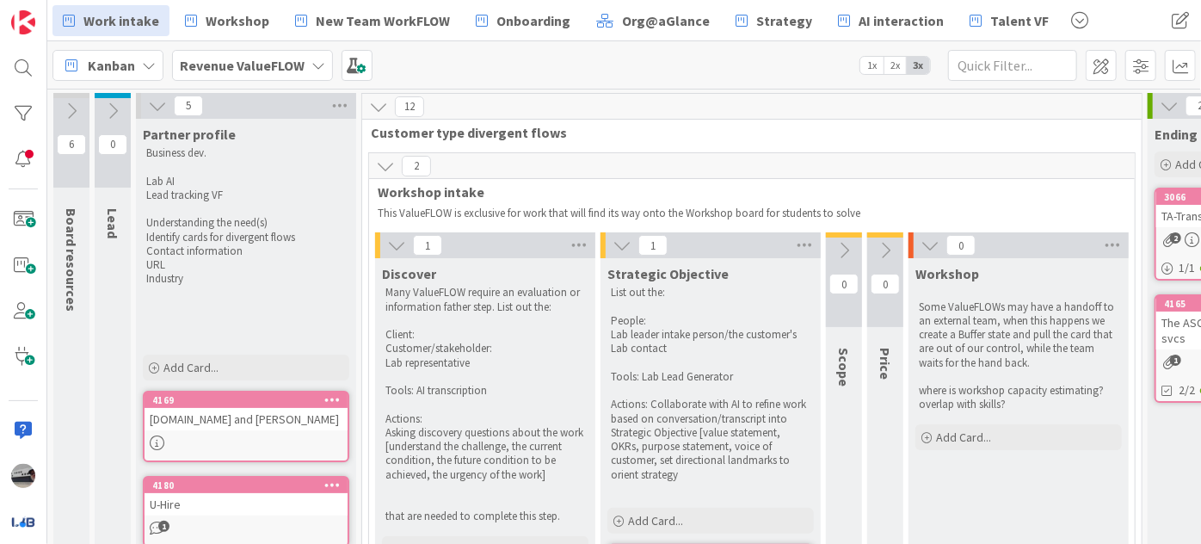
click at [389, 244] on icon at bounding box center [396, 245] width 19 height 19
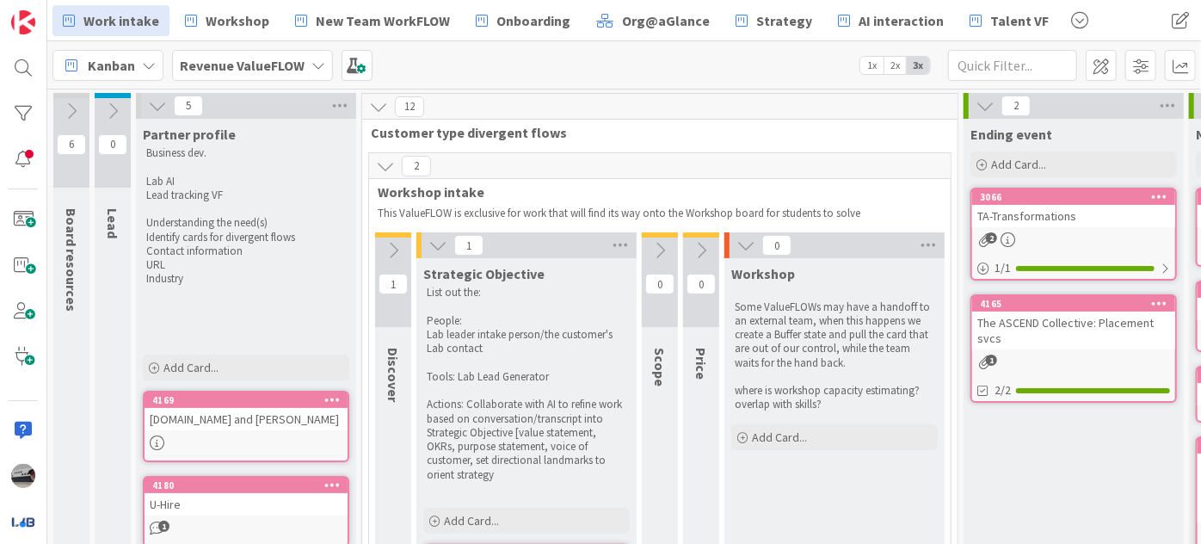
click at [441, 245] on icon at bounding box center [438, 245] width 19 height 19
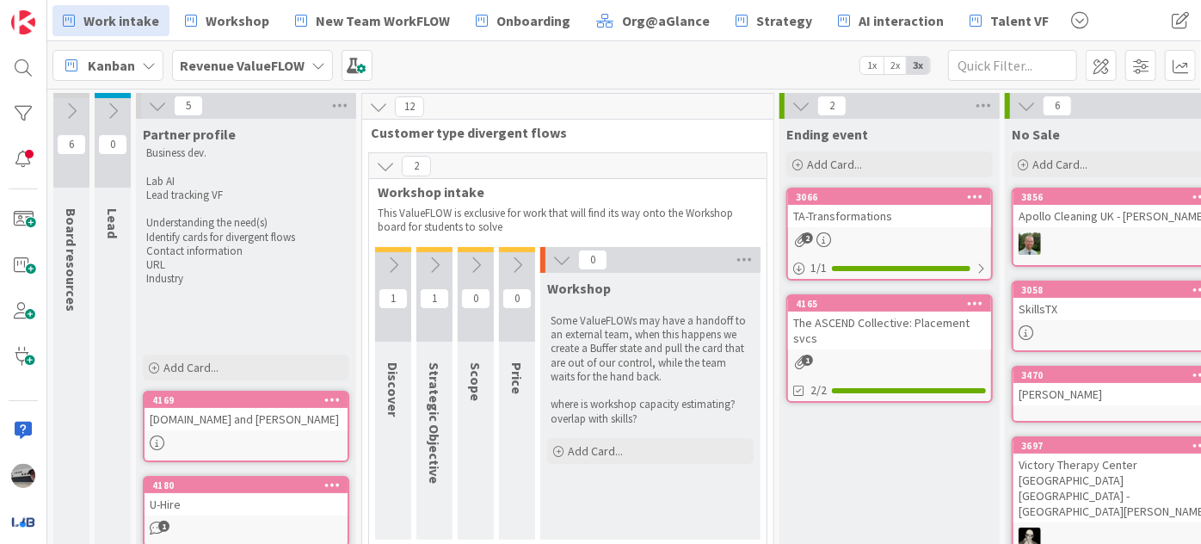
click at [560, 255] on icon at bounding box center [562, 259] width 19 height 19
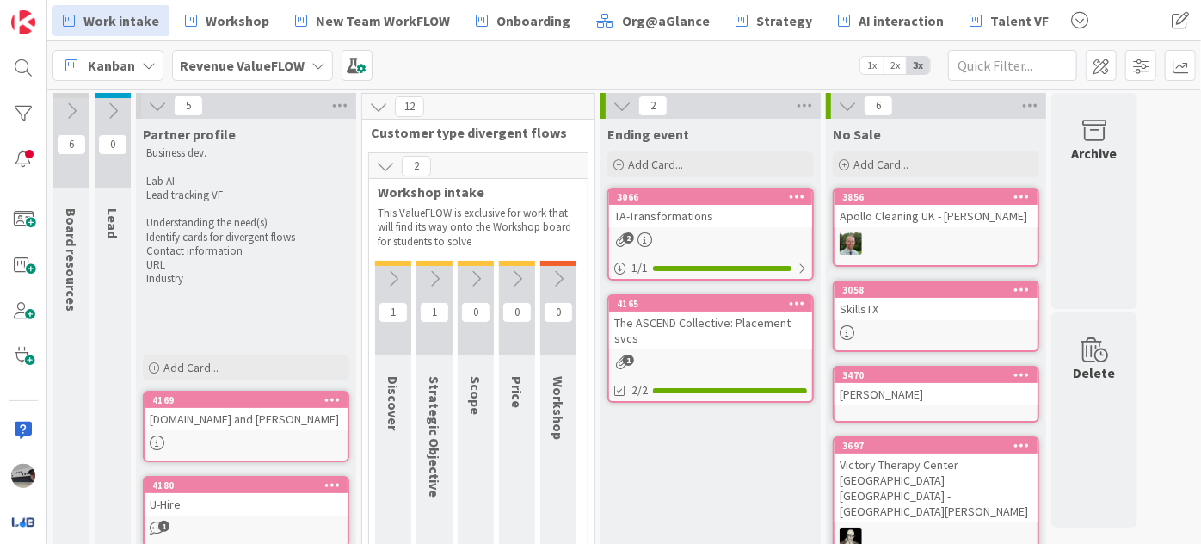
click at [383, 164] on icon at bounding box center [385, 166] width 19 height 19
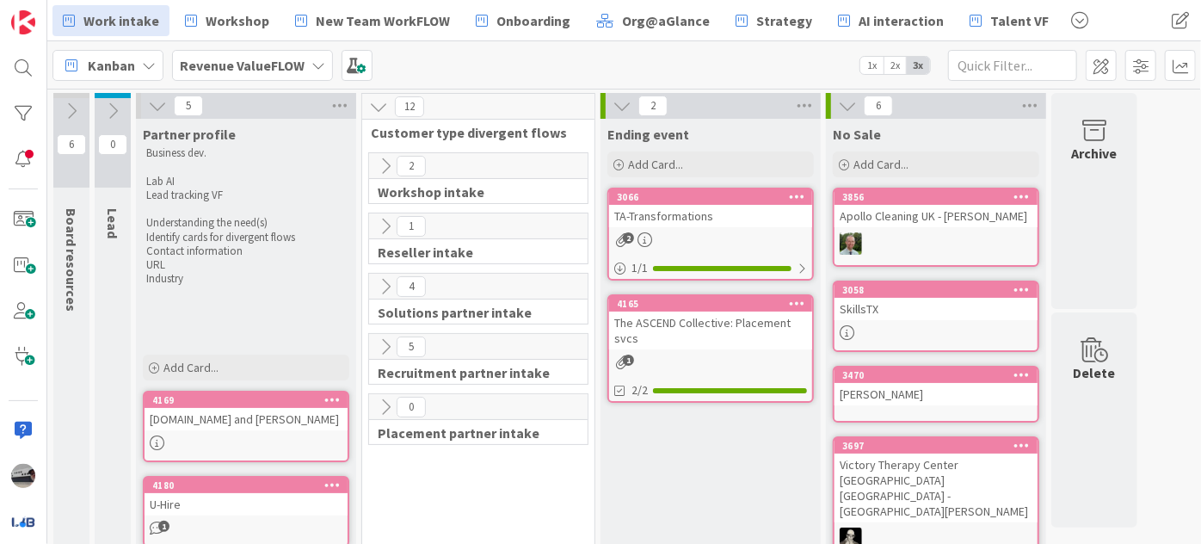
click at [372, 102] on icon at bounding box center [378, 106] width 19 height 19
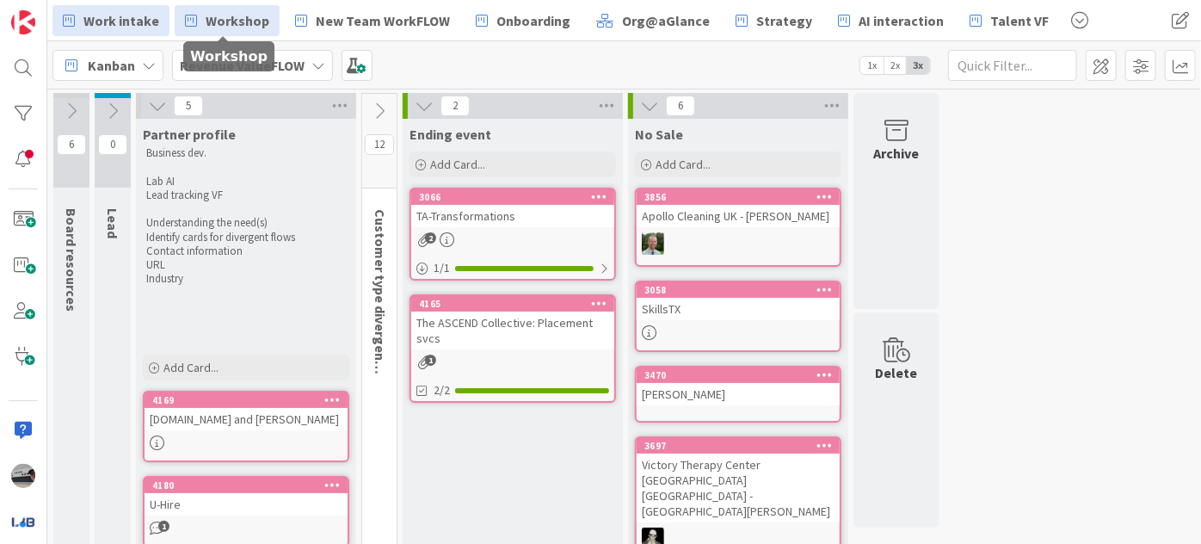
click at [217, 22] on span "Workshop" at bounding box center [238, 20] width 64 height 21
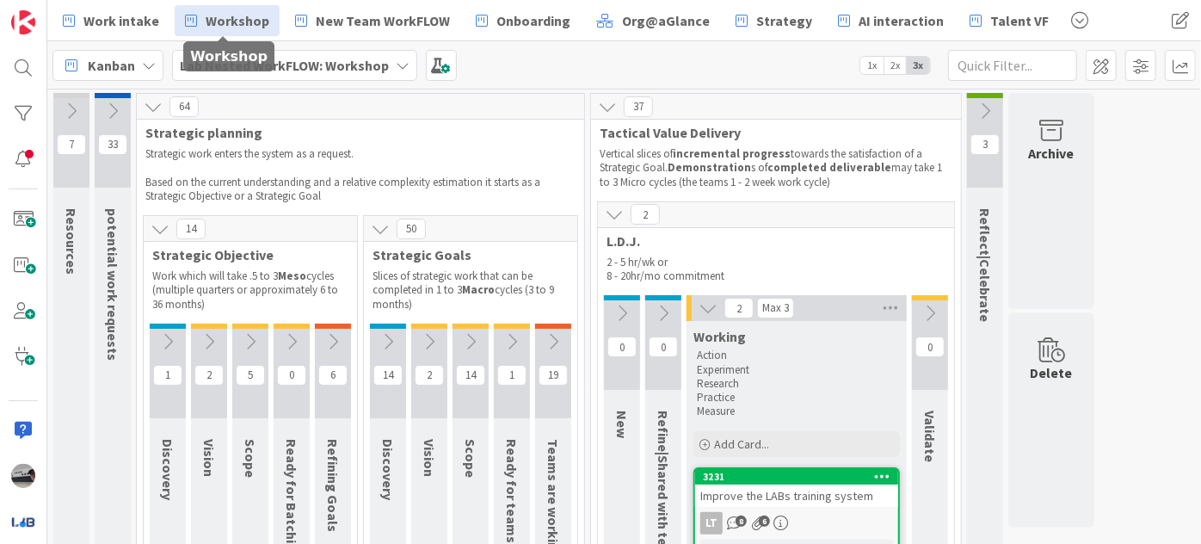
click at [617, 210] on icon at bounding box center [614, 214] width 19 height 19
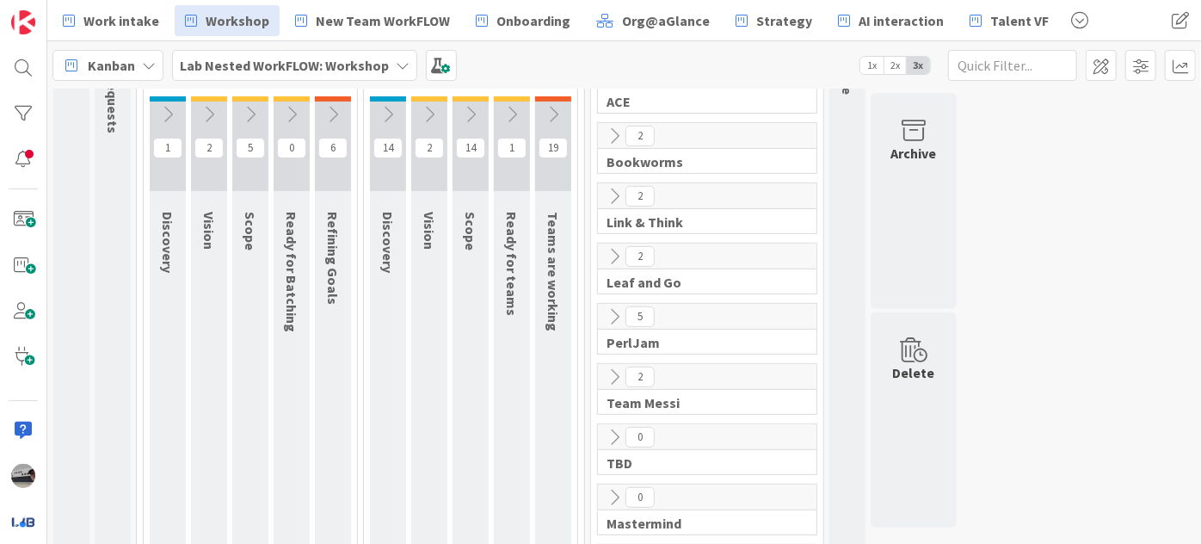
scroll to position [234, 0]
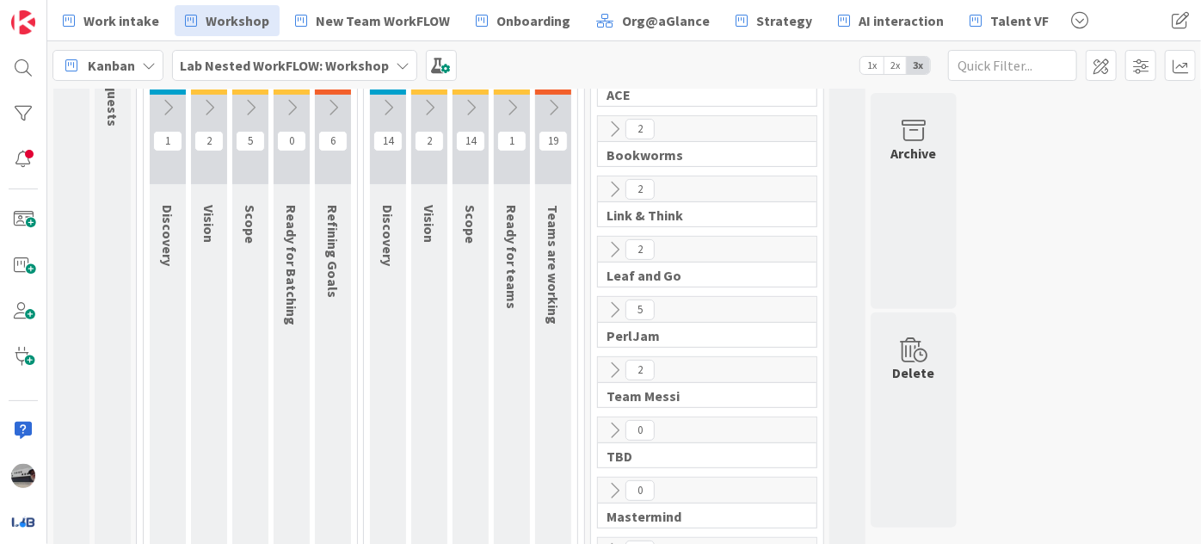
click at [615, 245] on icon at bounding box center [614, 249] width 19 height 19
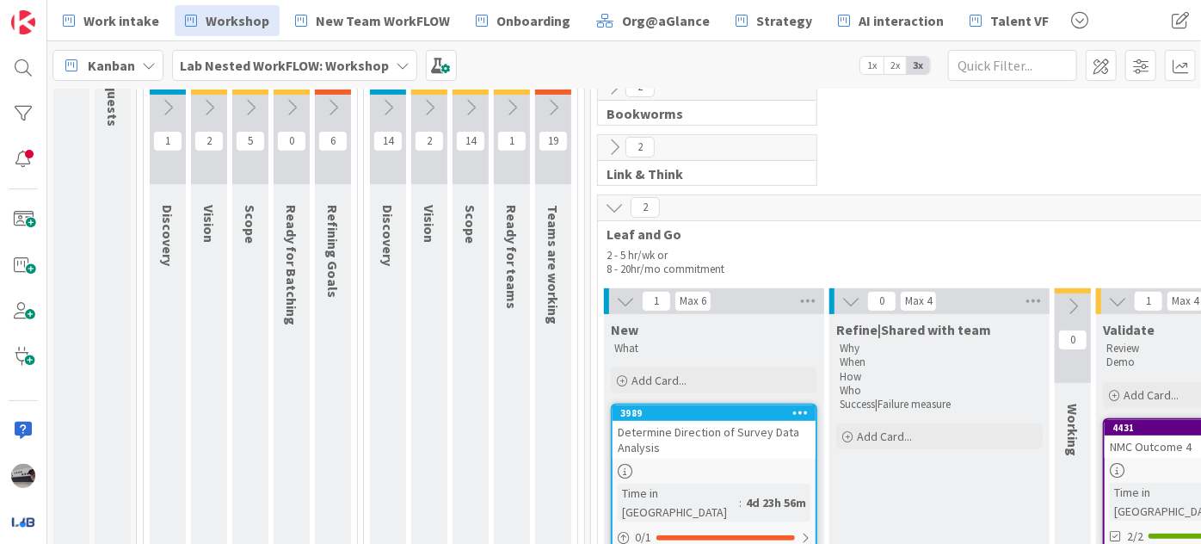
click at [737, 431] on div "Determine Direction of Survey Data Analysis" at bounding box center [714, 440] width 203 height 38
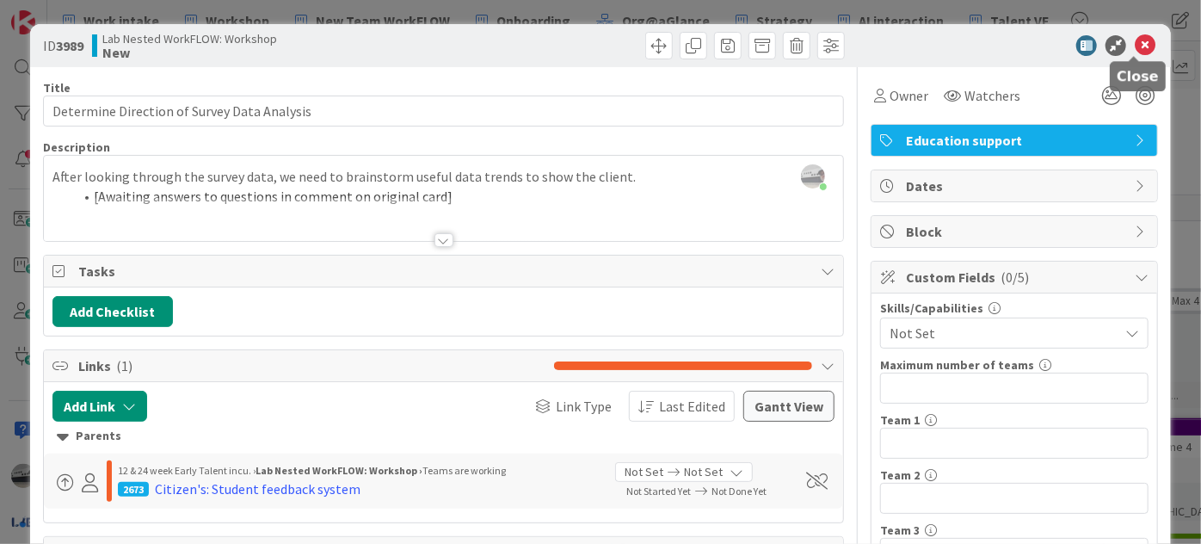
click at [1138, 42] on icon at bounding box center [1145, 45] width 21 height 21
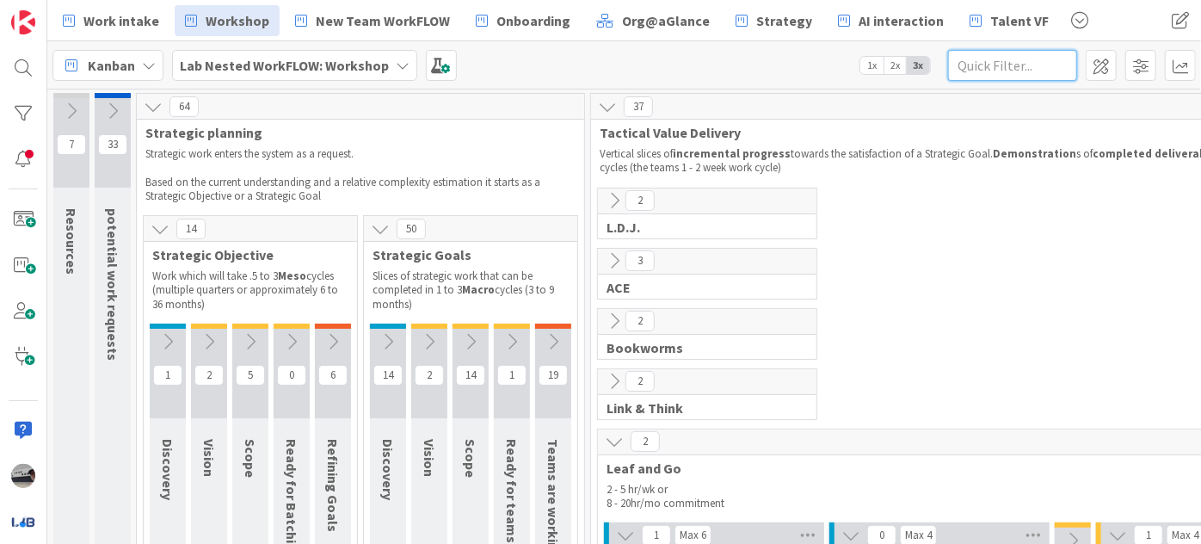
click at [1016, 70] on input "text" at bounding box center [1012, 65] width 129 height 31
type input "AL1"
click at [1066, 68] on icon at bounding box center [1063, 65] width 12 height 15
click at [548, 339] on icon at bounding box center [553, 341] width 19 height 19
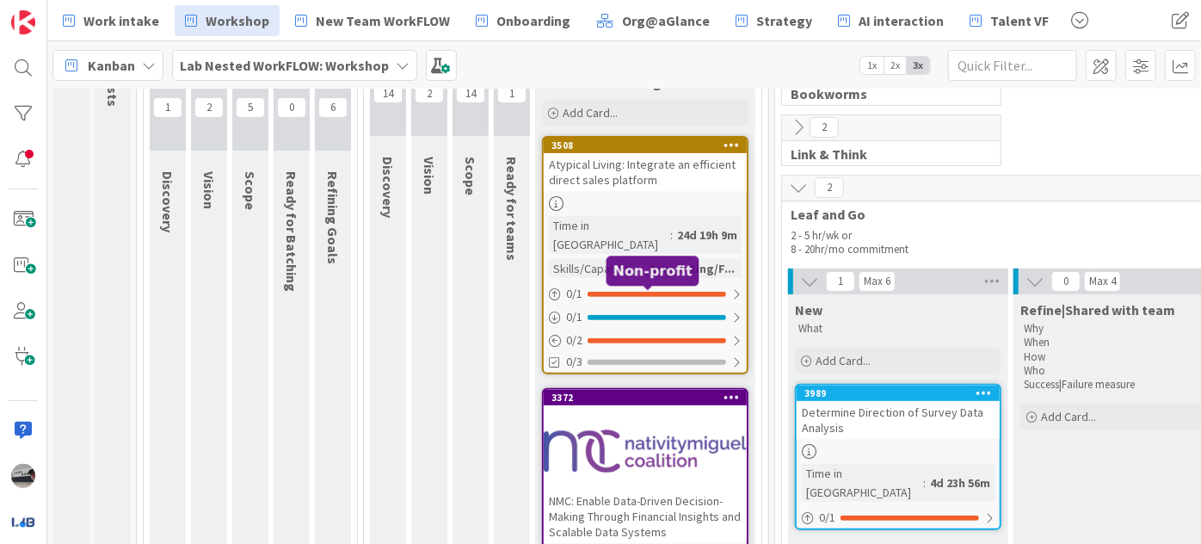
scroll to position [156, 0]
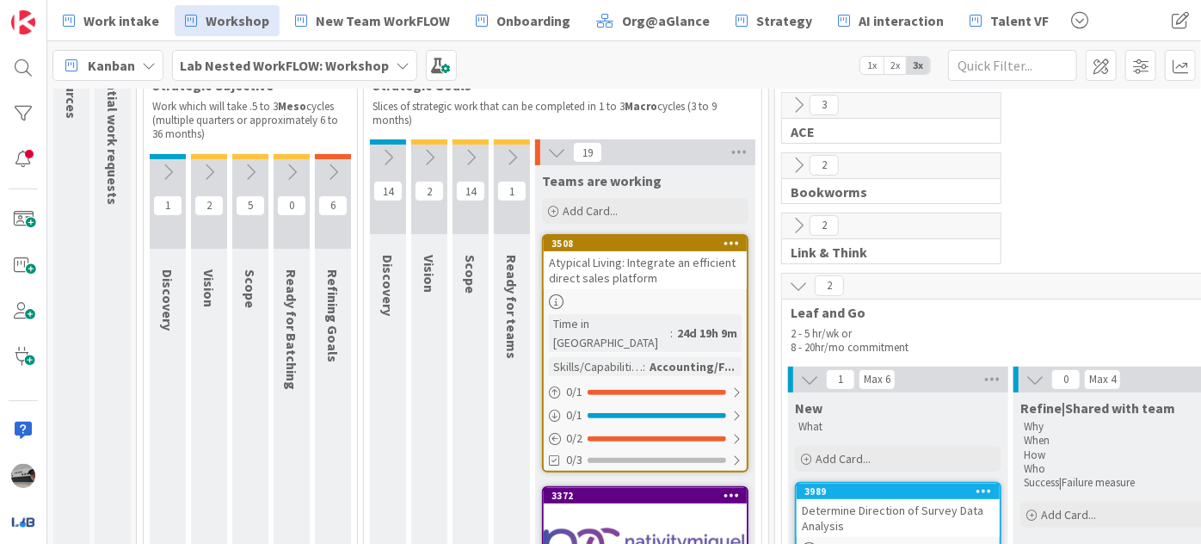
click at [661, 271] on div "Atypical Living: Integrate an efficient direct sales platform" at bounding box center [645, 270] width 203 height 38
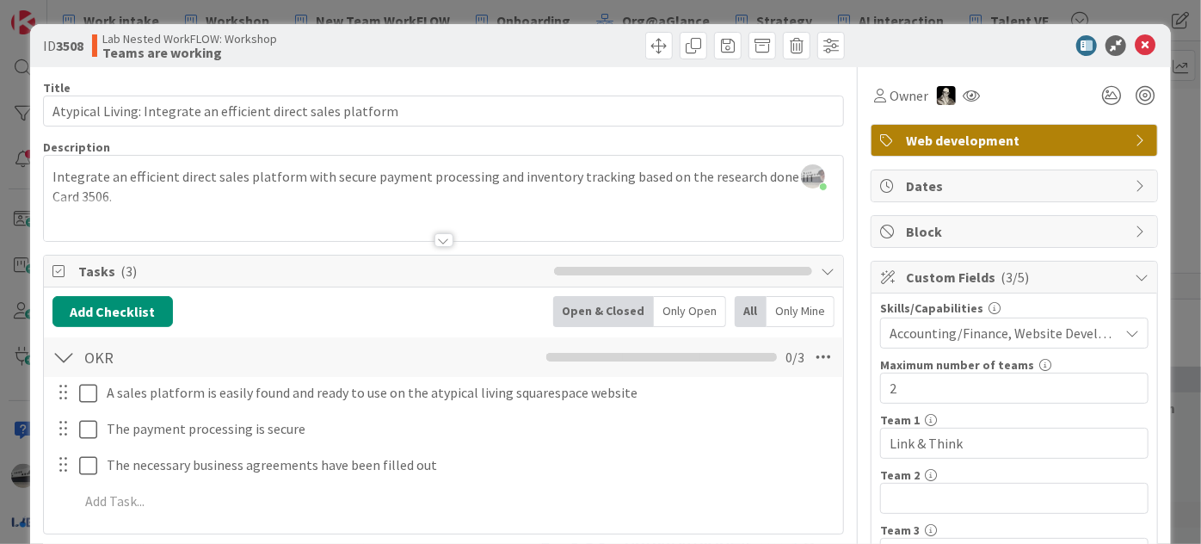
click at [441, 241] on div at bounding box center [444, 240] width 19 height 14
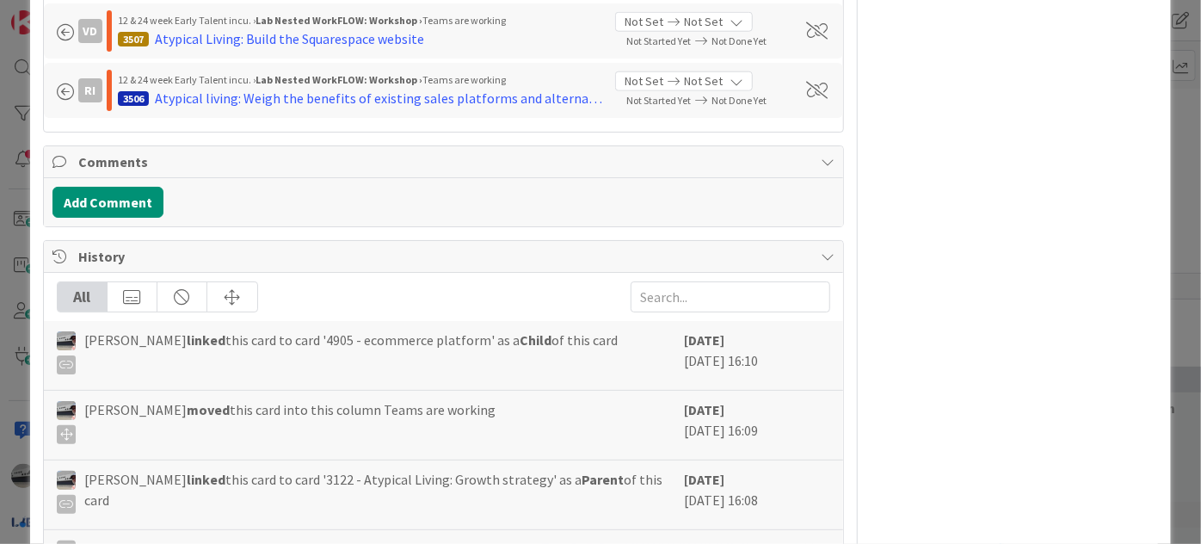
scroll to position [665, 0]
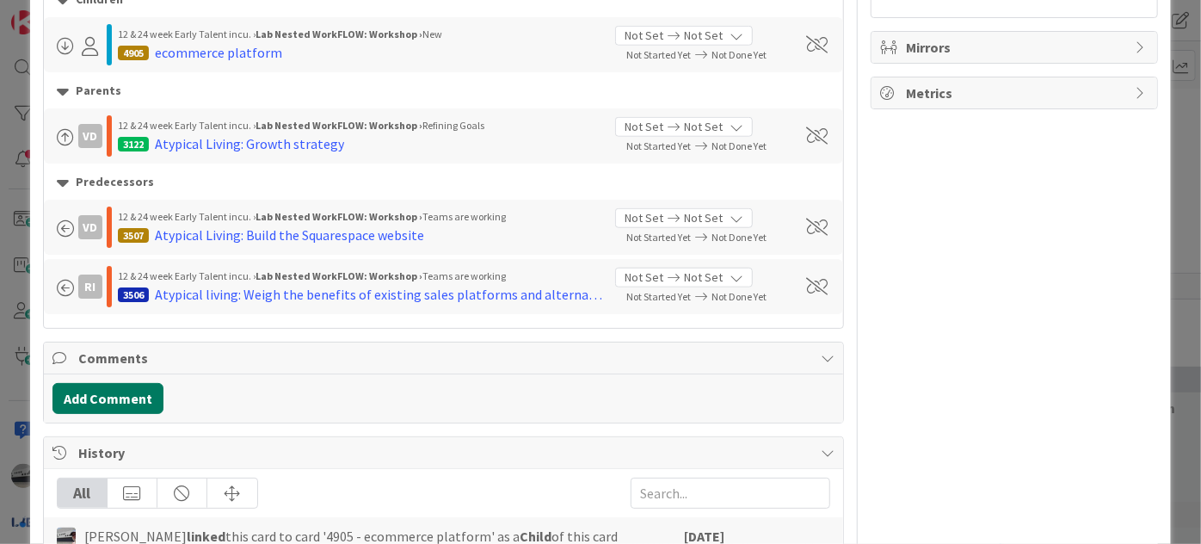
click at [120, 393] on button "Add Comment" at bounding box center [108, 398] width 111 height 31
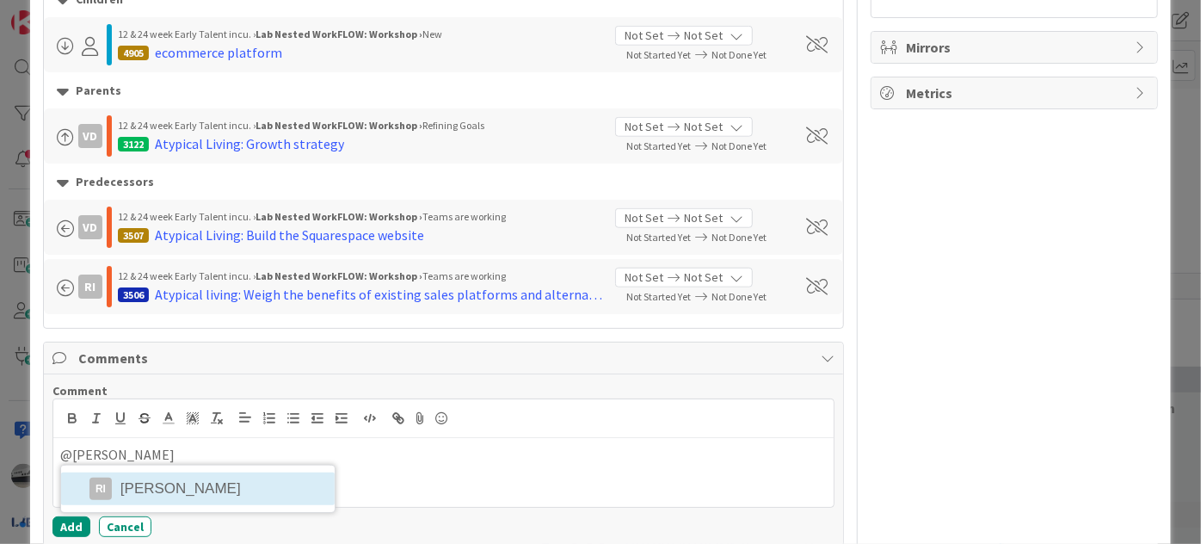
click at [172, 495] on div "@ruth RI Ruth Ishidi" at bounding box center [443, 472] width 781 height 69
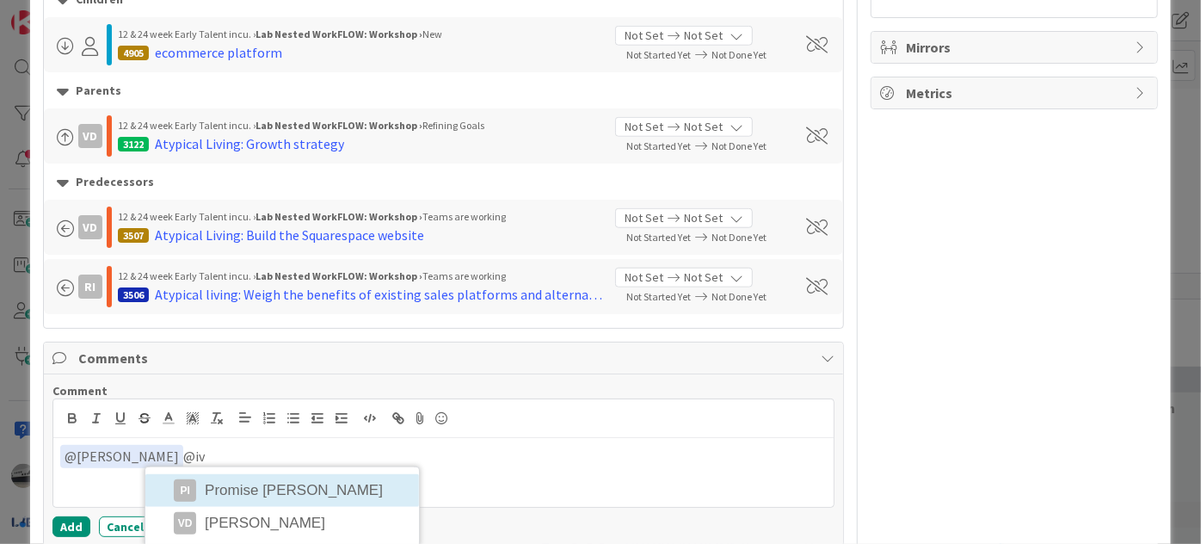
click at [256, 485] on div "﻿ @ Ruth Ishidi ﻿ @iv PI Promise Ivie Iyere VD Vivian Du" at bounding box center [443, 472] width 781 height 69
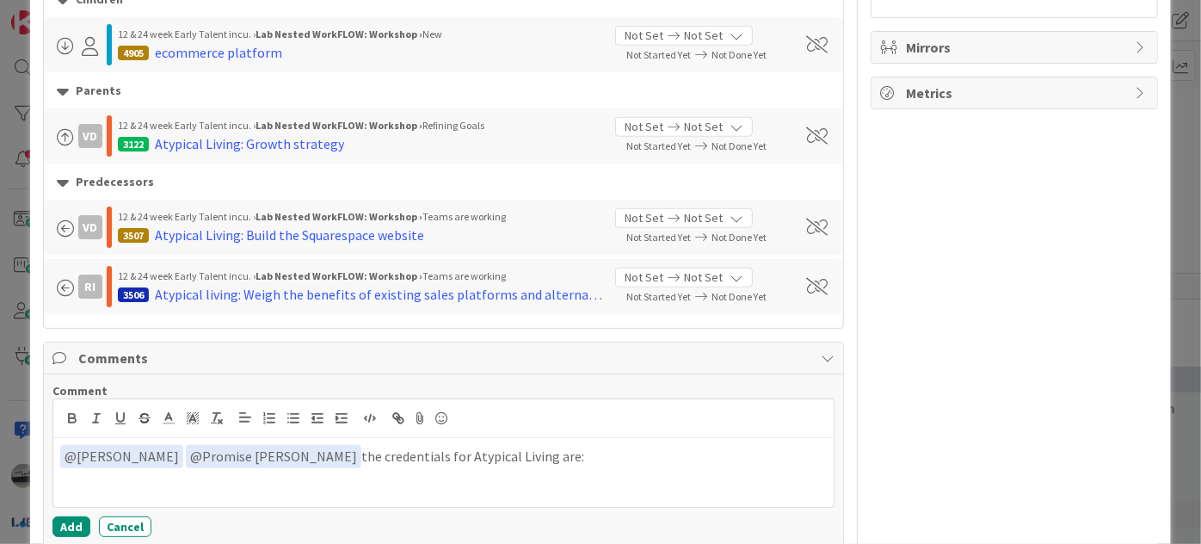
click at [89, 473] on p at bounding box center [443, 478] width 767 height 20
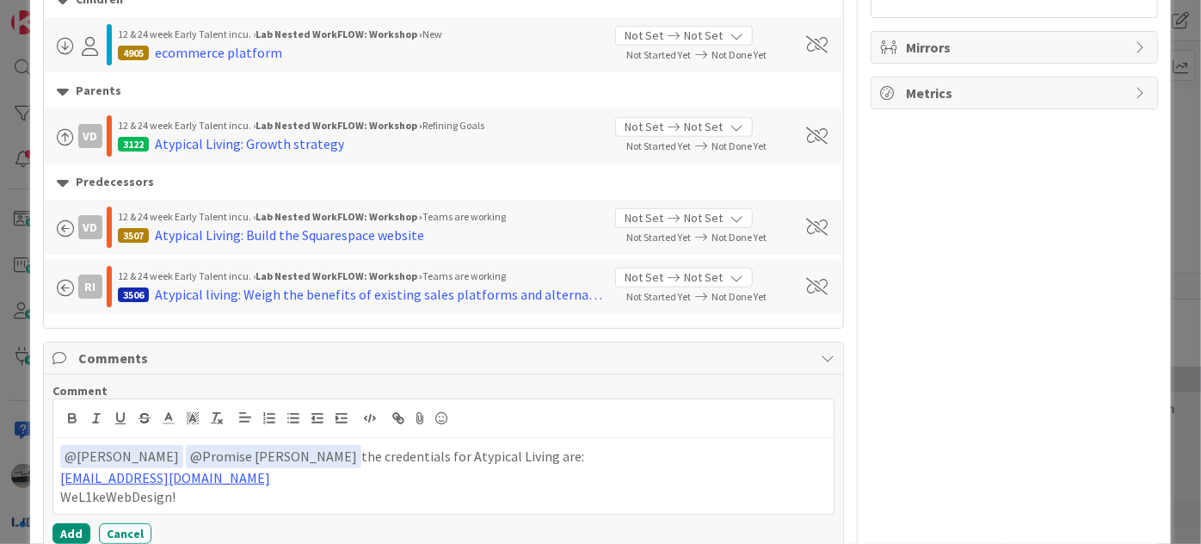
click at [57, 478] on div "﻿ @ Ruth Ishidi ﻿ ﻿ @ Promise Ivie Iyere ﻿ the credentials for Atypical Living …" at bounding box center [443, 476] width 781 height 76
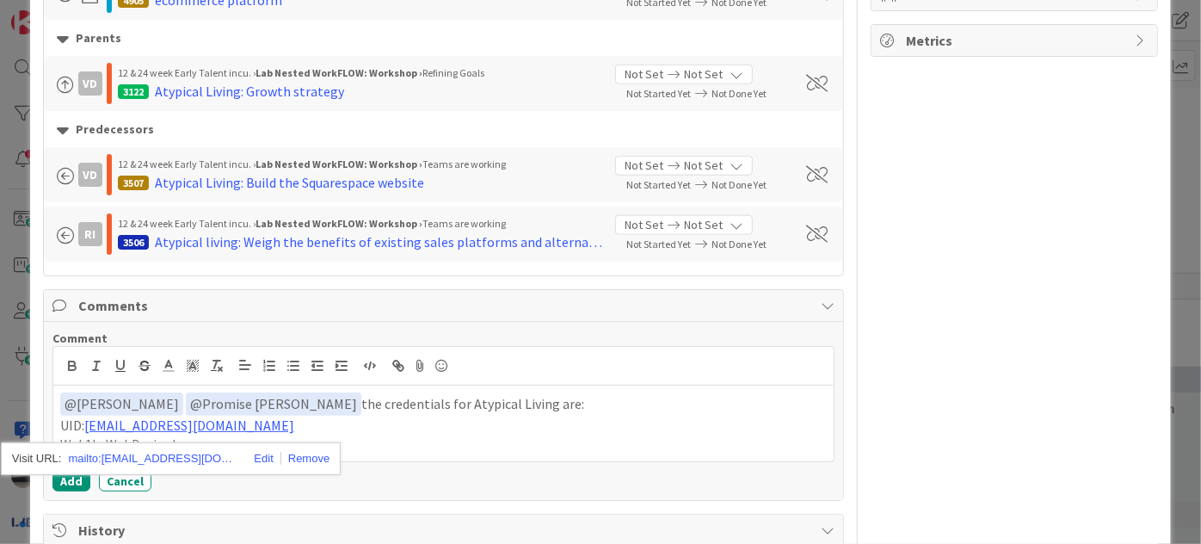
scroll to position [744, 0]
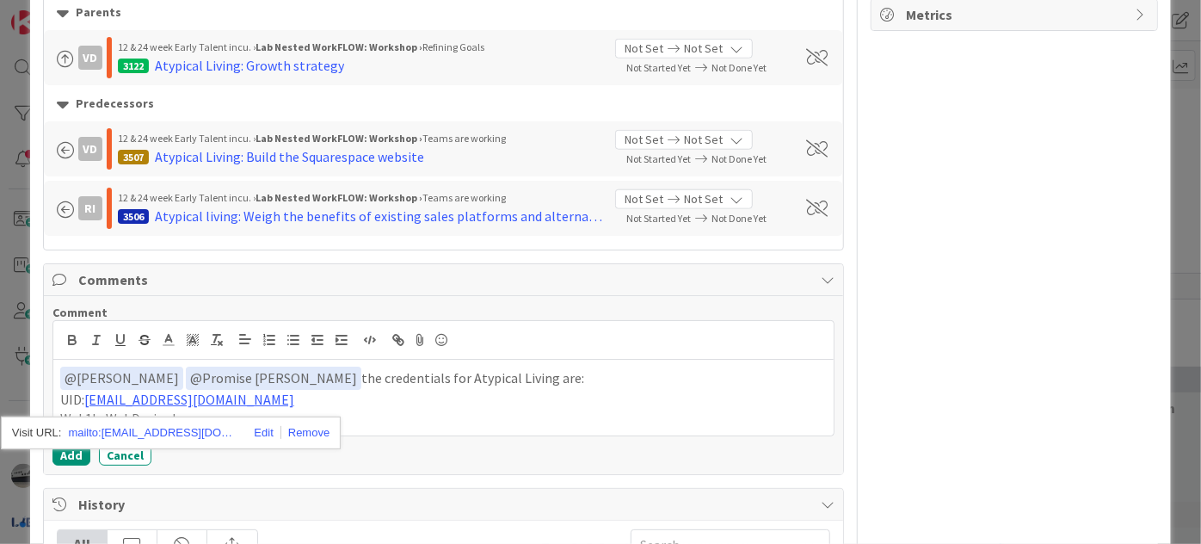
click at [289, 400] on p "UID: AL1@L-EAFLab.org" at bounding box center [443, 400] width 767 height 20
click at [62, 414] on p "WeL1keWebDesign!" at bounding box center [443, 419] width 767 height 20
click at [76, 449] on button "Add" at bounding box center [72, 455] width 38 height 21
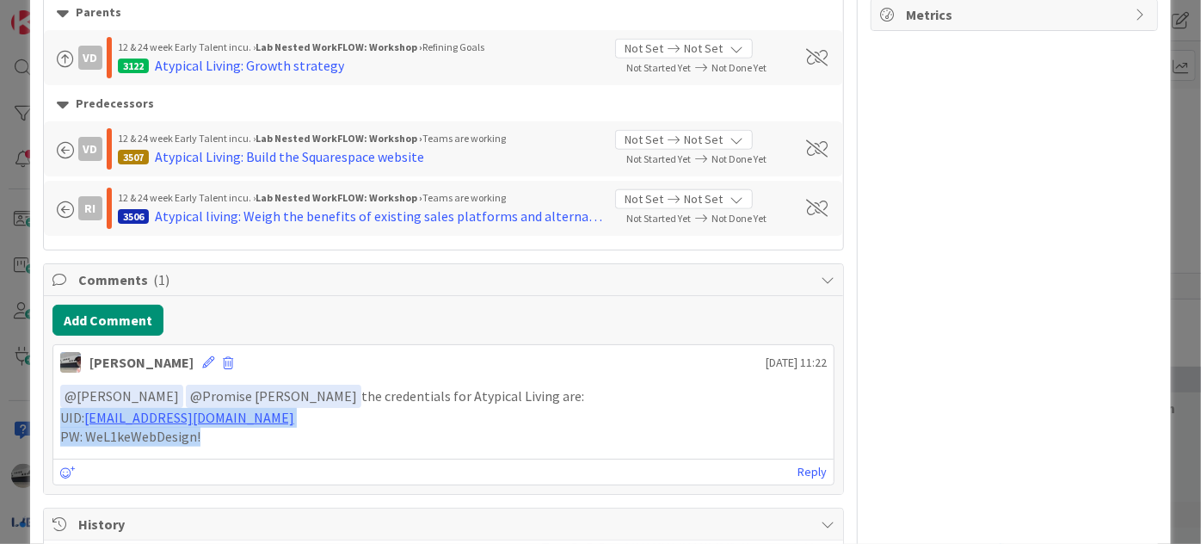
drag, startPoint x: 209, startPoint y: 435, endPoint x: 57, endPoint y: 417, distance: 153.5
click at [57, 420] on div "﻿ @ Ruth Ishidi ﻿ ﻿ @ Promise Ivie Iyere ﻿ the credentials for Atypical Living …" at bounding box center [443, 416] width 781 height 76
copy div "UID: AL1@L-EAFLab.org PW: WeL1keWebDesign!"
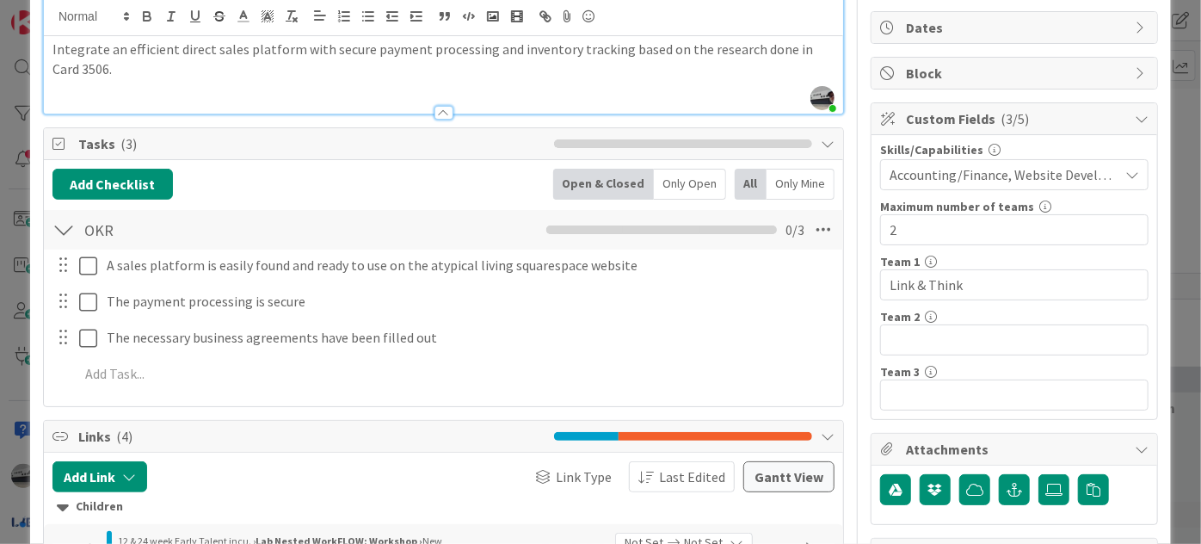
scroll to position [0, 0]
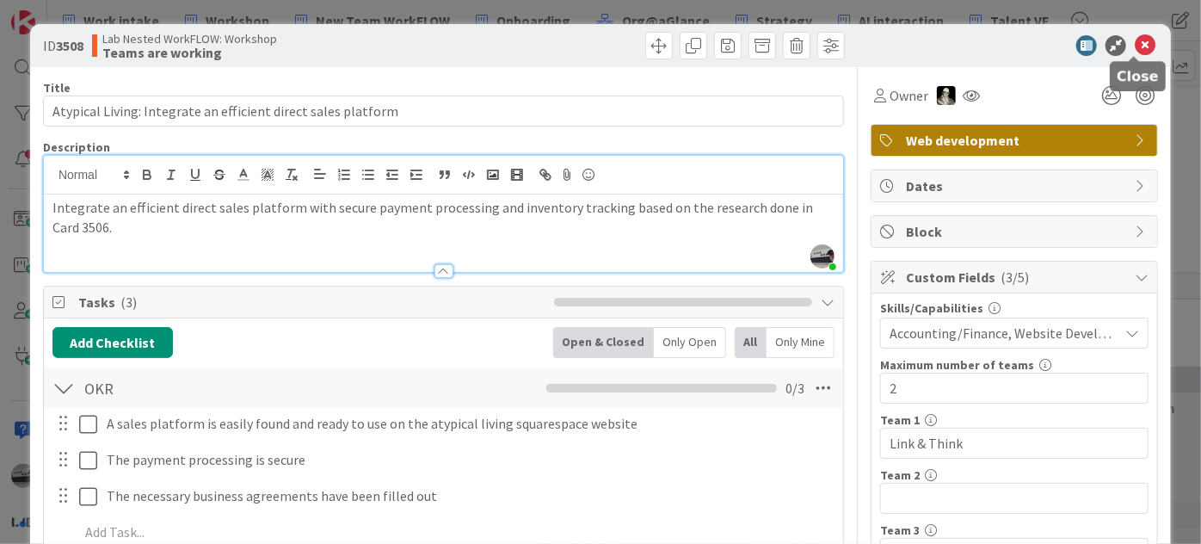
click at [1135, 38] on icon at bounding box center [1145, 45] width 21 height 21
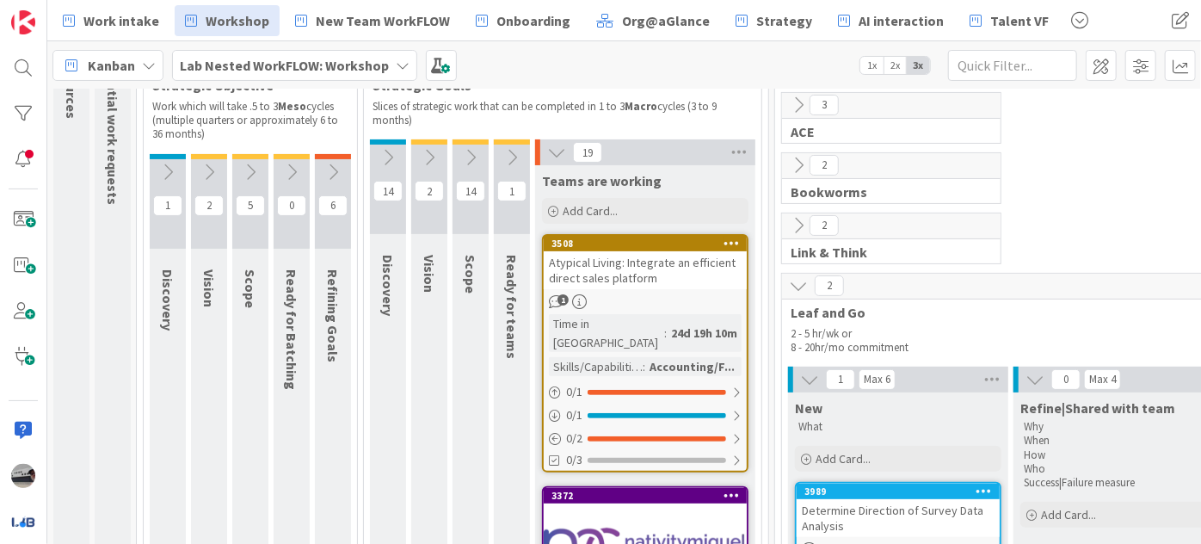
click at [339, 168] on icon at bounding box center [333, 172] width 19 height 19
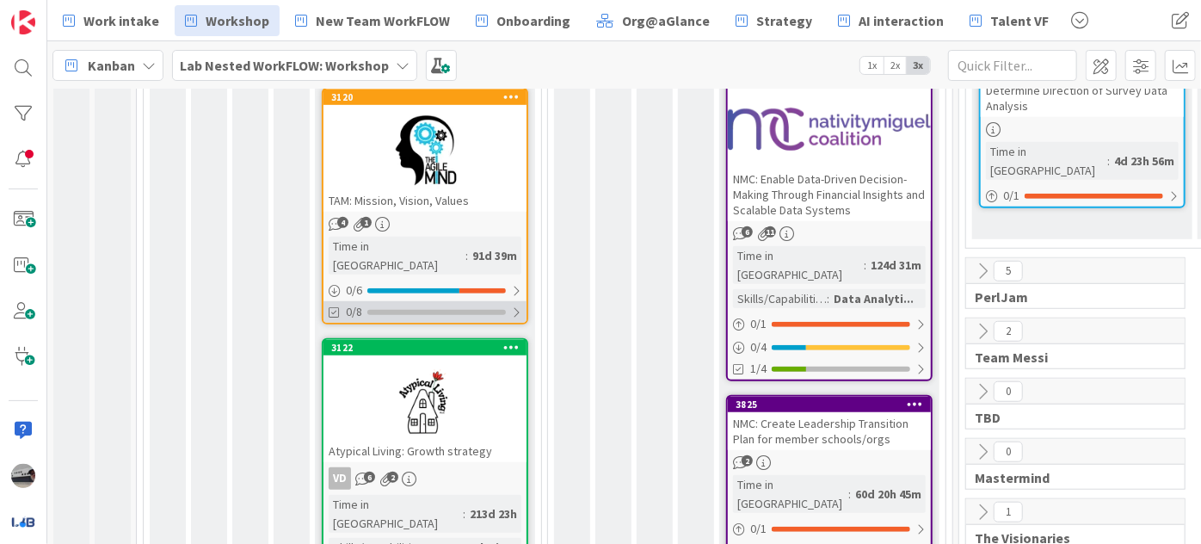
scroll to position [704, 0]
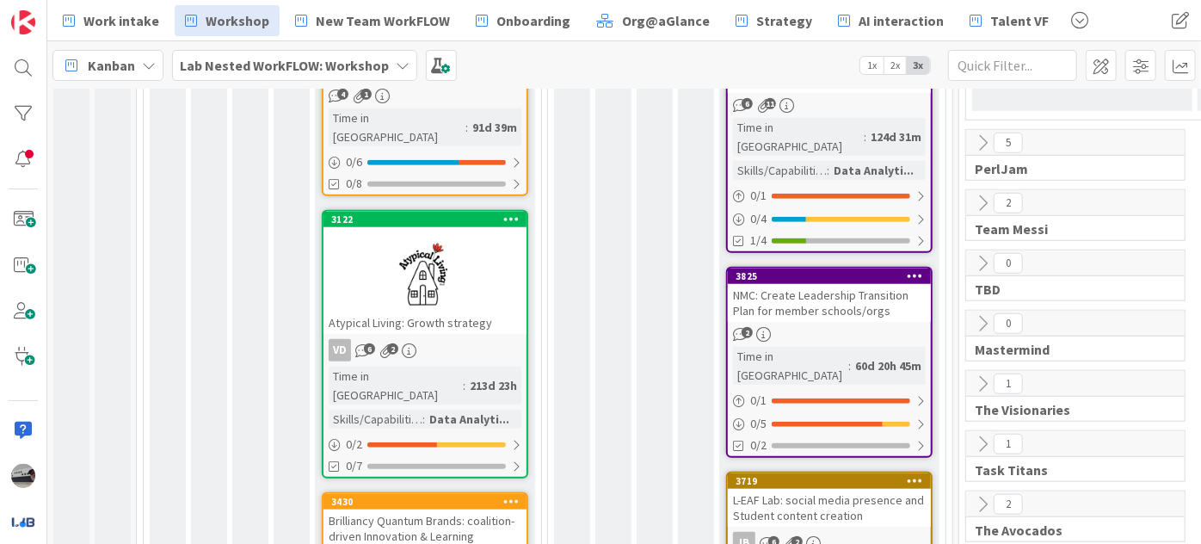
click at [439, 312] on div "Atypical Living: Growth strategy" at bounding box center [425, 323] width 203 height 22
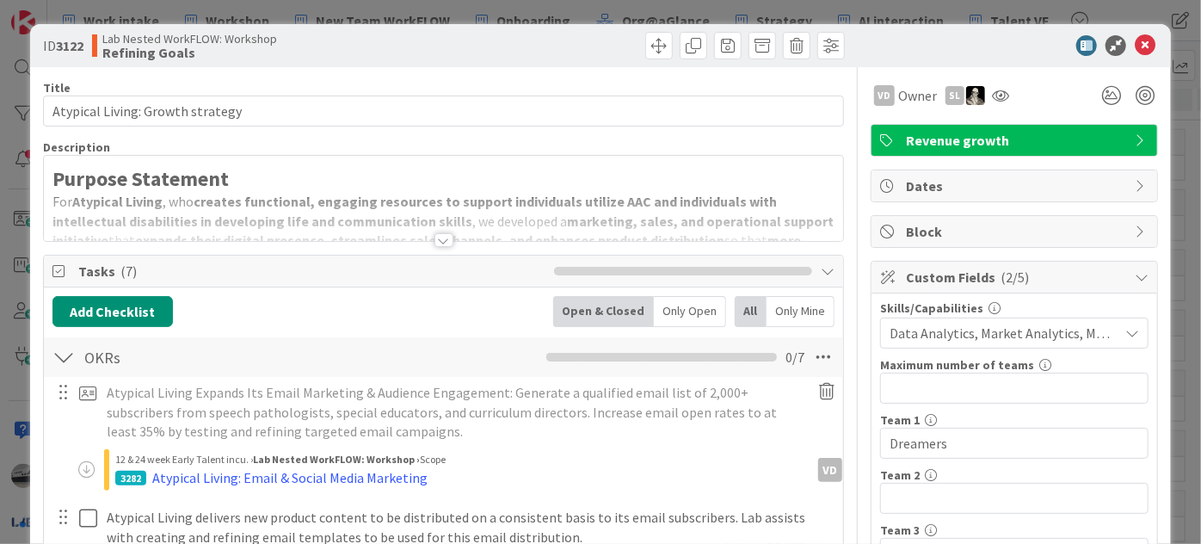
click at [438, 233] on div at bounding box center [444, 240] width 19 height 14
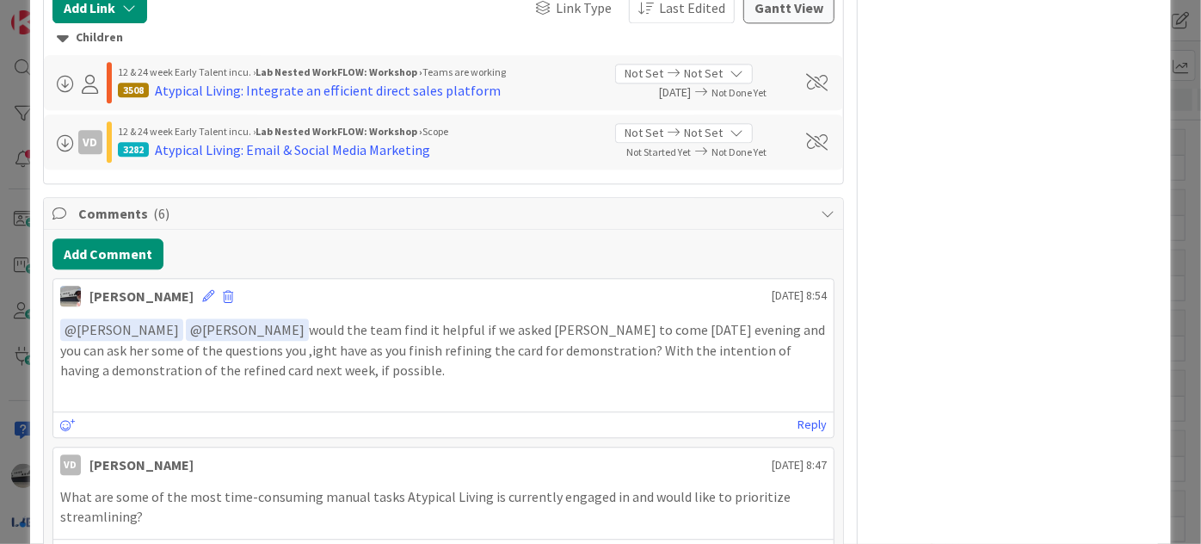
scroll to position [2034, 0]
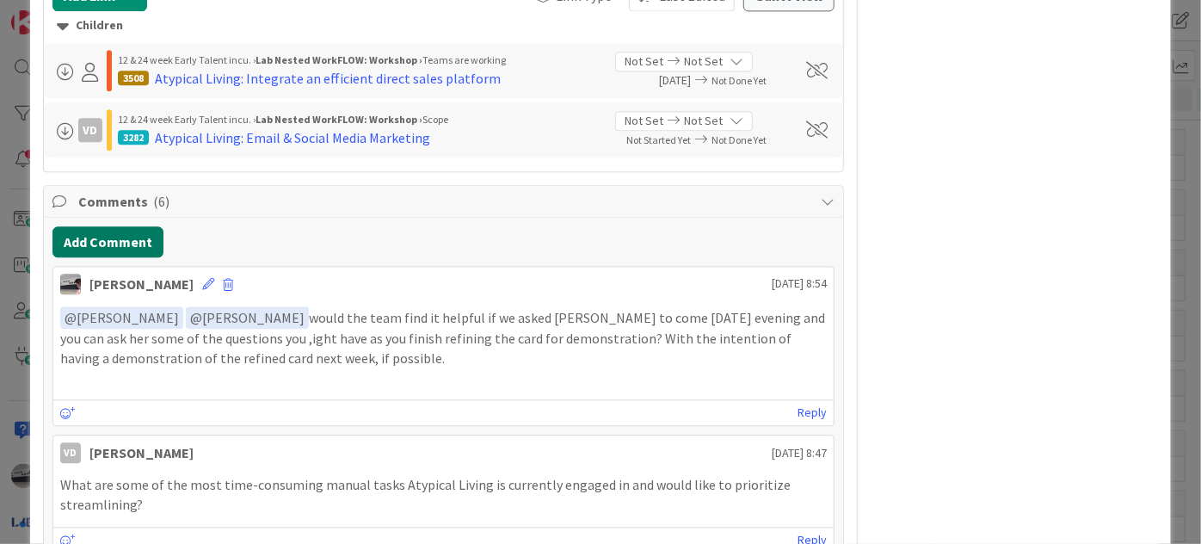
click at [128, 241] on button "Add Comment" at bounding box center [108, 241] width 111 height 31
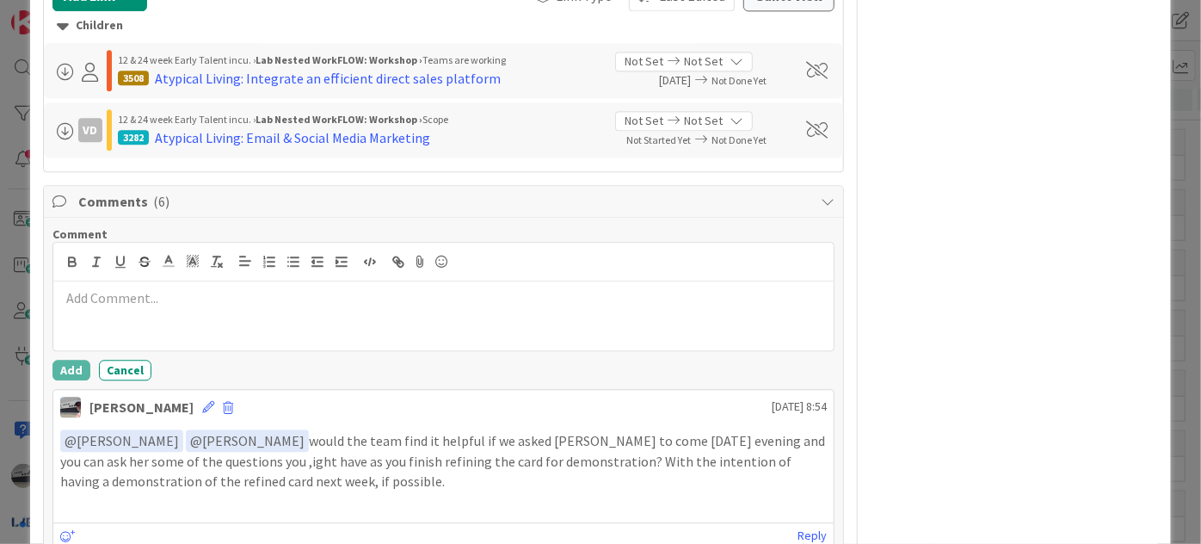
click at [148, 302] on p at bounding box center [443, 298] width 767 height 20
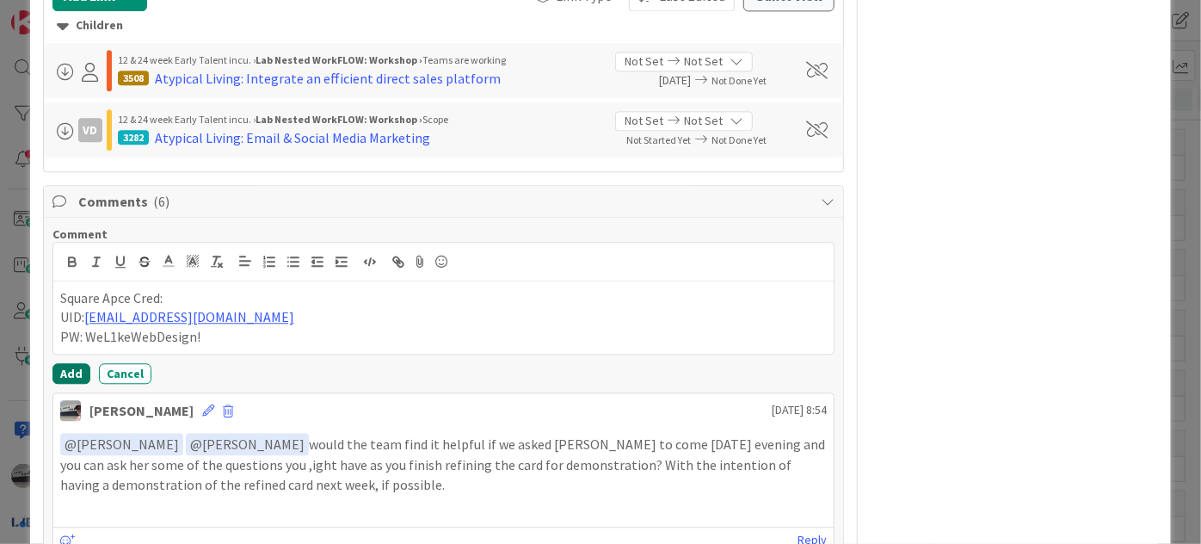
click at [73, 374] on button "Add" at bounding box center [72, 373] width 38 height 21
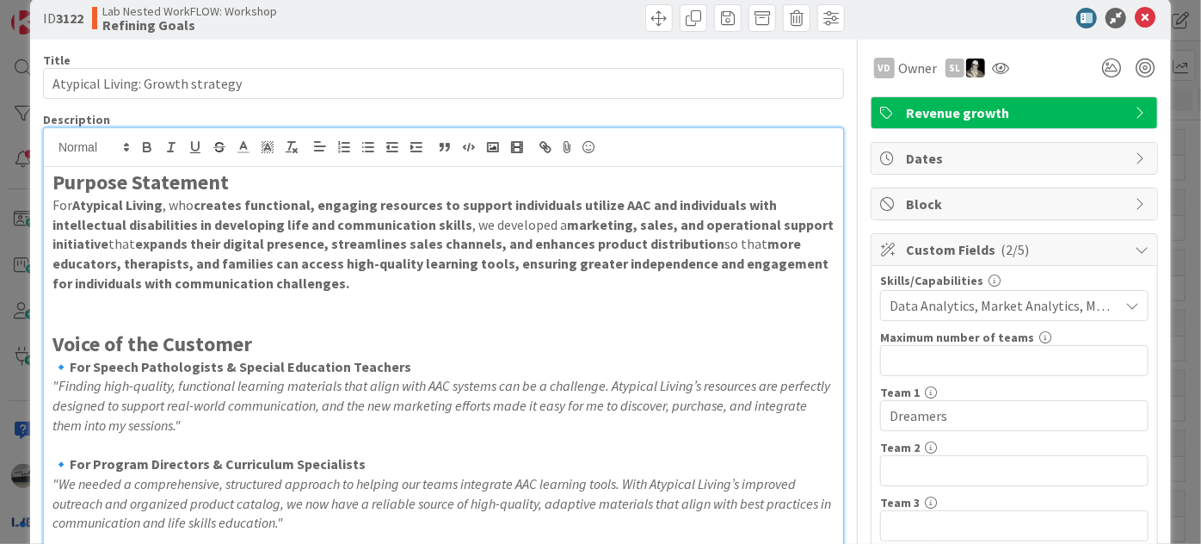
scroll to position [0, 0]
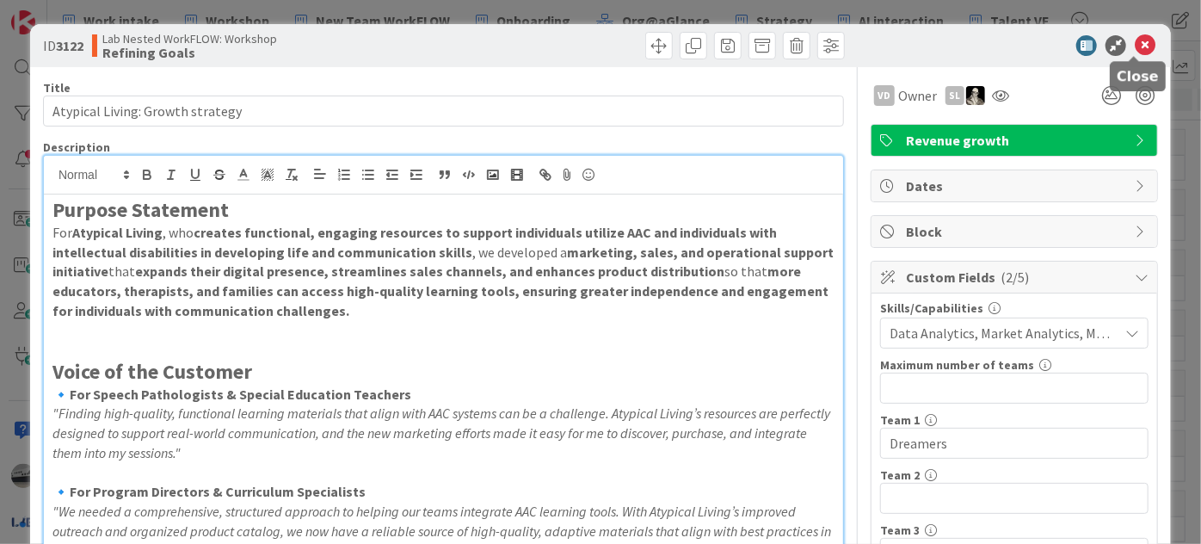
click at [1140, 40] on icon at bounding box center [1145, 45] width 21 height 21
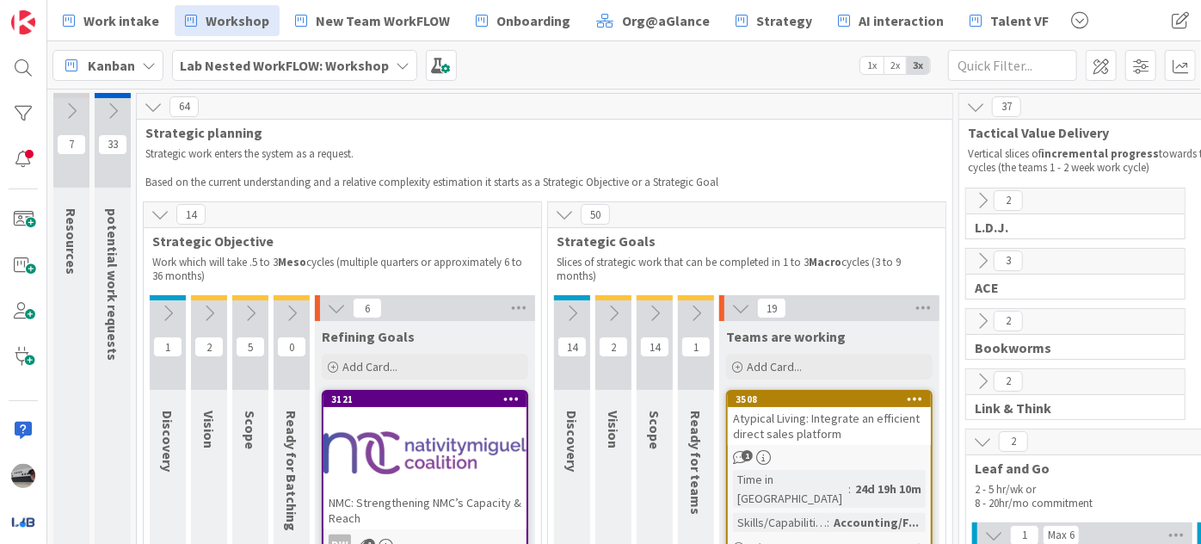
click at [286, 65] on b "Lab Nested WorkFLOW: Workshop" at bounding box center [284, 65] width 209 height 17
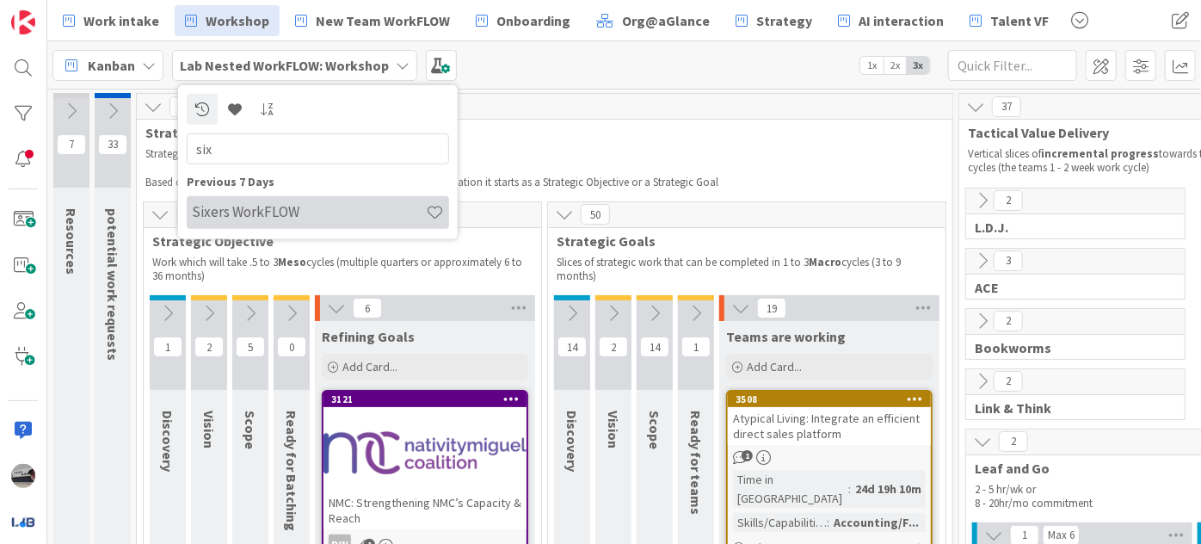
type input "six"
click at [281, 202] on div "Sixers WorkFLOW" at bounding box center [318, 211] width 263 height 33
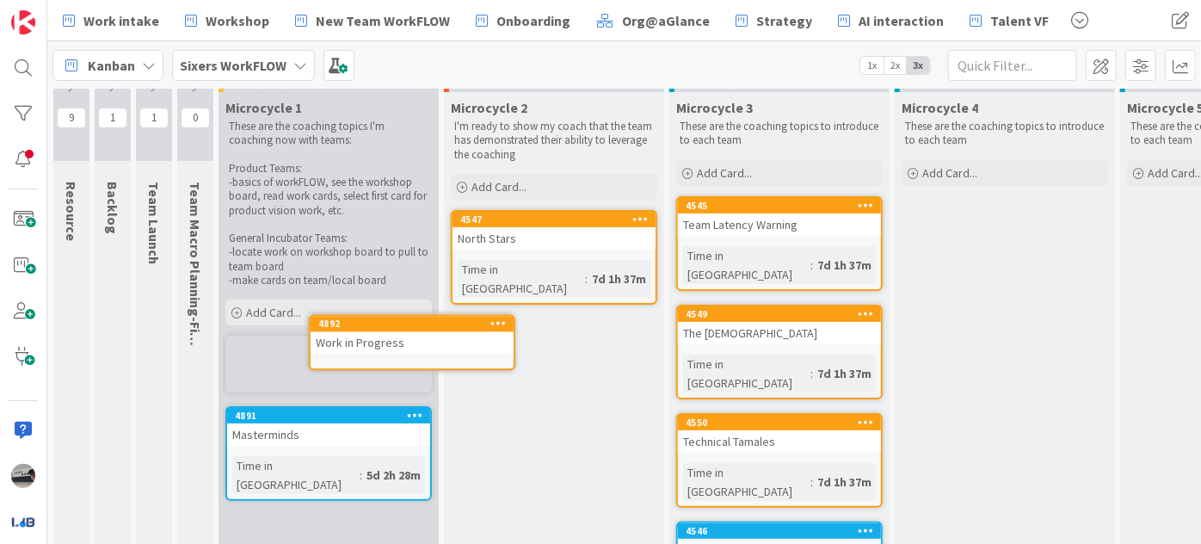
scroll to position [31, 0]
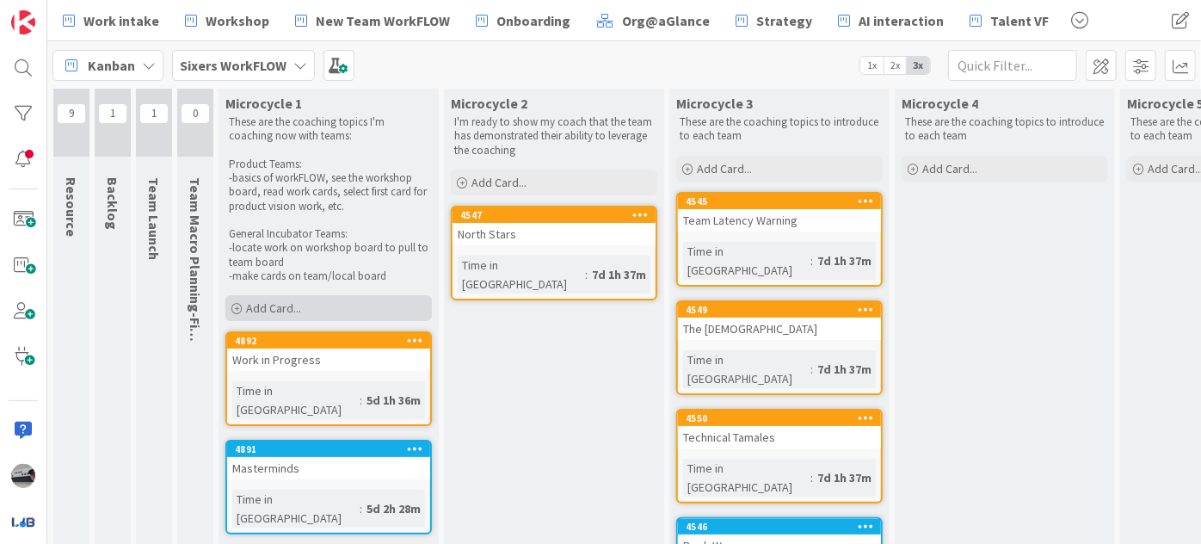
click at [332, 307] on div "Add Card..." at bounding box center [328, 308] width 207 height 26
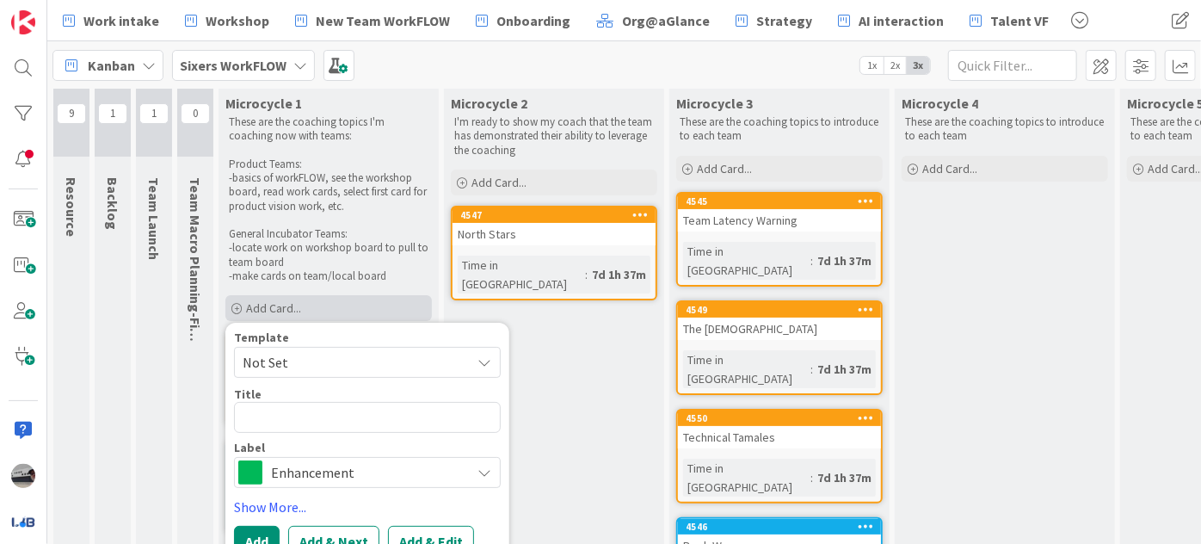
type textarea "x"
type textarea "T"
type textarea "x"
type textarea "Th"
type textarea "x"
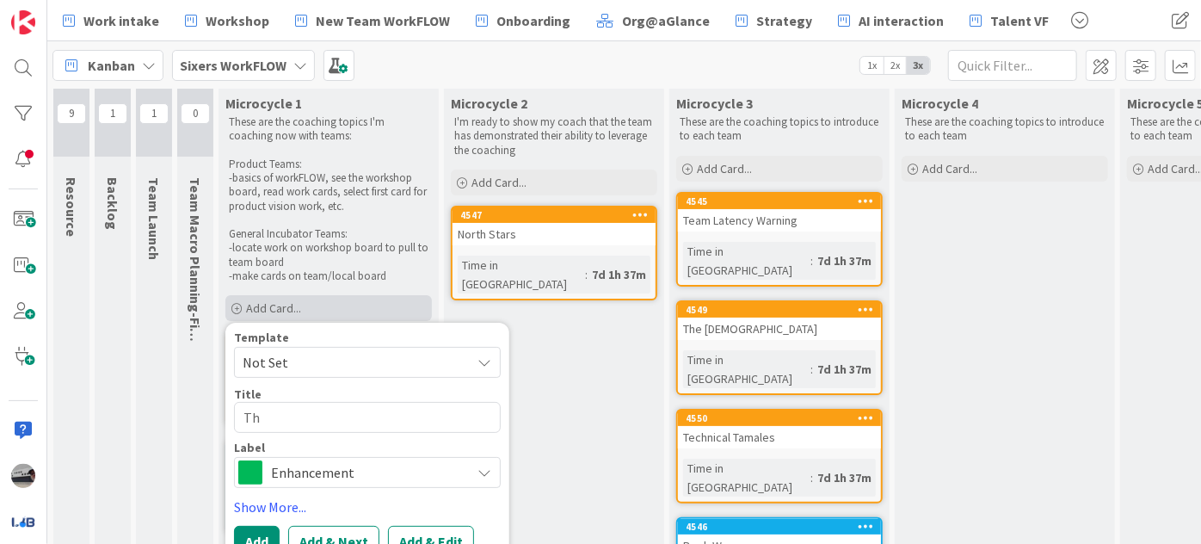
type textarea "The"
type textarea "x"
type textarea "The"
type textarea "x"
type textarea "The R"
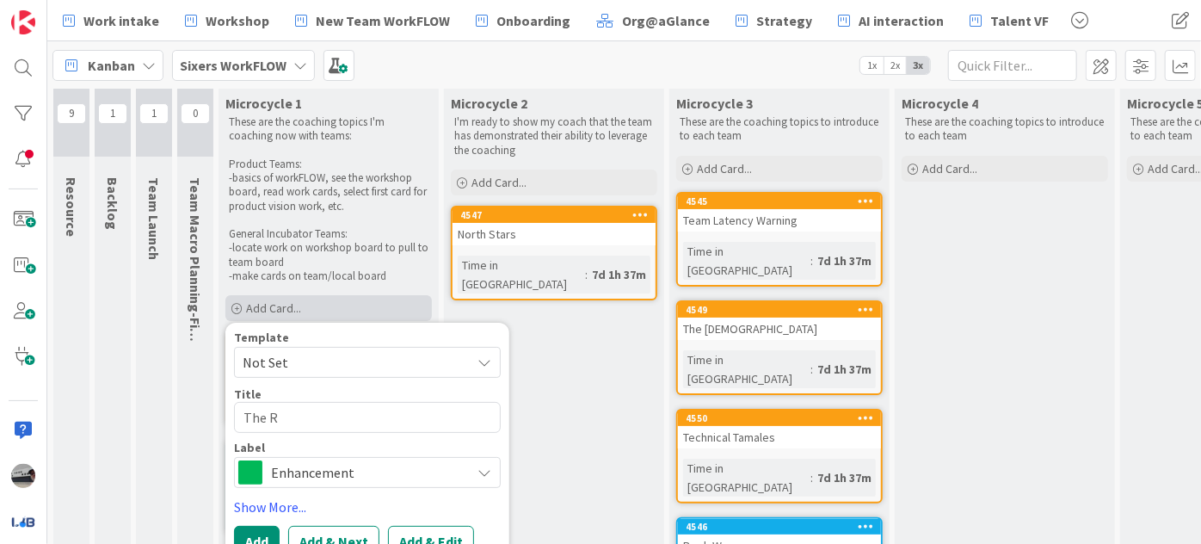
type textarea "x"
type textarea "The Ra"
type textarea "x"
type textarea "The Rab"
type textarea "x"
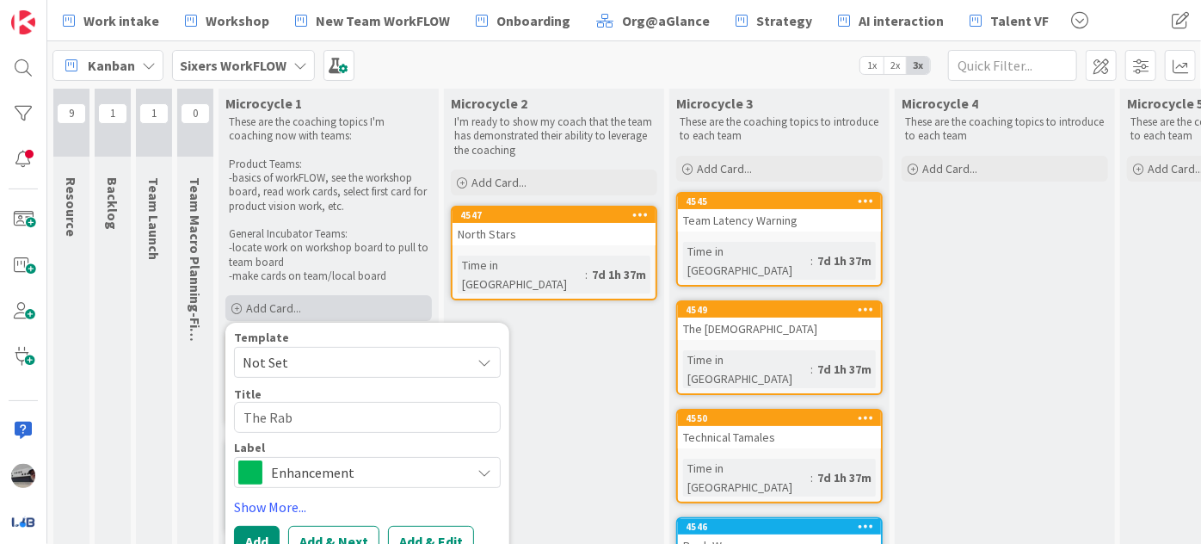
type textarea "The Rabb"
type textarea "x"
type textarea "The Rabba"
type textarea "x"
type textarea "The Rabbas"
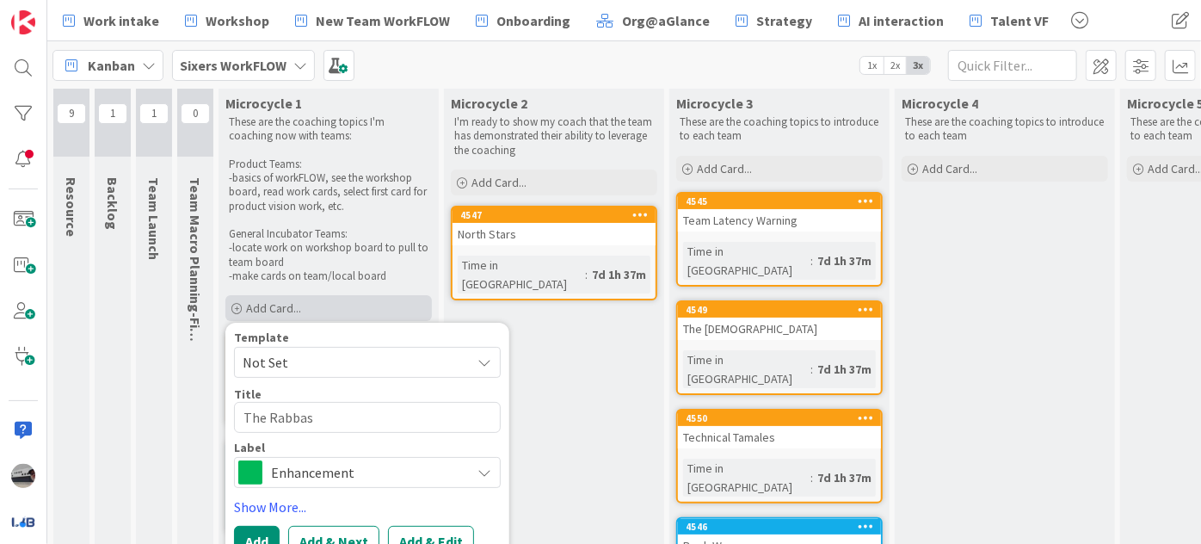
type textarea "x"
type textarea "The Rabbast"
type textarea "x"
type textarea "The Rabbasti"
type textarea "x"
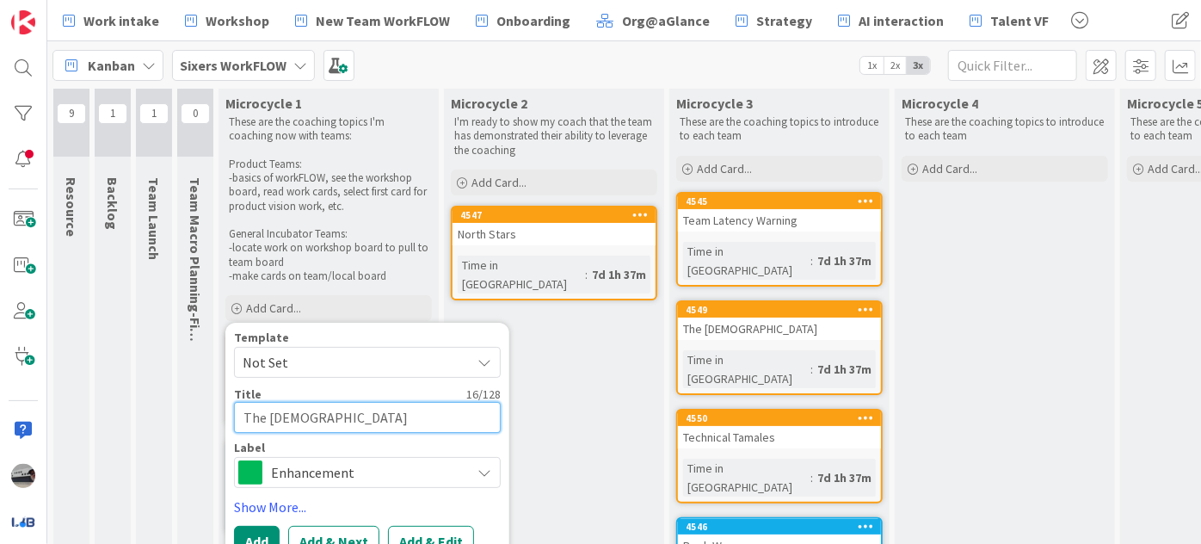
drag, startPoint x: 355, startPoint y: 420, endPoint x: 218, endPoint y: 415, distance: 137.8
paste textarea "stantines"
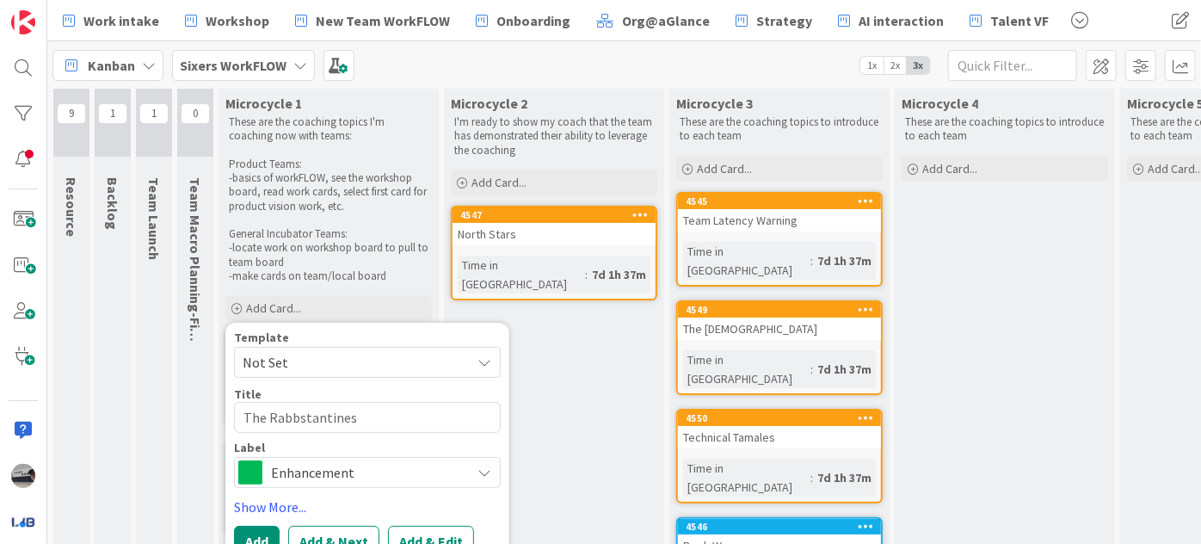
click at [493, 472] on div "Enhancement" at bounding box center [367, 472] width 267 height 31
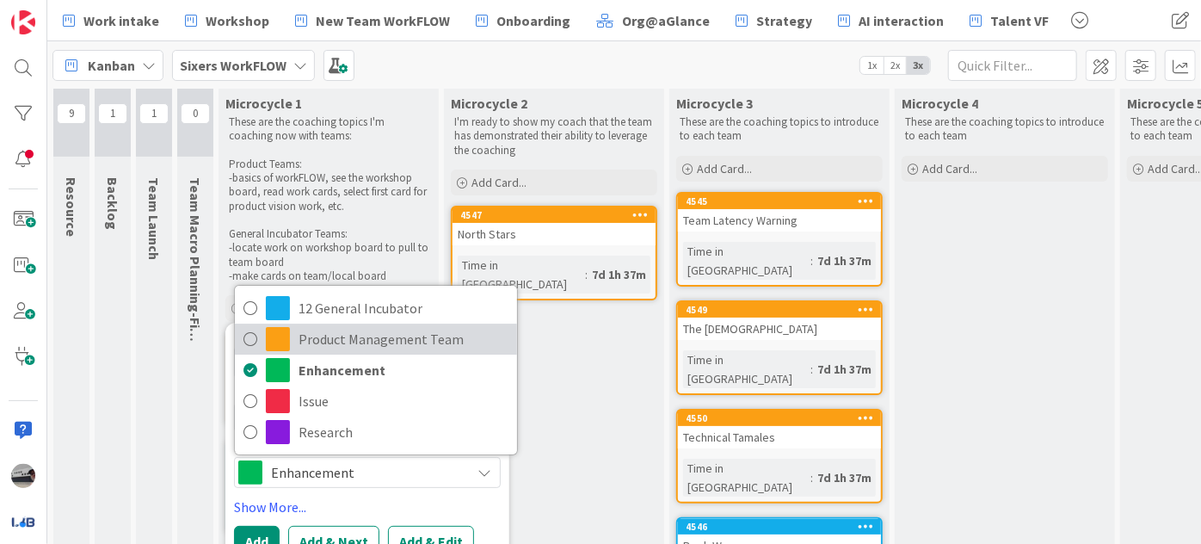
click at [442, 342] on span "Product Management Team" at bounding box center [404, 339] width 210 height 26
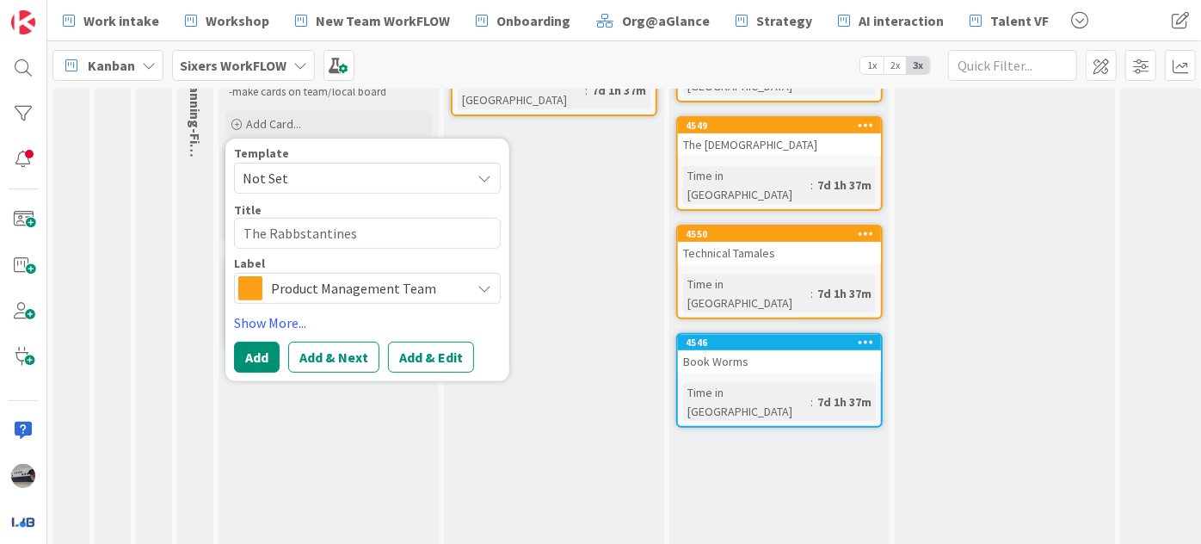
scroll to position [266, 0]
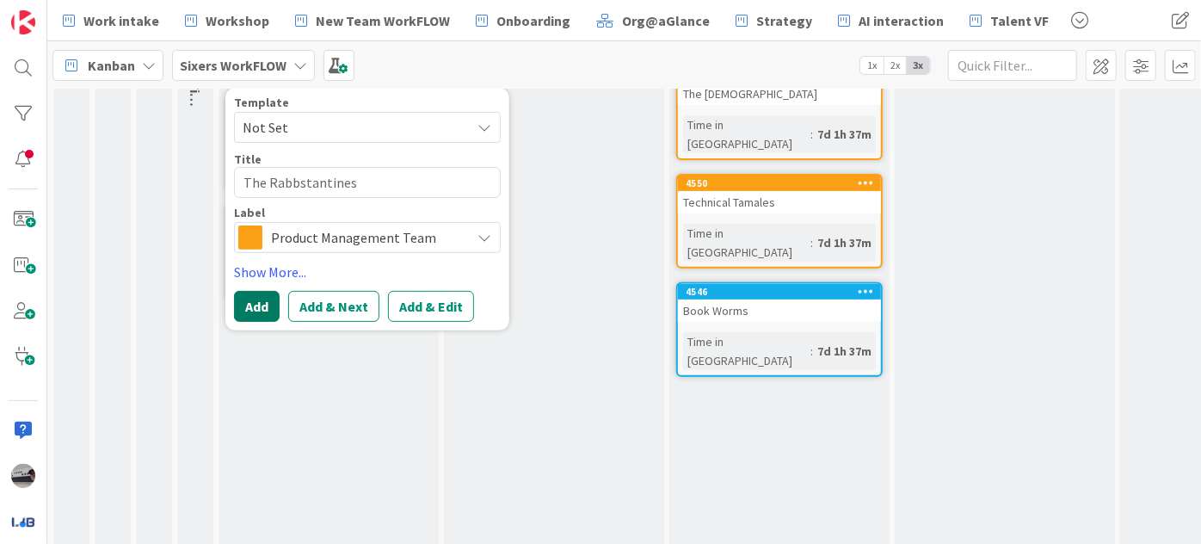
click at [257, 313] on button "Add" at bounding box center [257, 306] width 46 height 31
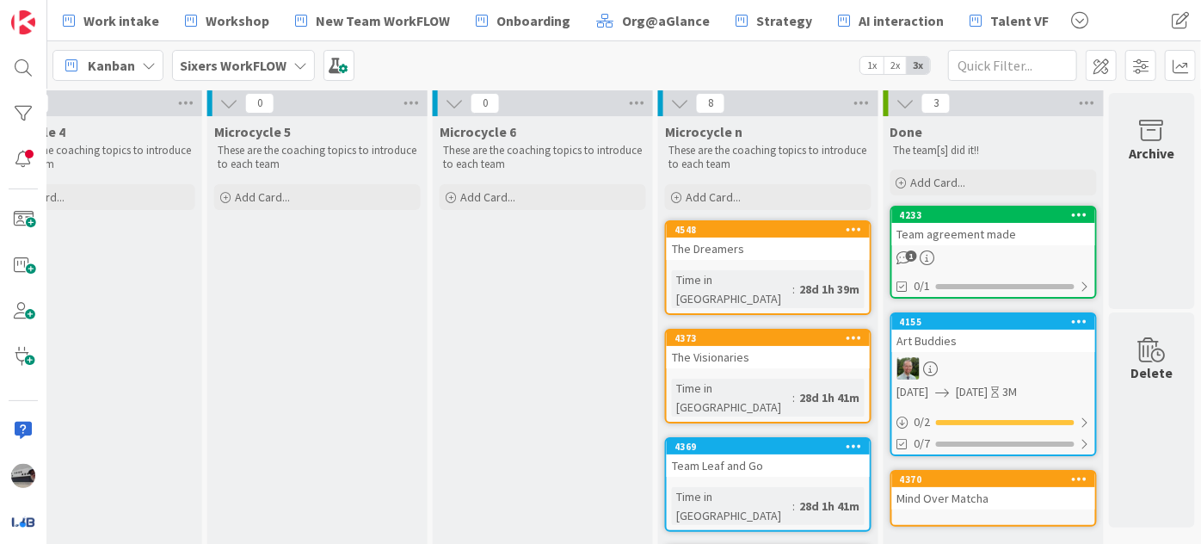
scroll to position [0, 924]
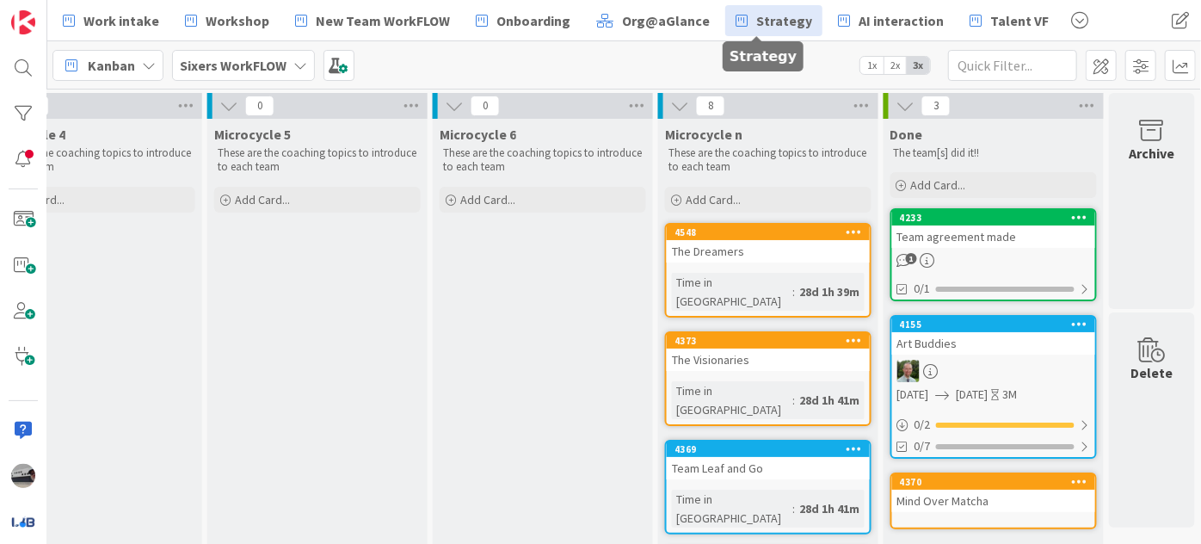
click at [757, 22] on span "Strategy" at bounding box center [785, 20] width 56 height 21
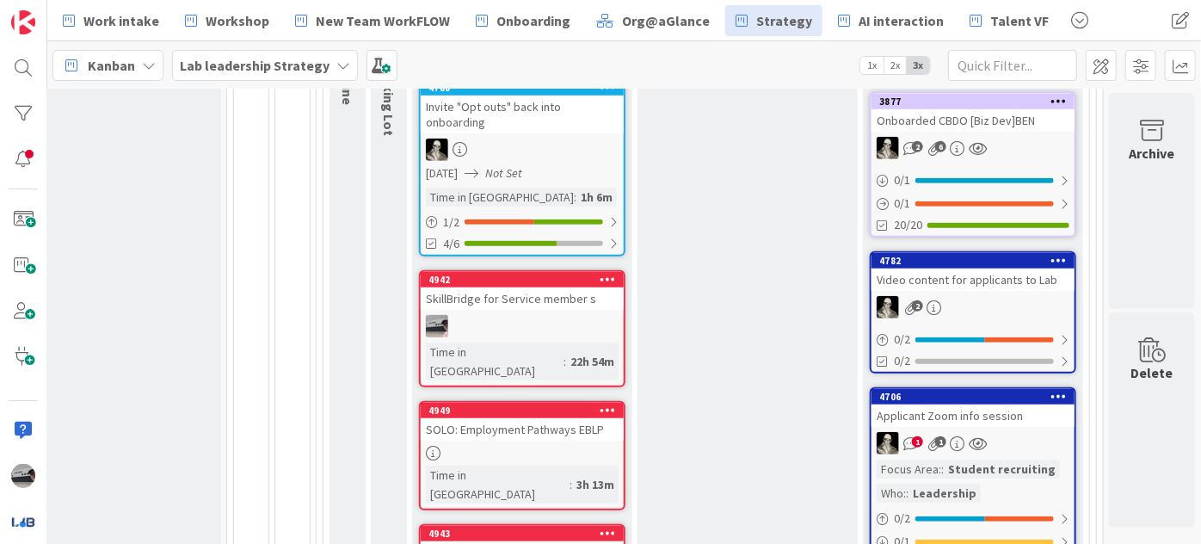
scroll to position [704, 287]
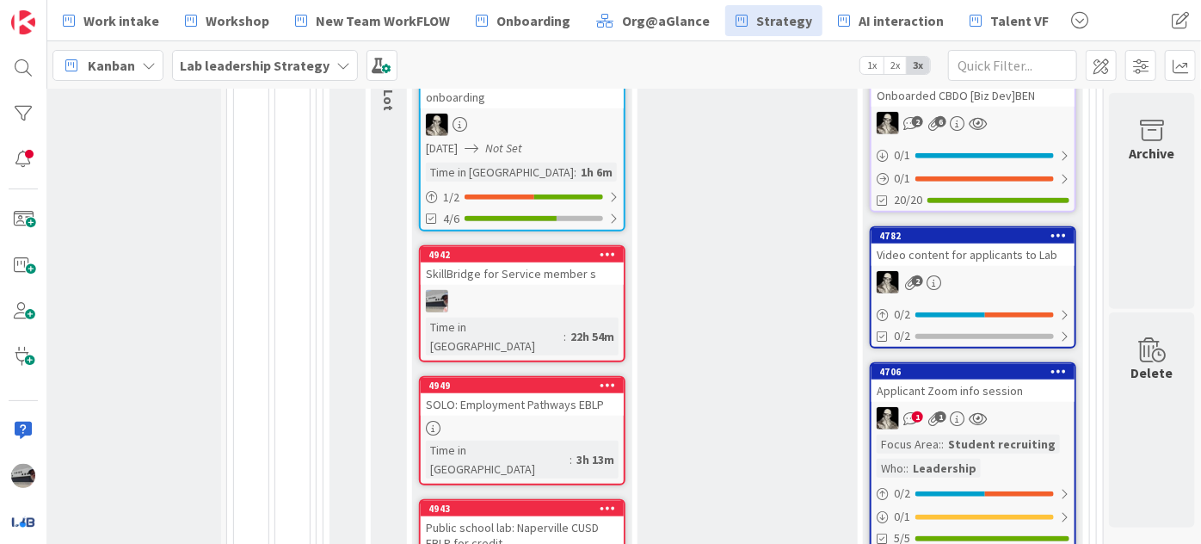
click at [504, 393] on div "SOLO: Employment Pathways EBLP" at bounding box center [522, 404] width 203 height 22
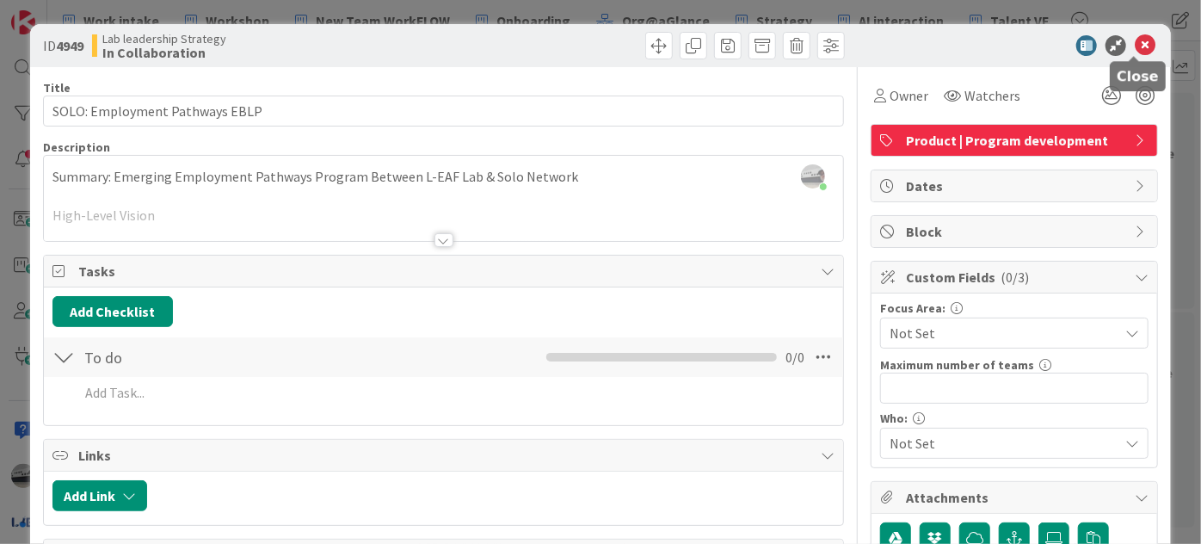
click at [1138, 47] on icon at bounding box center [1145, 45] width 21 height 21
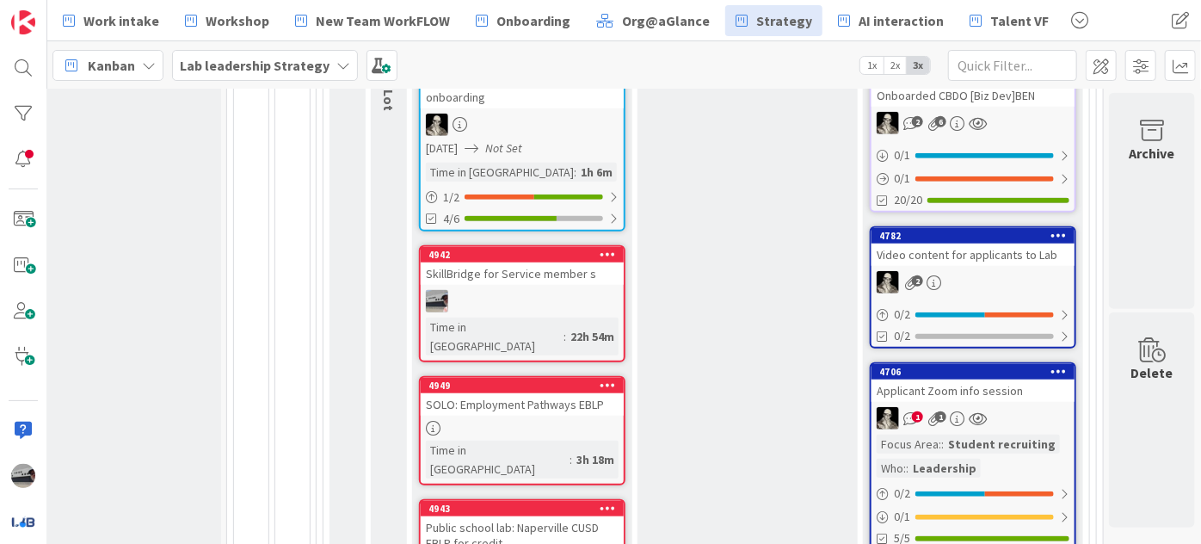
click at [588, 264] on div "SkillBridge for Service member s" at bounding box center [522, 274] width 203 height 22
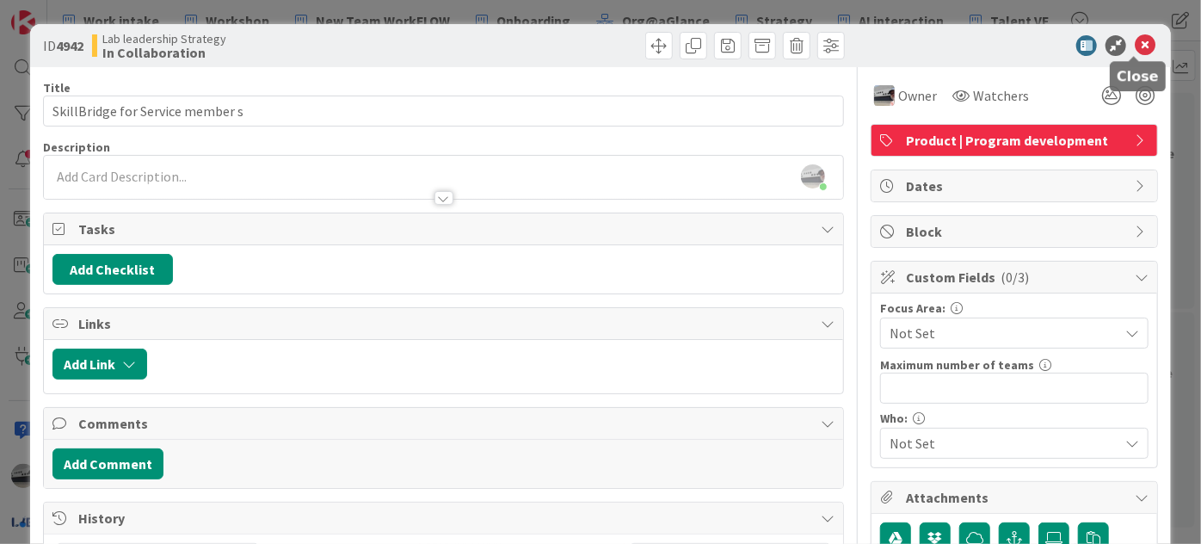
click at [1135, 44] on icon at bounding box center [1145, 45] width 21 height 21
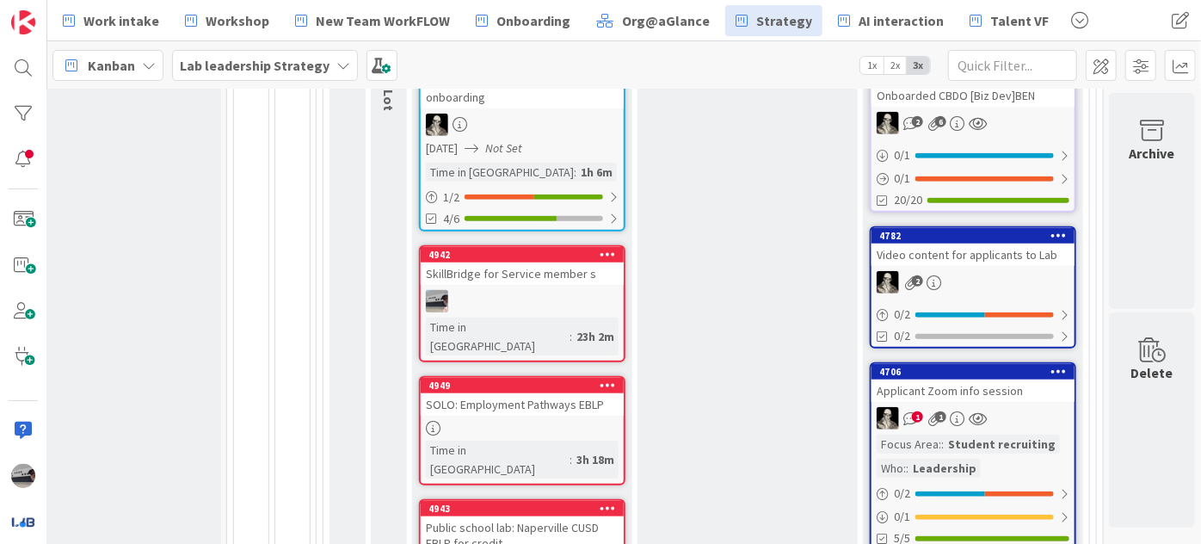
click at [252, 65] on b "Lab leadership Strategy" at bounding box center [255, 65] width 150 height 17
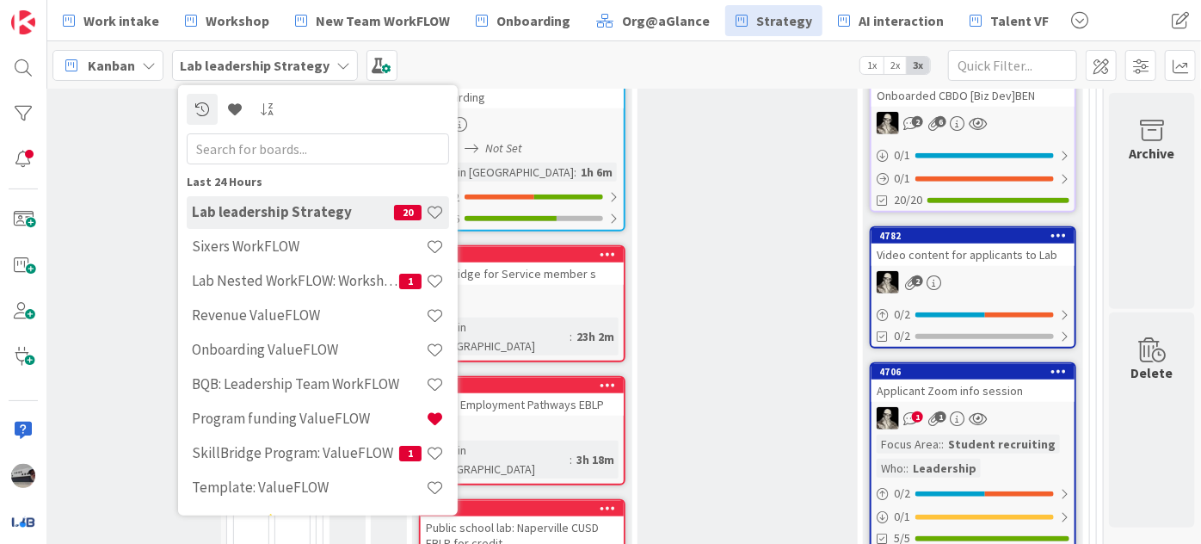
click at [255, 155] on input "text" at bounding box center [318, 148] width 263 height 31
click at [258, 144] on input "text" at bounding box center [318, 148] width 263 height 31
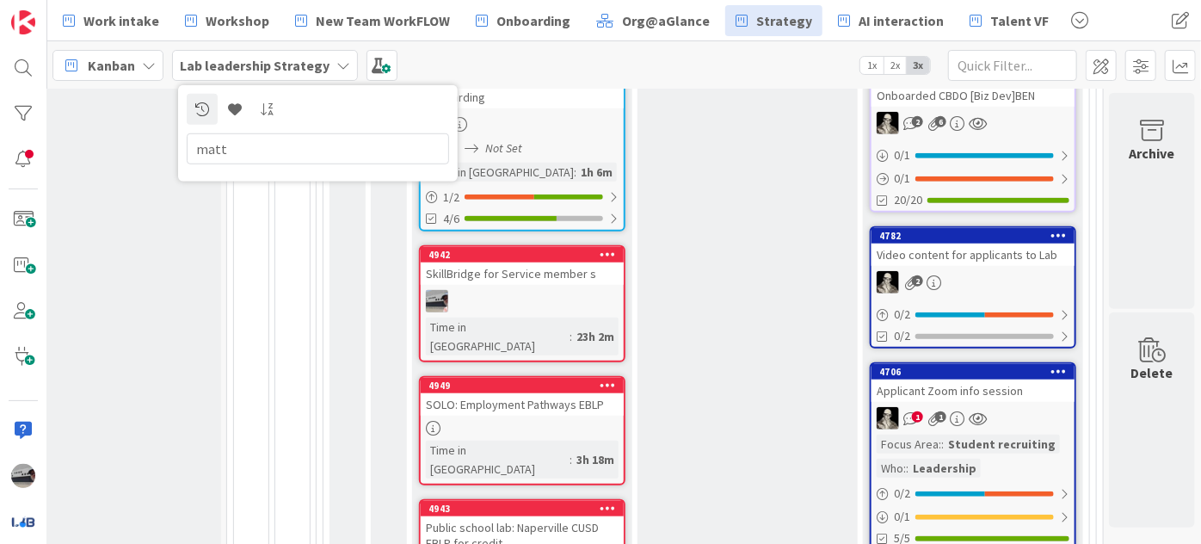
click at [622, 75] on div "Kanban Lab leadership Strategy matt 1x 2x 3x" at bounding box center [624, 64] width 1154 height 47
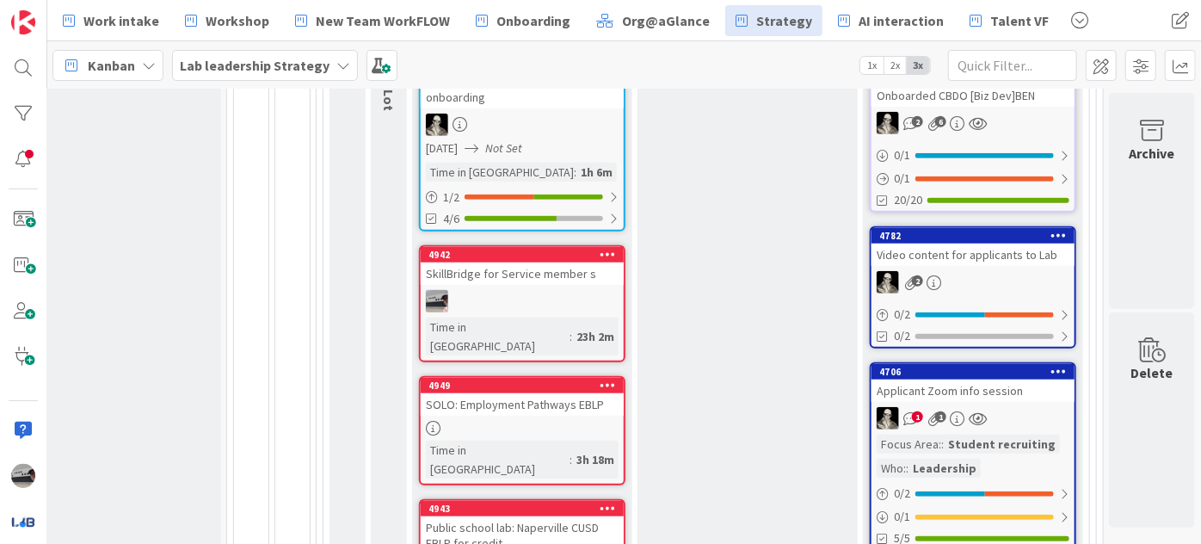
click at [235, 64] on b "Lab leadership Strategy" at bounding box center [255, 65] width 150 height 17
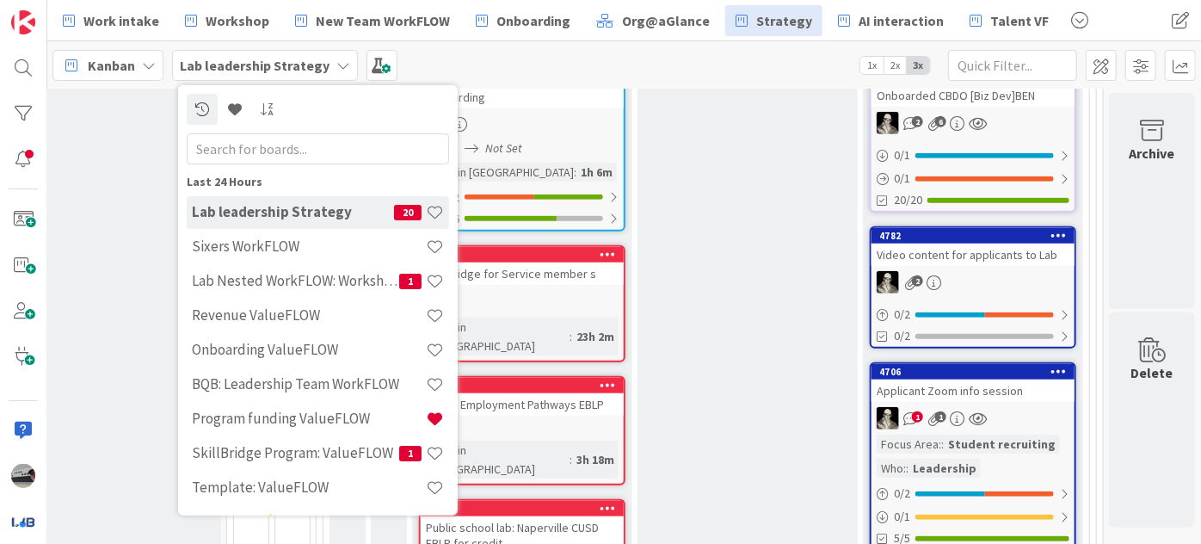
click at [287, 144] on input "text" at bounding box center [318, 148] width 263 height 31
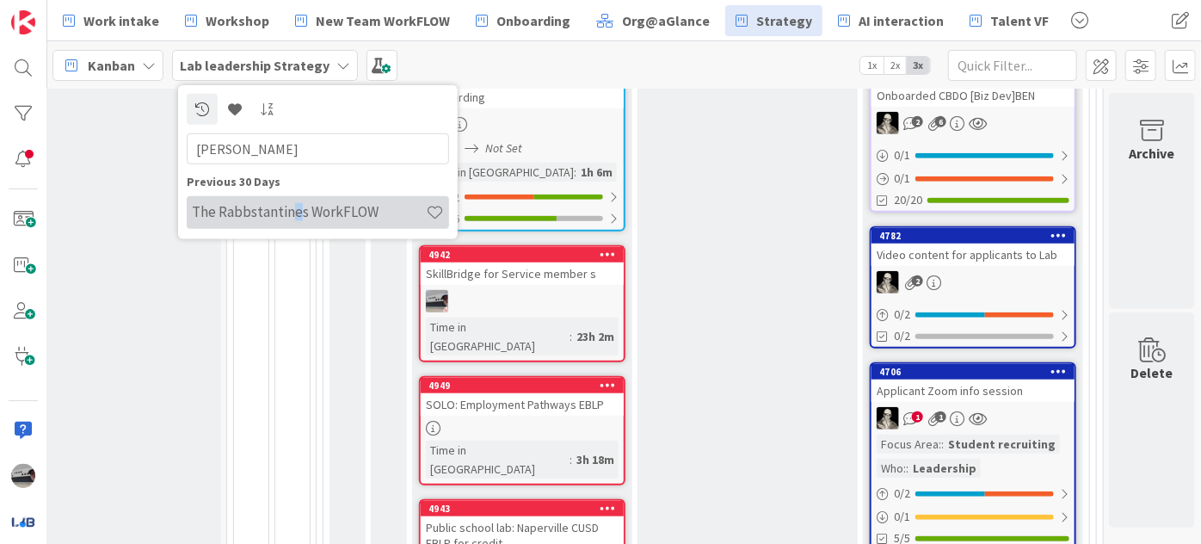
click at [293, 215] on h4 "The Rabbstantines WorkFLOW" at bounding box center [309, 211] width 234 height 17
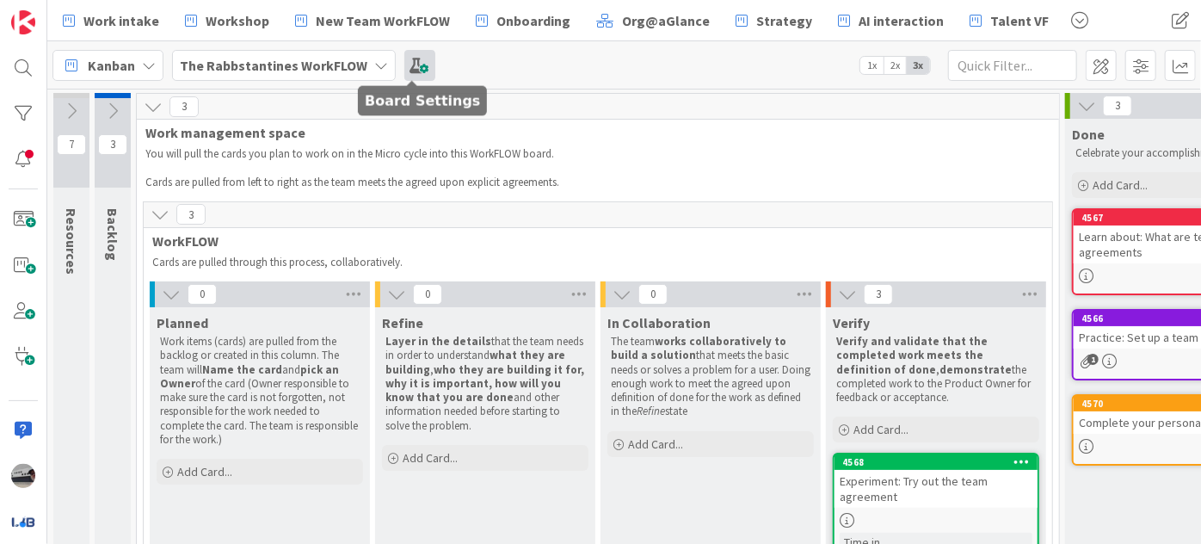
click at [411, 63] on span at bounding box center [420, 65] width 31 height 31
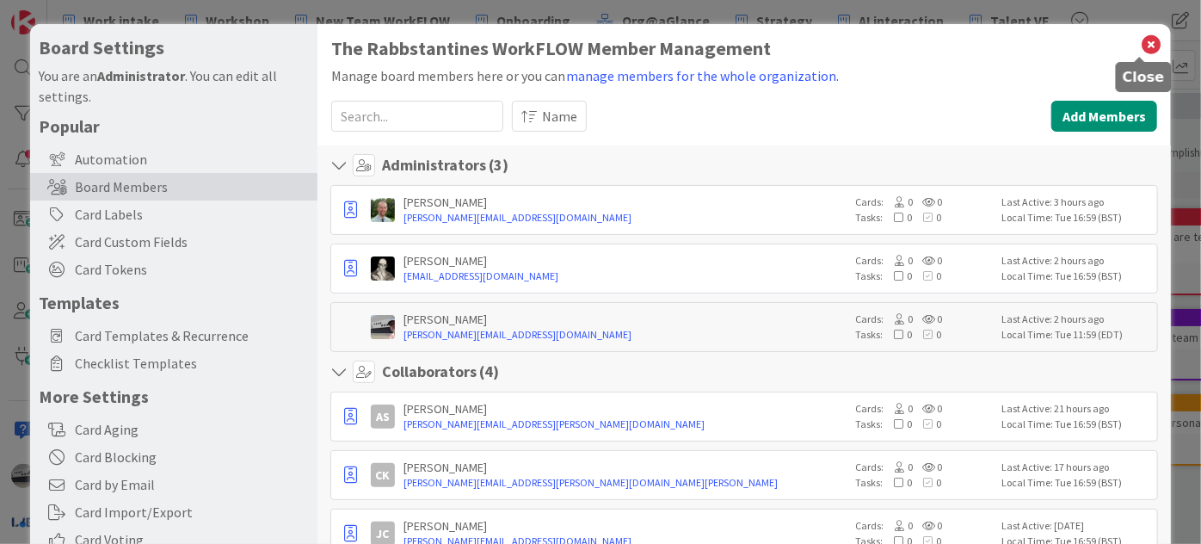
click at [1140, 45] on icon at bounding box center [1151, 45] width 22 height 24
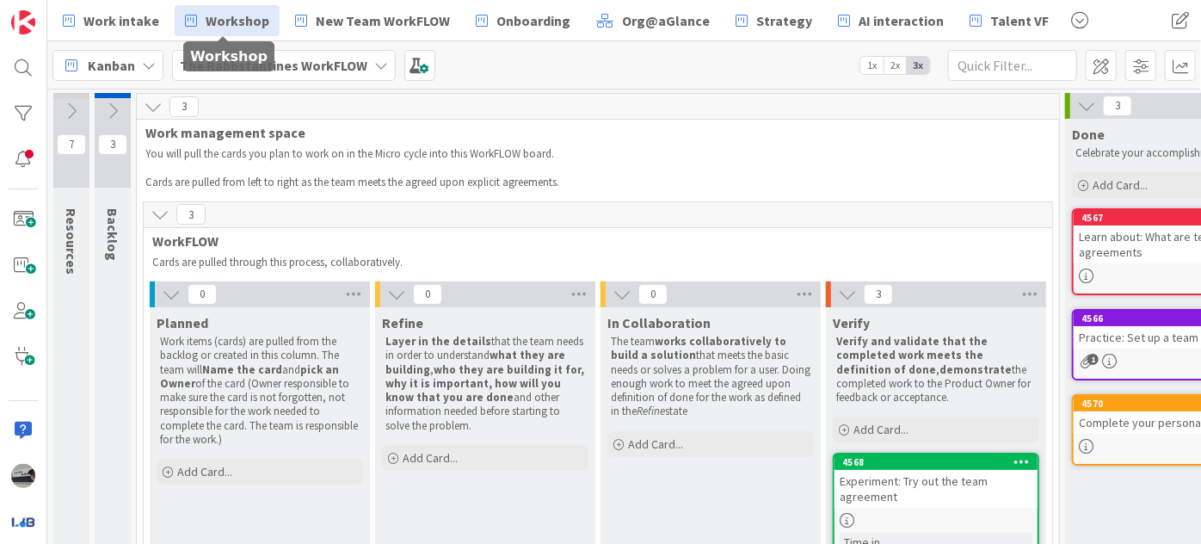
click at [219, 26] on span "Workshop" at bounding box center [238, 20] width 64 height 21
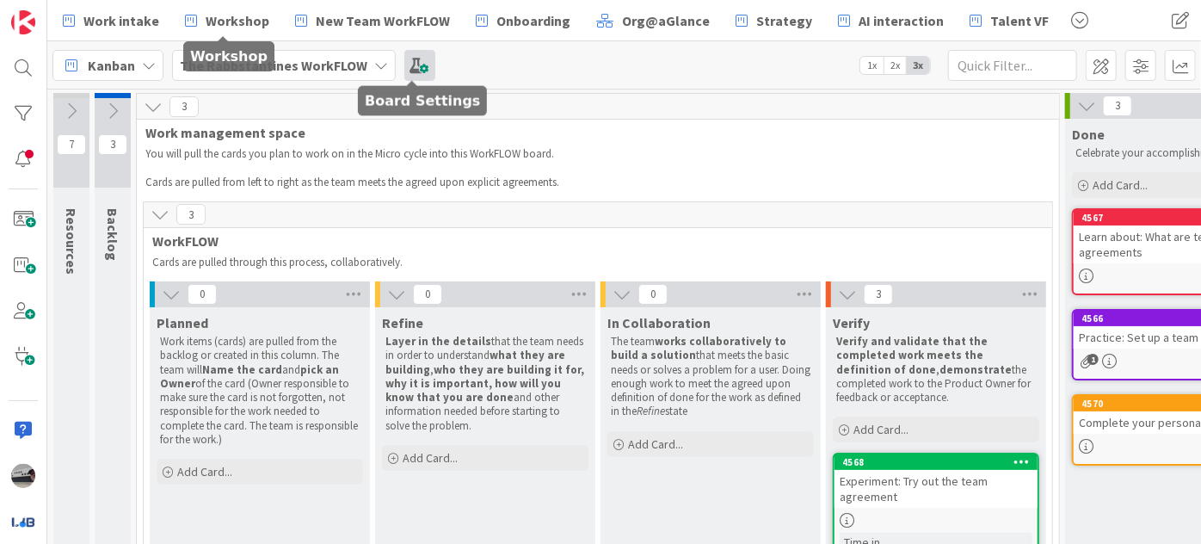
click at [408, 62] on span at bounding box center [420, 65] width 31 height 31
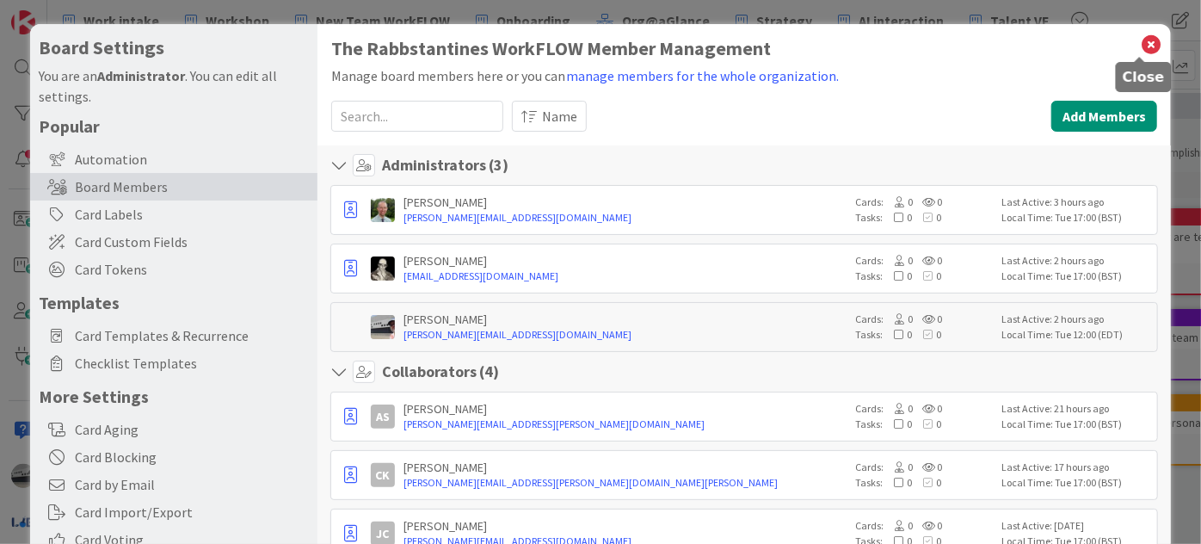
drag, startPoint x: 1139, startPoint y: 40, endPoint x: 1082, endPoint y: 56, distance: 58.9
click at [1140, 40] on icon at bounding box center [1151, 45] width 22 height 24
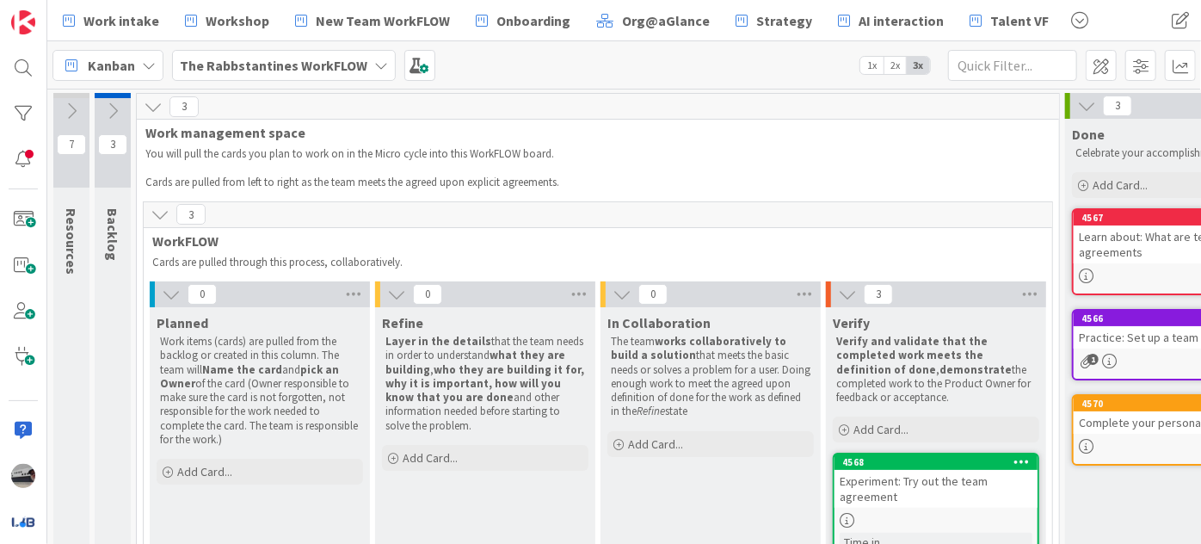
click at [72, 108] on icon at bounding box center [71, 111] width 19 height 19
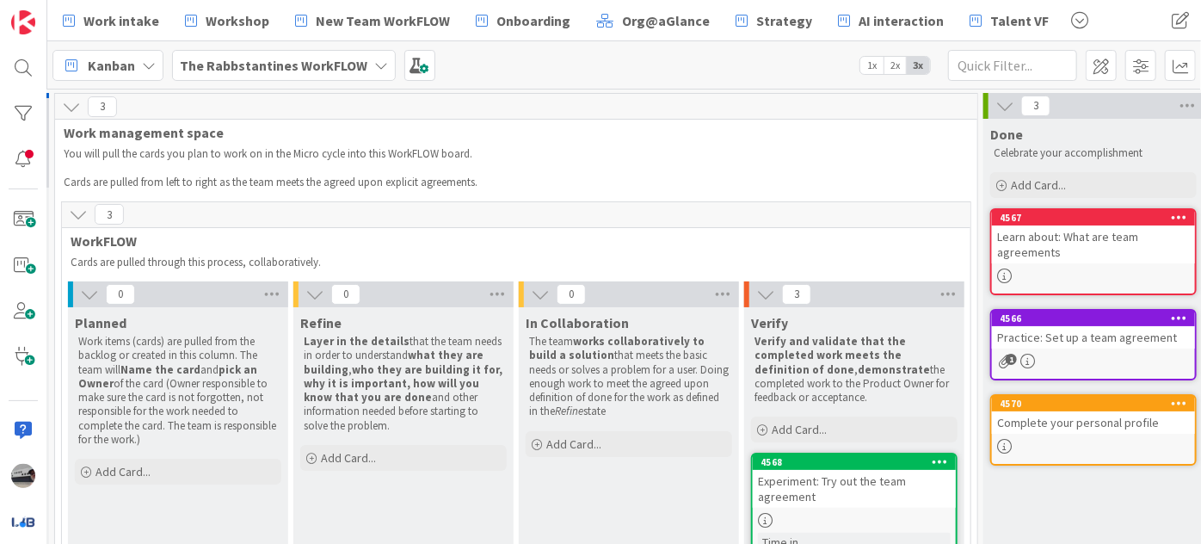
scroll to position [0, 376]
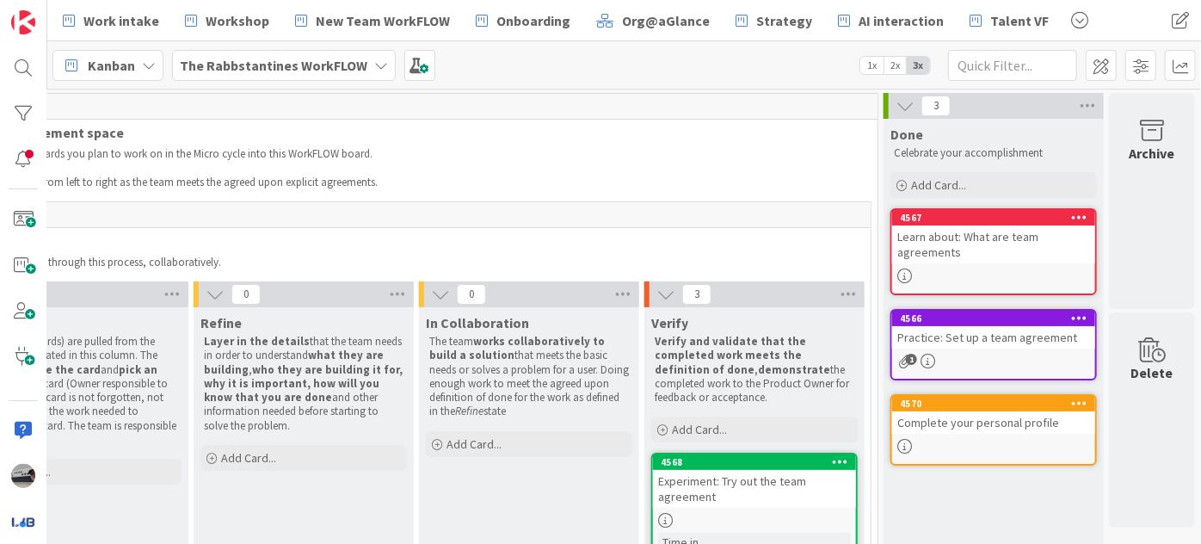
click at [657, 293] on icon at bounding box center [666, 294] width 19 height 19
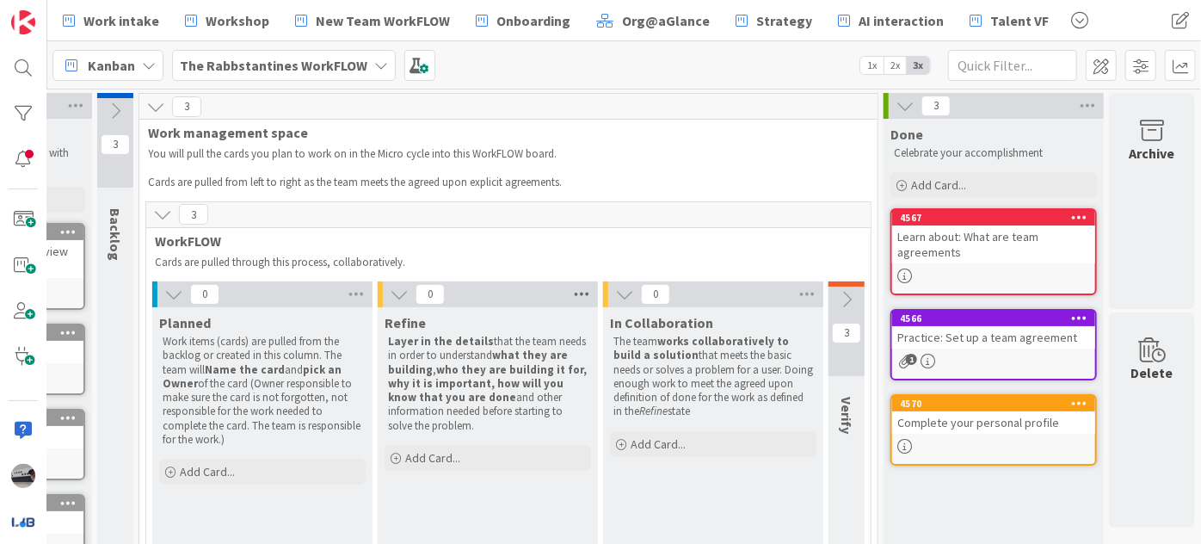
scroll to position [0, 193]
click at [620, 292] on icon at bounding box center [624, 294] width 19 height 19
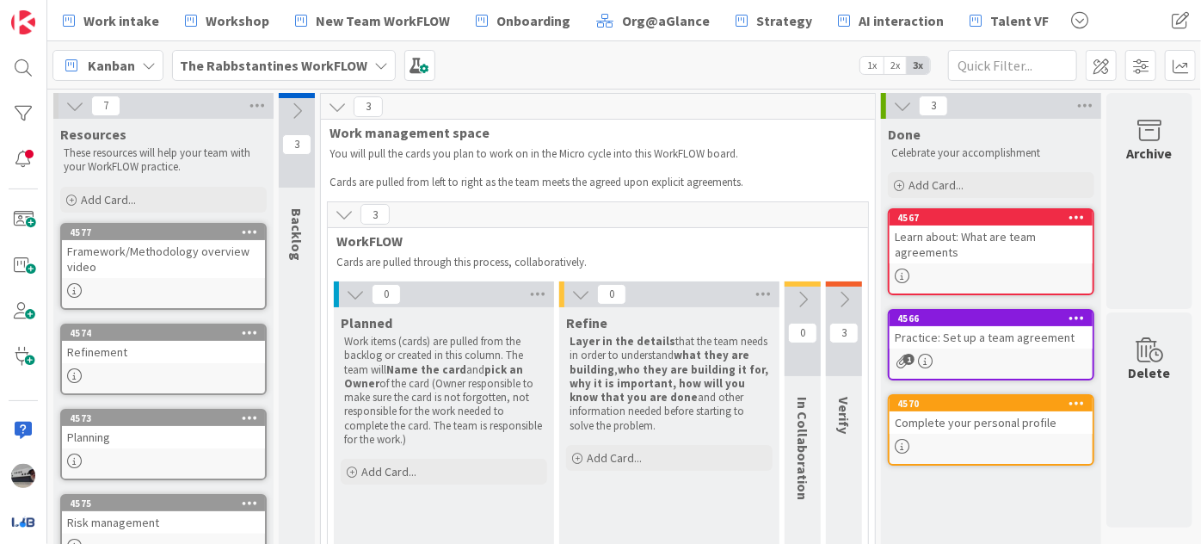
click at [571, 291] on icon at bounding box center [580, 294] width 19 height 19
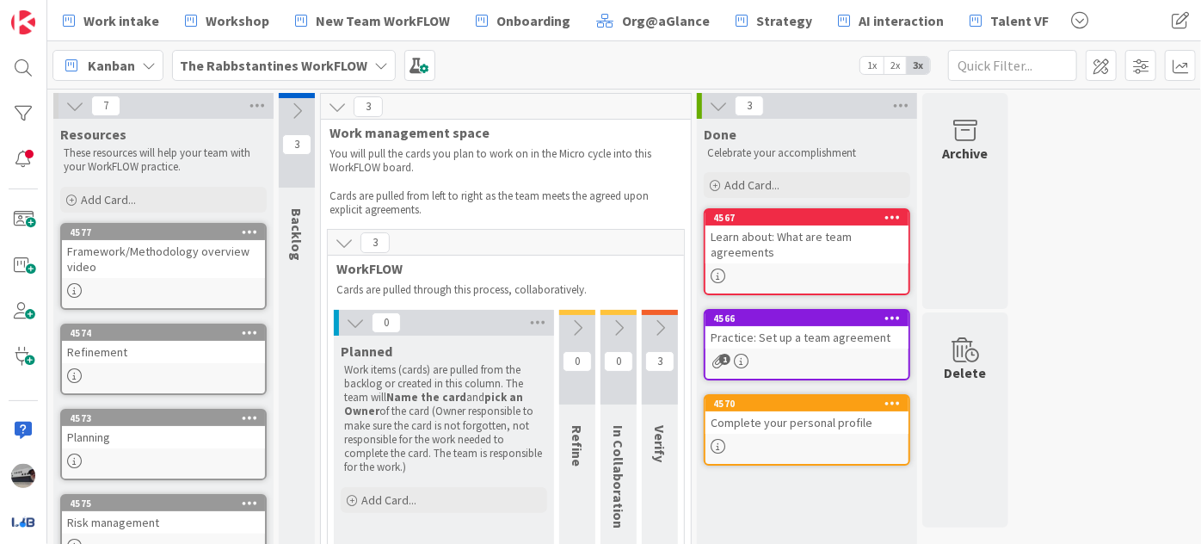
scroll to position [0, 0]
click at [351, 318] on icon at bounding box center [355, 322] width 19 height 19
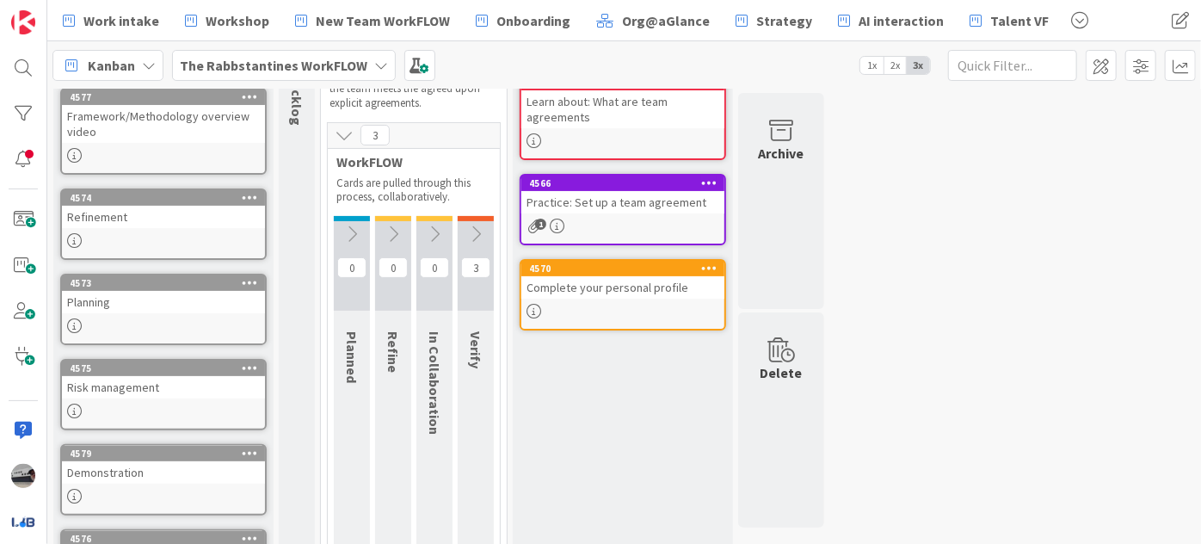
scroll to position [156, 0]
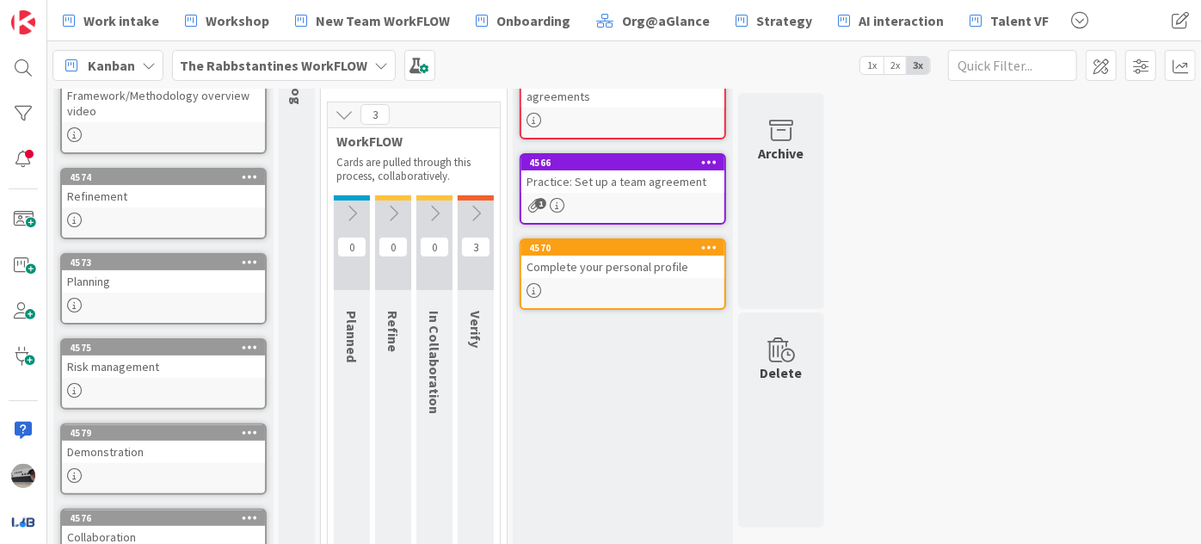
click at [353, 211] on icon at bounding box center [352, 213] width 19 height 19
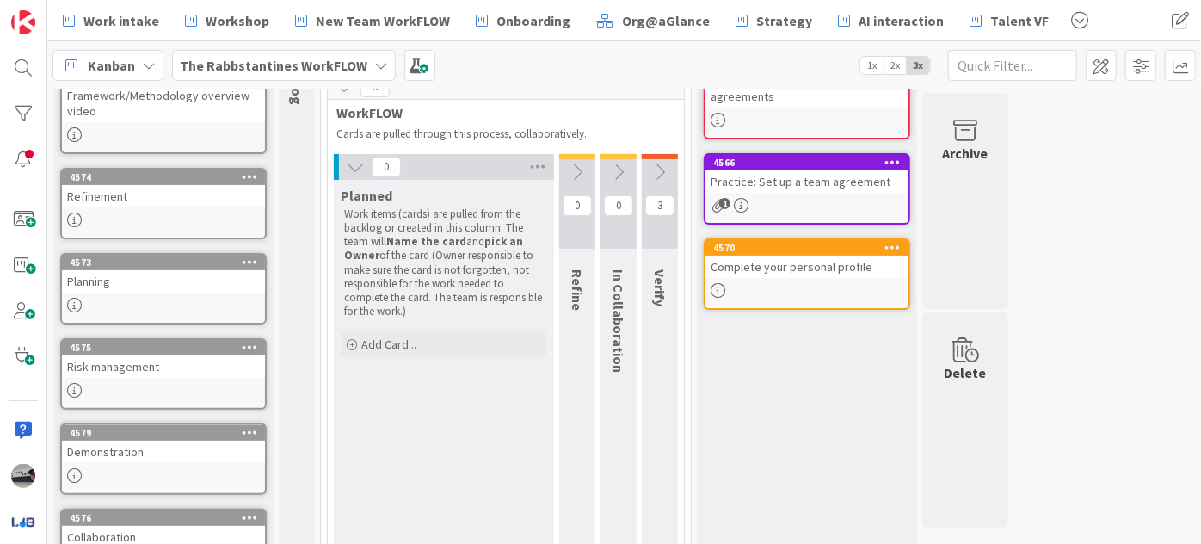
click at [583, 172] on icon at bounding box center [577, 172] width 19 height 19
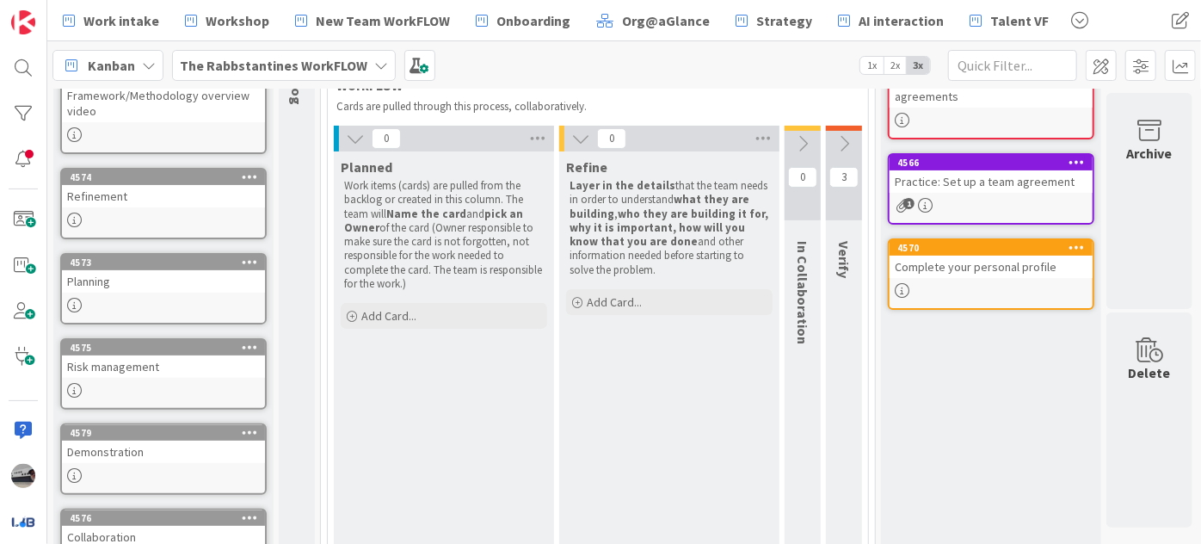
click at [806, 144] on icon at bounding box center [803, 143] width 19 height 19
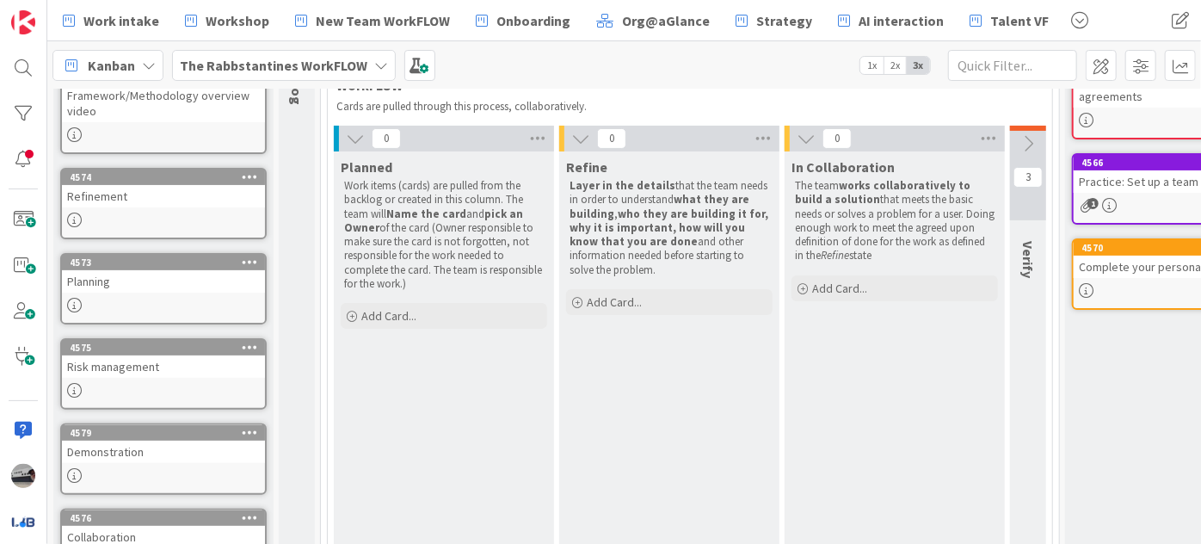
click at [1036, 139] on icon at bounding box center [1028, 143] width 19 height 19
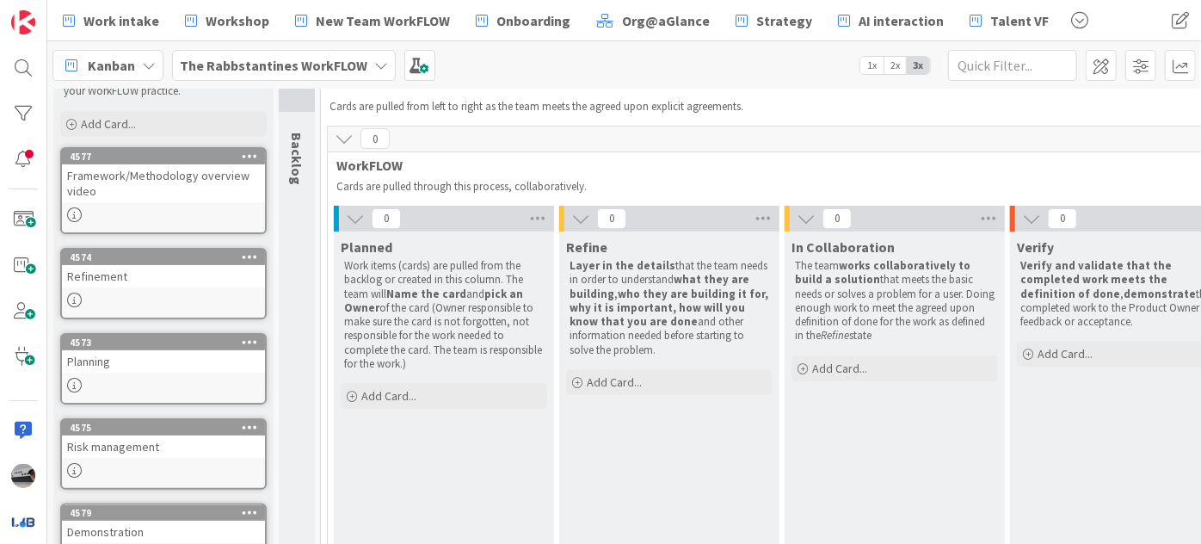
scroll to position [0, 0]
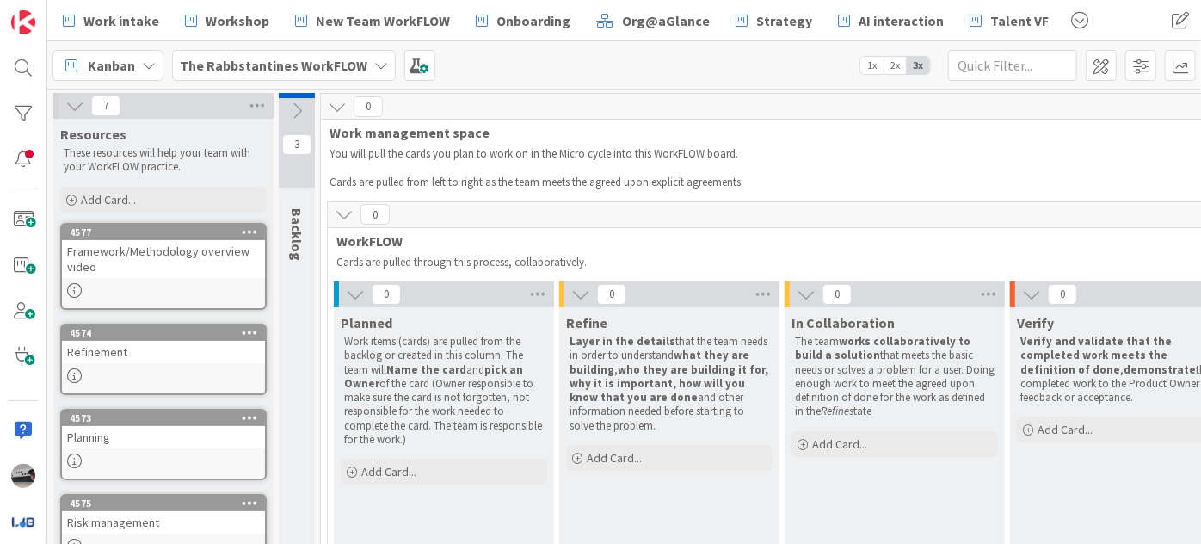
click at [293, 102] on icon at bounding box center [296, 111] width 19 height 19
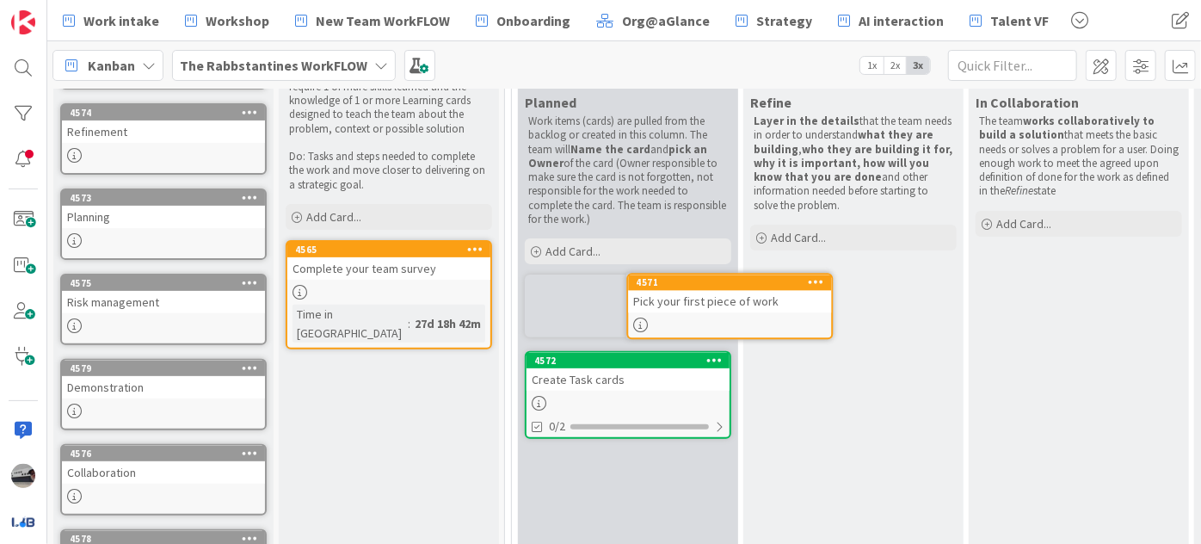
scroll to position [219, 0]
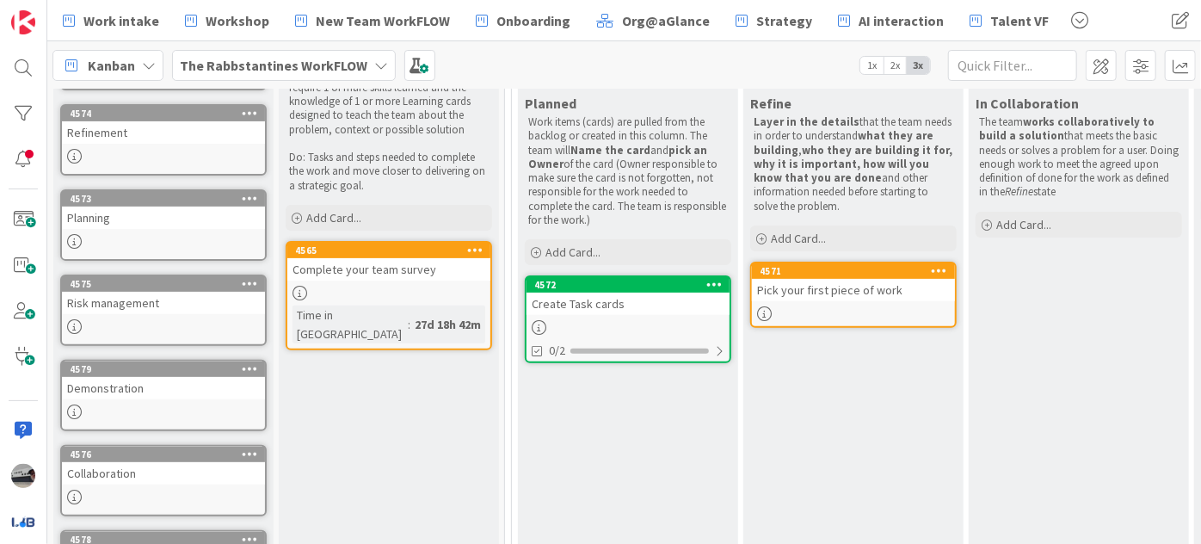
click at [832, 300] on div "4571 Pick your first piece of work" at bounding box center [854, 295] width 207 height 66
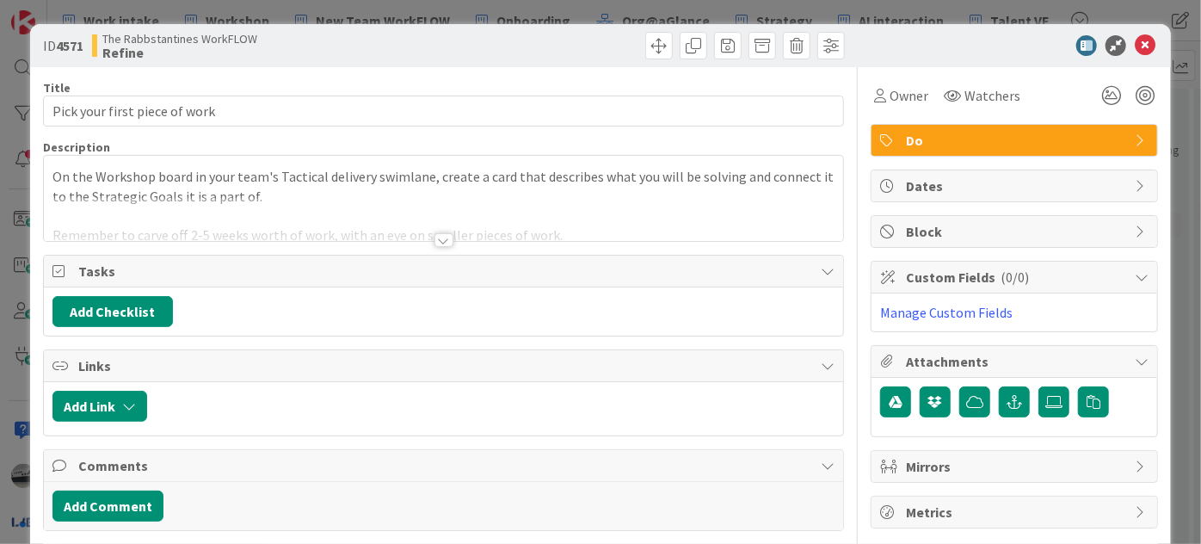
click at [435, 238] on div at bounding box center [444, 240] width 19 height 14
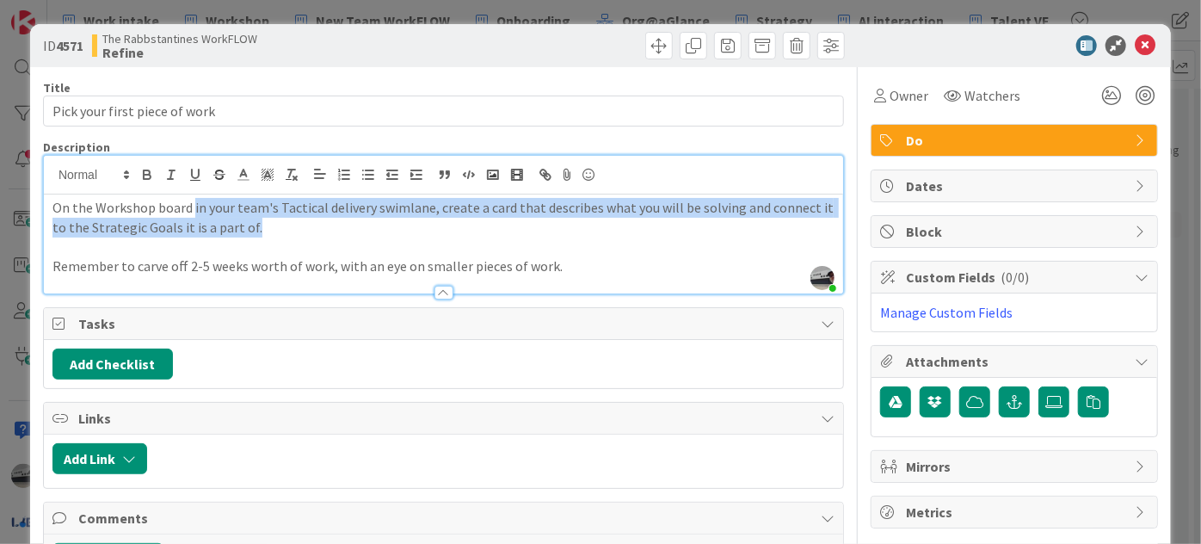
drag, startPoint x: 191, startPoint y: 206, endPoint x: 312, endPoint y: 233, distance: 123.6
click at [312, 233] on p "On the Workshop board in your team's Tactical delivery swimlane, create a card …" at bounding box center [444, 217] width 782 height 39
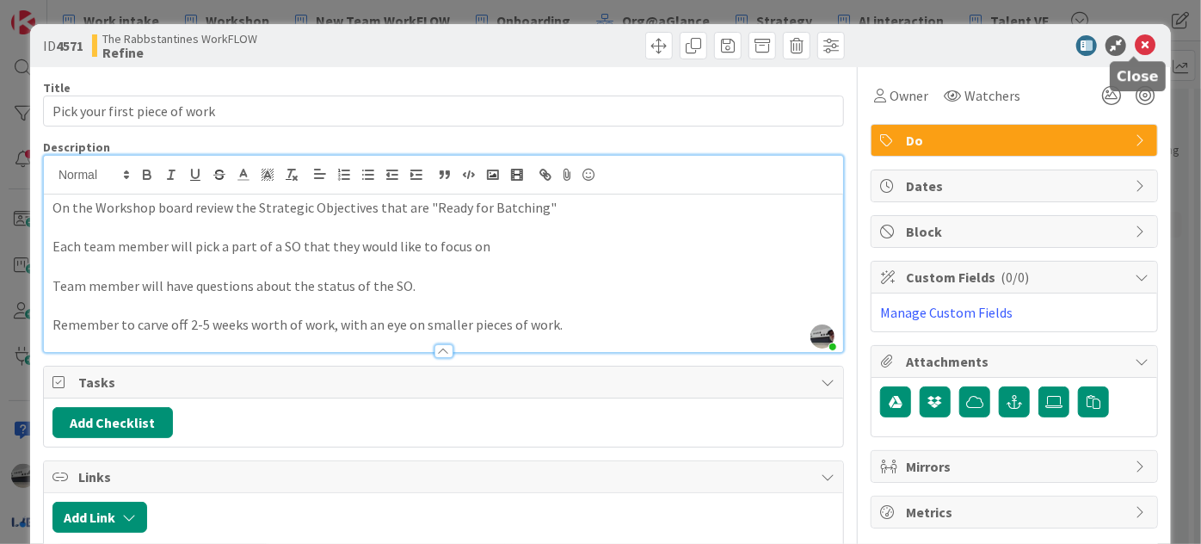
click at [1135, 43] on icon at bounding box center [1145, 45] width 21 height 21
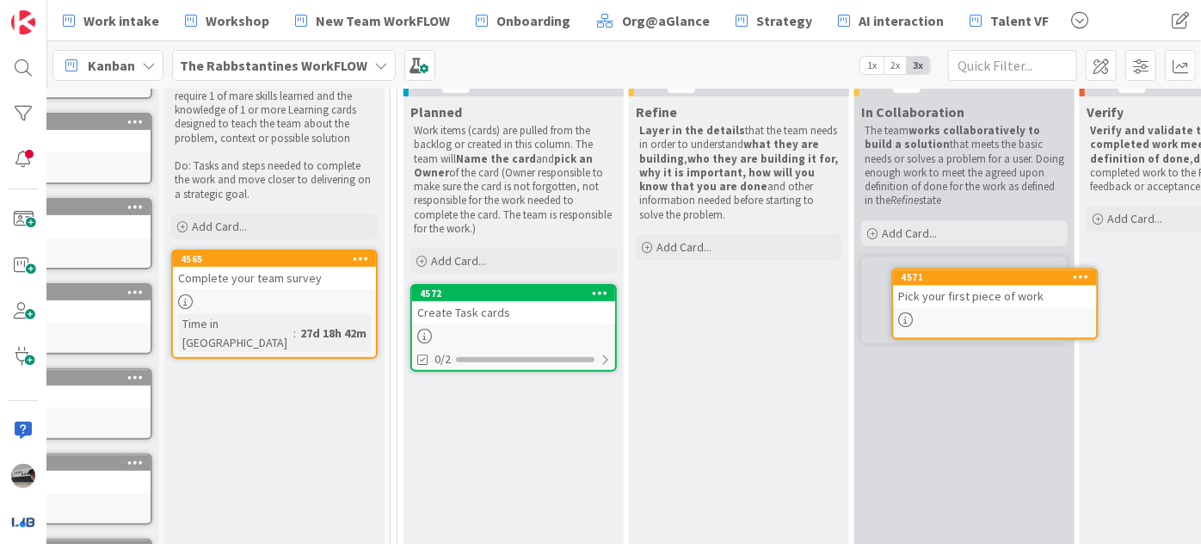
scroll to position [210, 117]
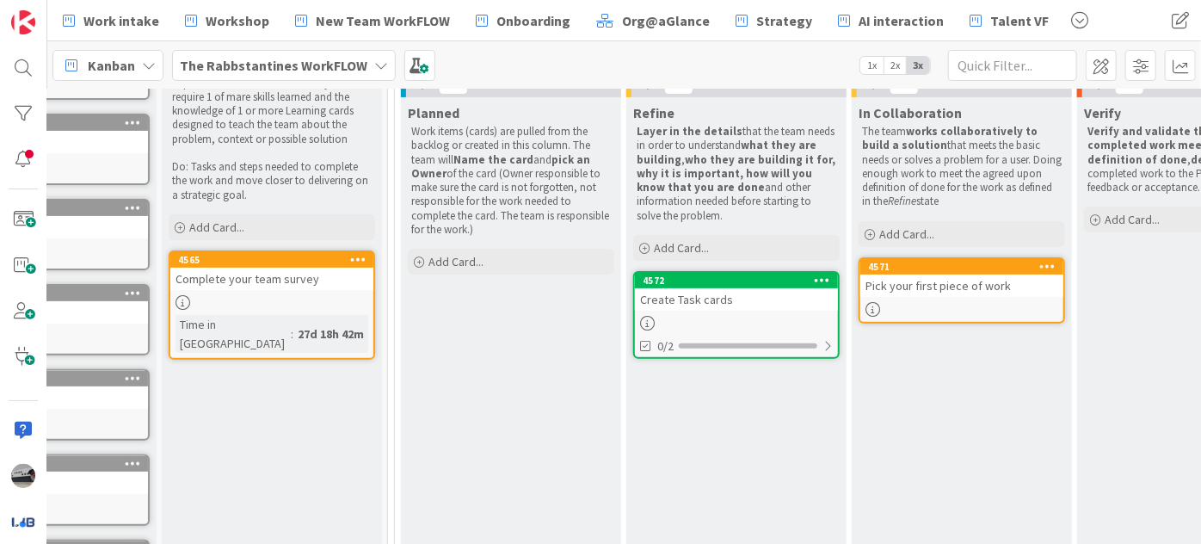
click at [726, 298] on div "Create Task cards" at bounding box center [736, 299] width 203 height 22
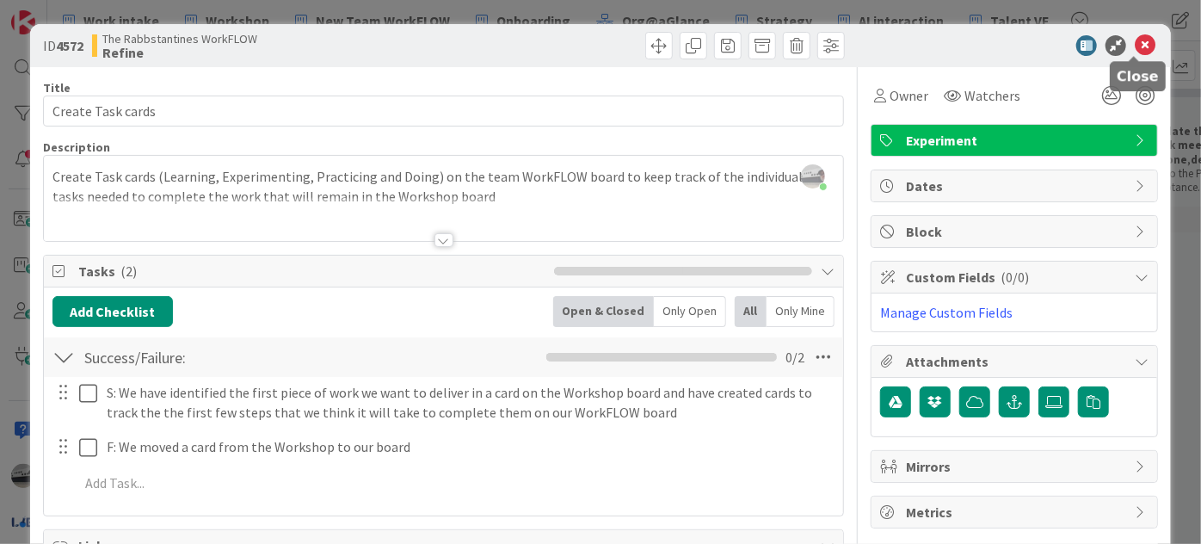
click at [1135, 43] on icon at bounding box center [1145, 45] width 21 height 21
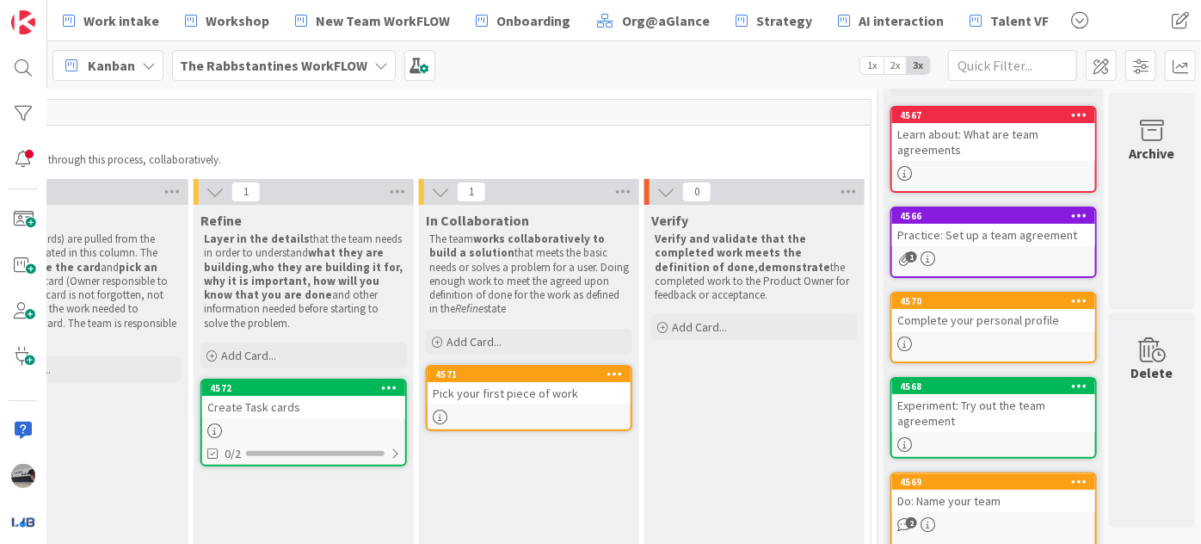
scroll to position [77, 560]
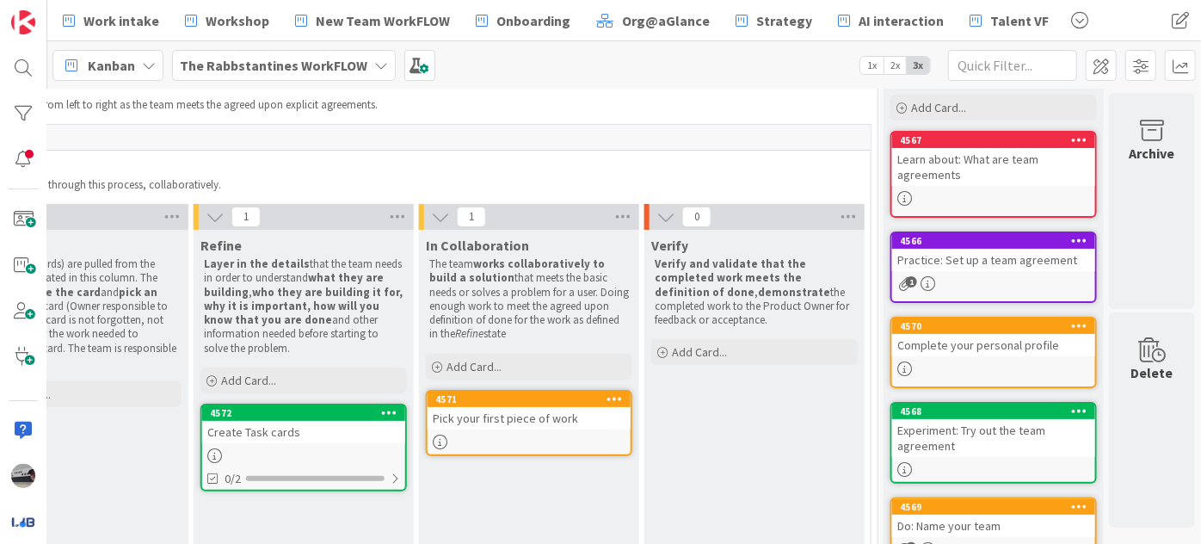
click at [310, 429] on div "Create Task cards" at bounding box center [303, 432] width 203 height 22
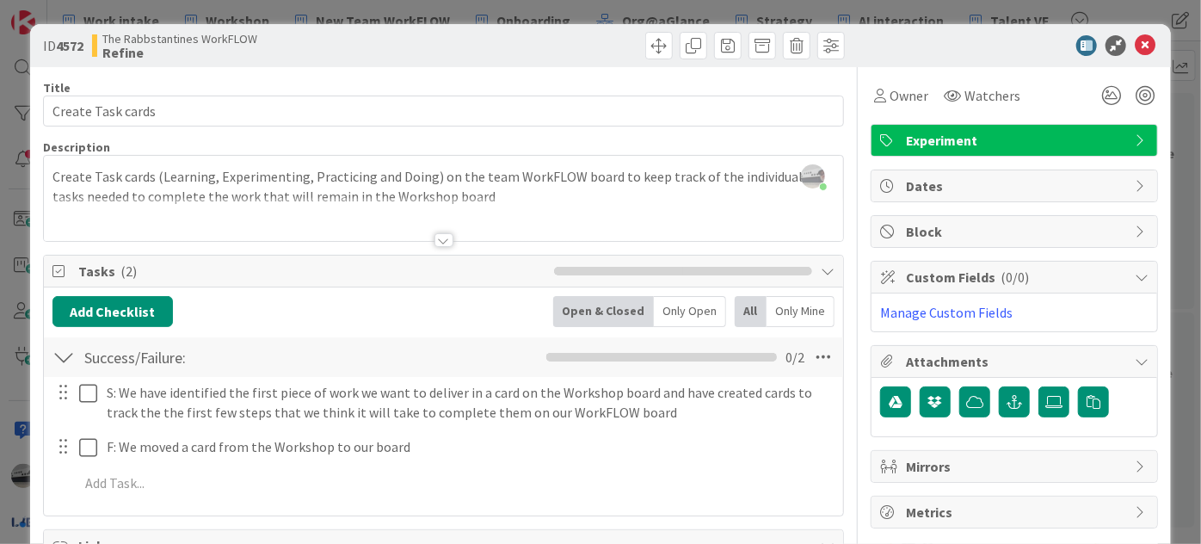
click at [1109, 145] on span "Experiment" at bounding box center [1016, 140] width 220 height 21
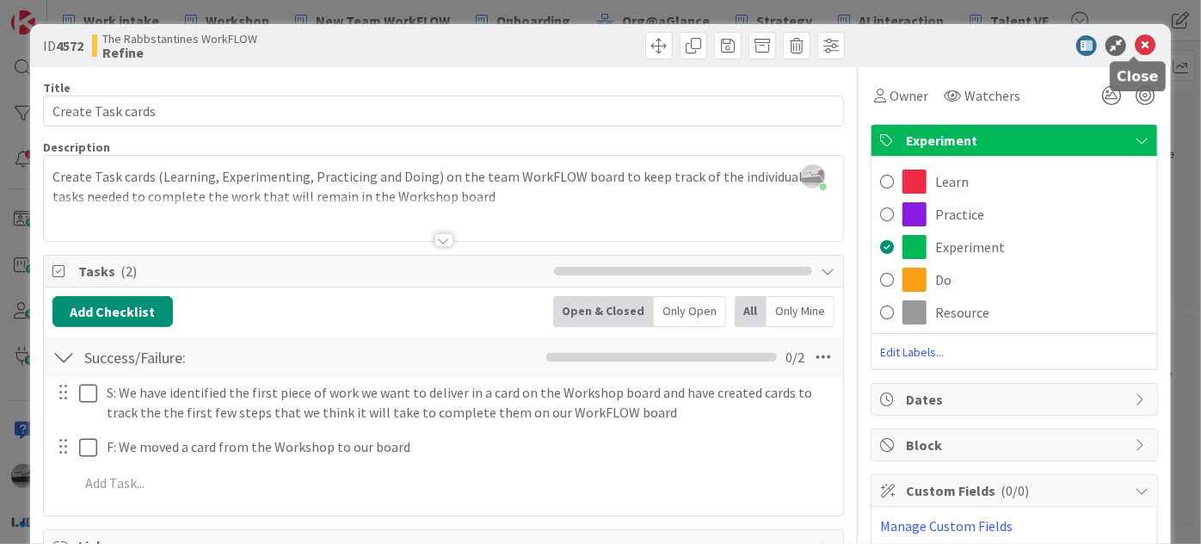
click at [1135, 45] on icon at bounding box center [1145, 45] width 21 height 21
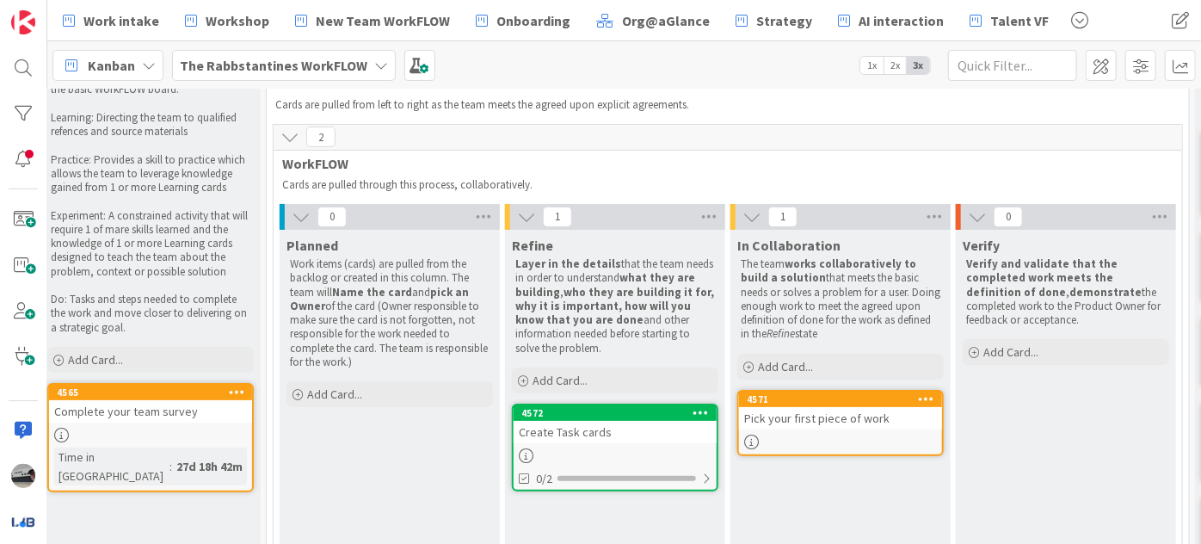
scroll to position [77, 232]
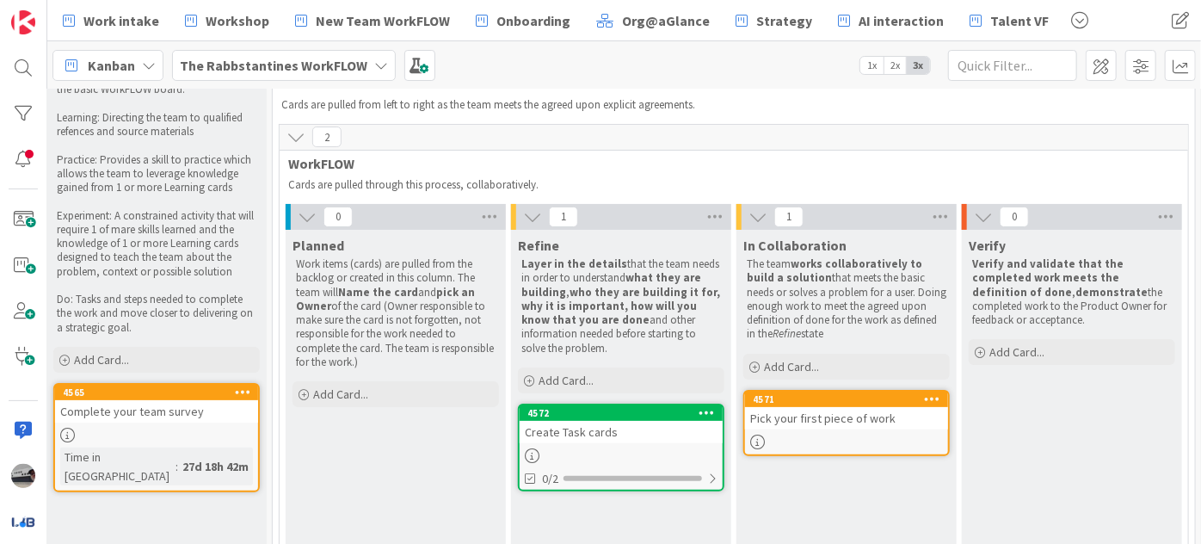
click at [566, 429] on div "Create Task cards" at bounding box center [621, 432] width 203 height 22
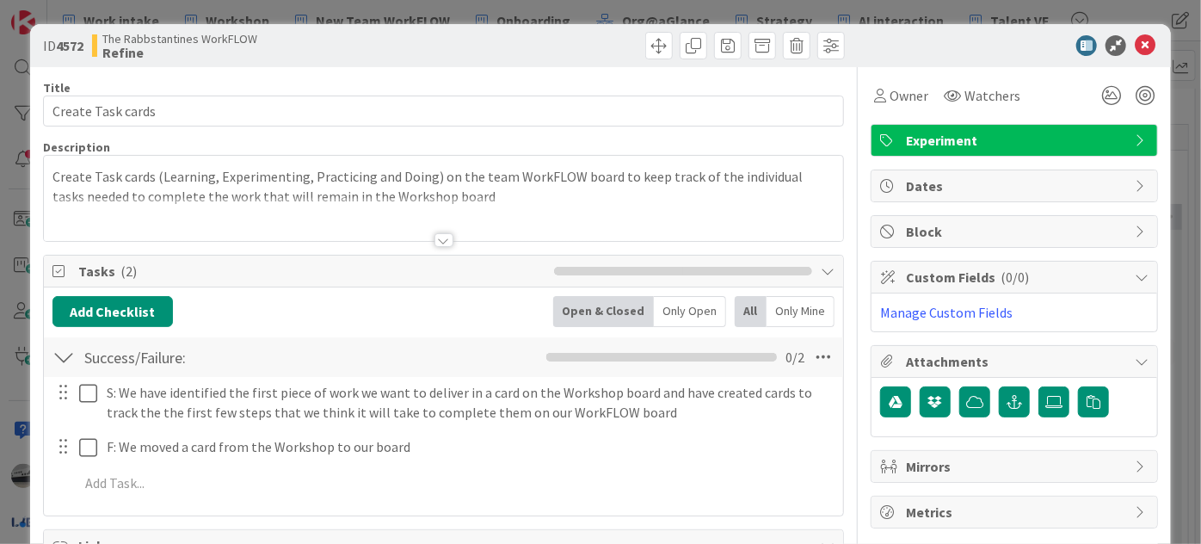
click at [438, 239] on div at bounding box center [444, 240] width 19 height 14
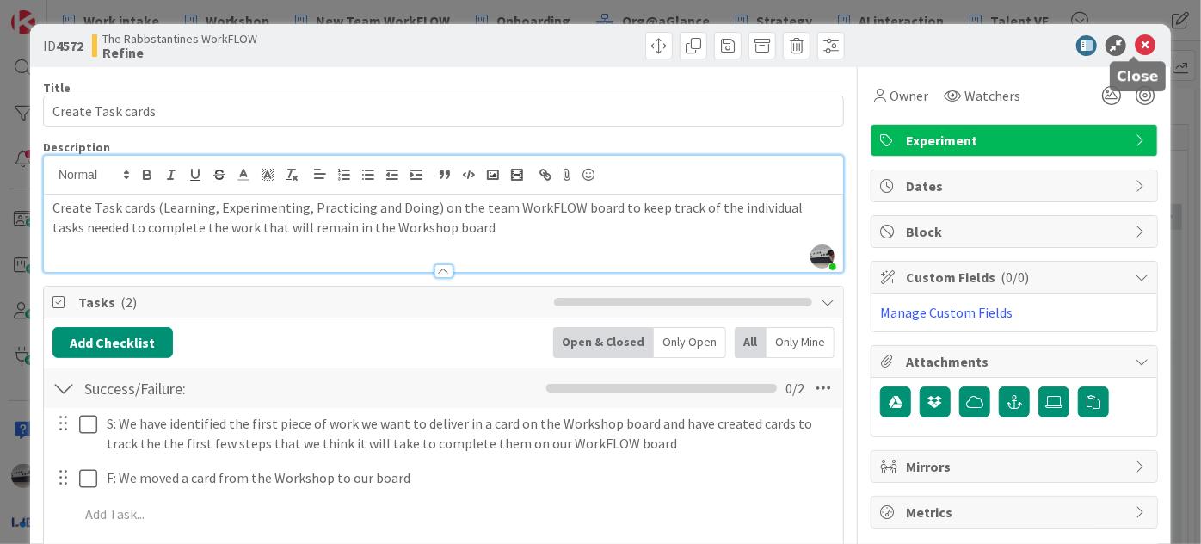
click at [1135, 43] on icon at bounding box center [1145, 45] width 21 height 21
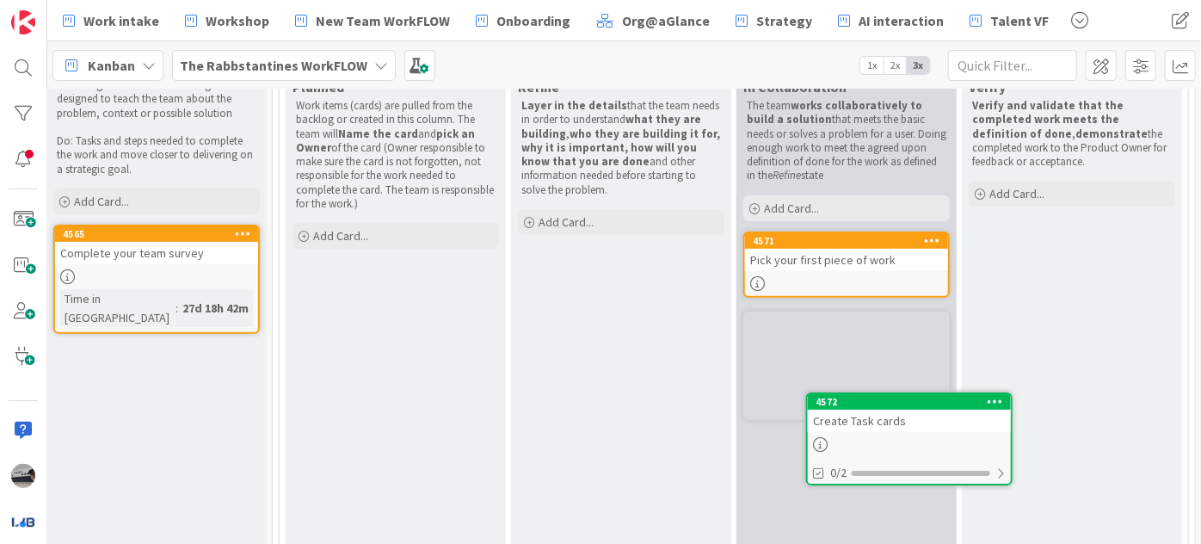
scroll to position [255, 232]
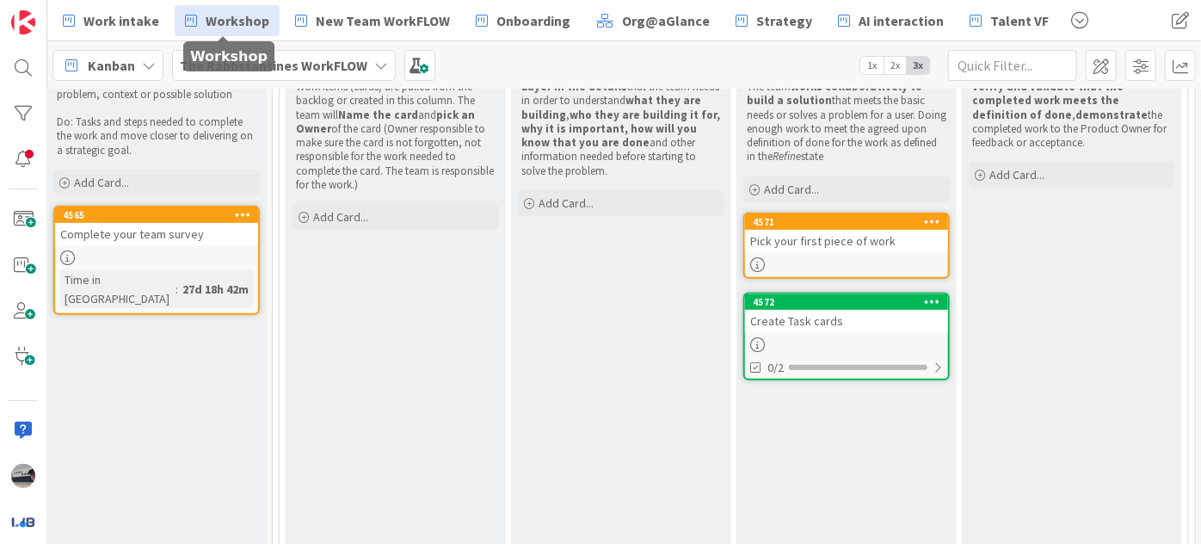
click at [236, 24] on span "Workshop" at bounding box center [238, 20] width 64 height 21
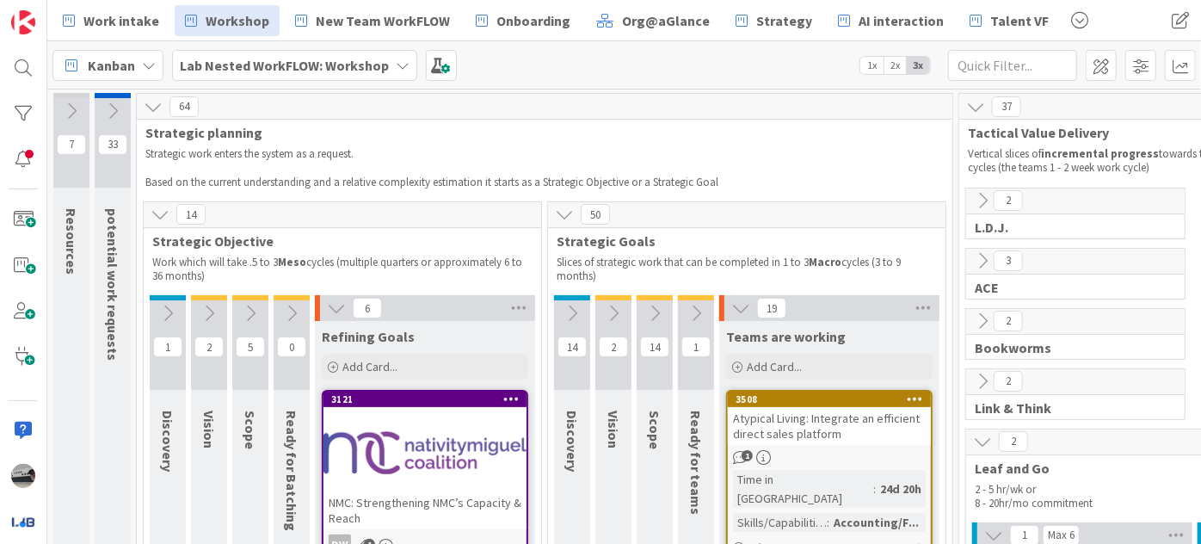
click at [330, 307] on icon at bounding box center [336, 308] width 19 height 19
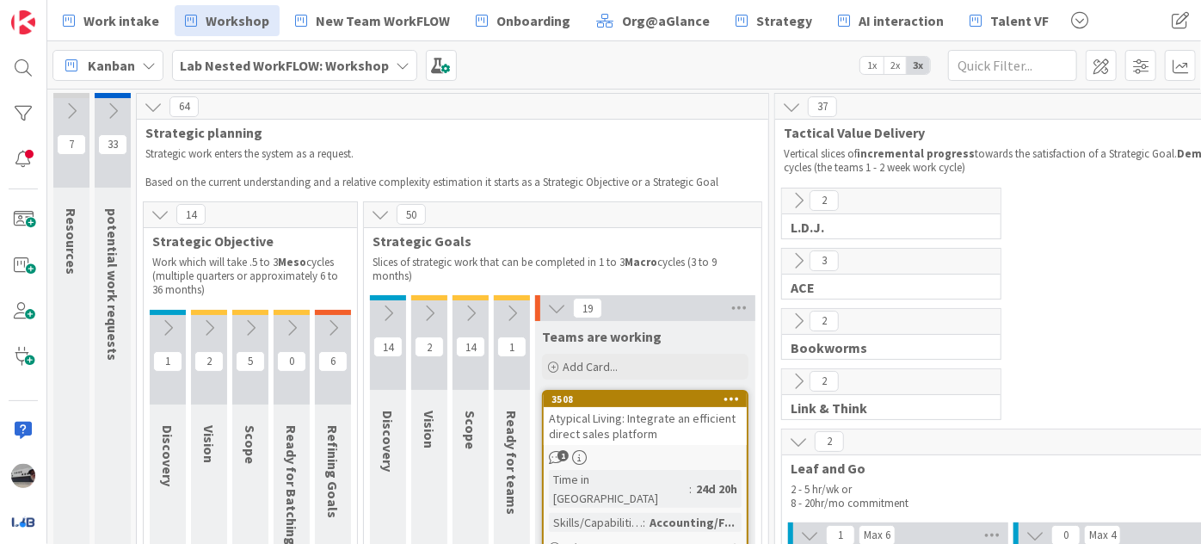
click at [558, 304] on icon at bounding box center [556, 308] width 19 height 19
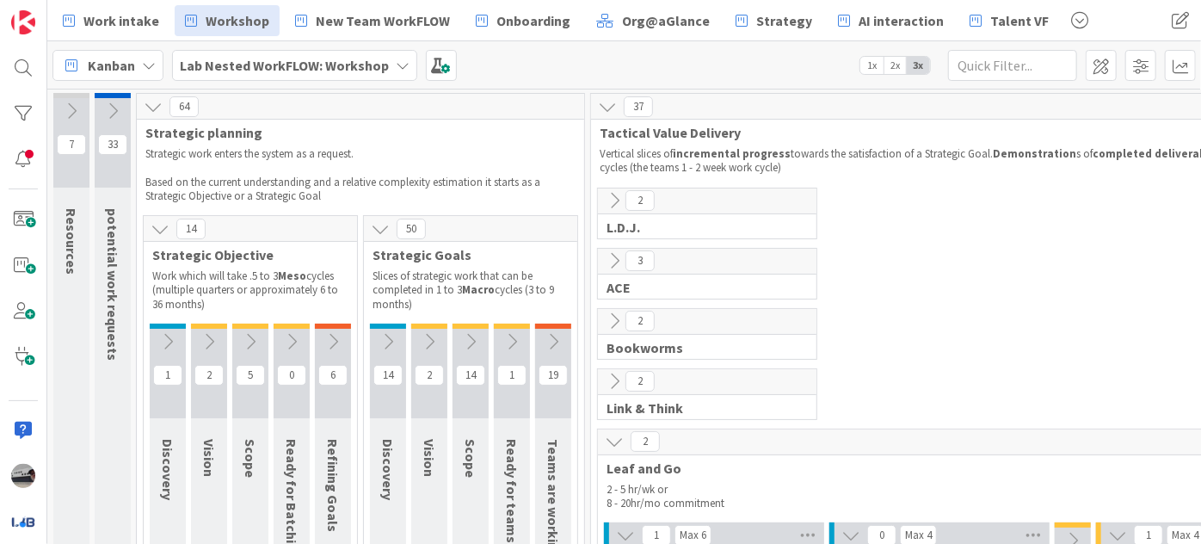
click at [613, 438] on icon at bounding box center [614, 441] width 19 height 19
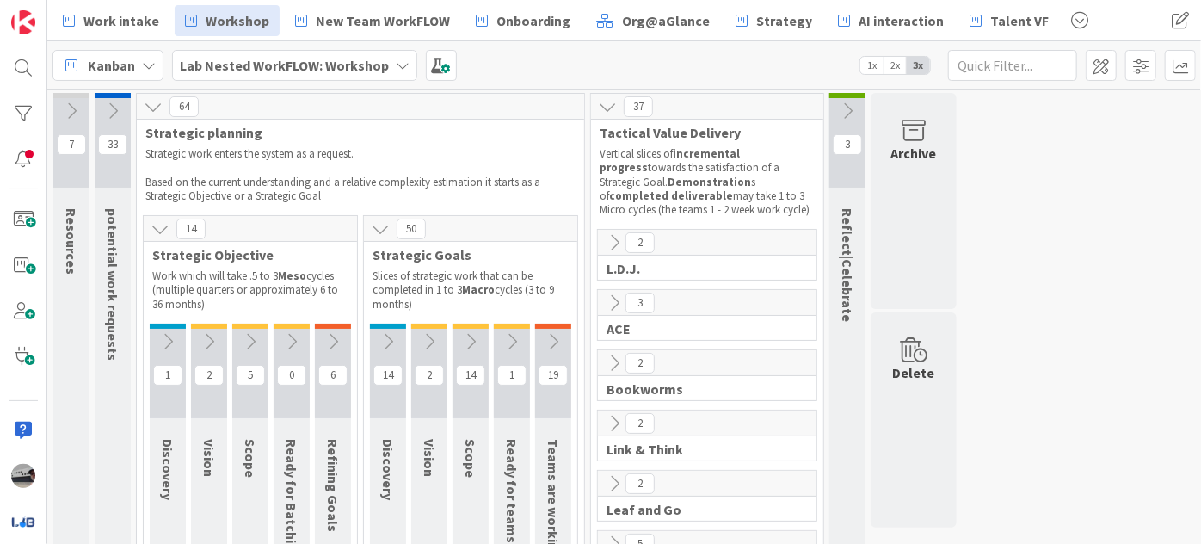
click at [324, 335] on icon at bounding box center [333, 341] width 19 height 19
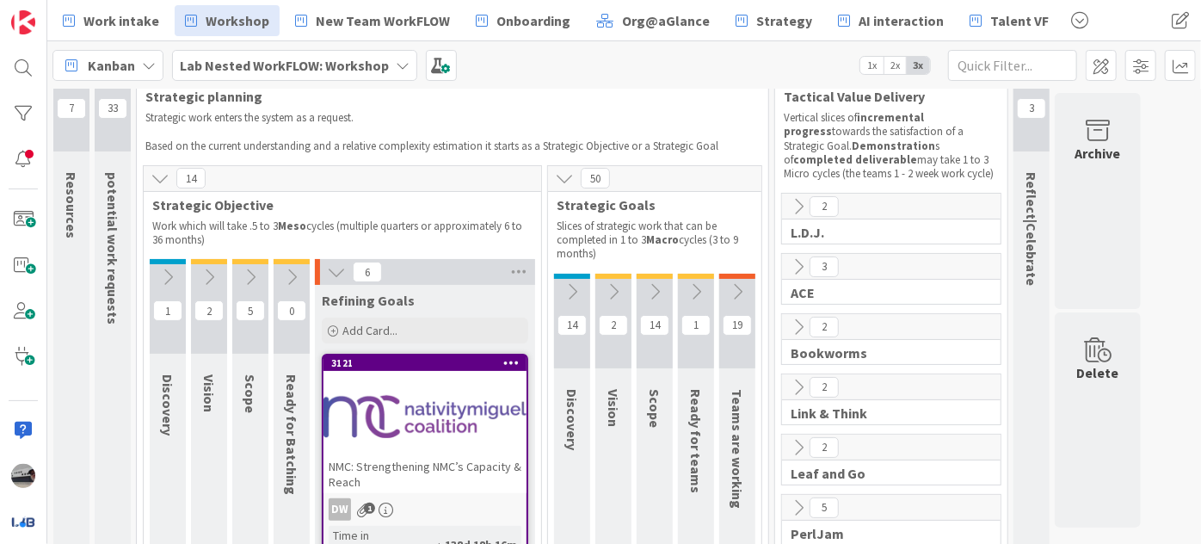
scroll to position [27, 0]
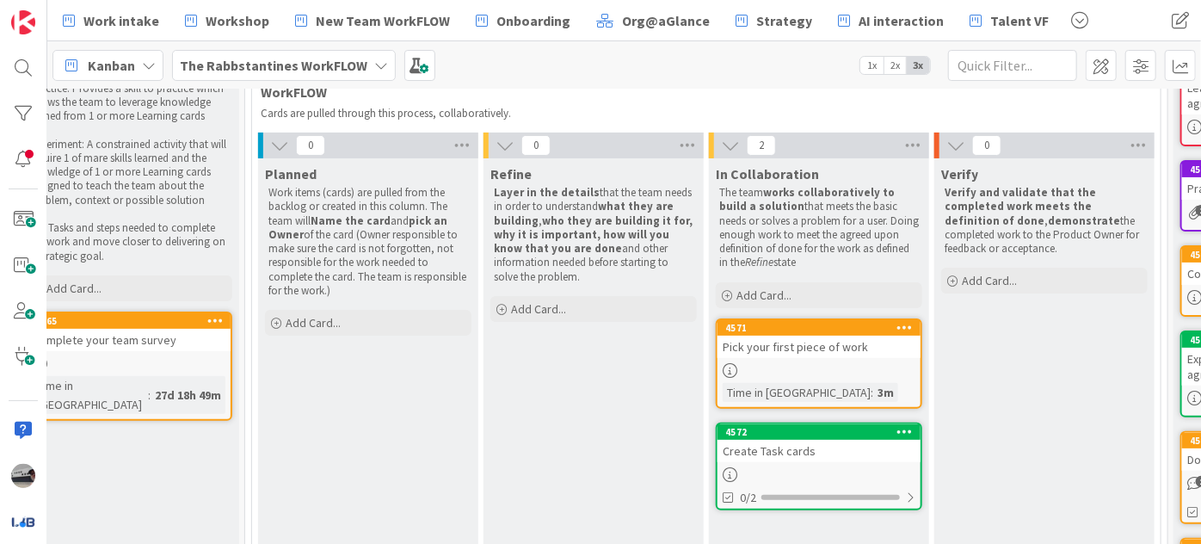
scroll to position [156, 260]
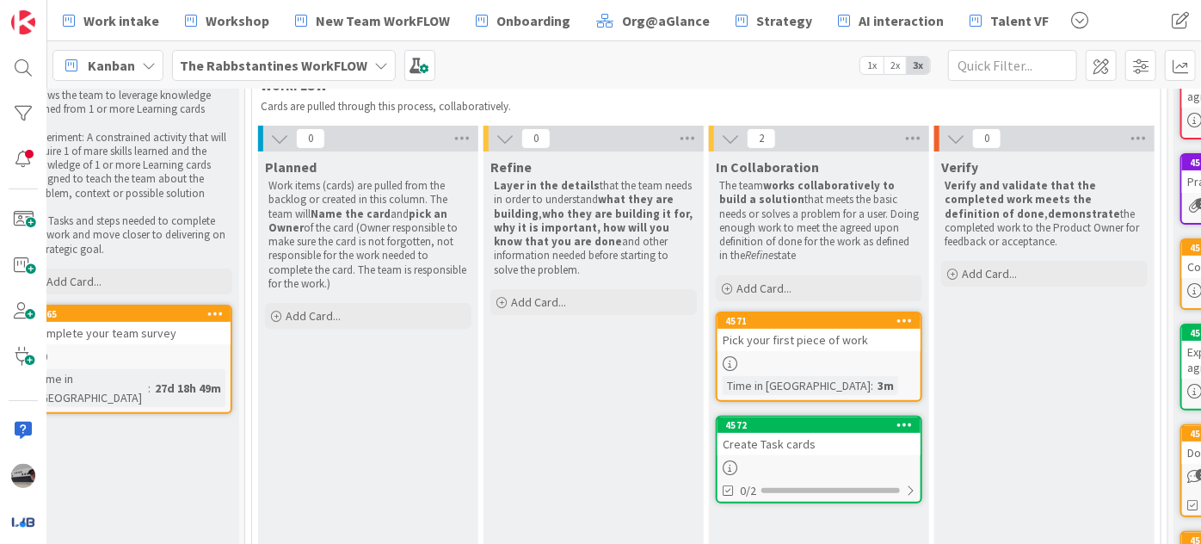
click at [812, 346] on div "Pick your first piece of work" at bounding box center [819, 340] width 203 height 22
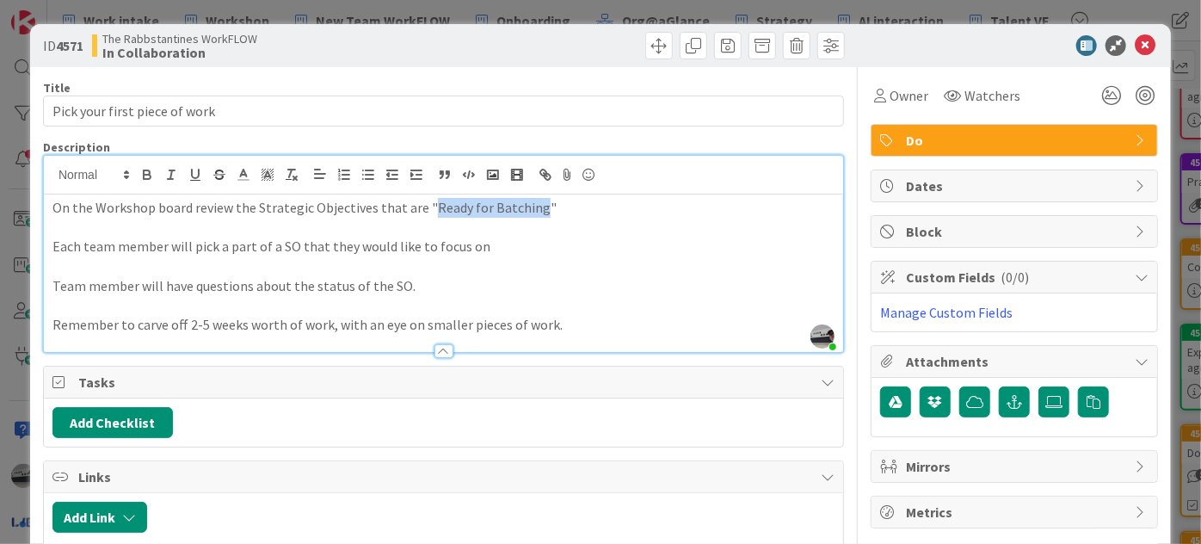
drag, startPoint x: 423, startPoint y: 176, endPoint x: 529, endPoint y: 185, distance: 106.3
click at [529, 185] on div "jeffrey Burstein just joined On the Workshop board review the Strategic Objecti…" at bounding box center [444, 254] width 800 height 196
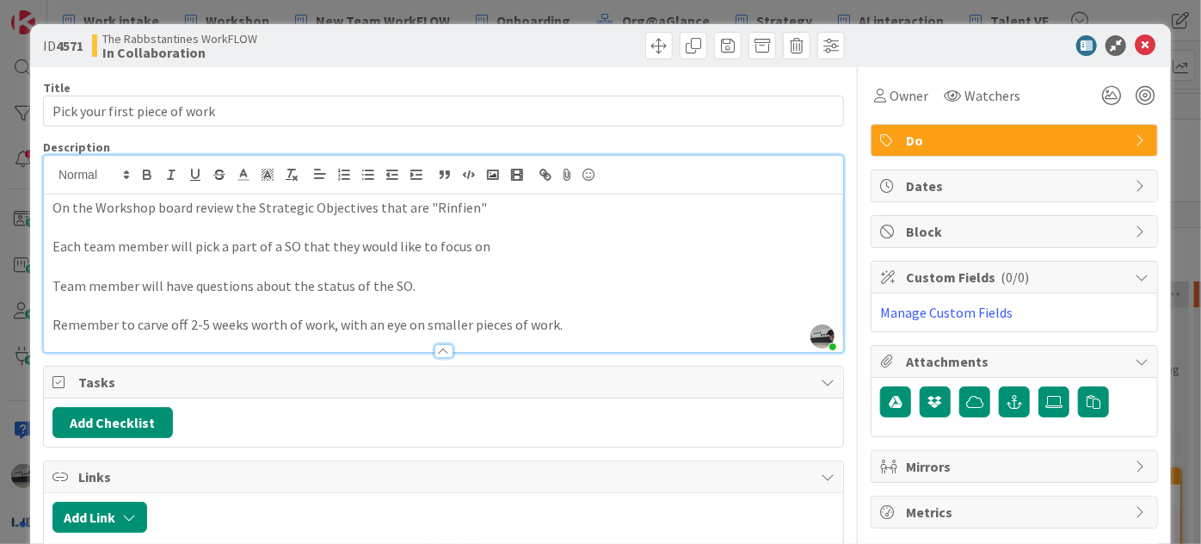
scroll to position [156, 260]
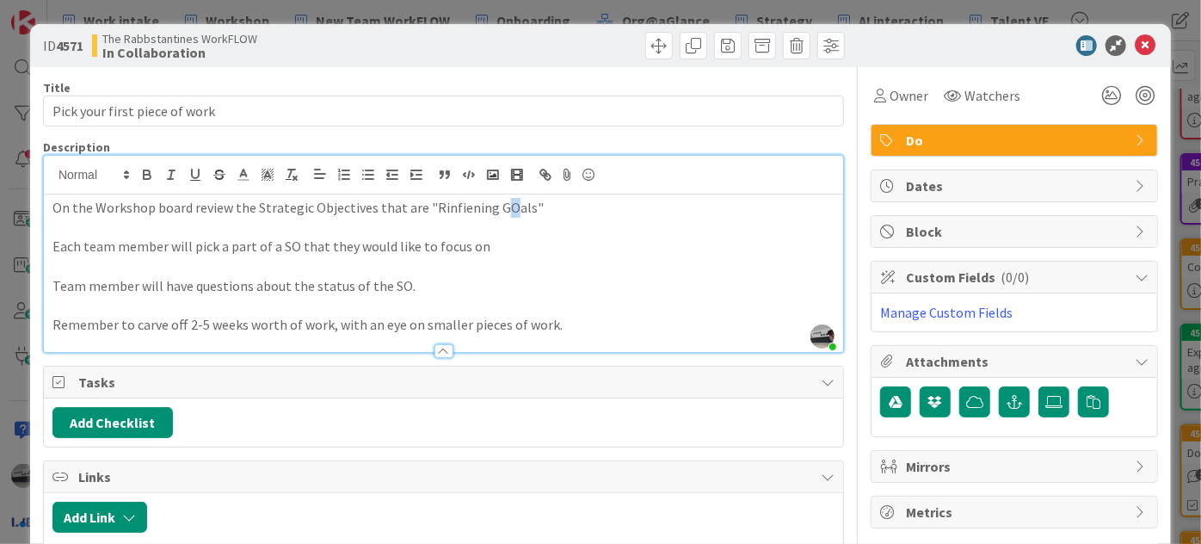
click at [503, 206] on p "On the Workshop board review the Strategic Objectives that are "Rinfiening GOal…" at bounding box center [444, 208] width 782 height 20
click at [1135, 44] on icon at bounding box center [1145, 45] width 21 height 21
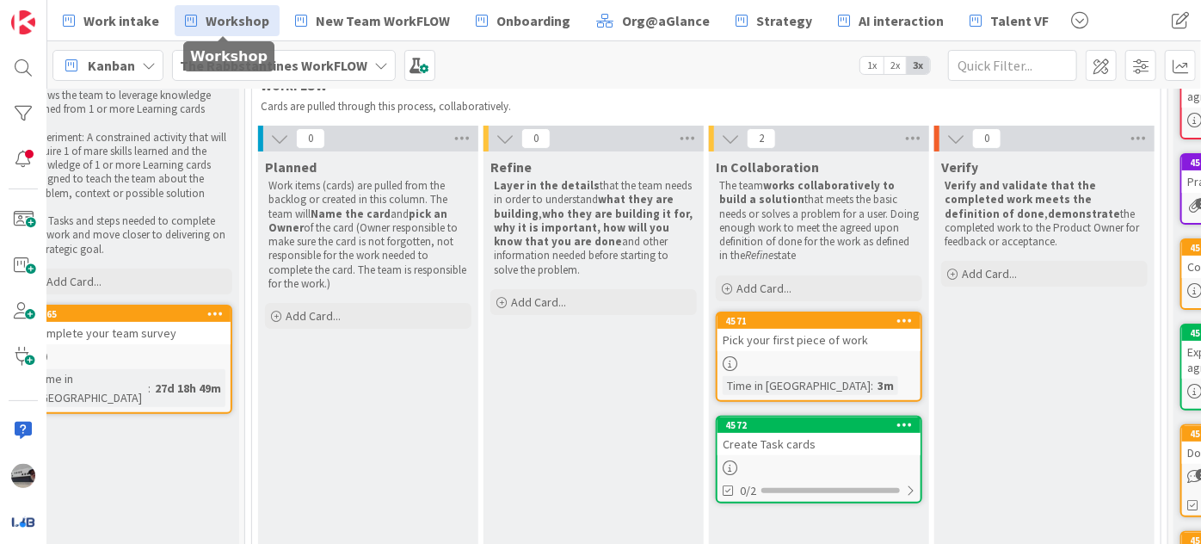
click at [207, 16] on span "Workshop" at bounding box center [238, 20] width 64 height 21
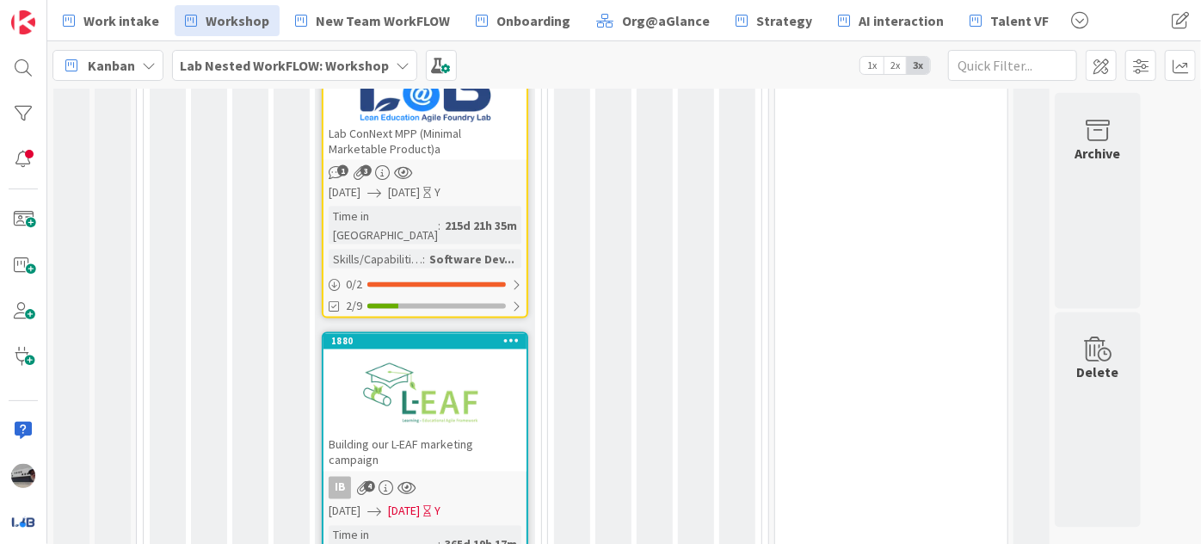
scroll to position [1435, 0]
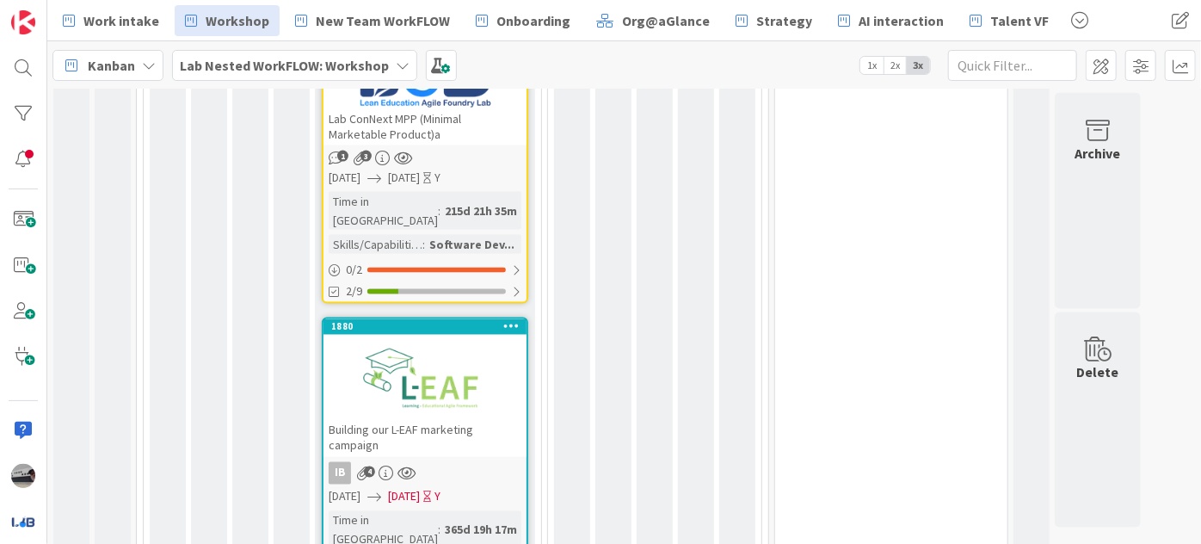
click at [420, 488] on span "[DATE]" at bounding box center [404, 497] width 32 height 18
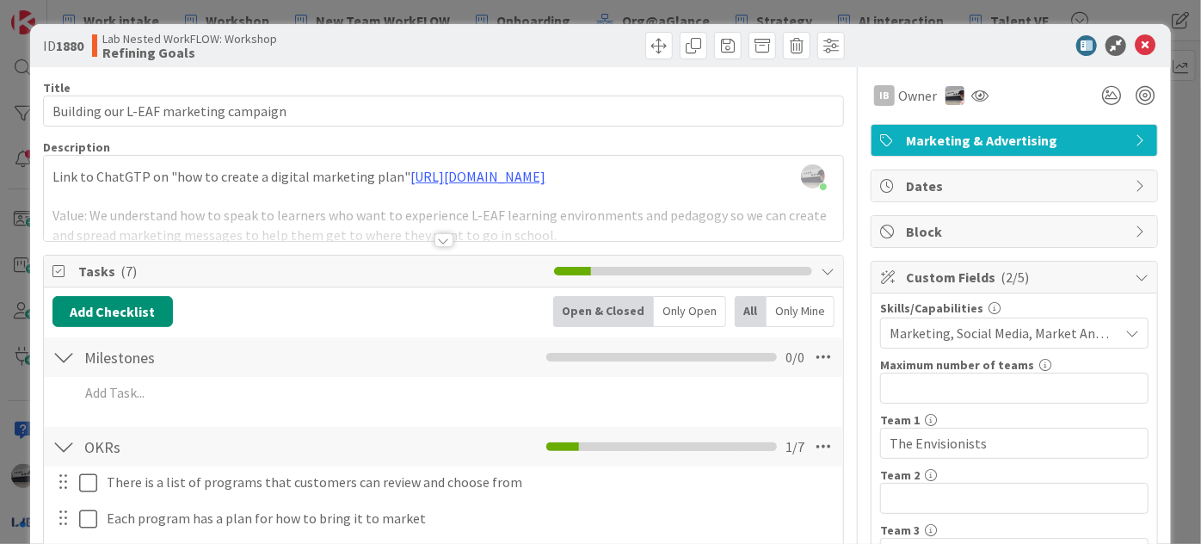
click at [1135, 278] on icon at bounding box center [1142, 277] width 14 height 14
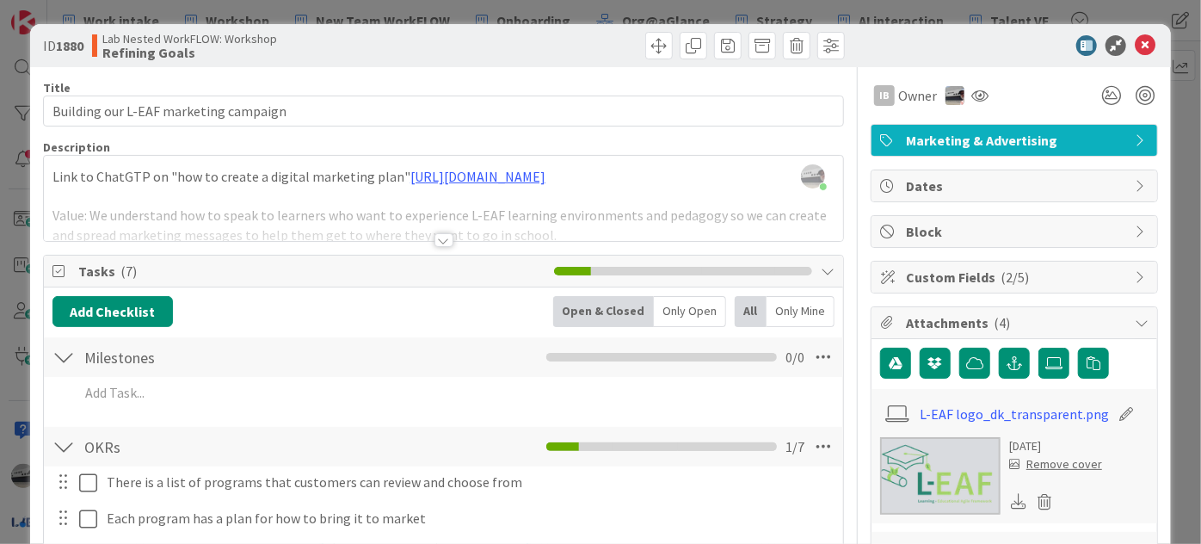
click at [1135, 179] on icon at bounding box center [1142, 186] width 14 height 14
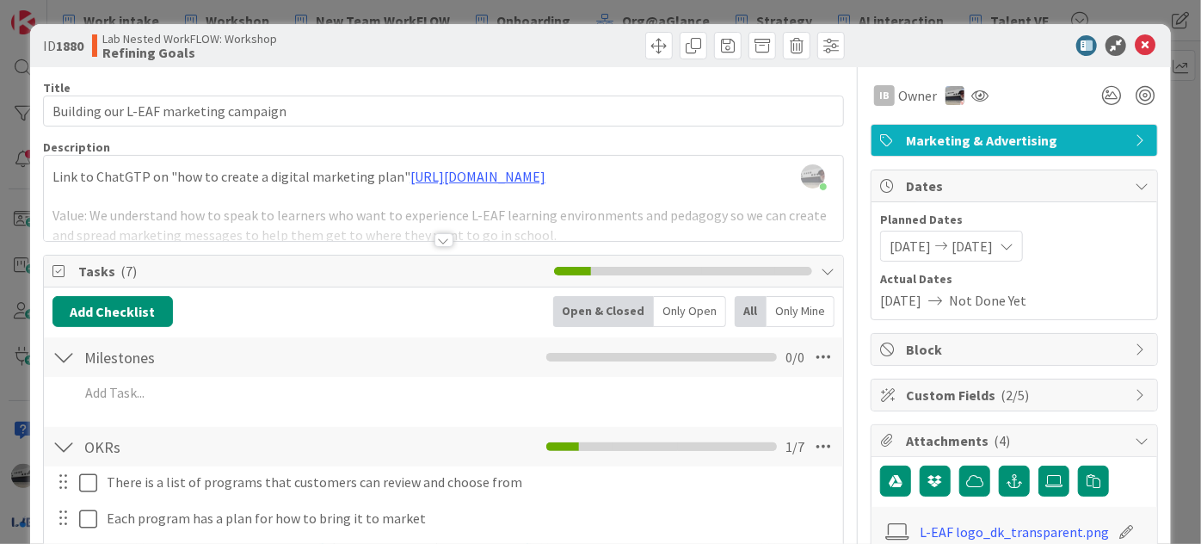
click at [1023, 245] on div "[DATE] [DATE]" at bounding box center [951, 246] width 143 height 31
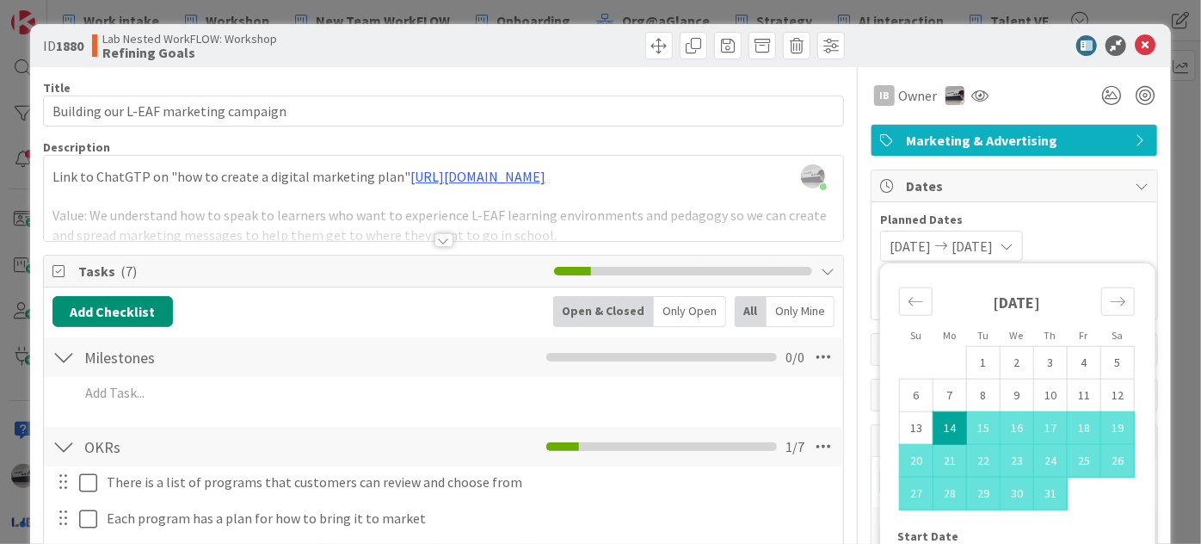
click at [1029, 296] on strong "October 2024" at bounding box center [1017, 303] width 47 height 20
click at [1102, 302] on div "Move forward to switch to the next month." at bounding box center [1119, 301] width 34 height 28
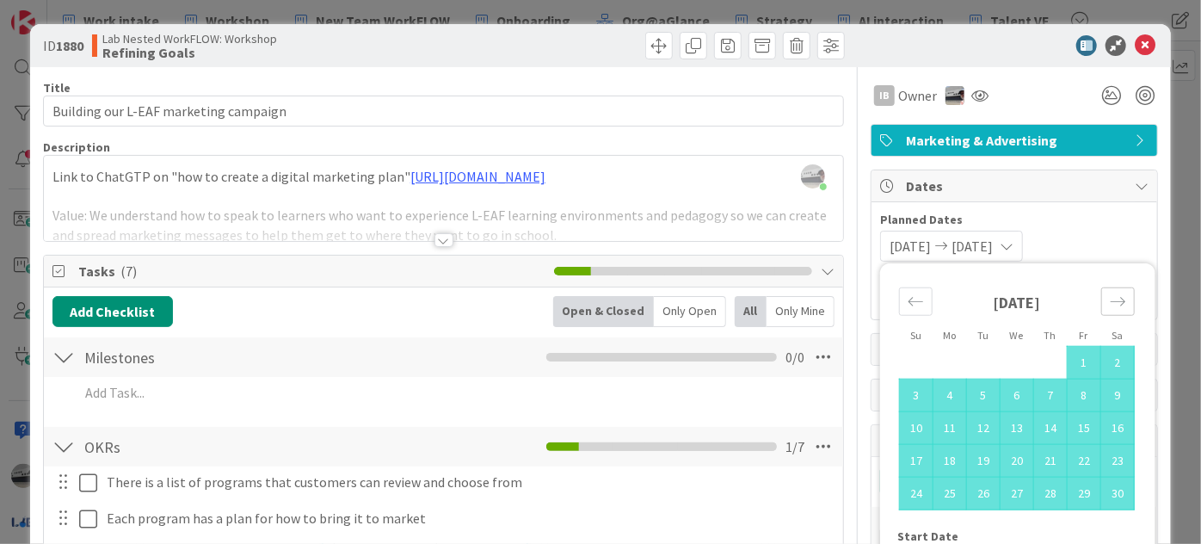
click at [1117, 306] on div "Move forward to switch to the next month." at bounding box center [1119, 301] width 34 height 28
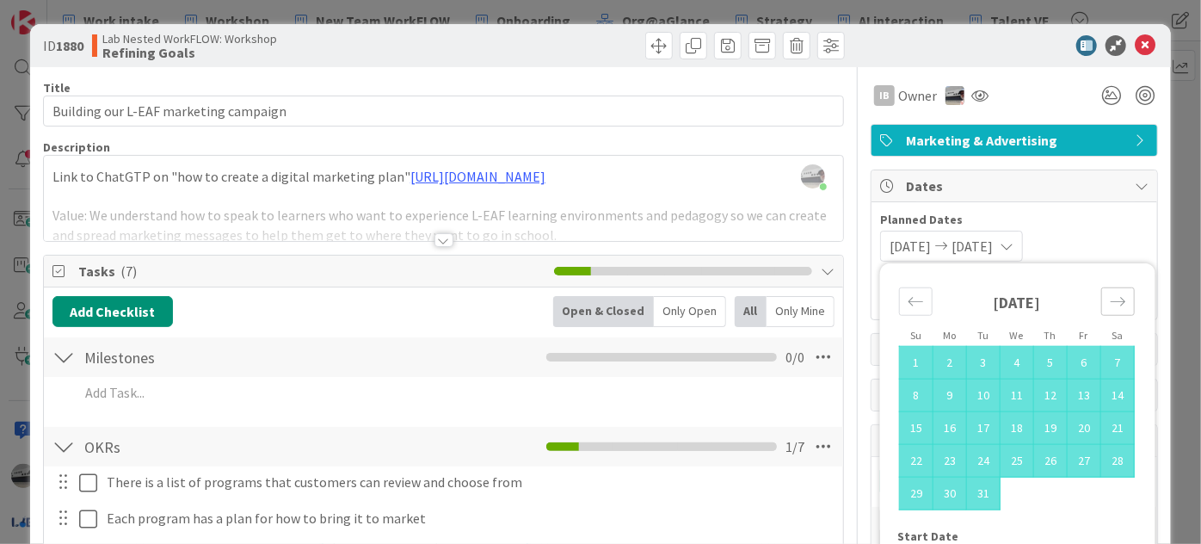
click at [1110, 306] on icon "Move forward to switch to the next month." at bounding box center [1118, 301] width 16 height 16
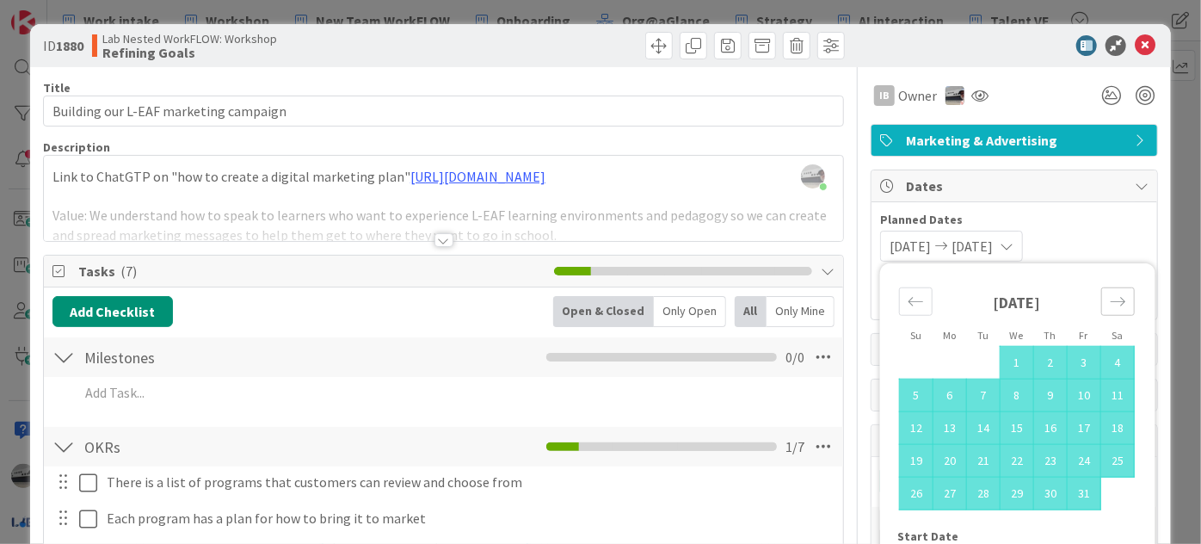
click at [1110, 306] on icon "Move forward to switch to the next month." at bounding box center [1118, 301] width 16 height 16
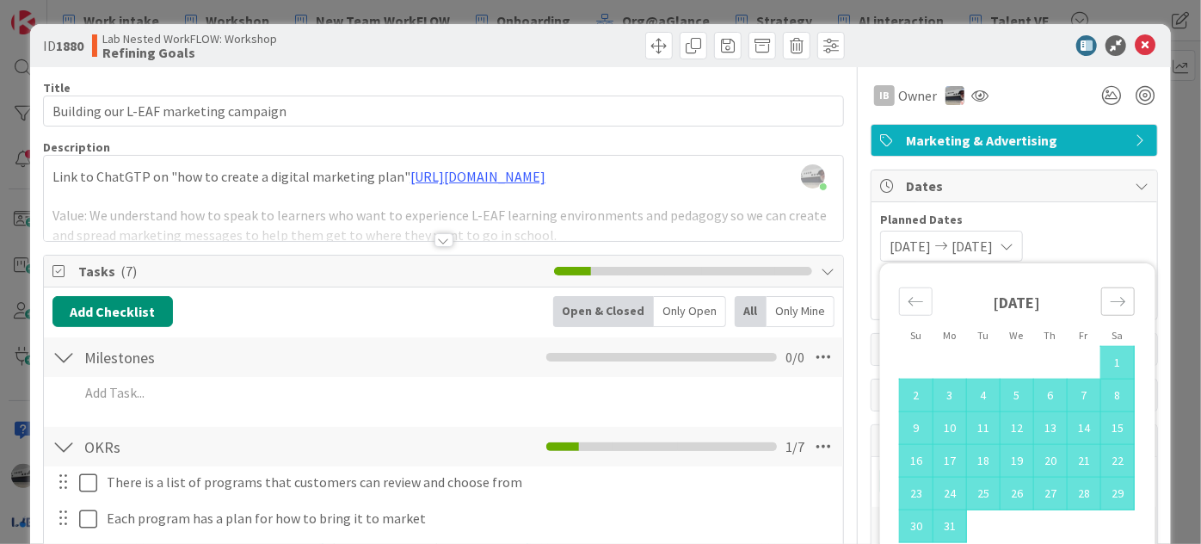
click at [1110, 306] on icon "Move forward to switch to the next month." at bounding box center [1118, 301] width 16 height 16
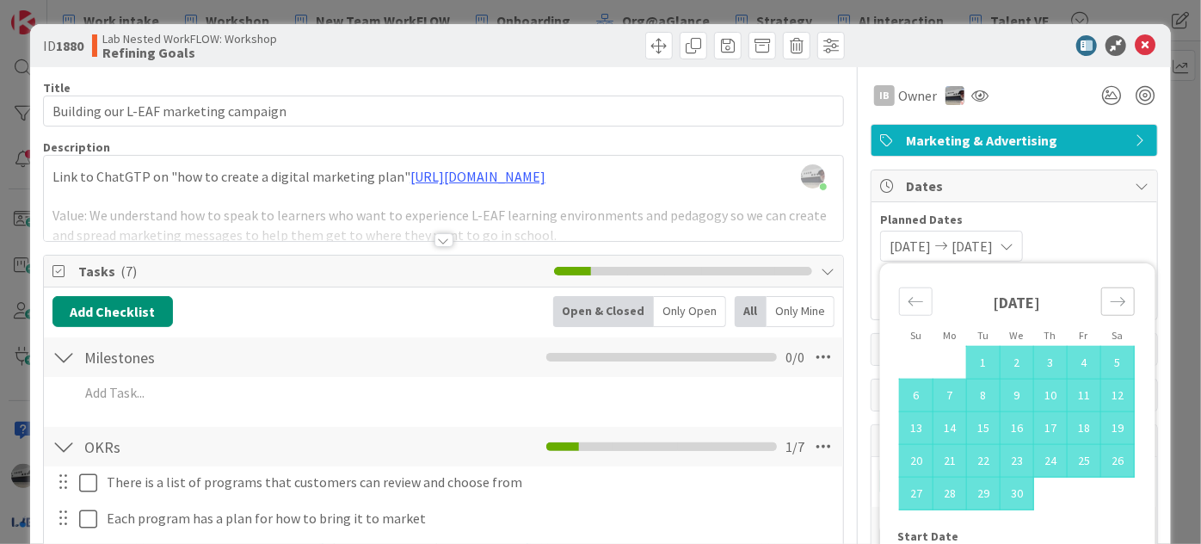
click at [1110, 306] on icon "Move forward to switch to the next month." at bounding box center [1118, 301] width 16 height 16
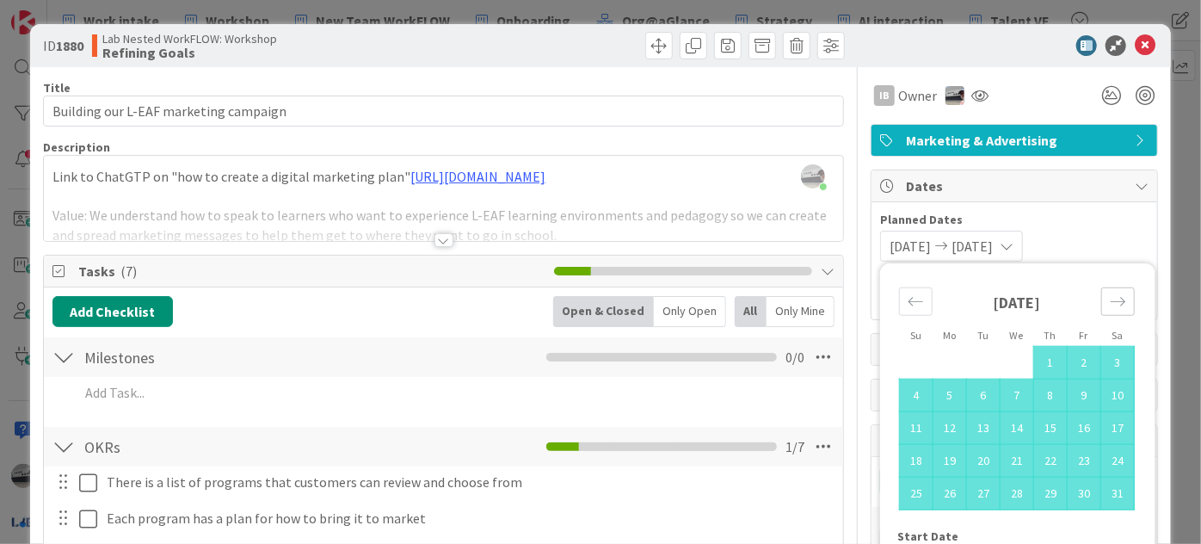
click at [1110, 306] on icon "Move forward to switch to the next month." at bounding box center [1118, 301] width 16 height 16
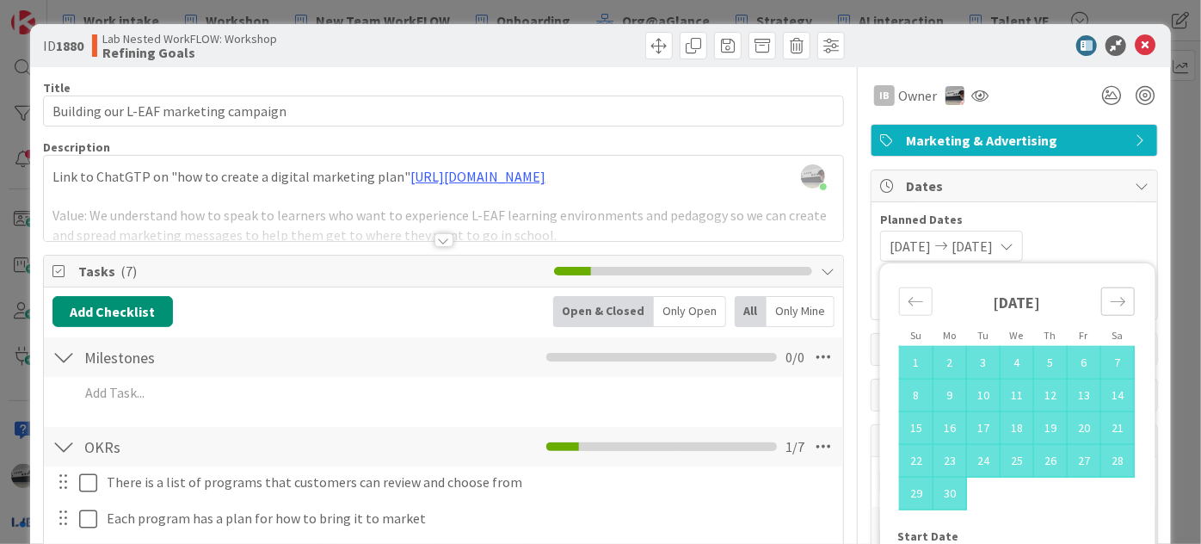
click at [1110, 306] on icon "Move forward to switch to the next month." at bounding box center [1118, 301] width 16 height 16
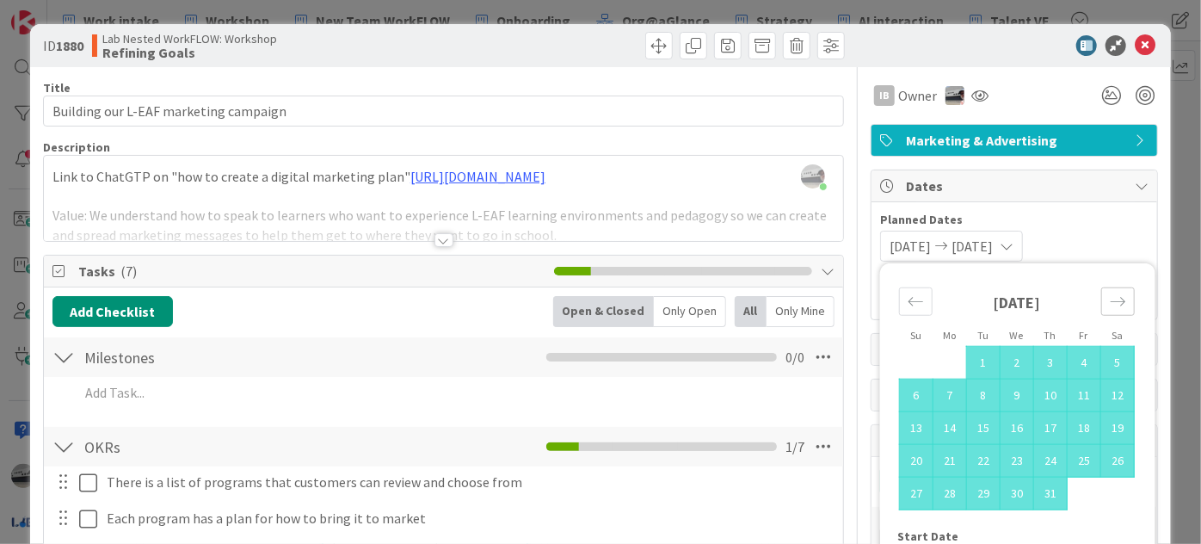
click at [1110, 306] on icon "Move forward to switch to the next month." at bounding box center [1118, 301] width 16 height 16
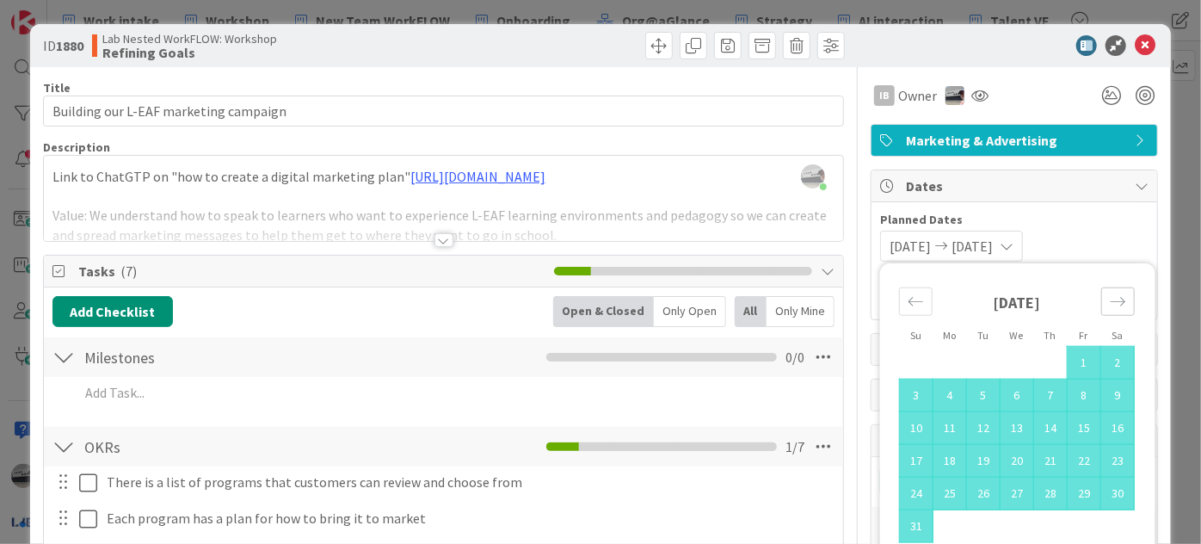
click at [1110, 306] on icon "Move forward to switch to the next month." at bounding box center [1118, 301] width 16 height 16
click at [1110, 295] on icon "Move forward to switch to the next month." at bounding box center [1118, 301] width 16 height 16
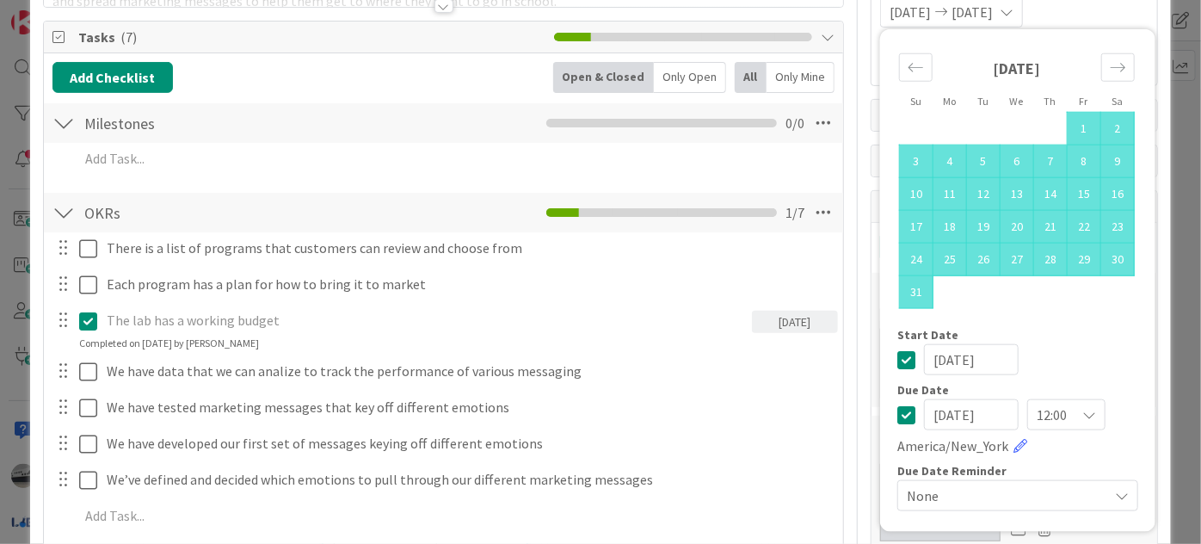
click at [977, 417] on input "09/30/2025" at bounding box center [971, 414] width 95 height 31
click at [946, 409] on input "09/30/2025" at bounding box center [971, 414] width 95 height 31
click at [978, 406] on input "09/30/2025" at bounding box center [971, 414] width 95 height 31
click at [979, 409] on input "09/30/2025" at bounding box center [971, 414] width 95 height 31
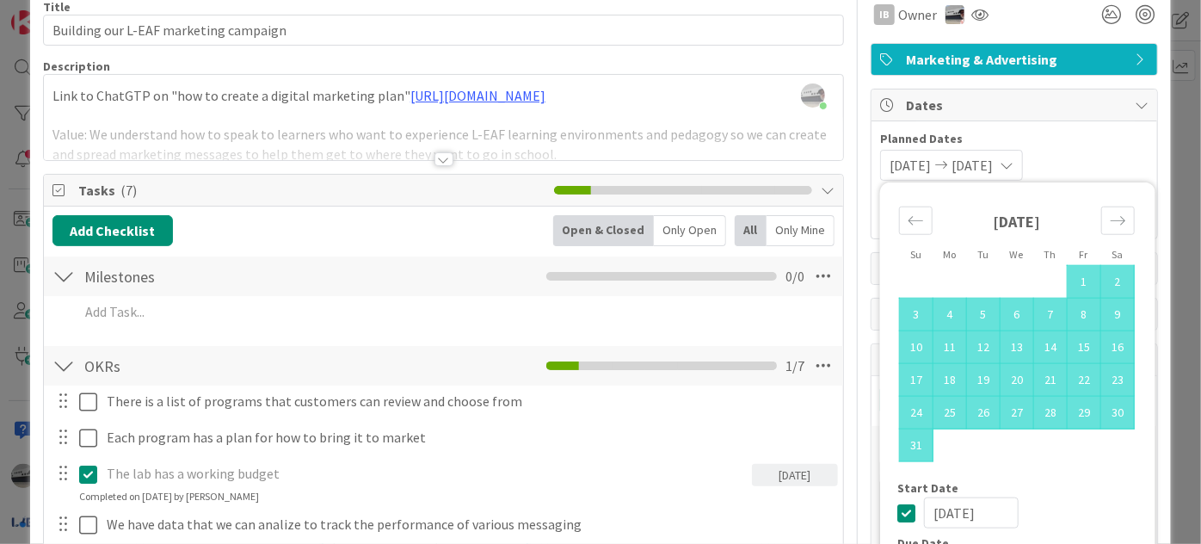
scroll to position [77, 0]
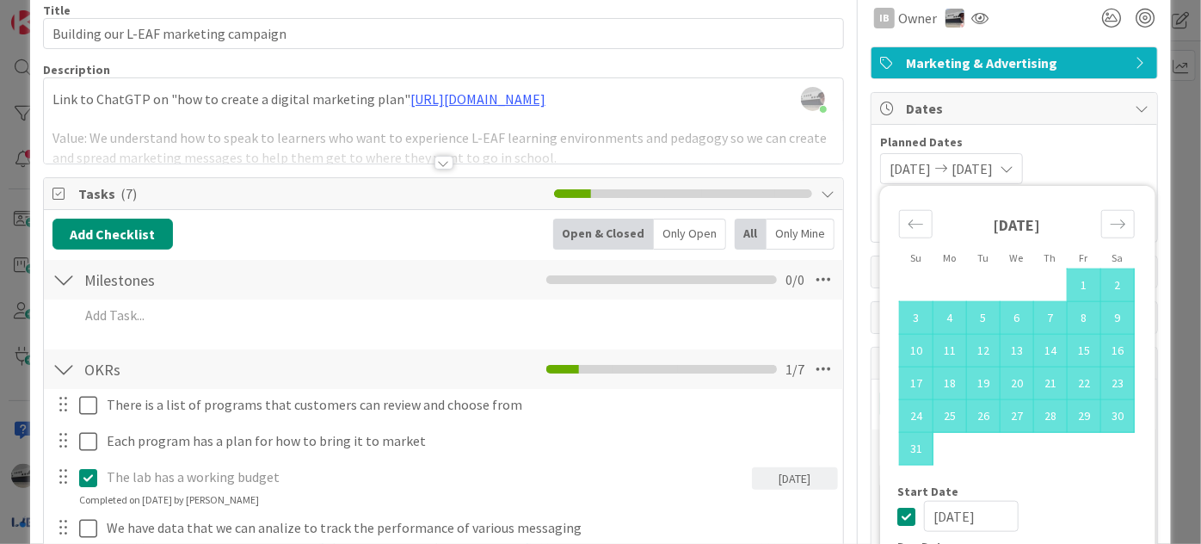
type input "[DATE]"
click at [996, 139] on span "Planned Dates" at bounding box center [1014, 142] width 269 height 18
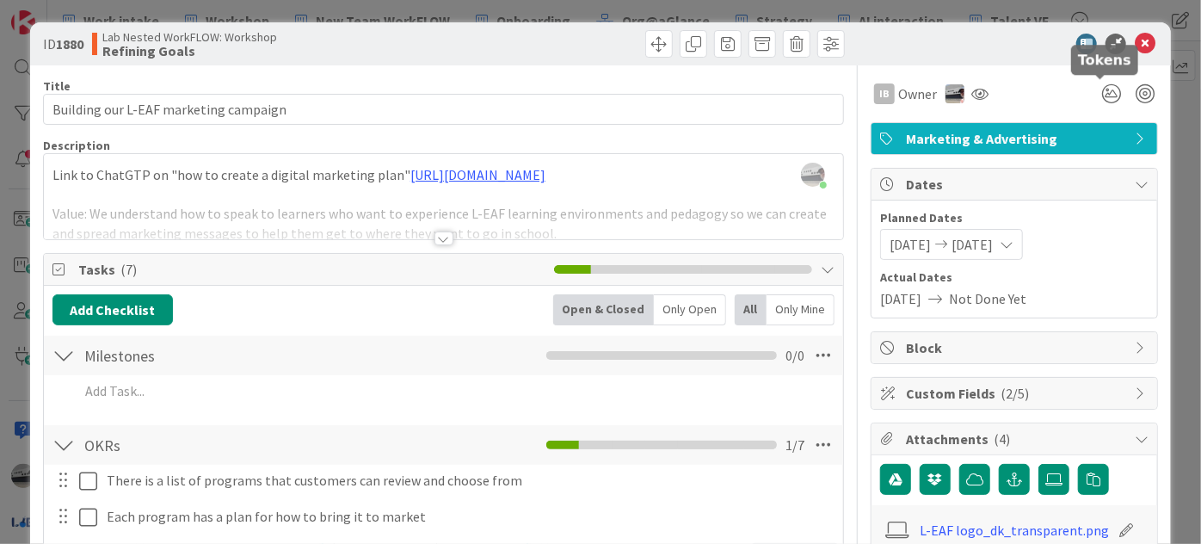
scroll to position [0, 0]
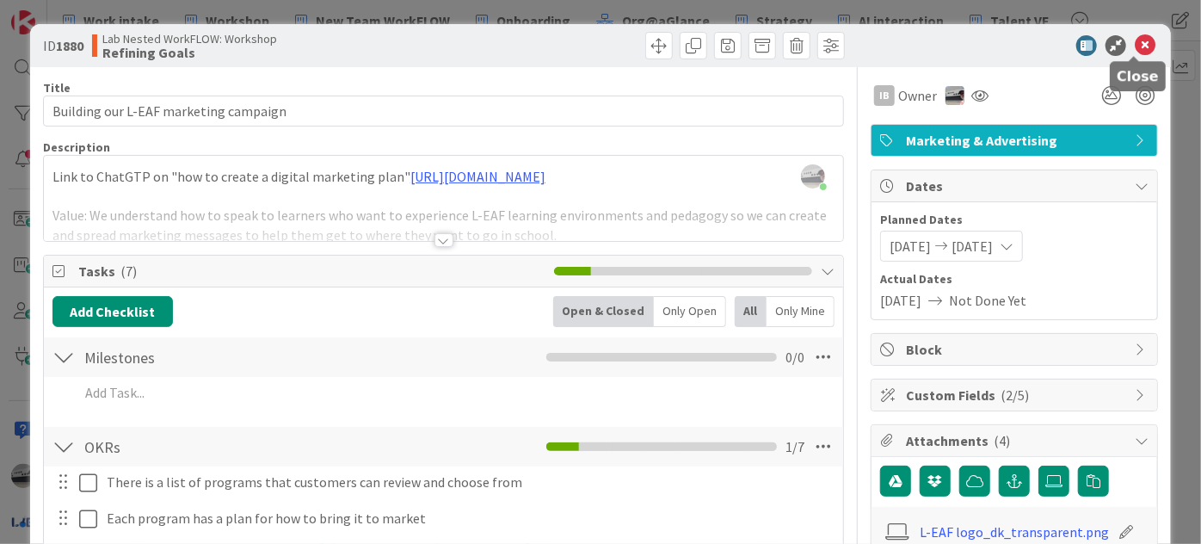
click at [1136, 43] on icon at bounding box center [1145, 45] width 21 height 21
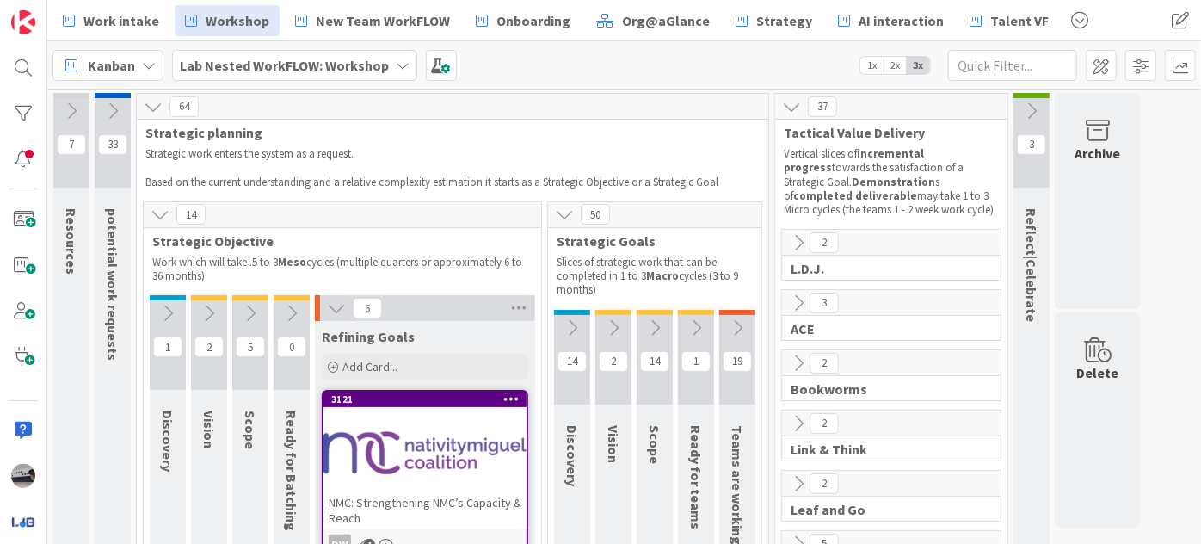
click at [334, 308] on icon at bounding box center [336, 308] width 19 height 19
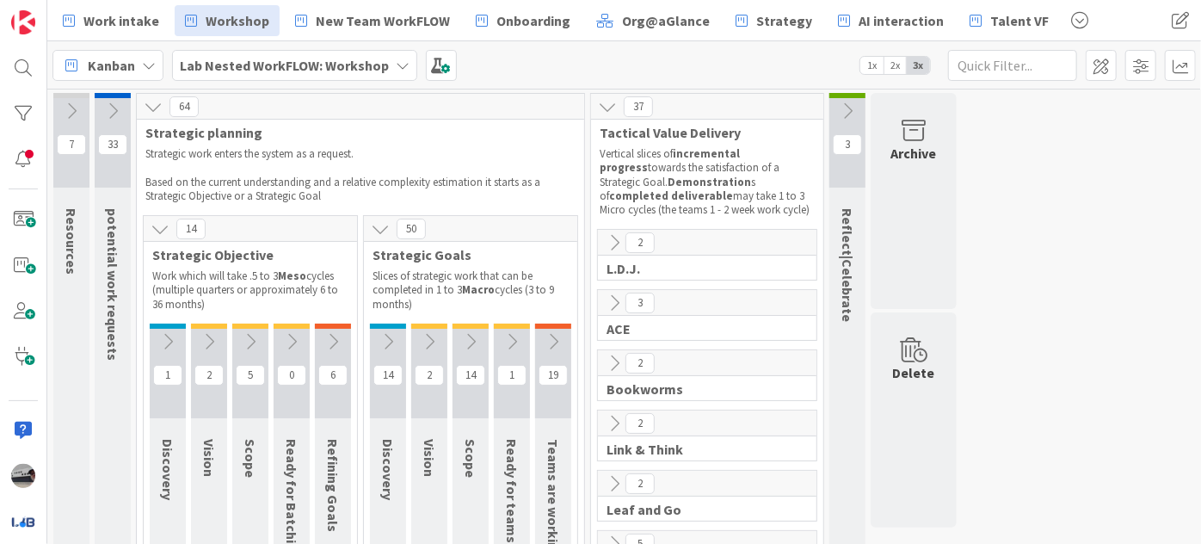
click at [76, 110] on icon at bounding box center [71, 111] width 19 height 19
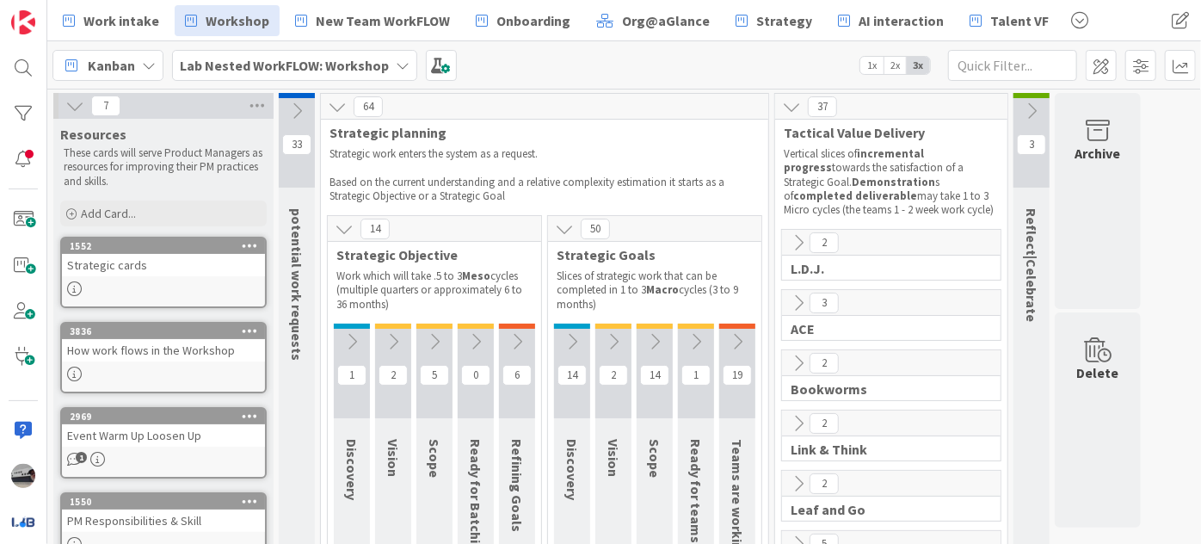
click at [83, 108] on icon at bounding box center [74, 105] width 19 height 19
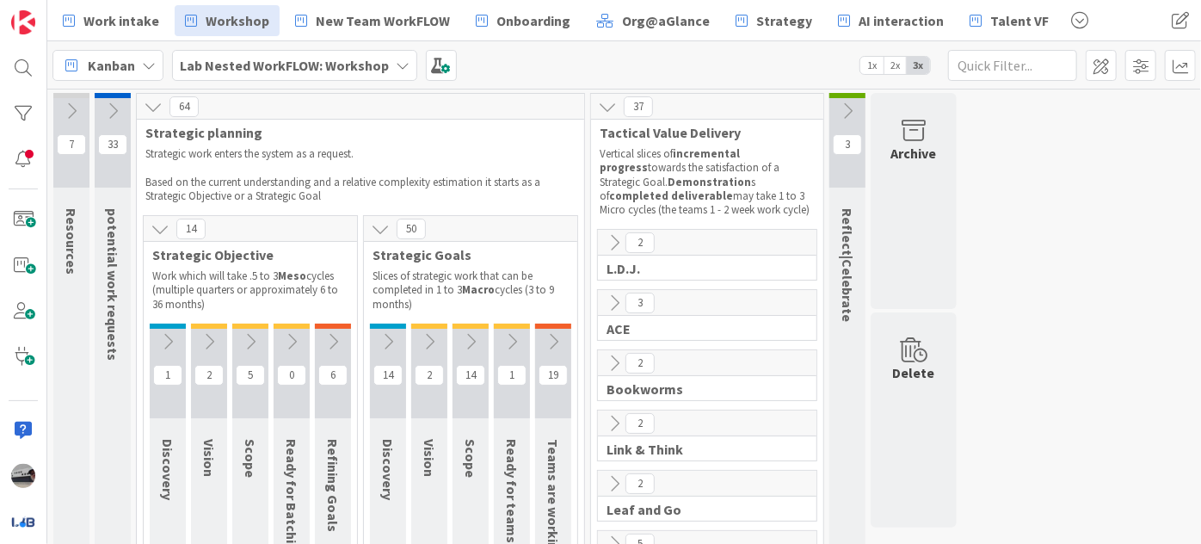
click at [100, 110] on button at bounding box center [113, 111] width 36 height 26
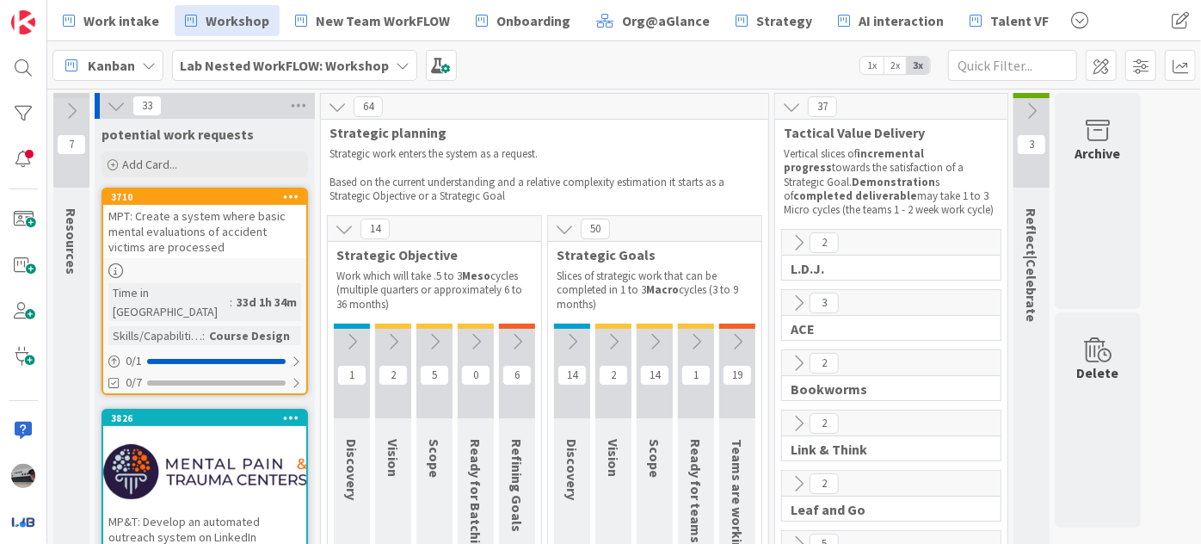
click at [114, 103] on icon at bounding box center [116, 105] width 19 height 19
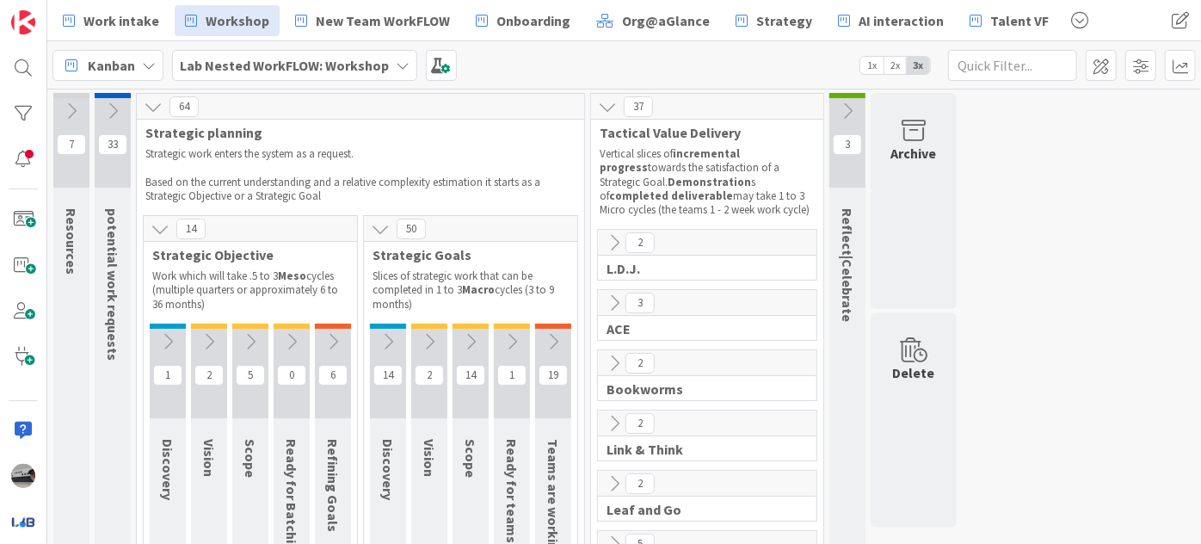
scroll to position [77, 0]
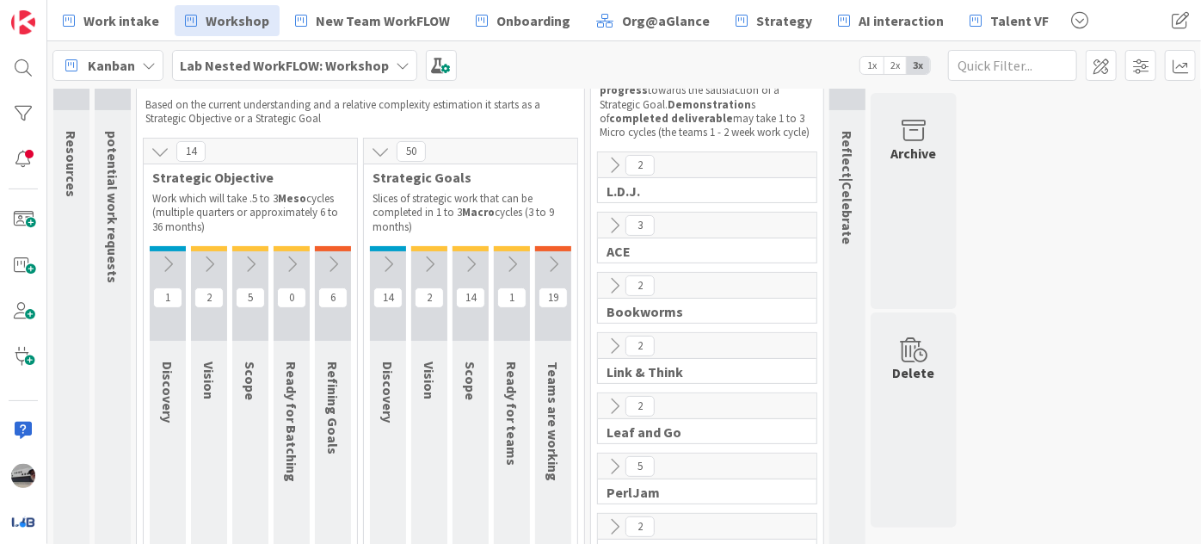
click at [169, 256] on icon at bounding box center [167, 264] width 19 height 19
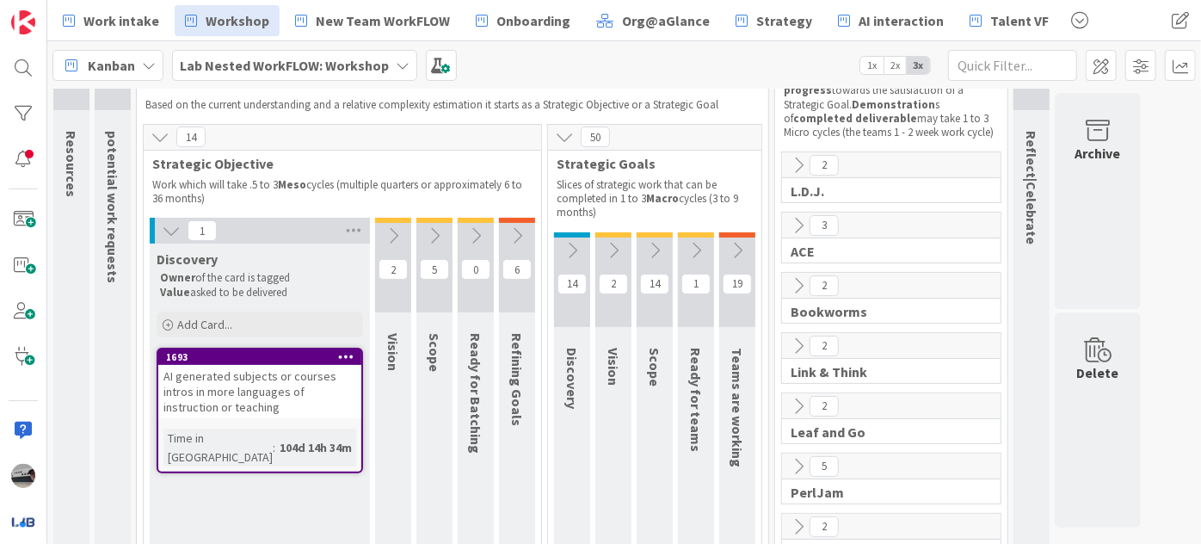
click at [397, 236] on icon at bounding box center [393, 235] width 19 height 19
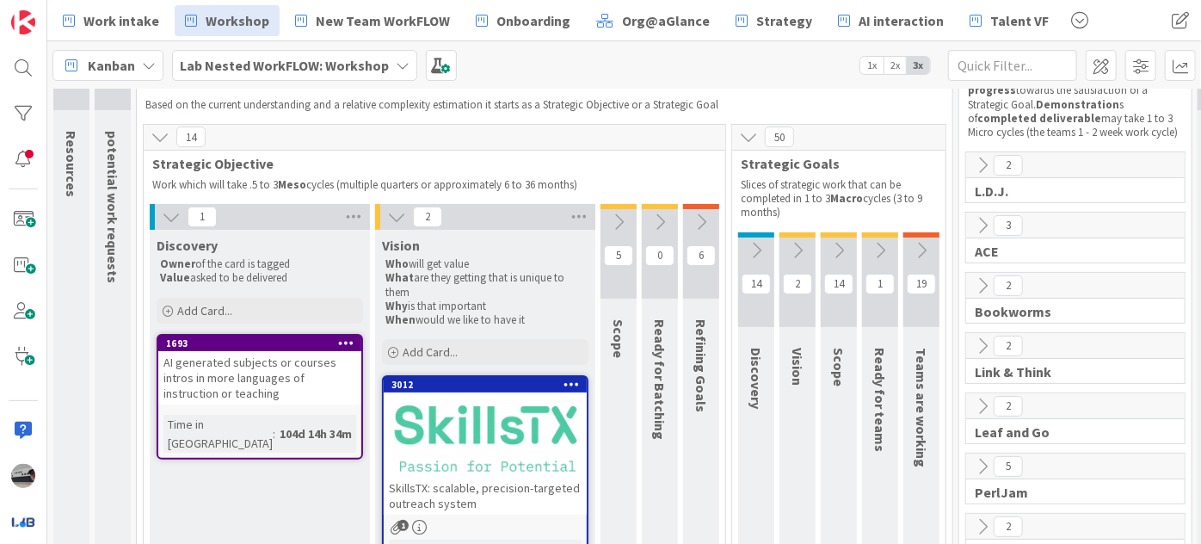
click at [631, 221] on button at bounding box center [619, 222] width 36 height 26
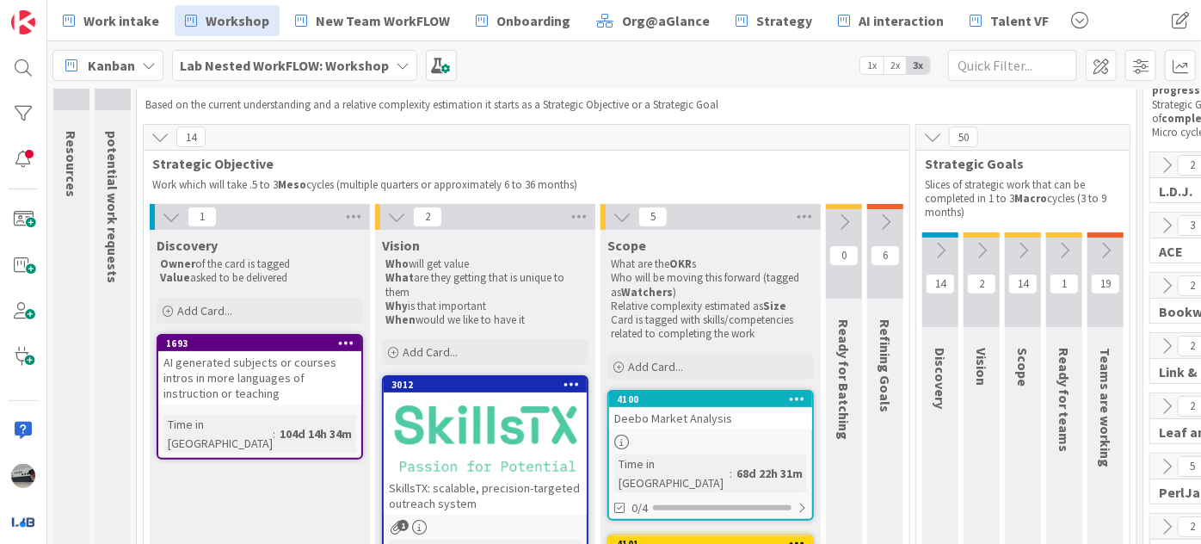
click at [845, 220] on icon at bounding box center [844, 222] width 19 height 19
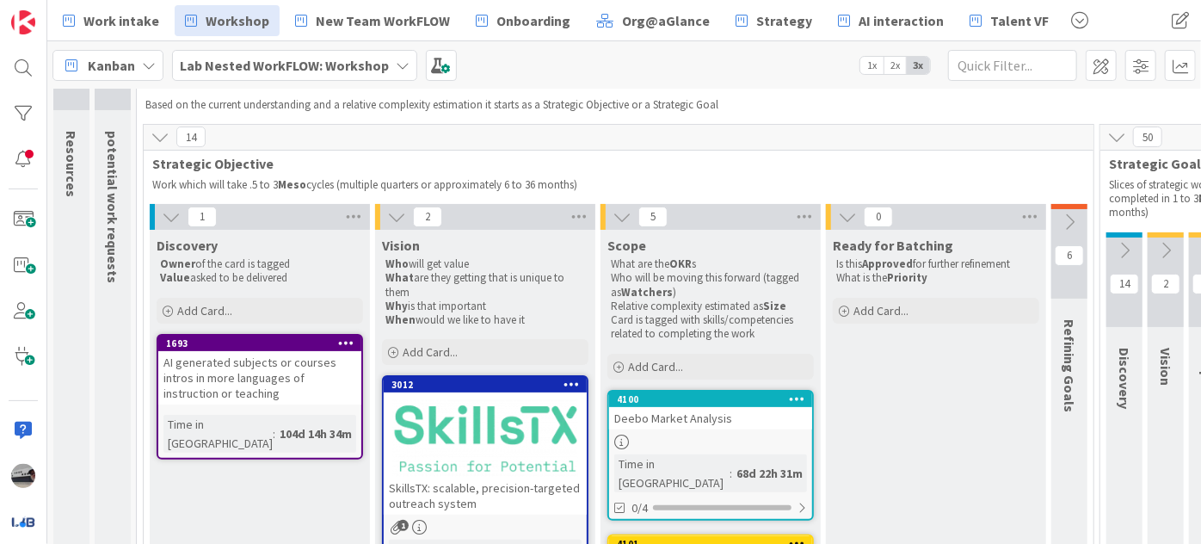
click at [335, 392] on div "AI generated subjects or courses intros in more languages of instruction or tea…" at bounding box center [259, 377] width 203 height 53
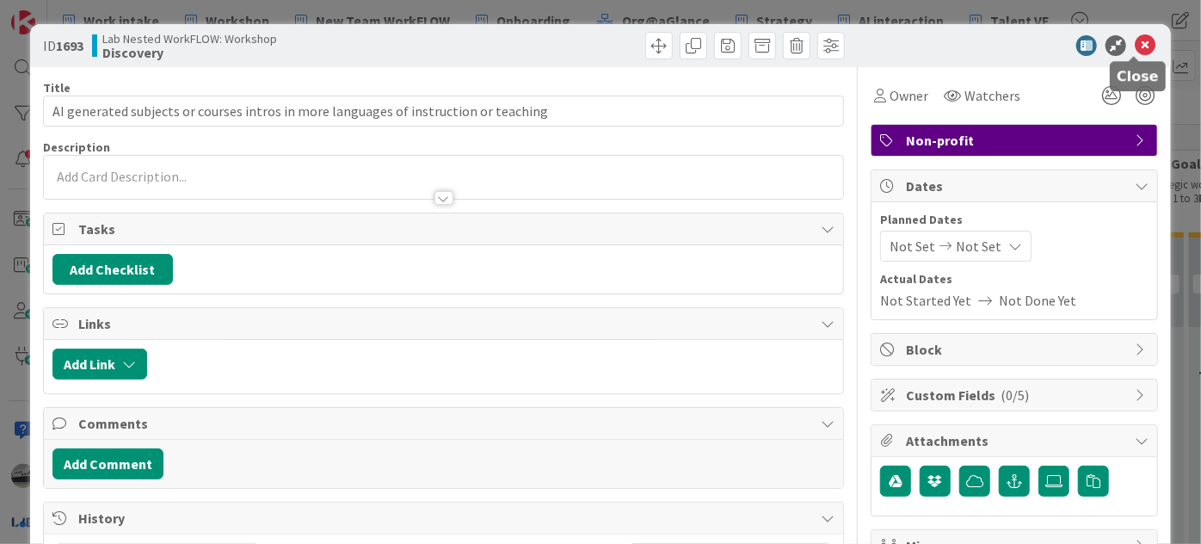
click at [1135, 45] on icon at bounding box center [1145, 45] width 21 height 21
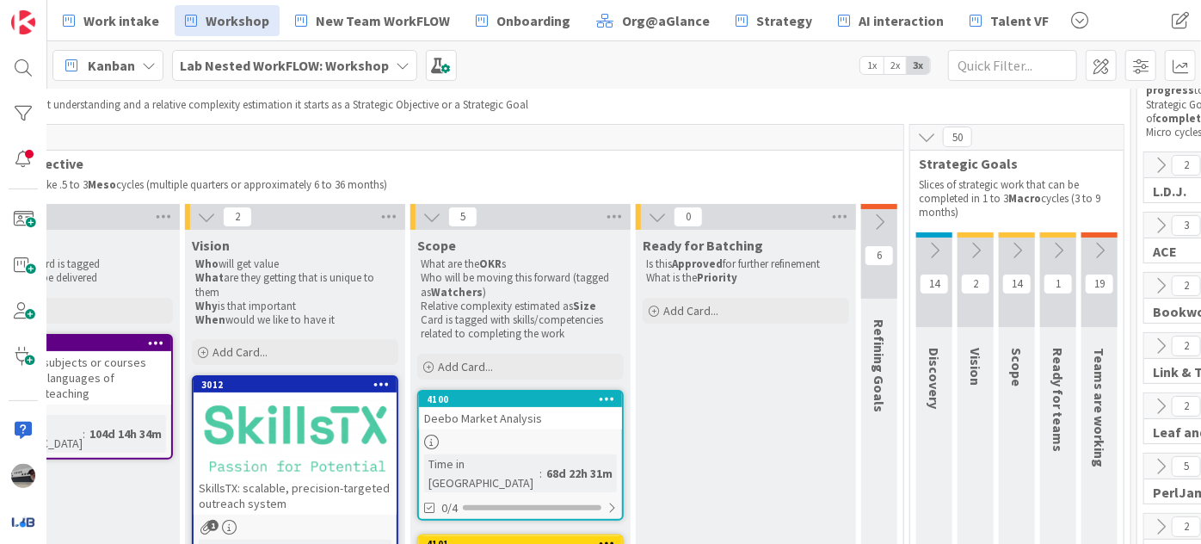
scroll to position [77, 223]
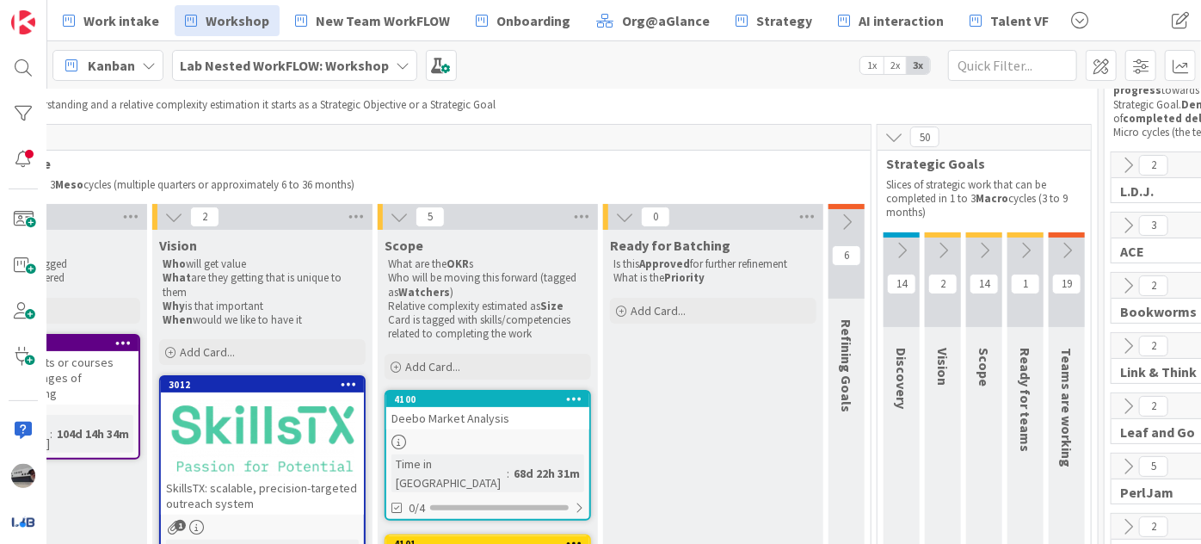
click at [835, 215] on button at bounding box center [847, 222] width 36 height 26
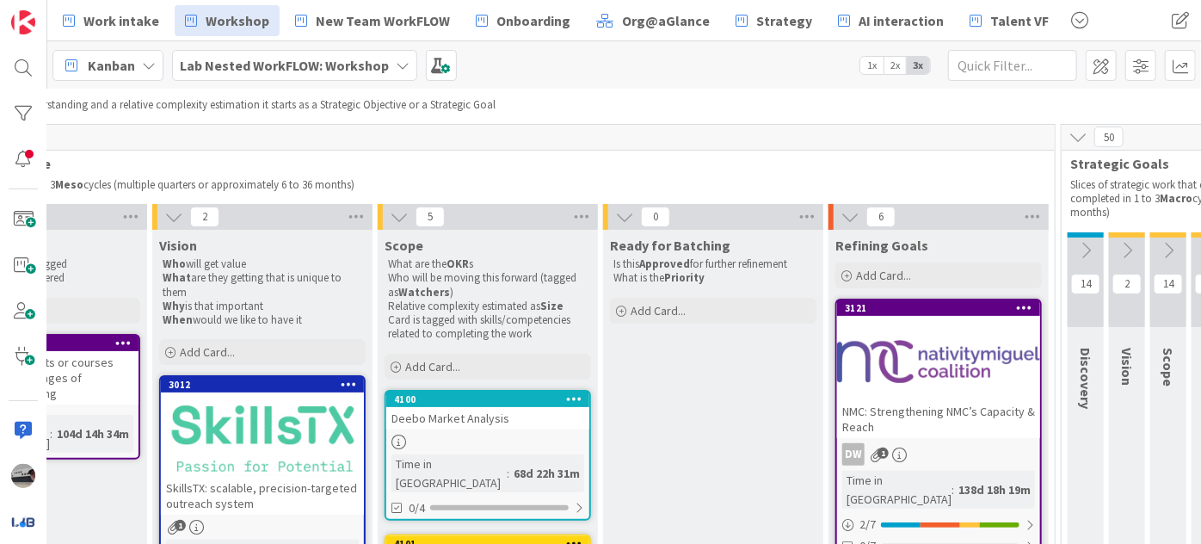
click at [953, 380] on div at bounding box center [938, 361] width 203 height 77
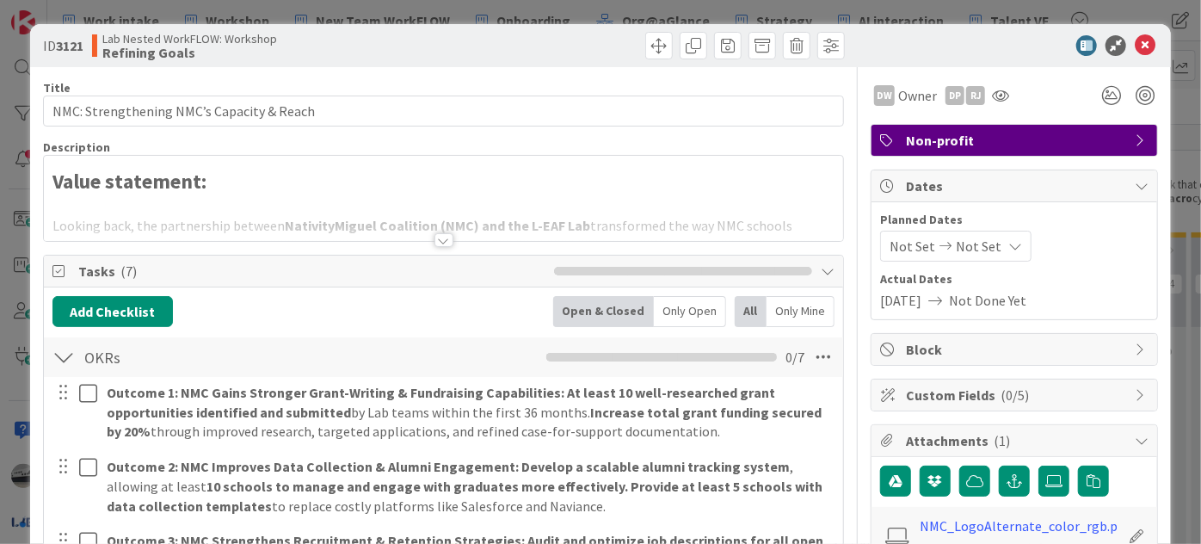
click at [442, 244] on div at bounding box center [444, 240] width 19 height 14
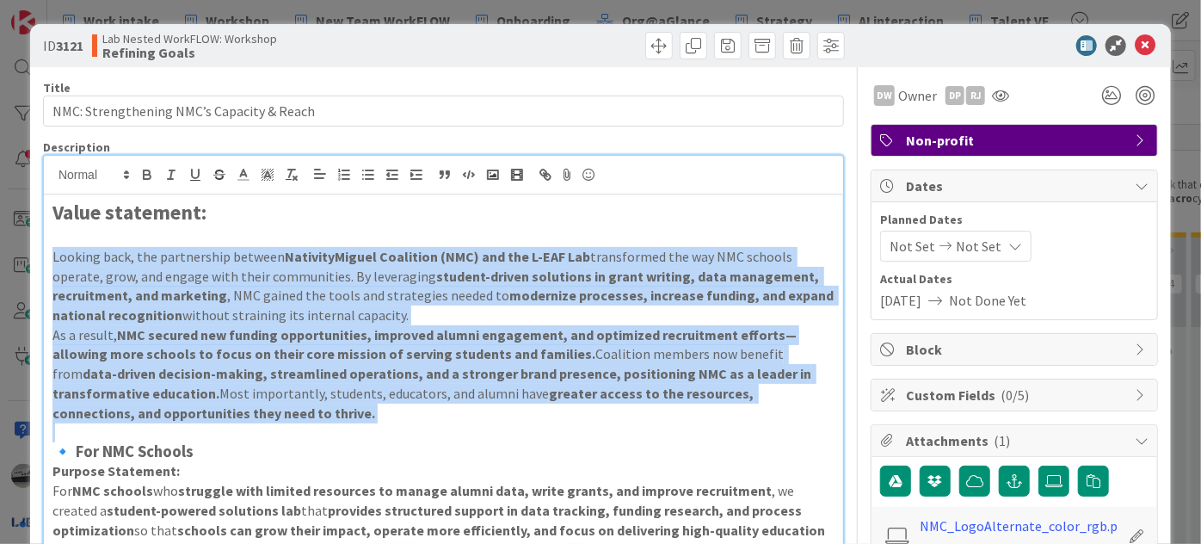
drag, startPoint x: 280, startPoint y: 426, endPoint x: 48, endPoint y: 254, distance: 288.5
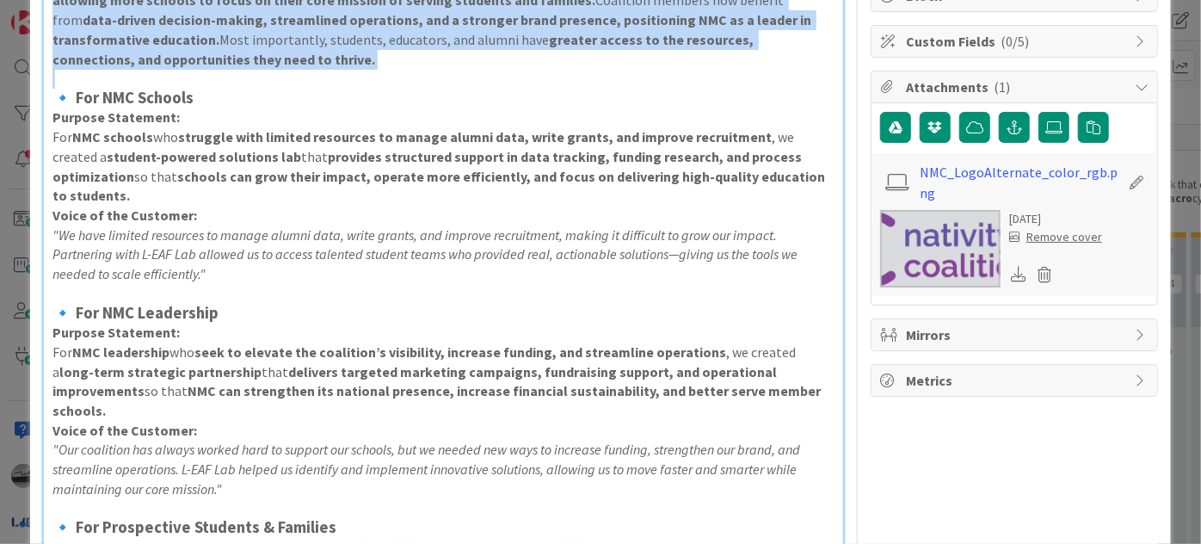
scroll to position [391, 0]
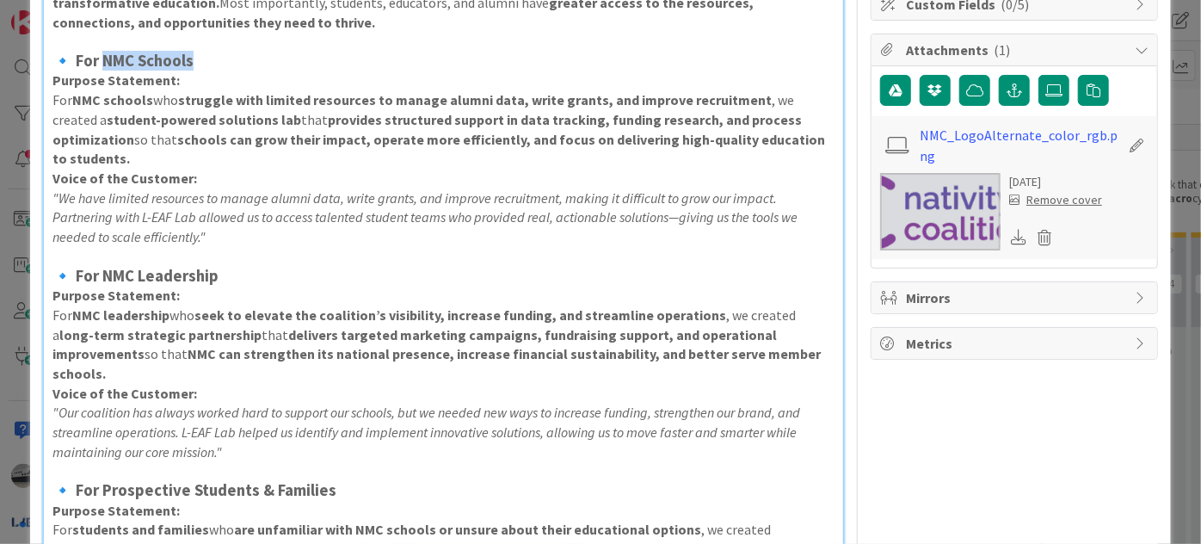
drag, startPoint x: 204, startPoint y: 63, endPoint x: 105, endPoint y: 61, distance: 99.0
click at [105, 61] on h3 "🔹 For NMC Schools" at bounding box center [444, 61] width 782 height 19
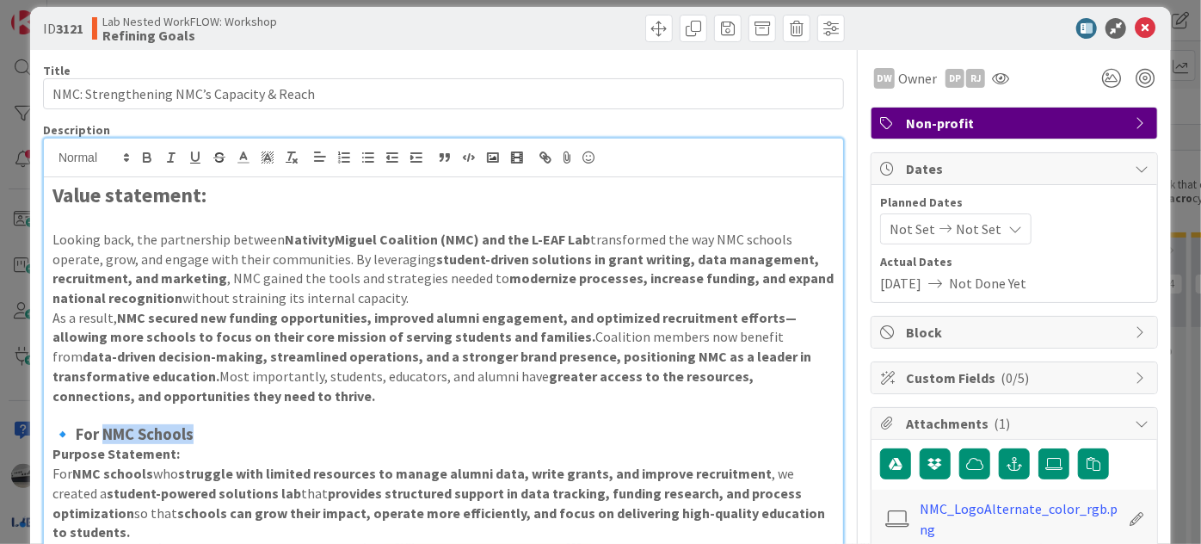
scroll to position [0, 0]
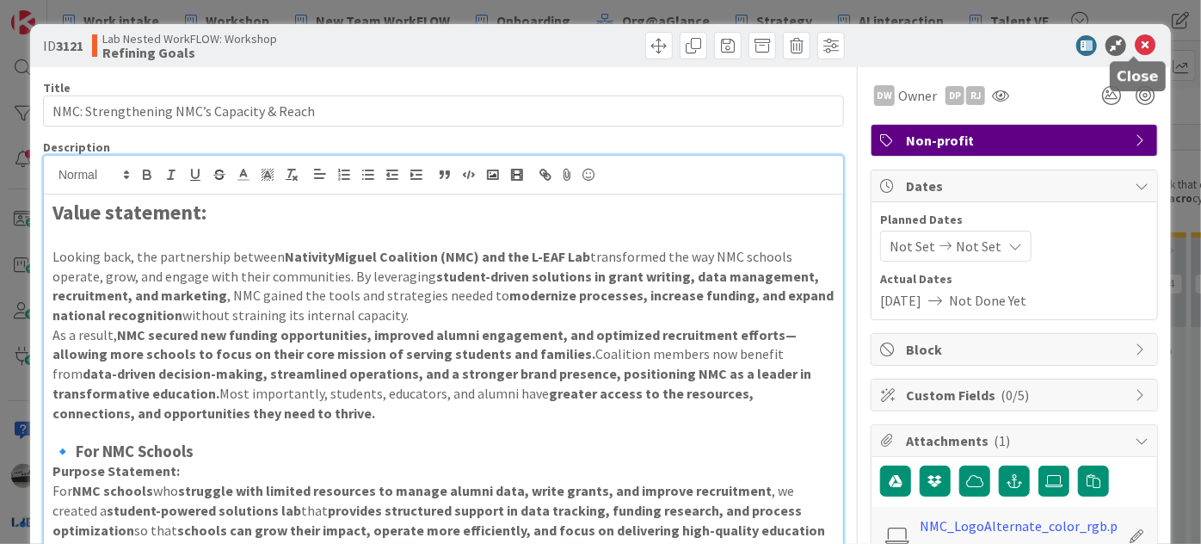
click at [1137, 46] on icon at bounding box center [1145, 45] width 21 height 21
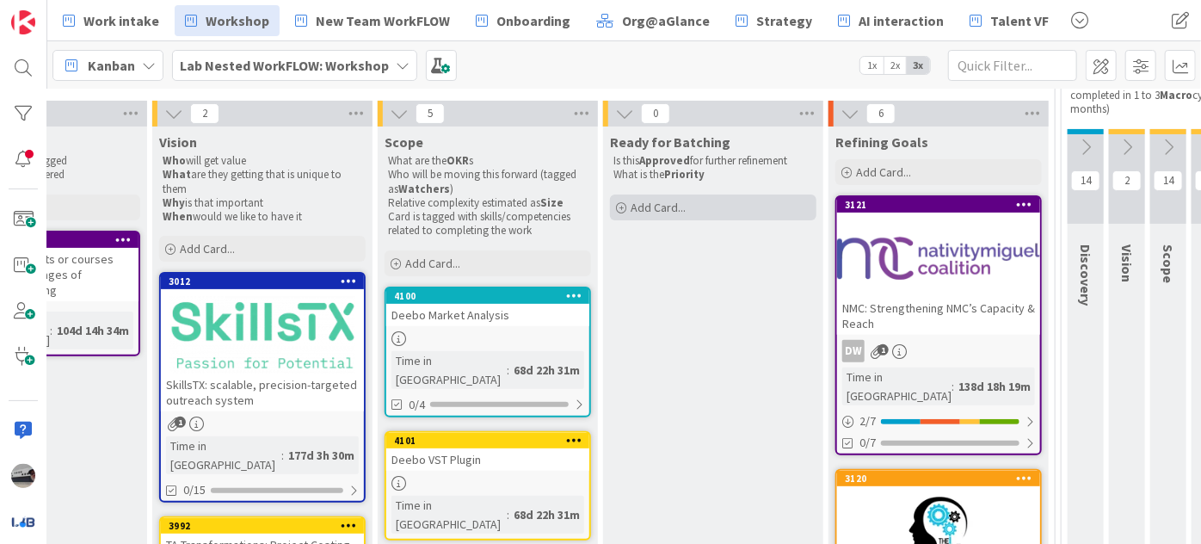
scroll to position [259, 223]
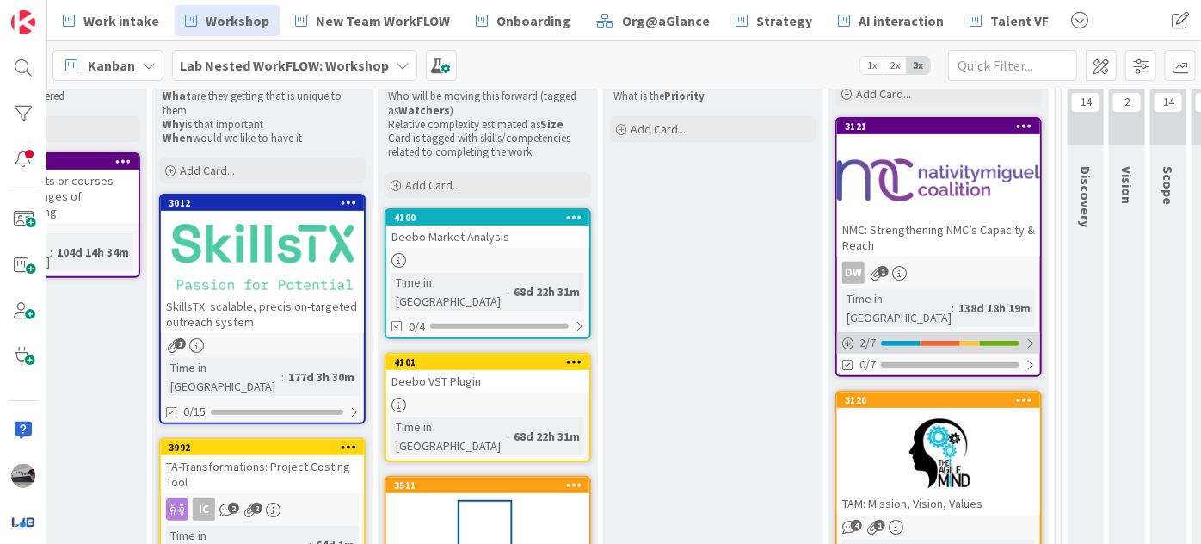
click at [1031, 337] on div at bounding box center [1030, 344] width 10 height 14
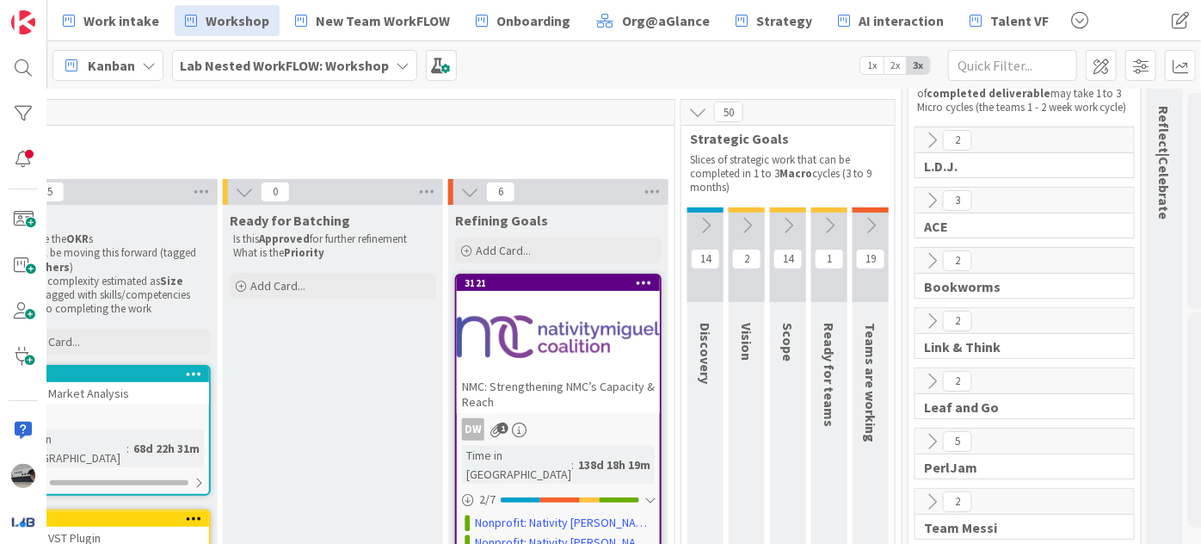
scroll to position [181, 603]
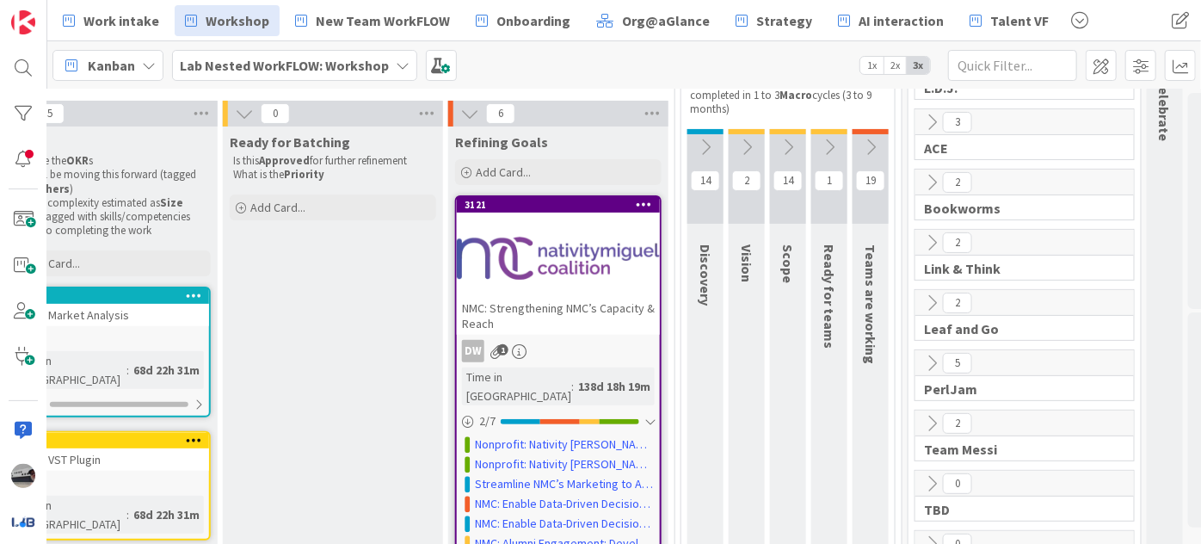
click at [711, 143] on icon at bounding box center [705, 147] width 19 height 19
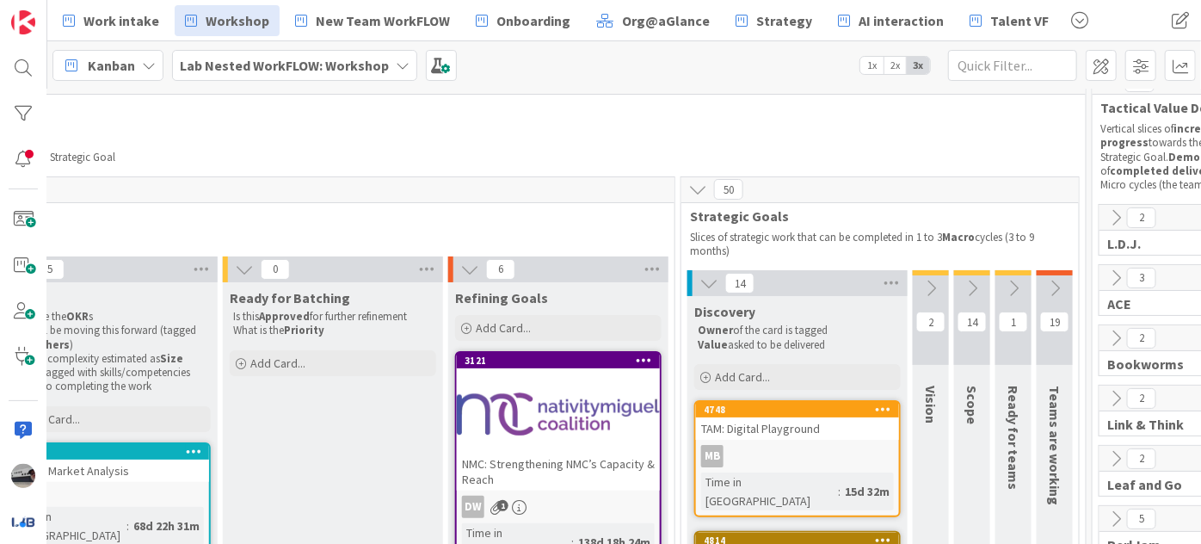
scroll to position [24, 603]
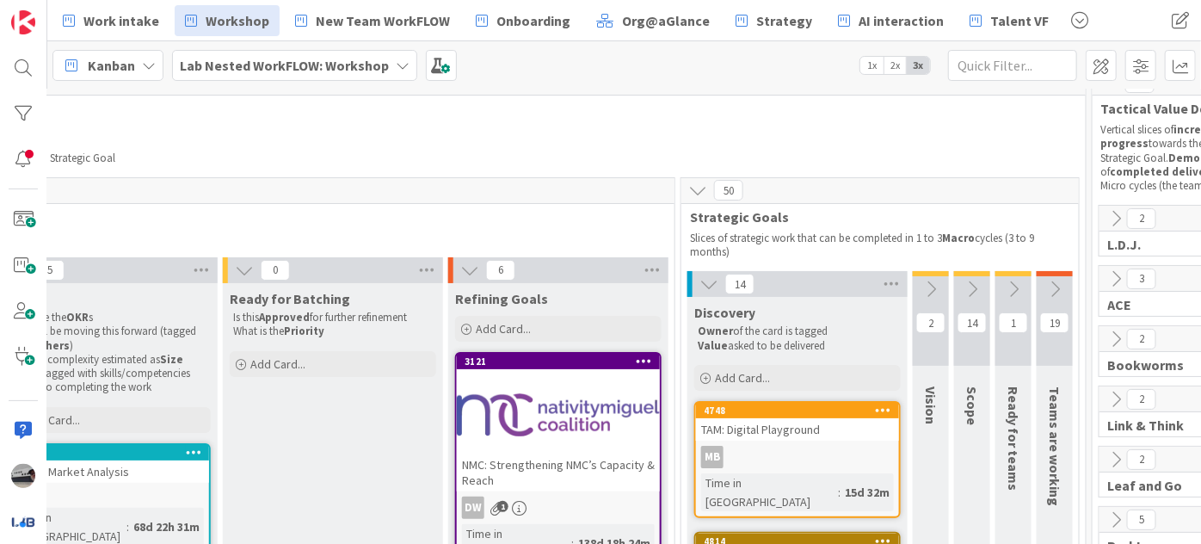
click at [1012, 277] on button at bounding box center [1014, 289] width 36 height 26
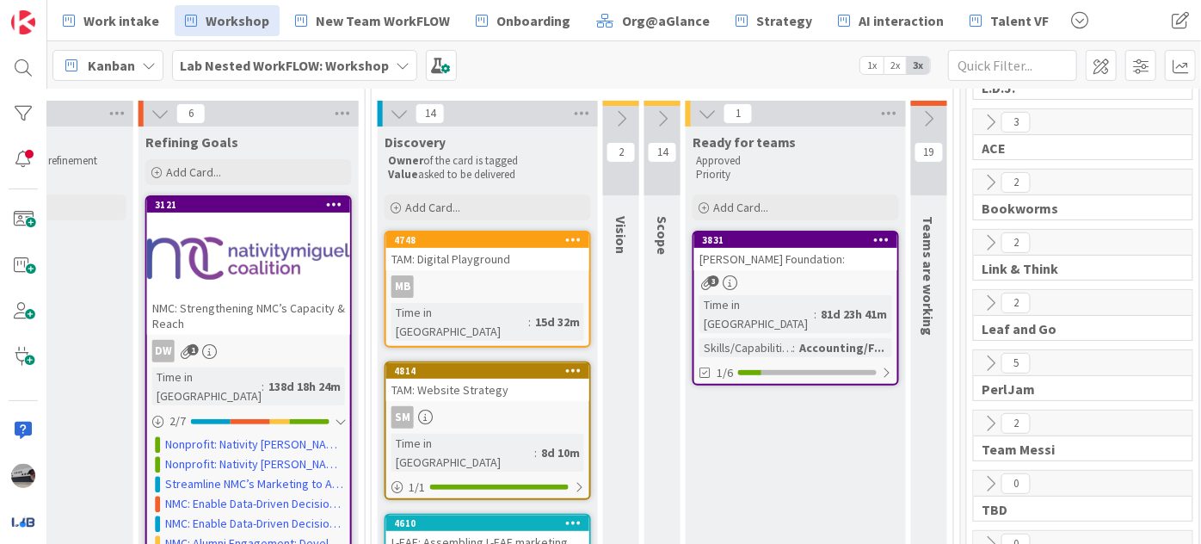
scroll to position [181, 1060]
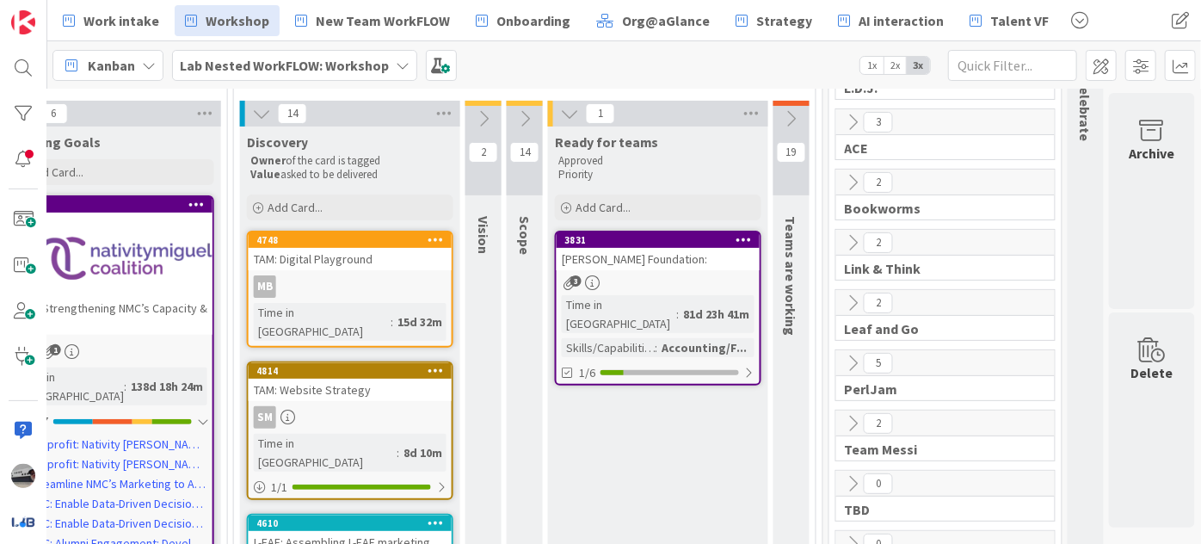
click at [782, 120] on icon at bounding box center [791, 118] width 19 height 19
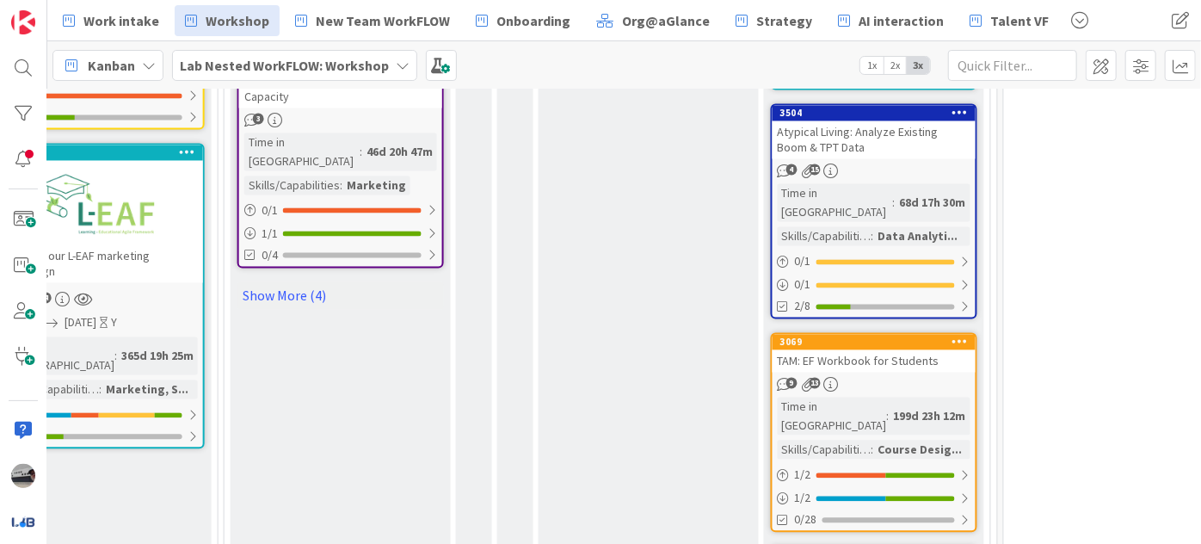
scroll to position [1745, 1060]
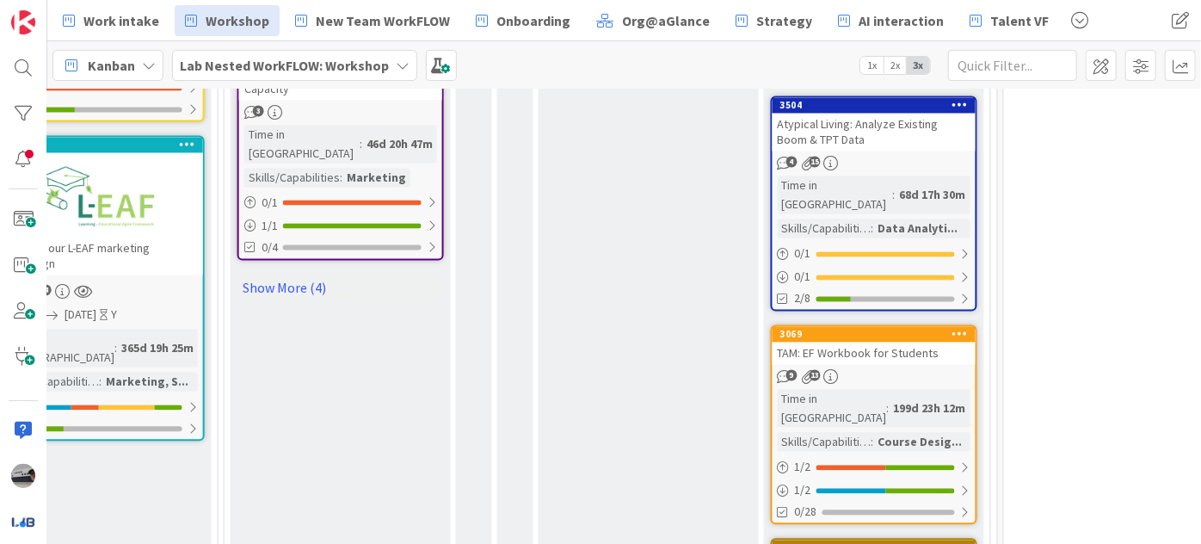
click at [899, 369] on div "9 13" at bounding box center [874, 376] width 203 height 15
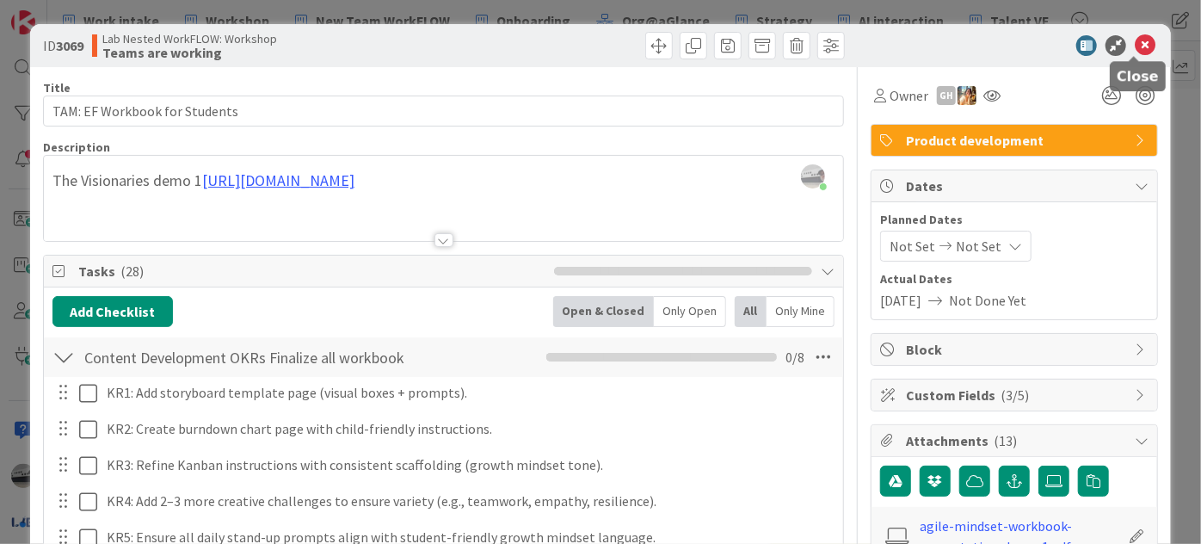
drag, startPoint x: 1134, startPoint y: 46, endPoint x: 1123, endPoint y: 53, distance: 12.9
click at [1135, 46] on icon at bounding box center [1145, 45] width 21 height 21
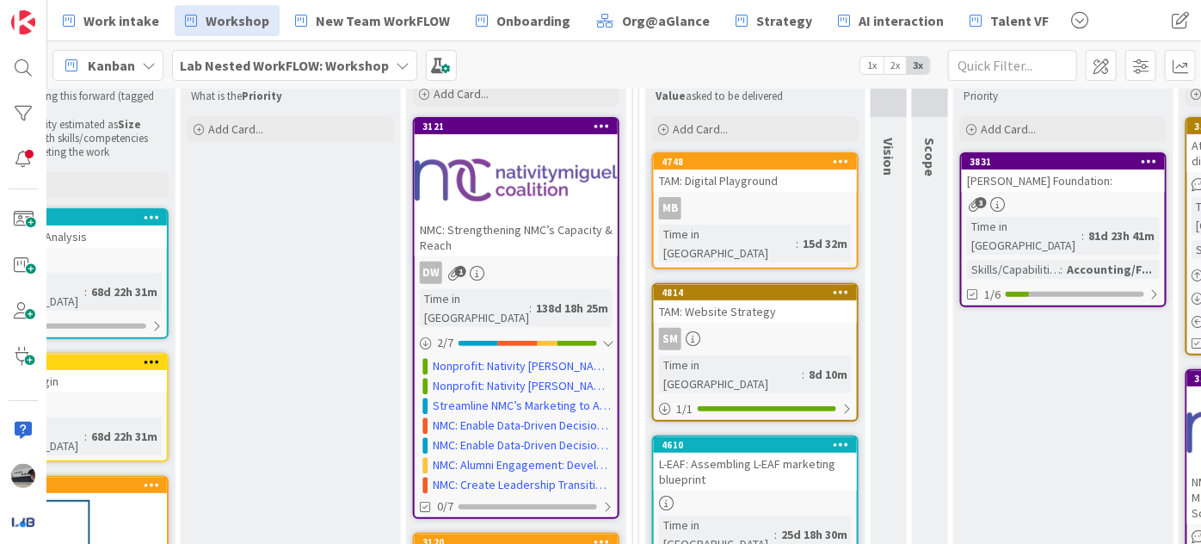
scroll to position [0, 646]
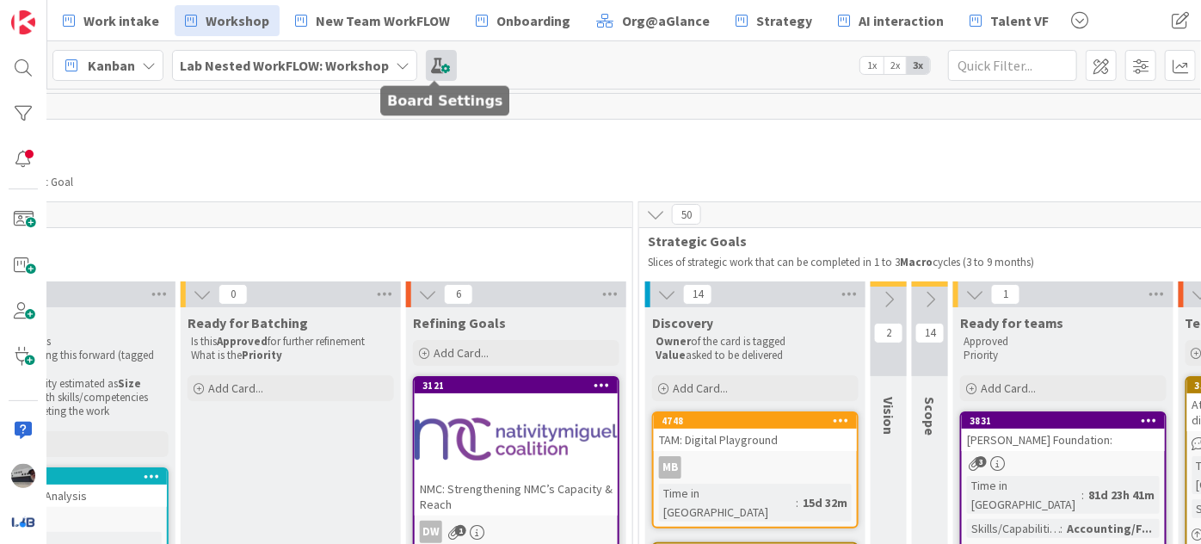
click at [435, 68] on span at bounding box center [441, 65] width 31 height 31
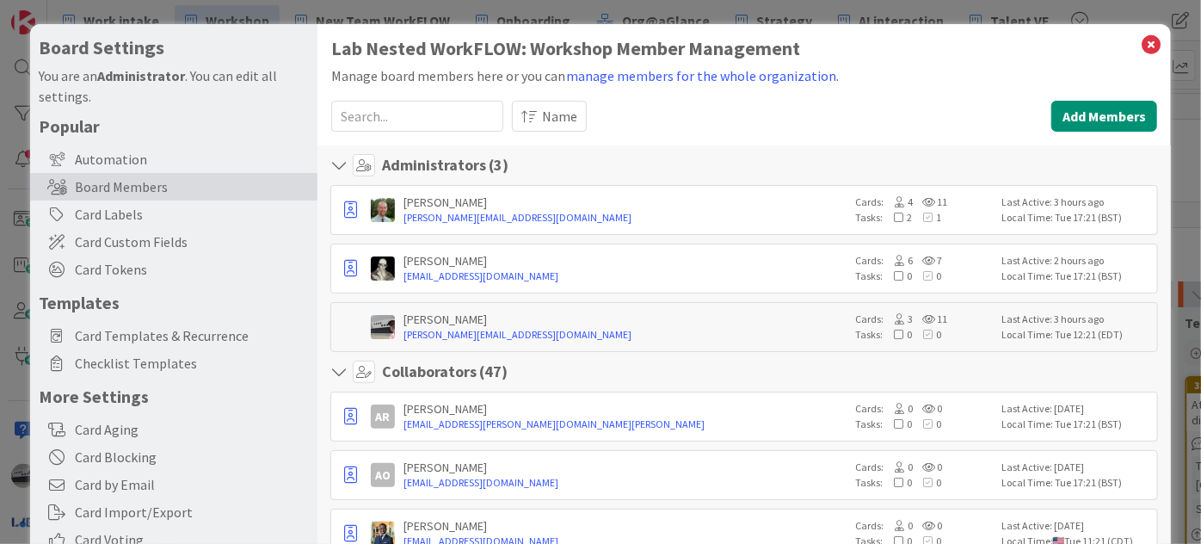
click at [429, 127] on input at bounding box center [417, 116] width 172 height 31
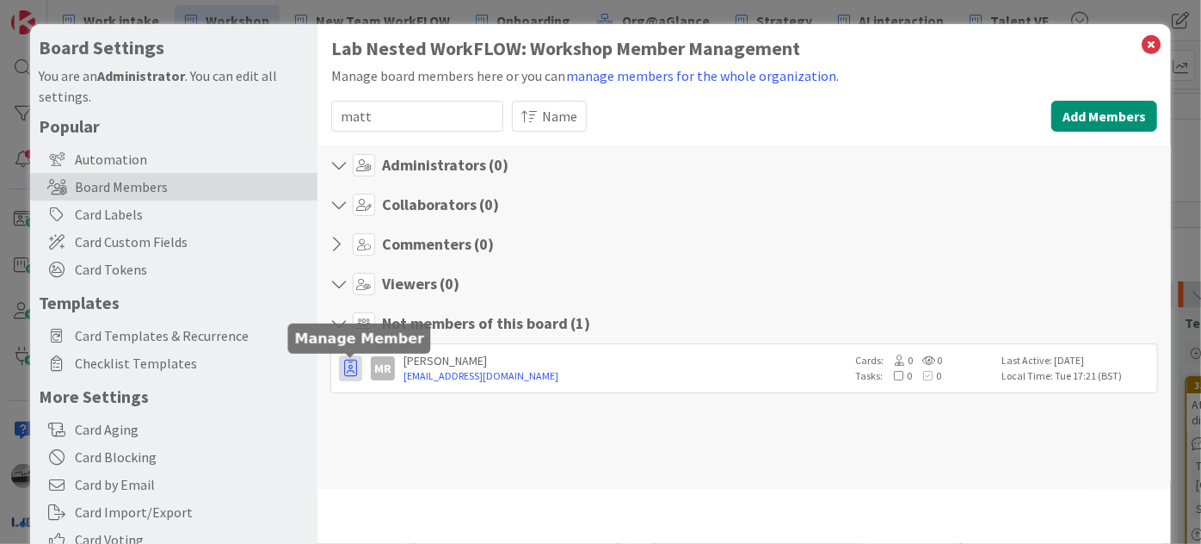
click at [344, 366] on icon "button" at bounding box center [350, 368] width 13 height 17
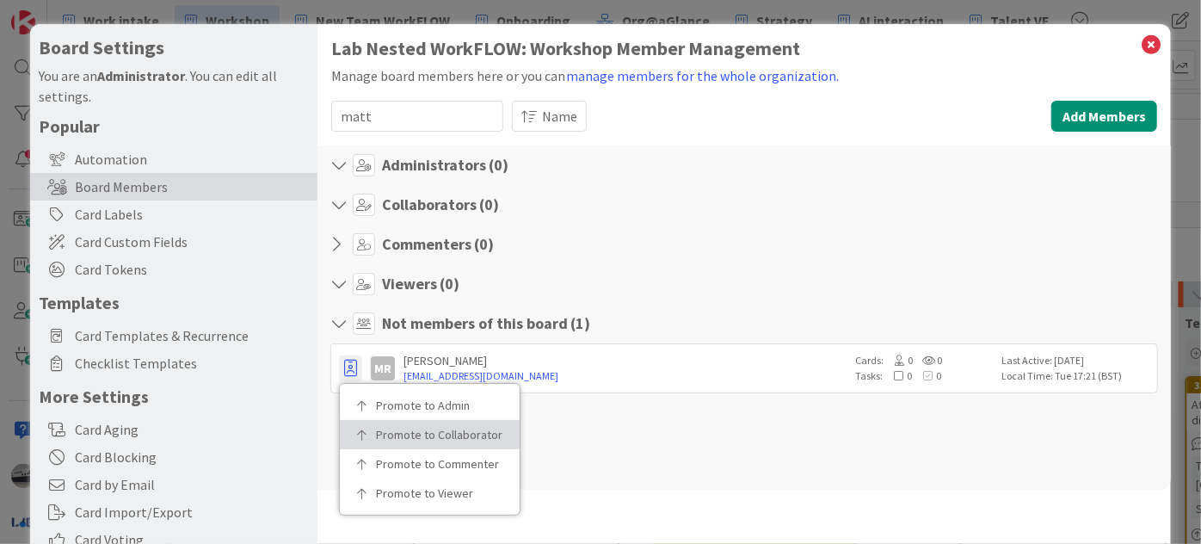
click at [381, 429] on p "Promote to Collaborator" at bounding box center [436, 435] width 120 height 12
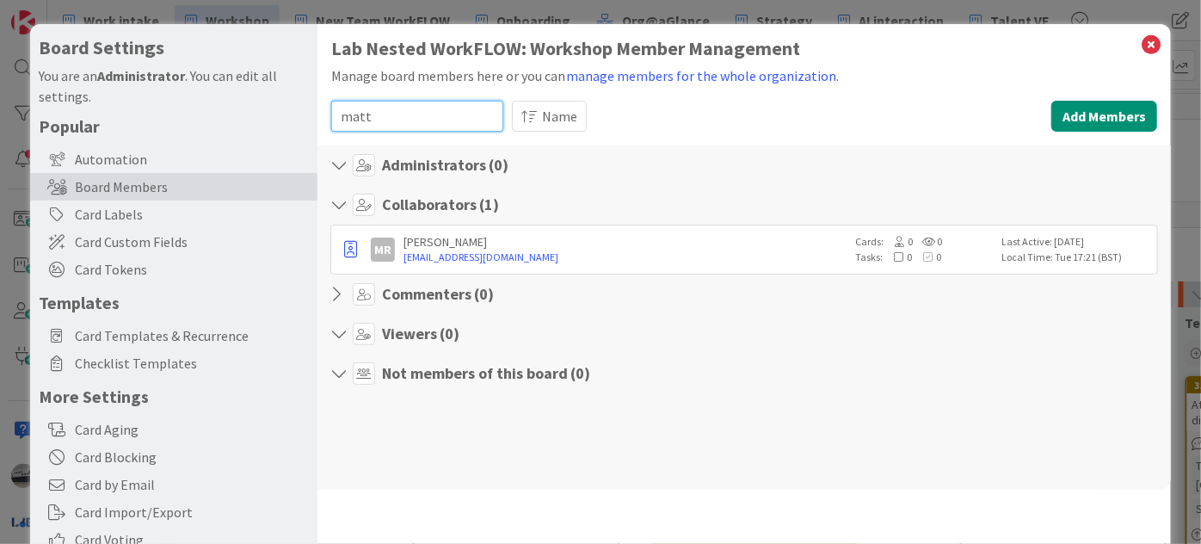
drag, startPoint x: 367, startPoint y: 114, endPoint x: 339, endPoint y: 112, distance: 27.7
click at [339, 112] on input "matt" at bounding box center [417, 116] width 172 height 31
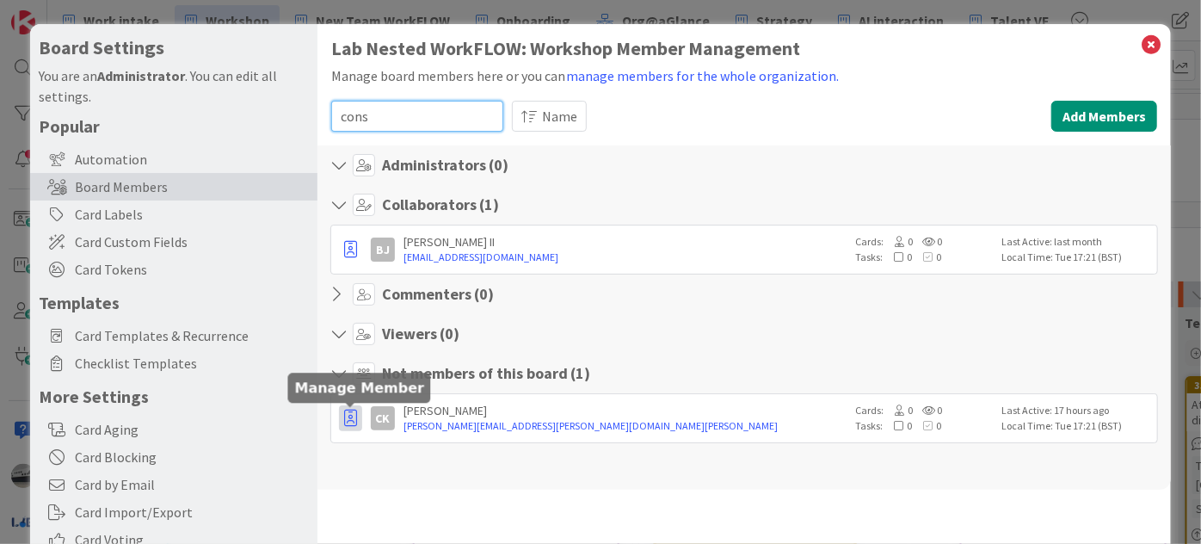
type input "cons"
click at [352, 423] on icon "button" at bounding box center [350, 418] width 13 height 17
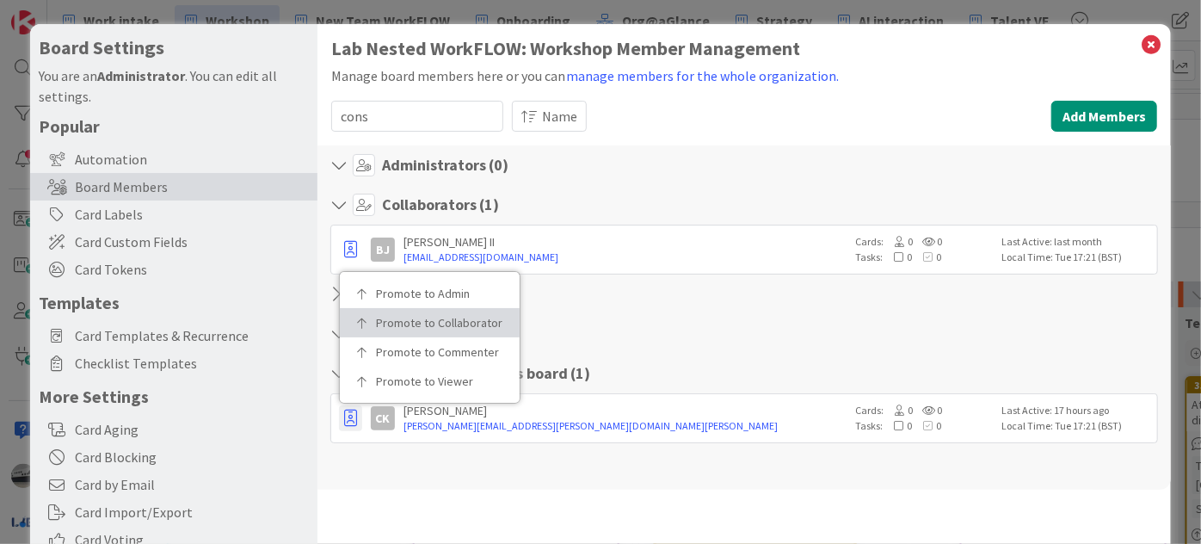
click at [425, 323] on p "Promote to Collaborator" at bounding box center [436, 323] width 120 height 12
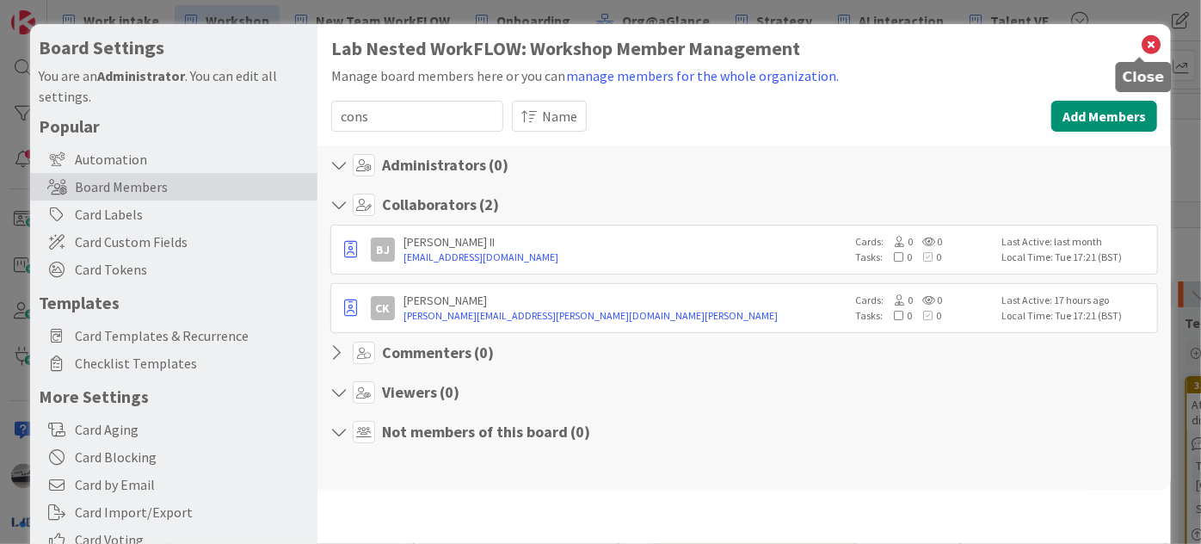
click at [1143, 38] on icon at bounding box center [1151, 45] width 22 height 24
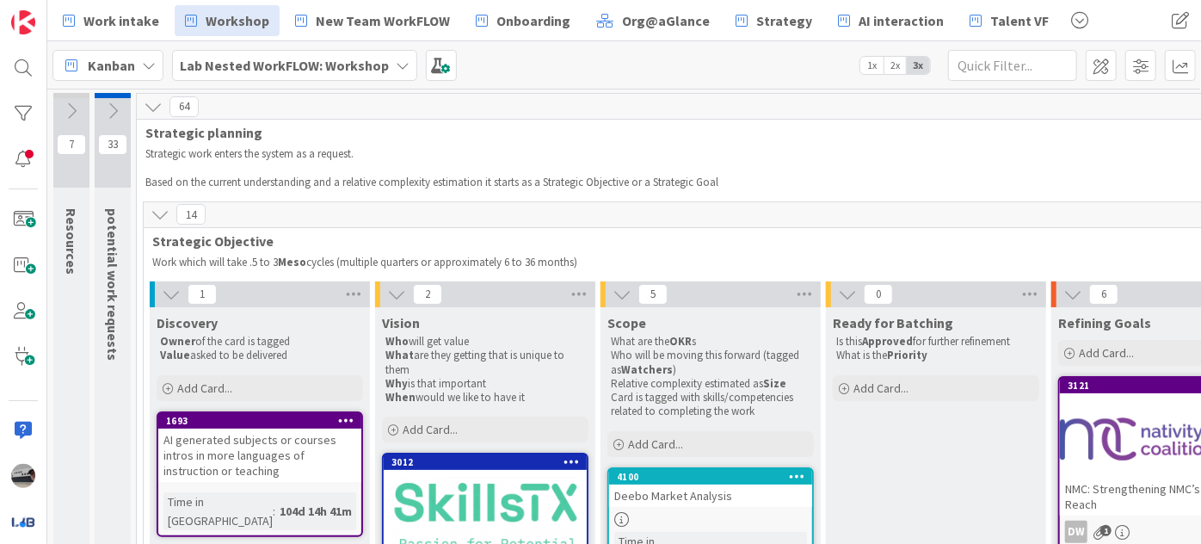
click at [379, 63] on b "Lab Nested WorkFLOW: Workshop" at bounding box center [284, 65] width 209 height 17
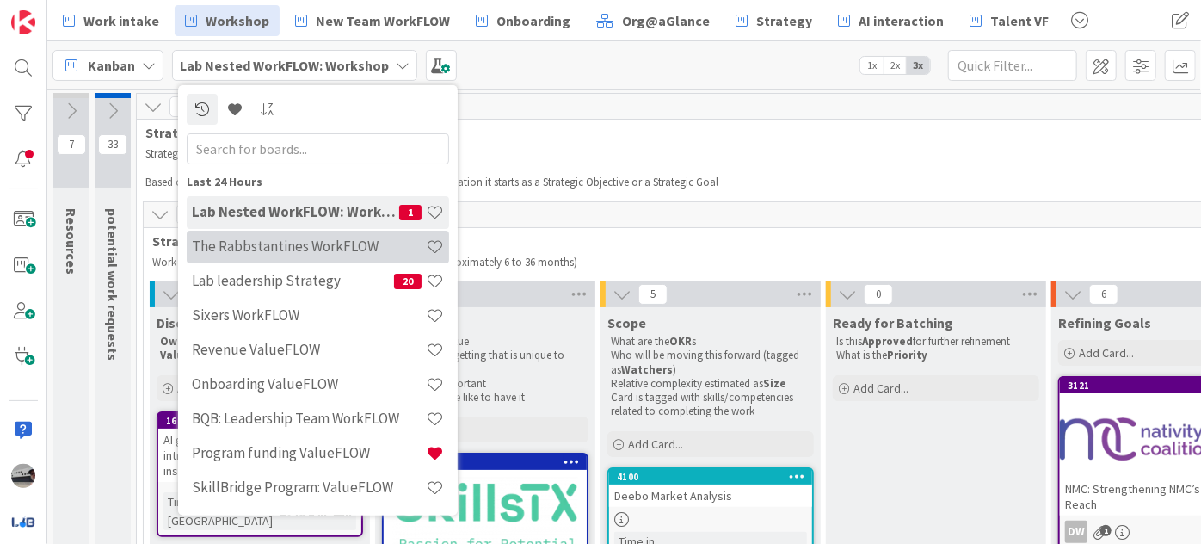
click at [280, 250] on h4 "The Rabbstantines WorkFLOW" at bounding box center [309, 246] width 234 height 17
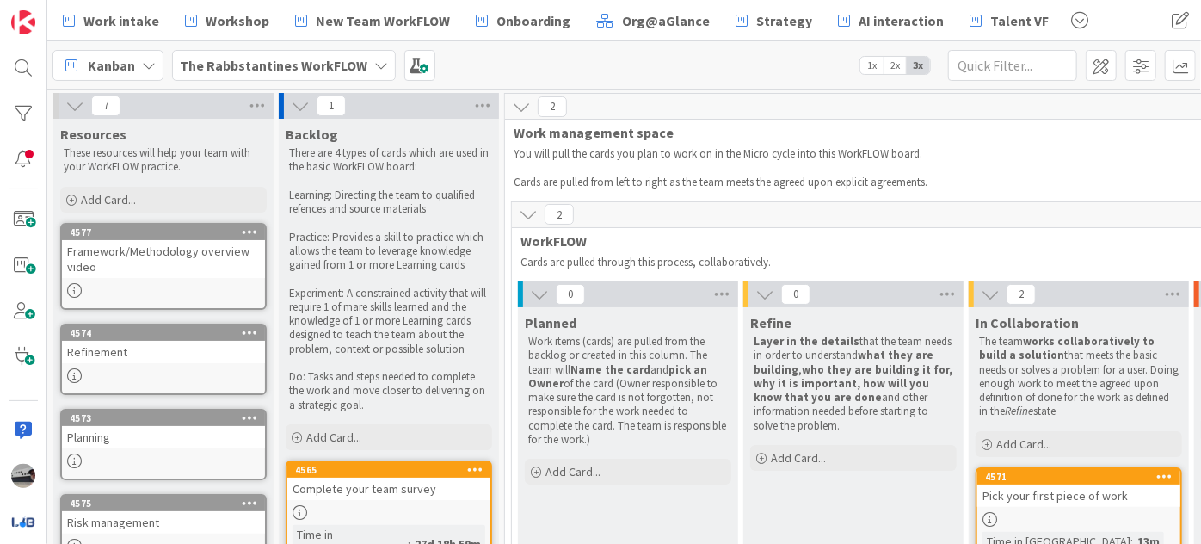
click at [318, 69] on b "The Rabbstantines WorkFLOW" at bounding box center [274, 65] width 188 height 17
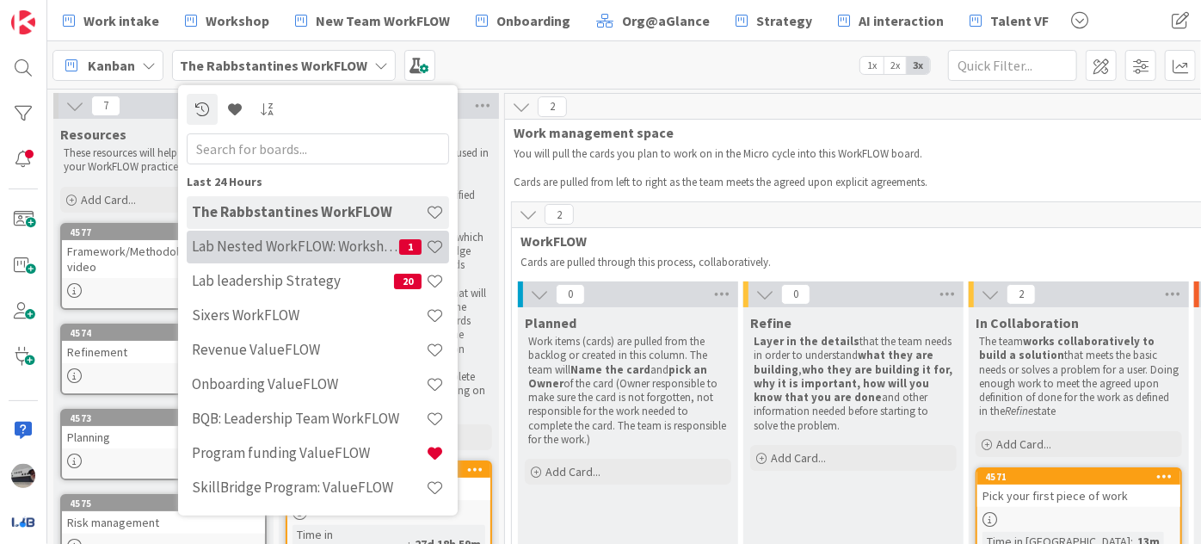
click at [348, 250] on h4 "Lab Nested WorkFLOW: Workshop" at bounding box center [295, 246] width 207 height 17
